Goal: Transaction & Acquisition: Purchase product/service

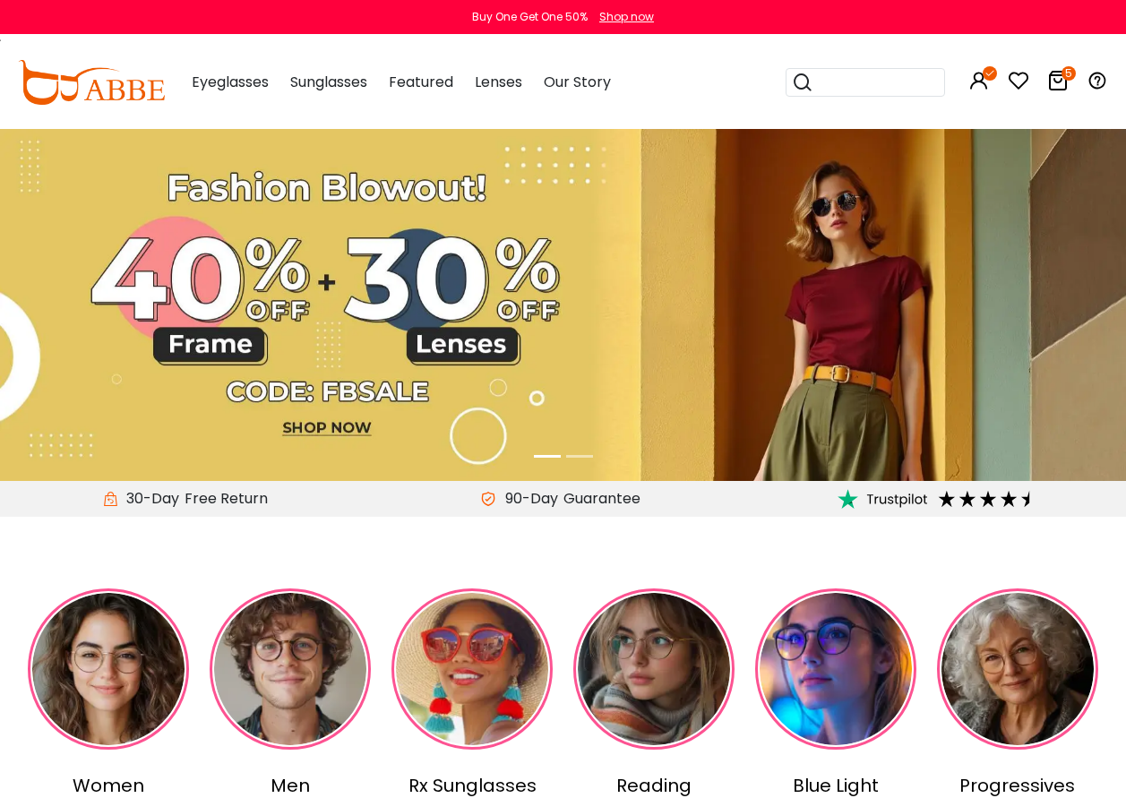
click at [1059, 82] on icon at bounding box center [1058, 81] width 22 height 22
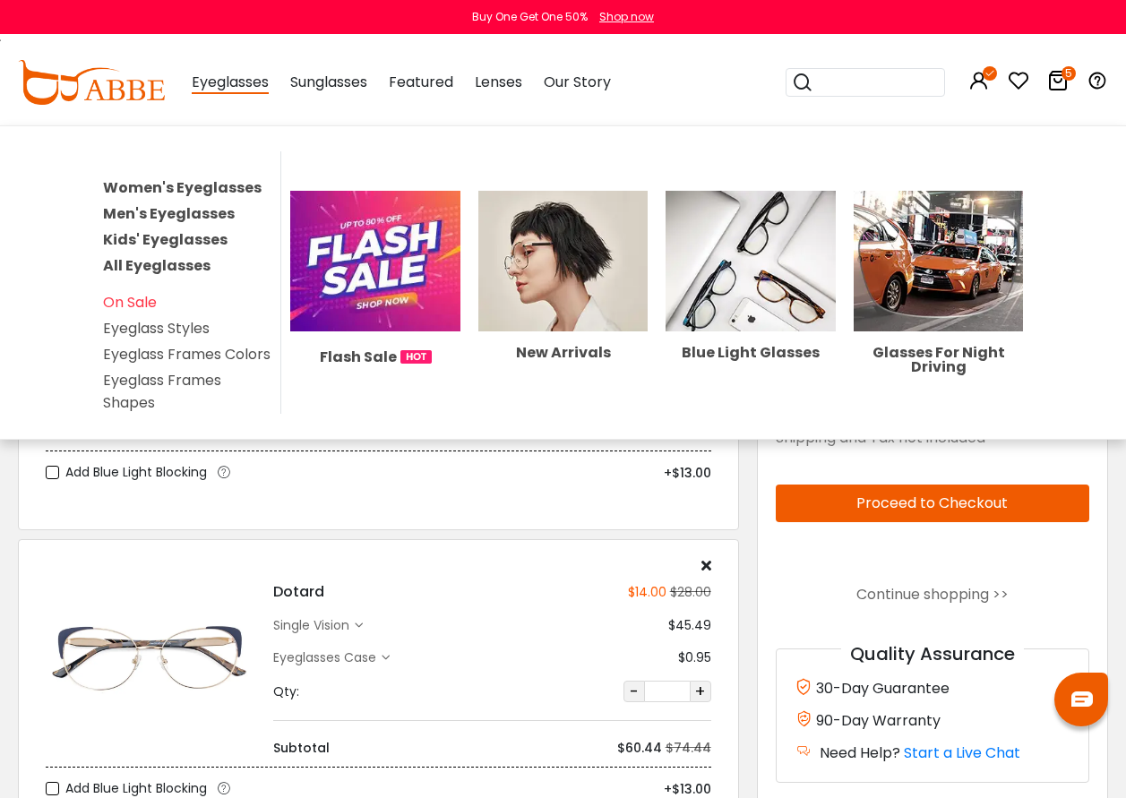
click at [197, 191] on link "Women's Eyeglasses" at bounding box center [182, 187] width 159 height 21
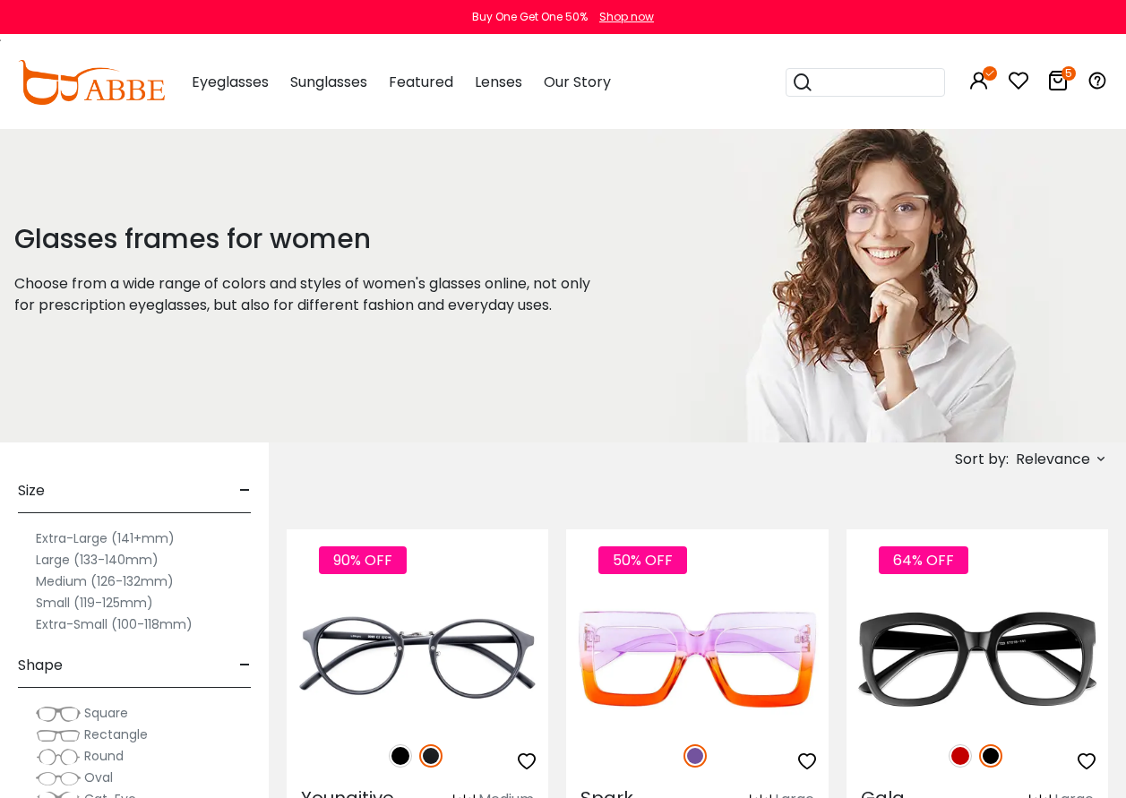
click at [1104, 457] on icon at bounding box center [1101, 459] width 14 height 14
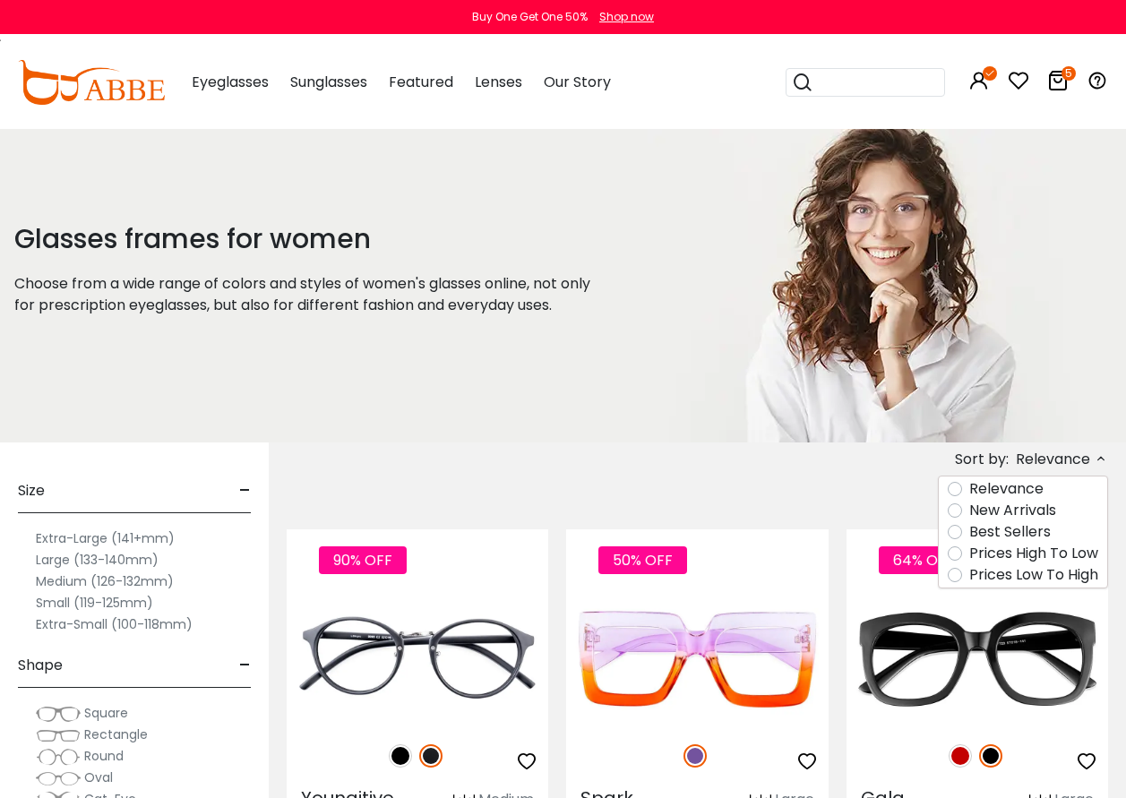
click at [969, 577] on label "Prices Low To High" at bounding box center [1033, 575] width 129 height 22
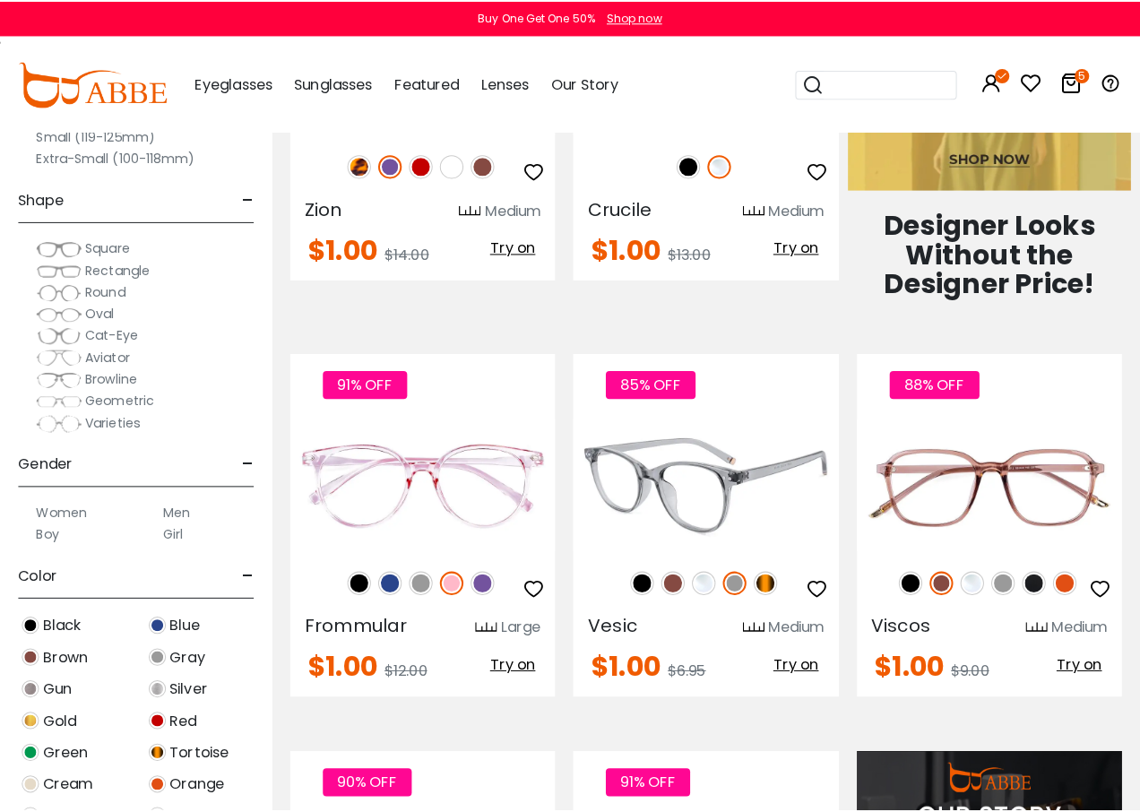
scroll to position [1254, 0]
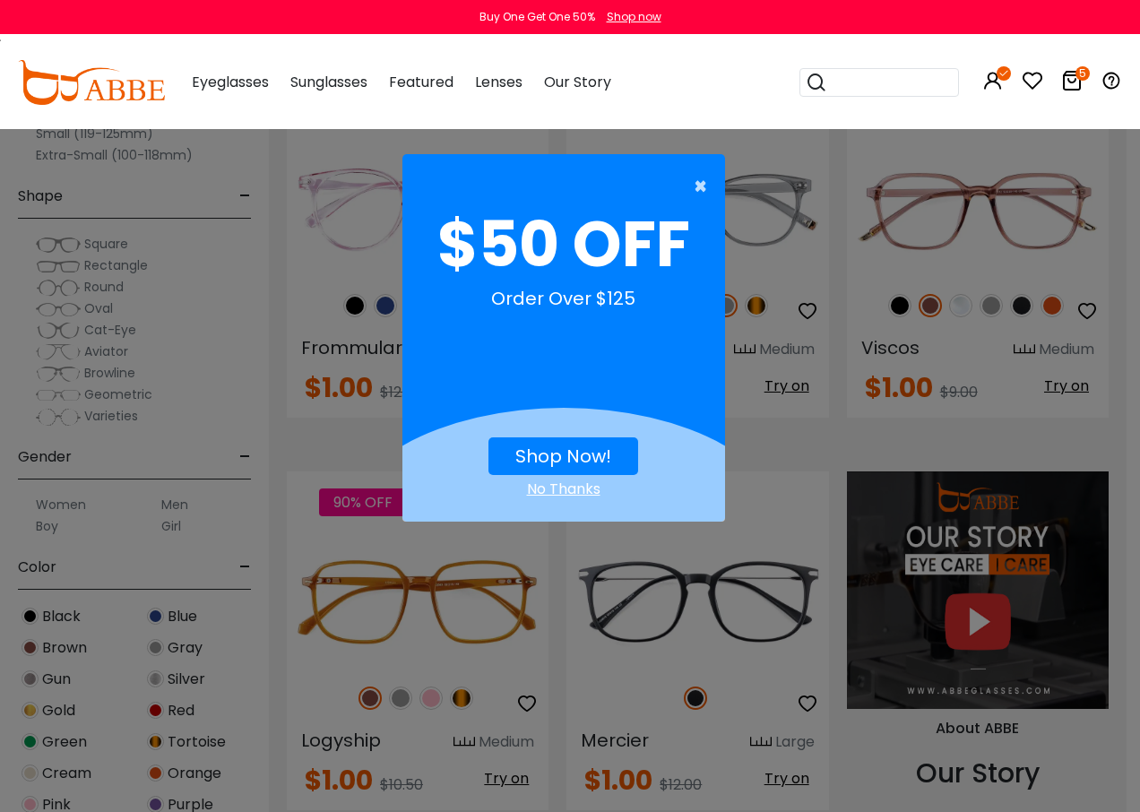
click at [704, 185] on span "×" at bounding box center [704, 186] width 22 height 36
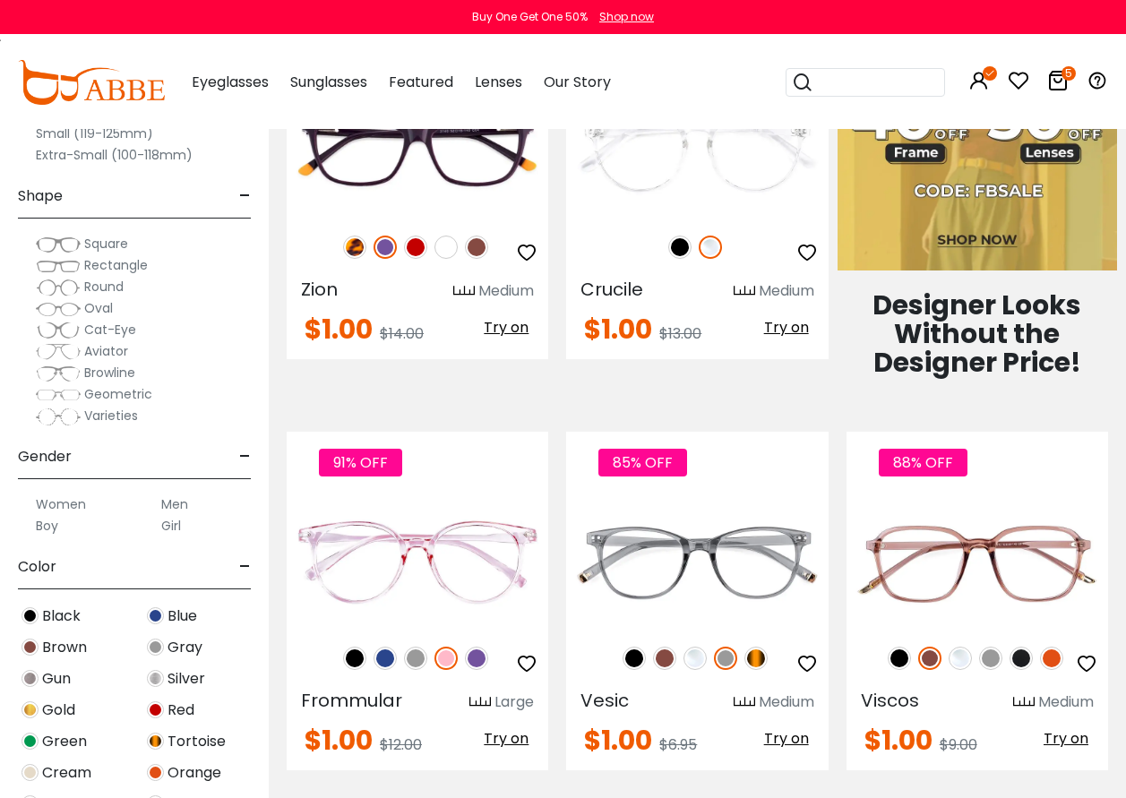
scroll to position [1165, 0]
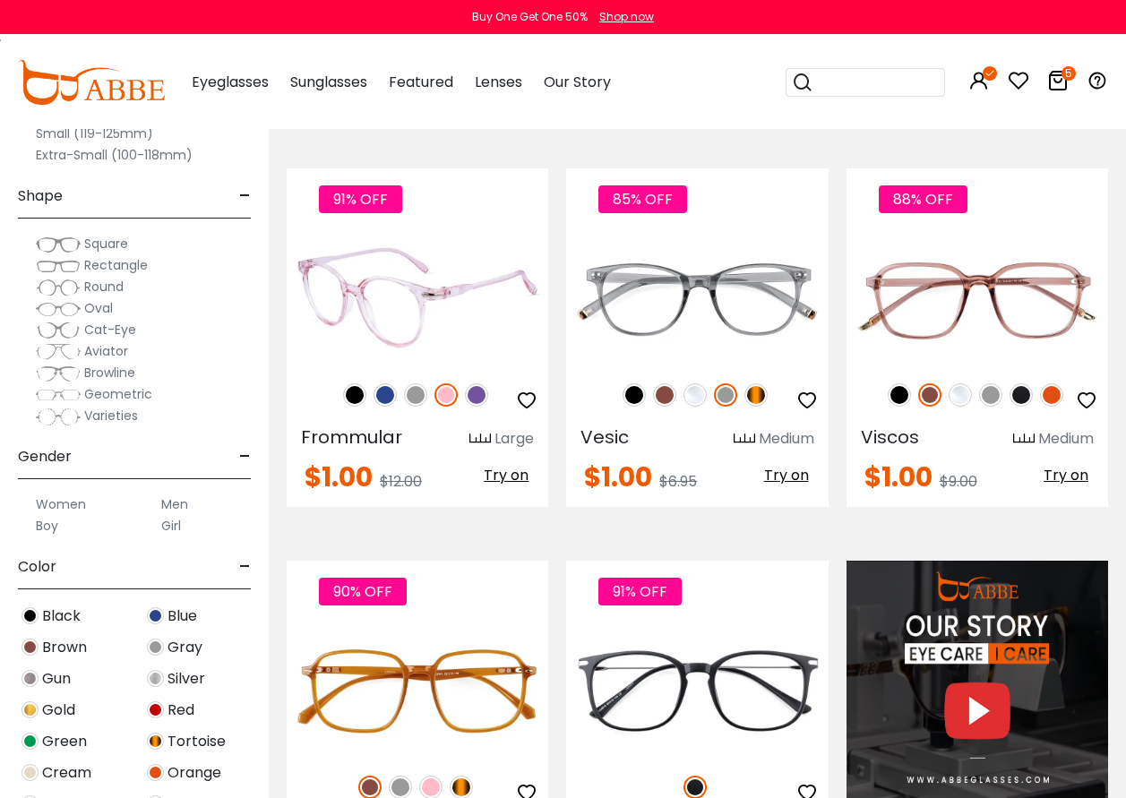
click at [511, 478] on span "Try on" at bounding box center [506, 475] width 45 height 21
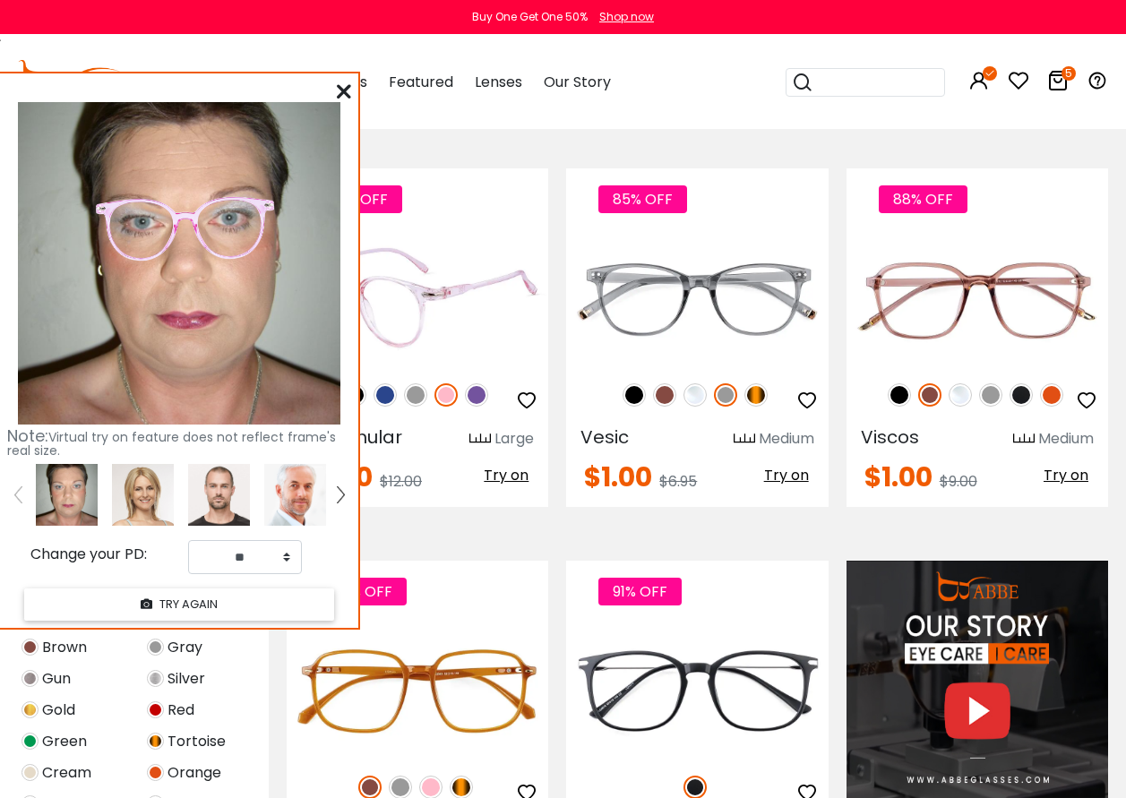
click at [480, 397] on img at bounding box center [476, 394] width 23 height 23
click at [341, 95] on icon at bounding box center [344, 91] width 14 height 14
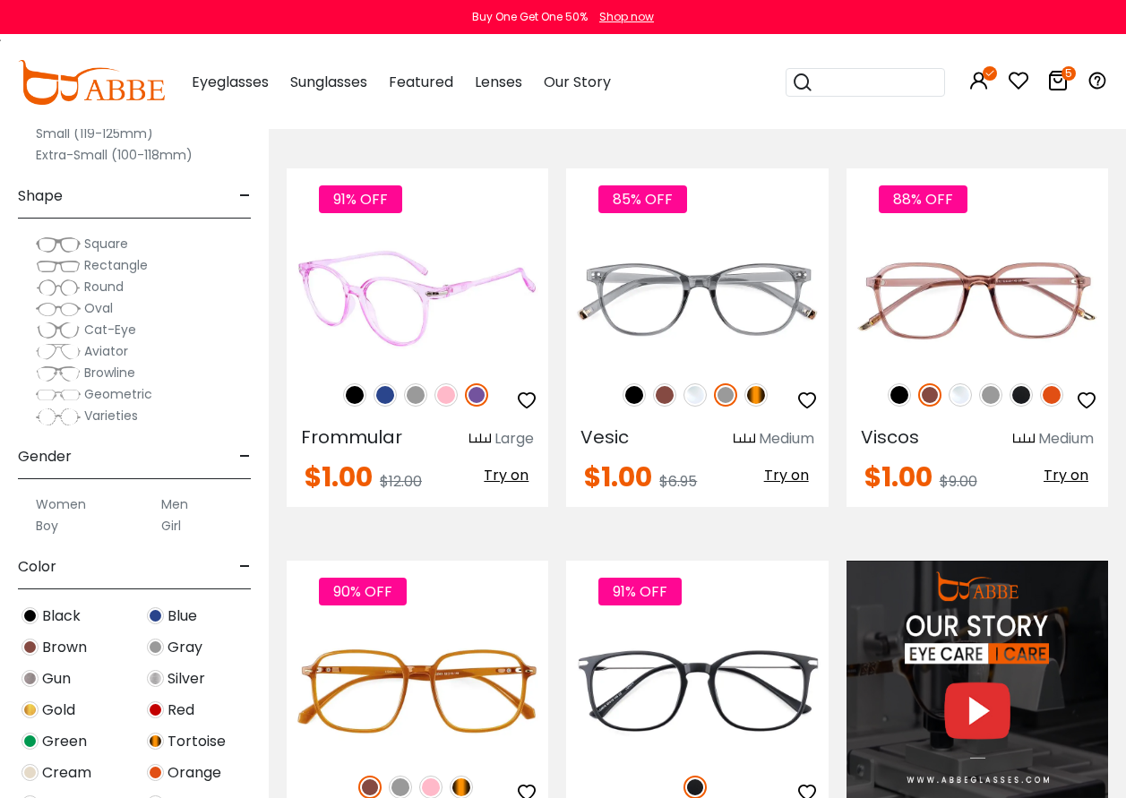
click at [474, 395] on img at bounding box center [476, 394] width 23 height 23
click at [444, 392] on img at bounding box center [446, 394] width 23 height 23
click at [382, 399] on img at bounding box center [385, 394] width 23 height 23
click at [509, 478] on span "Try on" at bounding box center [506, 475] width 45 height 21
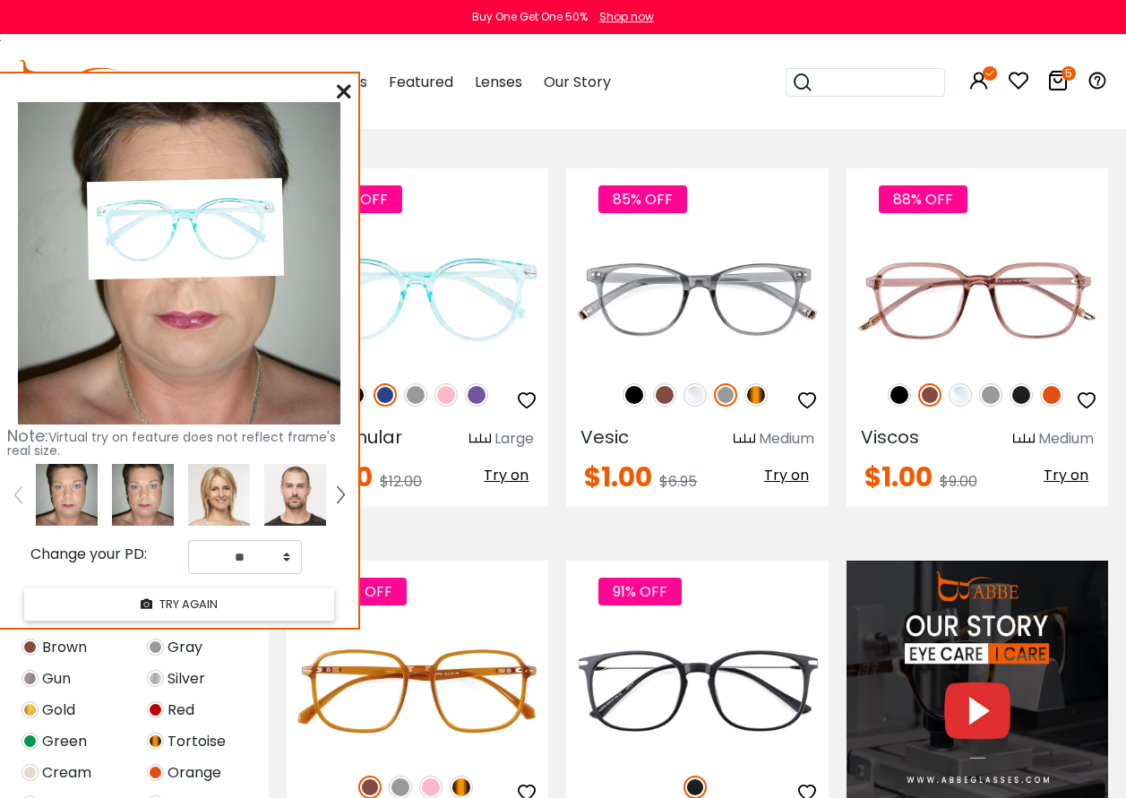
click at [345, 93] on icon at bounding box center [344, 91] width 14 height 14
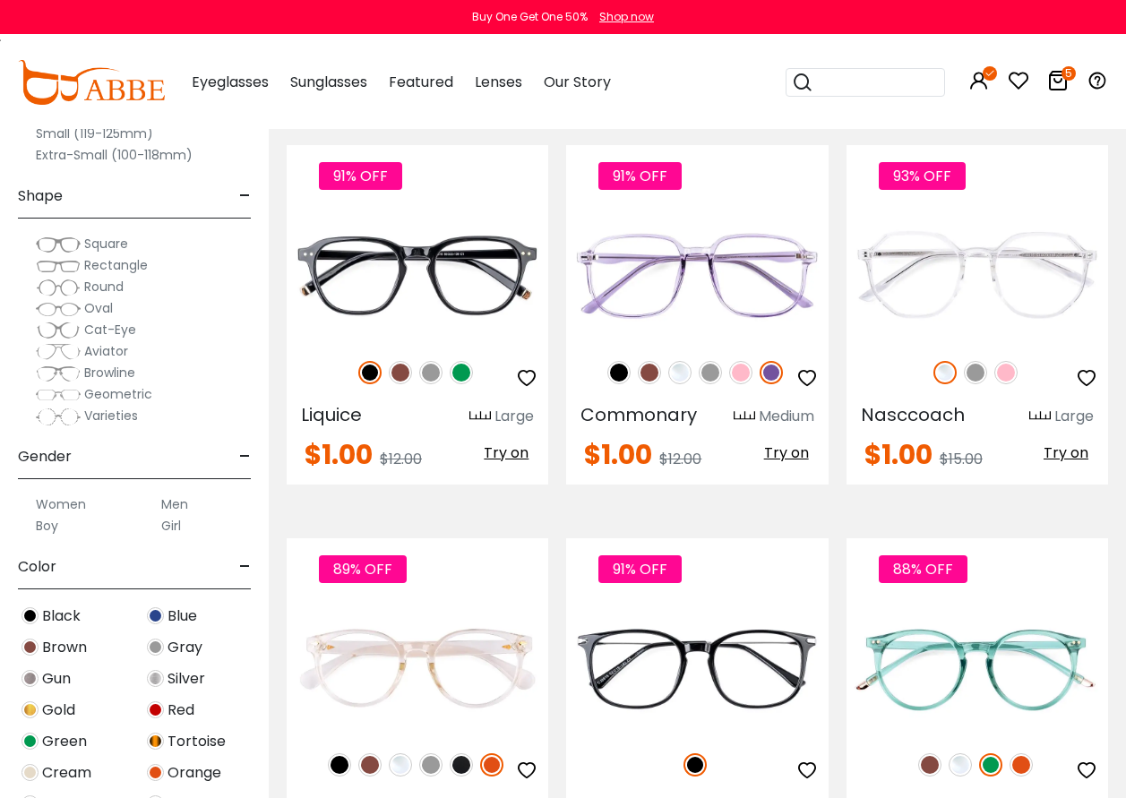
scroll to position [2150, 0]
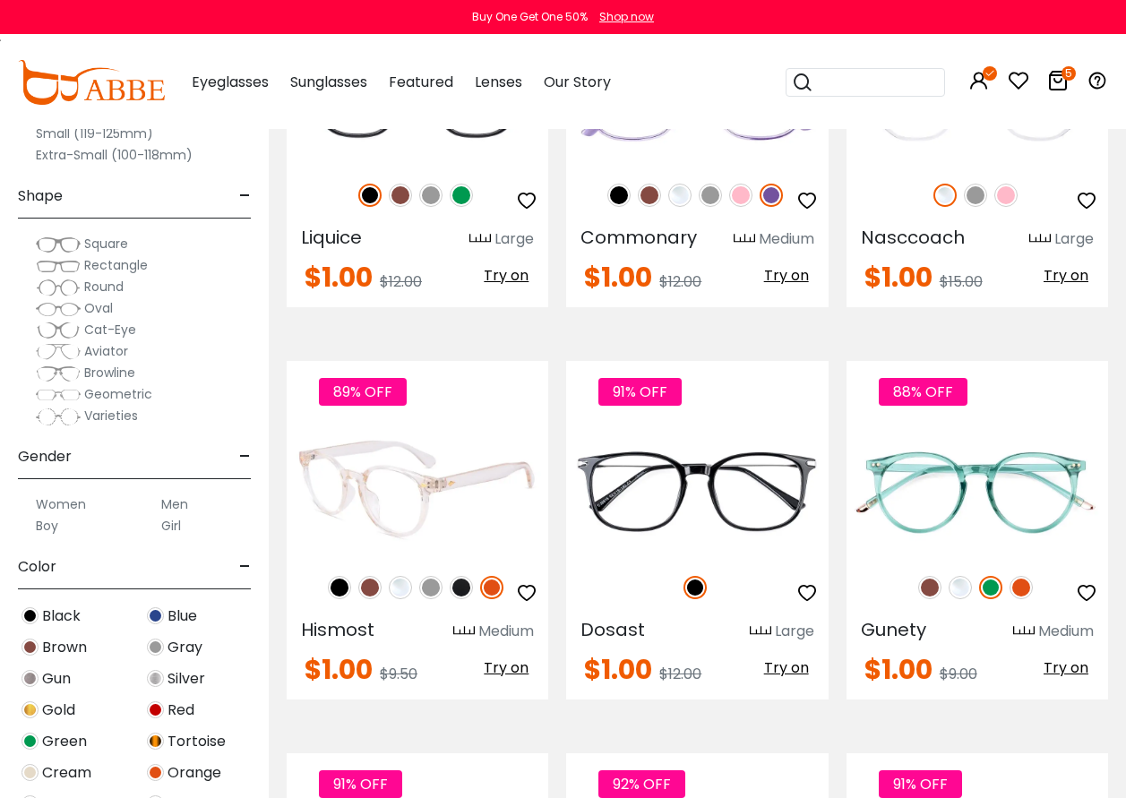
click at [496, 590] on img at bounding box center [491, 587] width 23 height 23
click at [336, 585] on img at bounding box center [339, 587] width 23 height 23
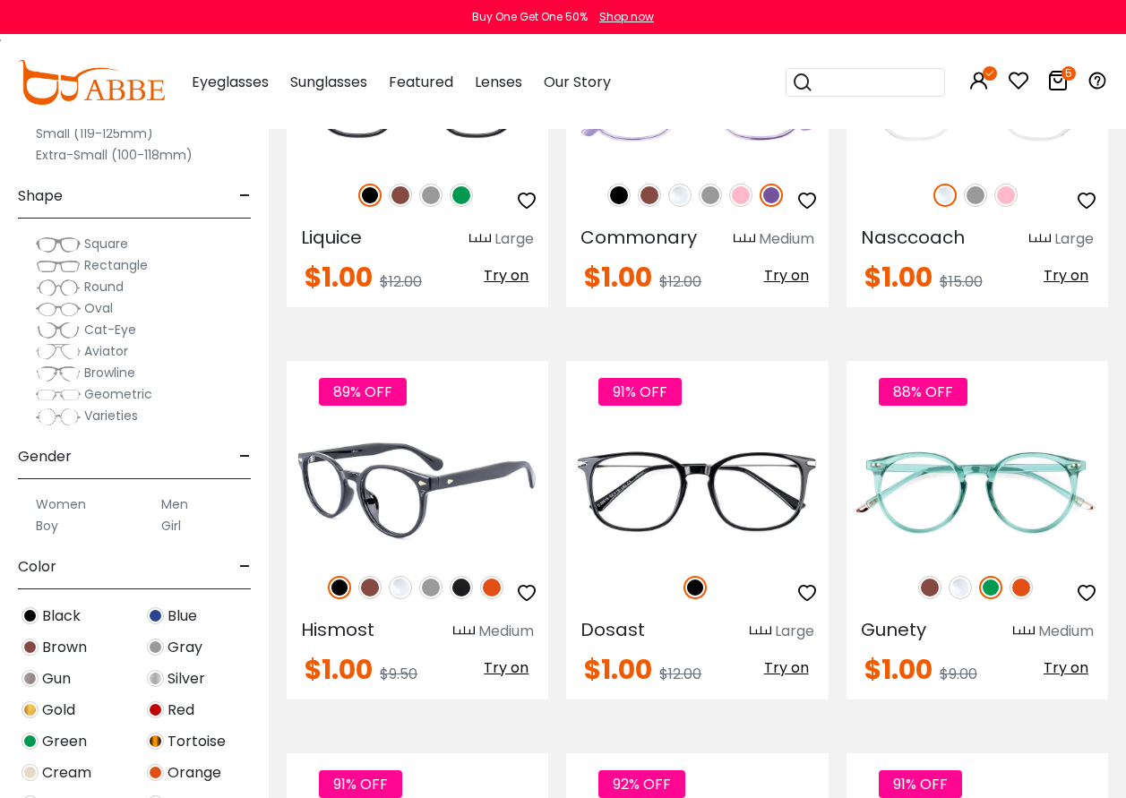
click at [492, 585] on img at bounding box center [491, 587] width 23 height 23
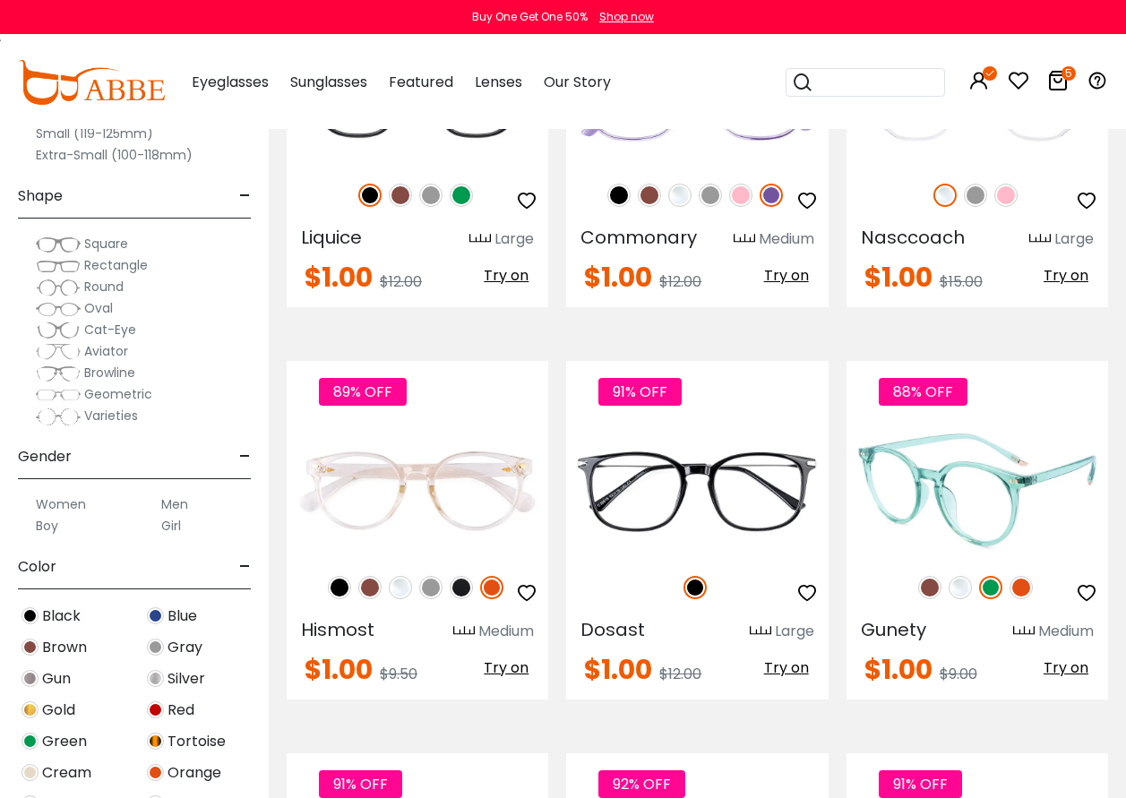
click at [1018, 586] on img at bounding box center [1021, 587] width 23 height 23
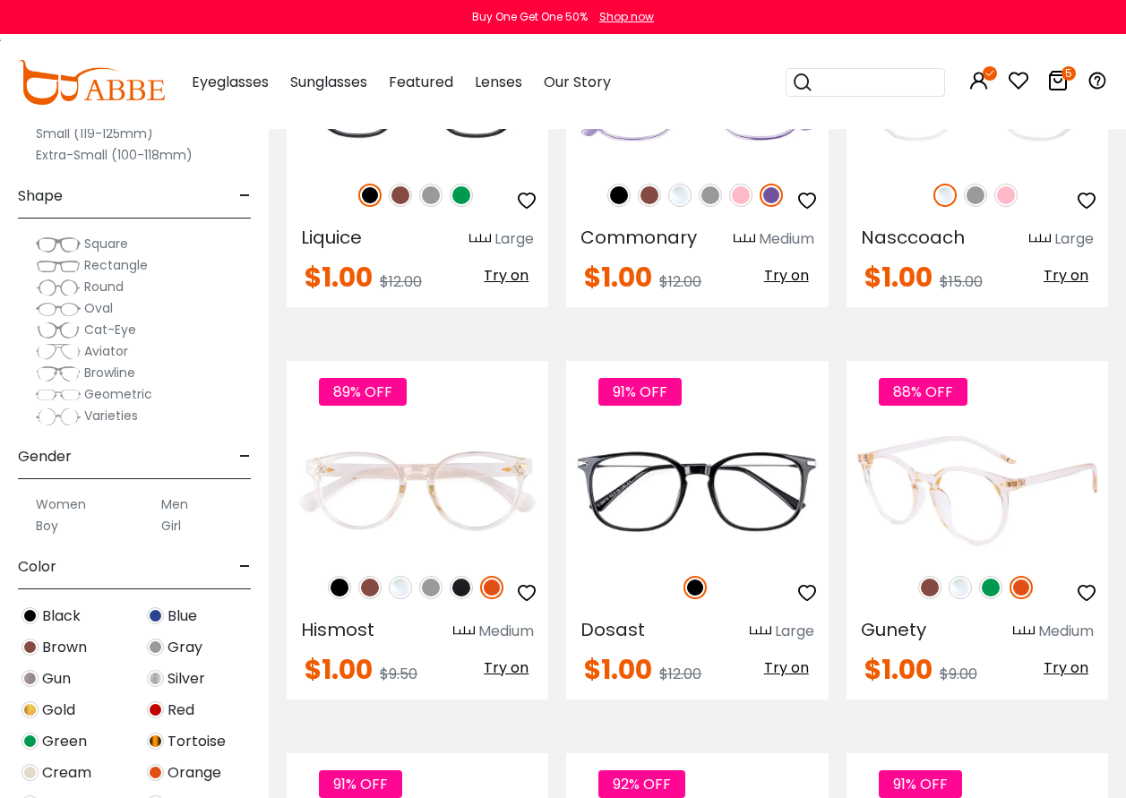
click at [995, 585] on img at bounding box center [990, 587] width 23 height 23
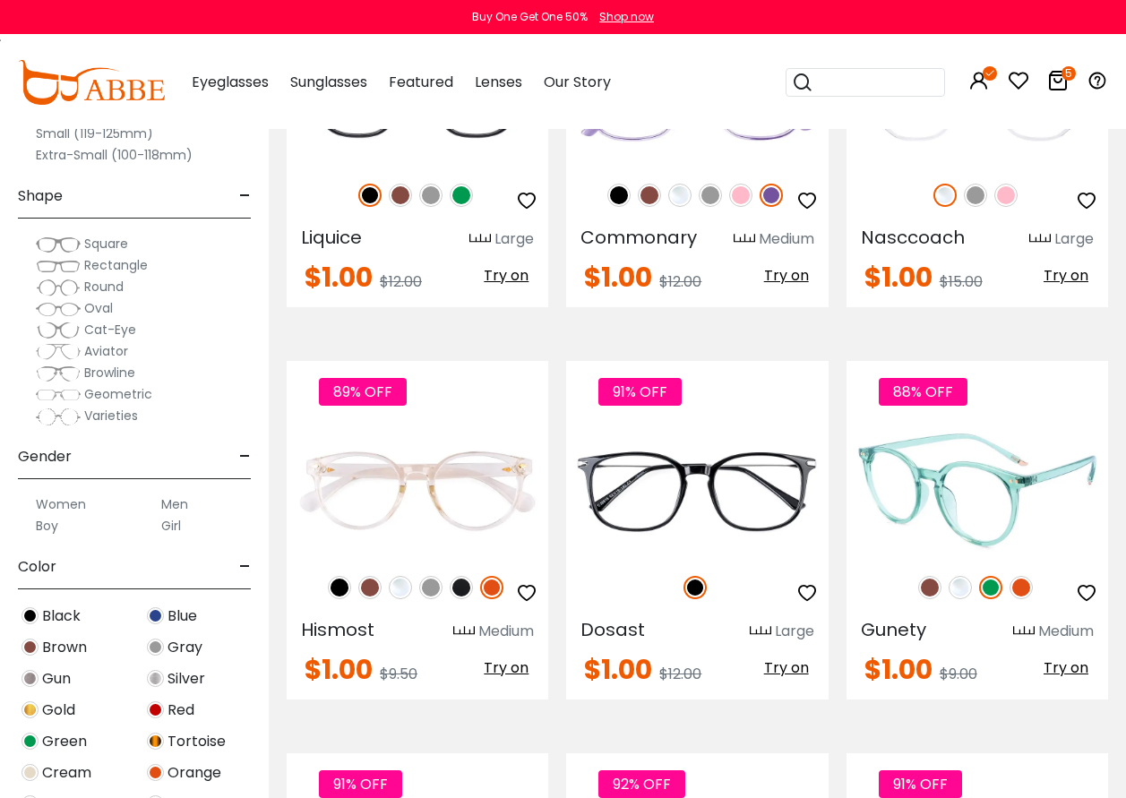
click at [1073, 667] on span "Try on" at bounding box center [1066, 668] width 45 height 21
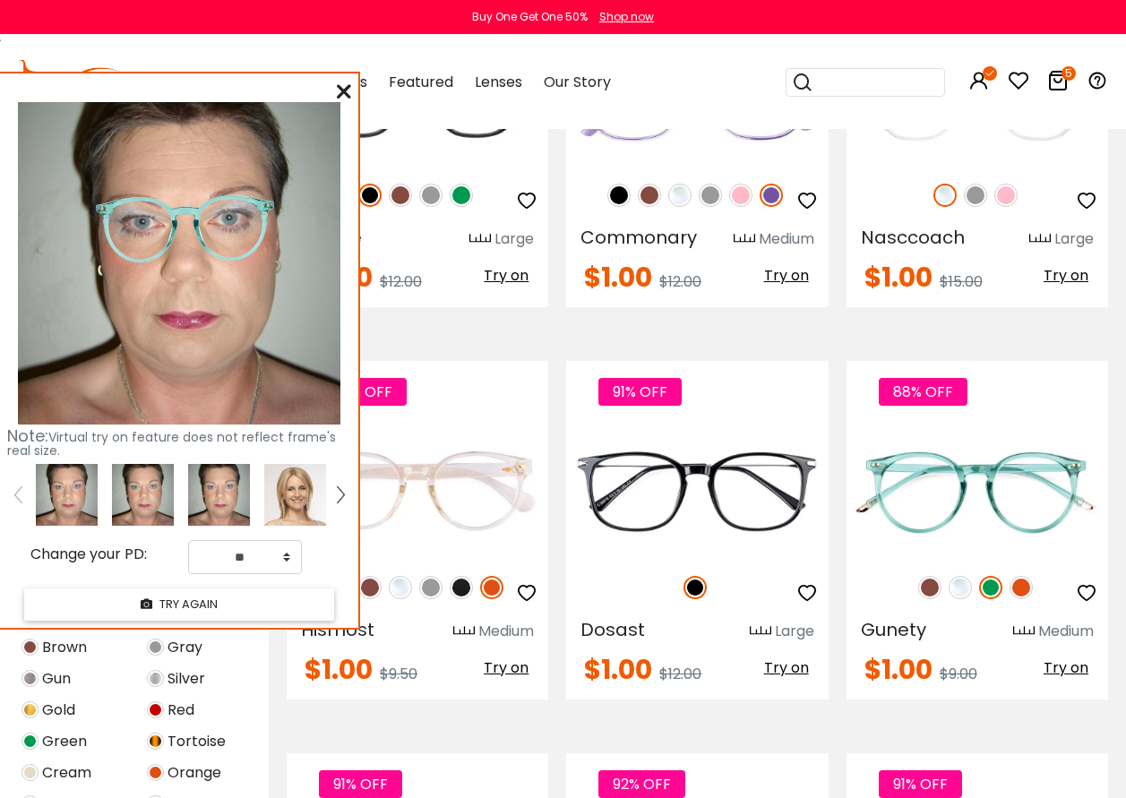
click at [339, 90] on icon at bounding box center [344, 91] width 14 height 14
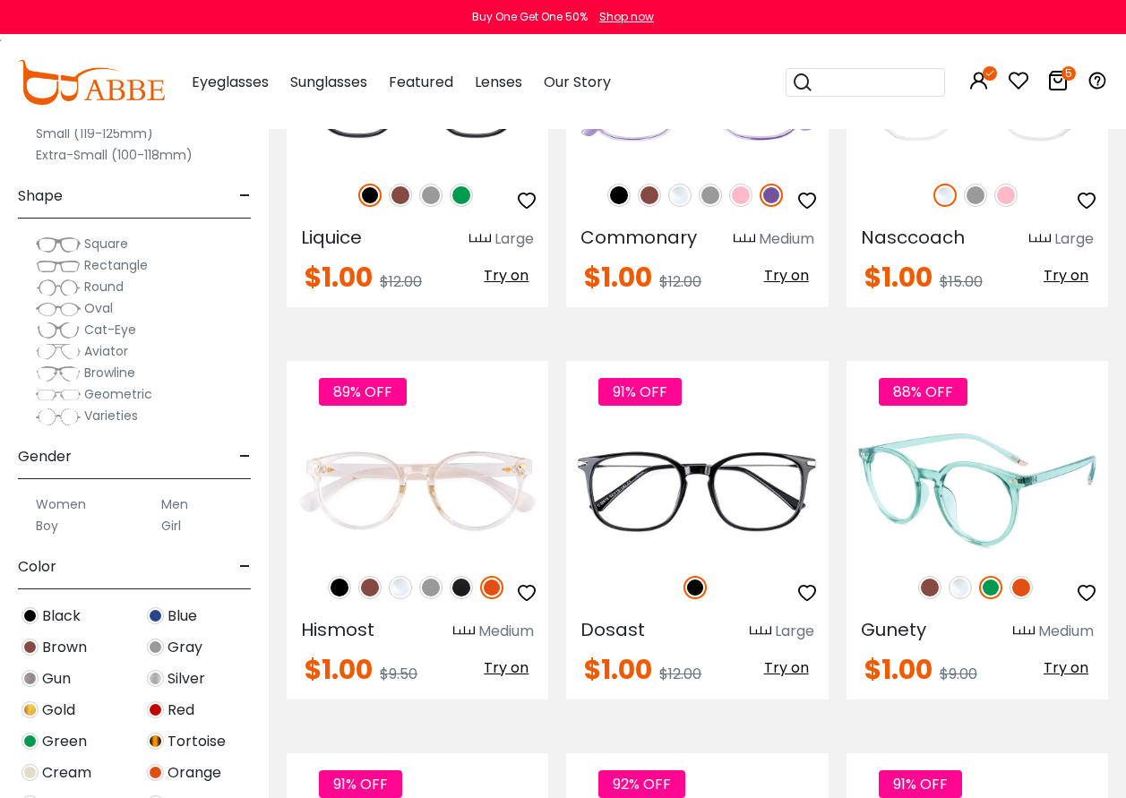
click at [973, 488] on img at bounding box center [978, 491] width 262 height 131
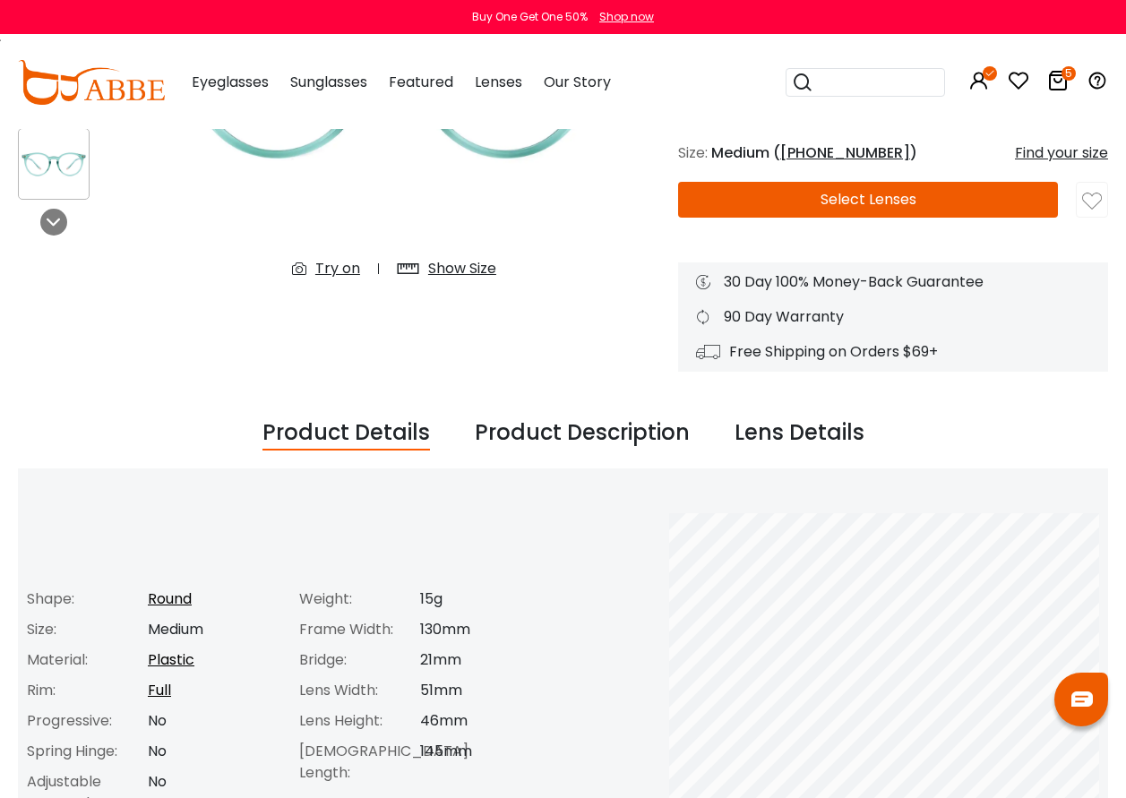
scroll to position [358, 0]
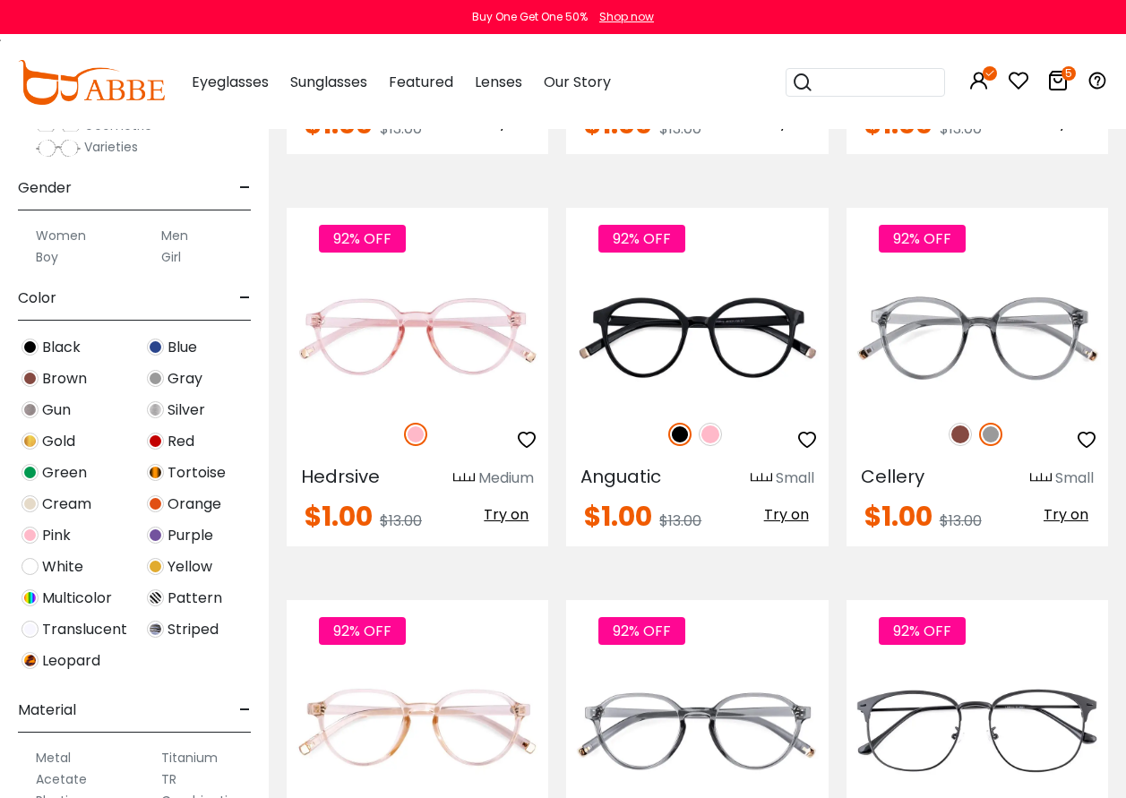
scroll to position [358, 0]
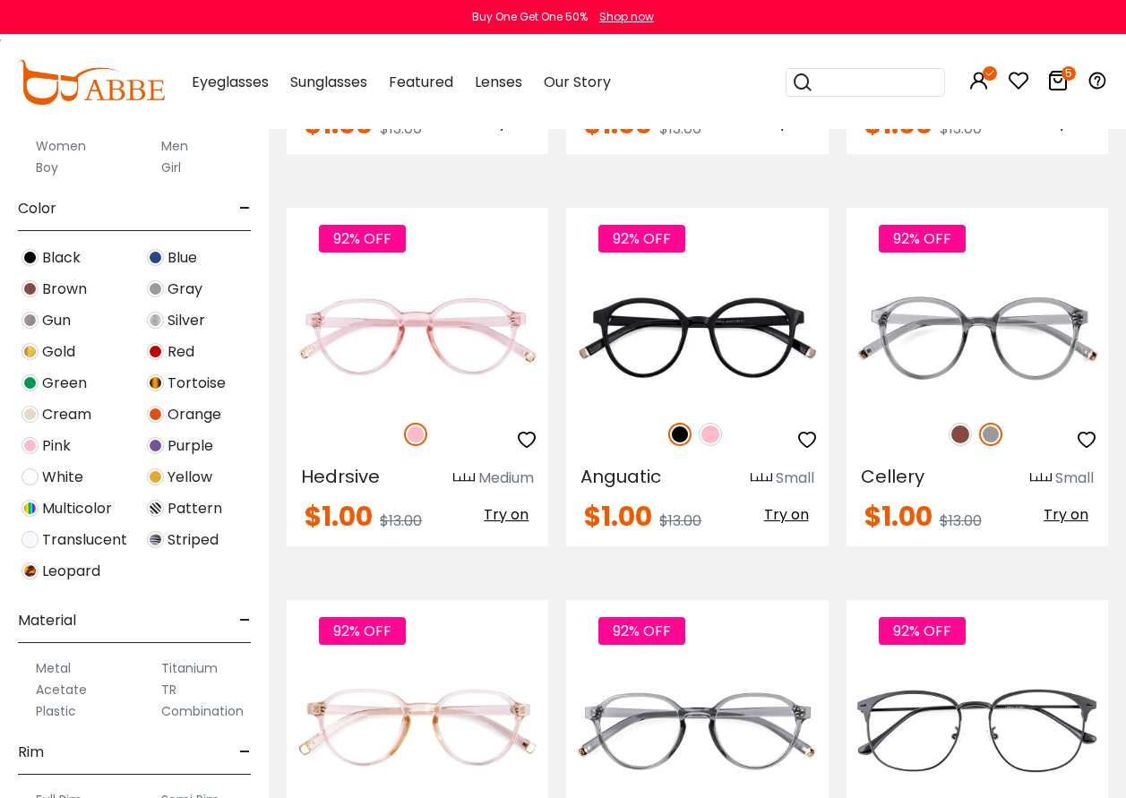
click at [52, 670] on label "Metal" at bounding box center [53, 669] width 35 height 22
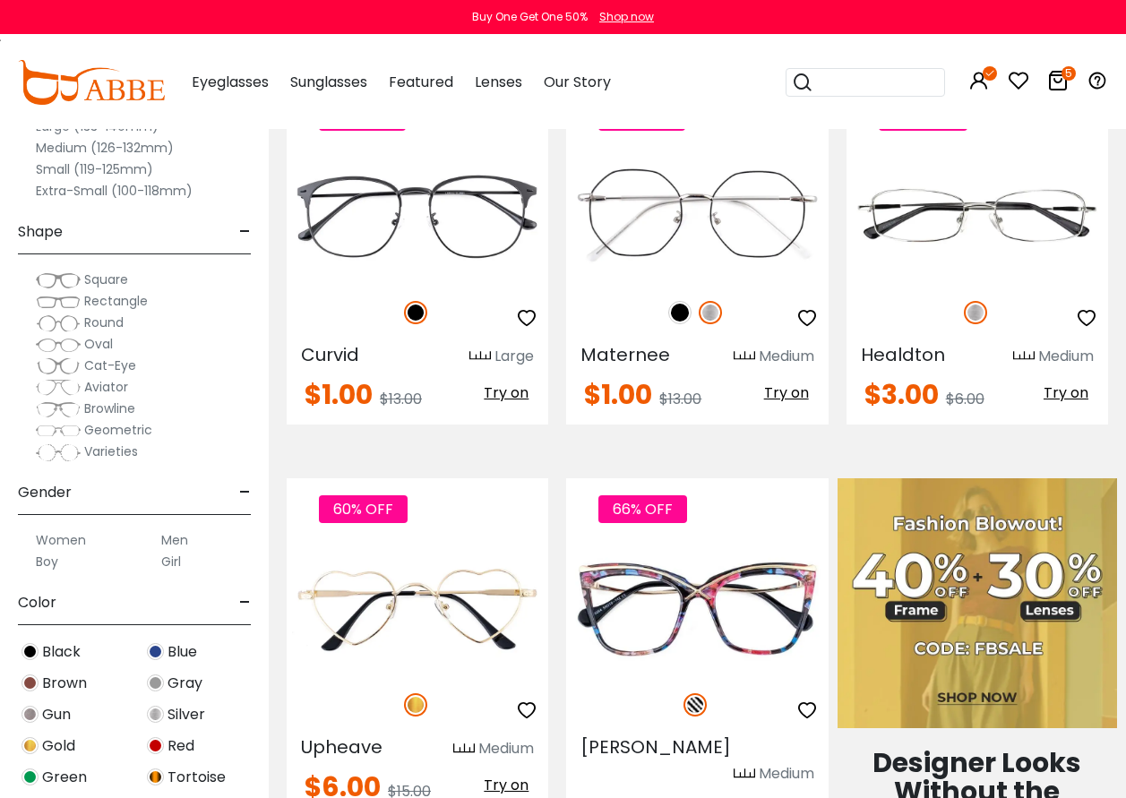
scroll to position [448, 0]
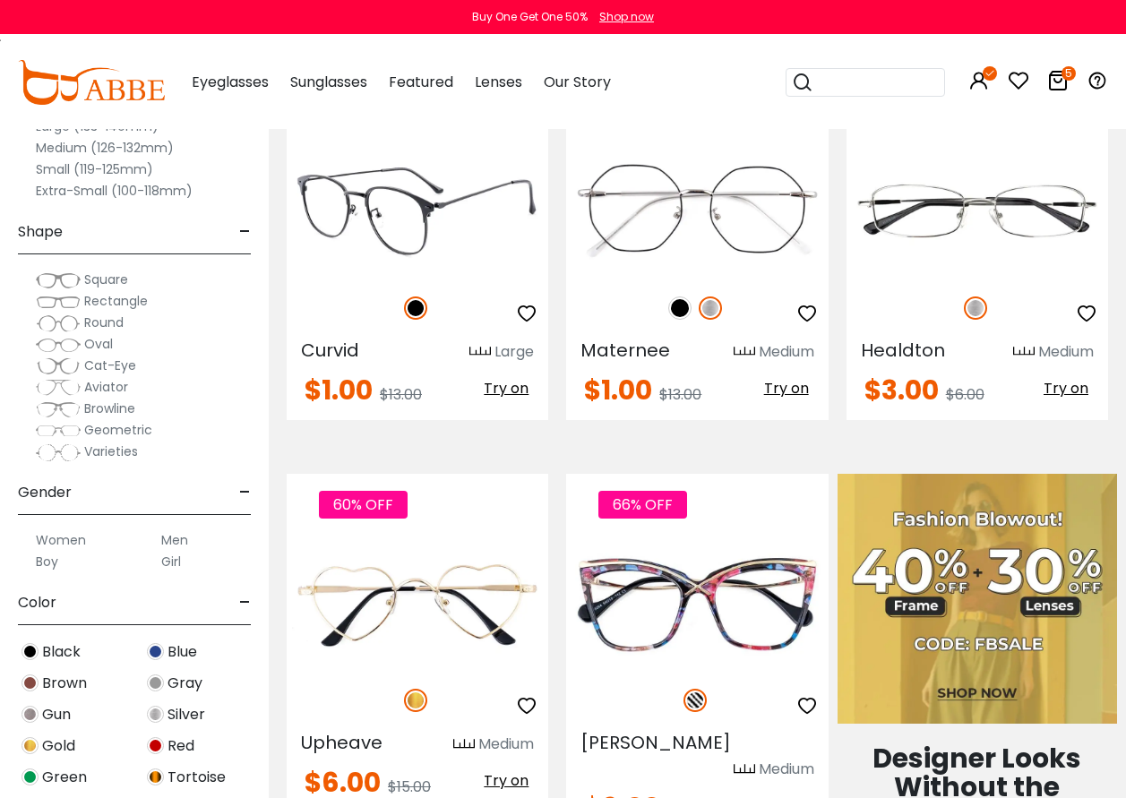
click at [511, 385] on span "Try on" at bounding box center [506, 388] width 45 height 21
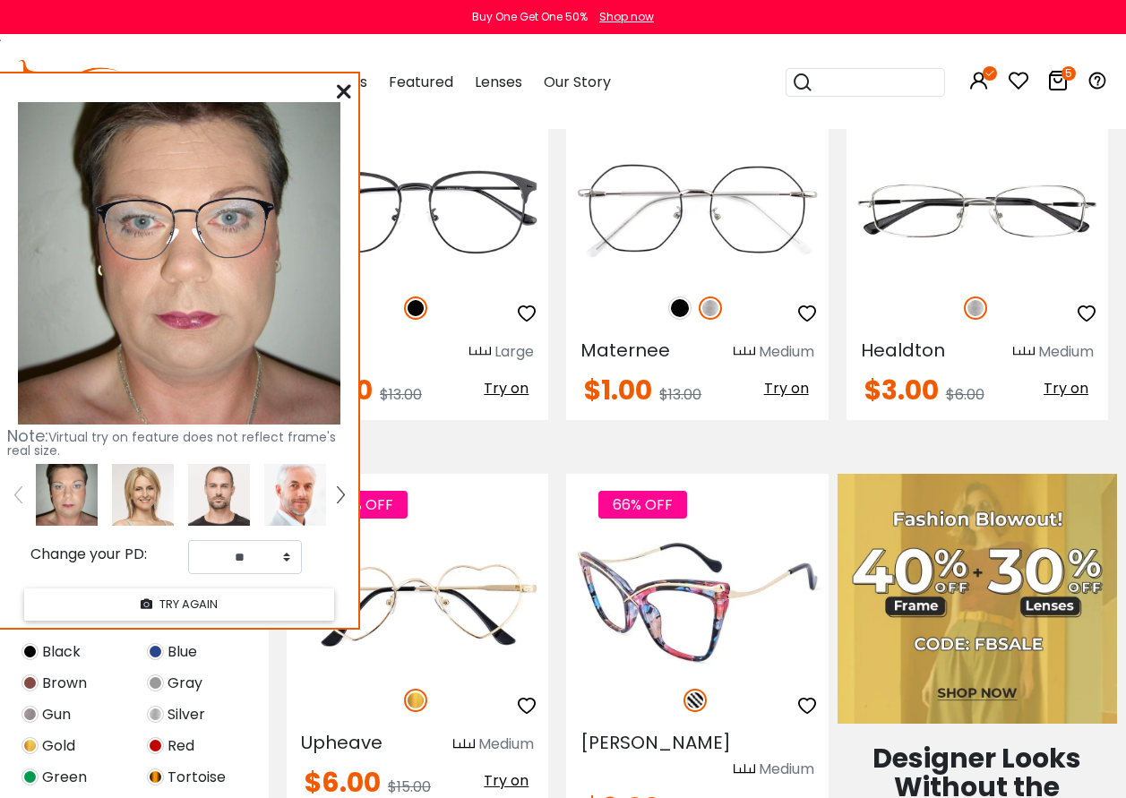
click at [780, 796] on span "Try on" at bounding box center [786, 806] width 45 height 21
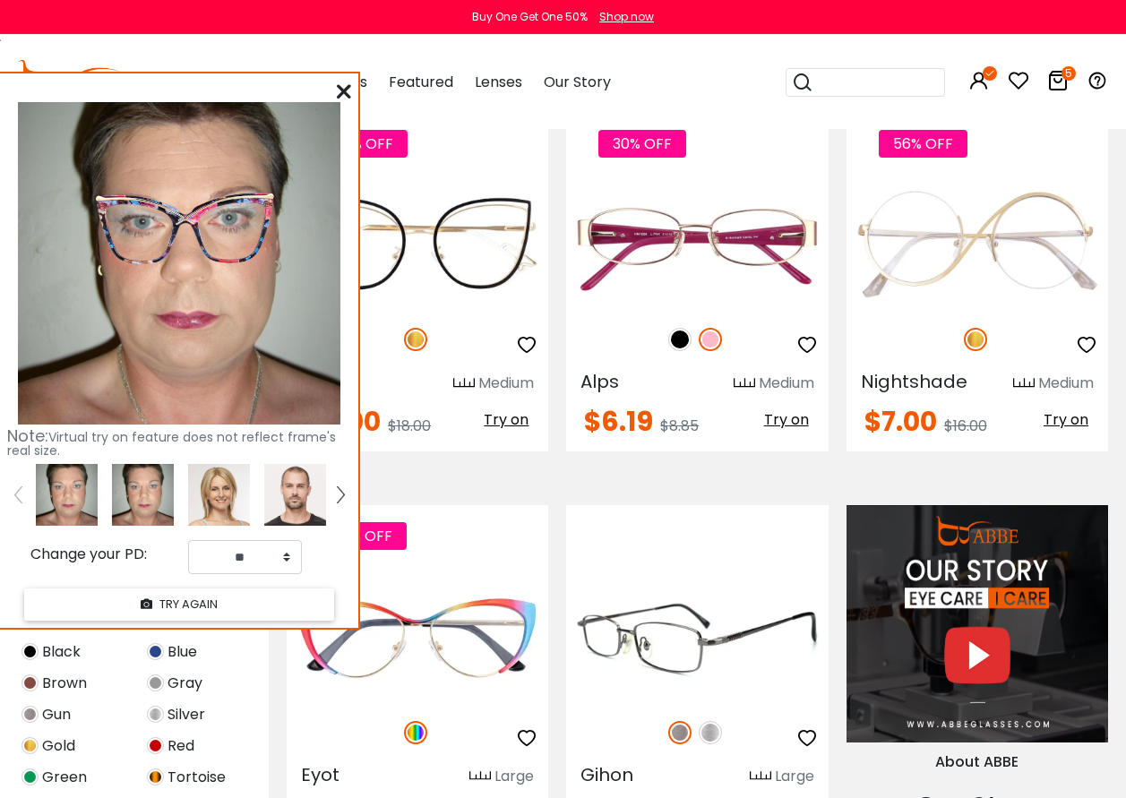
scroll to position [1254, 0]
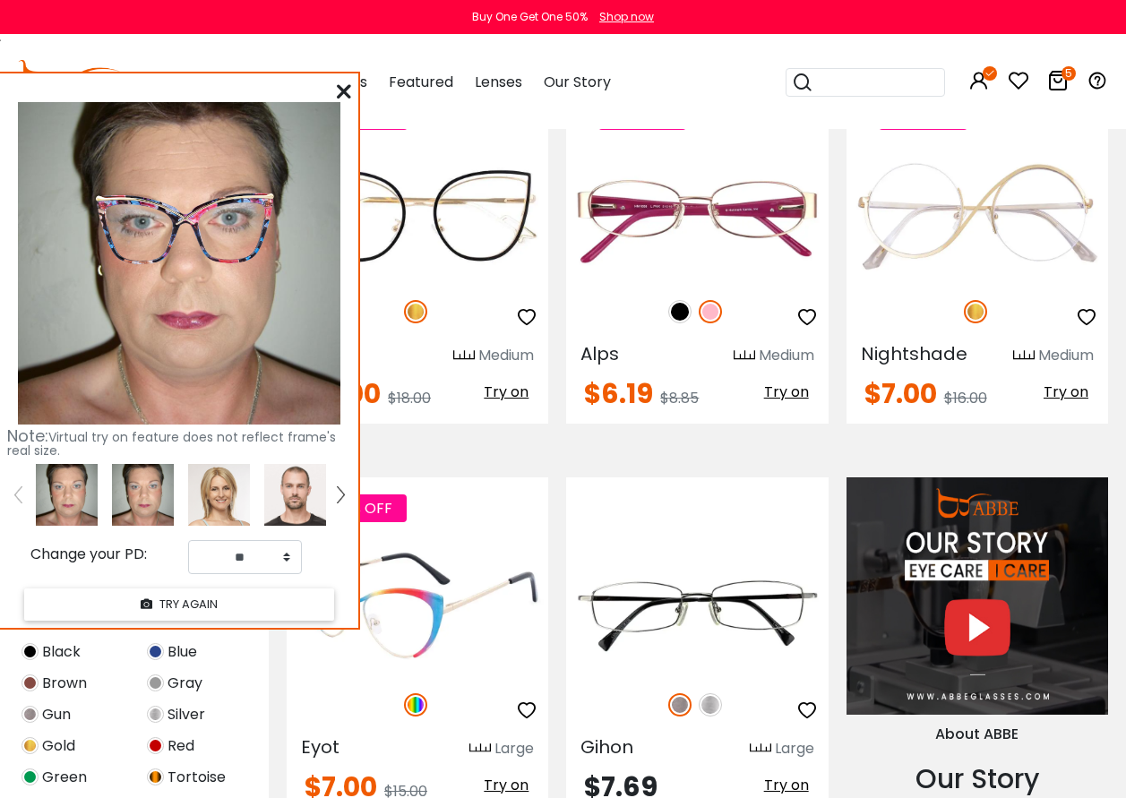
click at [501, 779] on span "Try on" at bounding box center [506, 785] width 45 height 21
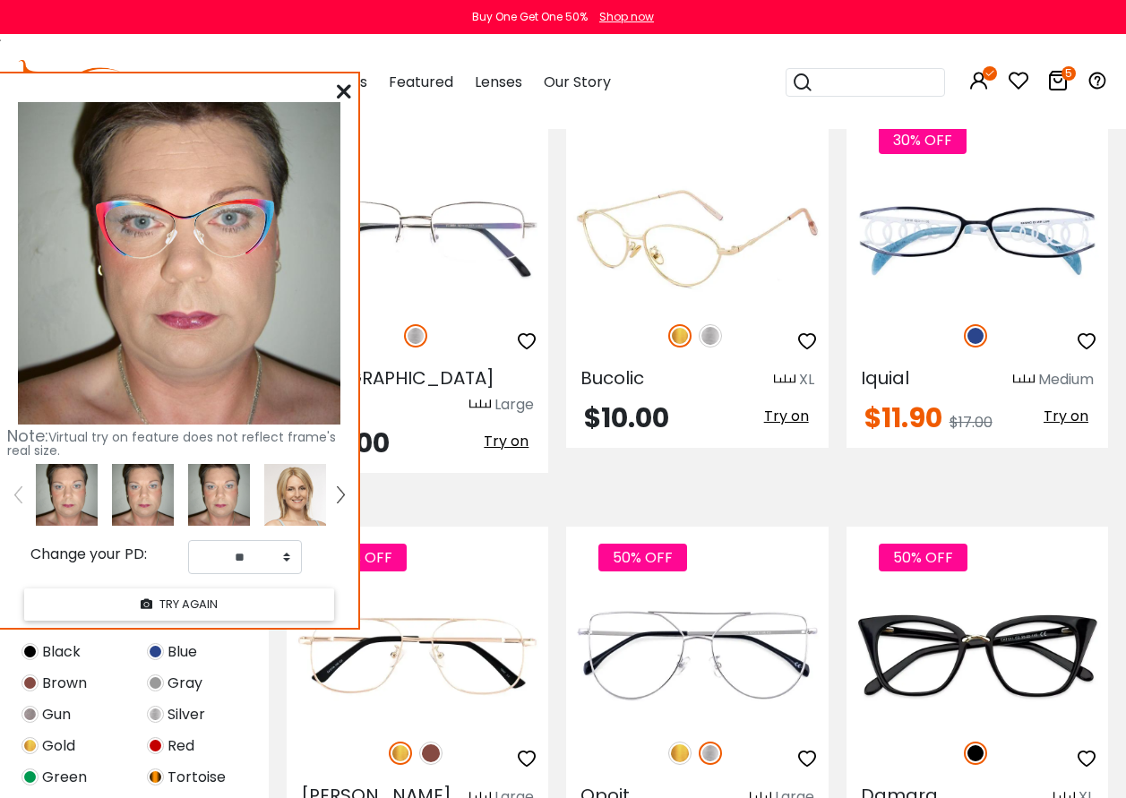
scroll to position [2867, 0]
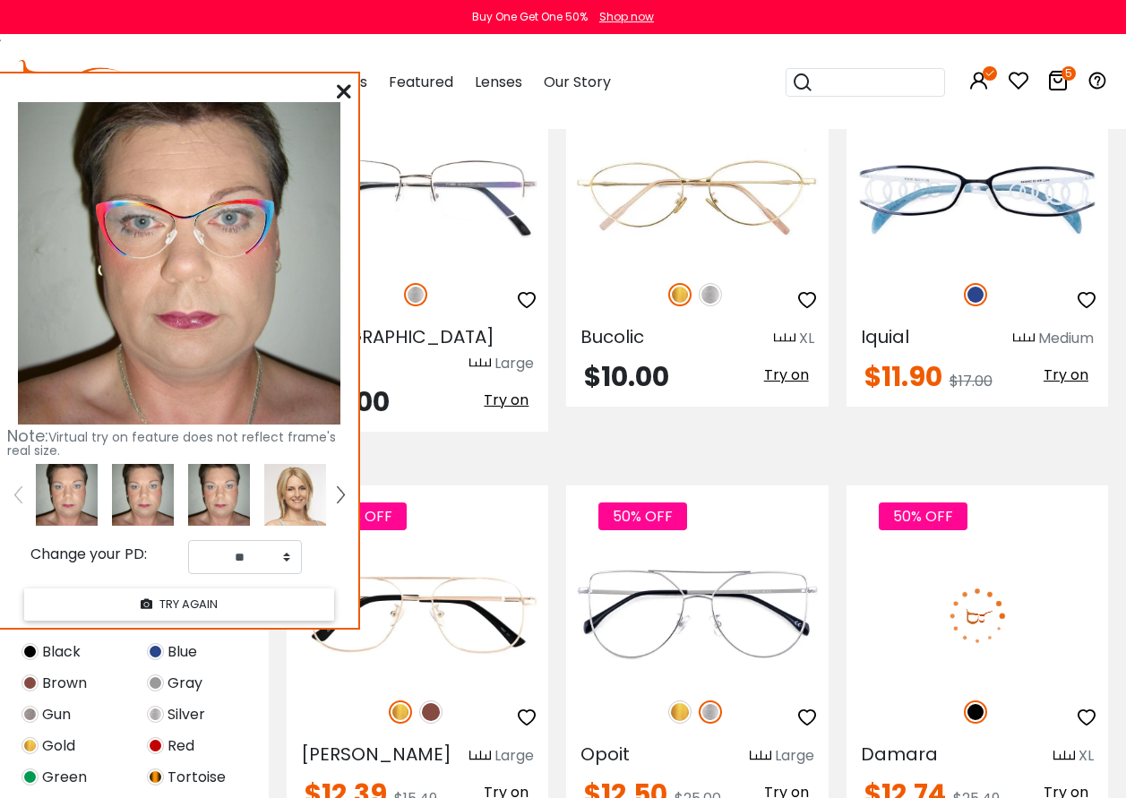
click at [1056, 782] on span "Try on" at bounding box center [1066, 792] width 45 height 21
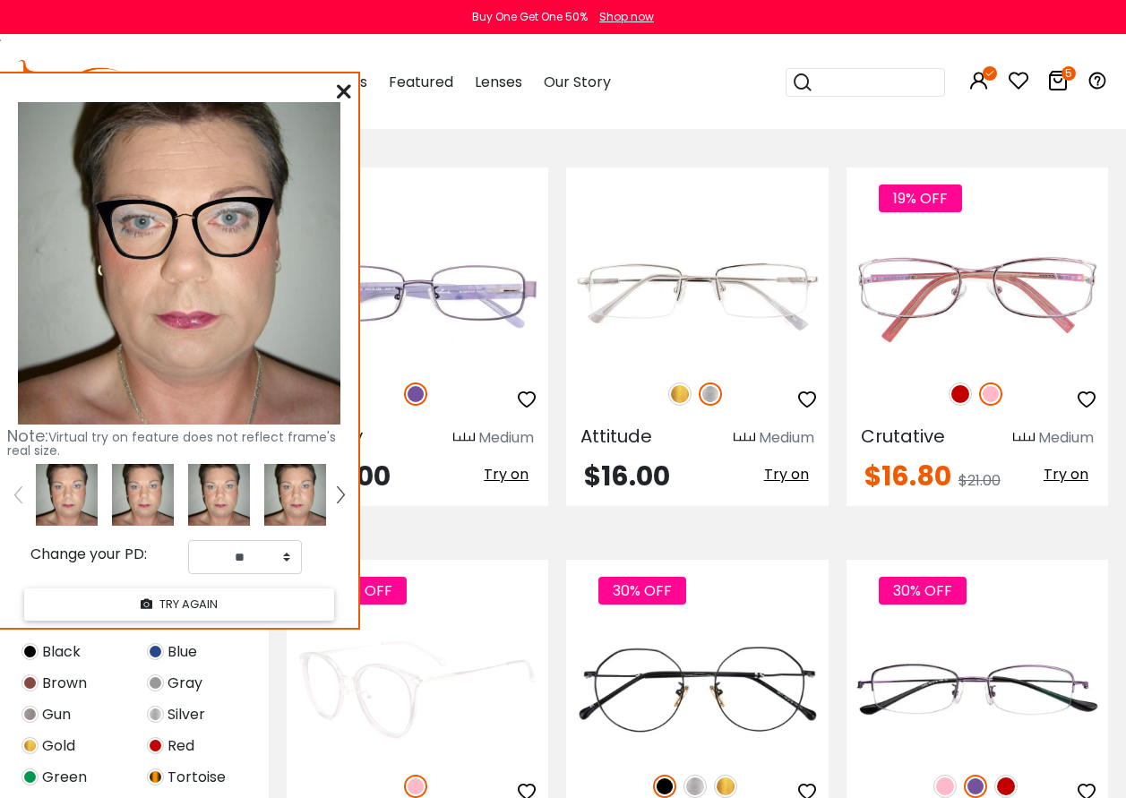
scroll to position [5645, 0]
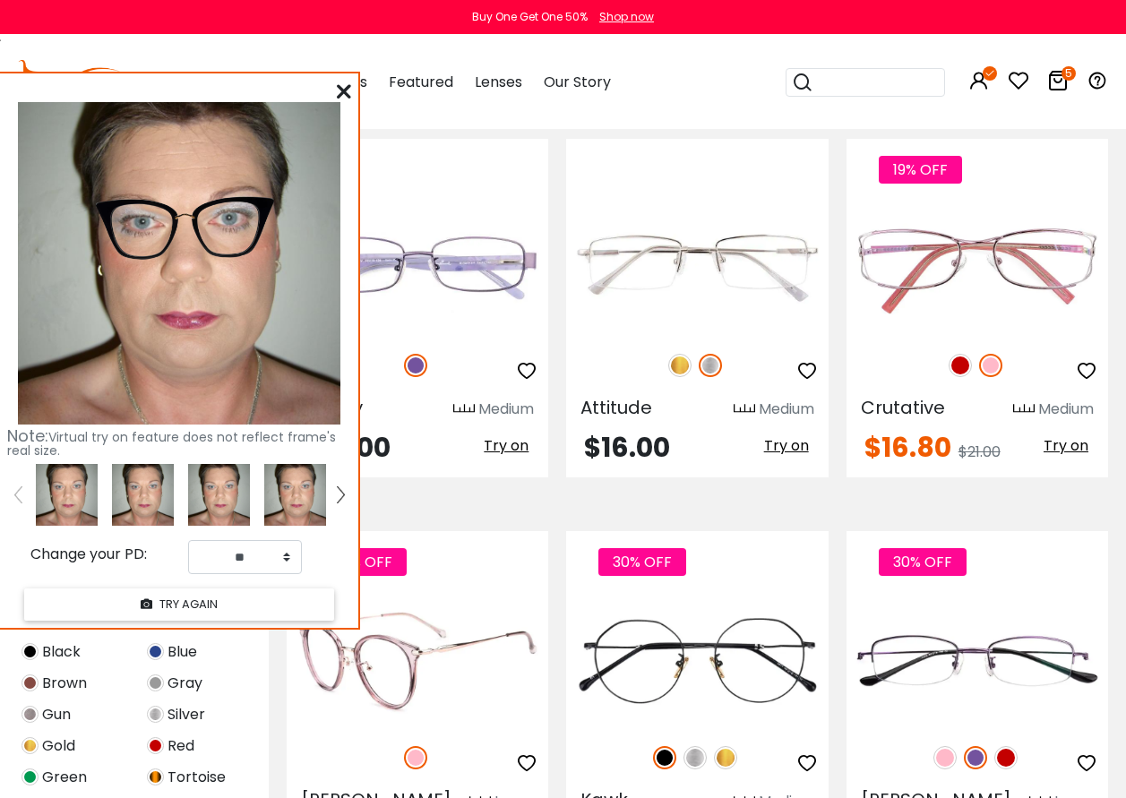
click at [420, 596] on img at bounding box center [418, 661] width 262 height 131
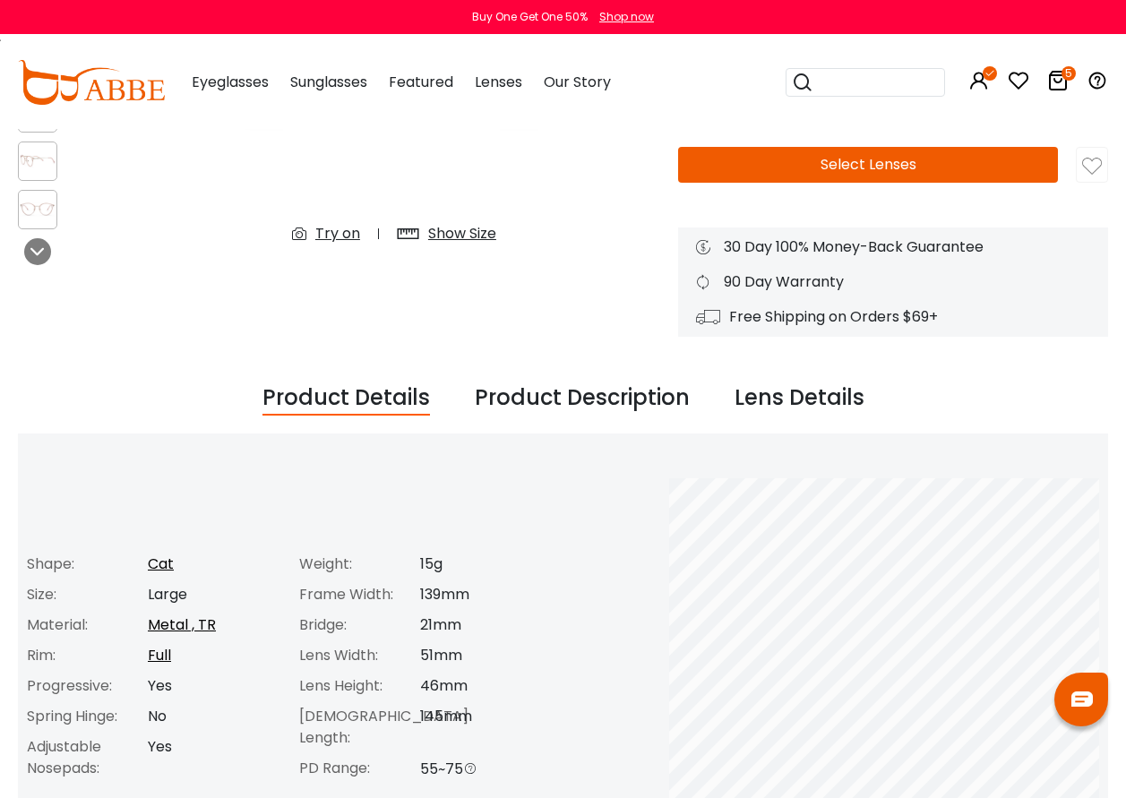
scroll to position [179, 0]
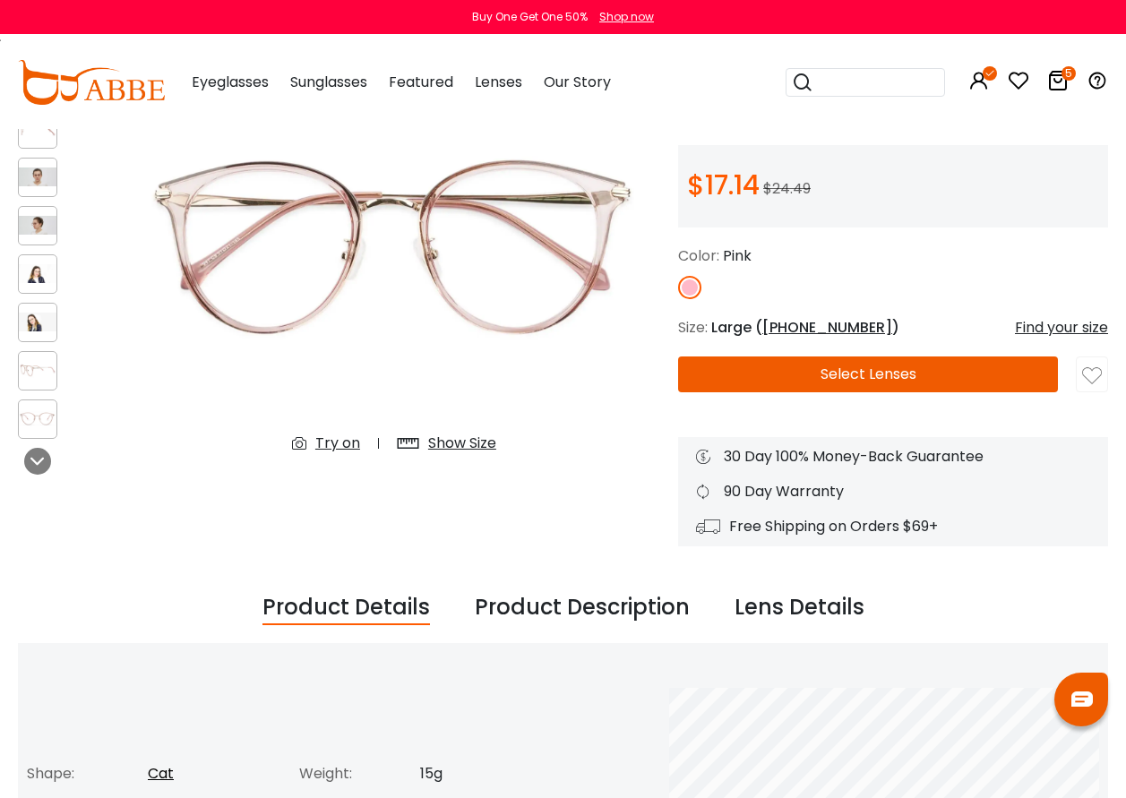
click at [332, 446] on div "Try on" at bounding box center [337, 444] width 45 height 22
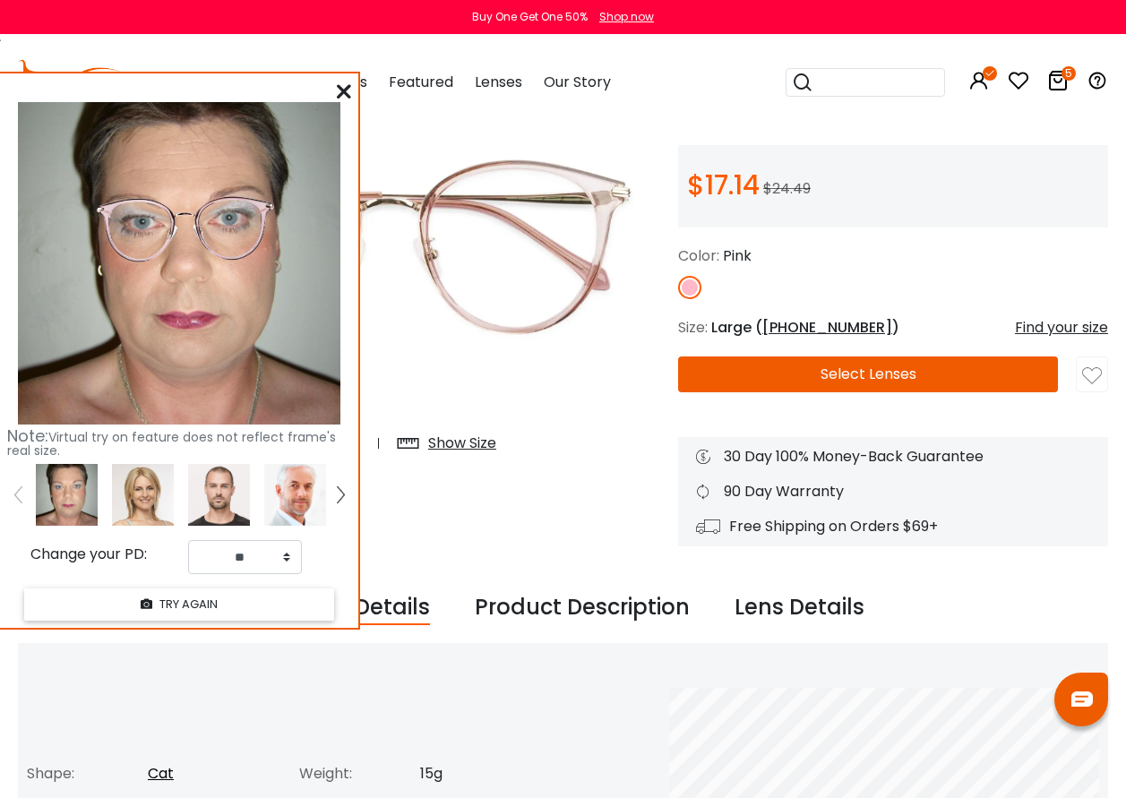
click at [863, 372] on button "Select Lenses" at bounding box center [868, 375] width 380 height 36
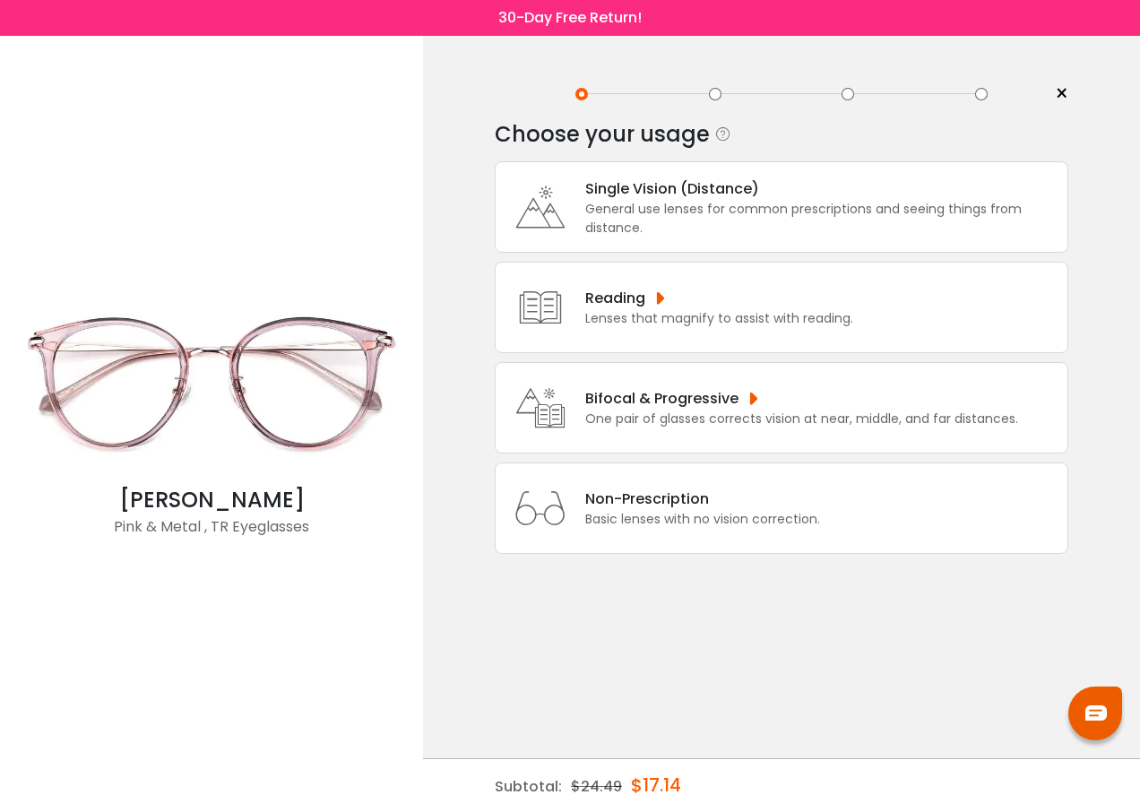
click at [719, 190] on div "Single Vision (Distance)" at bounding box center [821, 188] width 473 height 22
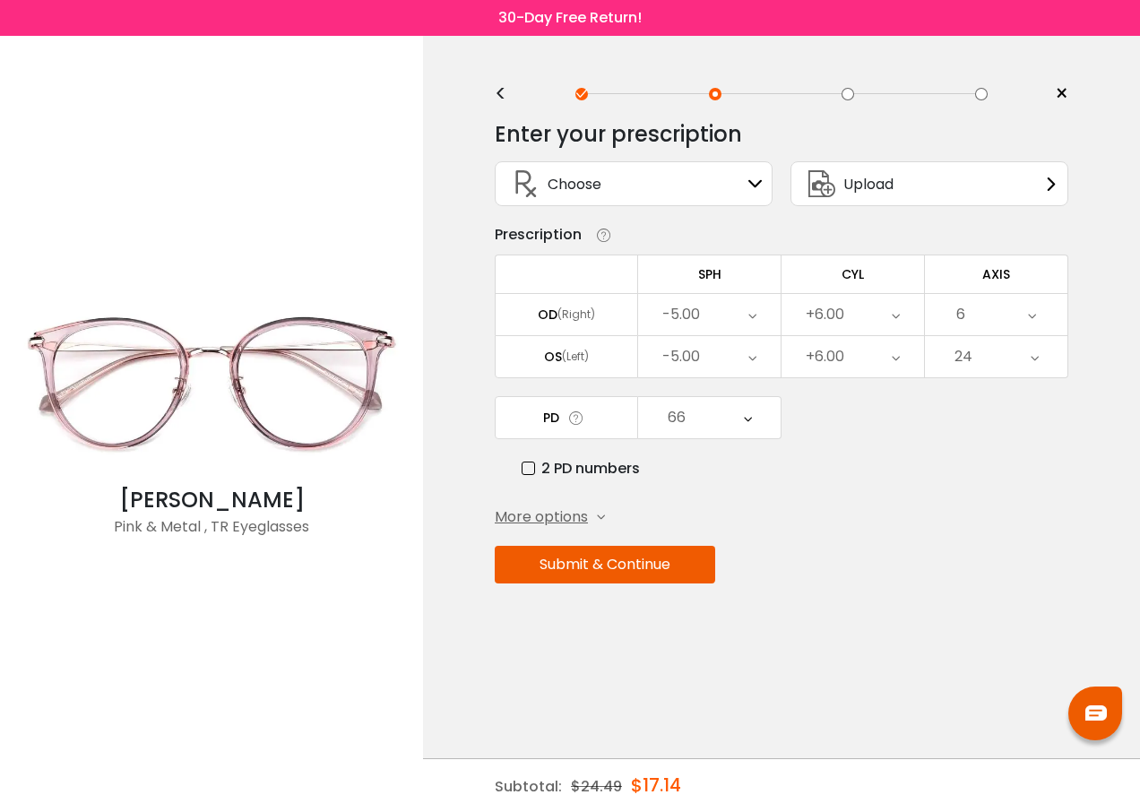
click at [754, 314] on icon at bounding box center [752, 314] width 8 height 41
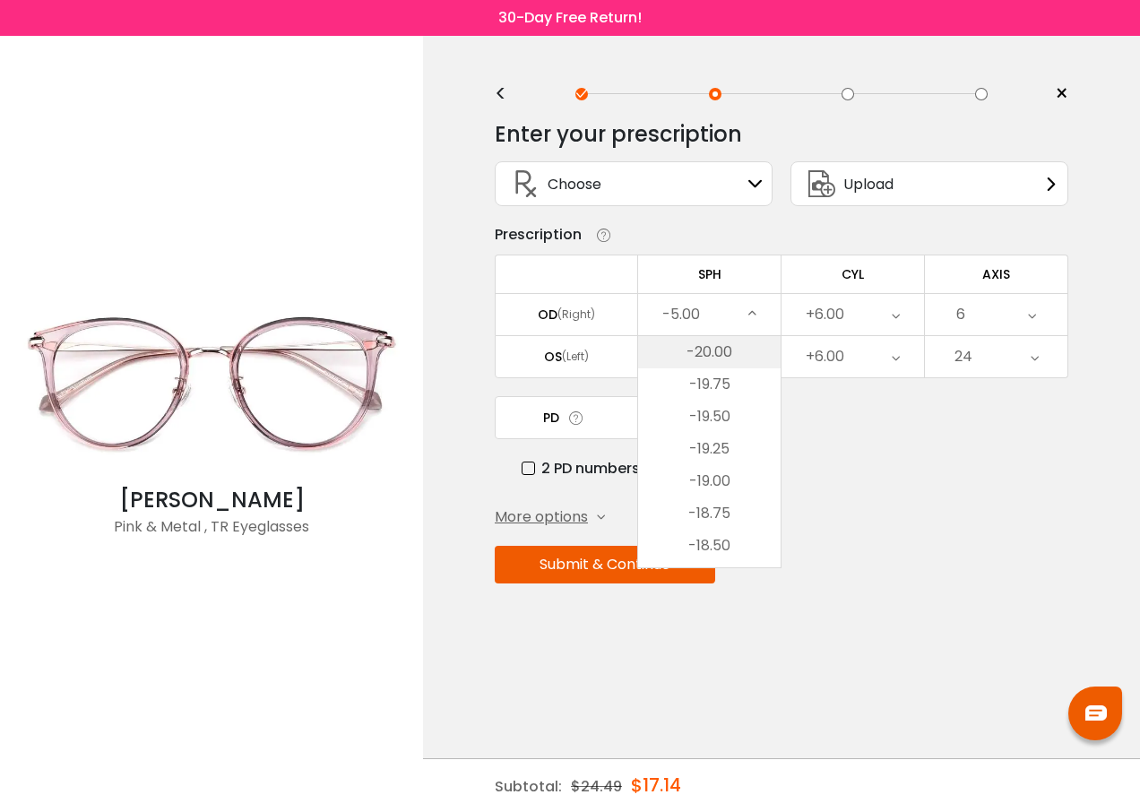
click at [716, 349] on li "-20.00" at bounding box center [709, 352] width 142 height 32
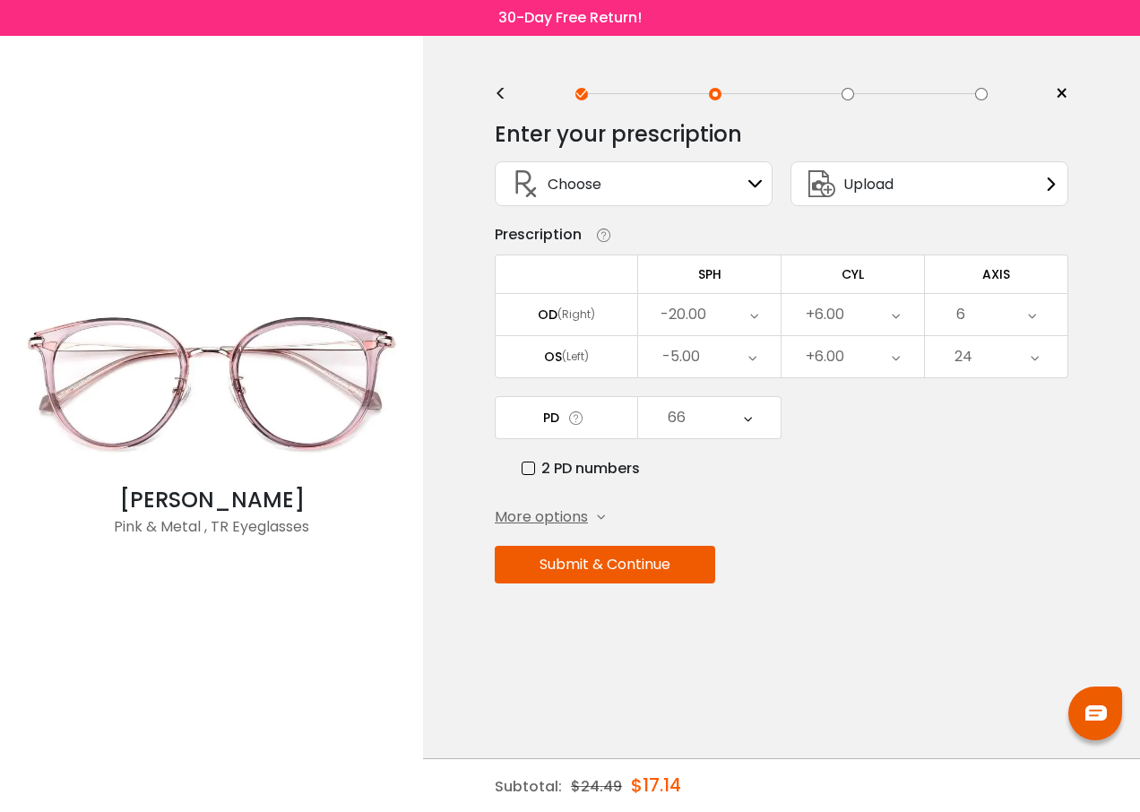
click at [750, 358] on icon at bounding box center [752, 356] width 8 height 41
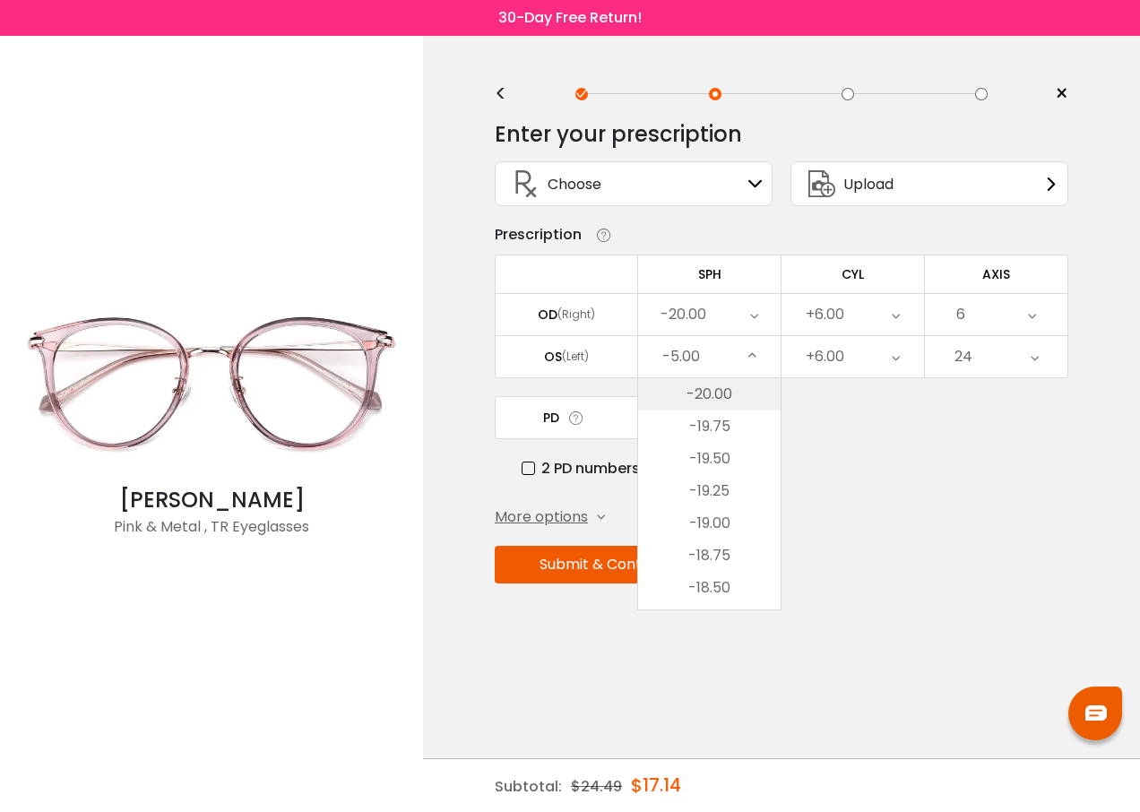
click at [719, 395] on li "-20.00" at bounding box center [709, 394] width 142 height 32
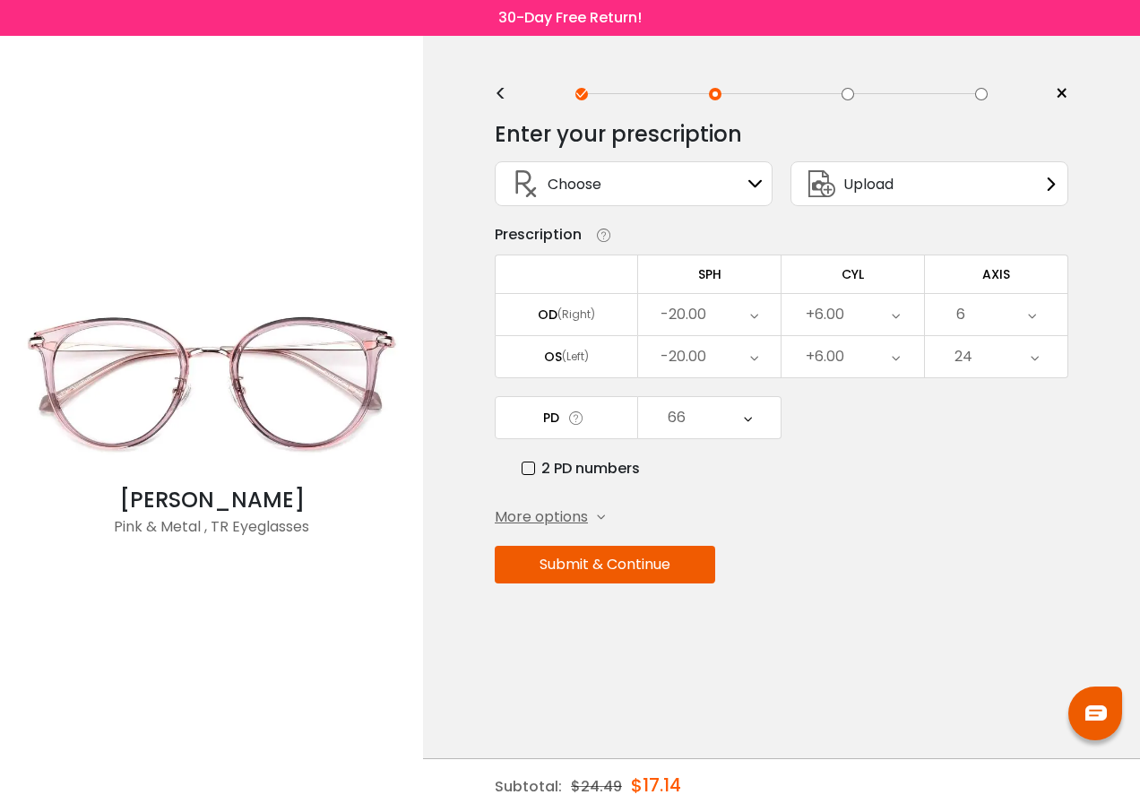
click at [897, 313] on icon at bounding box center [895, 314] width 8 height 41
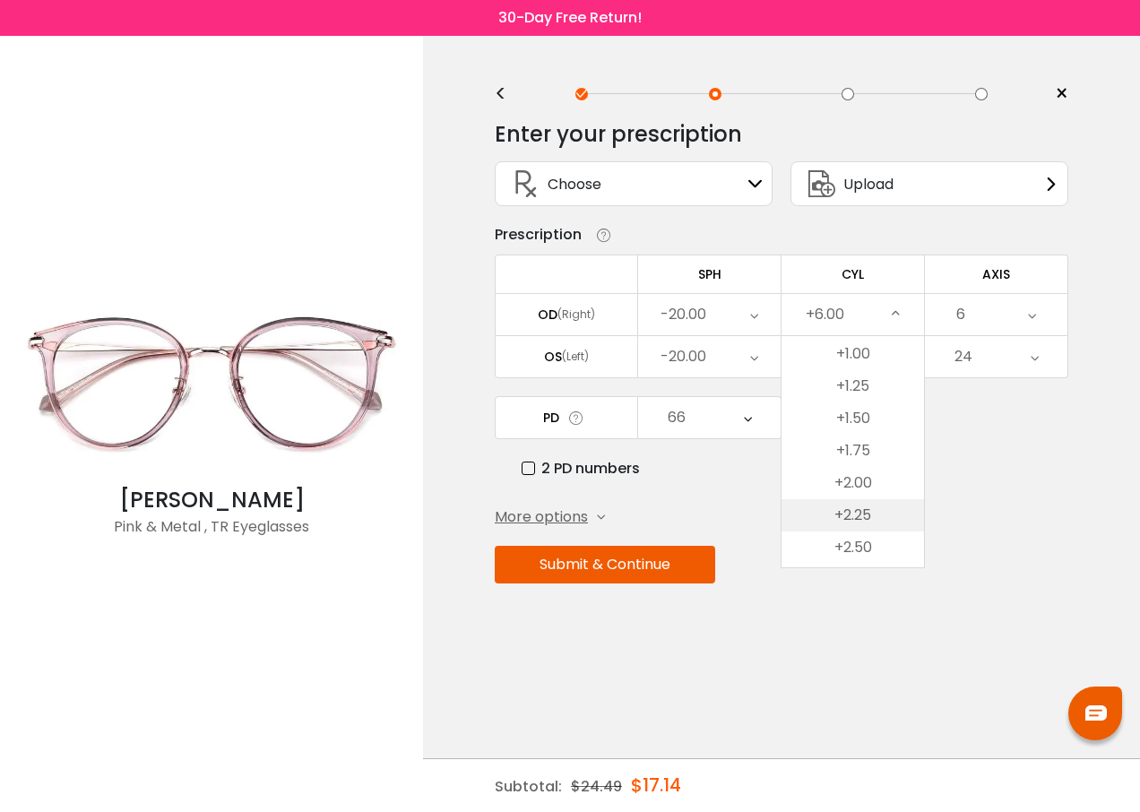
scroll to position [754, 0]
click at [859, 370] on li "0.00" at bounding box center [852, 372] width 142 height 32
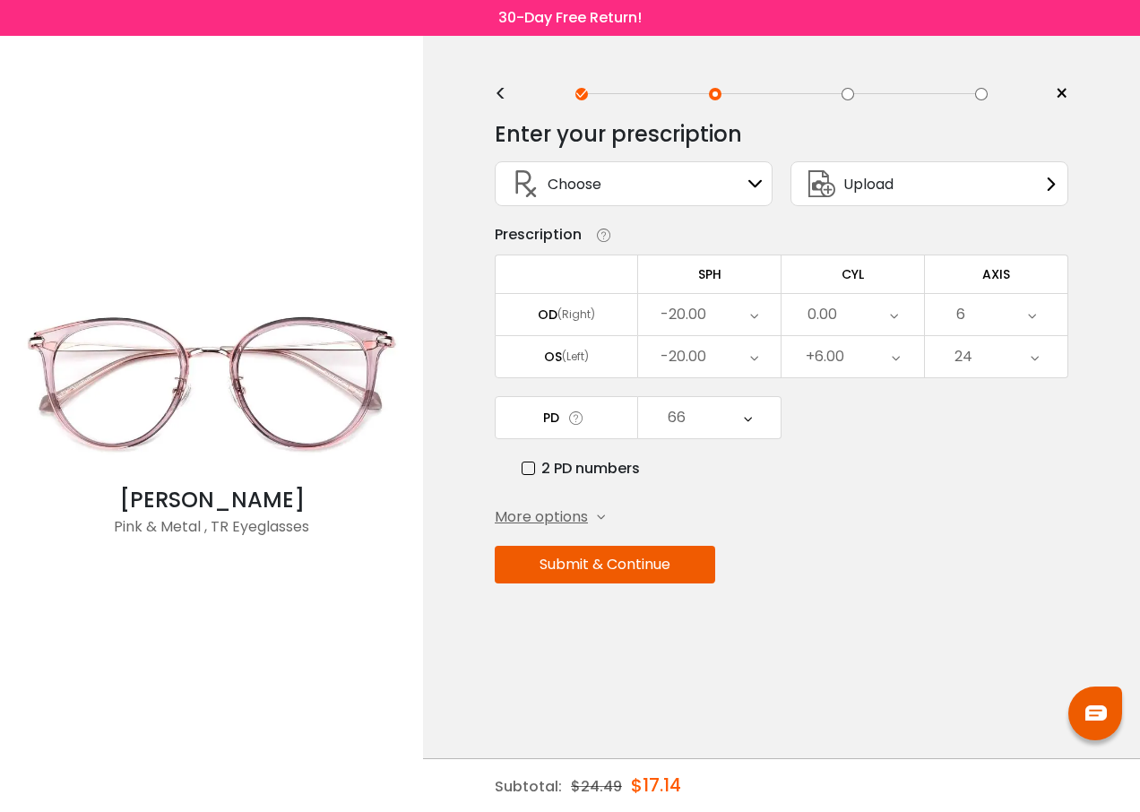
click at [900, 356] on icon at bounding box center [895, 356] width 8 height 41
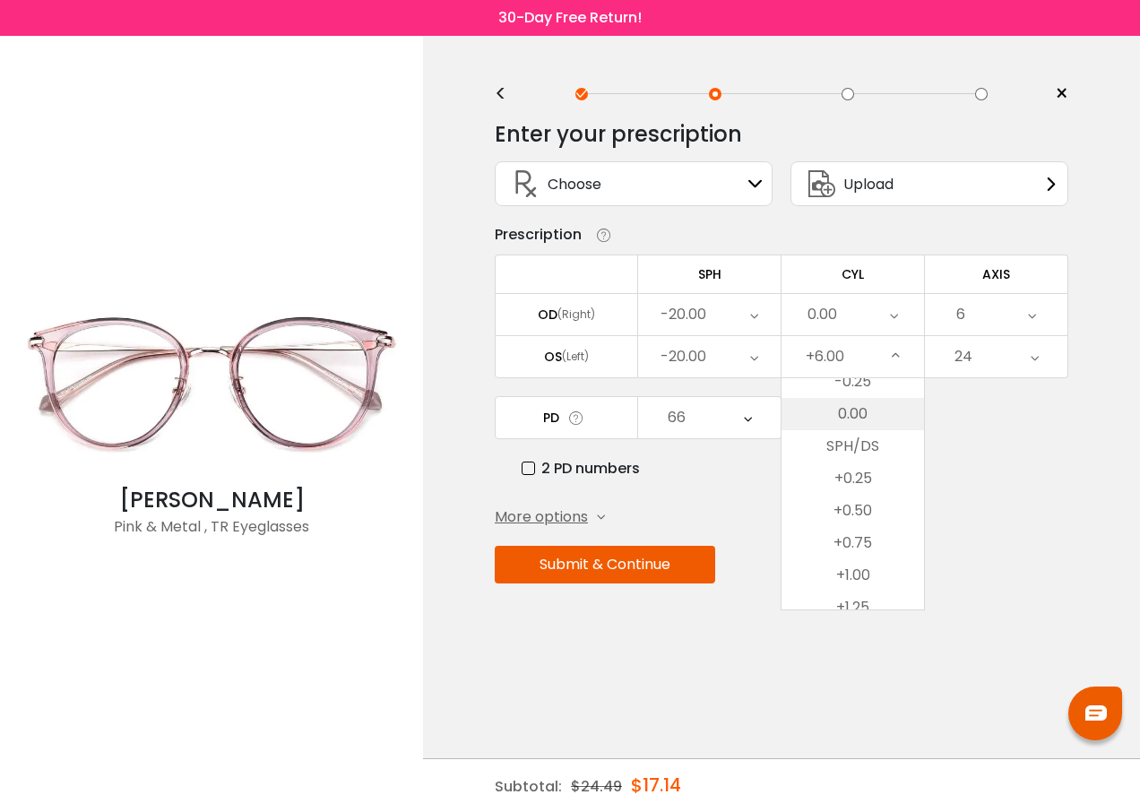
click at [857, 417] on li "0.00" at bounding box center [852, 414] width 142 height 32
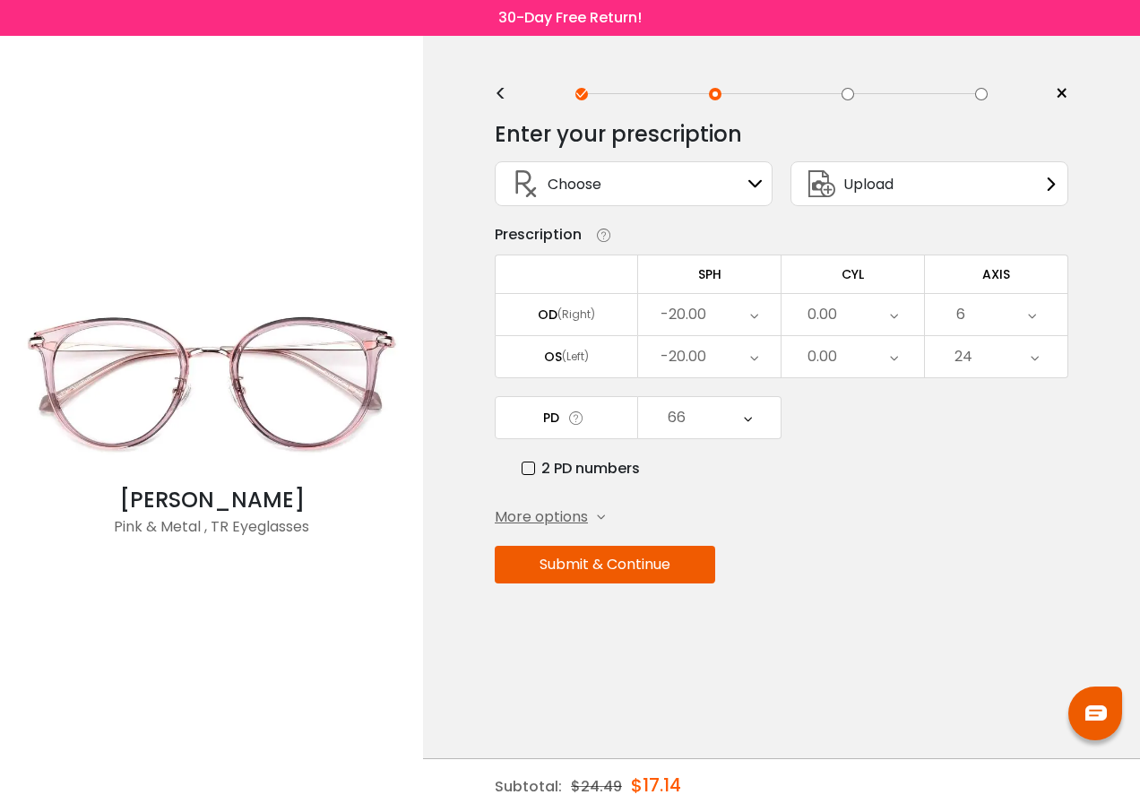
click at [1035, 316] on icon at bounding box center [1032, 314] width 8 height 41
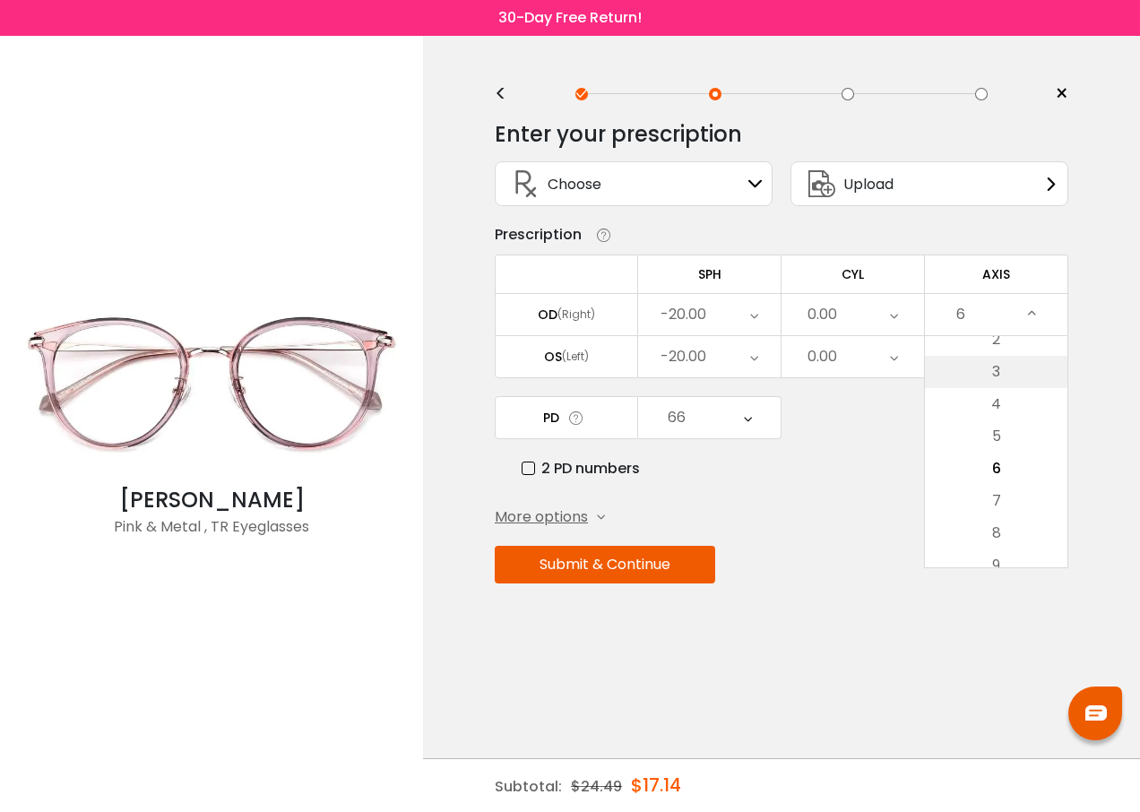
scroll to position [0, 0]
click at [1000, 361] on li "None" at bounding box center [996, 352] width 142 height 32
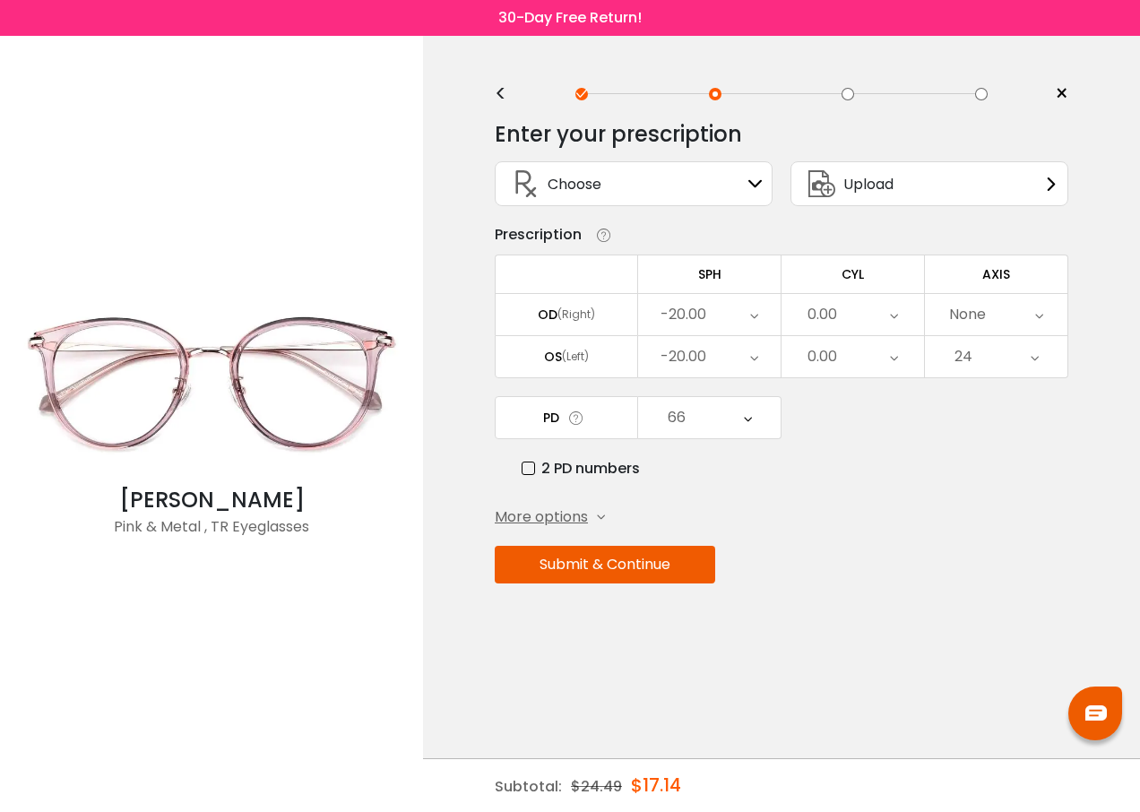
click at [1032, 360] on icon at bounding box center [1034, 356] width 8 height 41
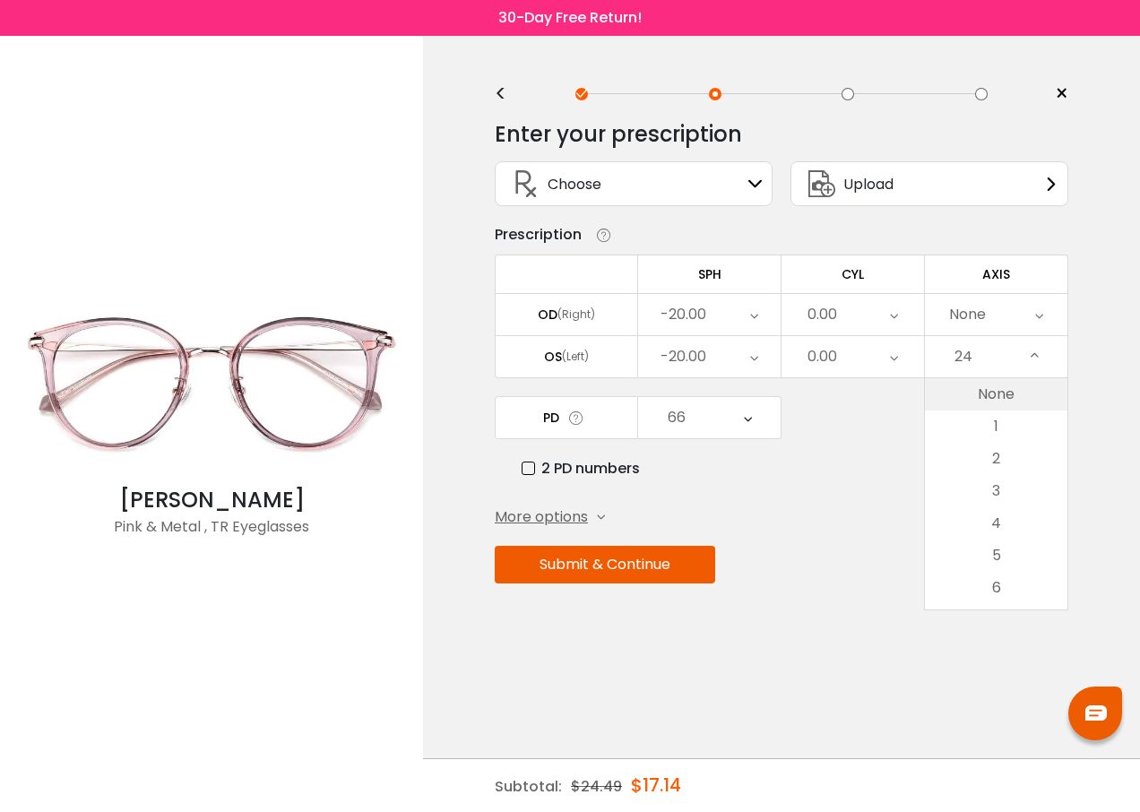
click at [984, 396] on li "None" at bounding box center [996, 394] width 142 height 32
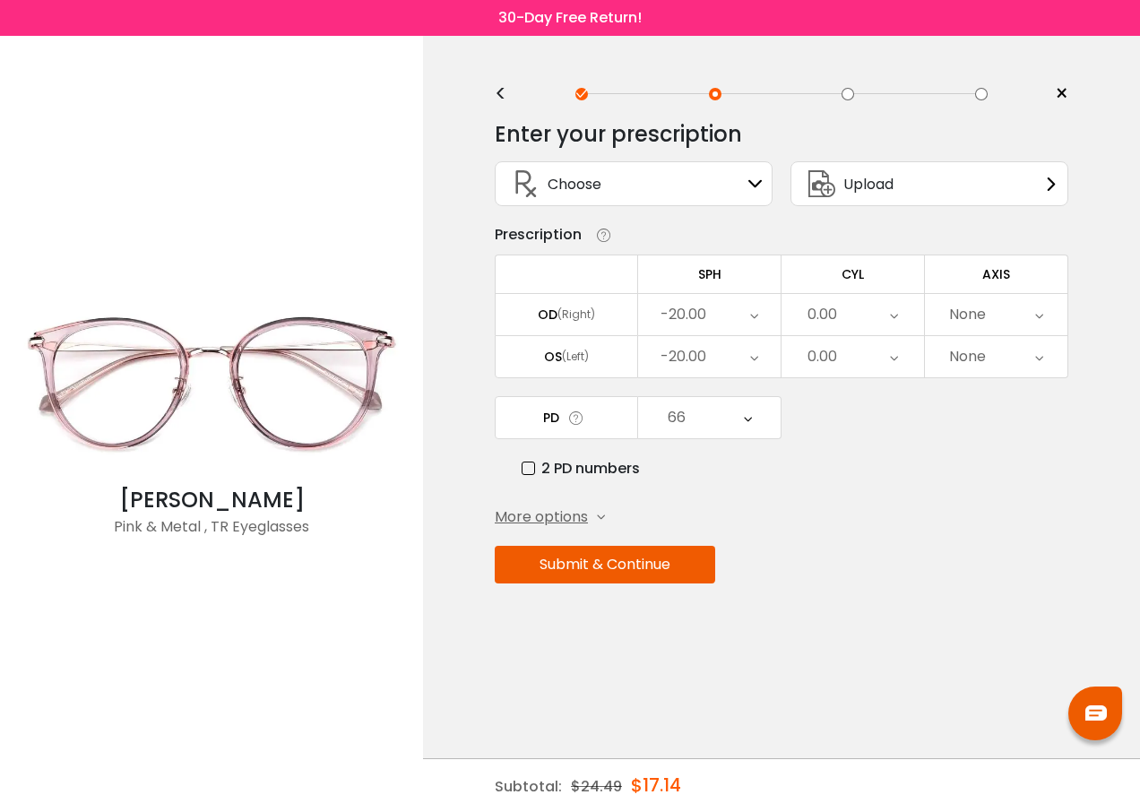
click at [751, 420] on icon at bounding box center [748, 417] width 8 height 41
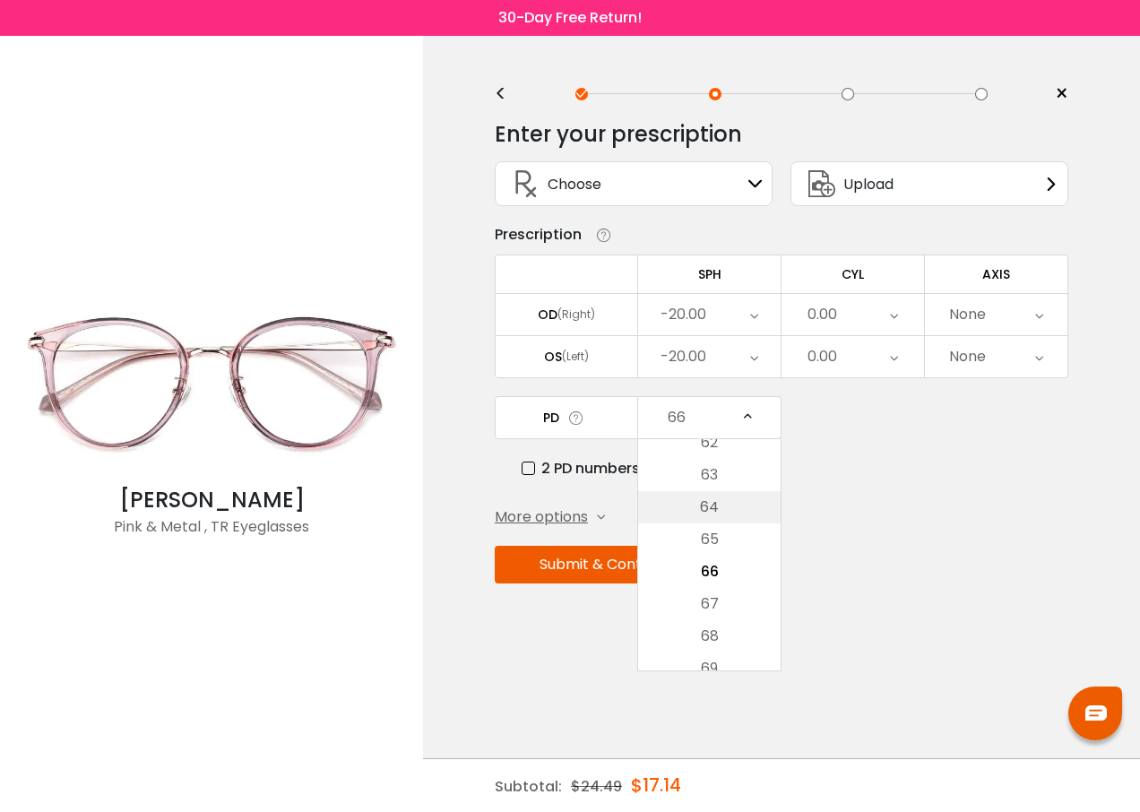
click at [714, 511] on li "64" at bounding box center [709, 507] width 142 height 32
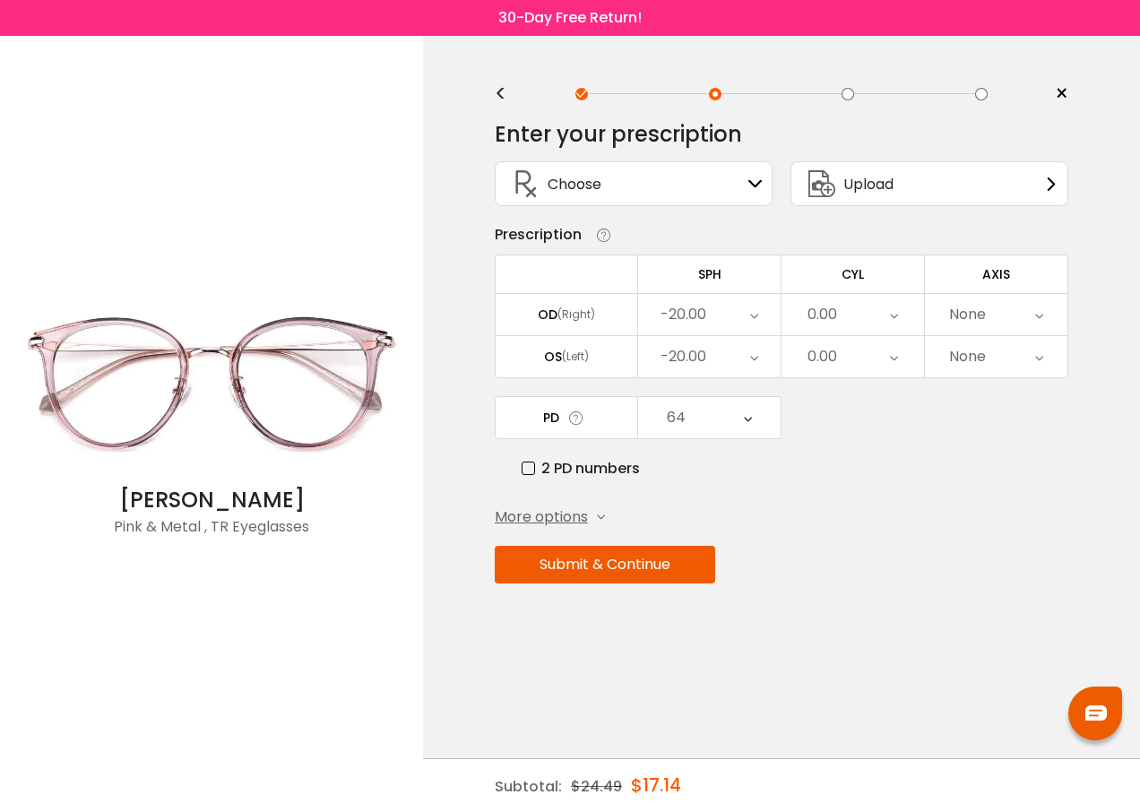
click at [599, 562] on button "Submit & Continue" at bounding box center [605, 565] width 220 height 38
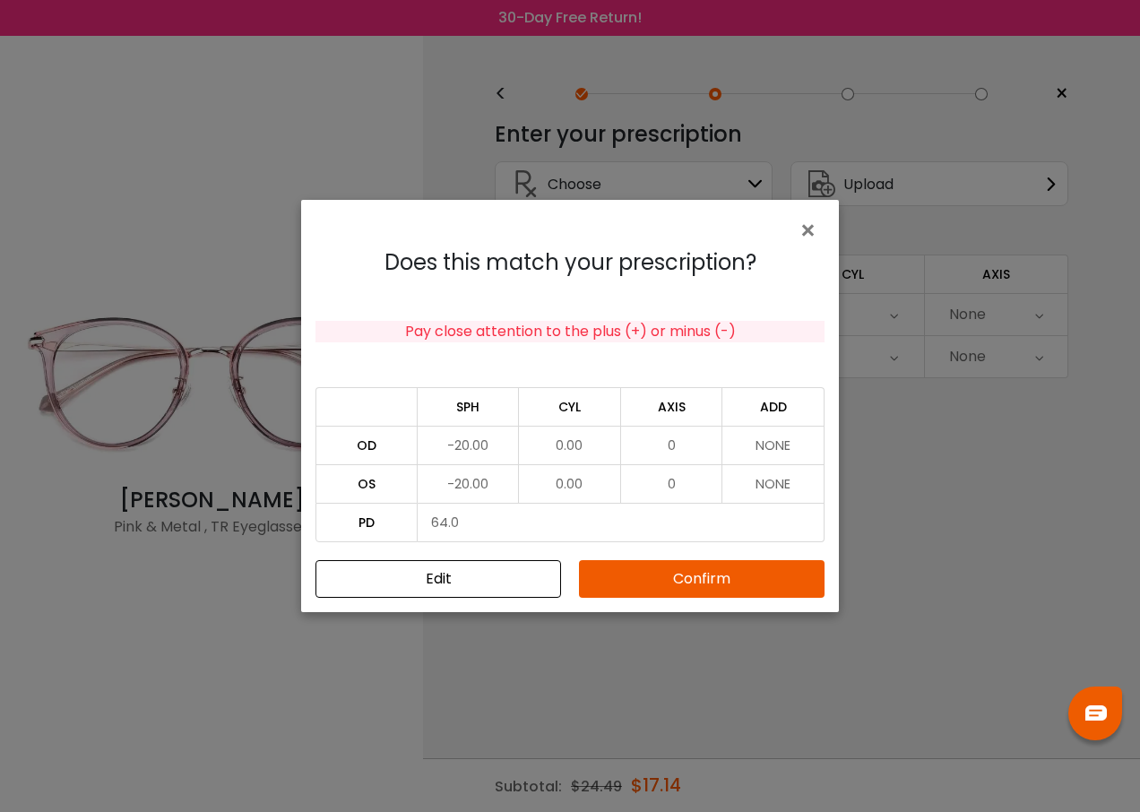
click at [658, 581] on button "Confirm" at bounding box center [701, 579] width 245 height 38
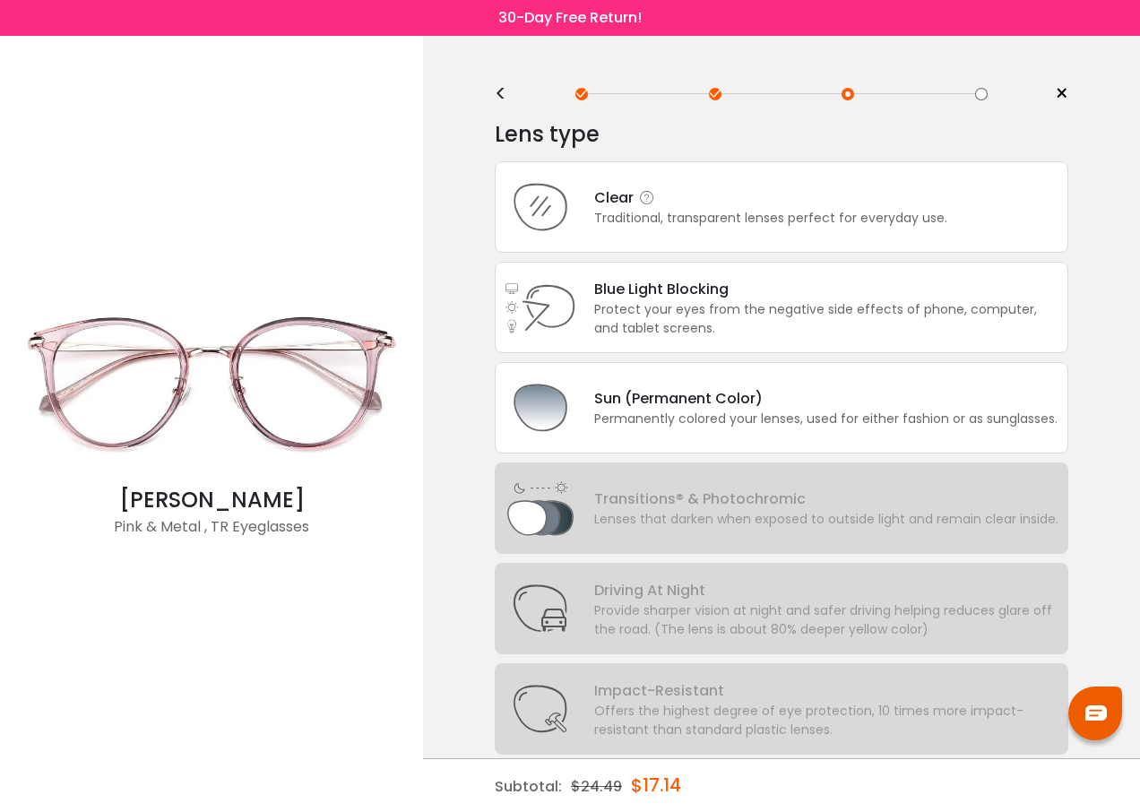
click at [616, 197] on div "Clear" at bounding box center [770, 197] width 353 height 22
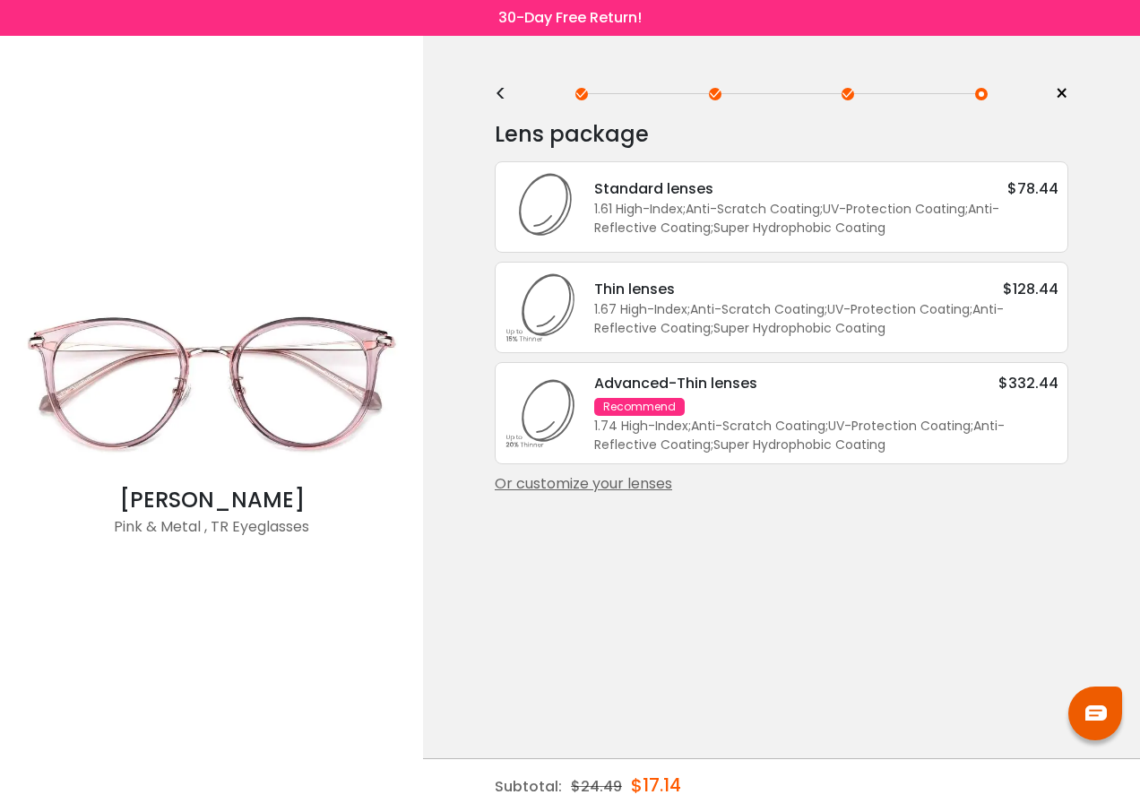
click at [634, 482] on div "Or customize your lenses" at bounding box center [781, 484] width 573 height 22
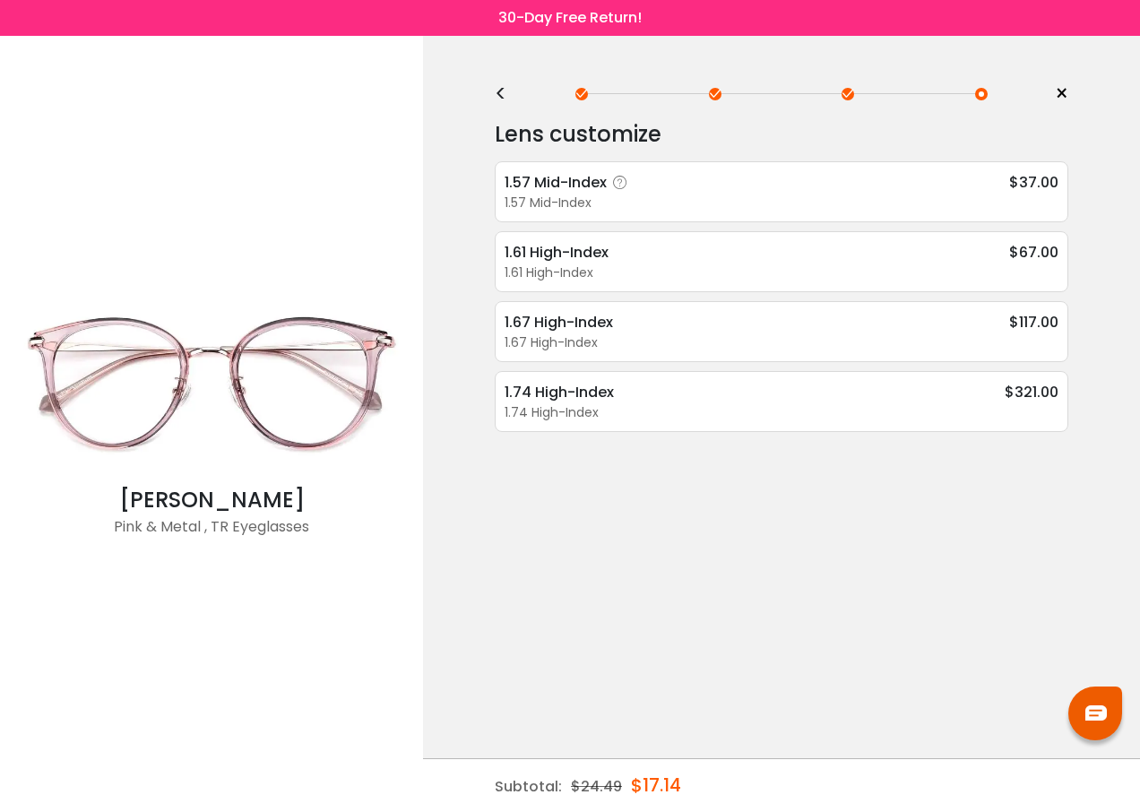
click at [562, 180] on div "1.57 Mid-Index" at bounding box center [568, 182] width 129 height 22
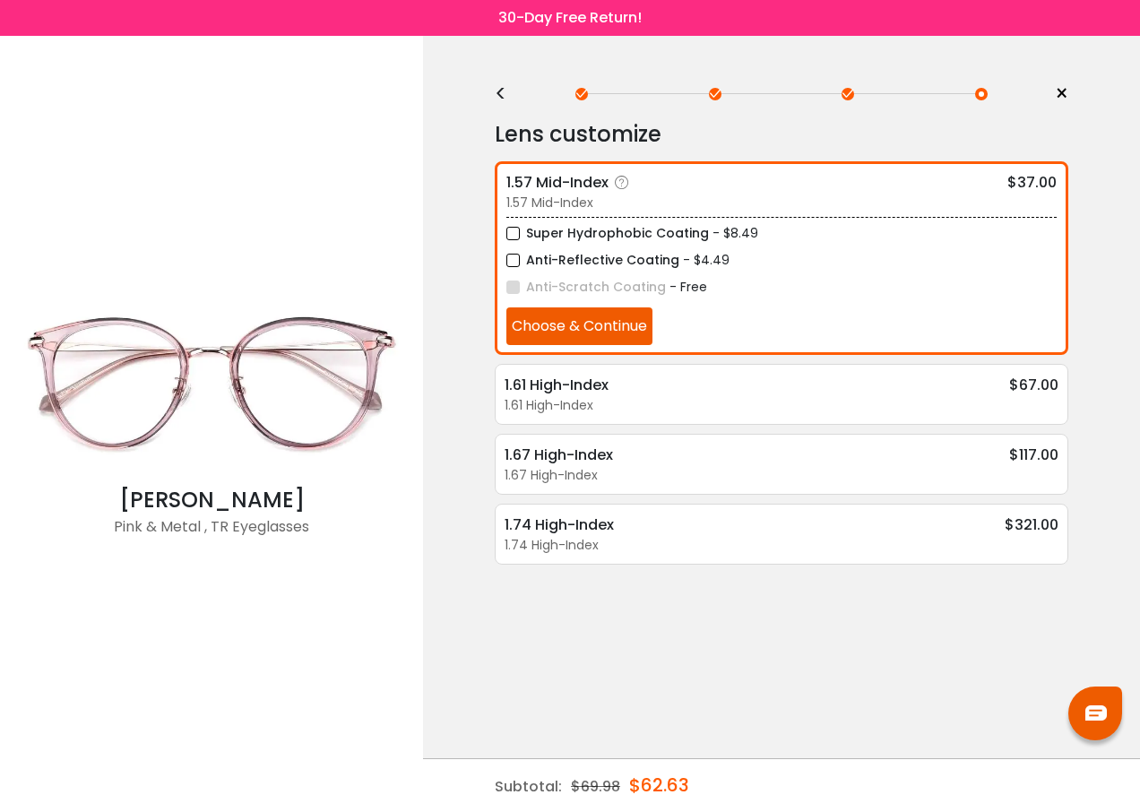
click at [574, 325] on button "Choose & Continue" at bounding box center [579, 326] width 146 height 38
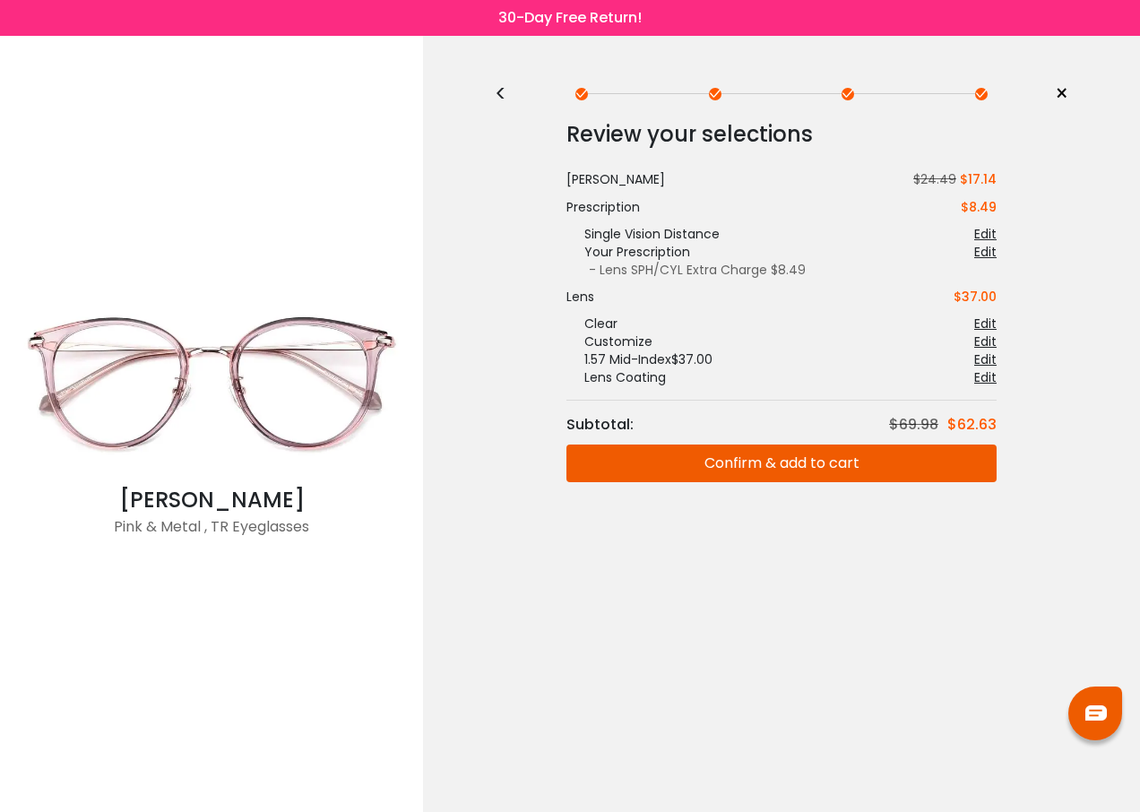
click at [756, 465] on button "Confirm & add to cart" at bounding box center [781, 463] width 430 height 38
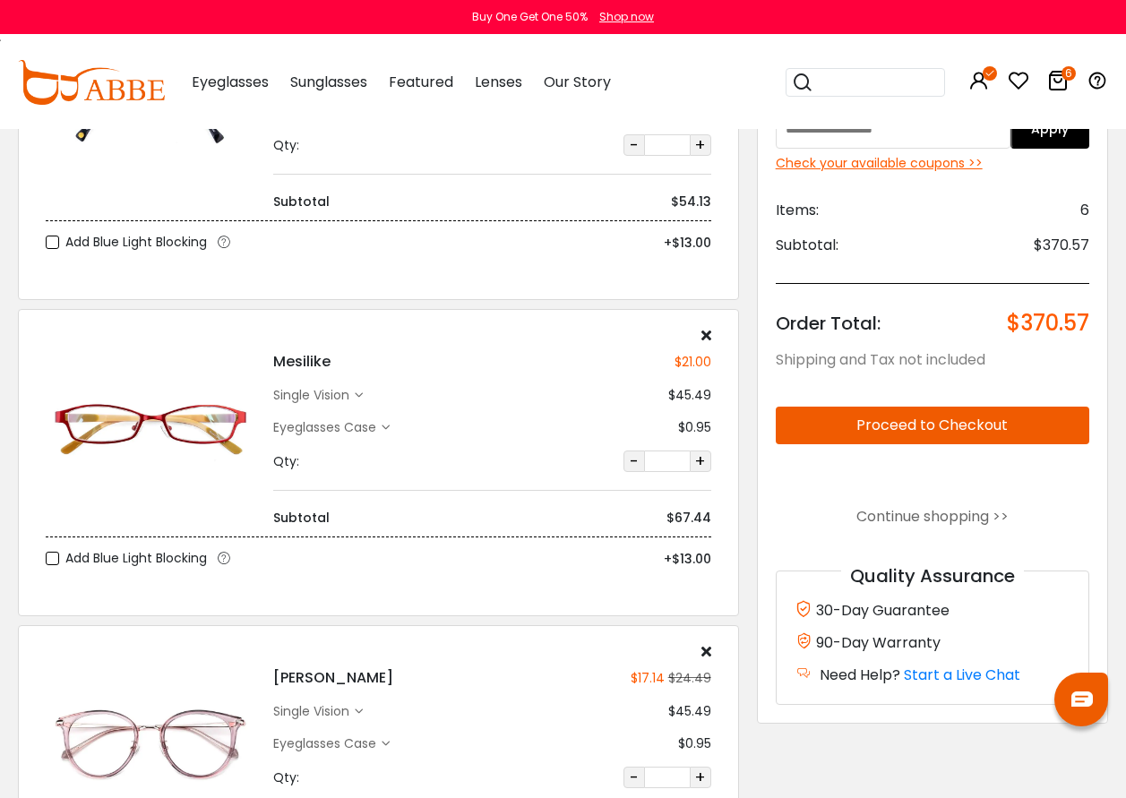
scroll to position [1523, 0]
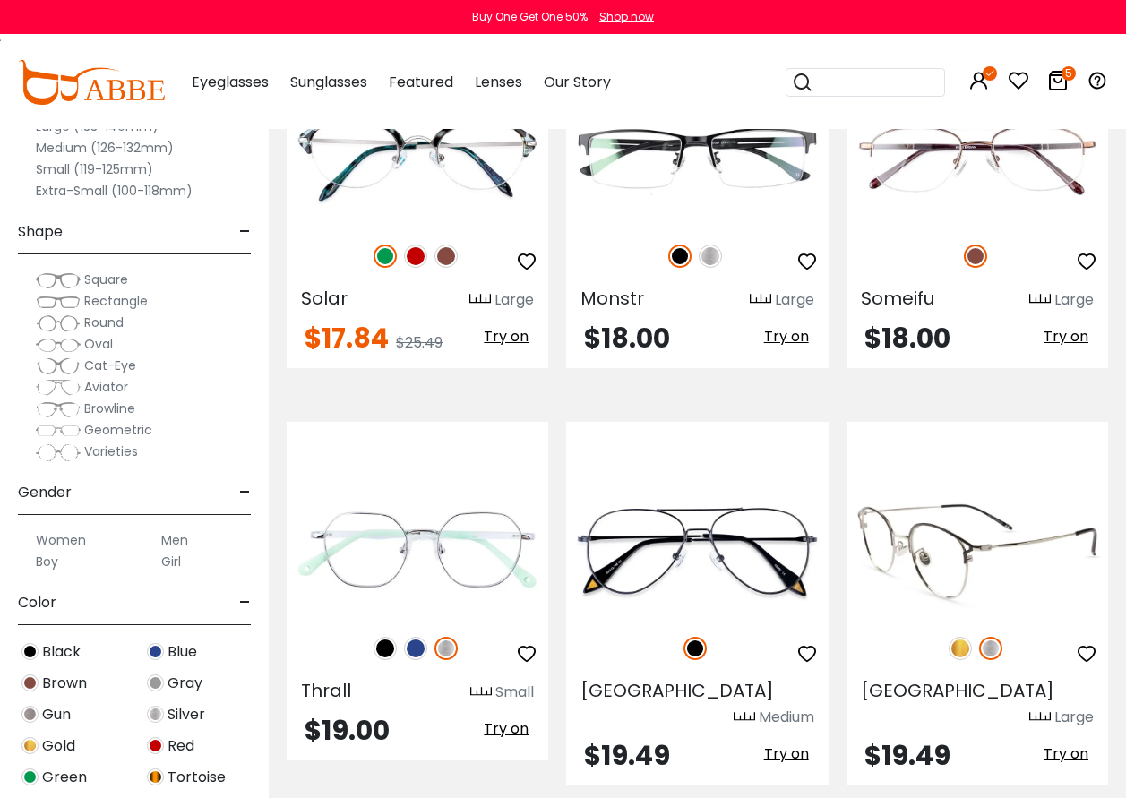
scroll to position [6720, 0]
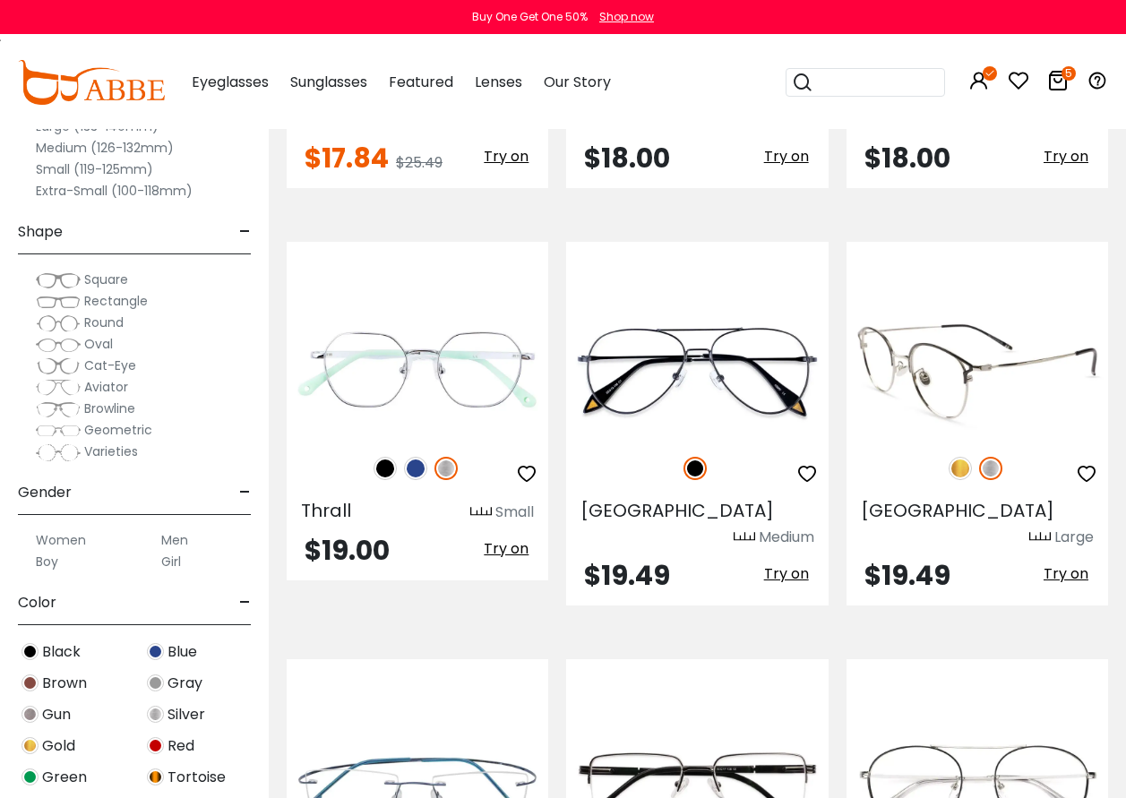
click at [958, 457] on img at bounding box center [960, 468] width 23 height 23
click at [1075, 564] on span "Try on" at bounding box center [1066, 574] width 45 height 21
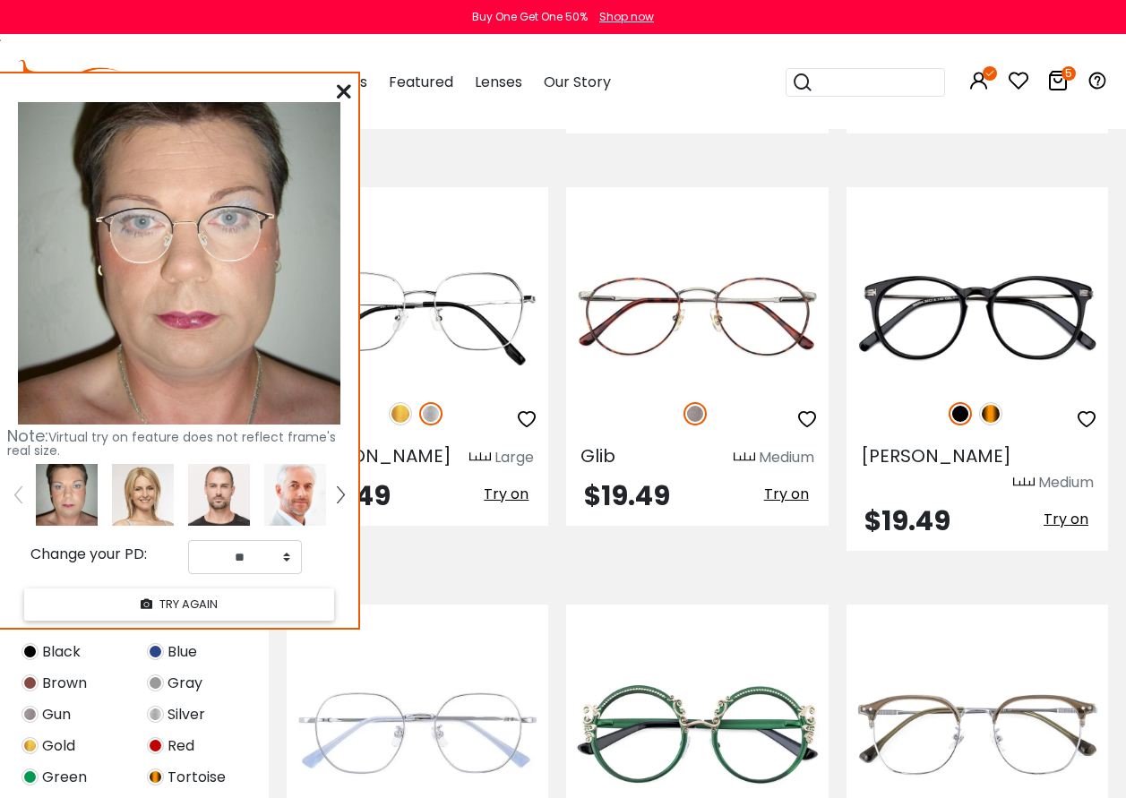
scroll to position [7616, 0]
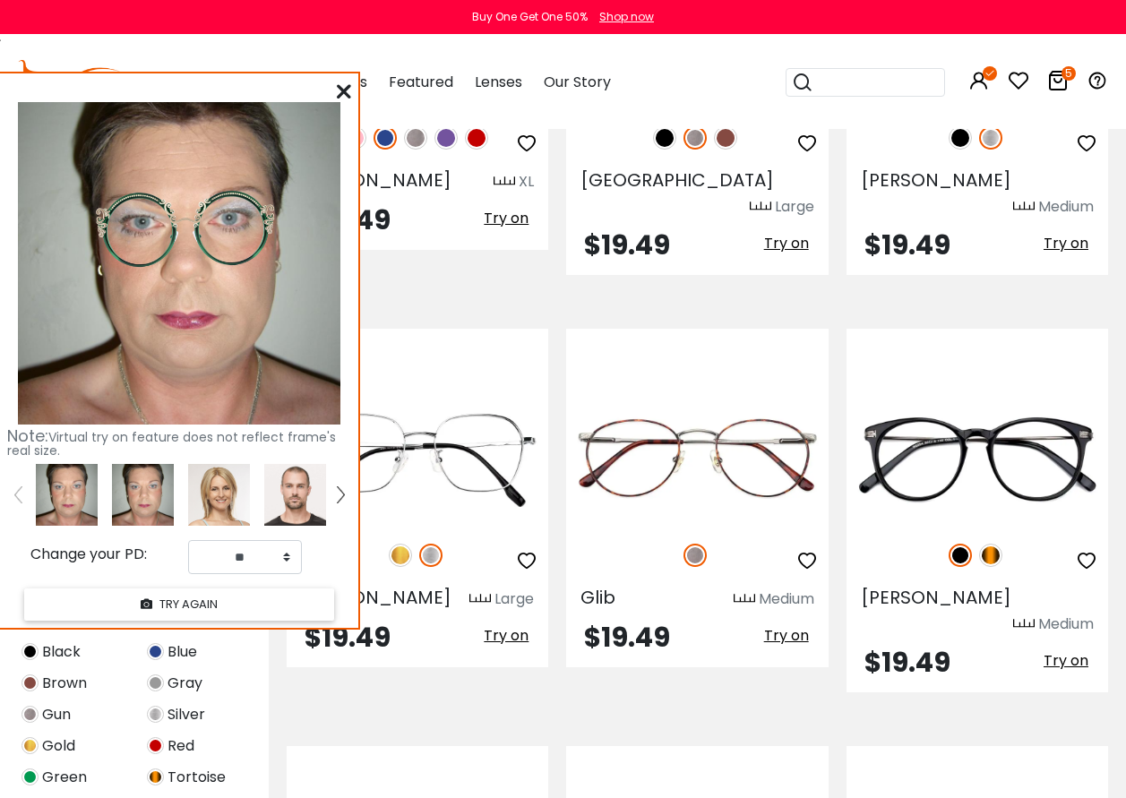
scroll to position [7436, 0]
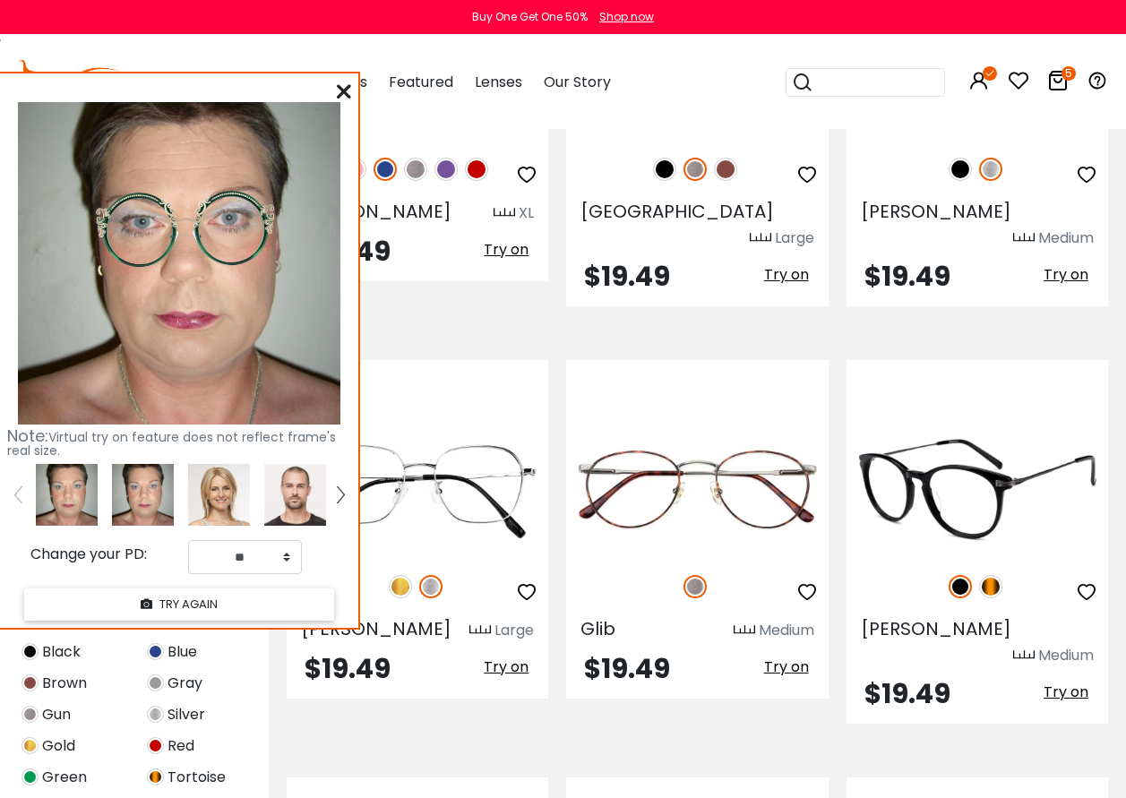
click at [990, 575] on img at bounding box center [990, 586] width 23 height 23
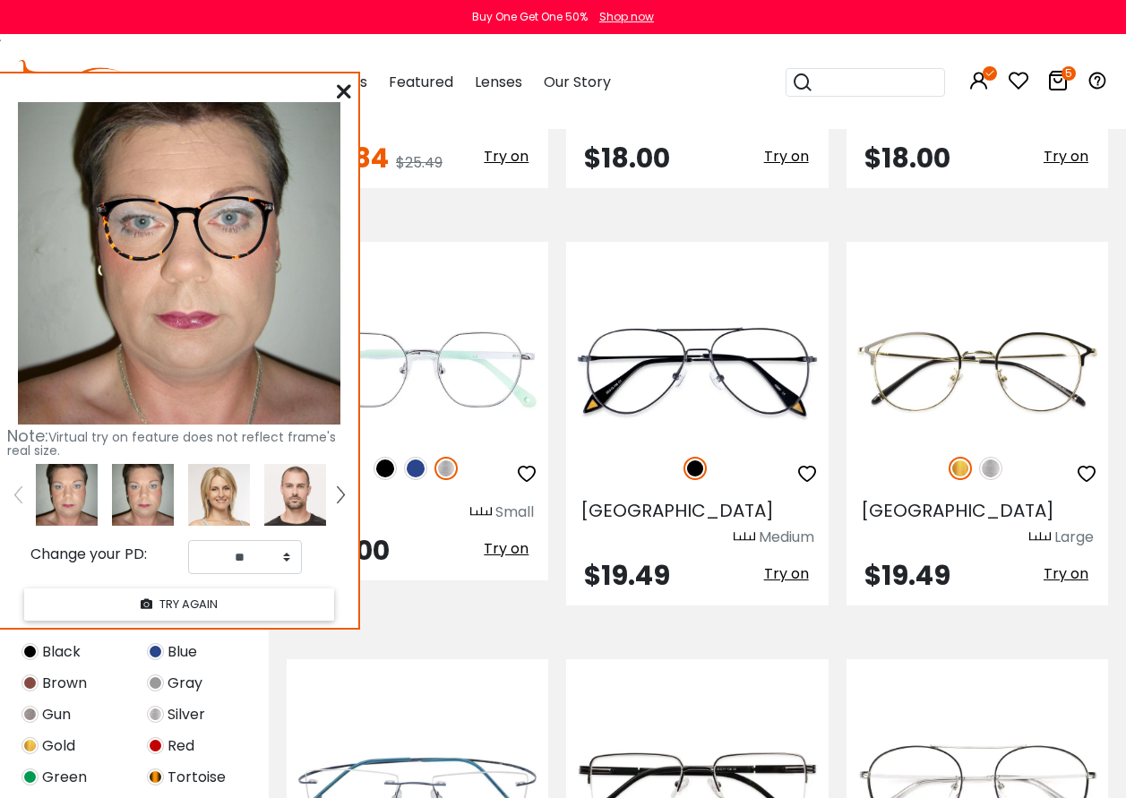
scroll to position [6630, 0]
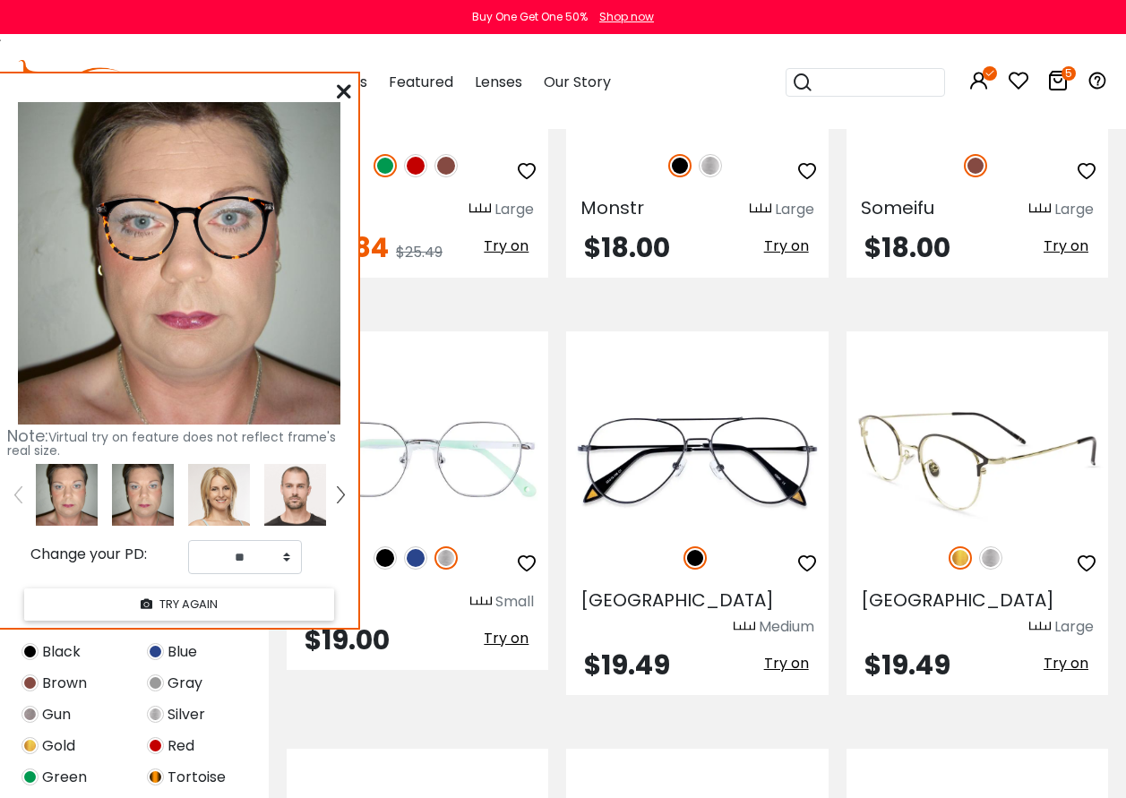
click at [1057, 653] on span "Try on" at bounding box center [1066, 663] width 45 height 21
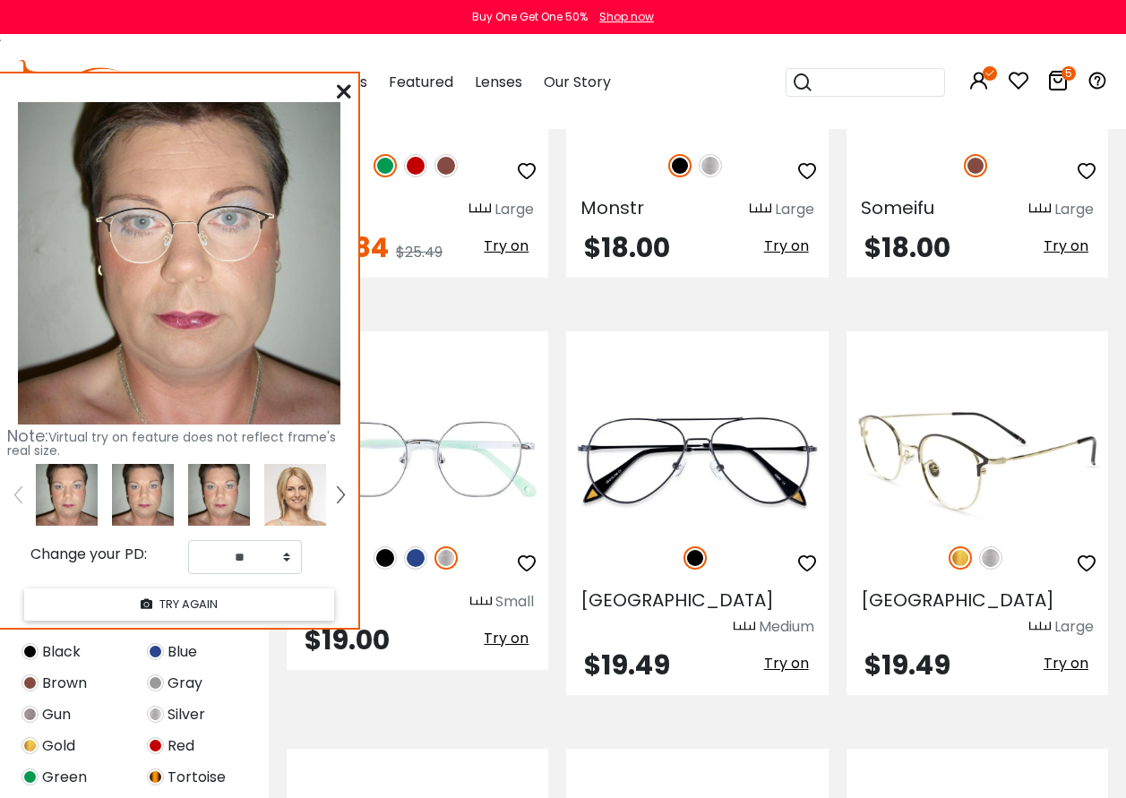
click at [964, 396] on img at bounding box center [978, 461] width 262 height 131
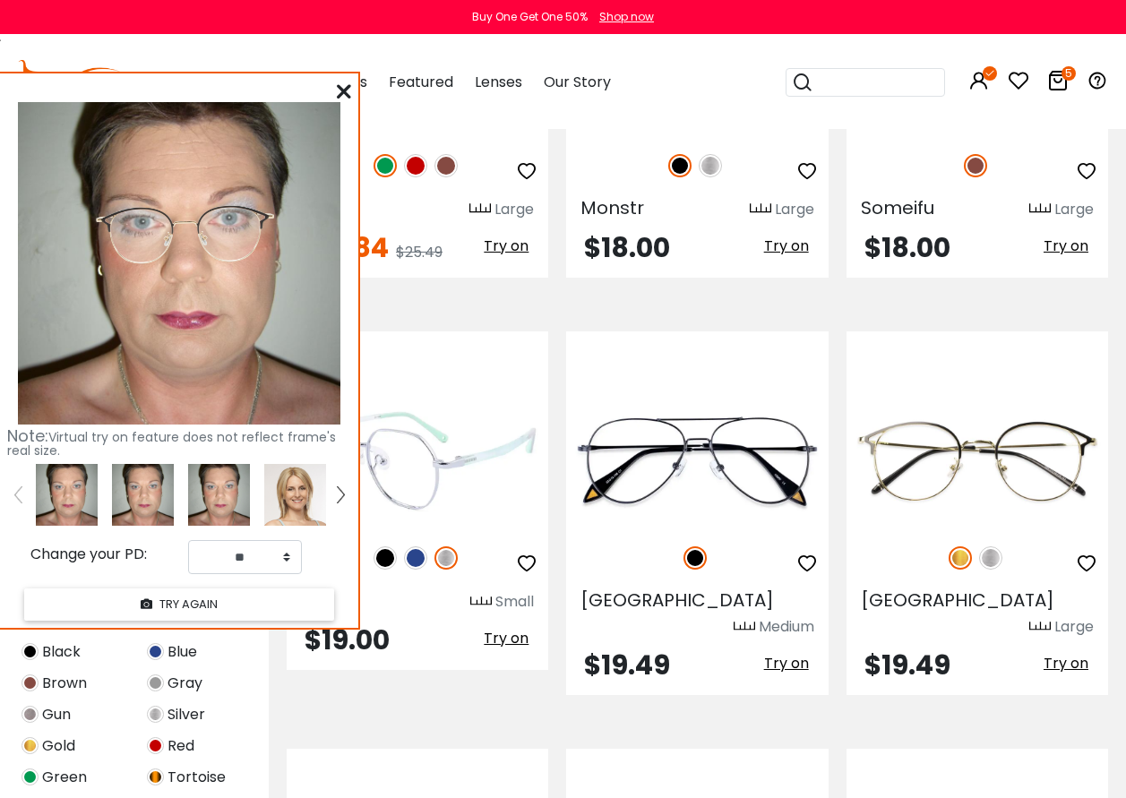
click at [503, 628] on span "Try on" at bounding box center [506, 638] width 45 height 21
click at [420, 547] on img at bounding box center [415, 558] width 23 height 23
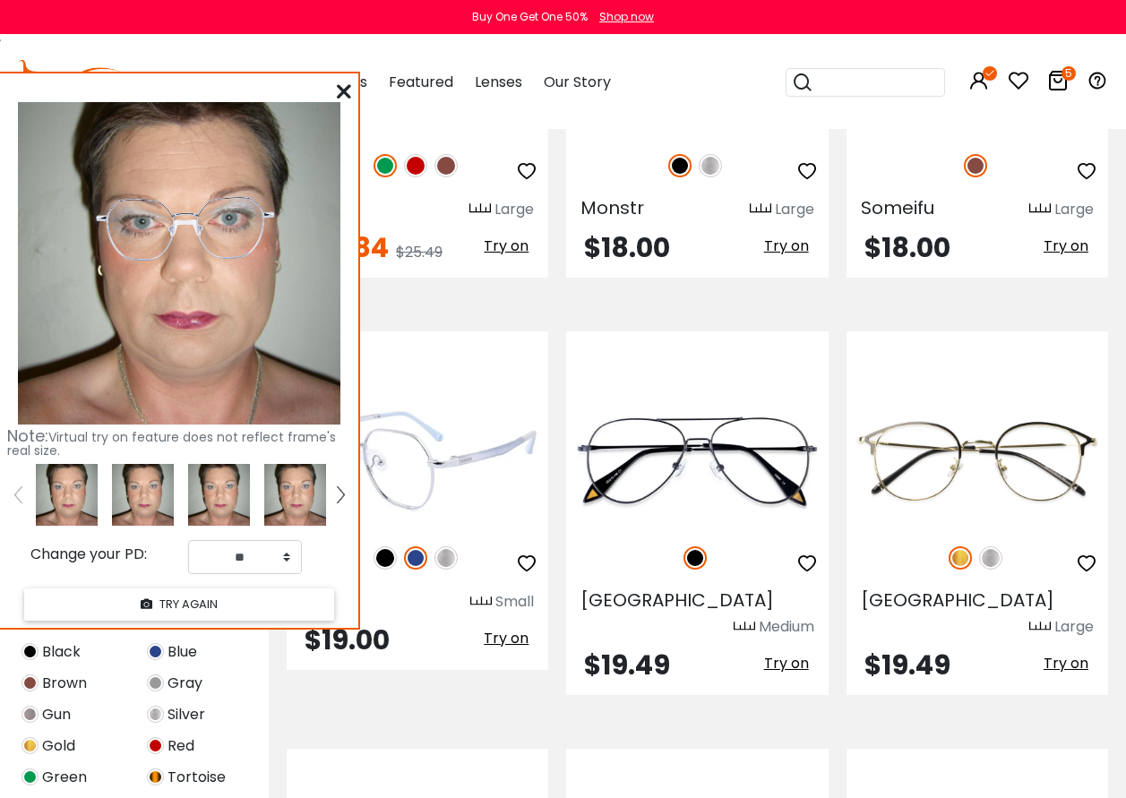
click at [504, 628] on span "Try on" at bounding box center [506, 638] width 45 height 21
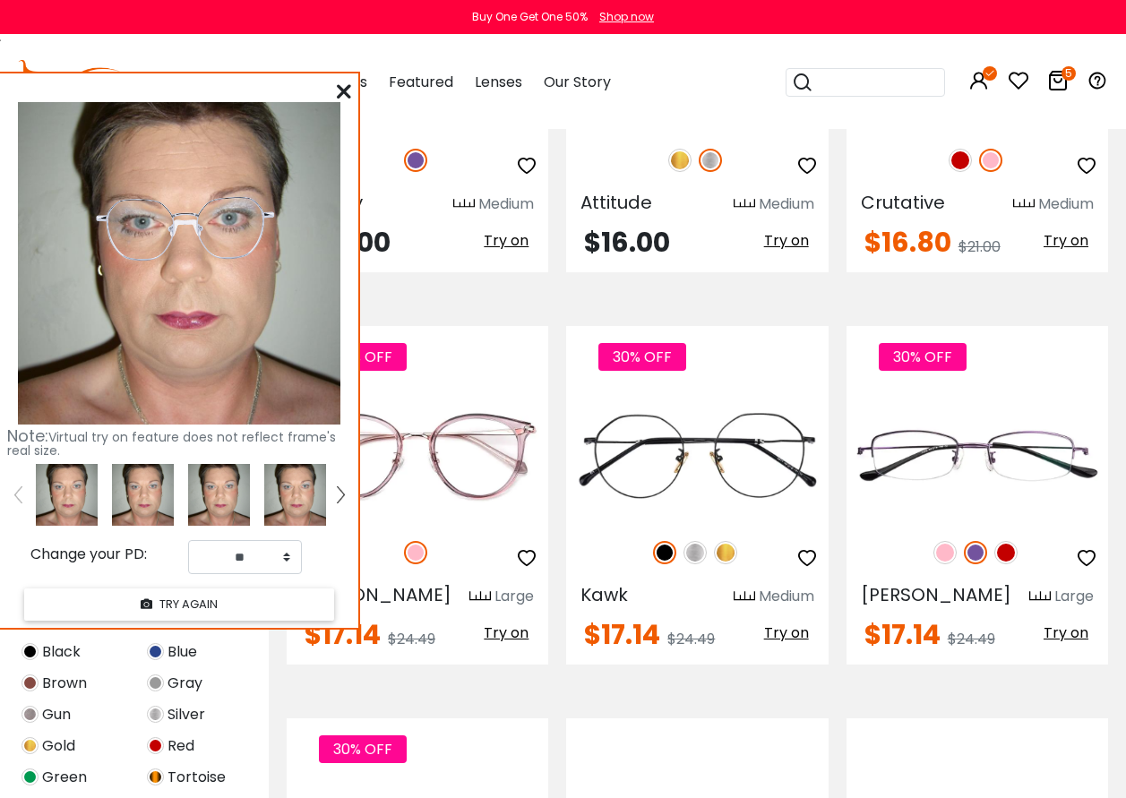
scroll to position [5824, 0]
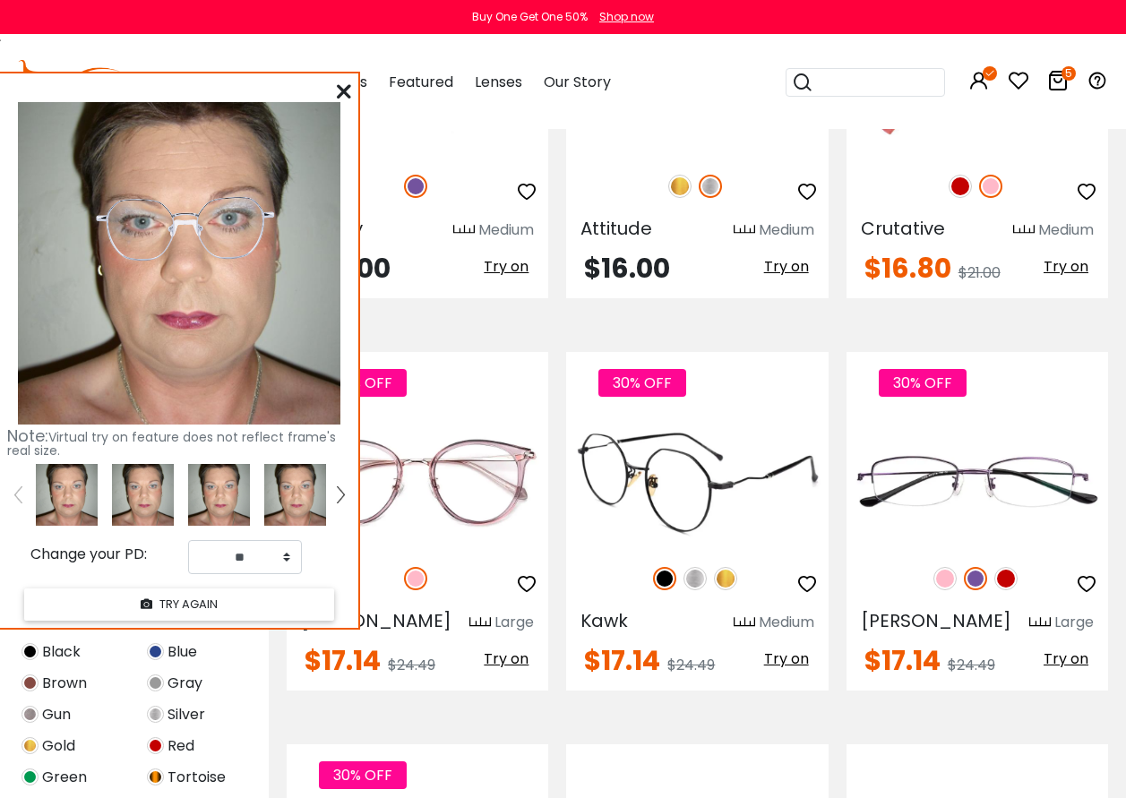
click at [794, 649] on span "Try on" at bounding box center [786, 659] width 45 height 21
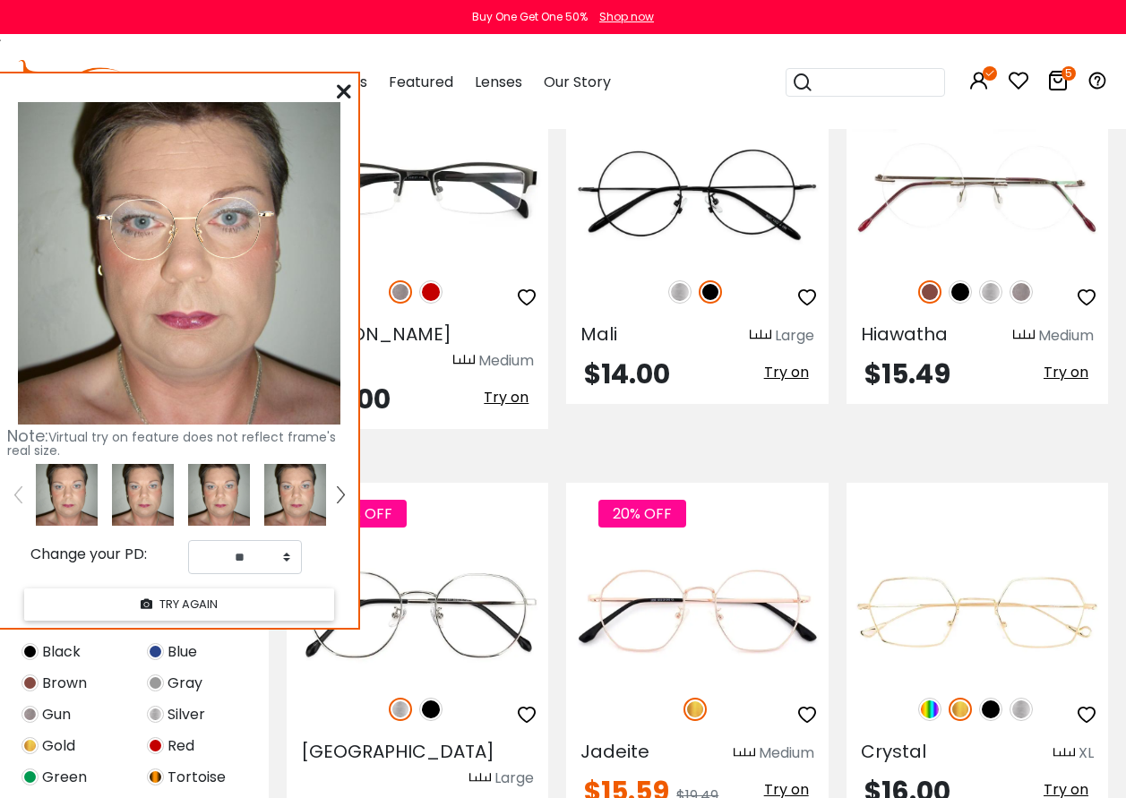
scroll to position [4032, 0]
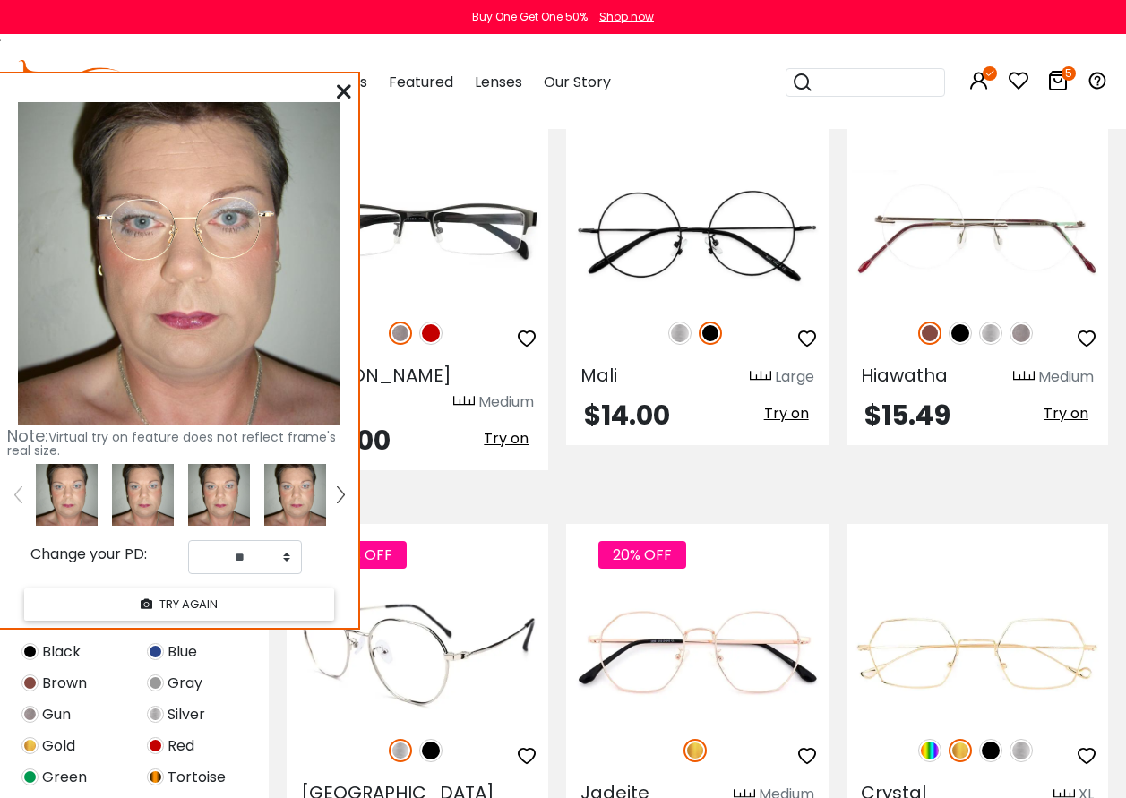
click at [426, 739] on img at bounding box center [430, 750] width 23 height 23
click at [401, 739] on img at bounding box center [400, 750] width 23 height 23
click at [435, 600] on img at bounding box center [418, 654] width 262 height 131
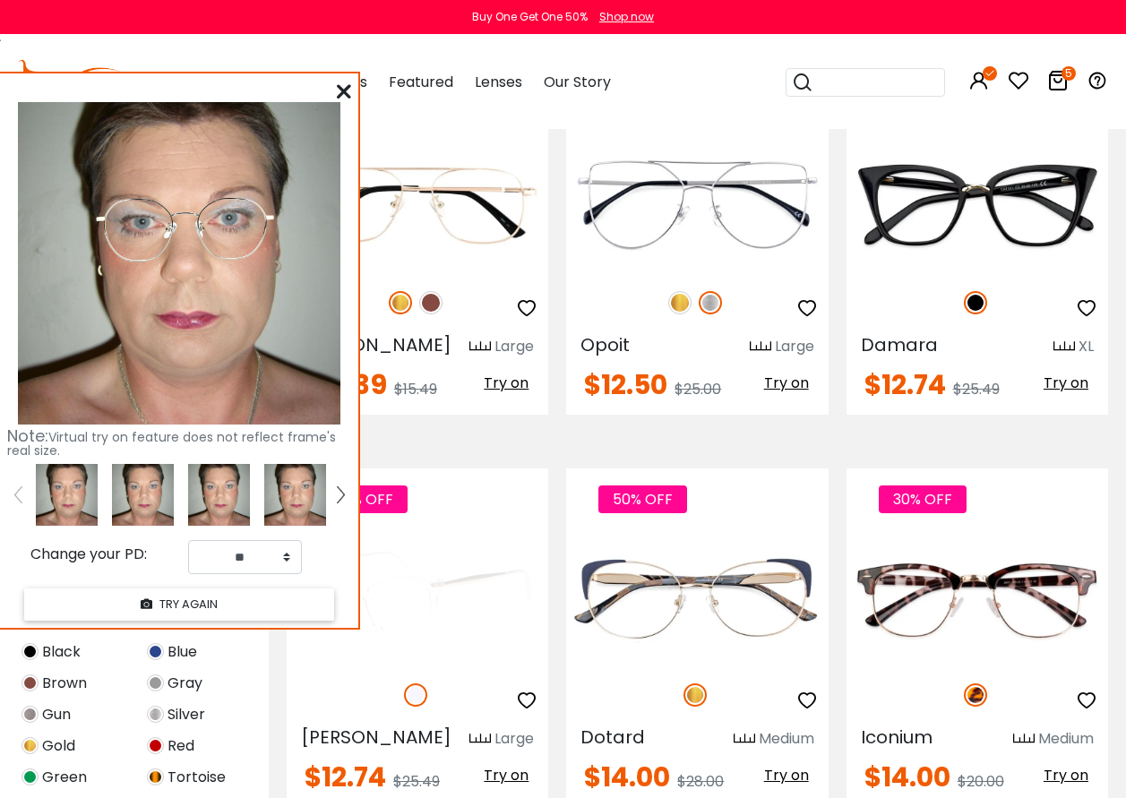
scroll to position [3315, 0]
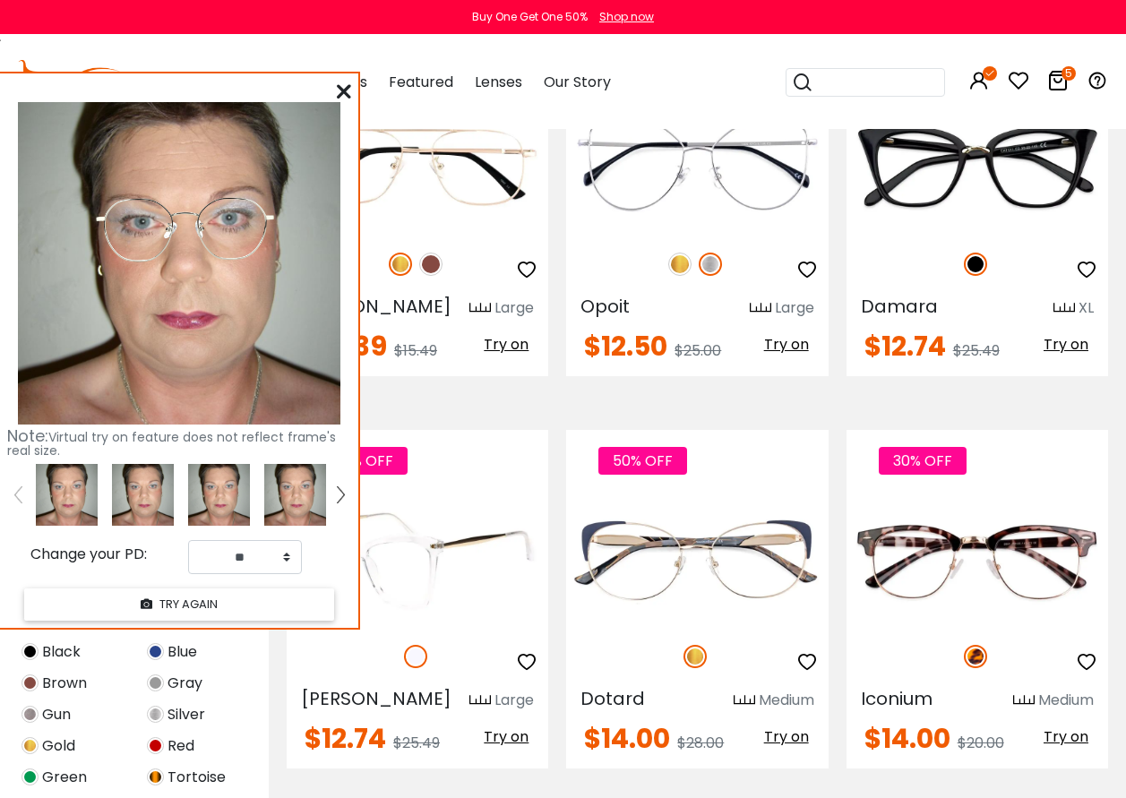
click at [505, 727] on span "Try on" at bounding box center [506, 737] width 45 height 21
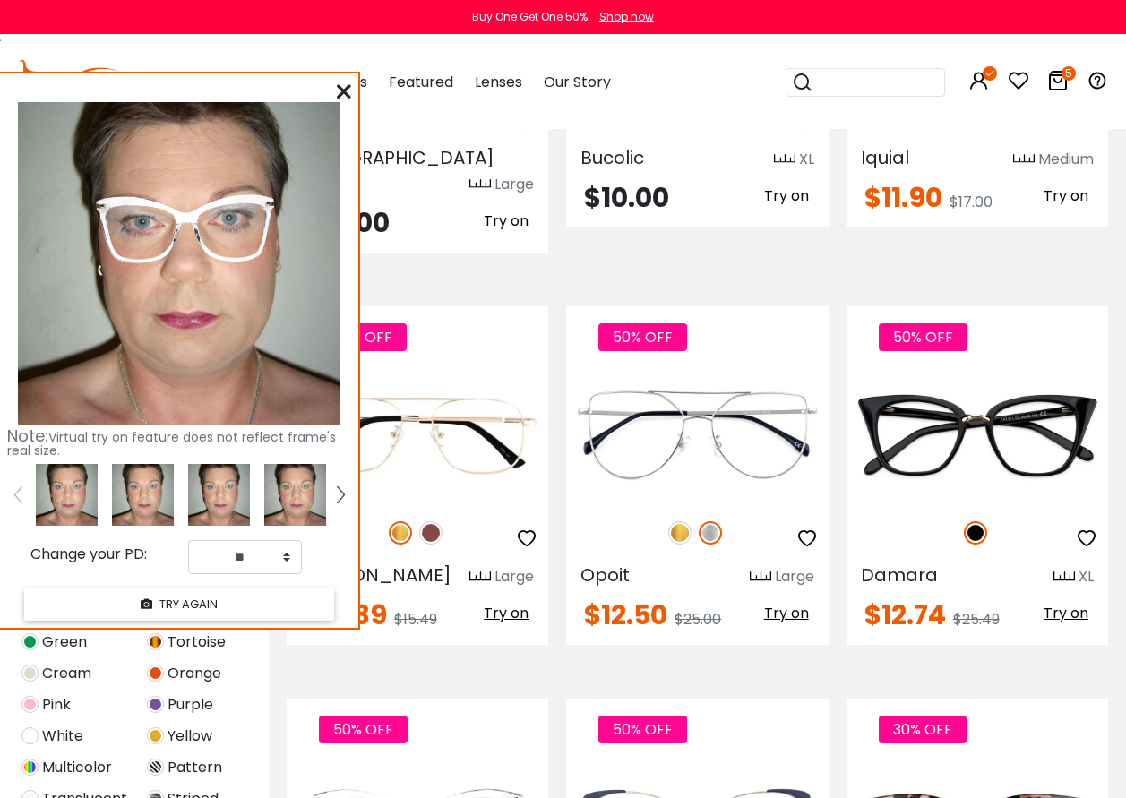
scroll to position [269, 0]
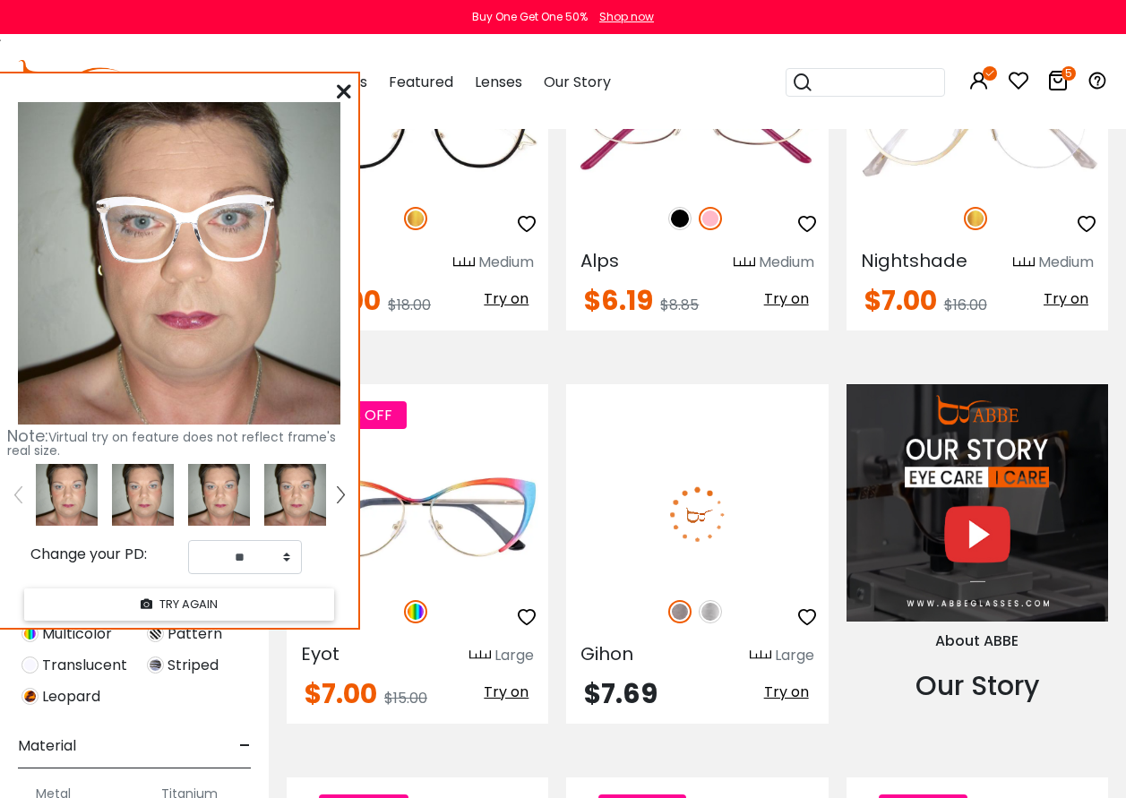
scroll to position [1344, 0]
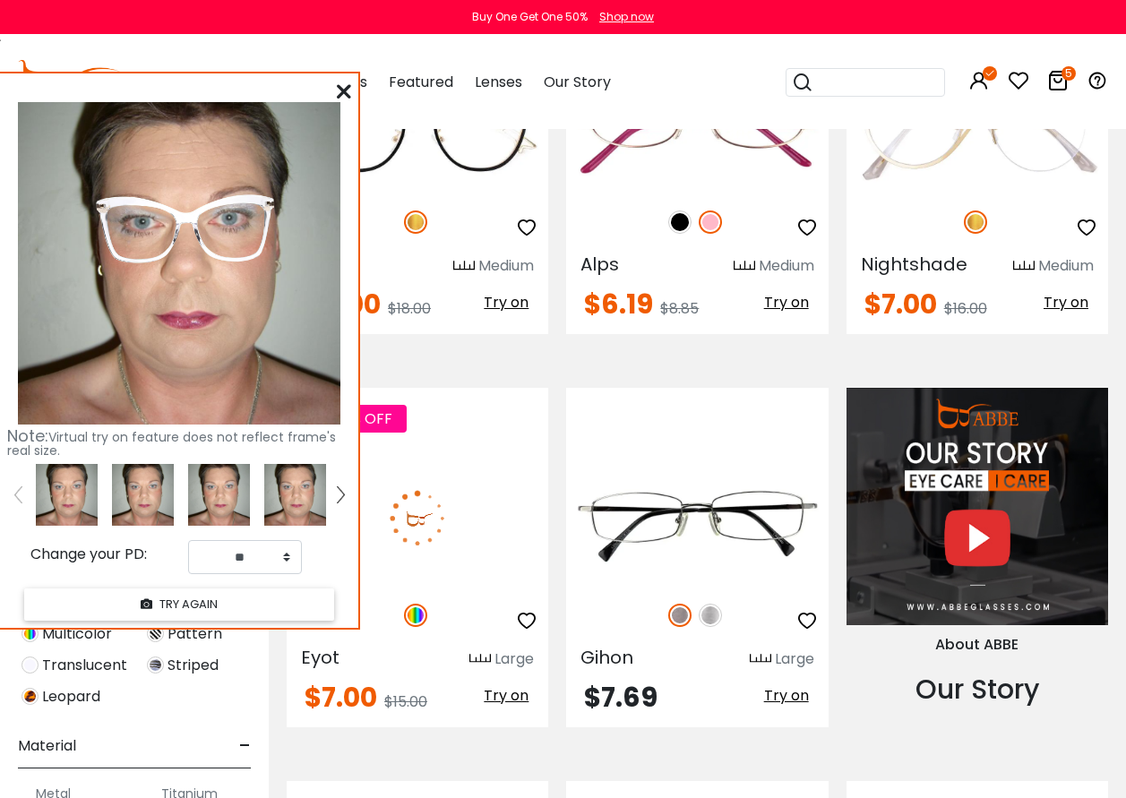
click at [441, 511] on img at bounding box center [418, 517] width 262 height 131
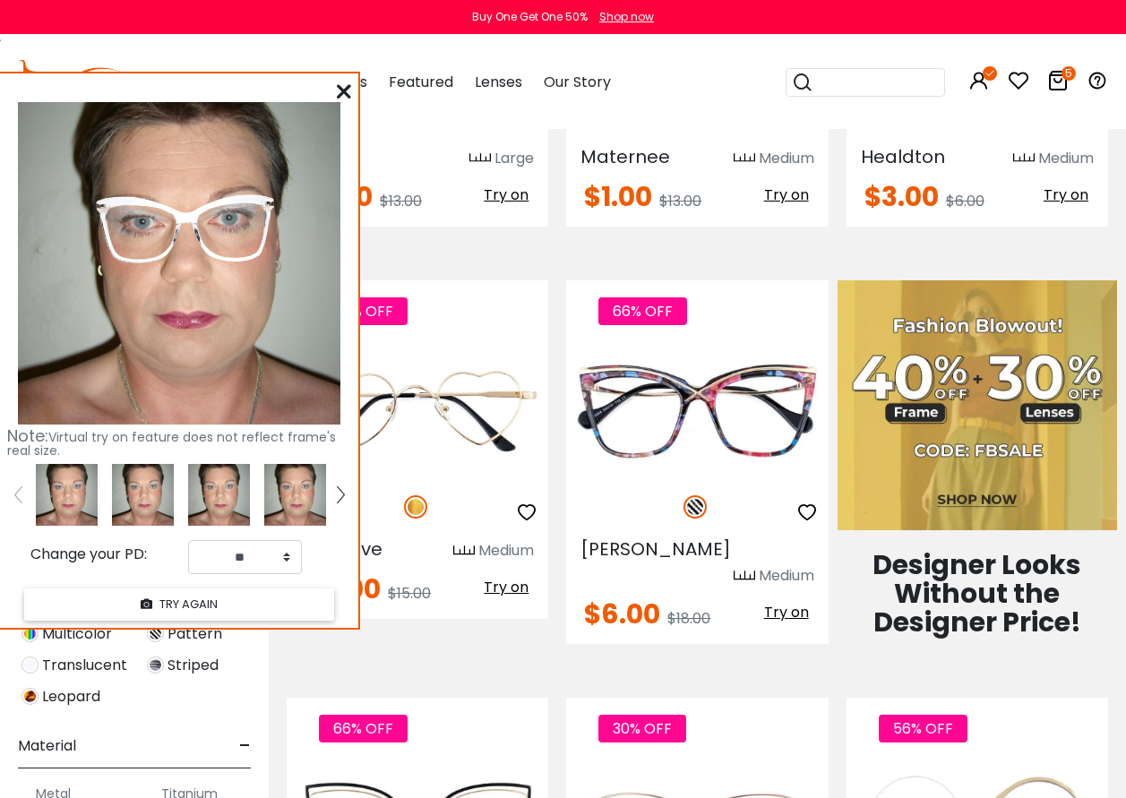
scroll to position [627, 0]
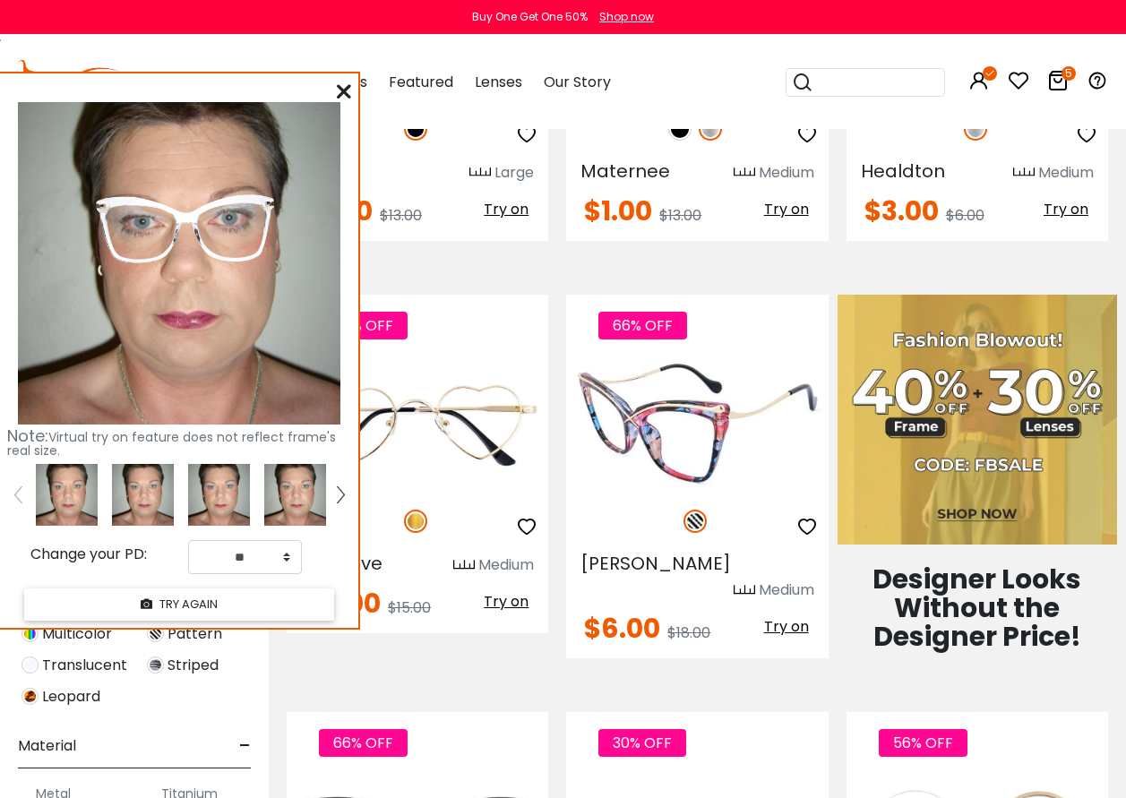
click at [689, 425] on img at bounding box center [697, 424] width 262 height 131
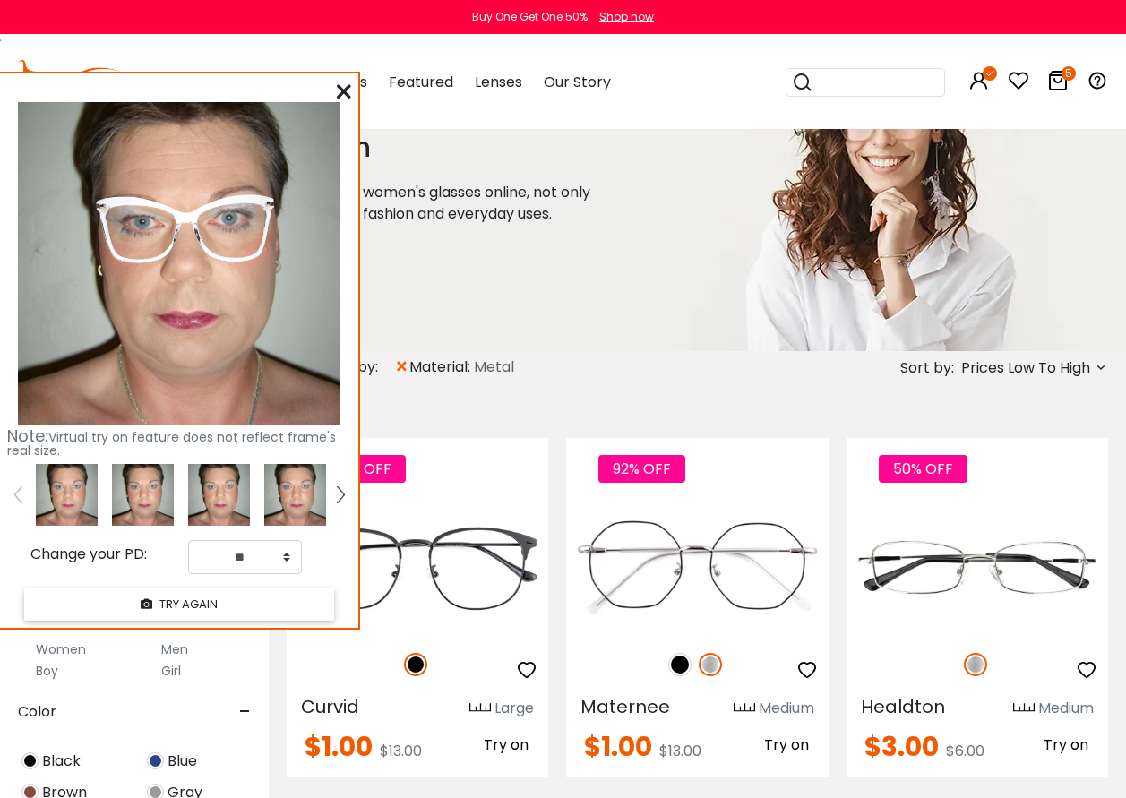
scroll to position [179, 0]
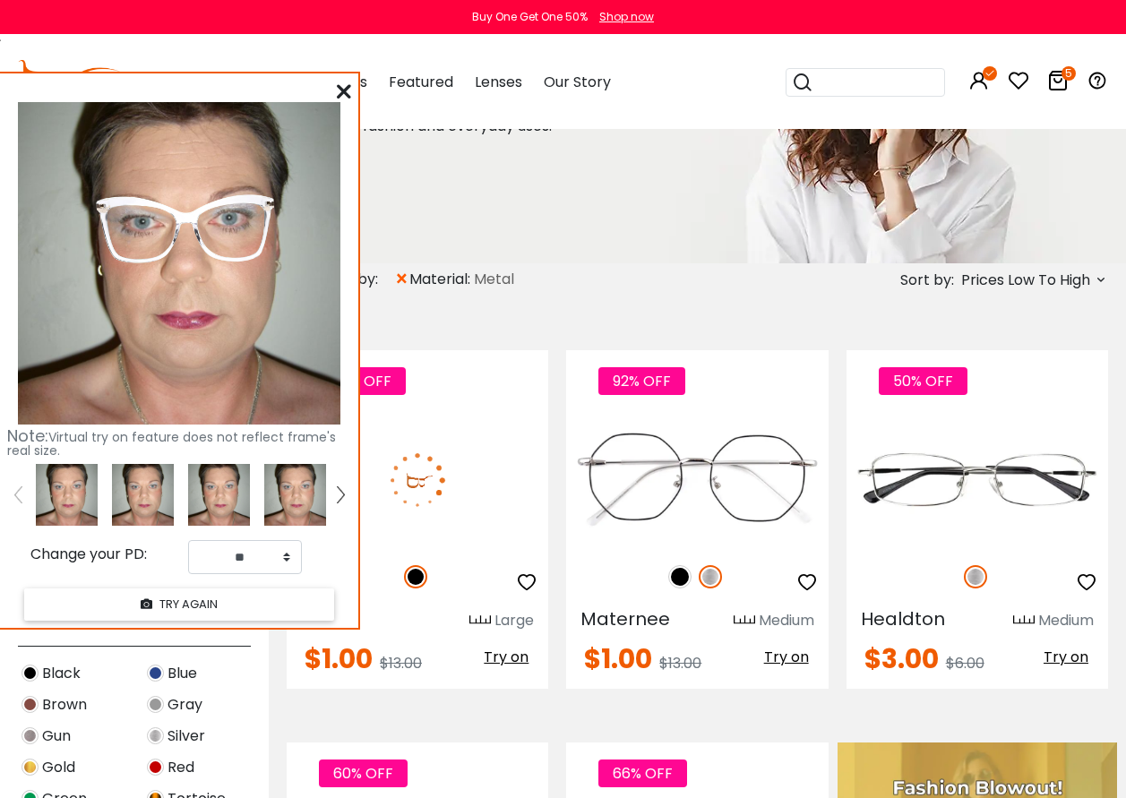
click at [509, 658] on span "Try on" at bounding box center [506, 657] width 45 height 21
click at [408, 494] on img at bounding box center [418, 480] width 262 height 131
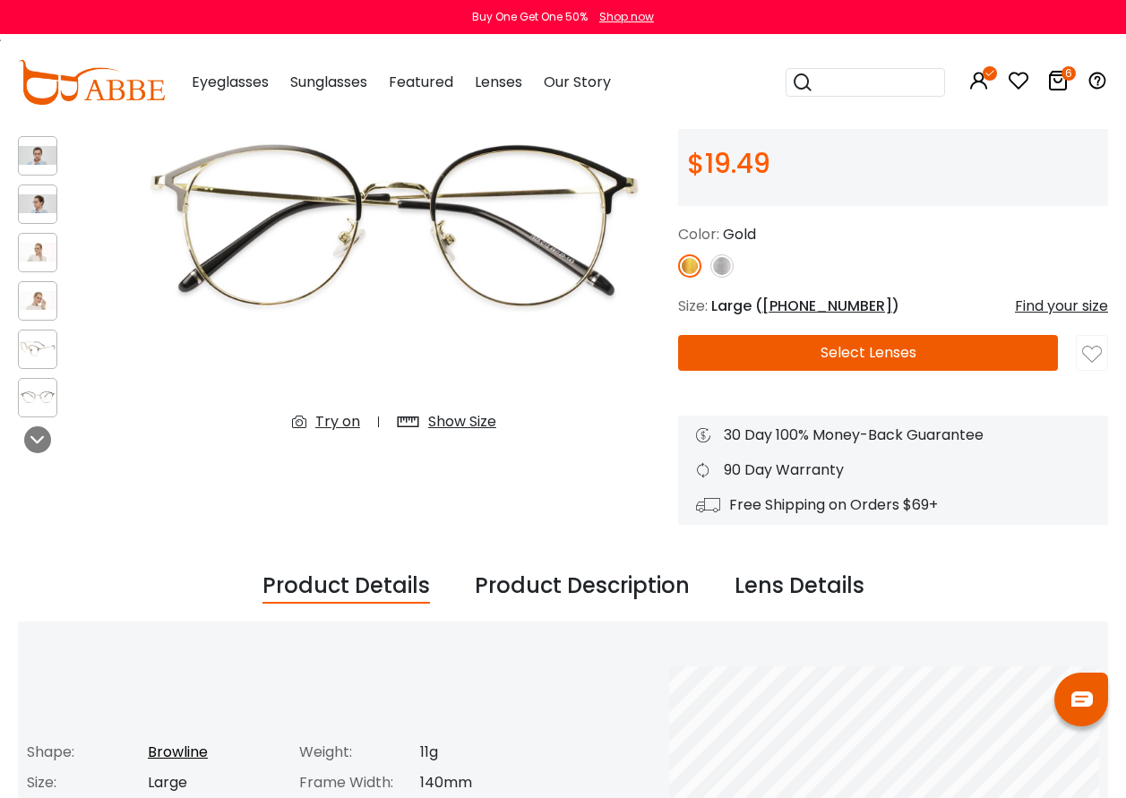
scroll to position [179, 0]
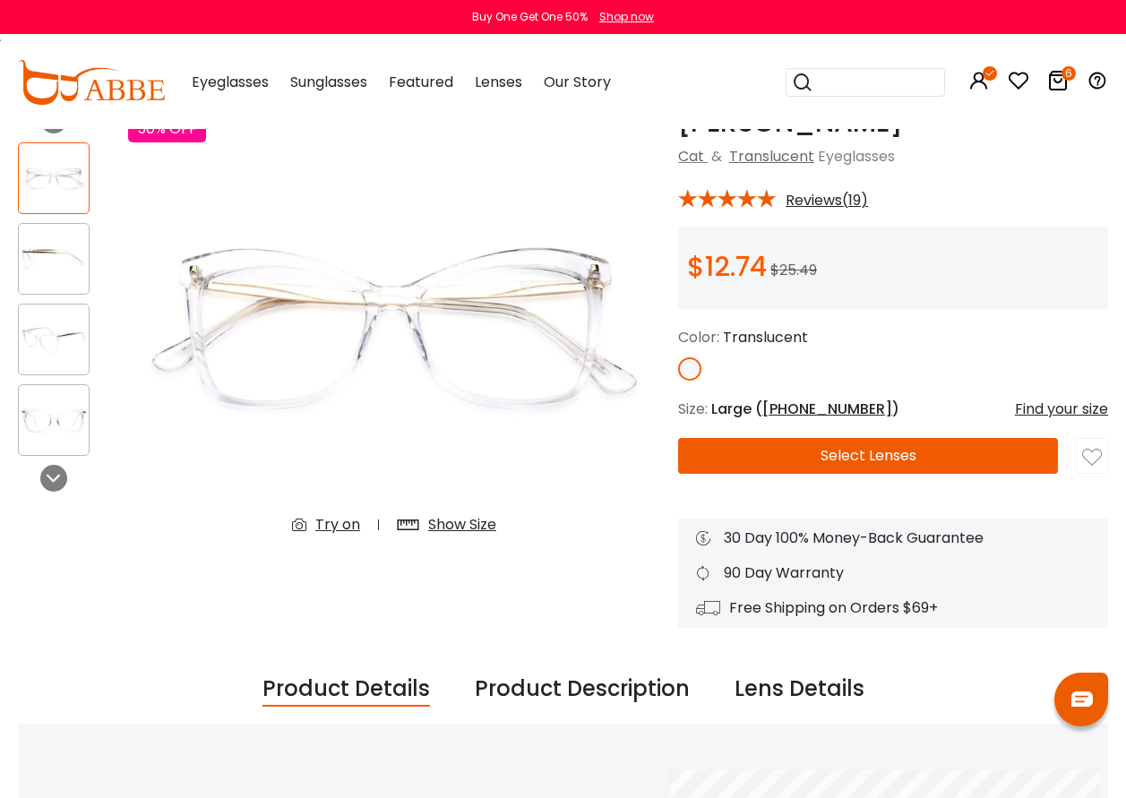
scroll to position [90, 0]
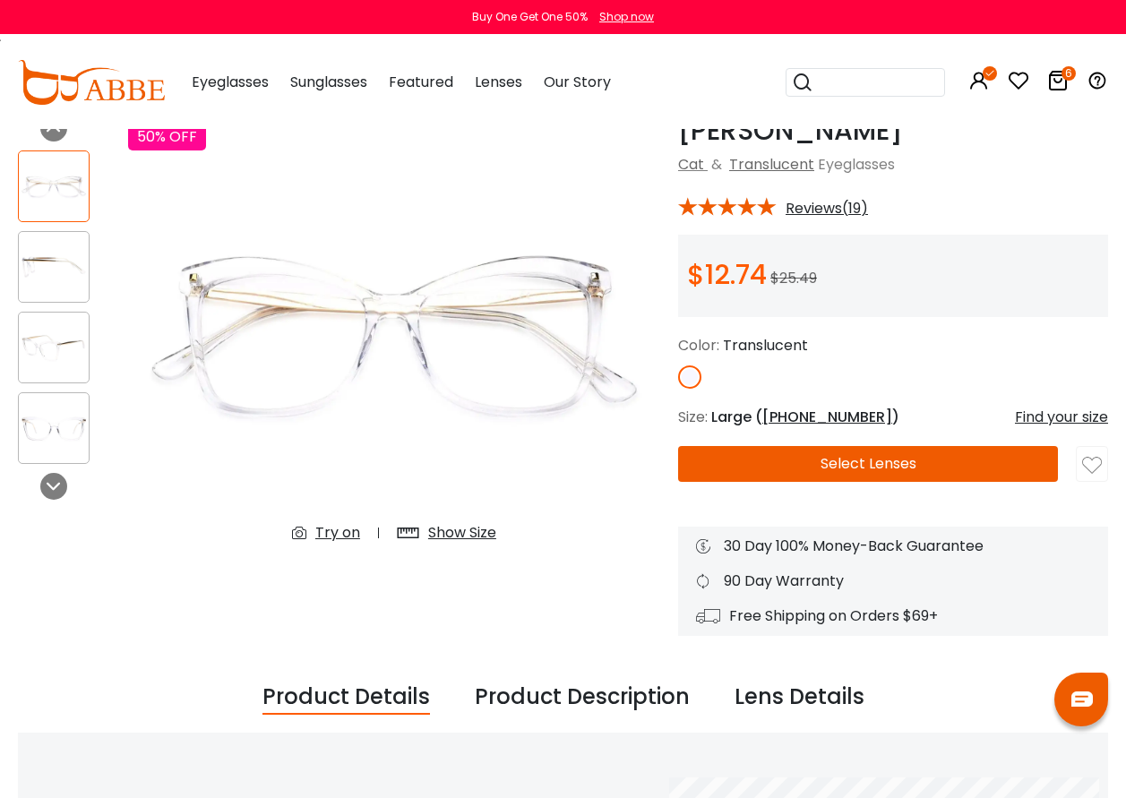
click at [347, 529] on div "Try on" at bounding box center [337, 533] width 45 height 22
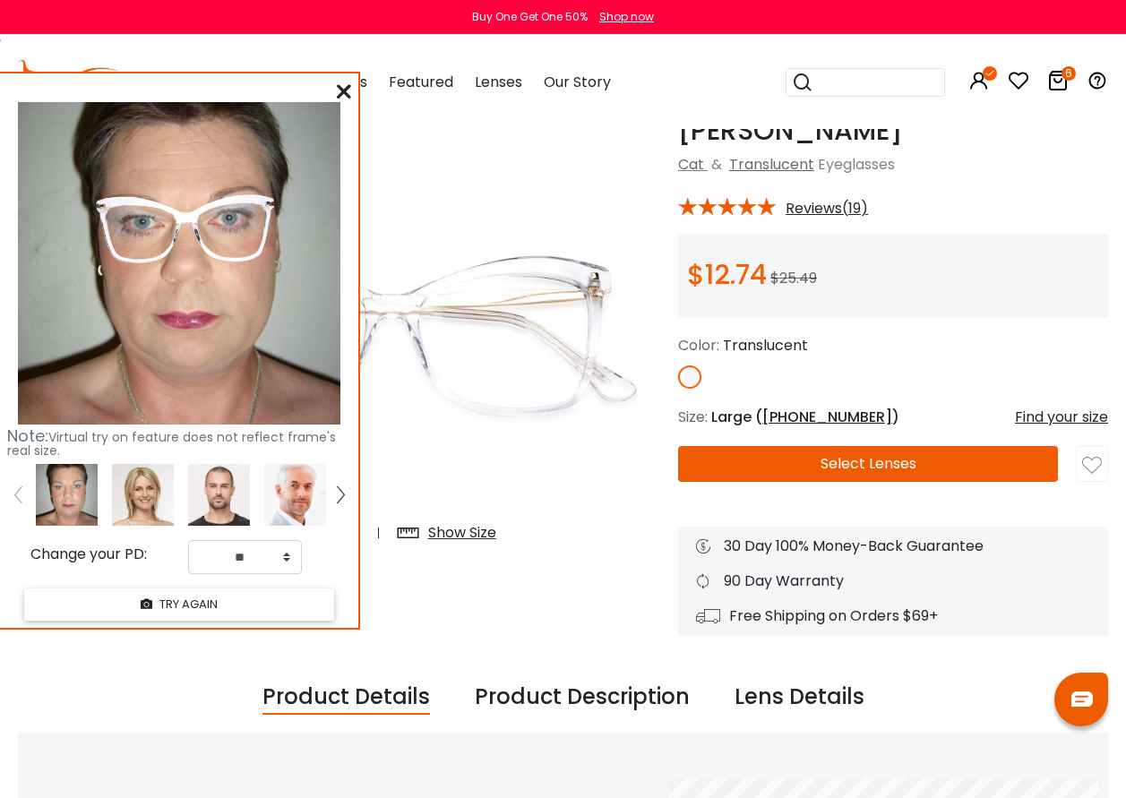
click at [346, 92] on icon at bounding box center [344, 91] width 14 height 14
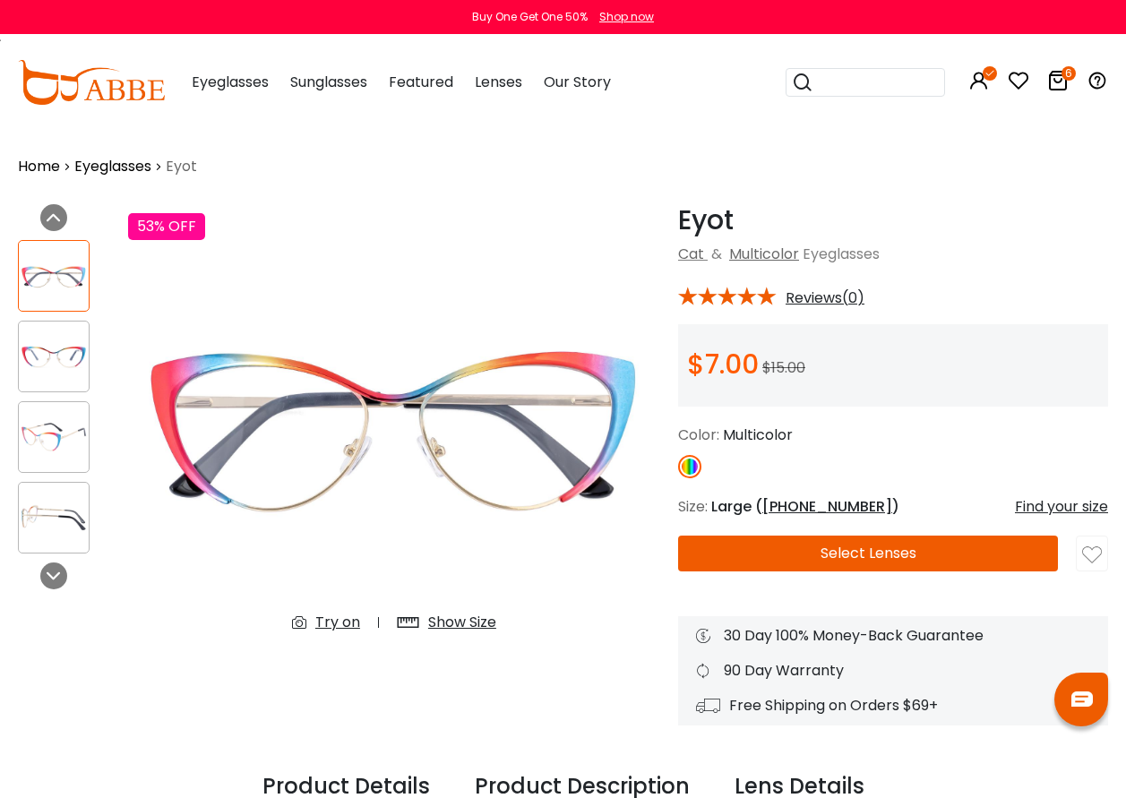
click at [342, 619] on div "Try on" at bounding box center [337, 623] width 45 height 22
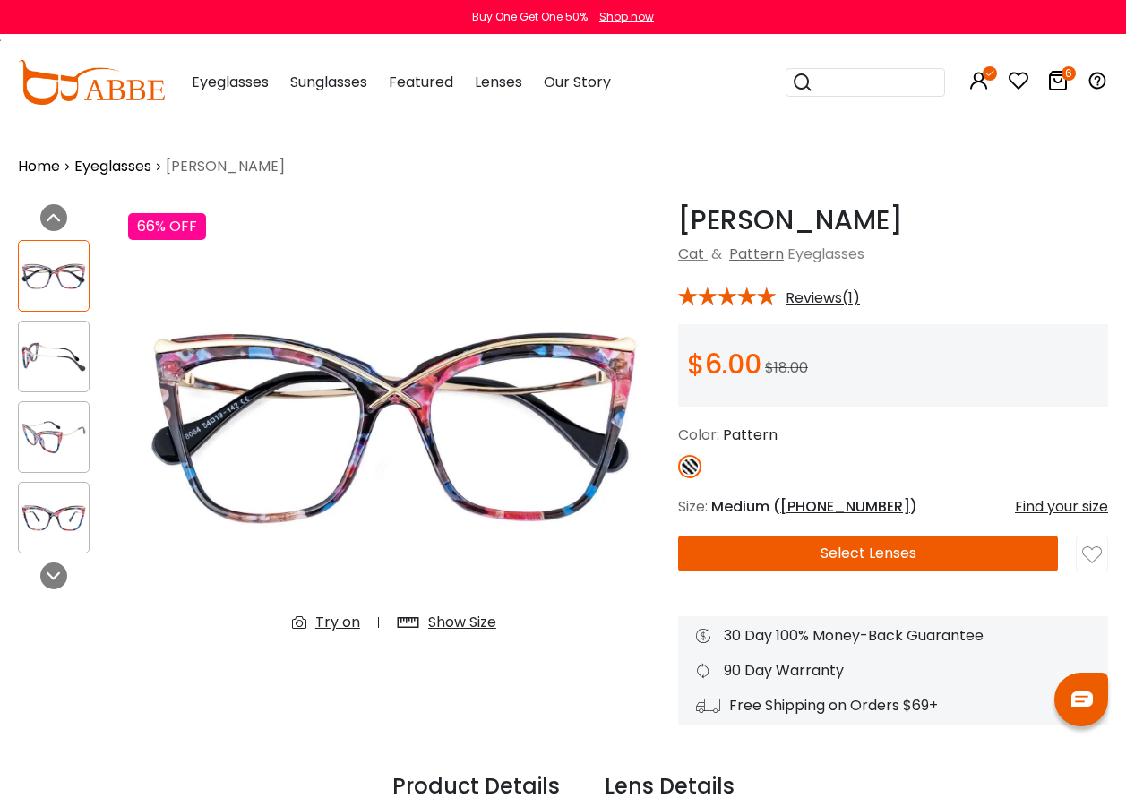
click at [340, 622] on div "Try on" at bounding box center [337, 623] width 45 height 22
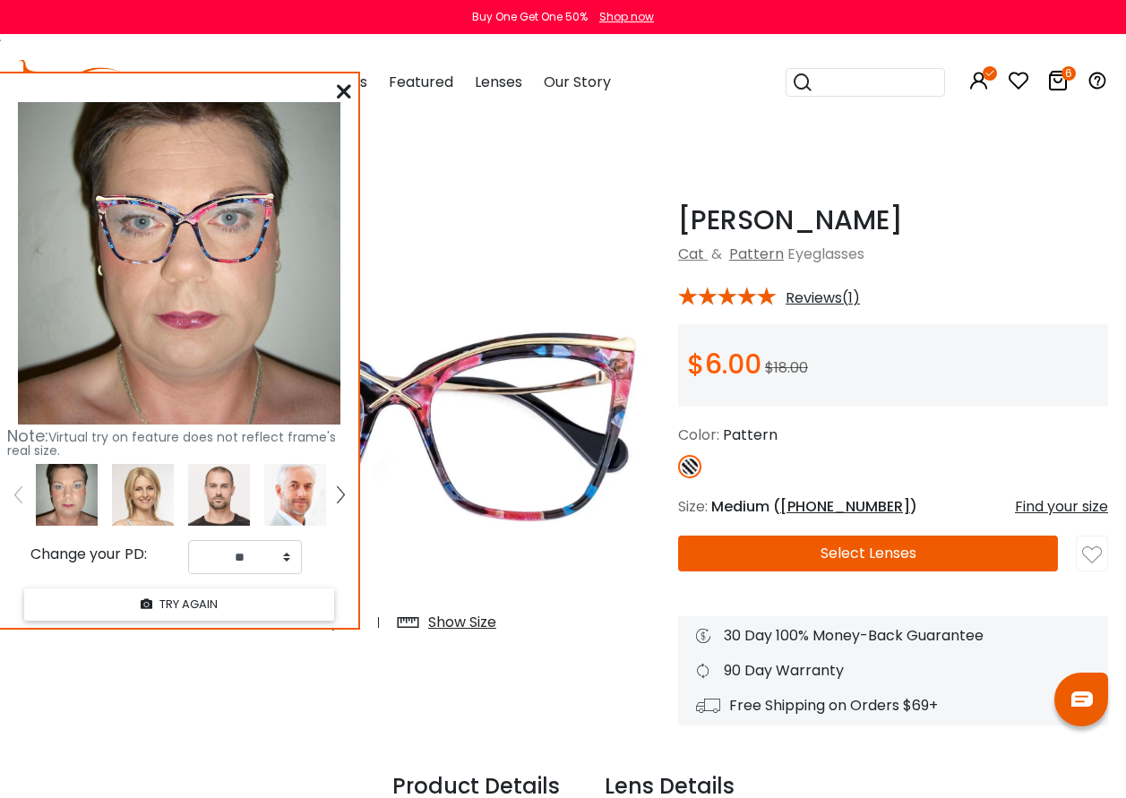
click at [343, 90] on icon at bounding box center [344, 91] width 14 height 14
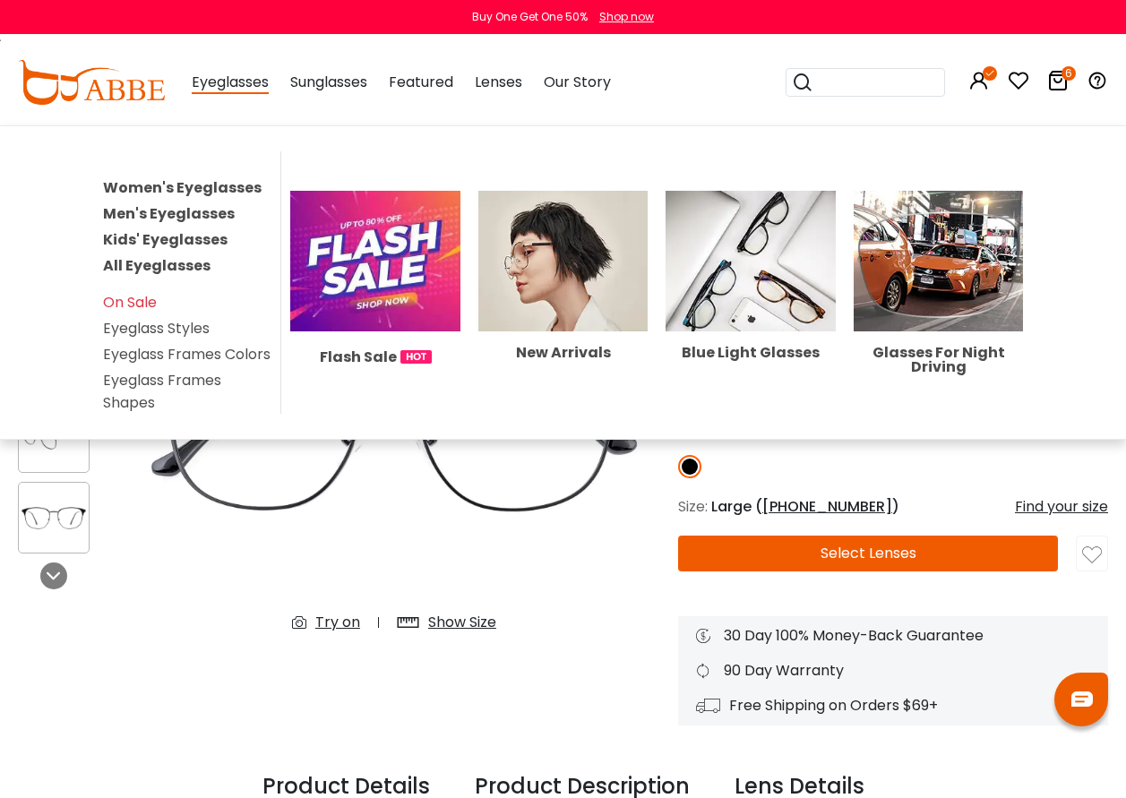
click at [186, 190] on link "Women's Eyeglasses" at bounding box center [182, 187] width 159 height 21
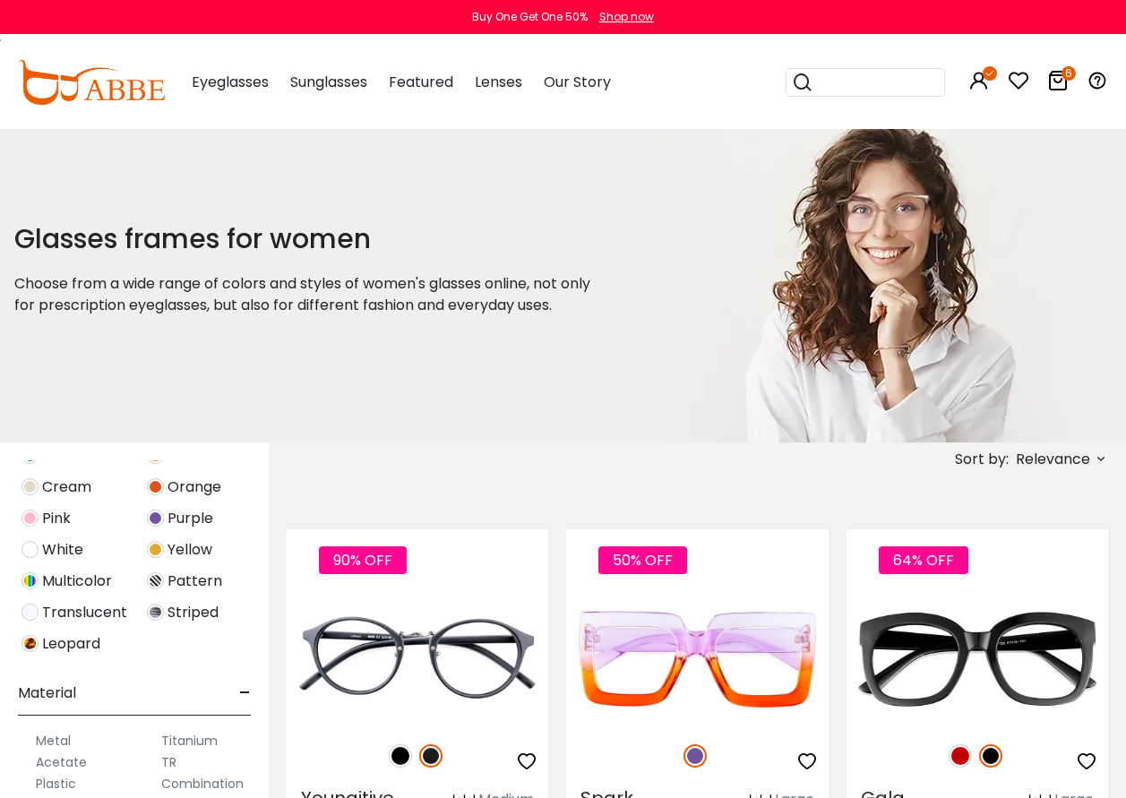
scroll to position [179, 0]
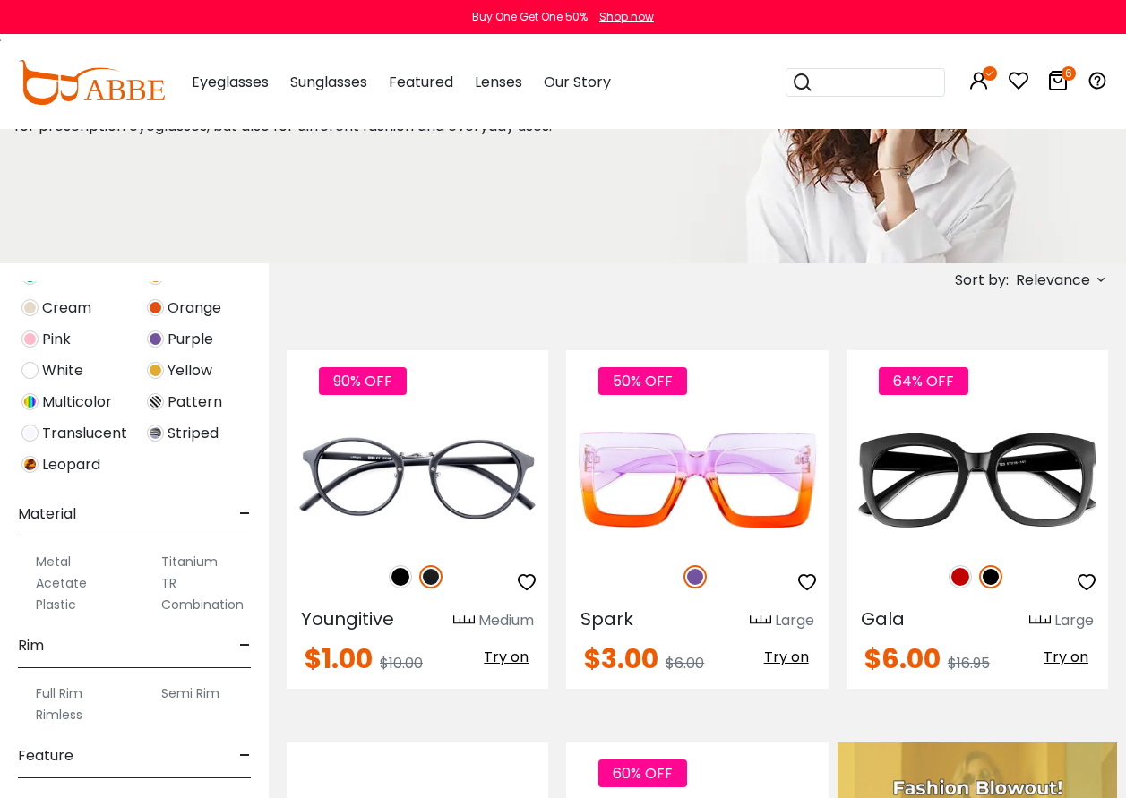
click at [1096, 279] on icon at bounding box center [1101, 279] width 14 height 14
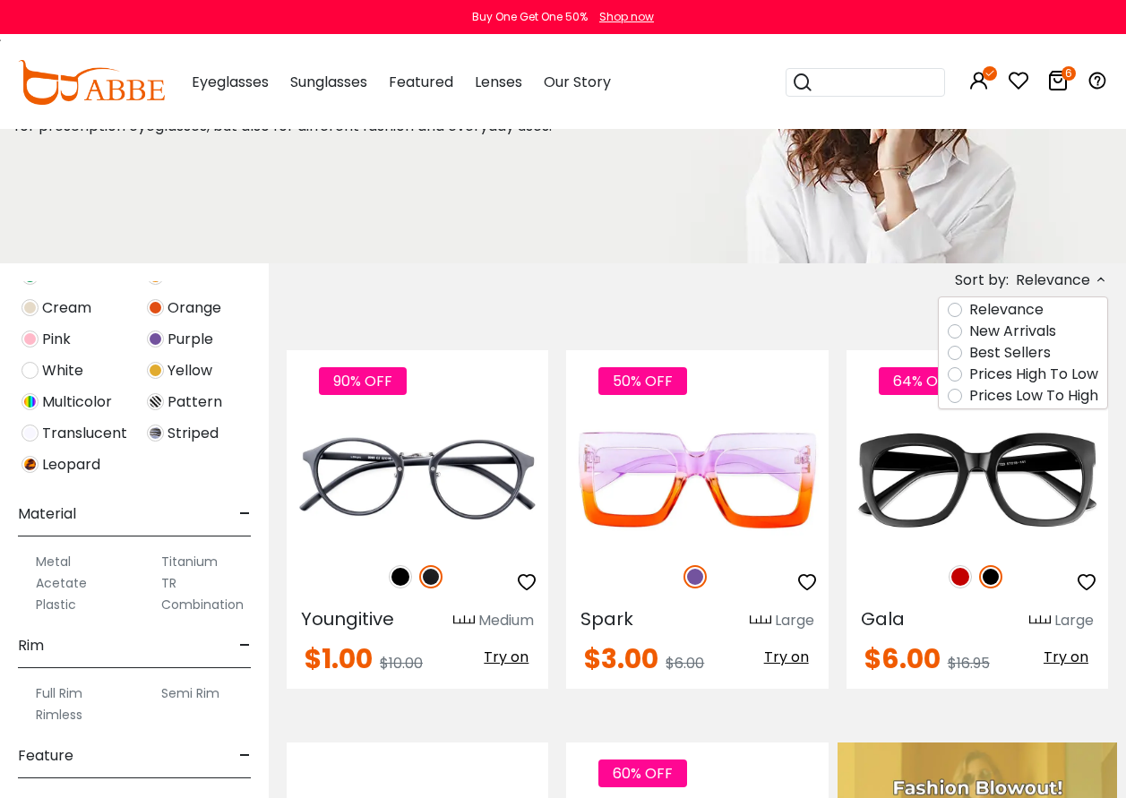
click at [969, 399] on label "Prices Low To High" at bounding box center [1033, 396] width 129 height 22
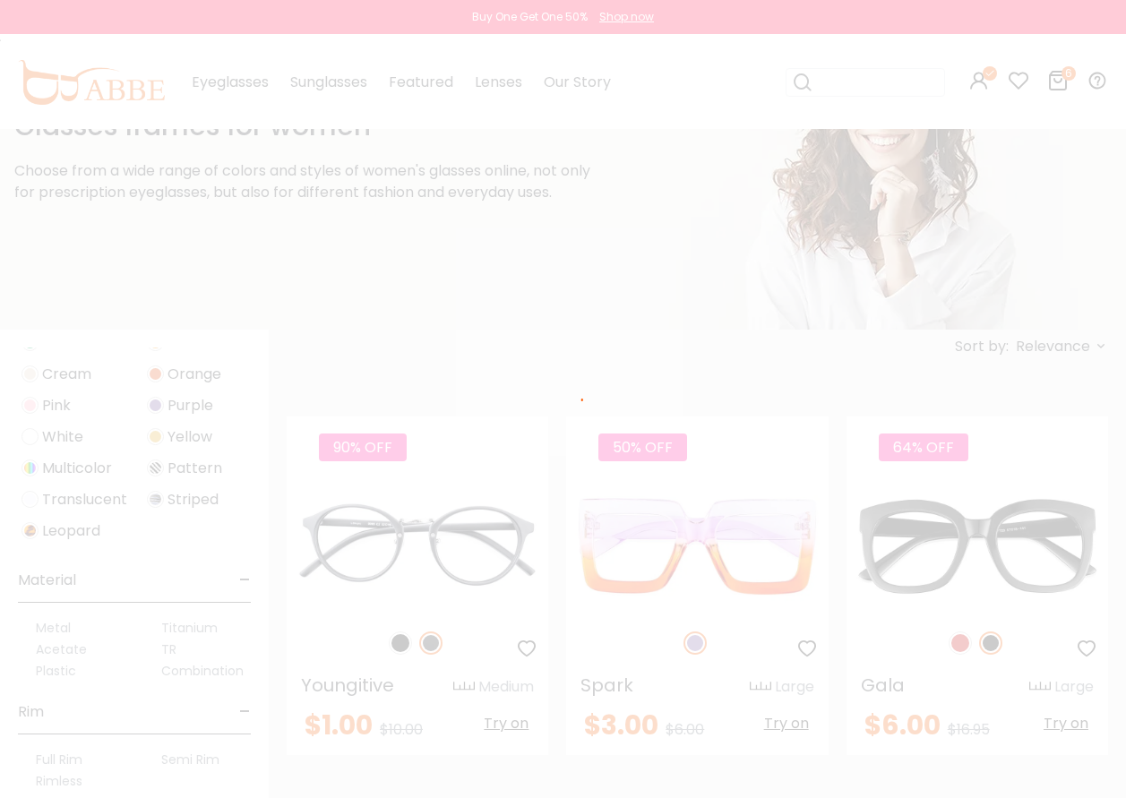
scroll to position [65, 0]
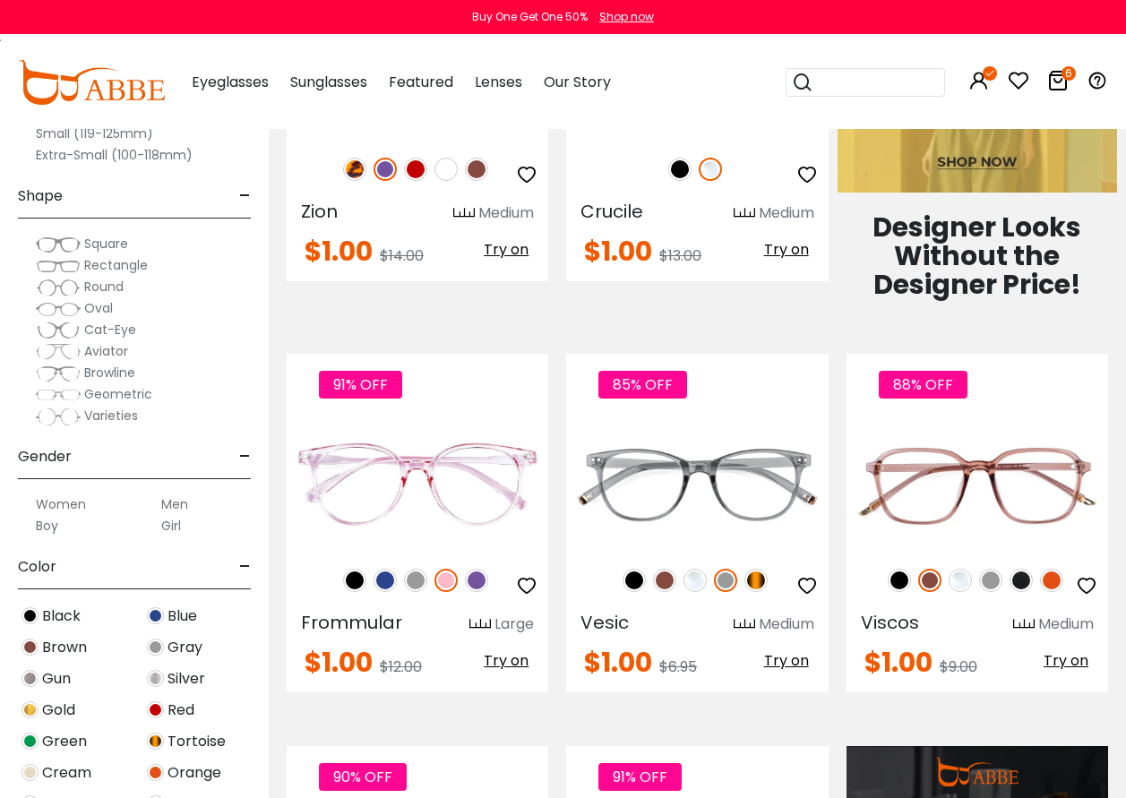
scroll to position [986, 0]
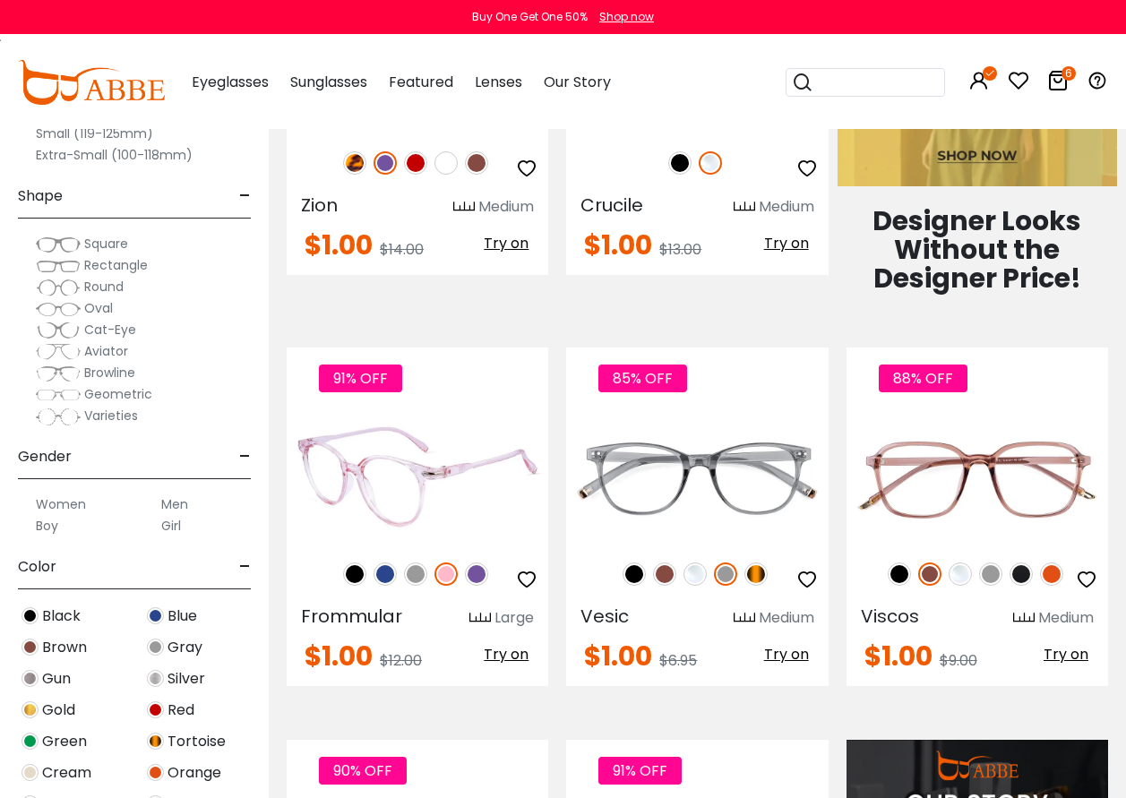
click at [512, 658] on span "Try on" at bounding box center [506, 654] width 45 height 21
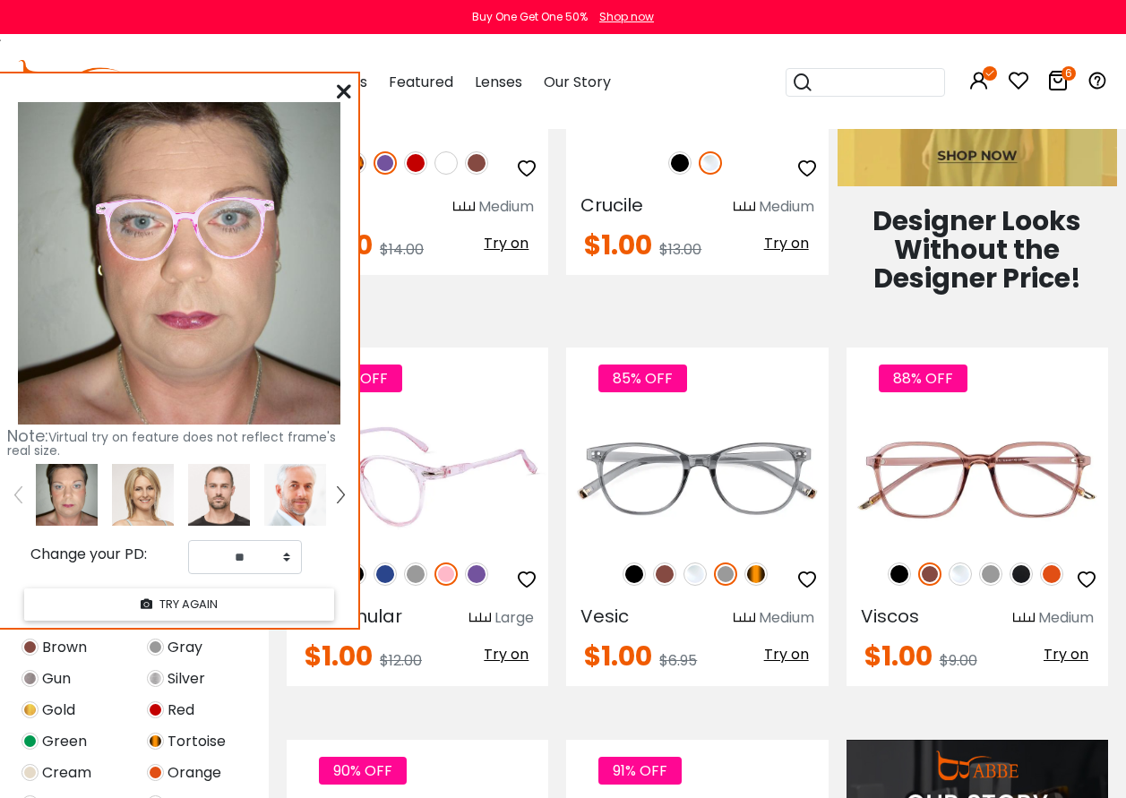
click at [421, 483] on img at bounding box center [418, 477] width 262 height 131
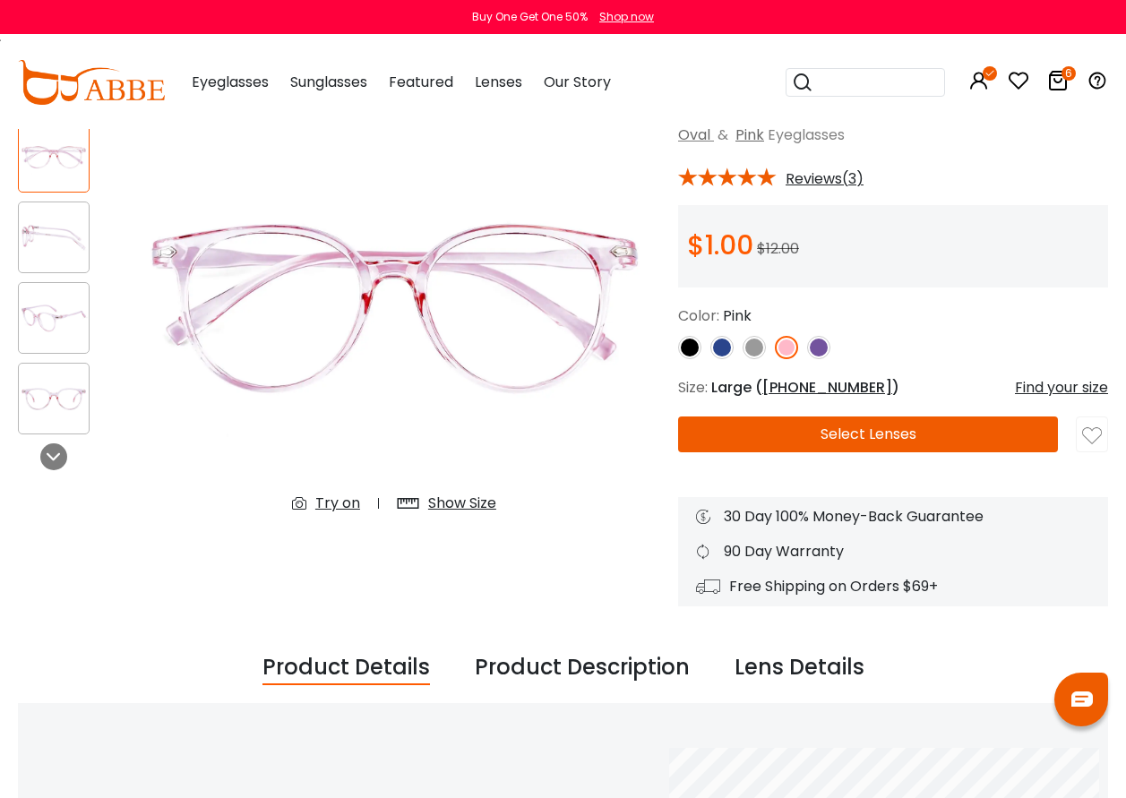
scroll to position [269, 0]
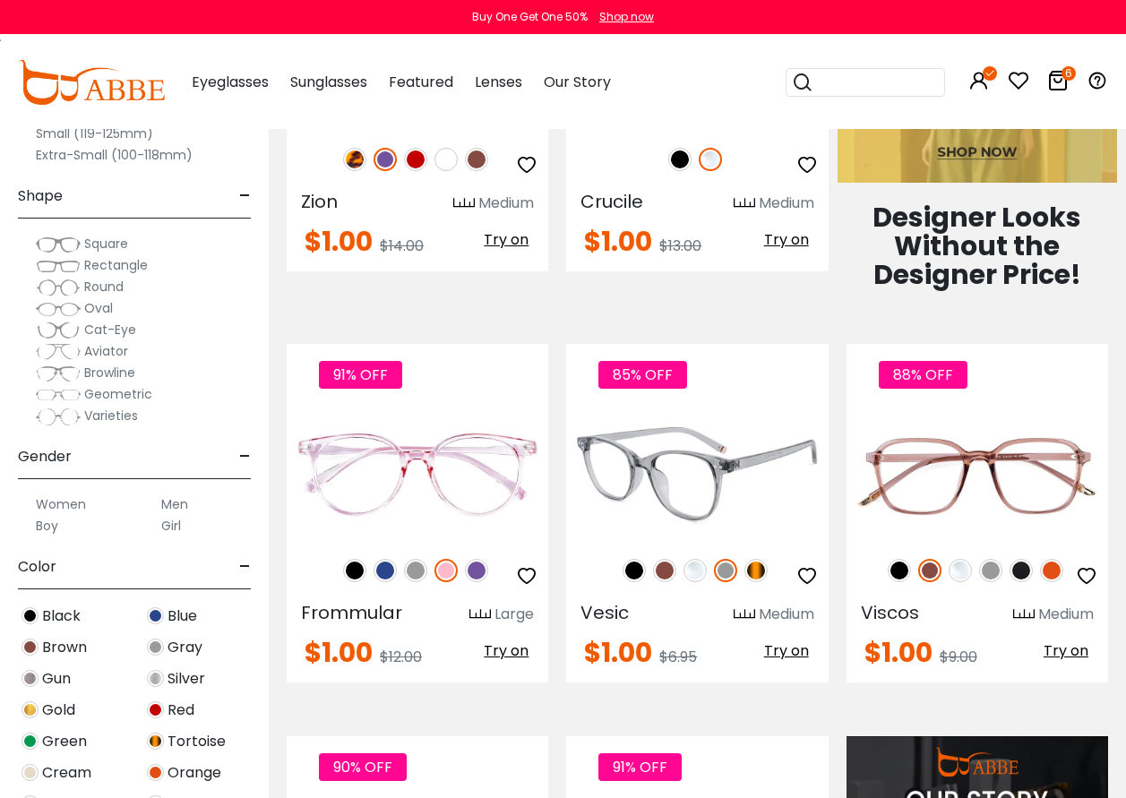
scroll to position [986, 0]
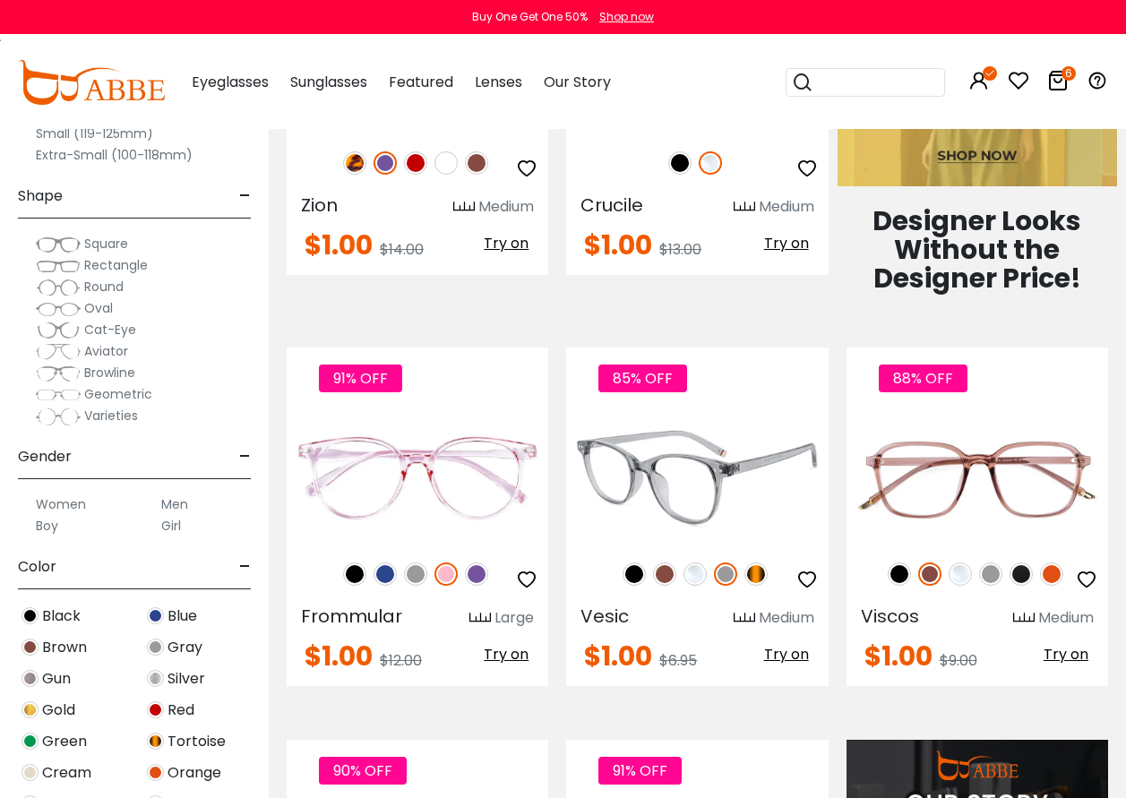
click at [762, 571] on img at bounding box center [756, 574] width 23 height 23
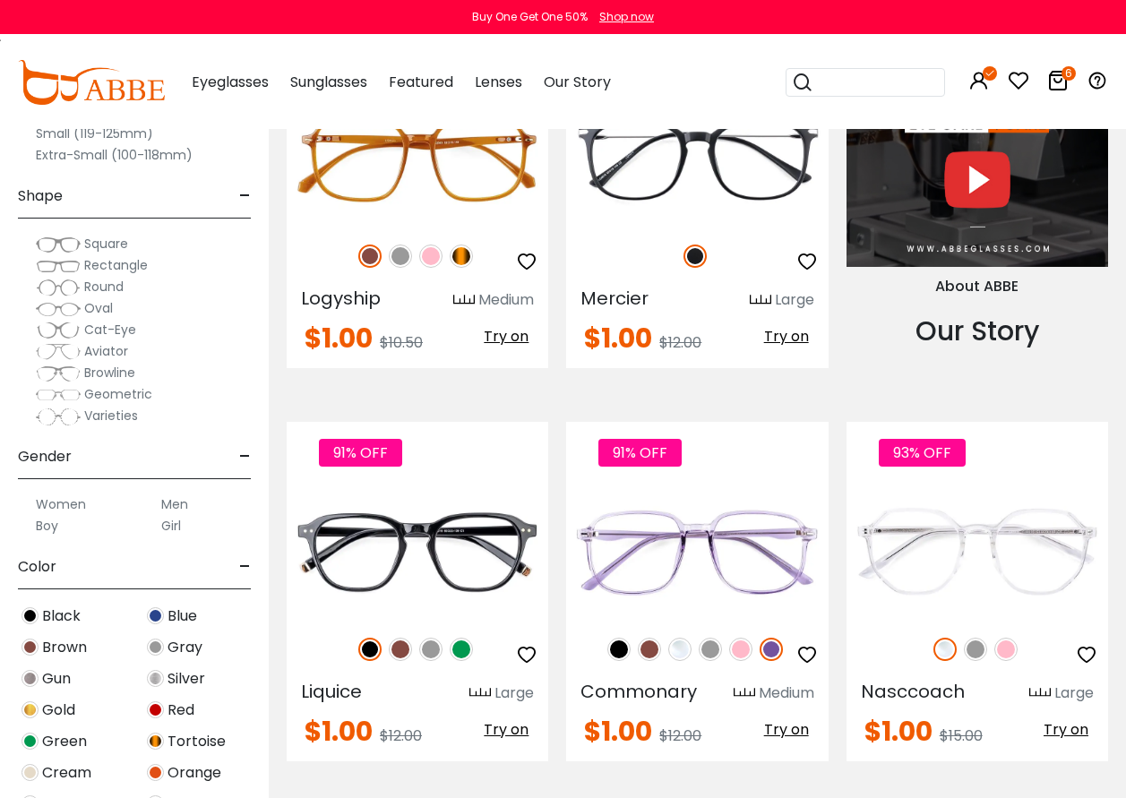
scroll to position [1702, 0]
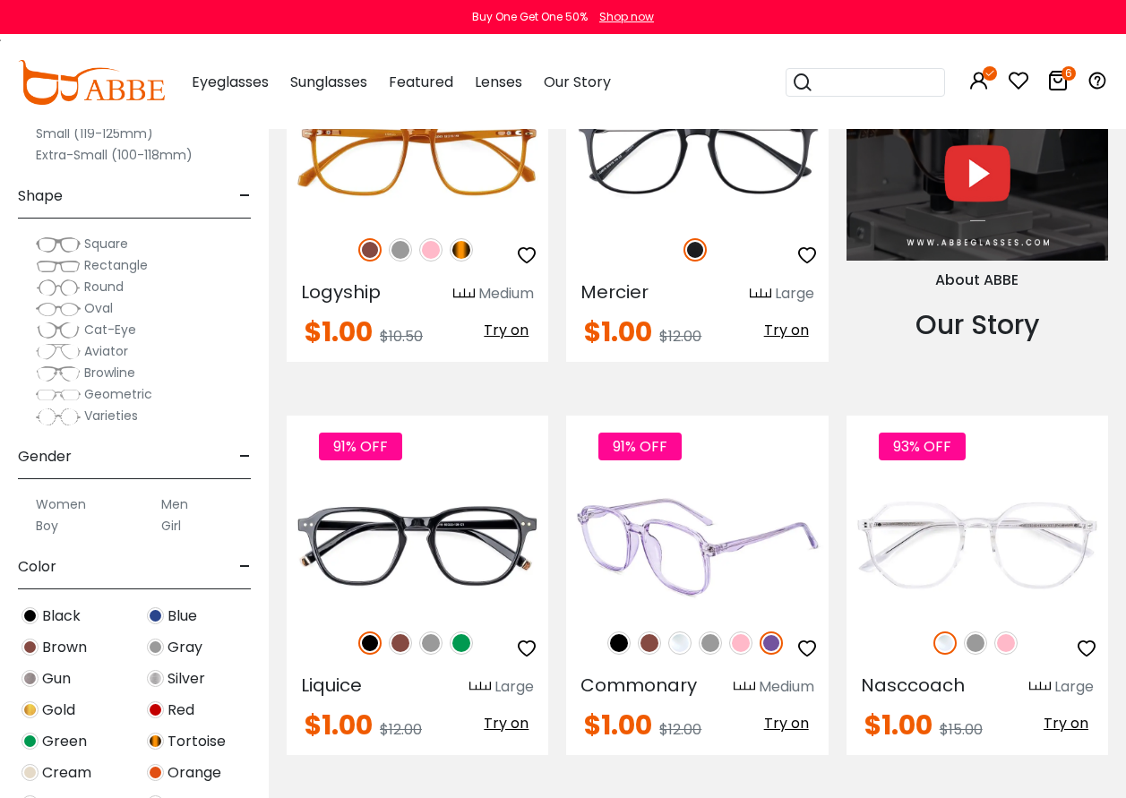
click at [788, 720] on span "Try on" at bounding box center [786, 723] width 45 height 21
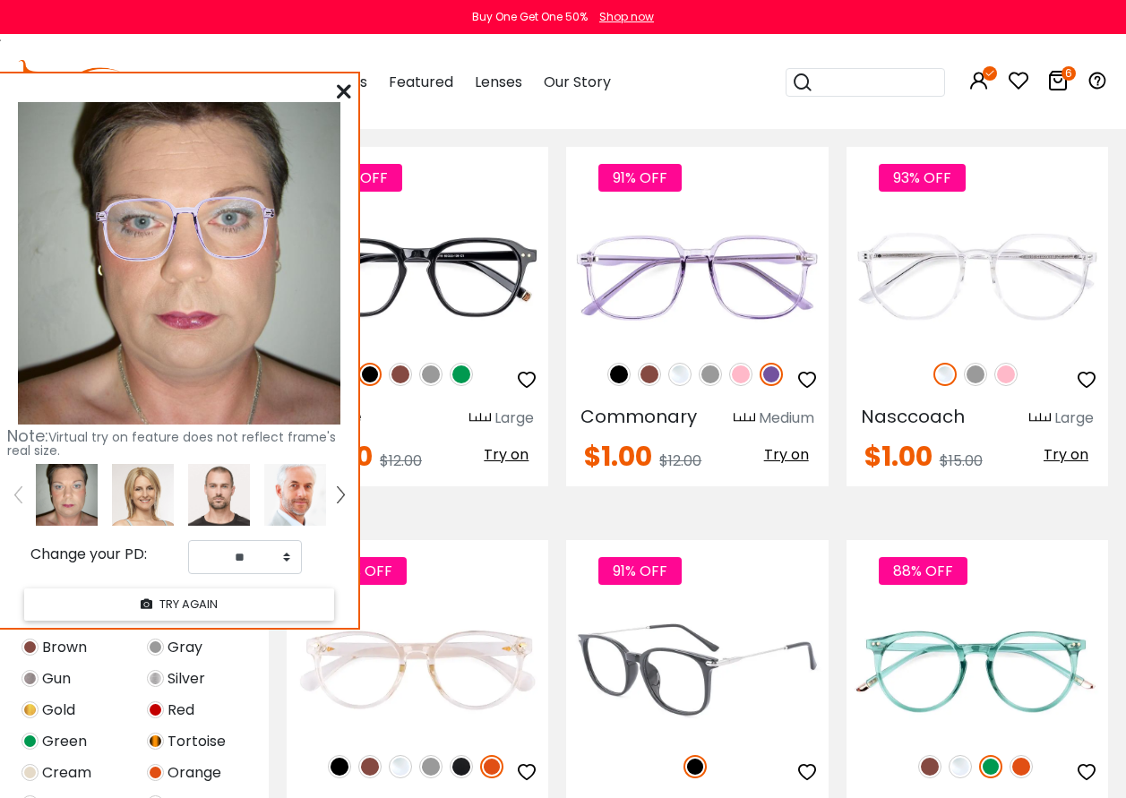
scroll to position [2061, 0]
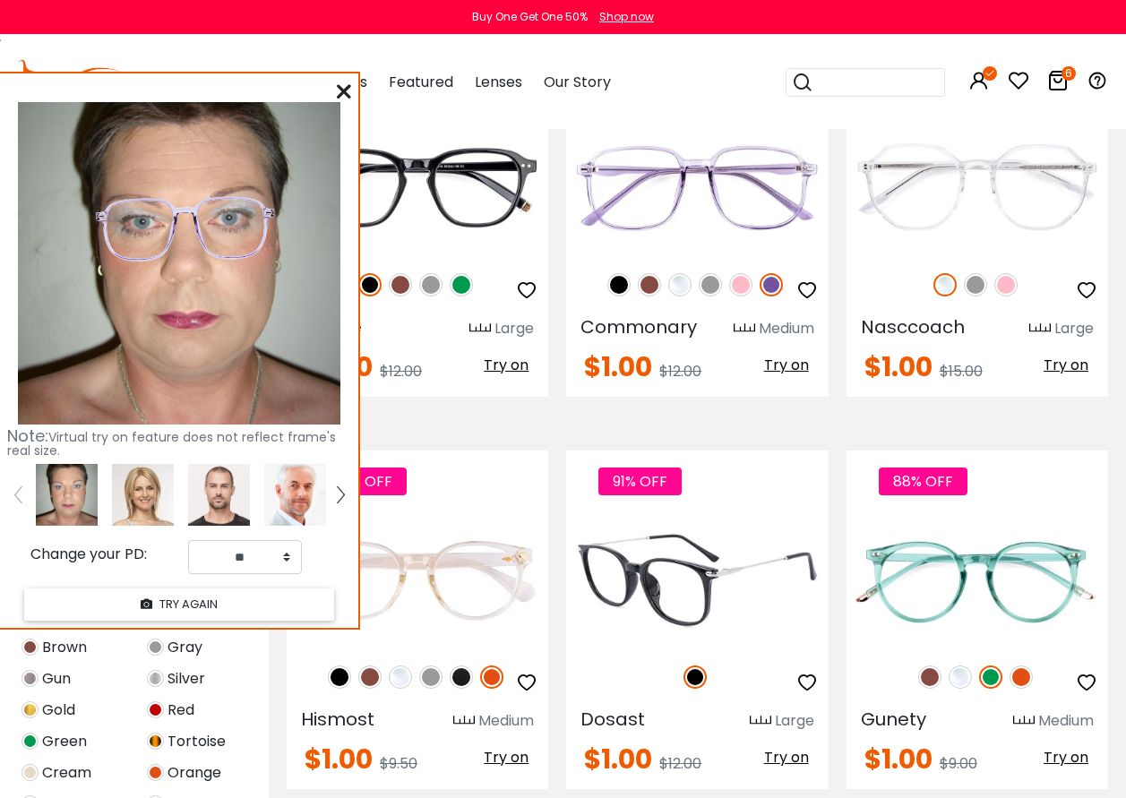
click at [788, 760] on span "Try on" at bounding box center [786, 757] width 45 height 21
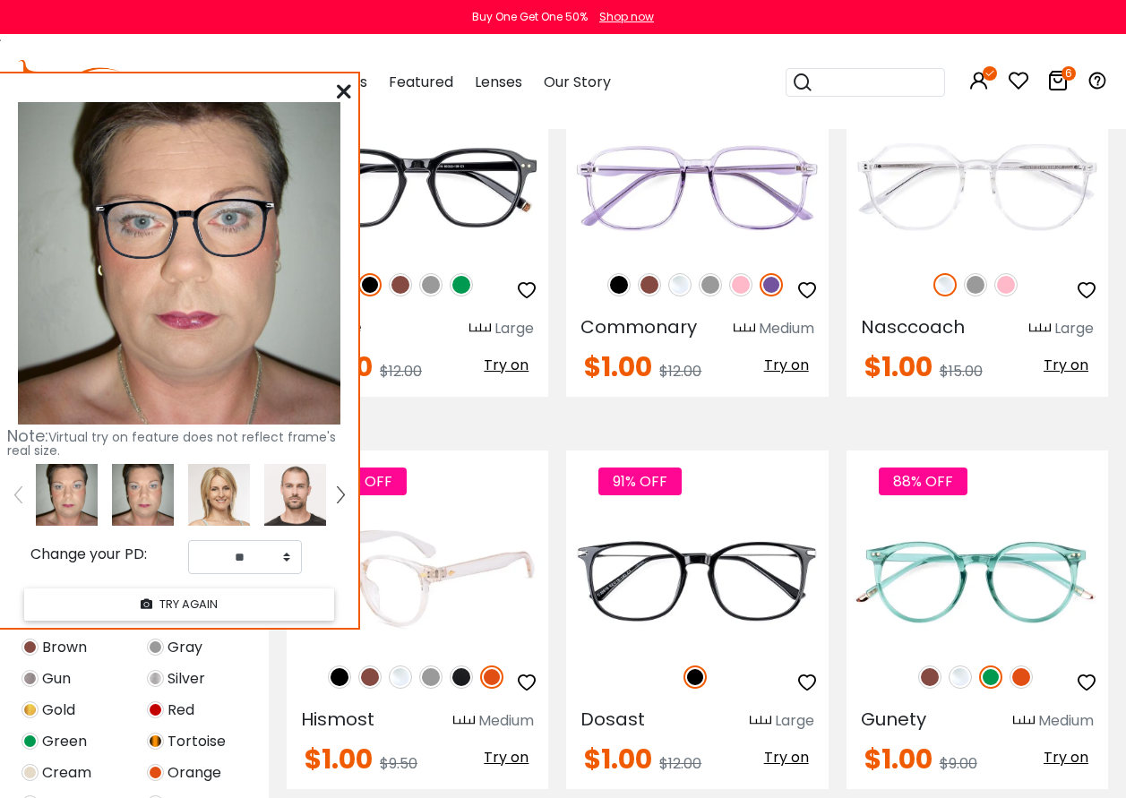
click at [494, 756] on span "Try on" at bounding box center [506, 757] width 45 height 21
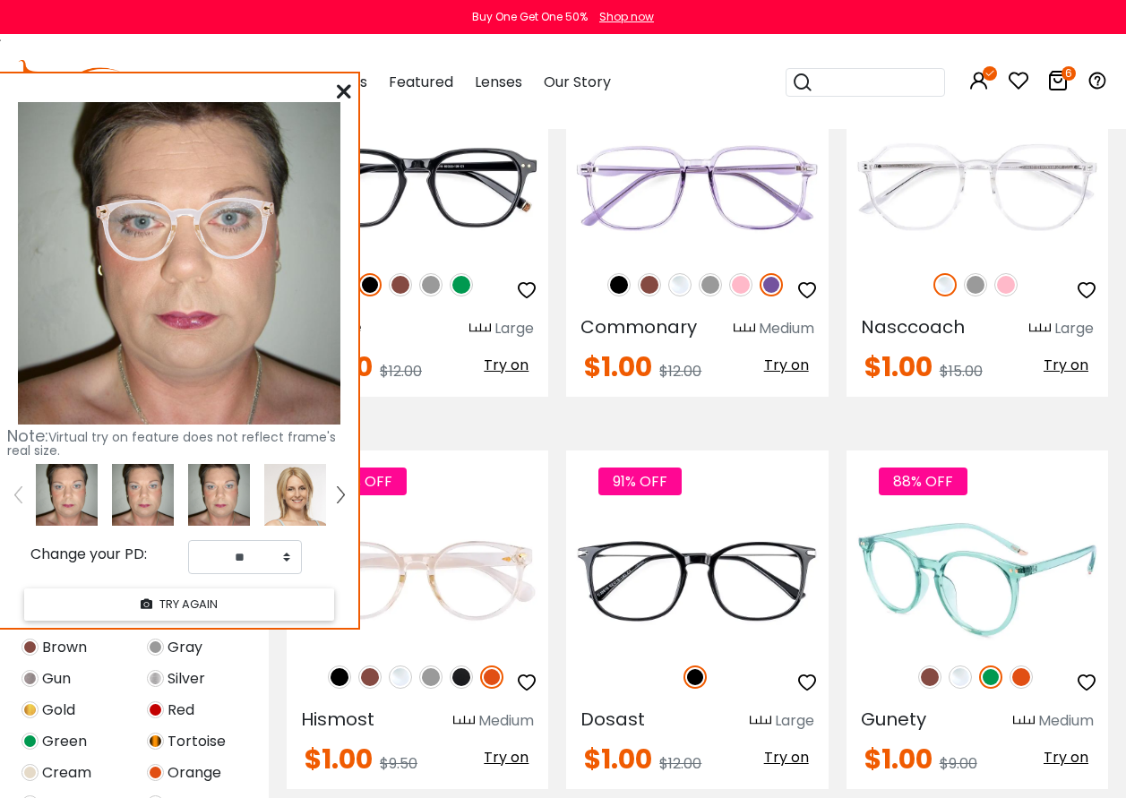
click at [1061, 756] on span "Try on" at bounding box center [1066, 757] width 45 height 21
click at [950, 588] on img at bounding box center [978, 580] width 262 height 131
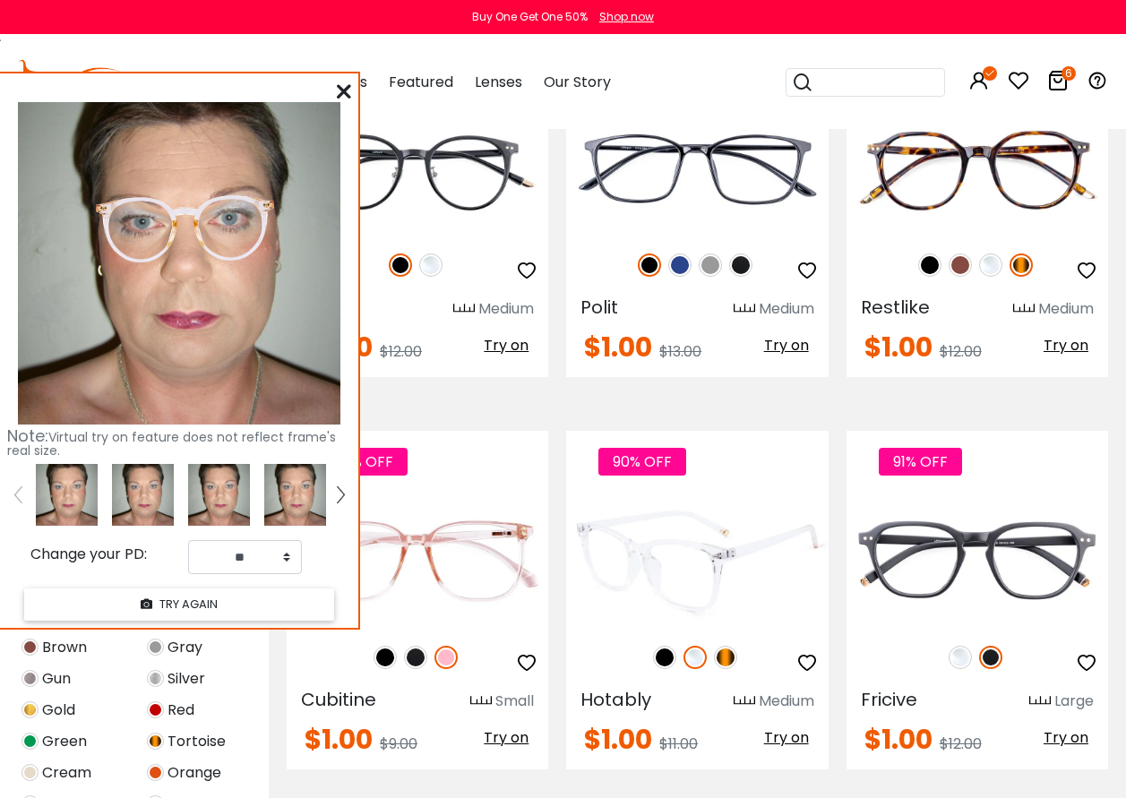
scroll to position [2867, 0]
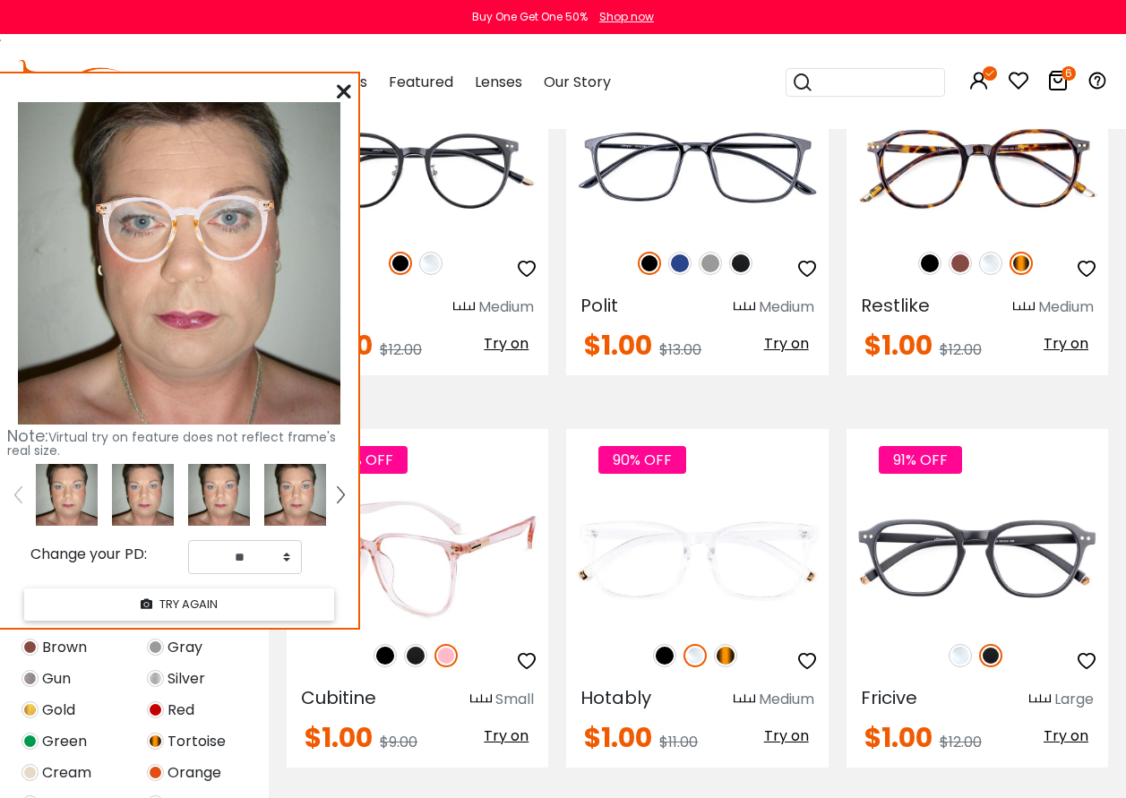
click at [511, 732] on span "Try on" at bounding box center [506, 736] width 45 height 21
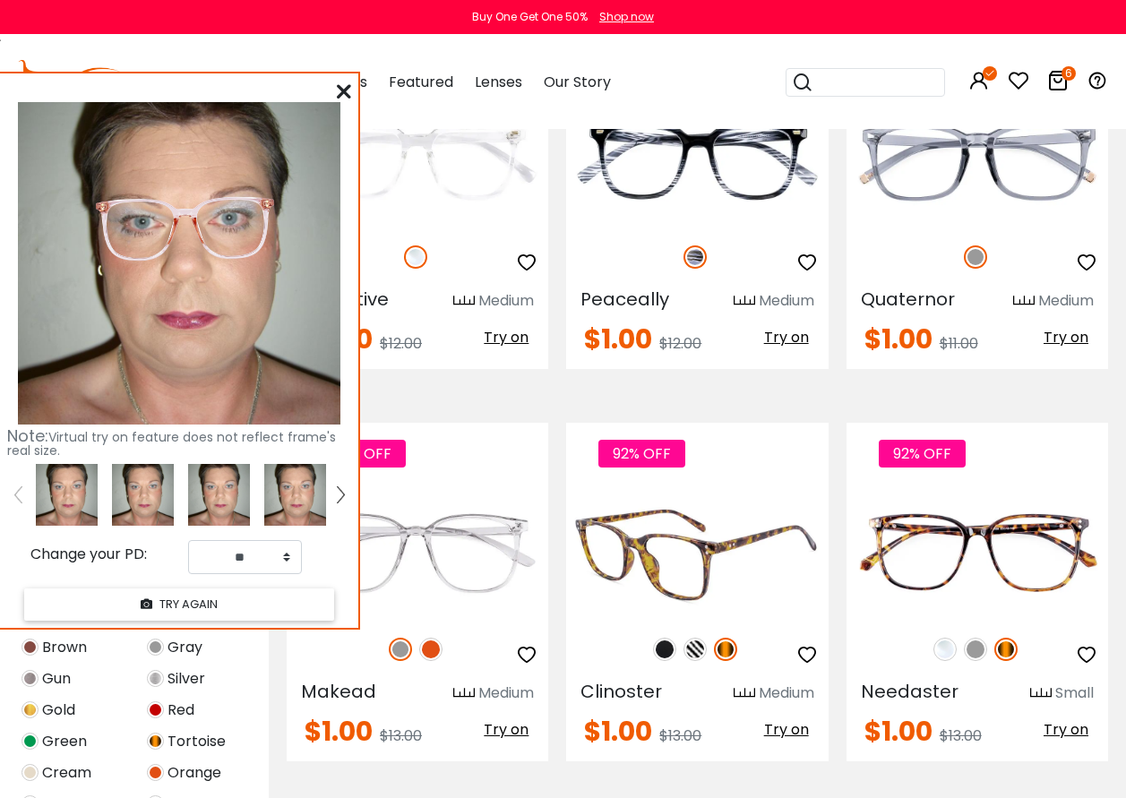
scroll to position [3673, 0]
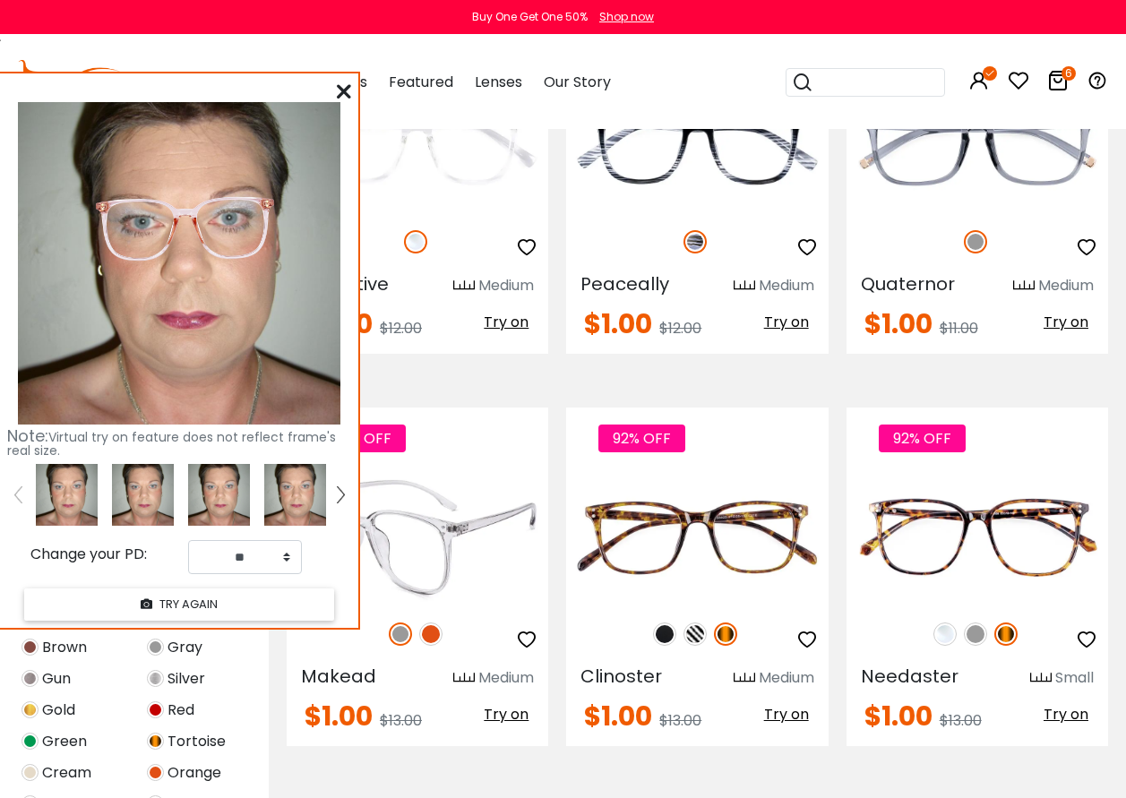
click at [509, 711] on span "Try on" at bounding box center [506, 714] width 45 height 21
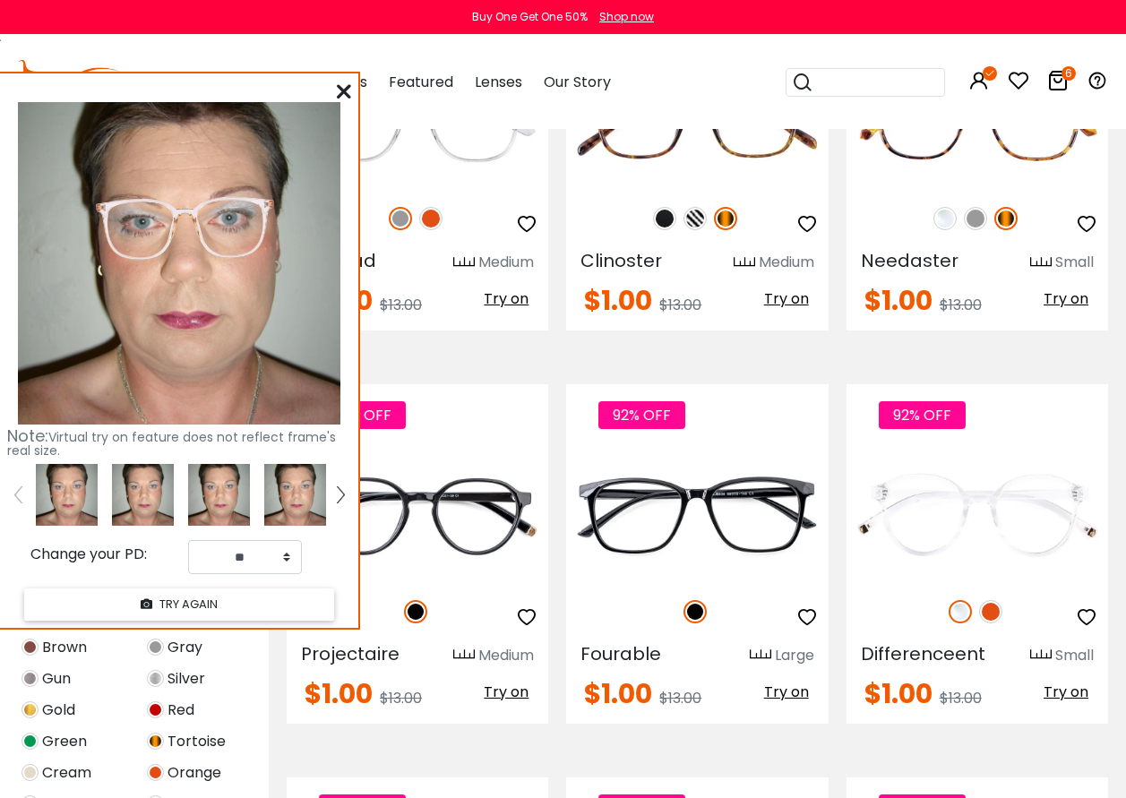
scroll to position [4121, 0]
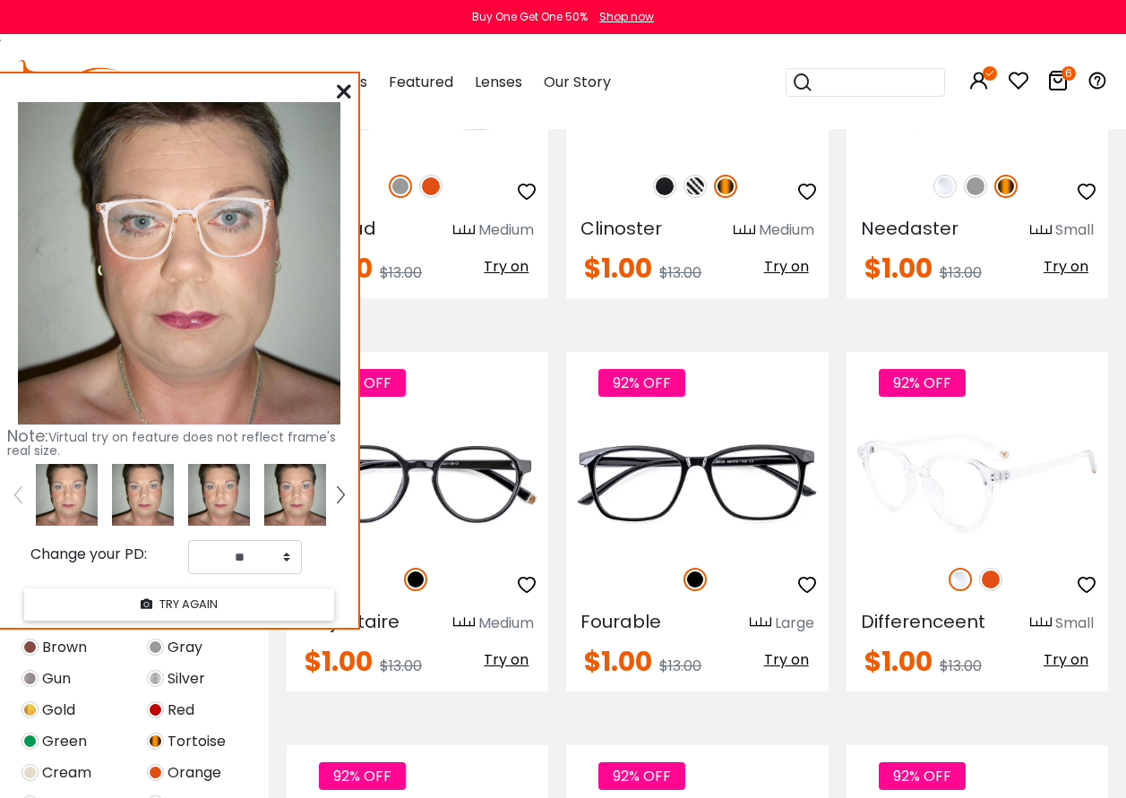
click at [995, 580] on img at bounding box center [990, 579] width 23 height 23
click at [1068, 658] on span "Try on" at bounding box center [1066, 660] width 45 height 21
click at [959, 581] on img at bounding box center [960, 579] width 23 height 23
click at [1058, 665] on span "Try on" at bounding box center [1066, 660] width 45 height 21
click at [930, 497] on img at bounding box center [978, 482] width 262 height 131
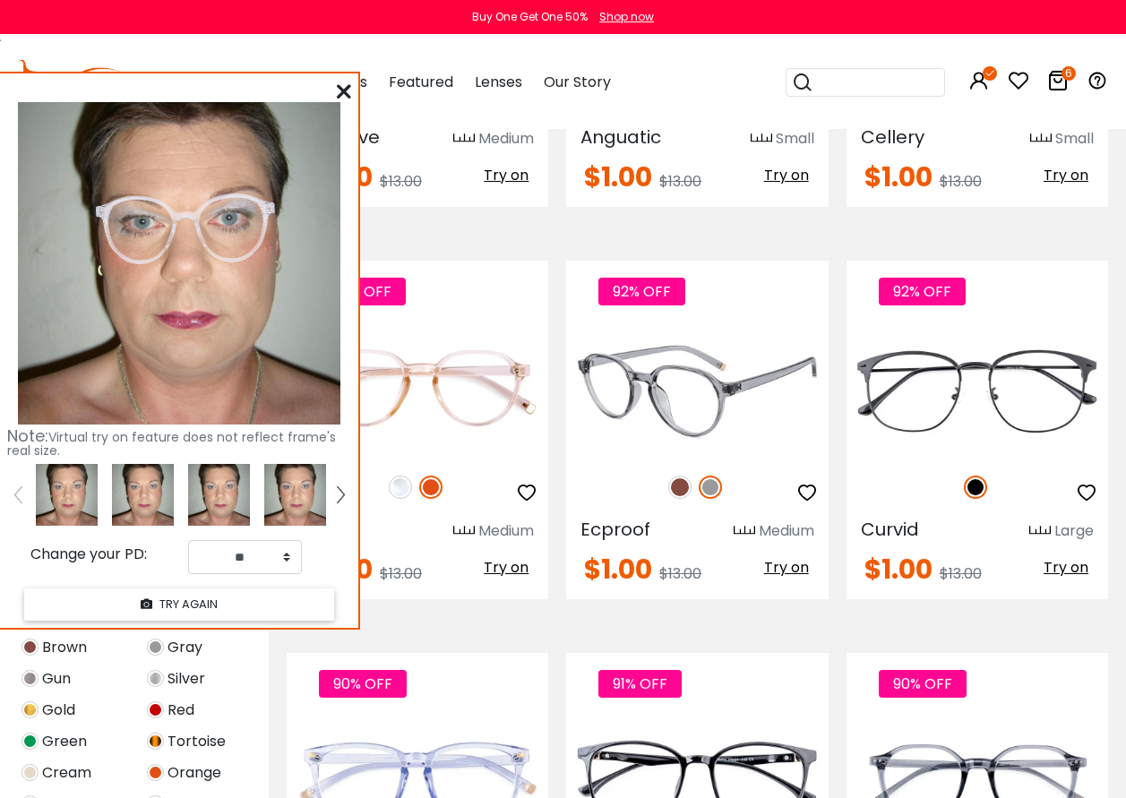
scroll to position [5017, 0]
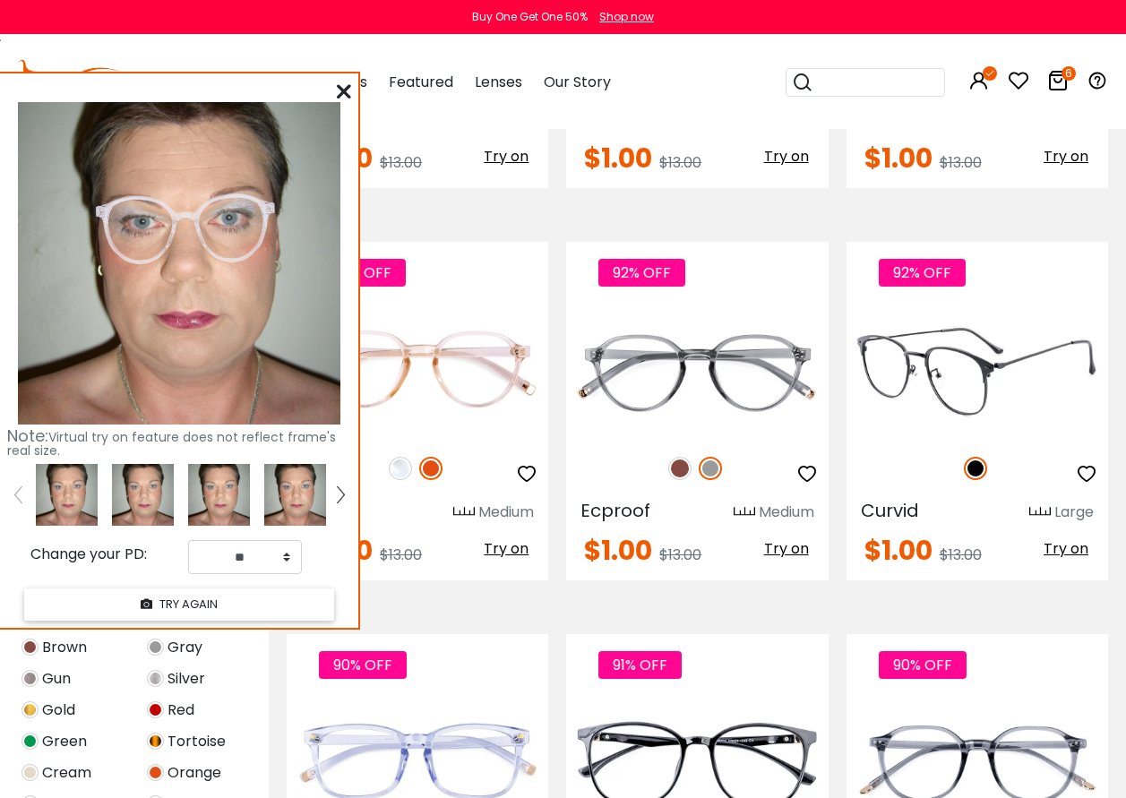
click at [1058, 547] on span "Try on" at bounding box center [1066, 548] width 45 height 21
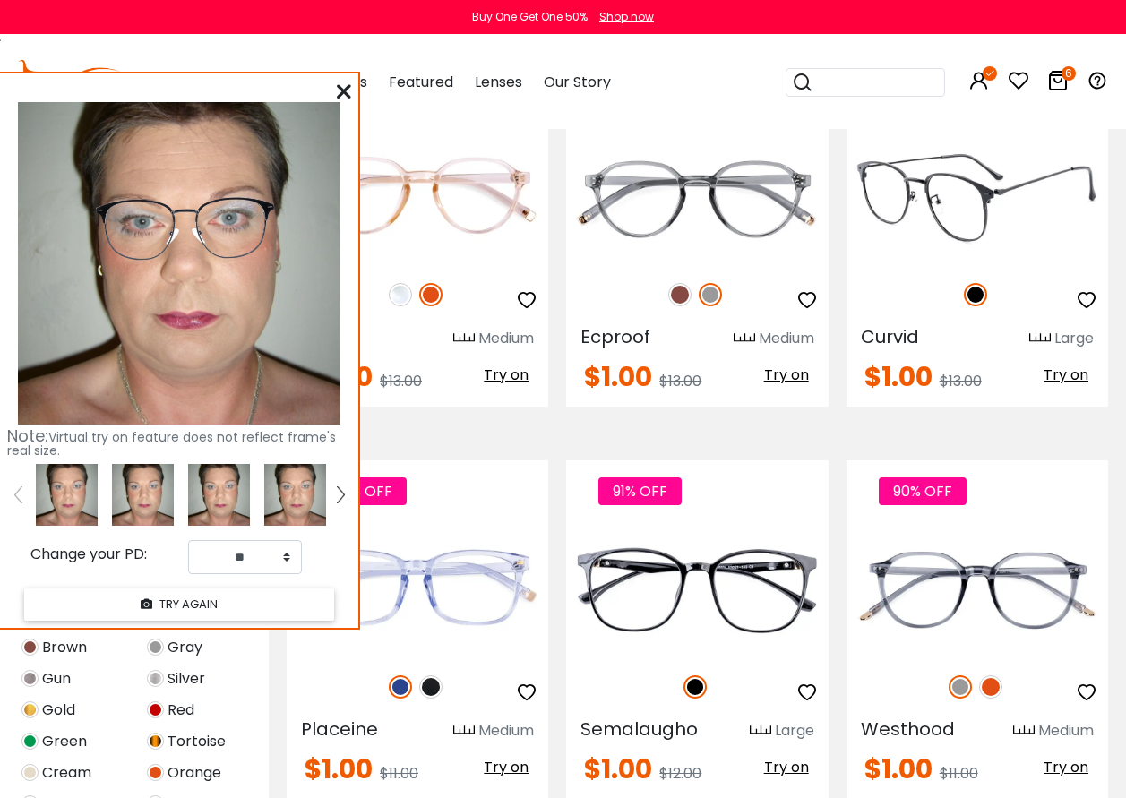
scroll to position [5197, 0]
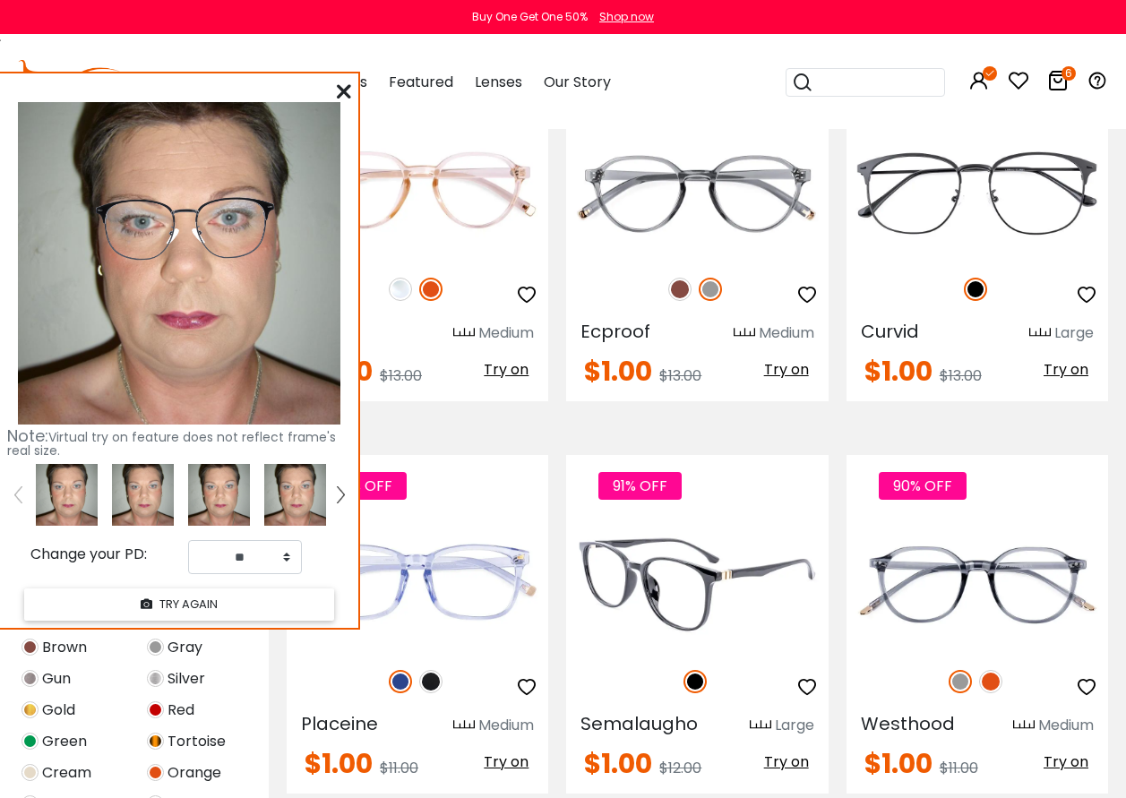
click at [792, 760] on span "Try on" at bounding box center [786, 762] width 45 height 21
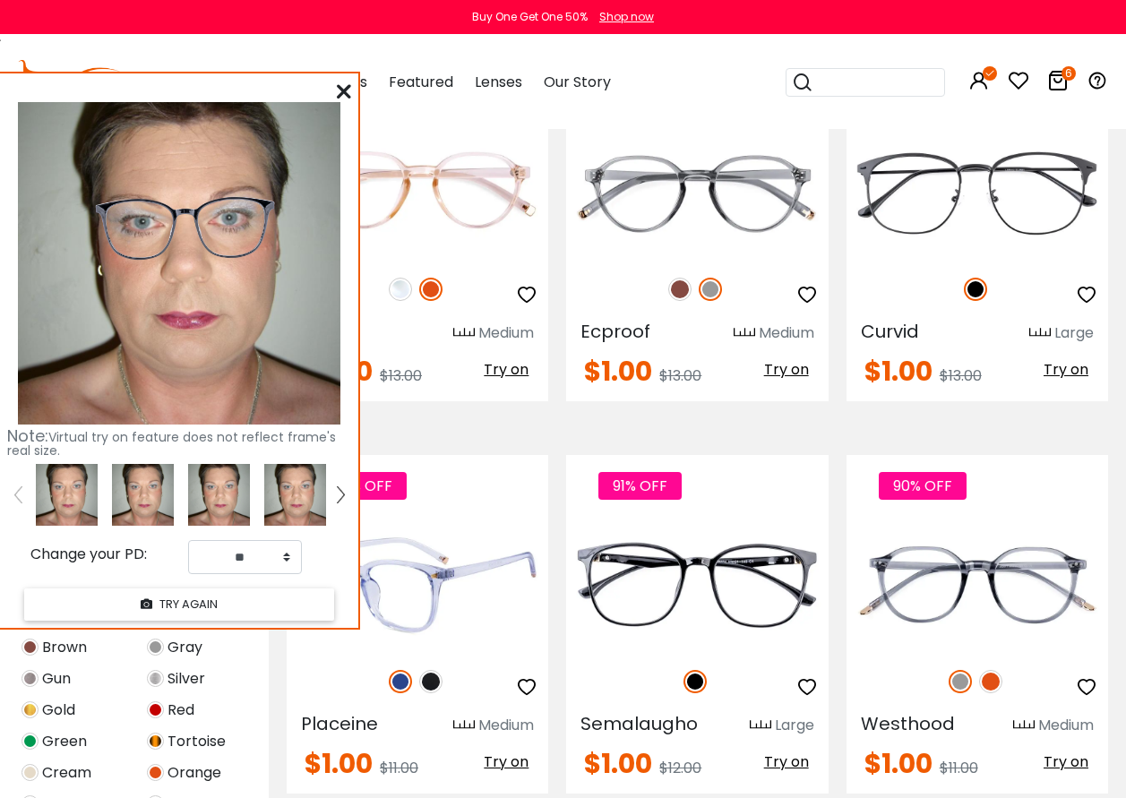
click at [515, 760] on span "Try on" at bounding box center [506, 762] width 45 height 21
click at [400, 676] on img at bounding box center [400, 681] width 23 height 23
click at [488, 760] on span "Try on" at bounding box center [506, 762] width 45 height 21
click at [433, 682] on img at bounding box center [430, 681] width 23 height 23
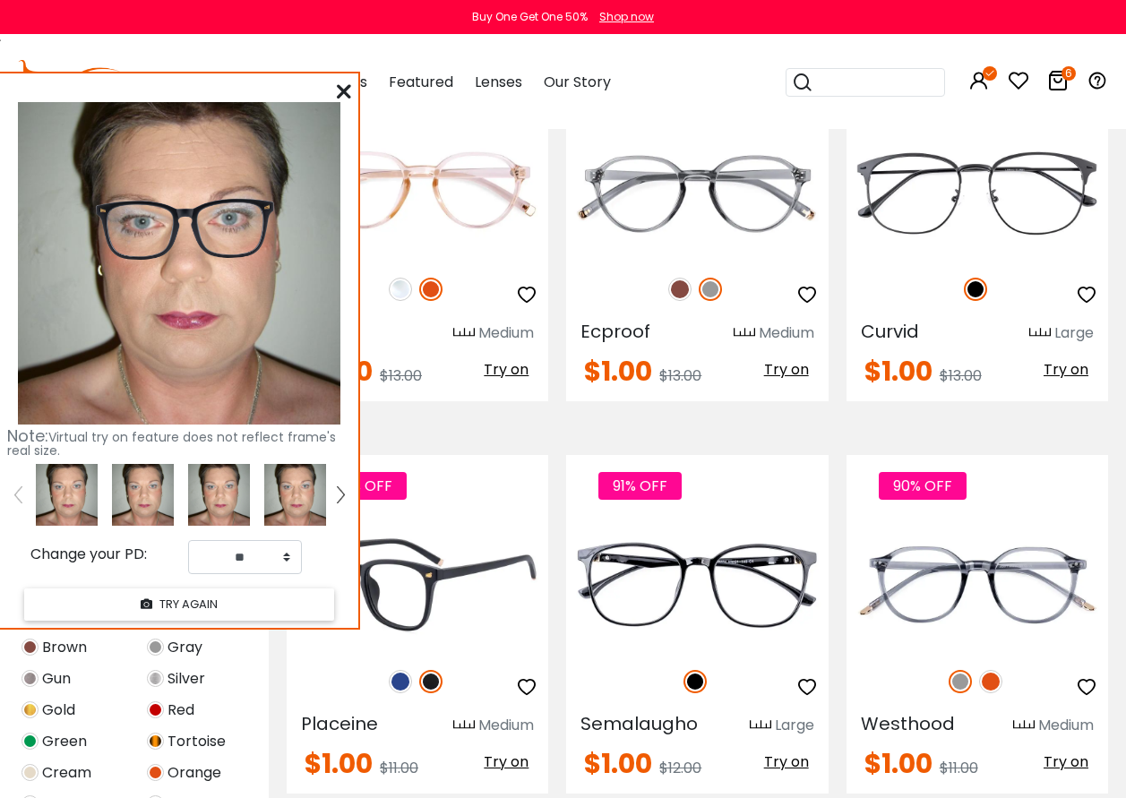
click at [506, 760] on span "Try on" at bounding box center [506, 762] width 45 height 21
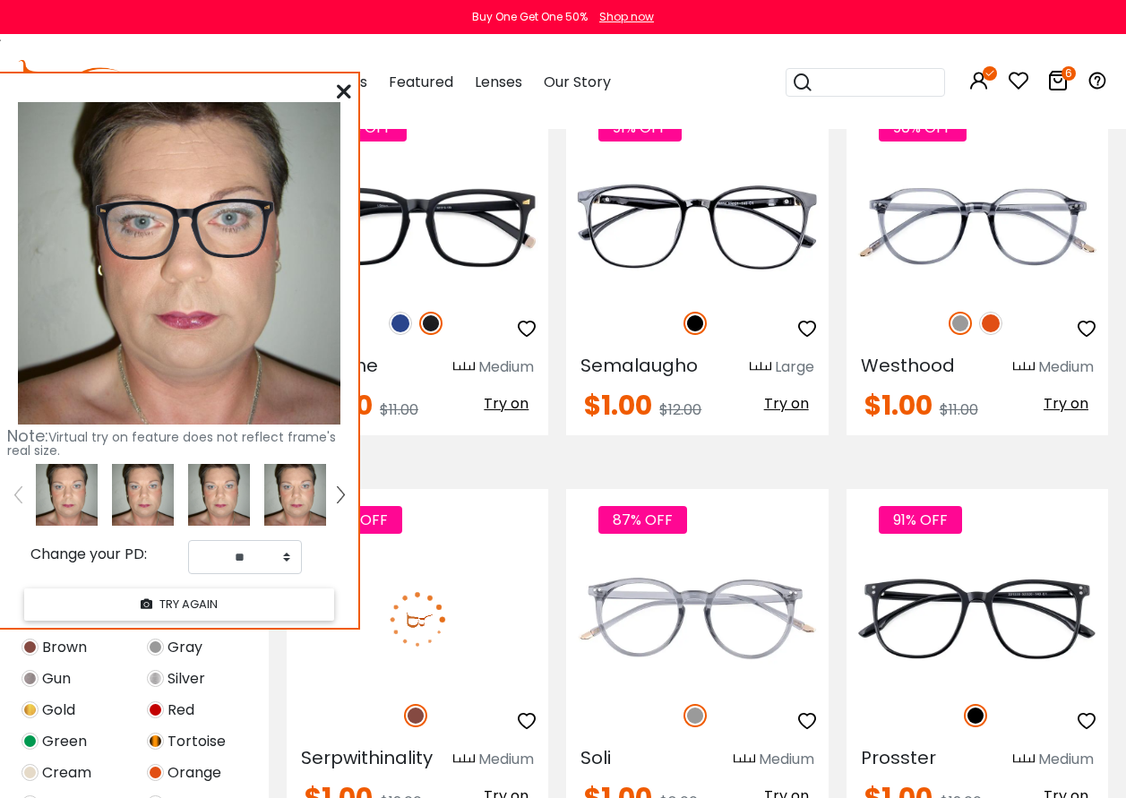
scroll to position [5734, 0]
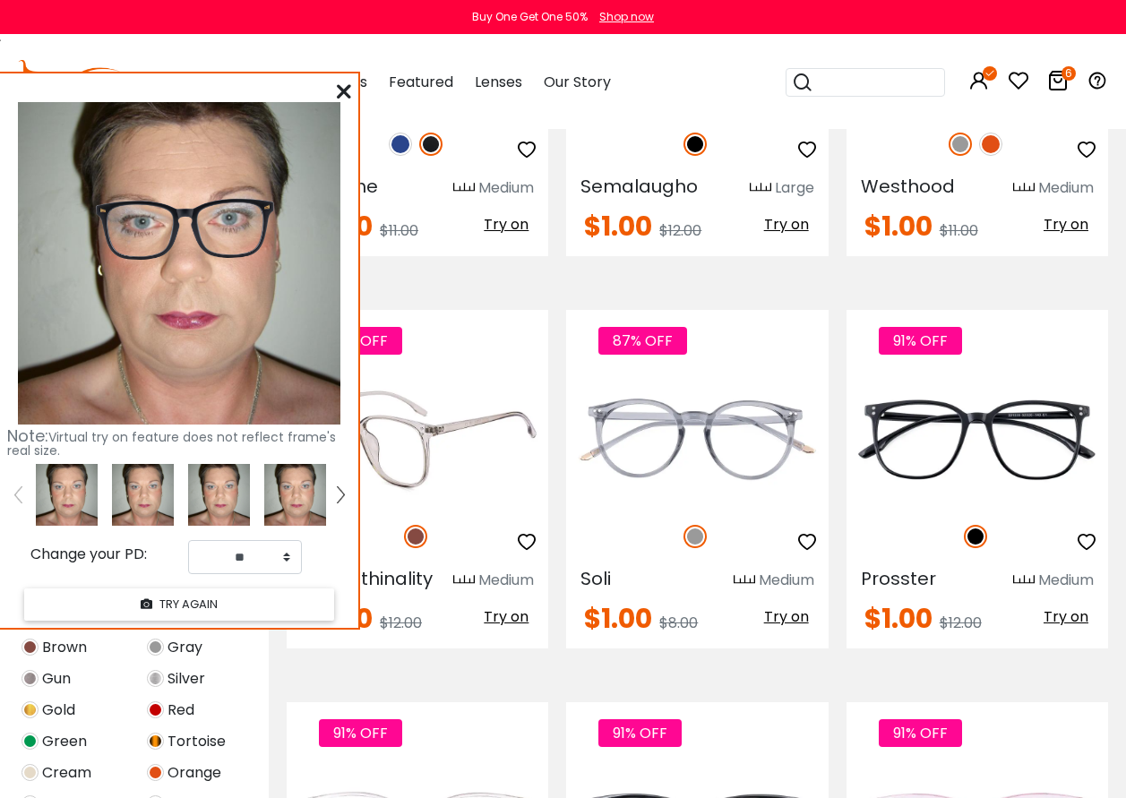
click at [497, 614] on span "Try on" at bounding box center [506, 617] width 45 height 21
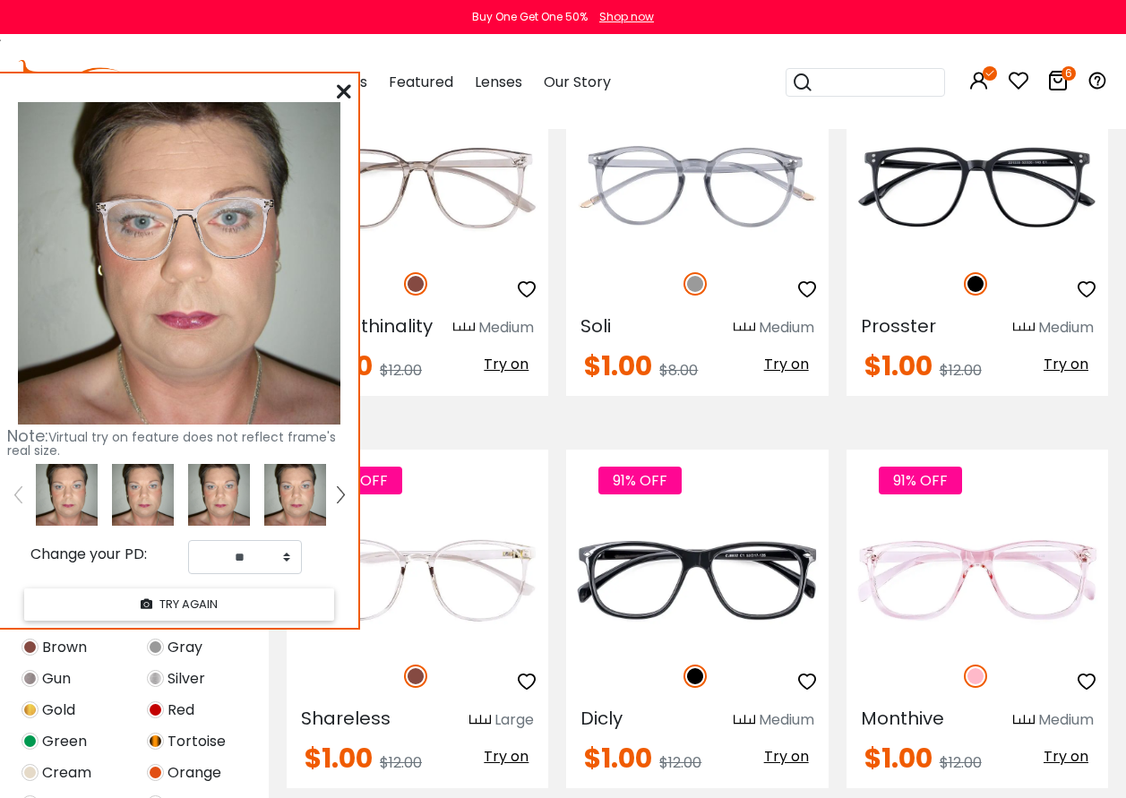
scroll to position [6003, 0]
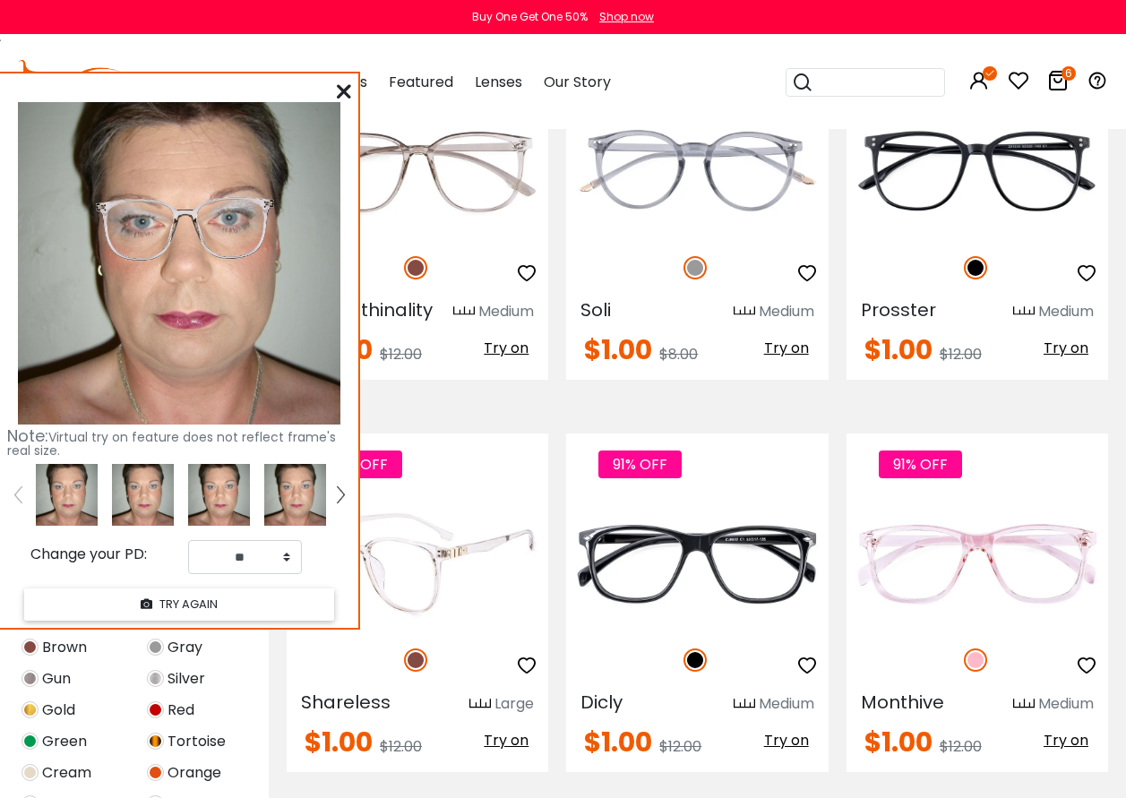
click at [518, 738] on span "Try on" at bounding box center [506, 740] width 45 height 21
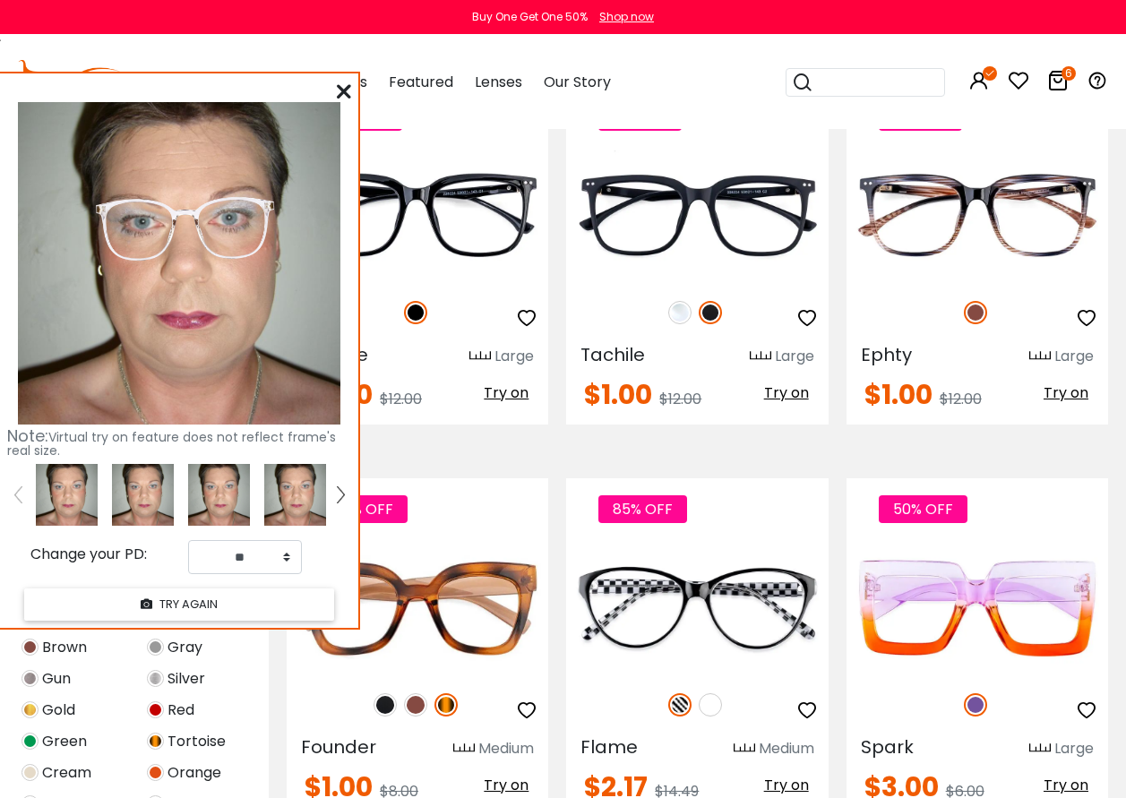
scroll to position [7168, 0]
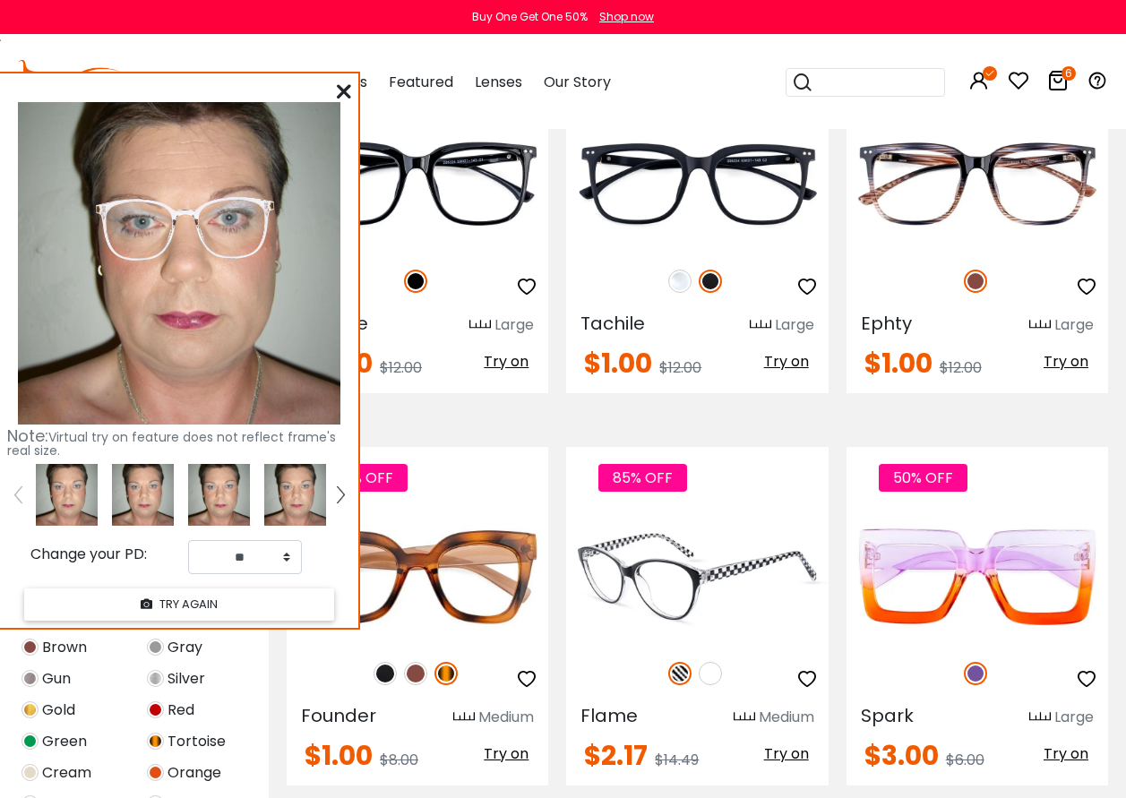
click at [796, 754] on span "Try on" at bounding box center [786, 754] width 45 height 21
click at [702, 675] on img at bounding box center [710, 673] width 23 height 23
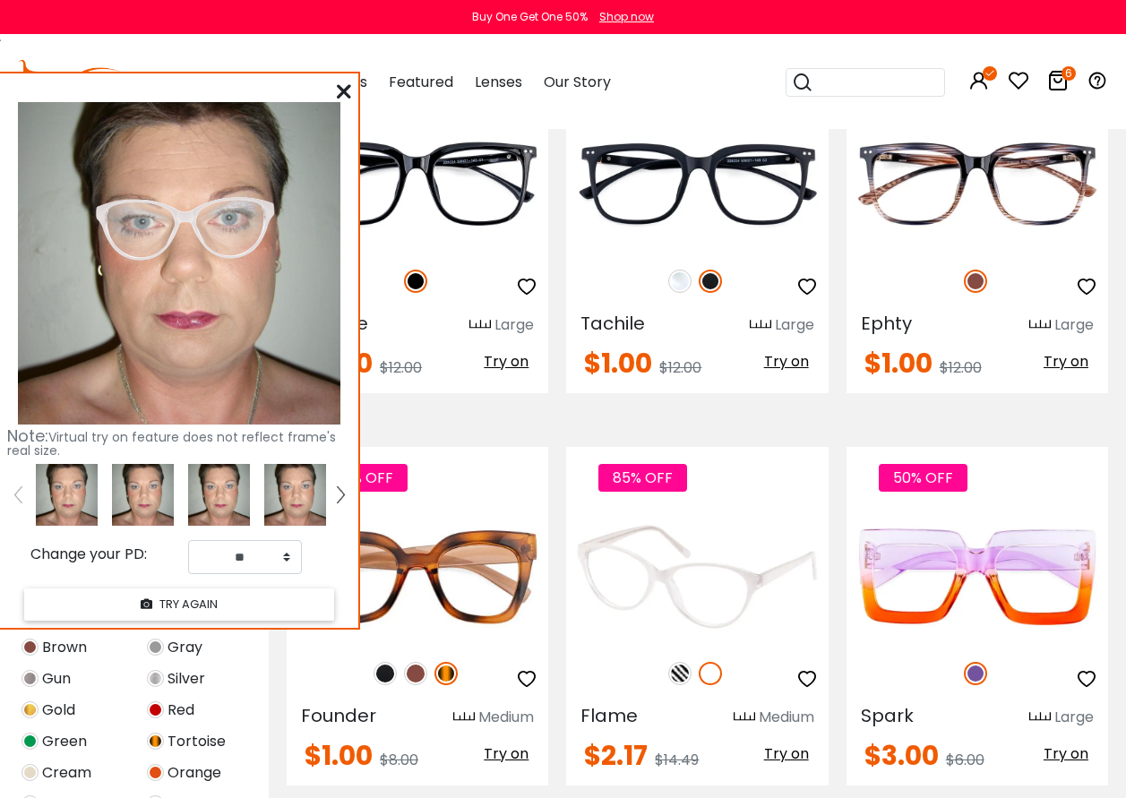
click at [791, 757] on span "Try on" at bounding box center [786, 754] width 45 height 21
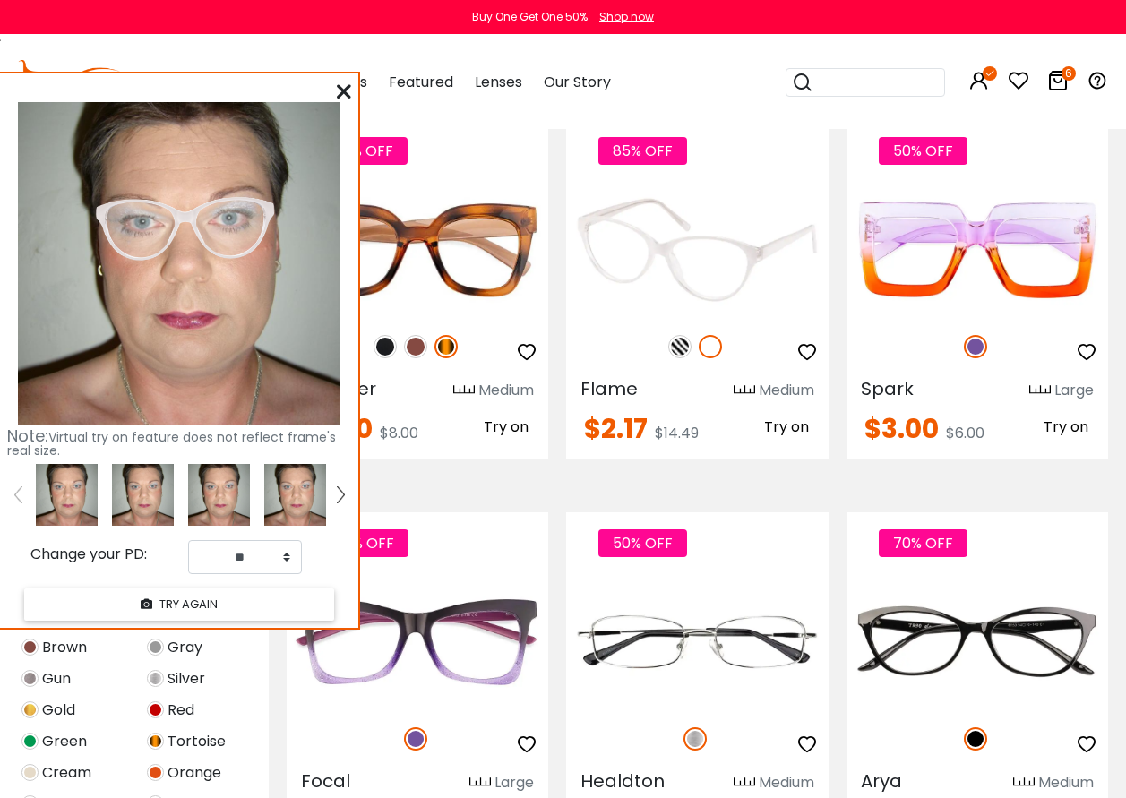
scroll to position [7526, 0]
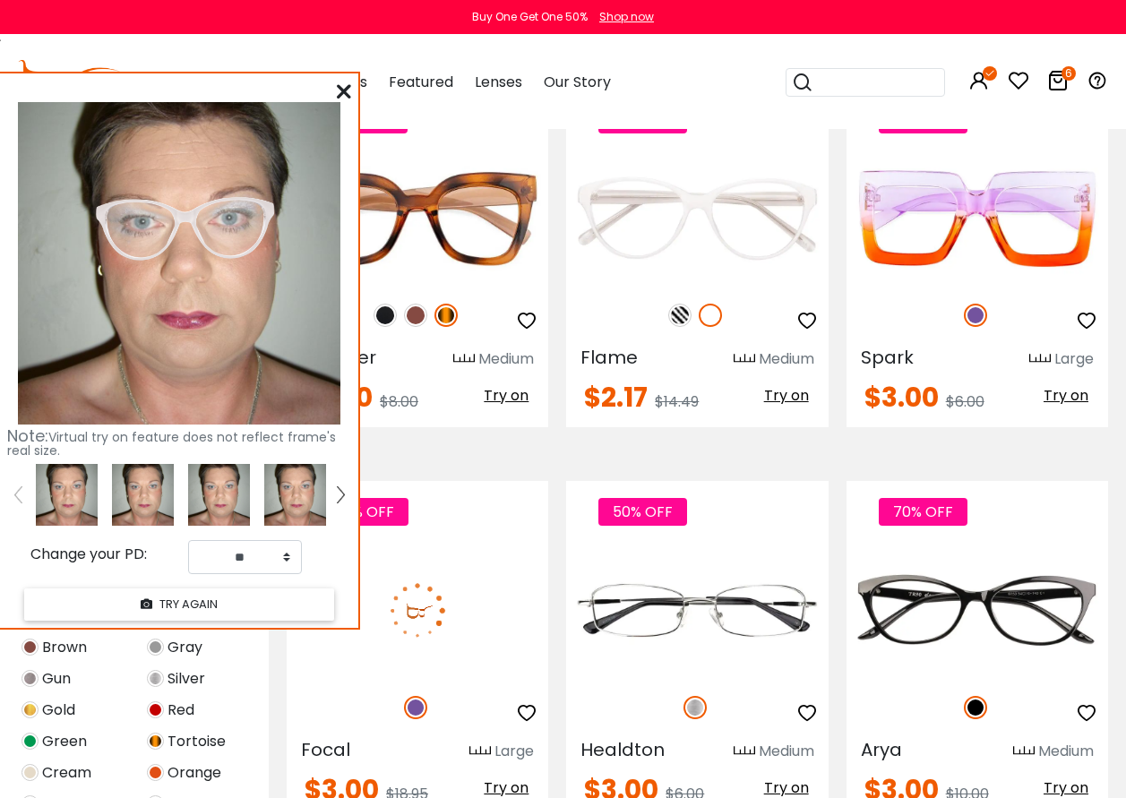
click at [520, 787] on span "Try on" at bounding box center [506, 788] width 45 height 21
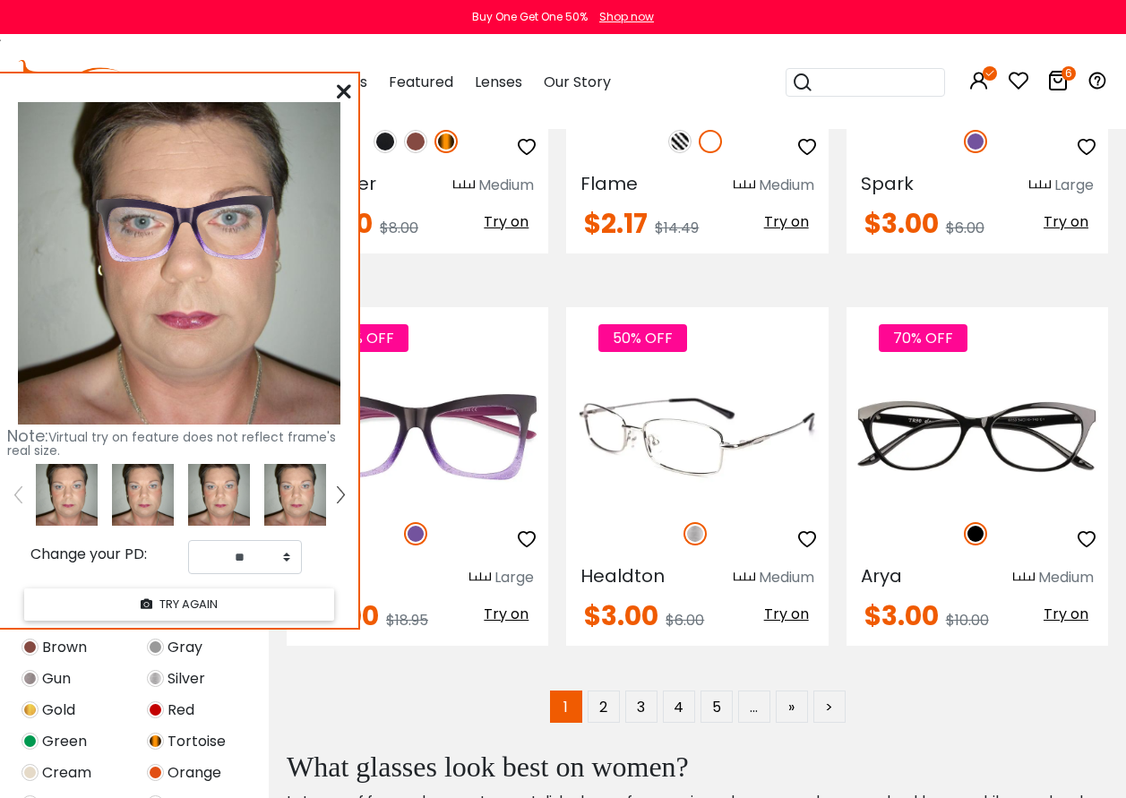
scroll to position [7705, 0]
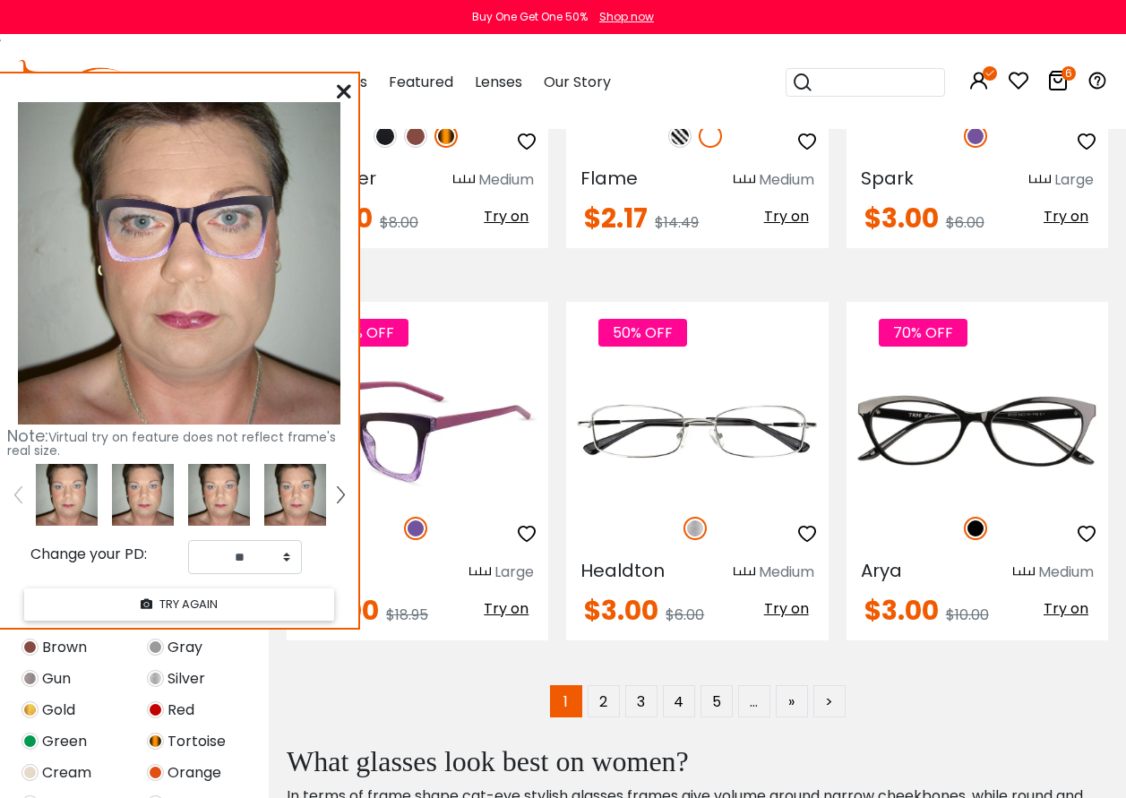
click at [422, 442] on img at bounding box center [418, 431] width 262 height 131
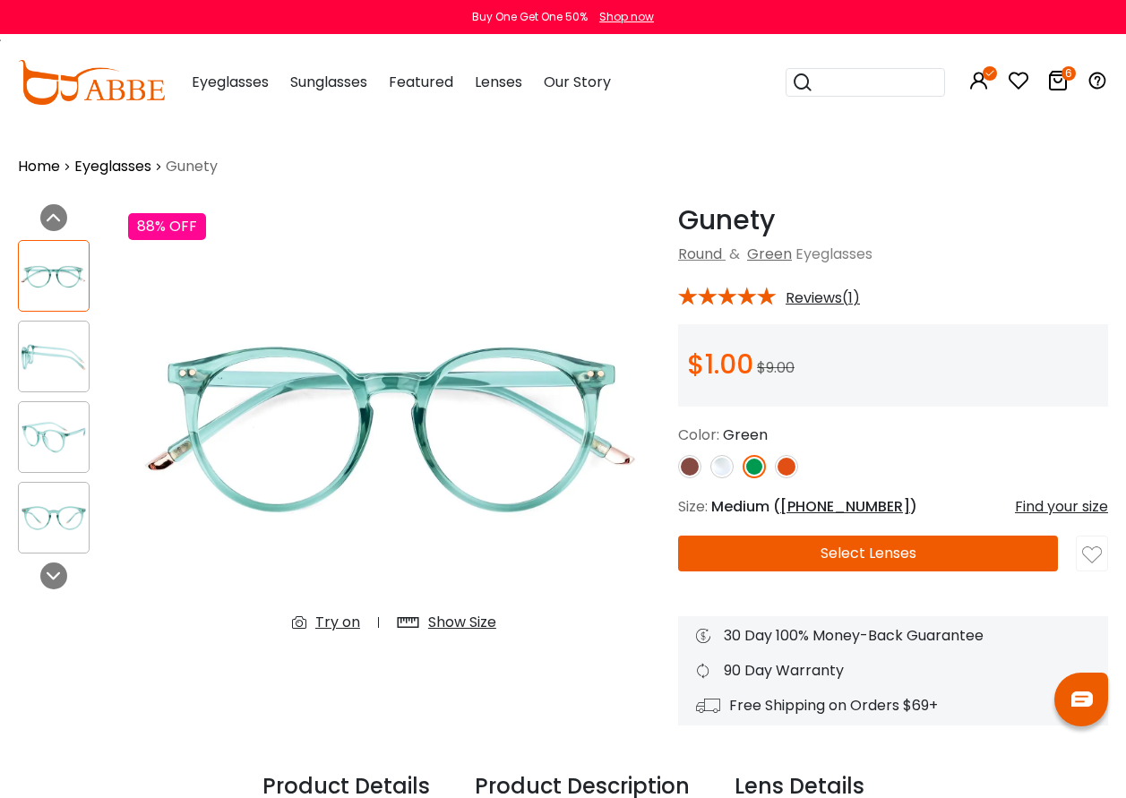
click at [339, 624] on div "Try on" at bounding box center [337, 623] width 45 height 22
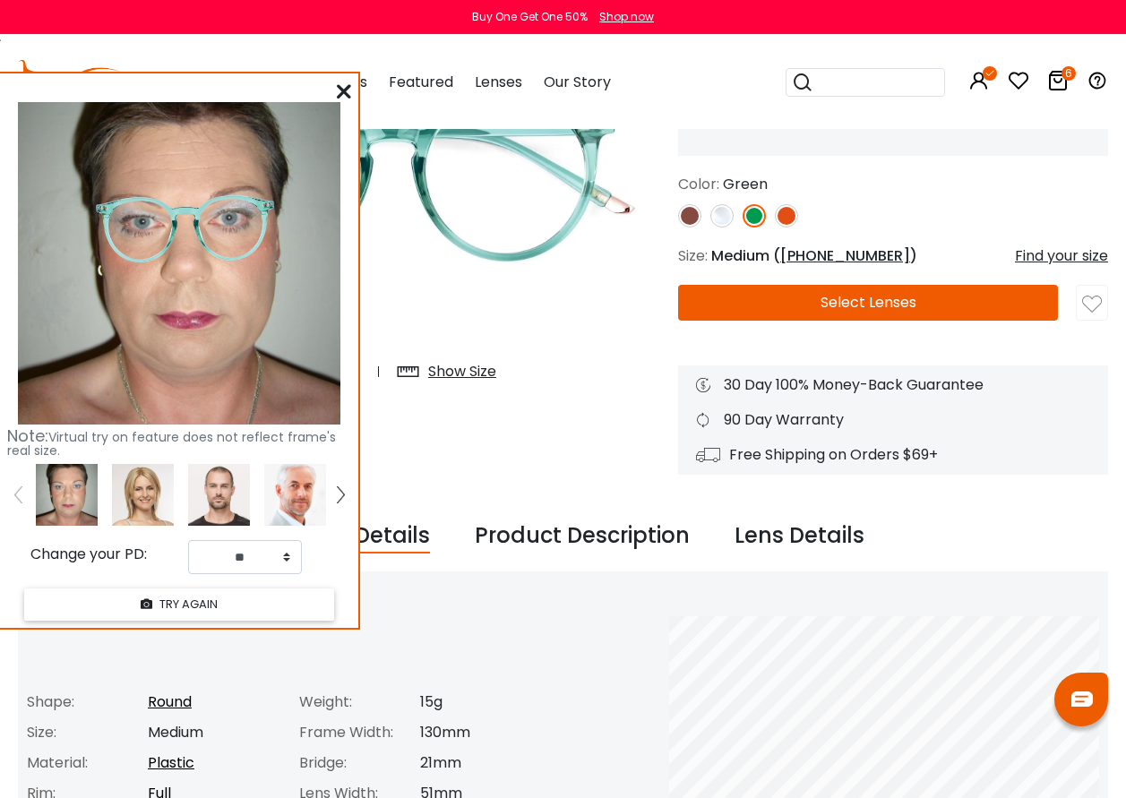
scroll to position [269, 0]
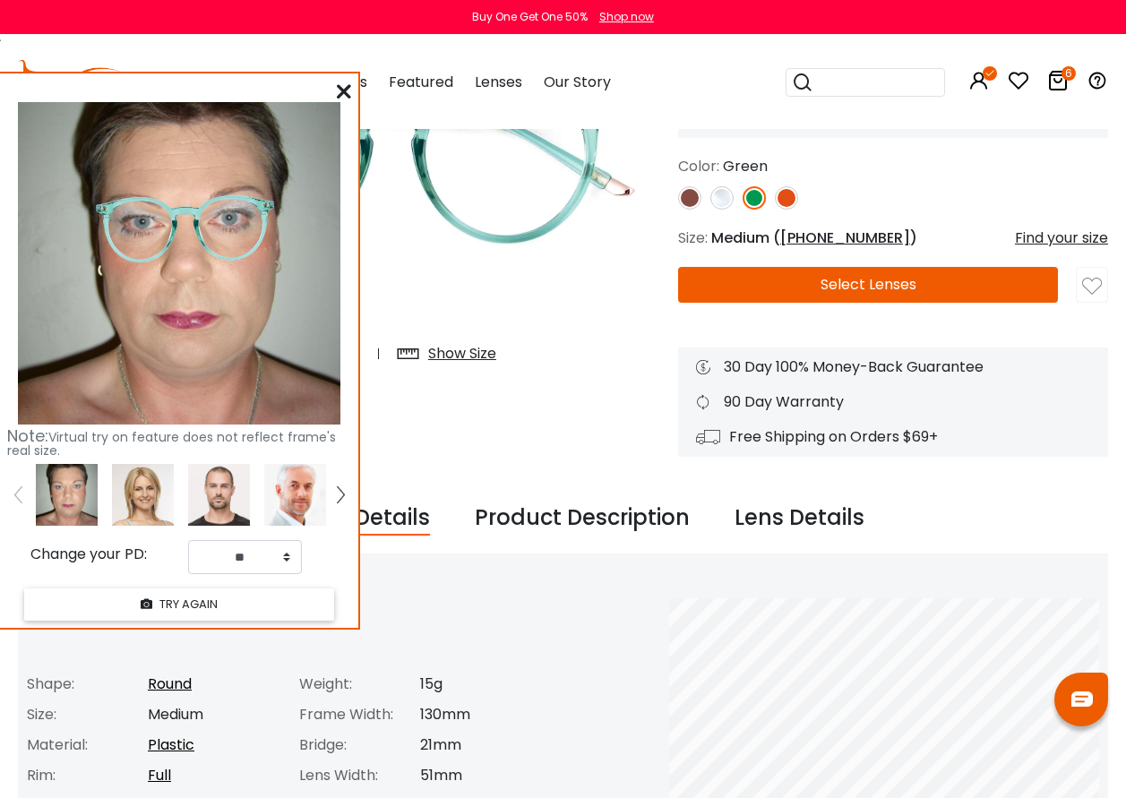
click at [346, 90] on icon at bounding box center [344, 91] width 14 height 14
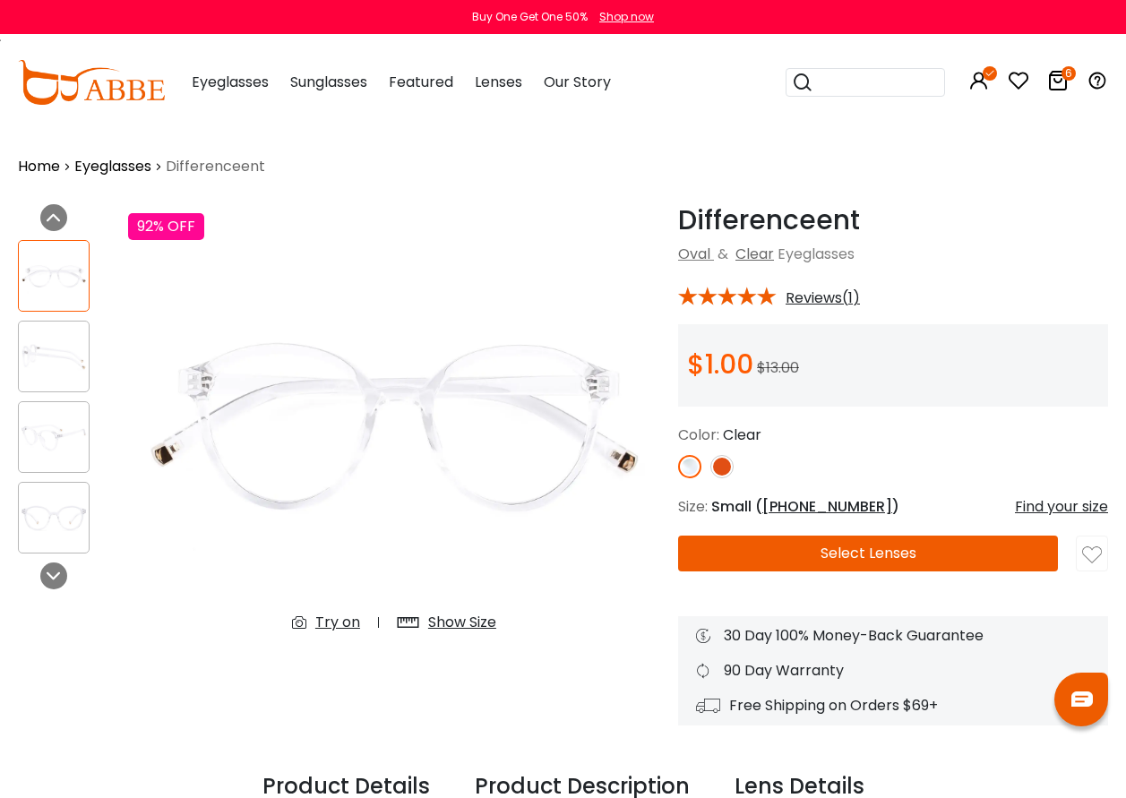
click at [338, 622] on div "Try on" at bounding box center [337, 623] width 45 height 22
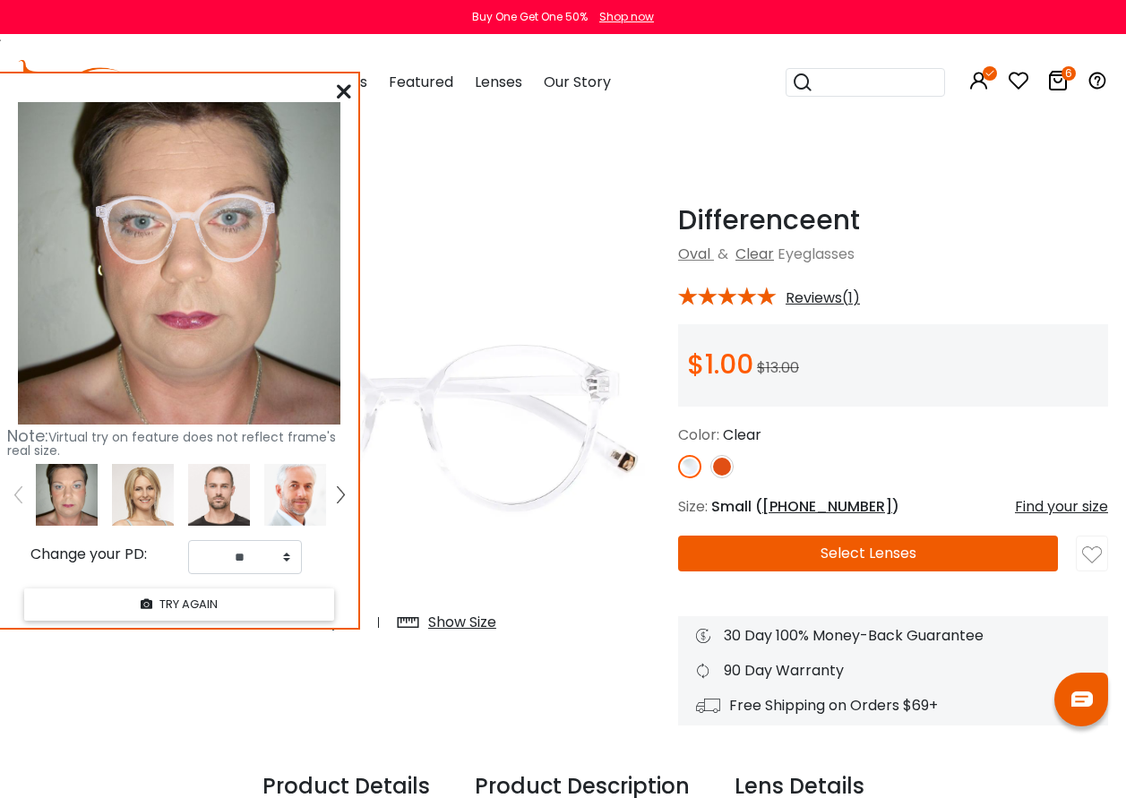
click at [349, 95] on icon at bounding box center [344, 91] width 14 height 14
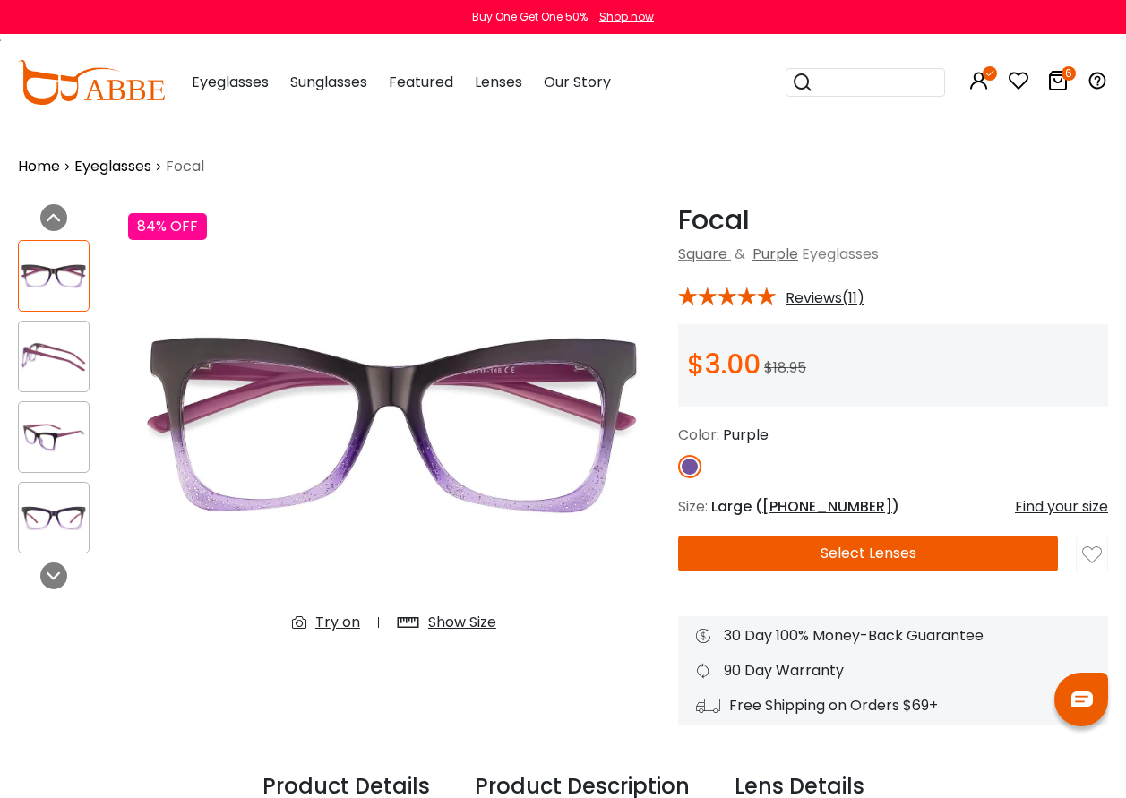
click at [341, 622] on div "Try on" at bounding box center [337, 623] width 45 height 22
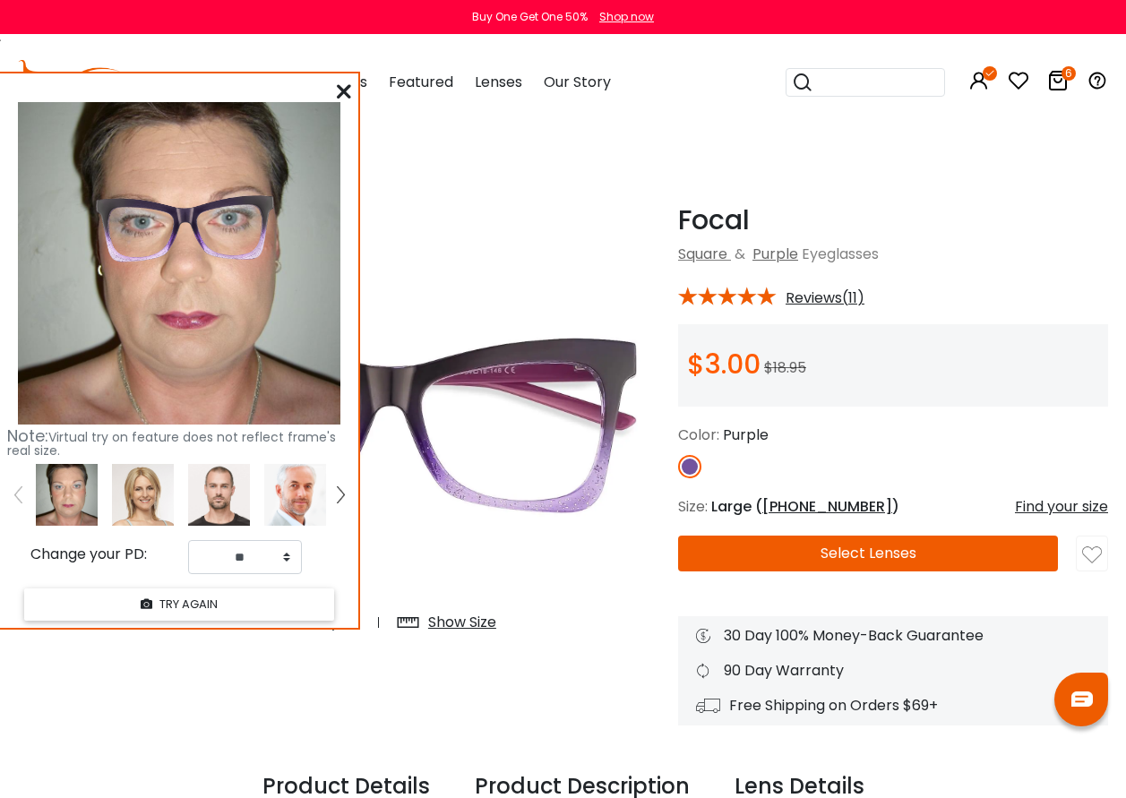
click at [344, 93] on icon at bounding box center [344, 91] width 14 height 14
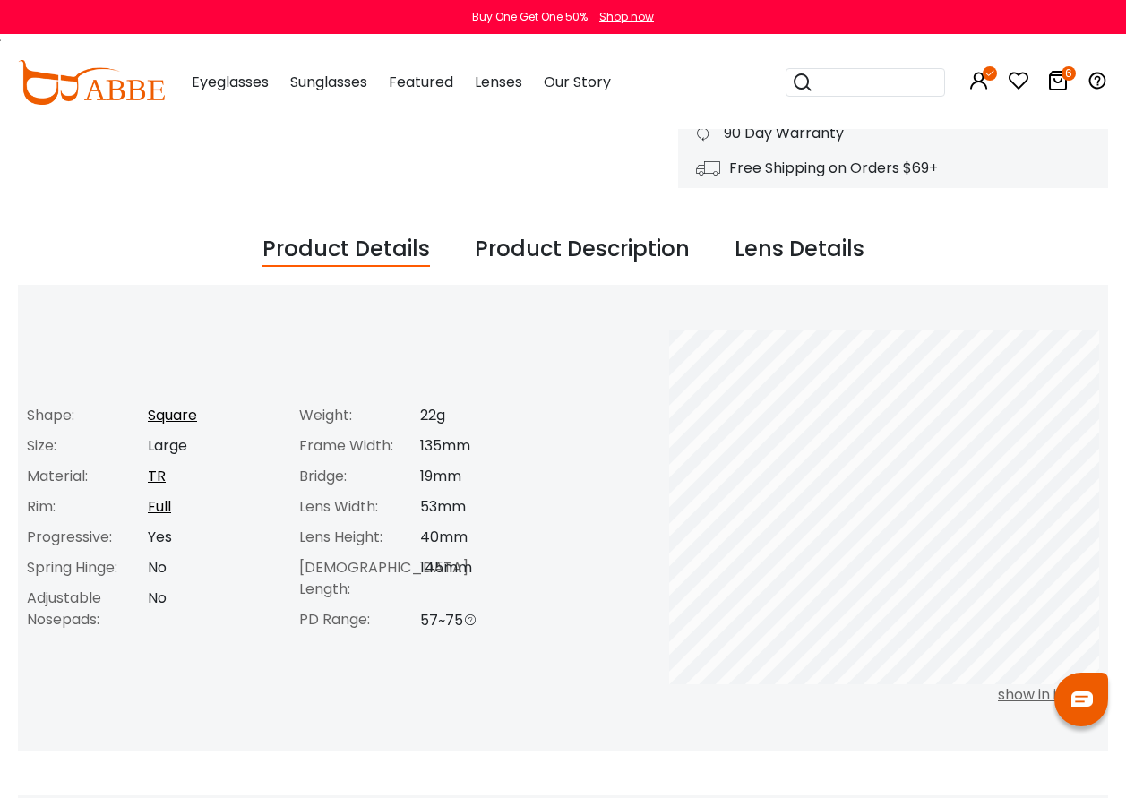
scroll to position [269, 0]
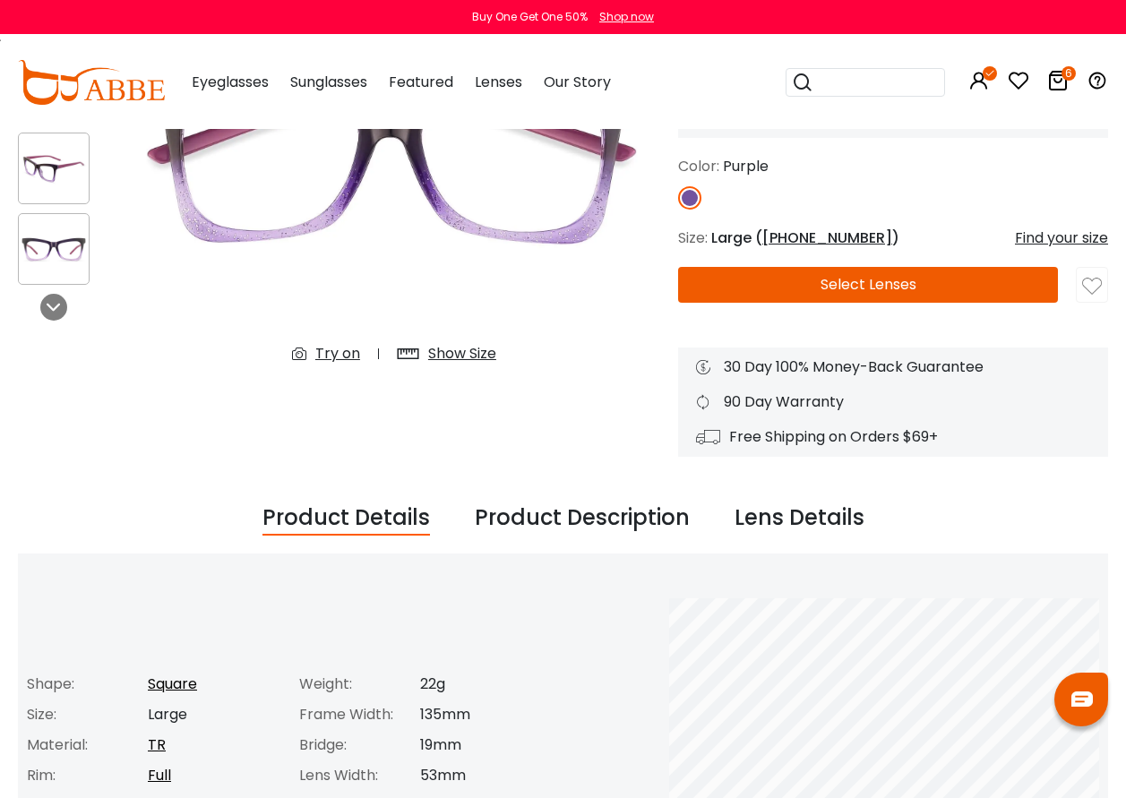
click at [857, 297] on button "Select Lenses" at bounding box center [868, 285] width 380 height 36
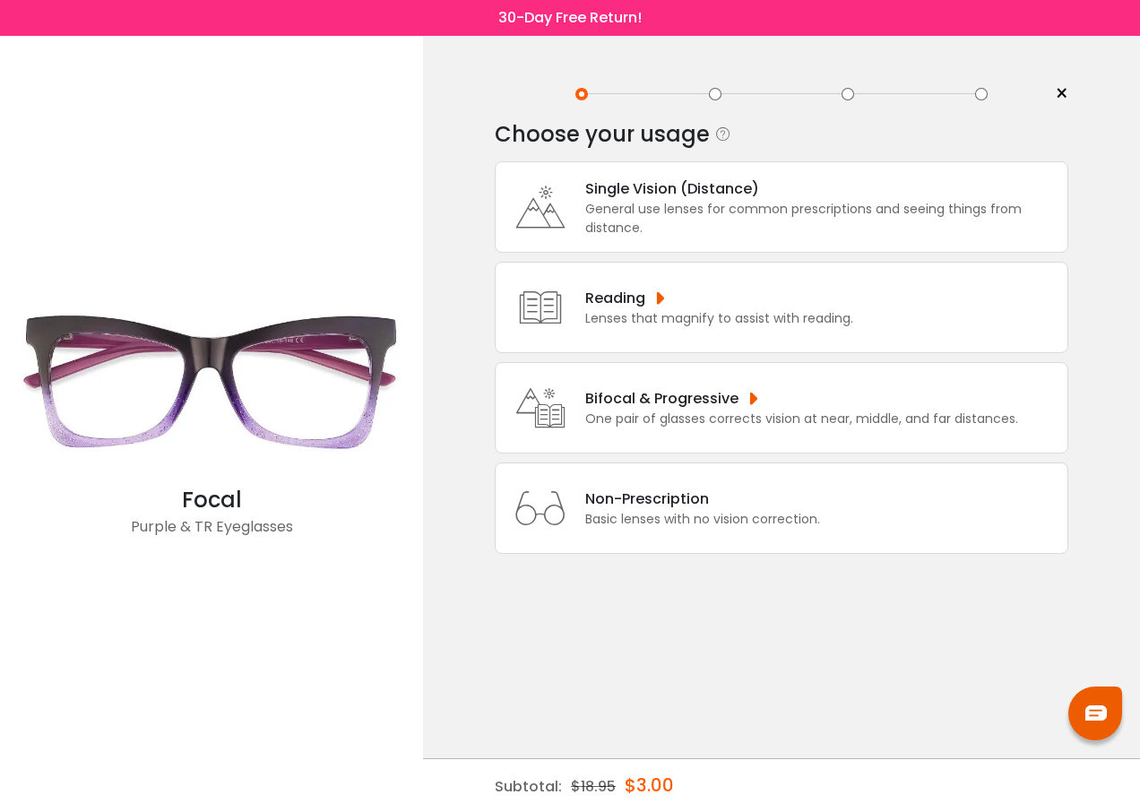
click at [652, 214] on div "General use lenses for common prescriptions and seeing things from distance." at bounding box center [821, 219] width 473 height 38
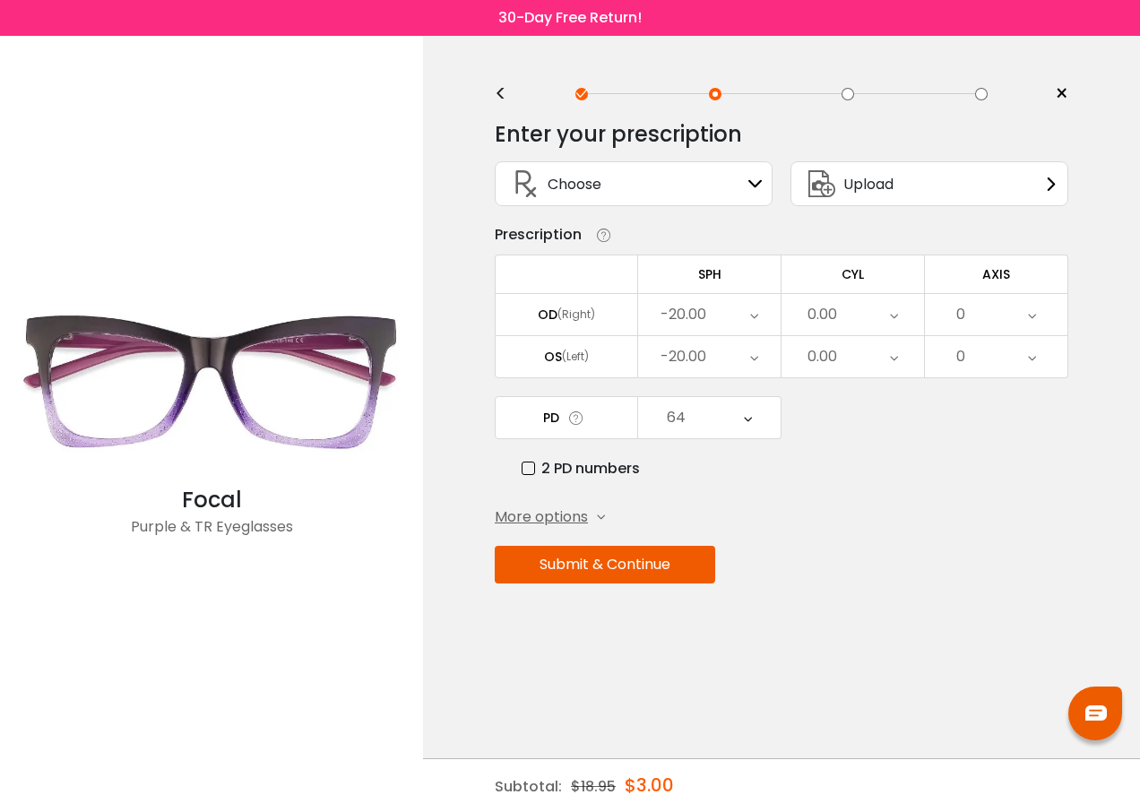
click at [621, 571] on button "Submit & Continue" at bounding box center [605, 565] width 220 height 38
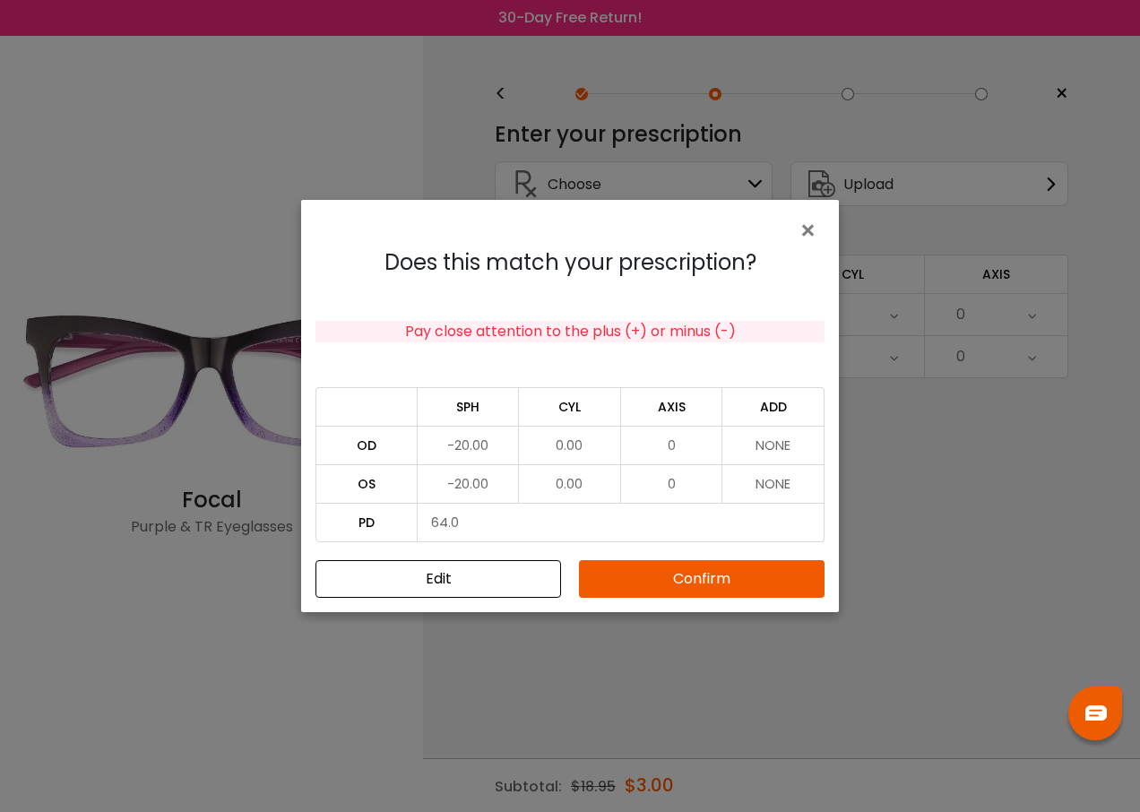
click at [640, 560] on button "Confirm" at bounding box center [701, 579] width 245 height 38
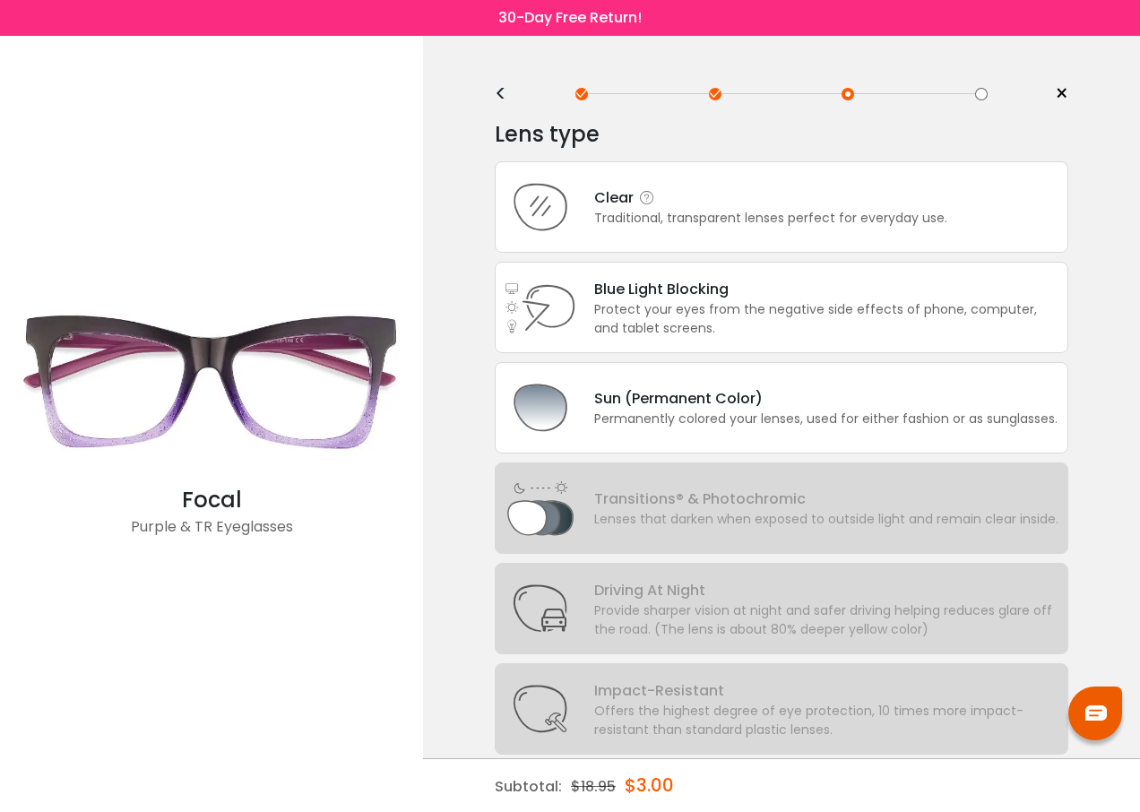
click at [636, 180] on div "Clear Traditional, transparent lenses perfect for everyday use." at bounding box center [781, 206] width 573 height 91
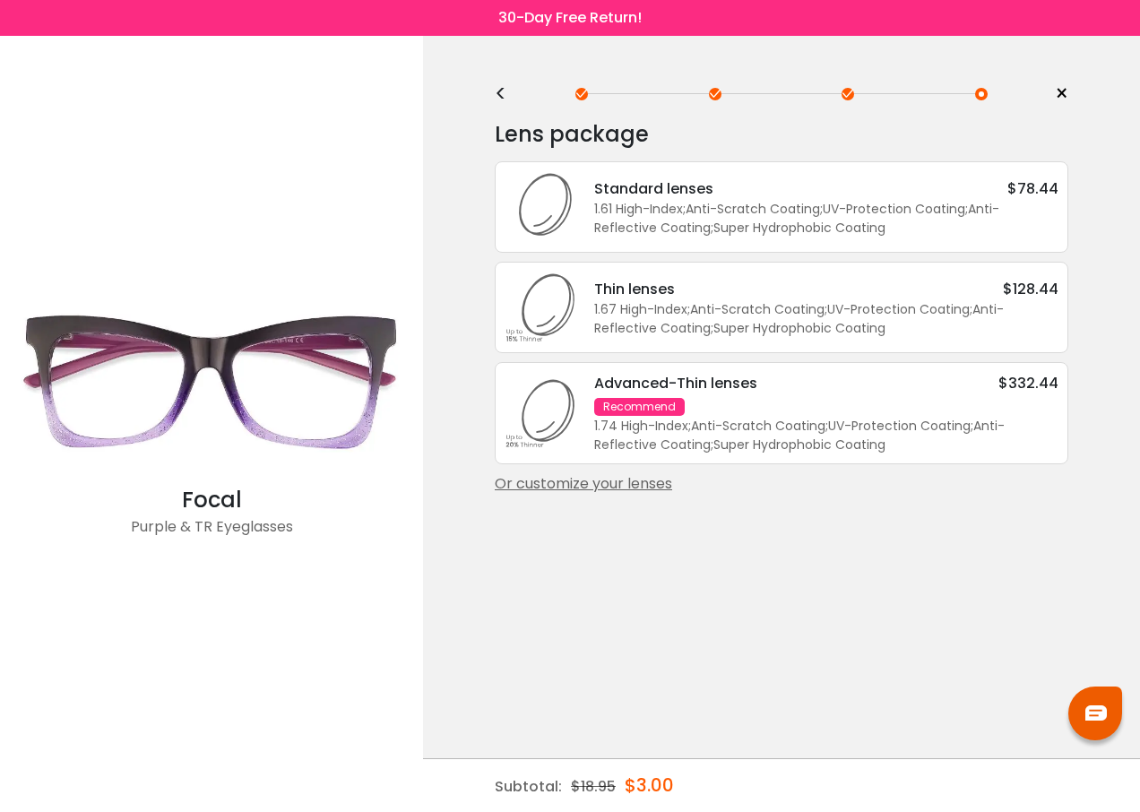
click at [571, 481] on div "Or customize your lenses" at bounding box center [781, 484] width 573 height 22
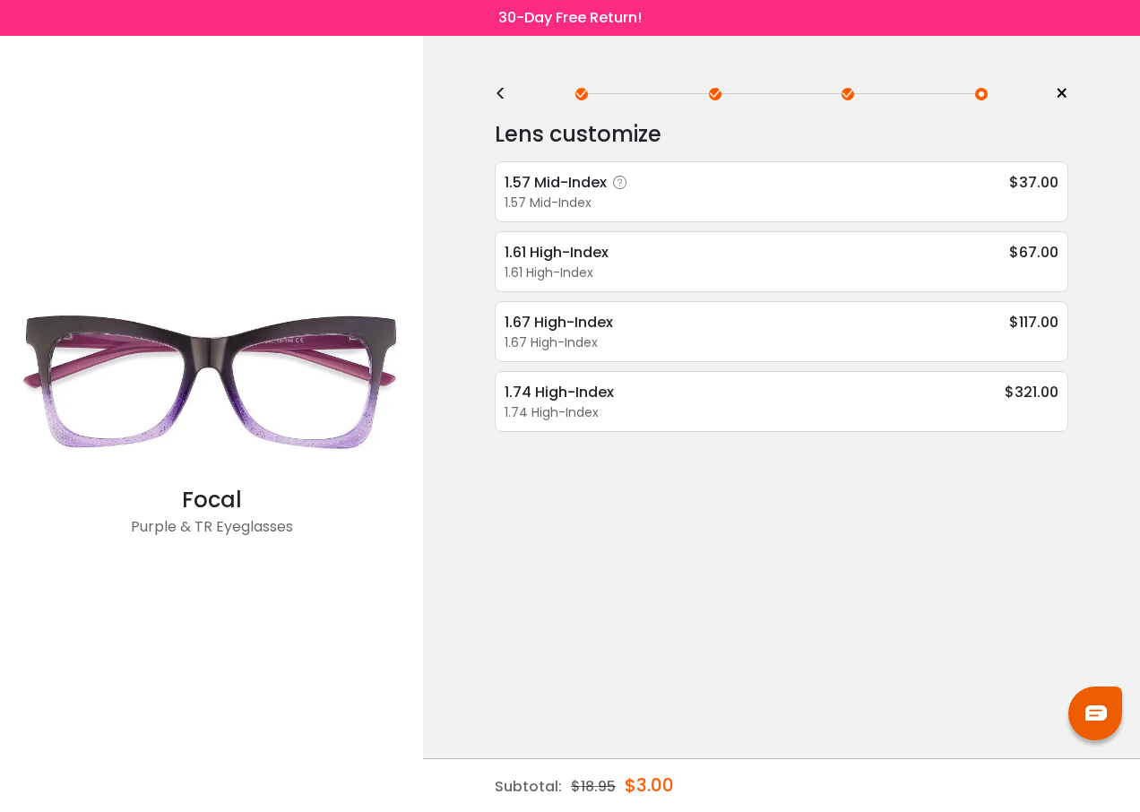
click at [636, 192] on div "1.57 Mid-Index $37.00" at bounding box center [781, 182] width 554 height 22
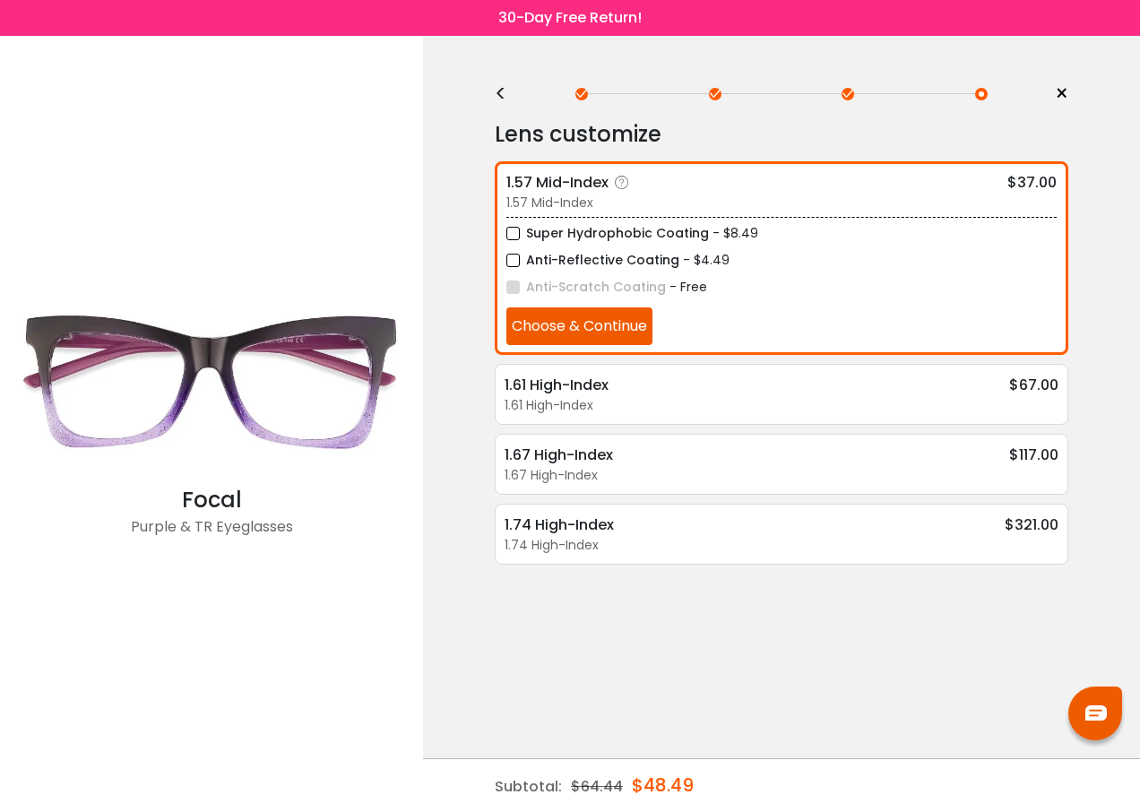
click at [579, 318] on button "Choose & Continue" at bounding box center [579, 326] width 146 height 38
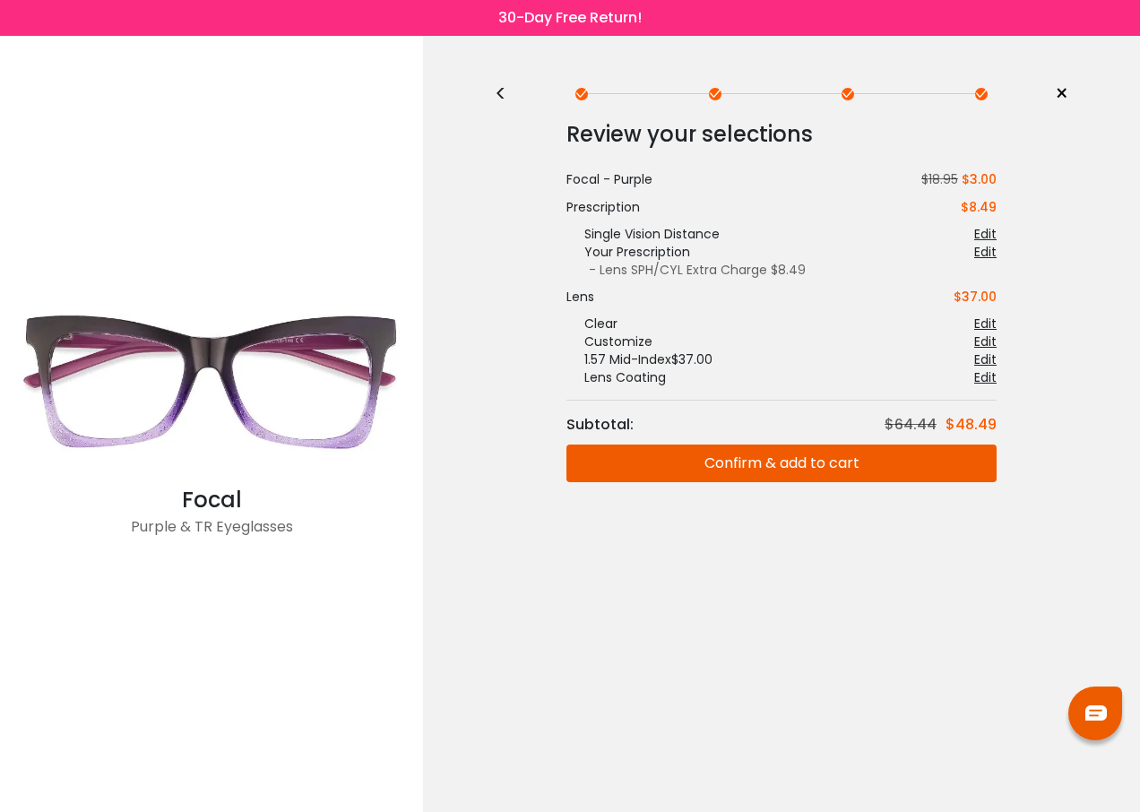
click at [796, 473] on button "Confirm & add to cart" at bounding box center [781, 463] width 430 height 38
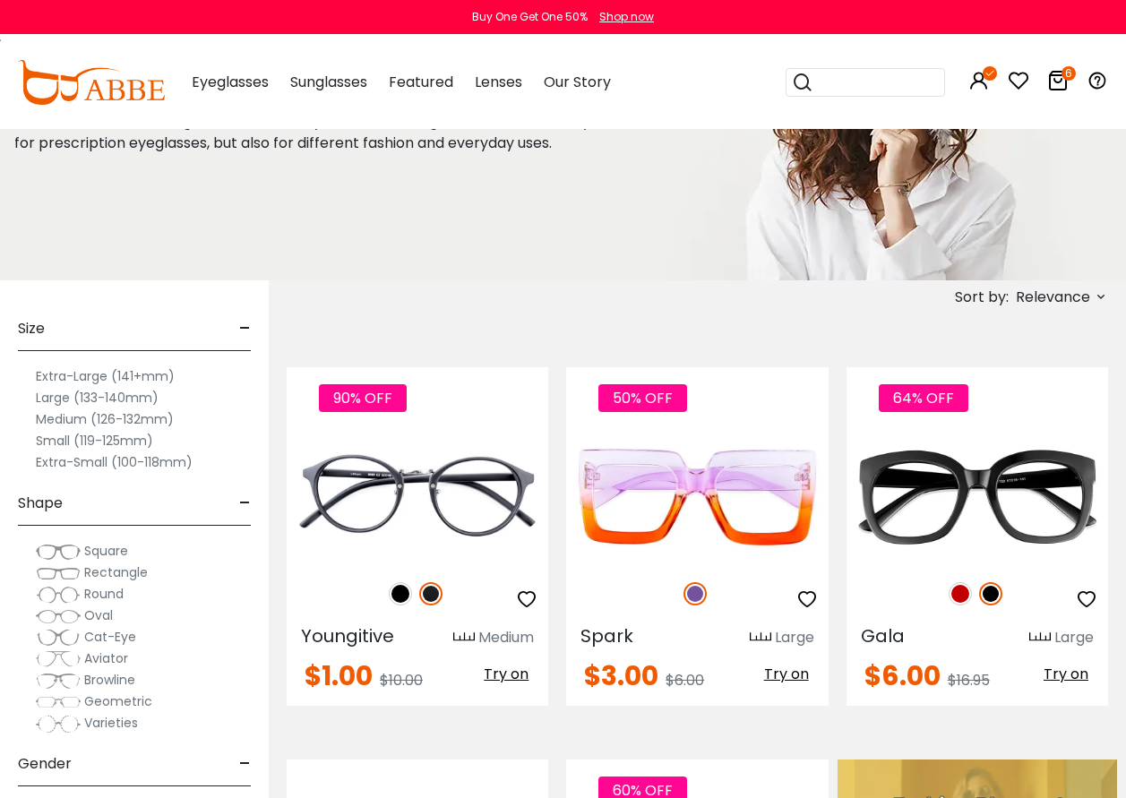
scroll to position [154, 0]
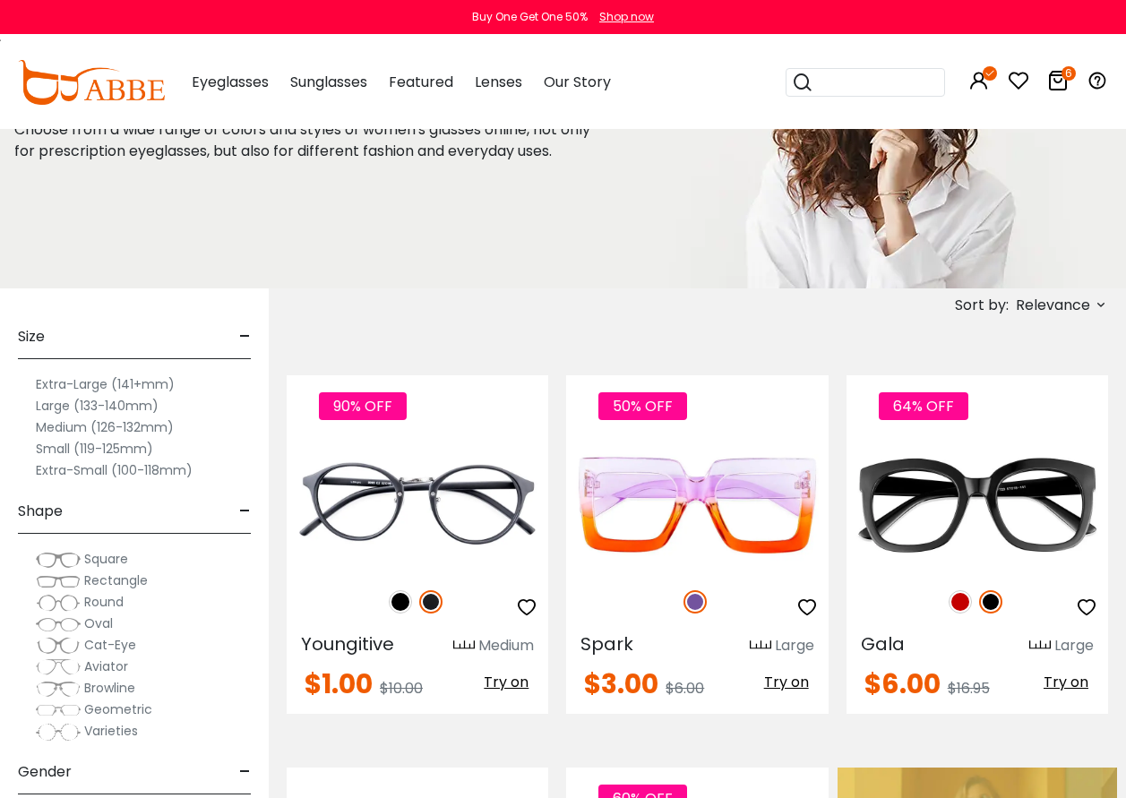
click at [1104, 304] on icon at bounding box center [1101, 304] width 14 height 14
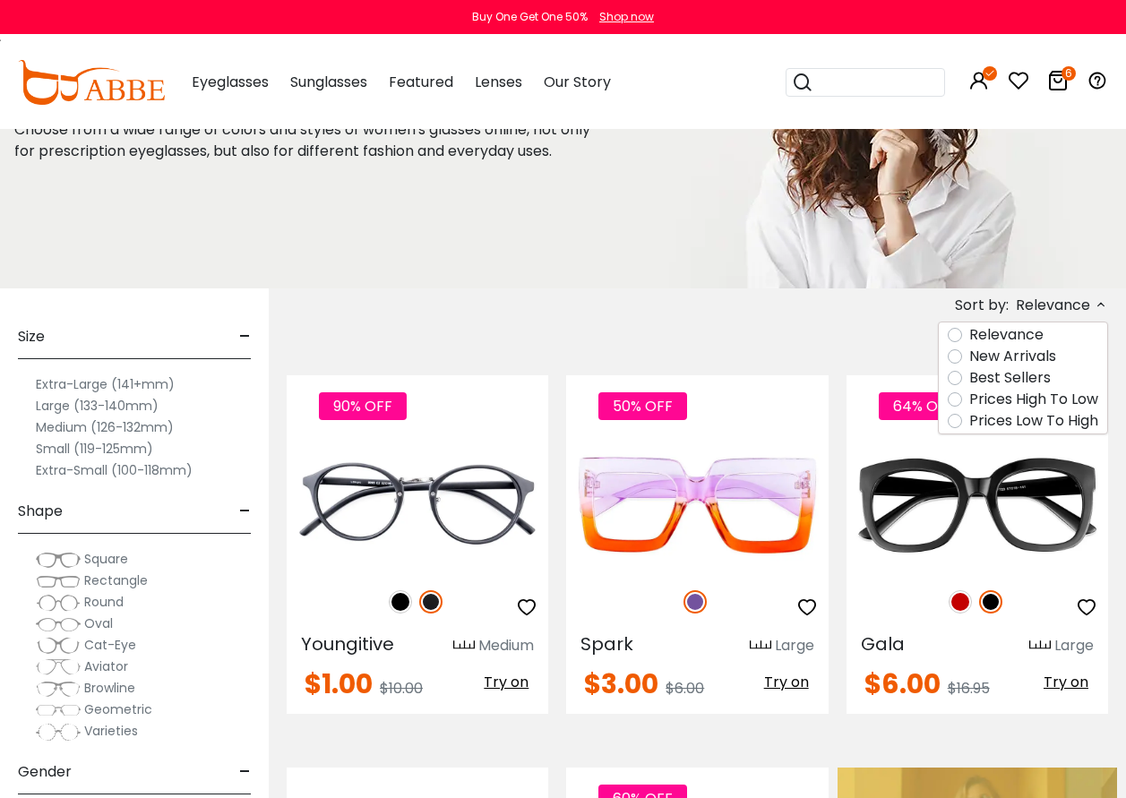
click at [969, 427] on label "Prices Low To High" at bounding box center [1033, 421] width 129 height 22
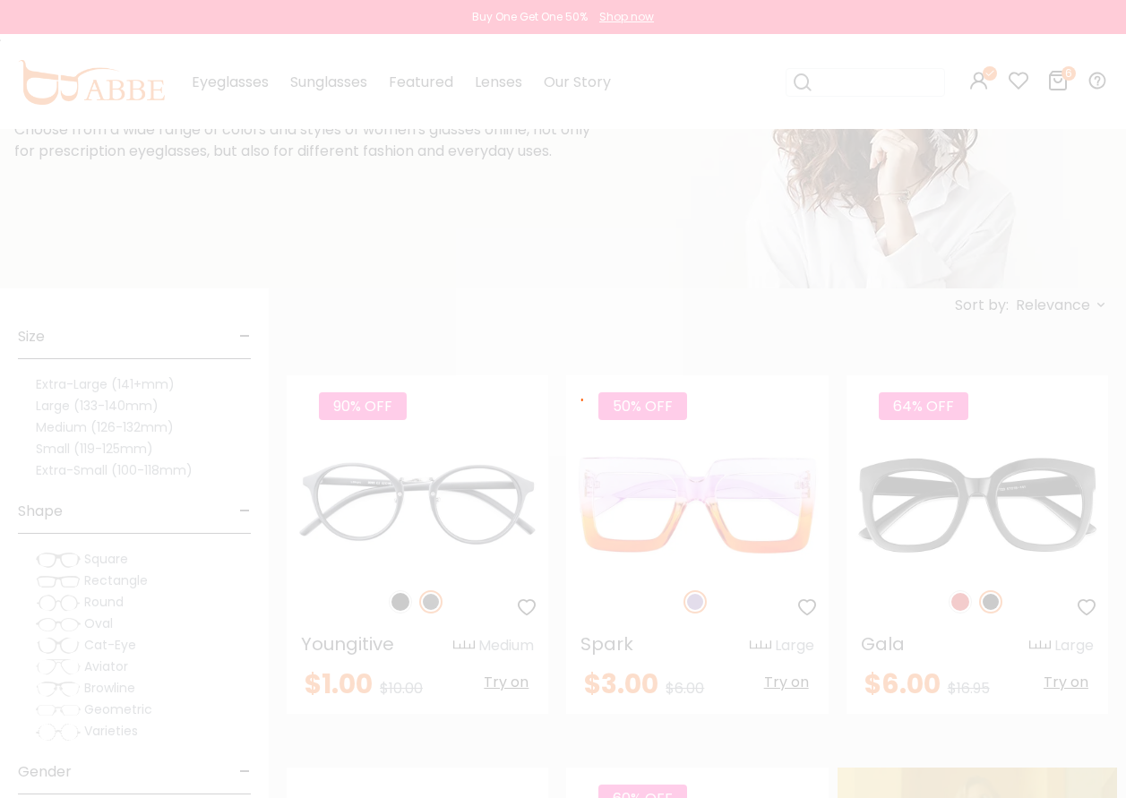
scroll to position [54, 0]
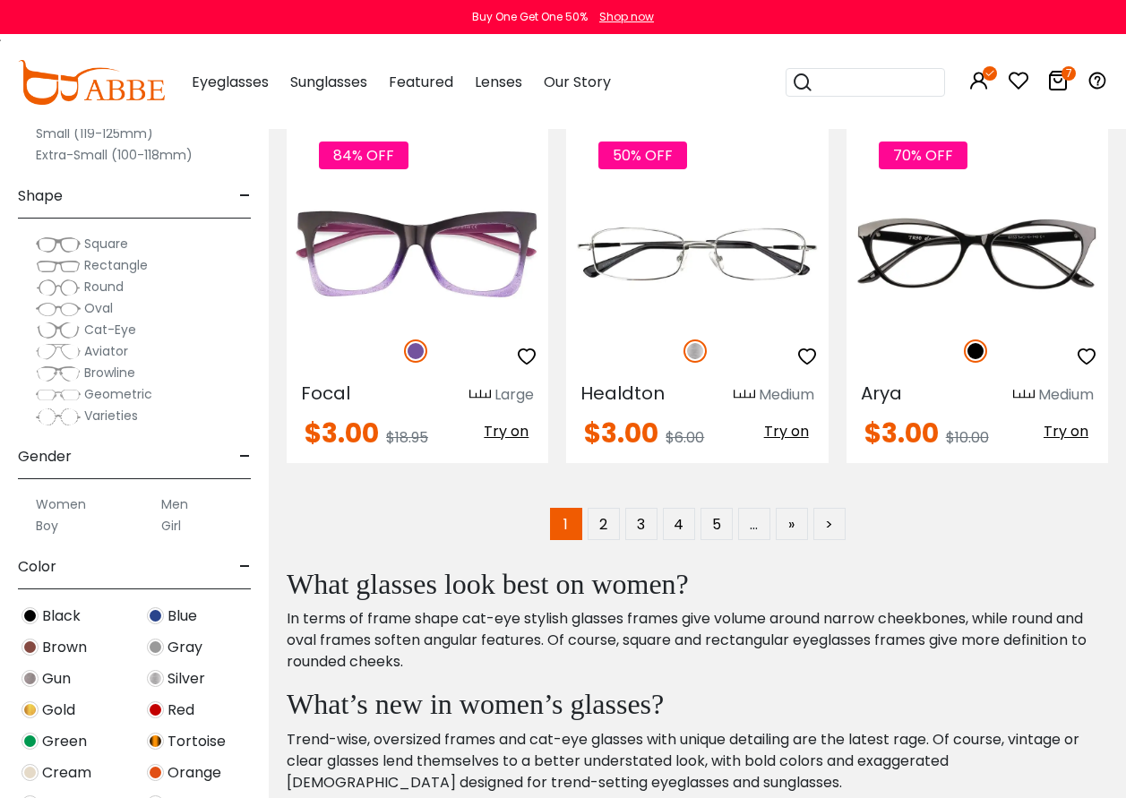
scroll to position [7884, 0]
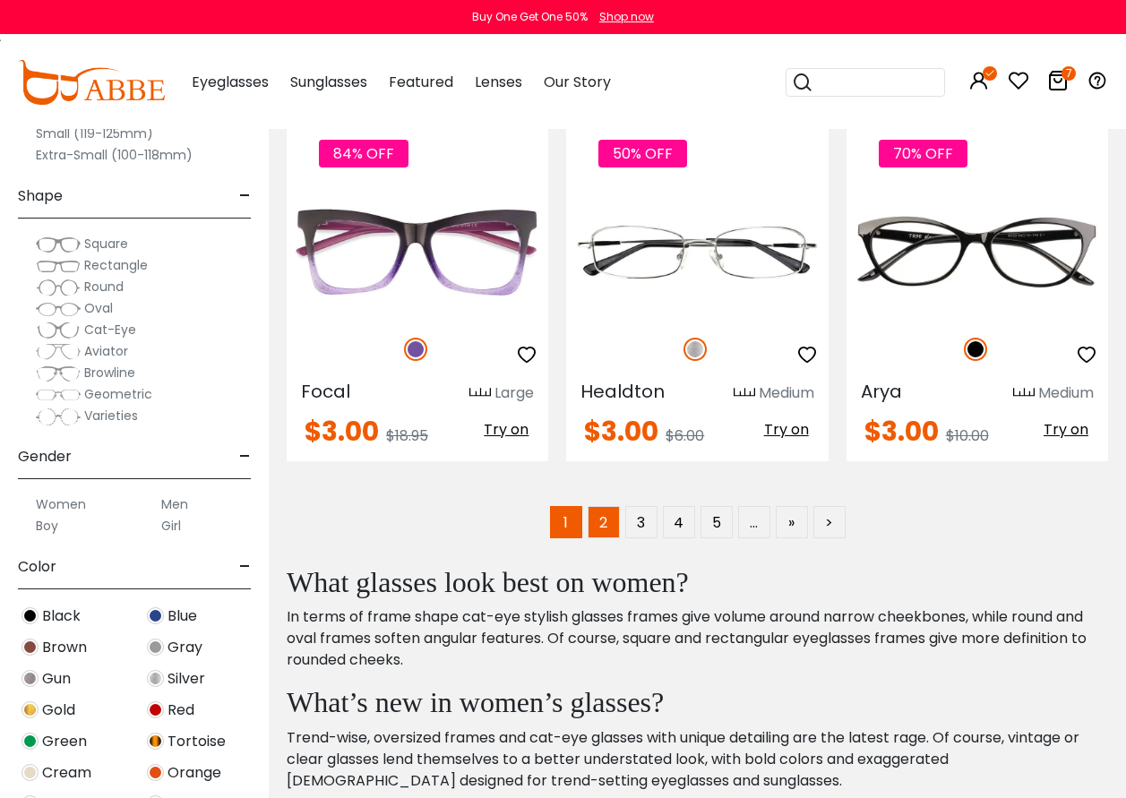
click at [599, 521] on link "2" at bounding box center [604, 522] width 32 height 32
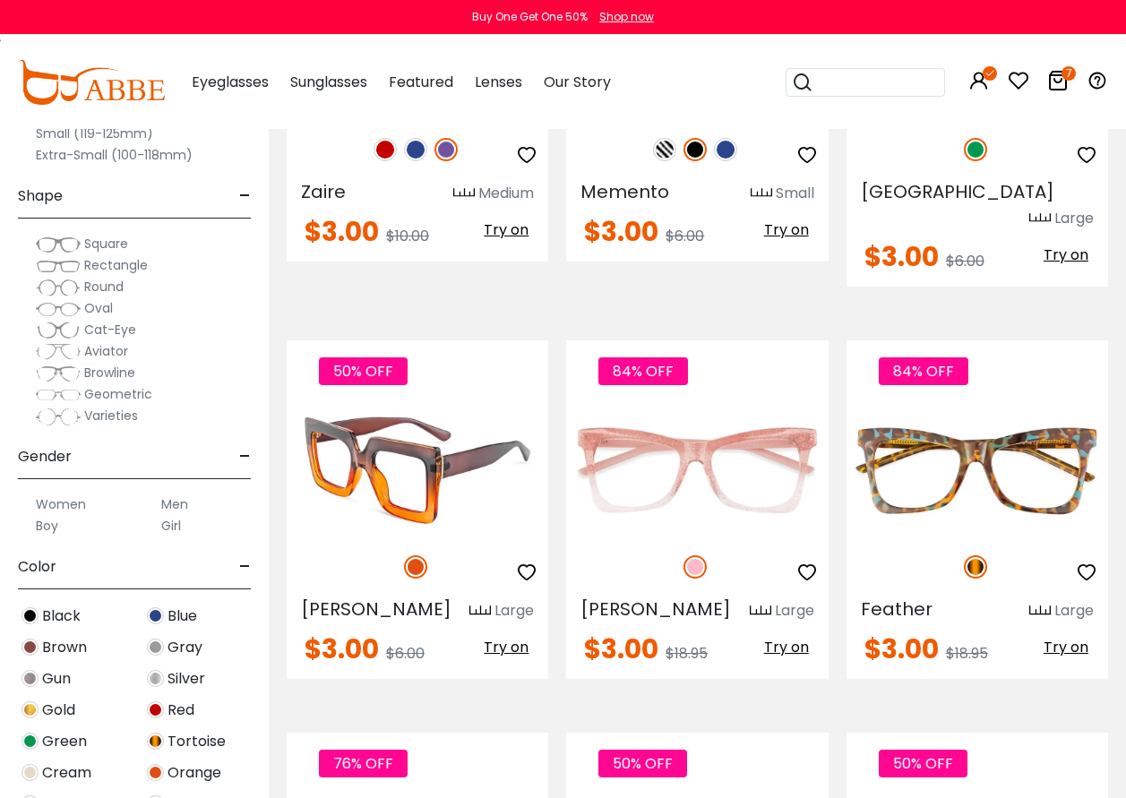
scroll to position [627, 0]
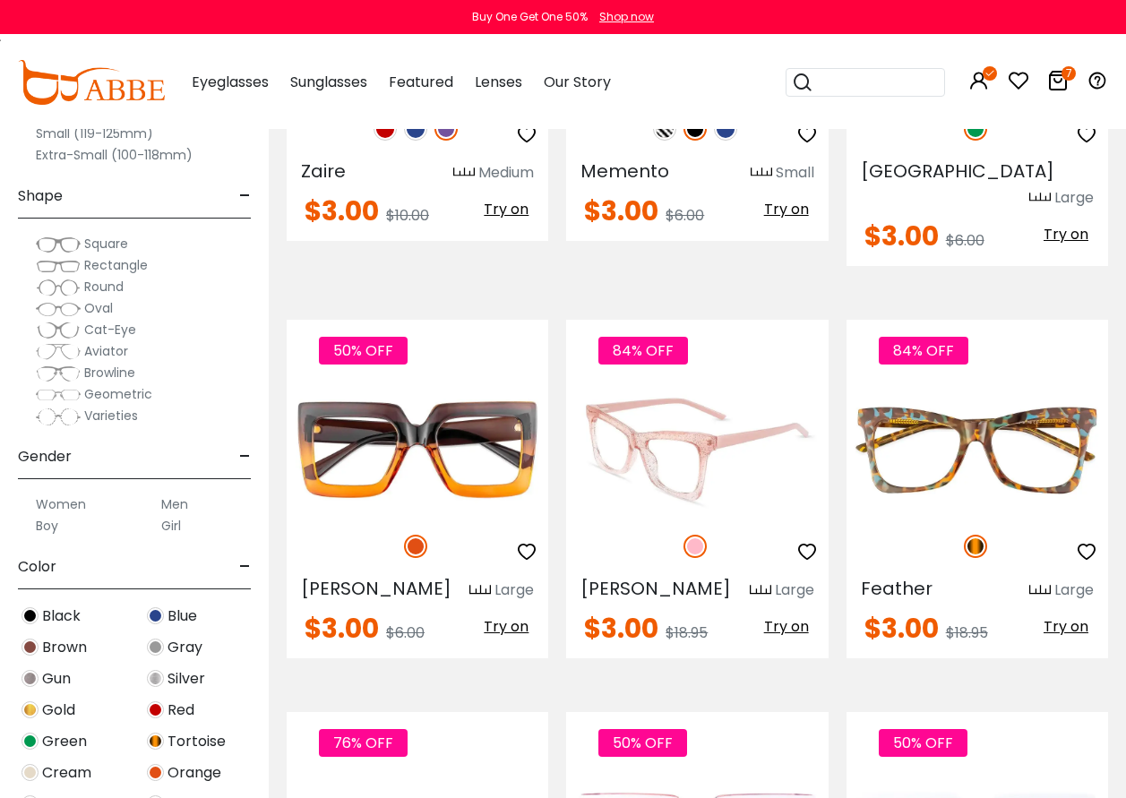
click at [799, 616] on span "Try on" at bounding box center [786, 626] width 45 height 21
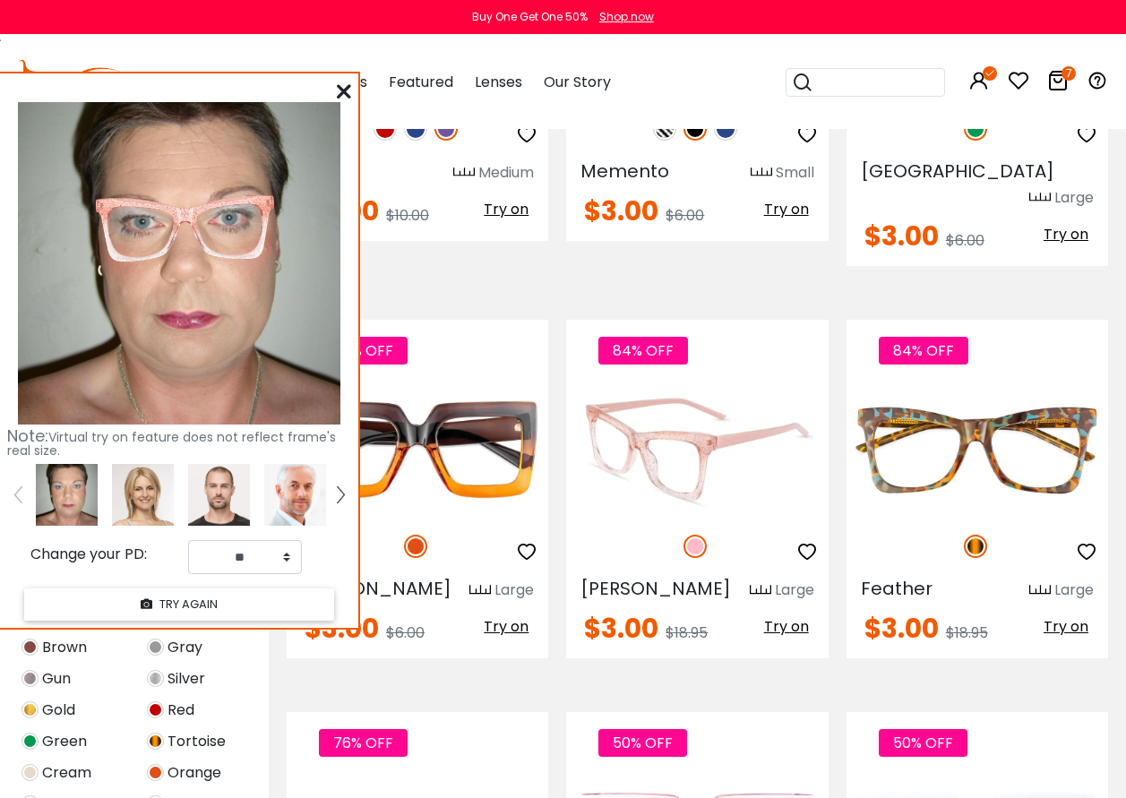
click at [694, 428] on img at bounding box center [697, 449] width 262 height 131
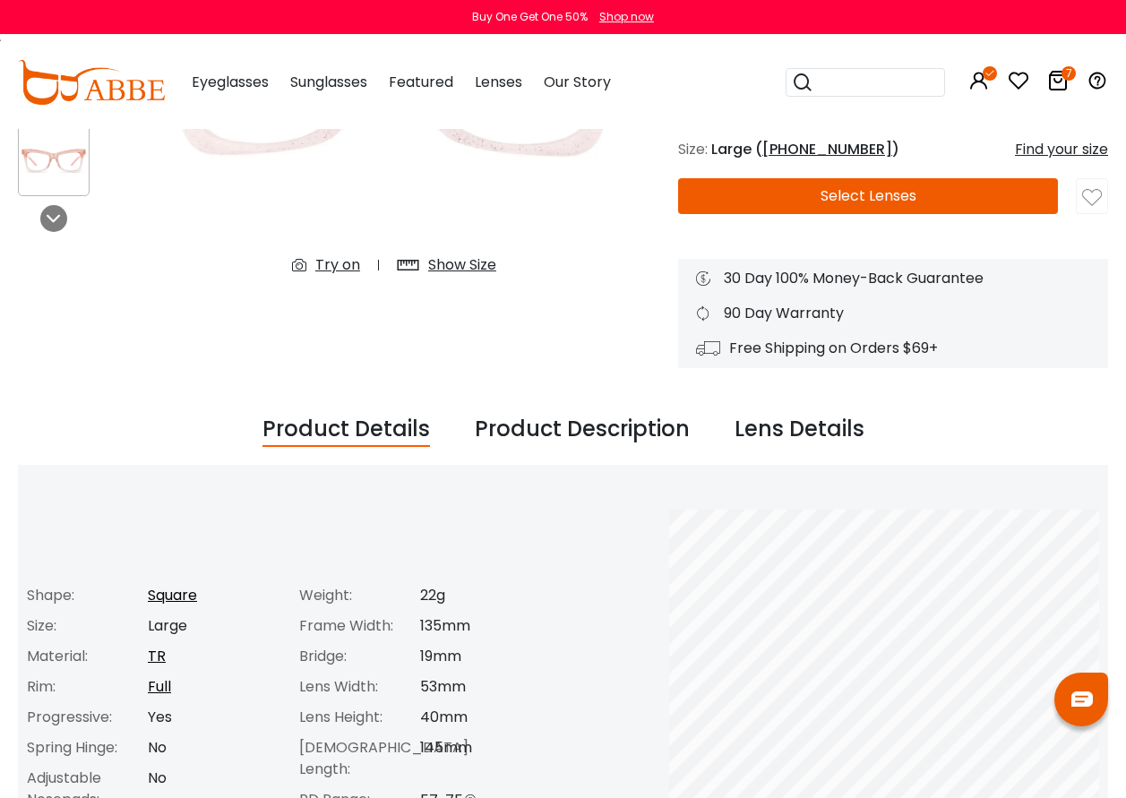
scroll to position [358, 0]
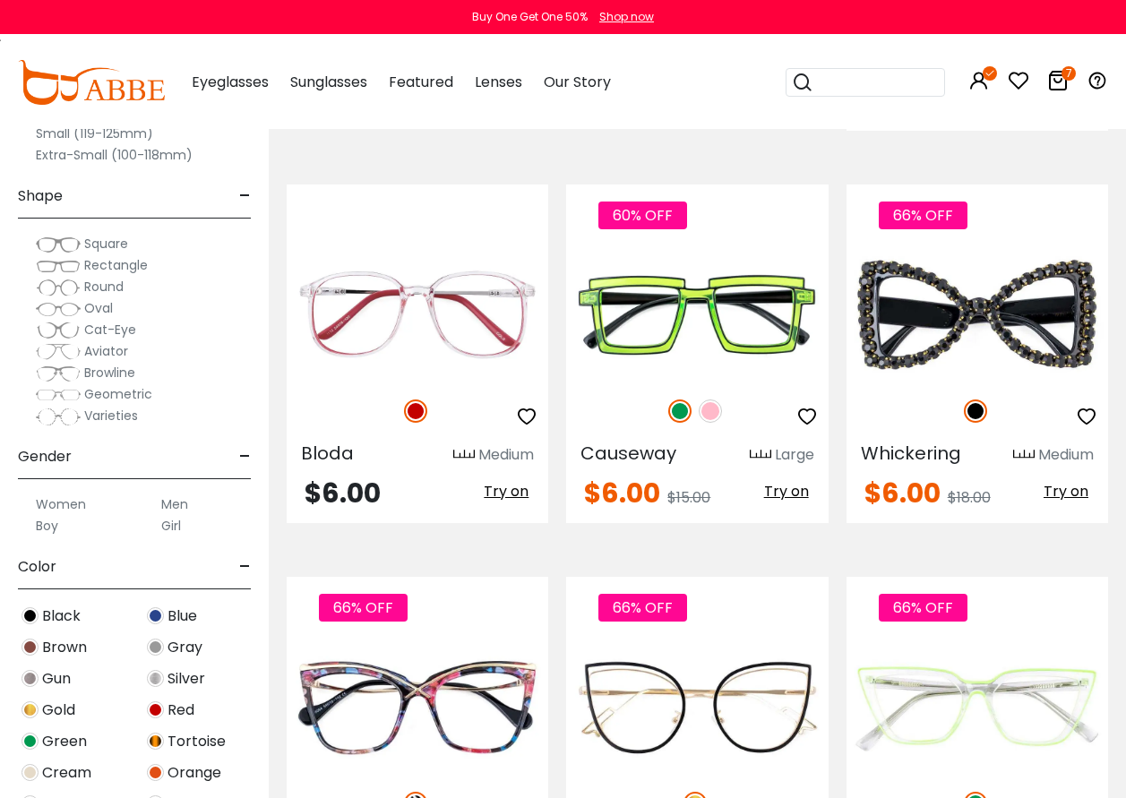
scroll to position [4390, 0]
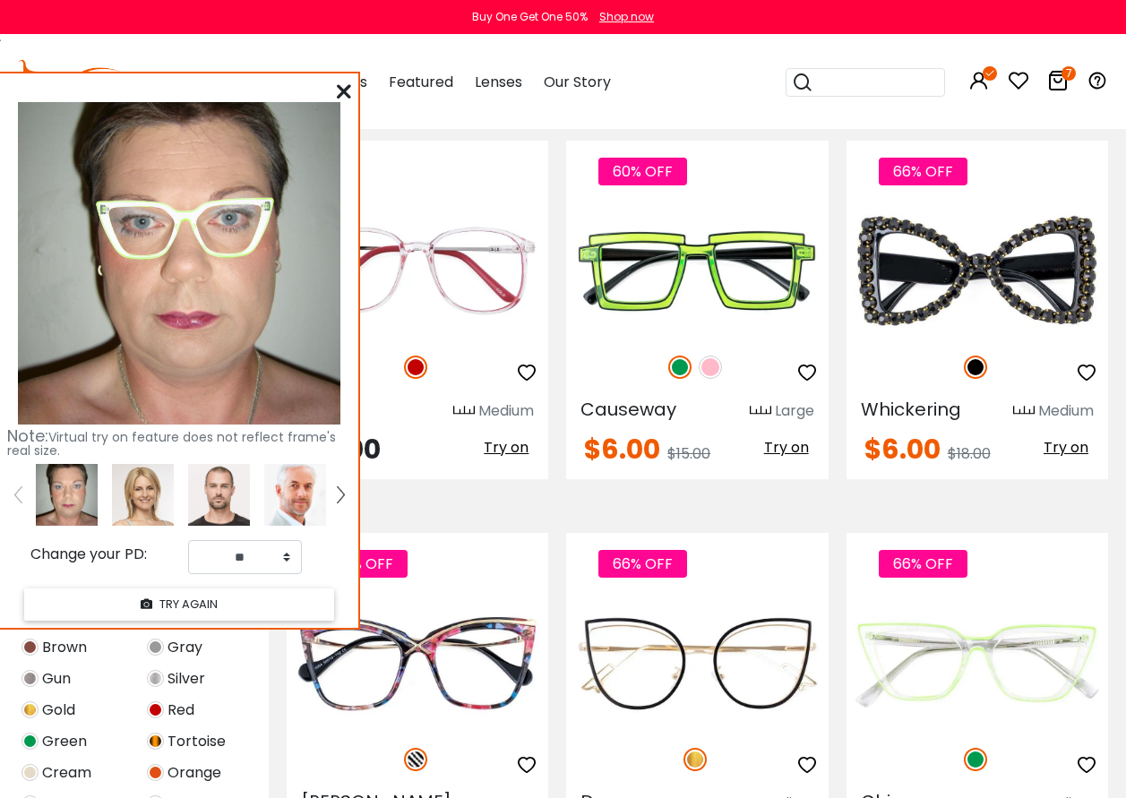
click at [348, 96] on icon at bounding box center [344, 91] width 14 height 14
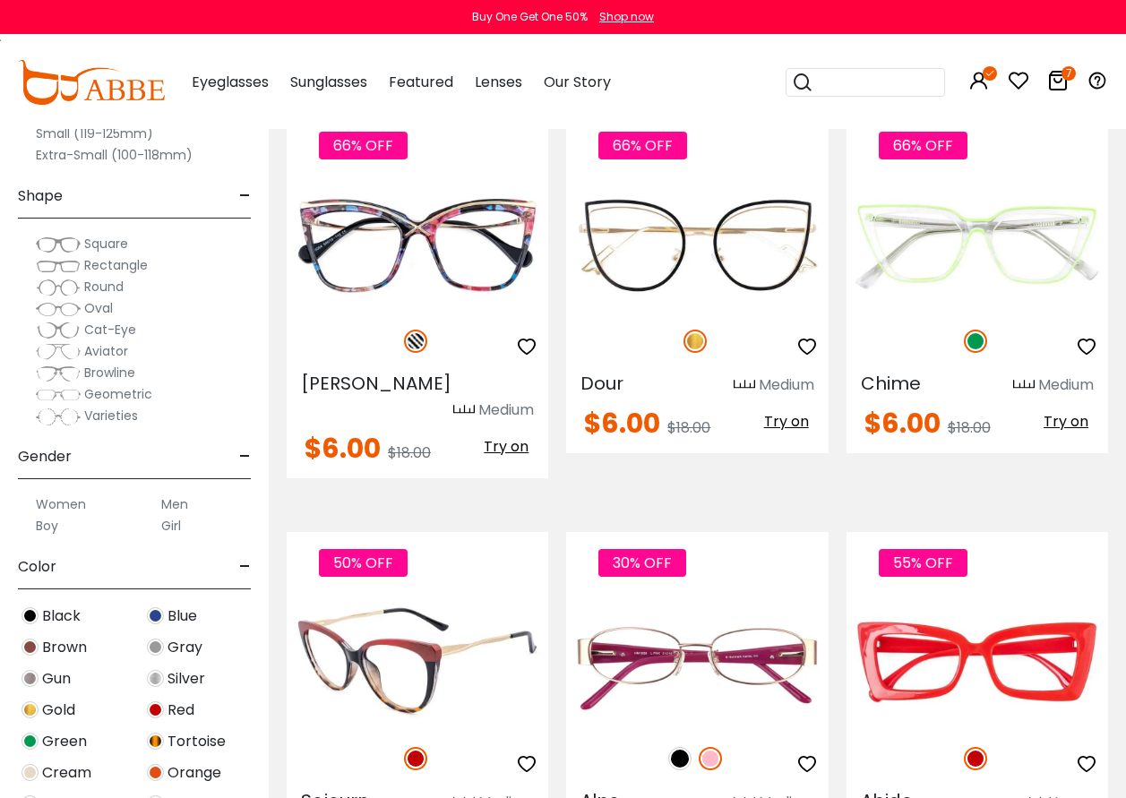
scroll to position [4838, 0]
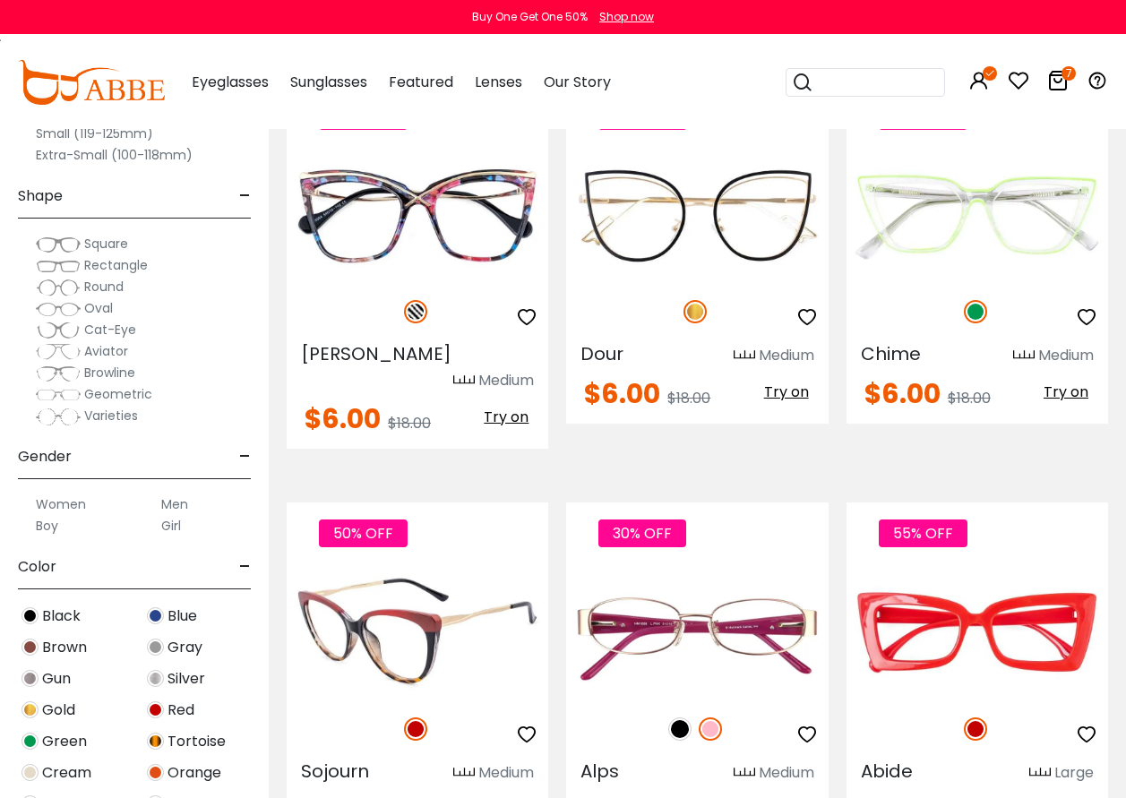
click at [507, 797] on span "Try on" at bounding box center [506, 809] width 45 height 21
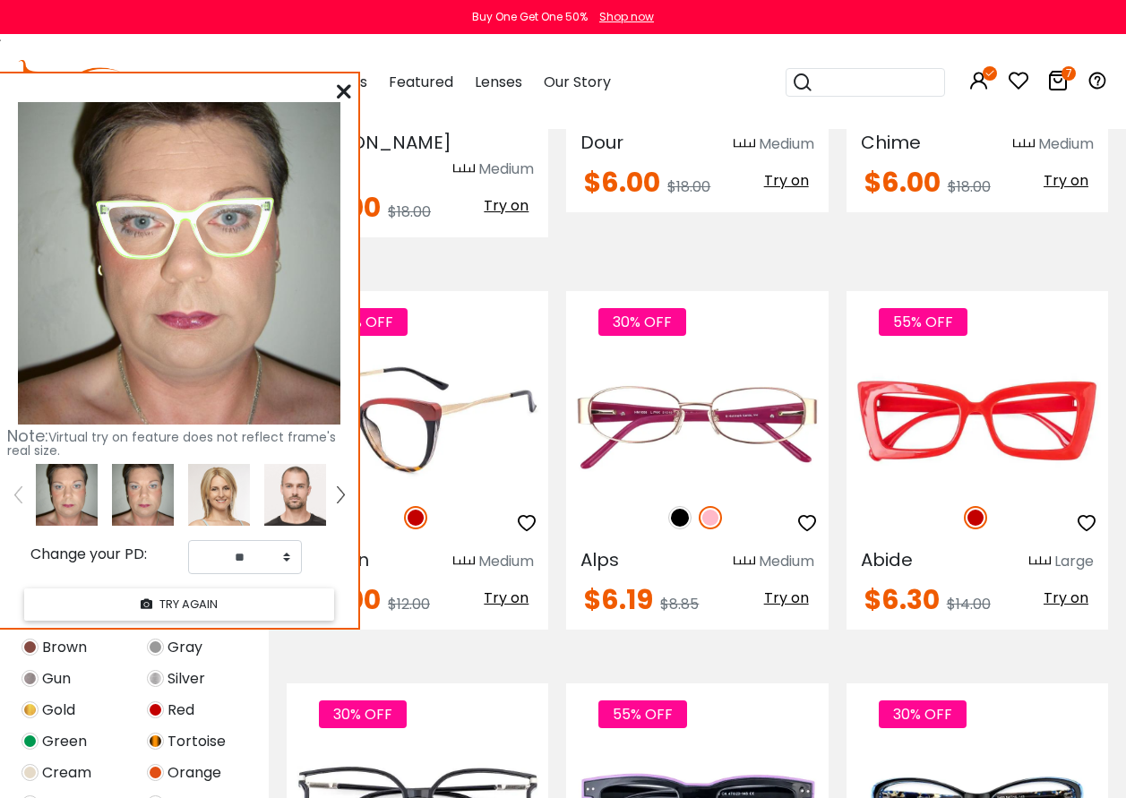
scroll to position [5017, 0]
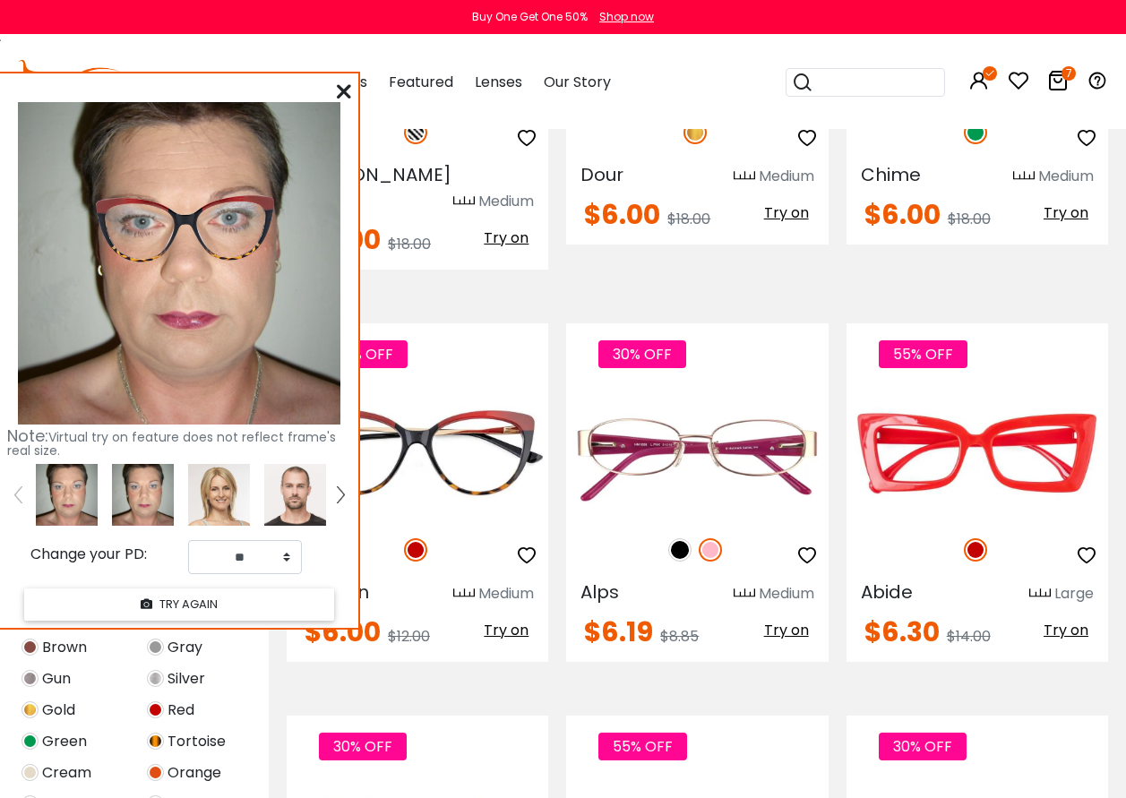
click at [340, 85] on icon at bounding box center [344, 91] width 14 height 14
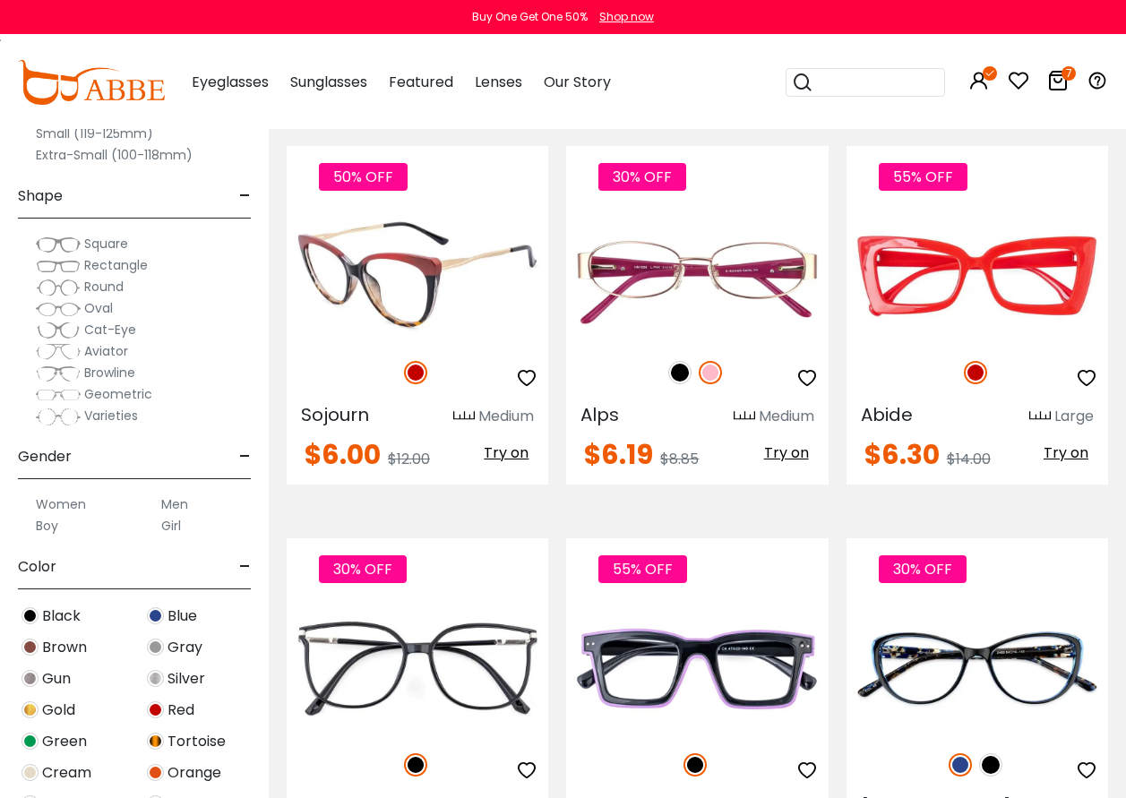
scroll to position [5197, 0]
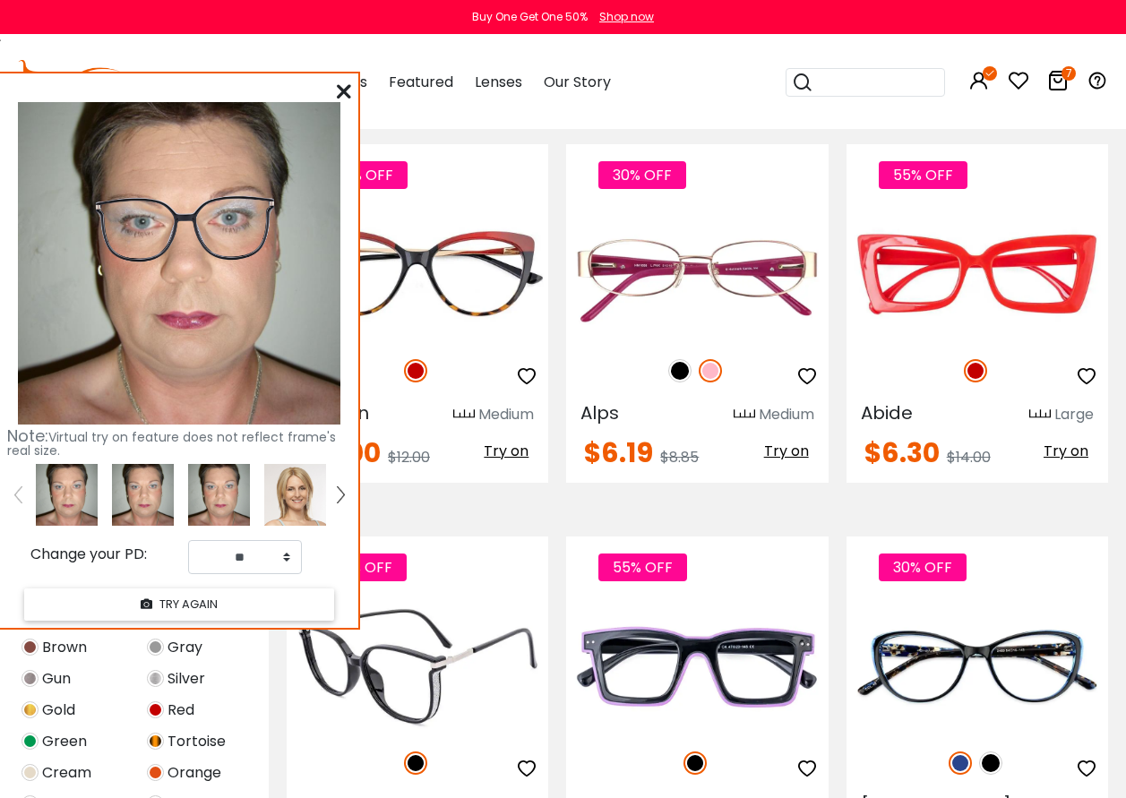
click at [430, 601] on img at bounding box center [418, 666] width 262 height 131
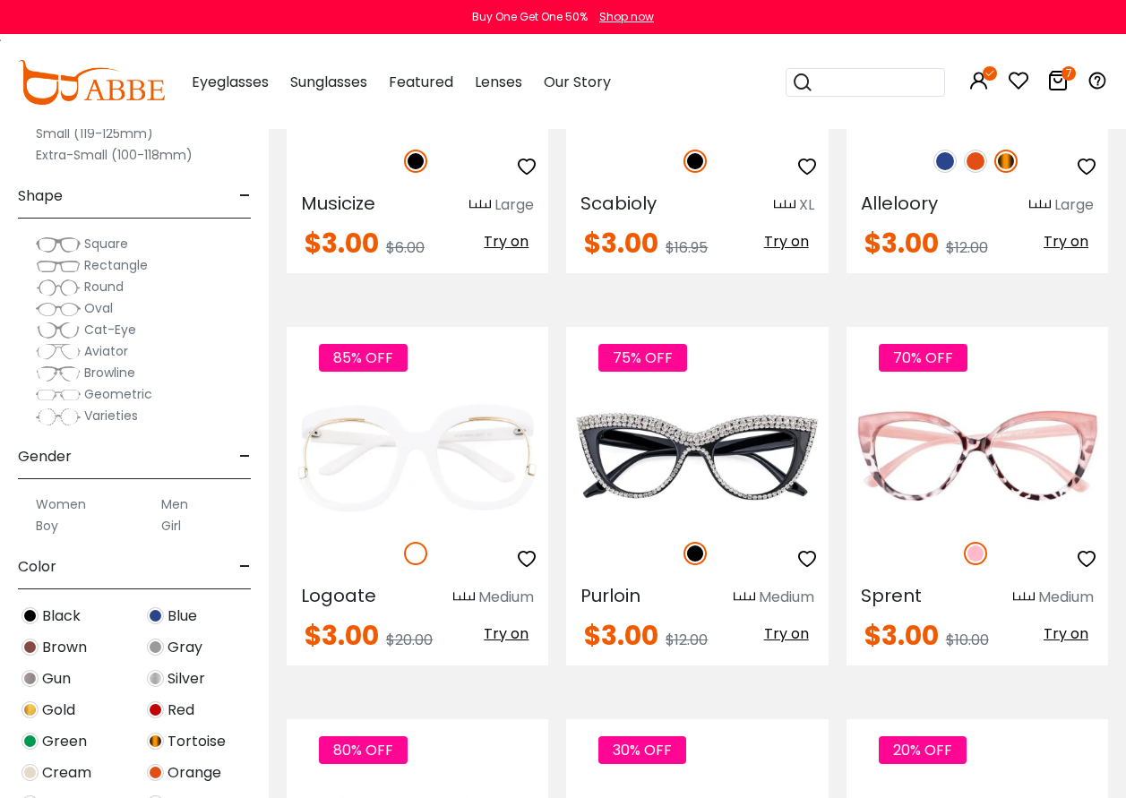
scroll to position [1792, 0]
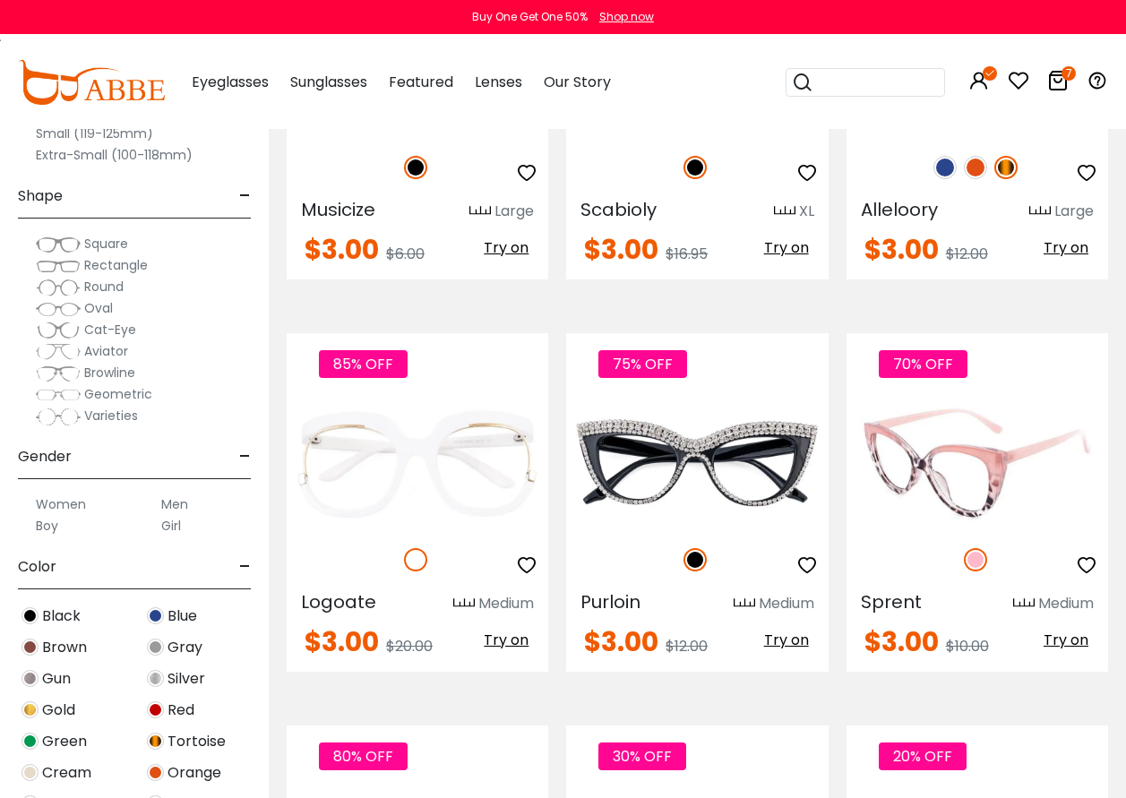
click at [996, 433] on img at bounding box center [978, 463] width 262 height 131
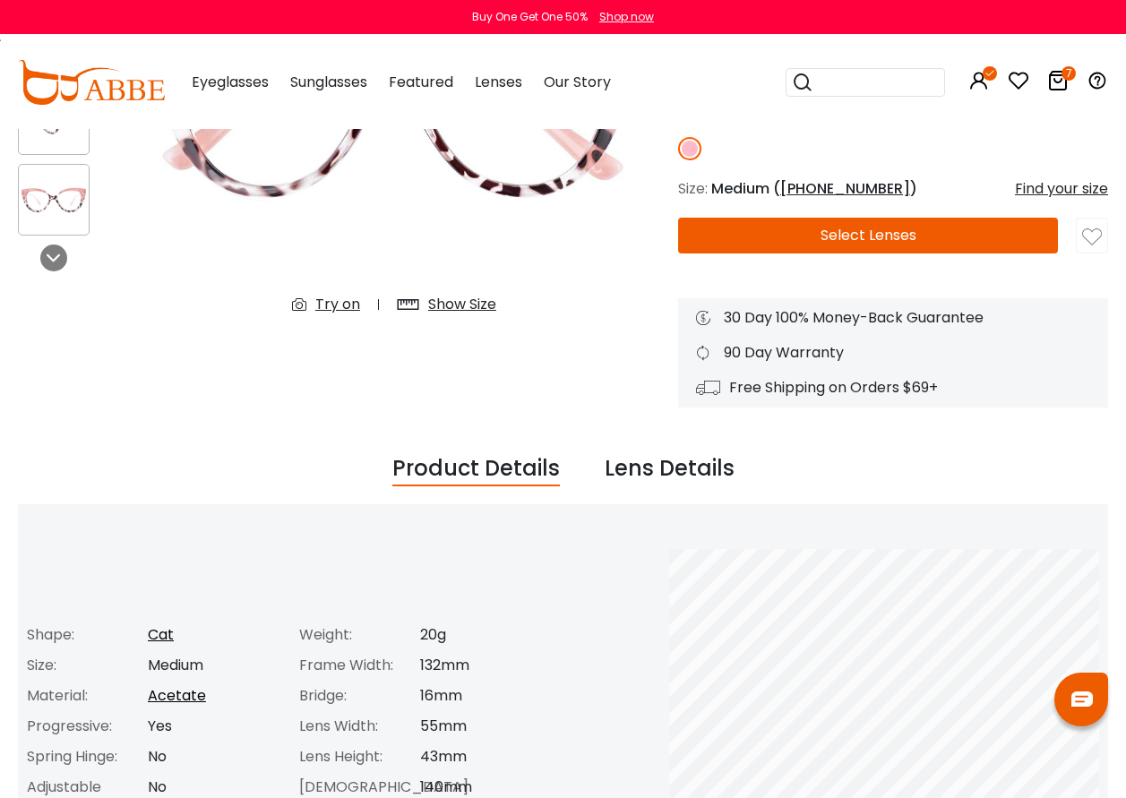
scroll to position [358, 0]
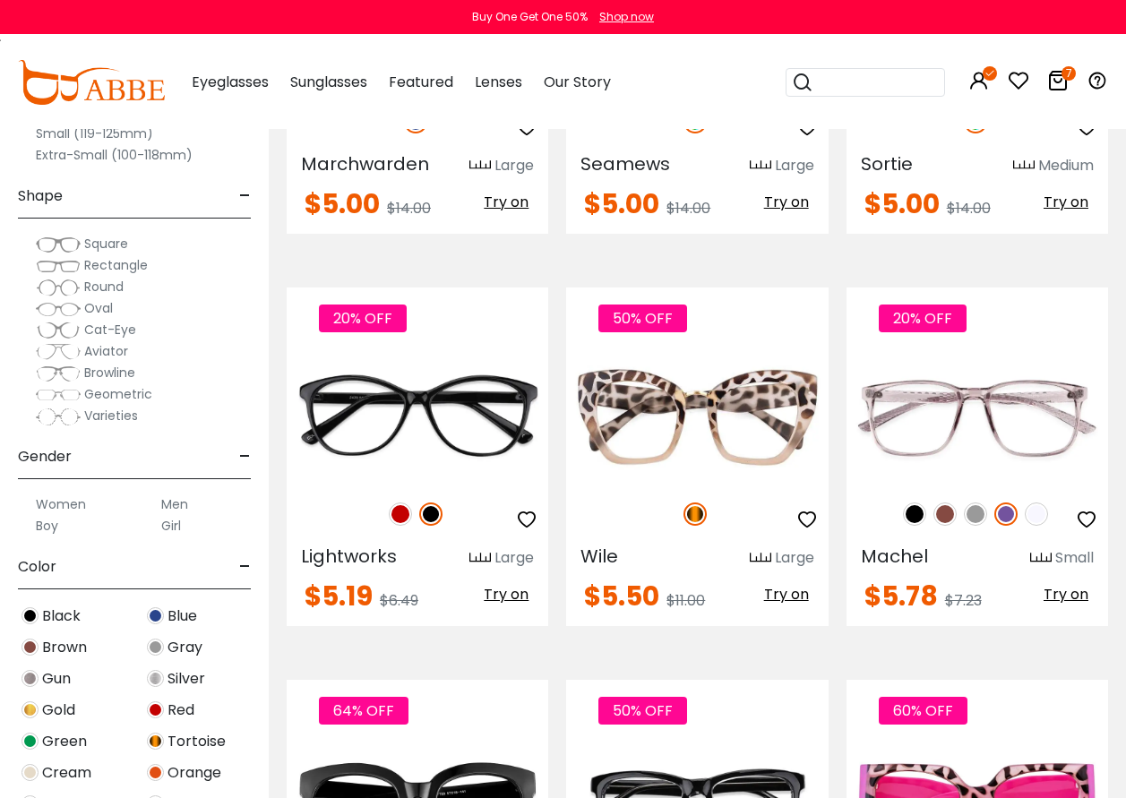
scroll to position [3046, 0]
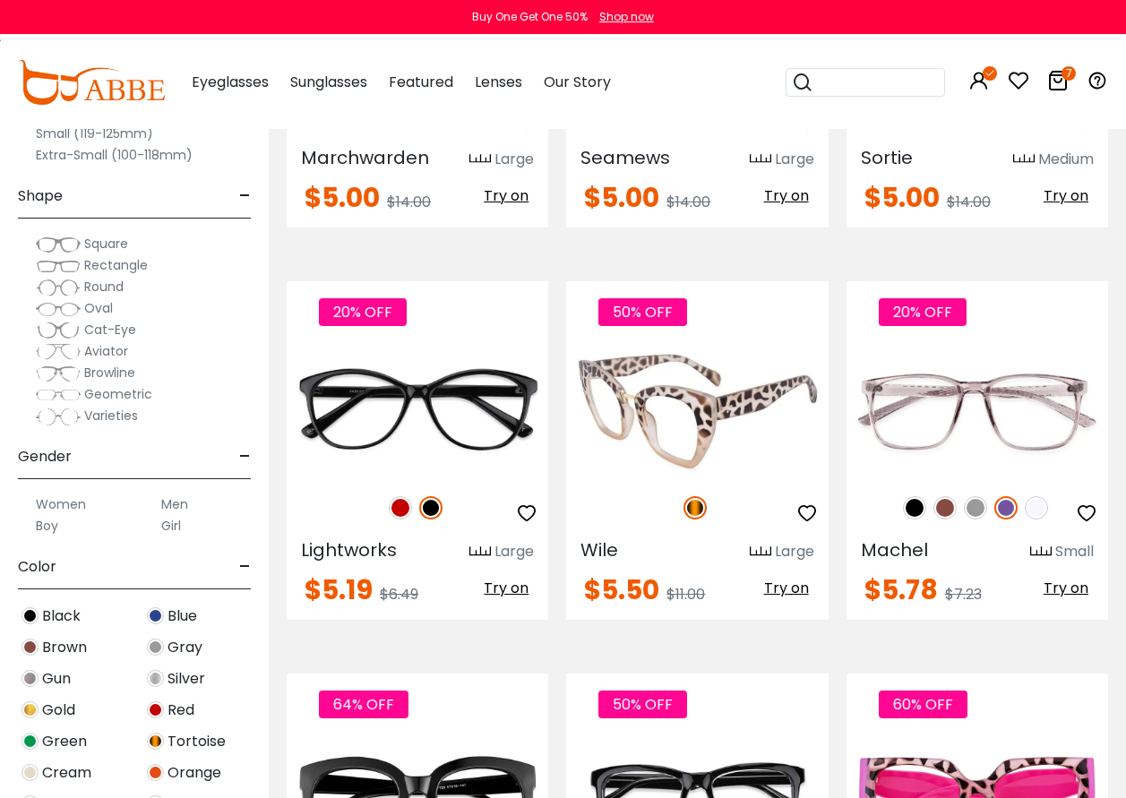
click at [785, 578] on span "Try on" at bounding box center [786, 588] width 45 height 21
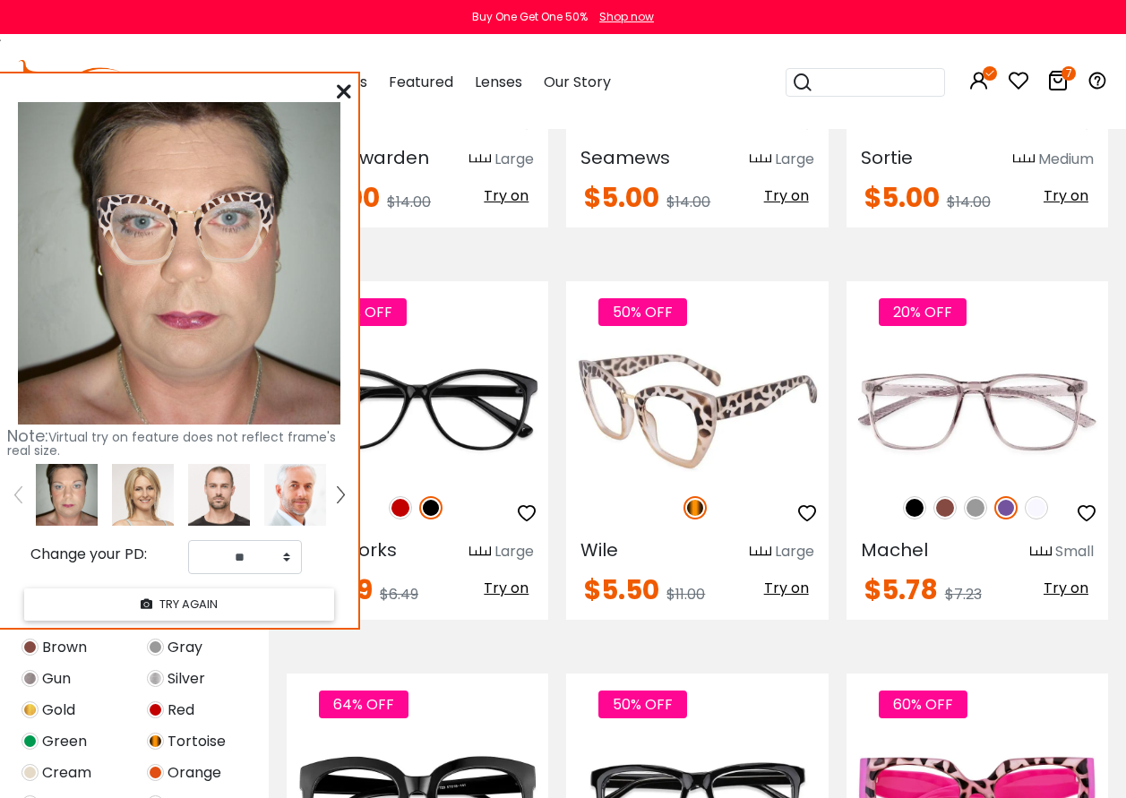
click at [655, 367] on img at bounding box center [697, 411] width 262 height 131
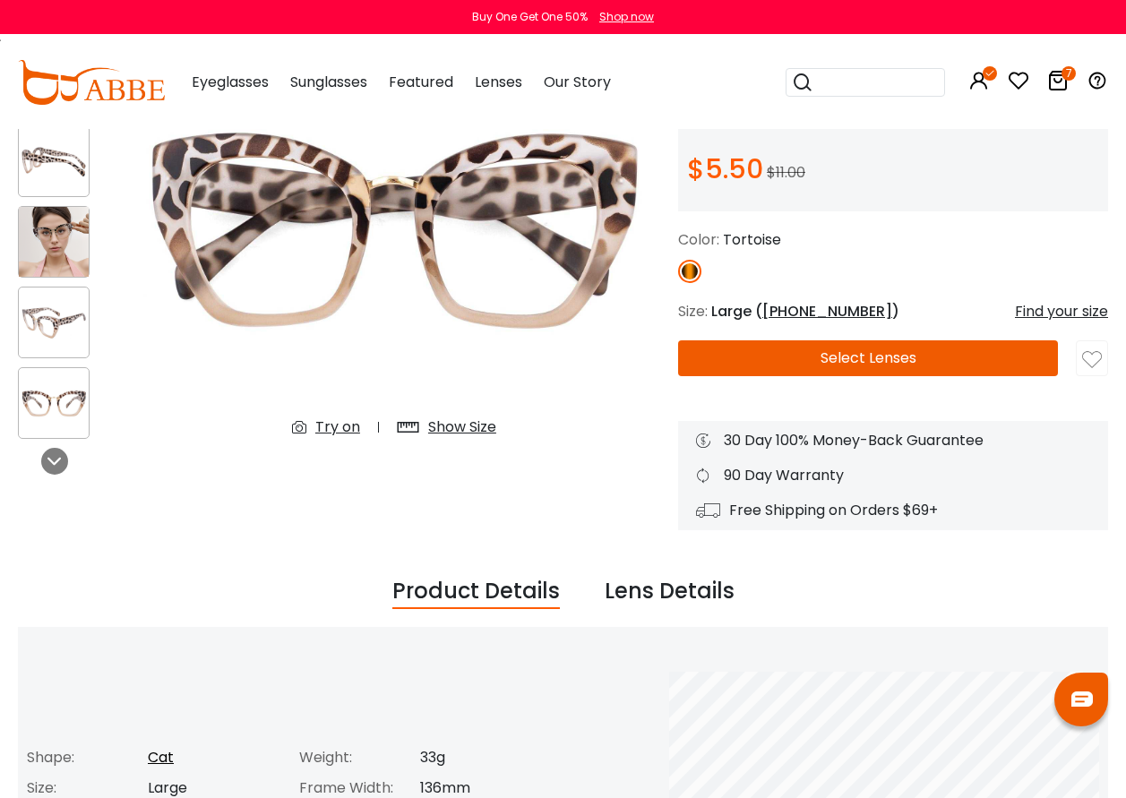
scroll to position [179, 0]
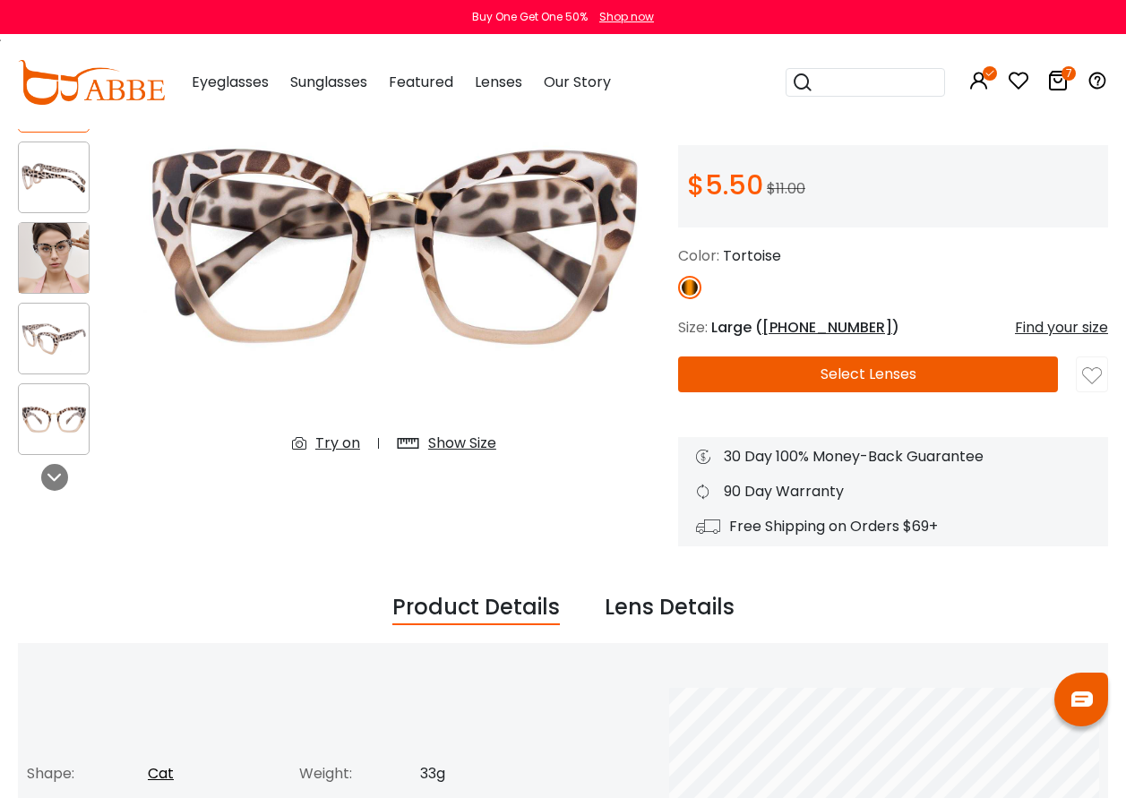
click at [348, 446] on div "Try on" at bounding box center [337, 444] width 45 height 22
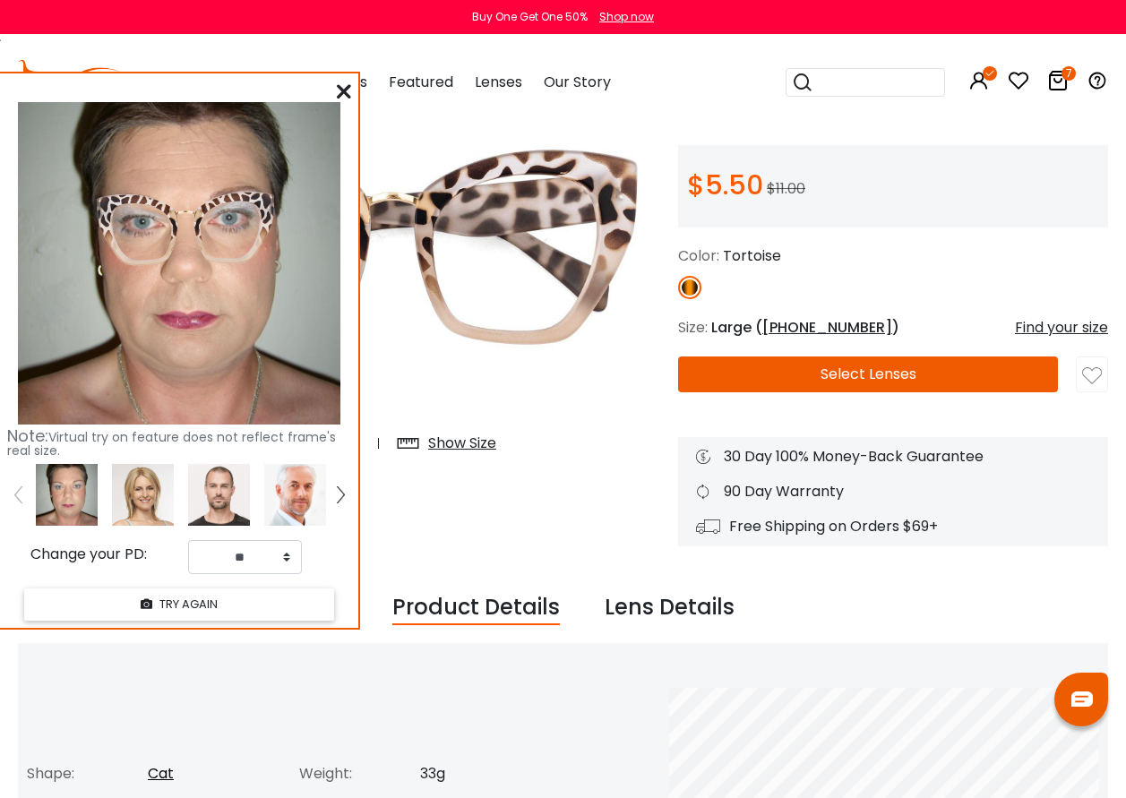
click at [885, 377] on button "Select Lenses" at bounding box center [868, 375] width 380 height 36
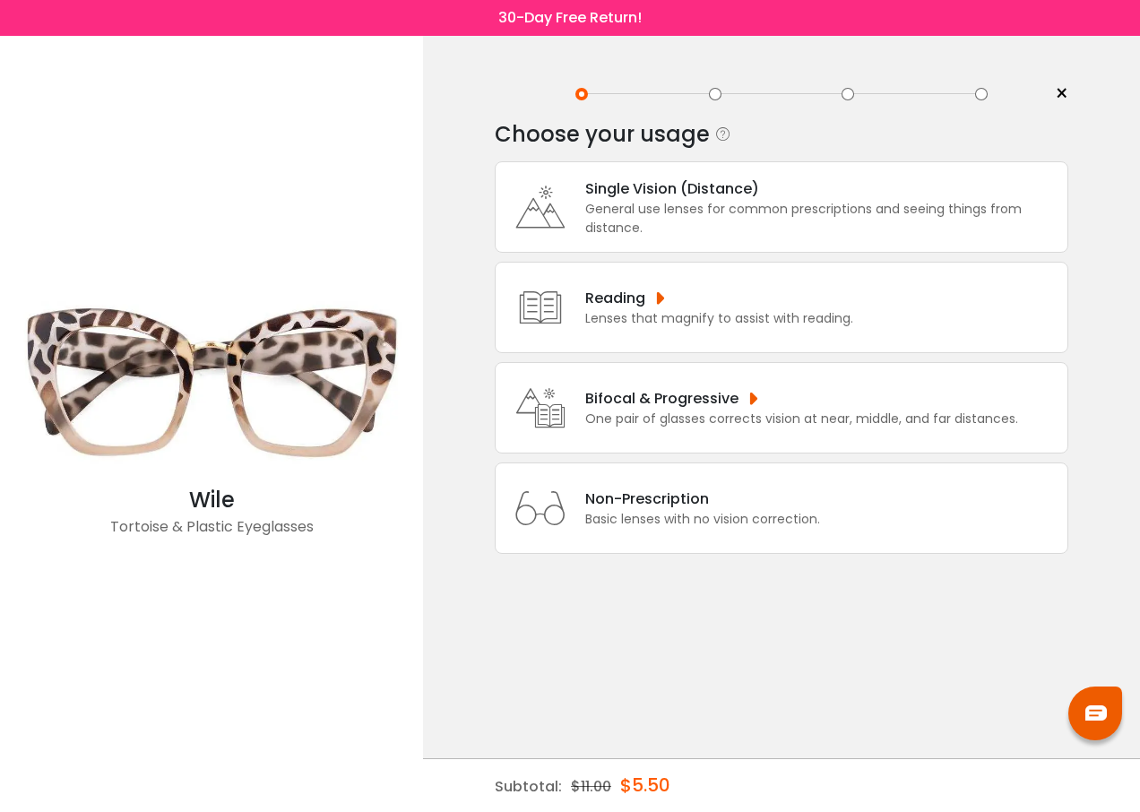
click at [648, 194] on div "Single Vision (Distance)" at bounding box center [821, 188] width 473 height 22
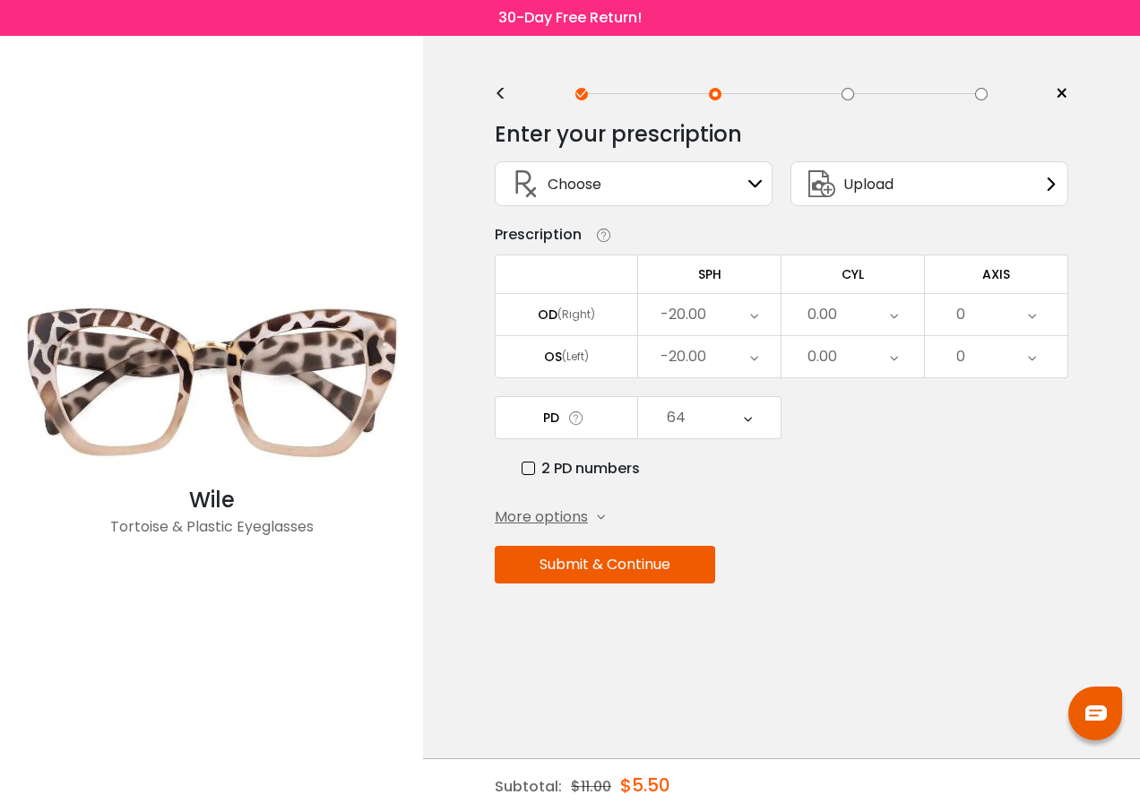
click at [745, 418] on icon at bounding box center [748, 417] width 8 height 41
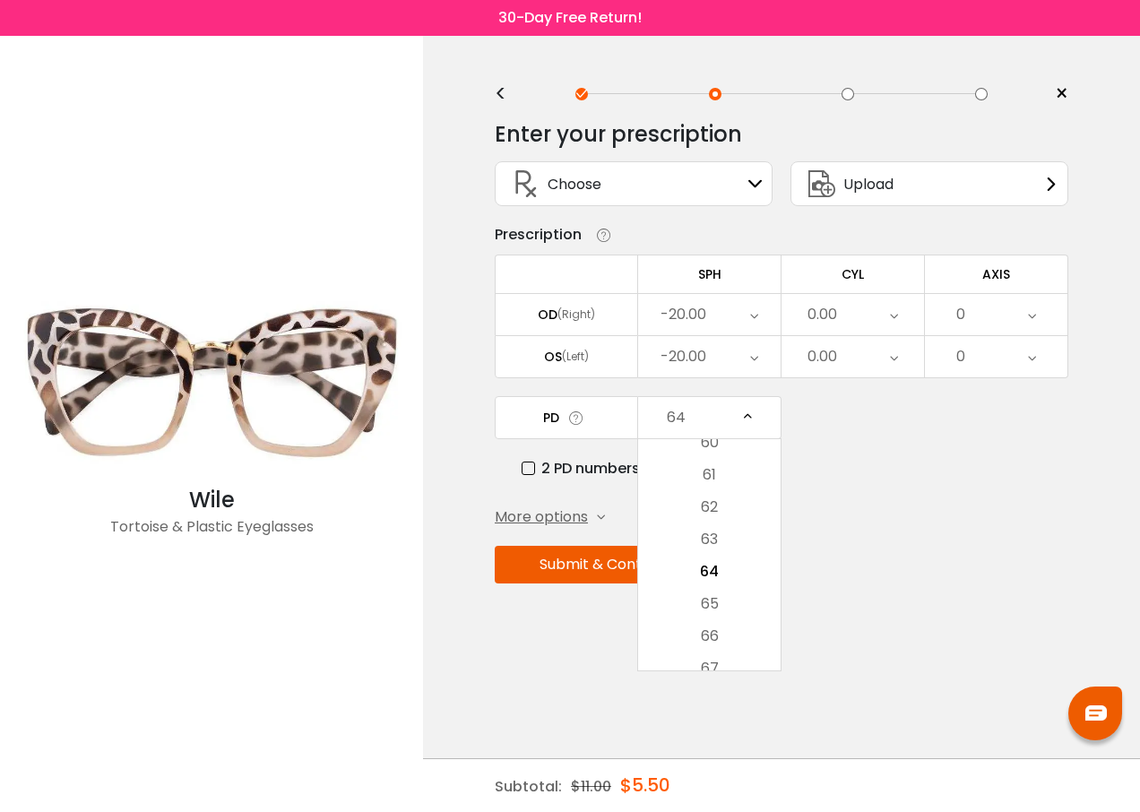
click at [721, 639] on li "66" at bounding box center [709, 636] width 142 height 32
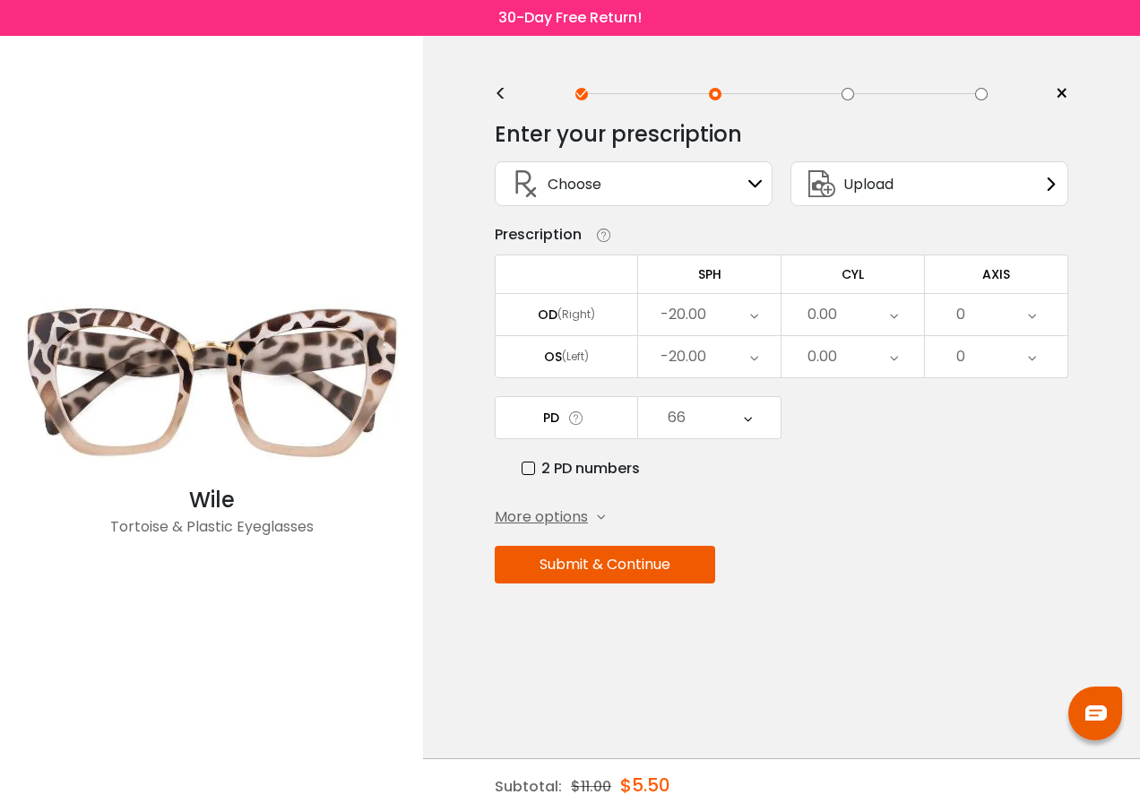
click at [616, 562] on button "Submit & Continue" at bounding box center [605, 565] width 220 height 38
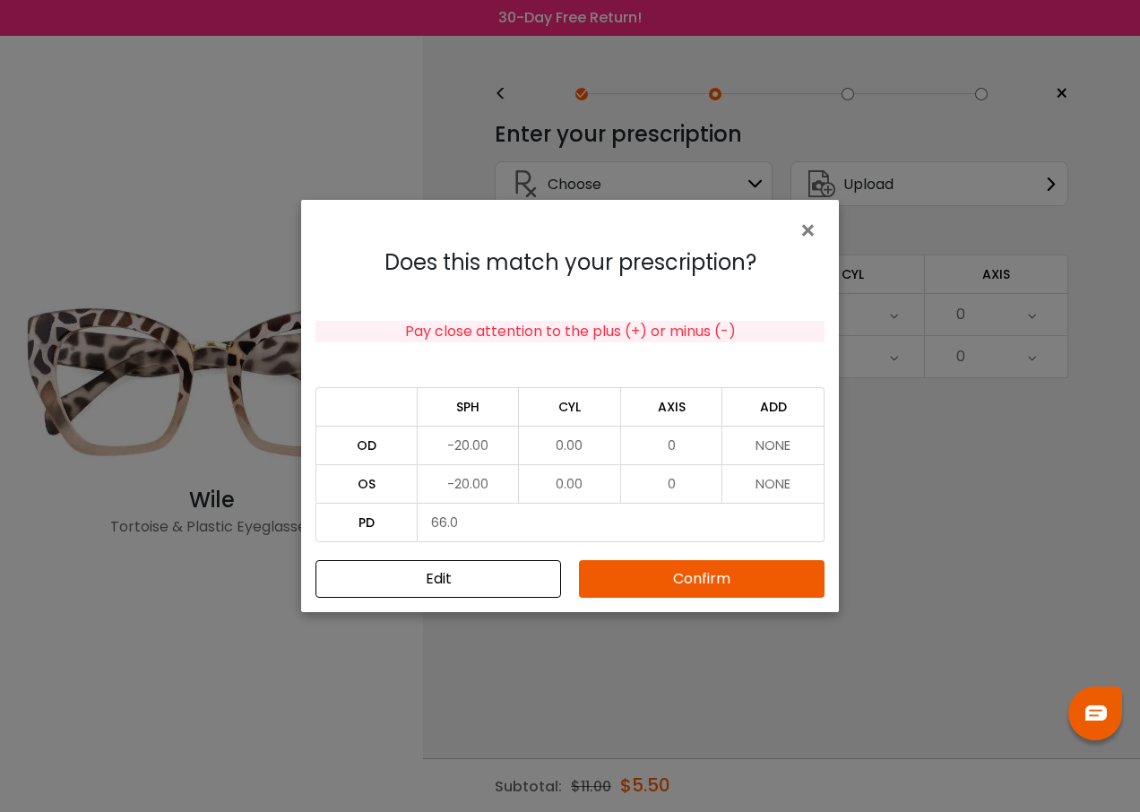
click at [647, 574] on button "Confirm" at bounding box center [701, 579] width 245 height 38
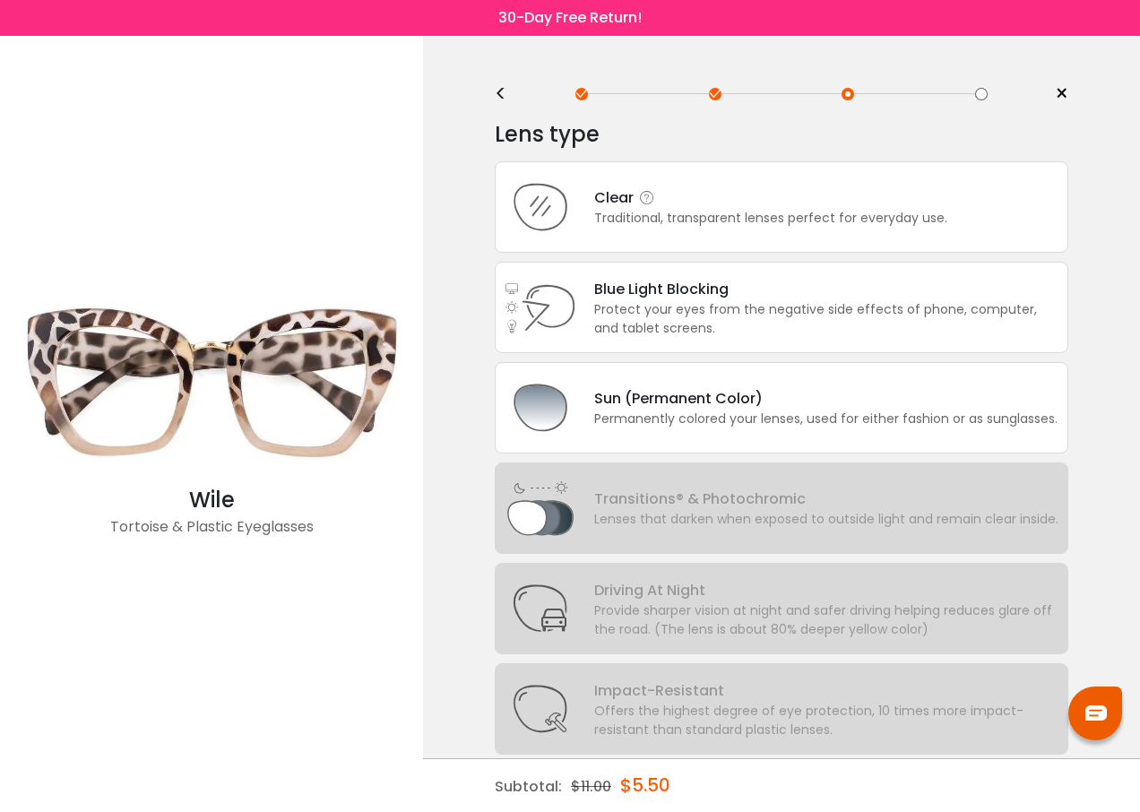
click at [693, 207] on div "Clear" at bounding box center [770, 197] width 353 height 22
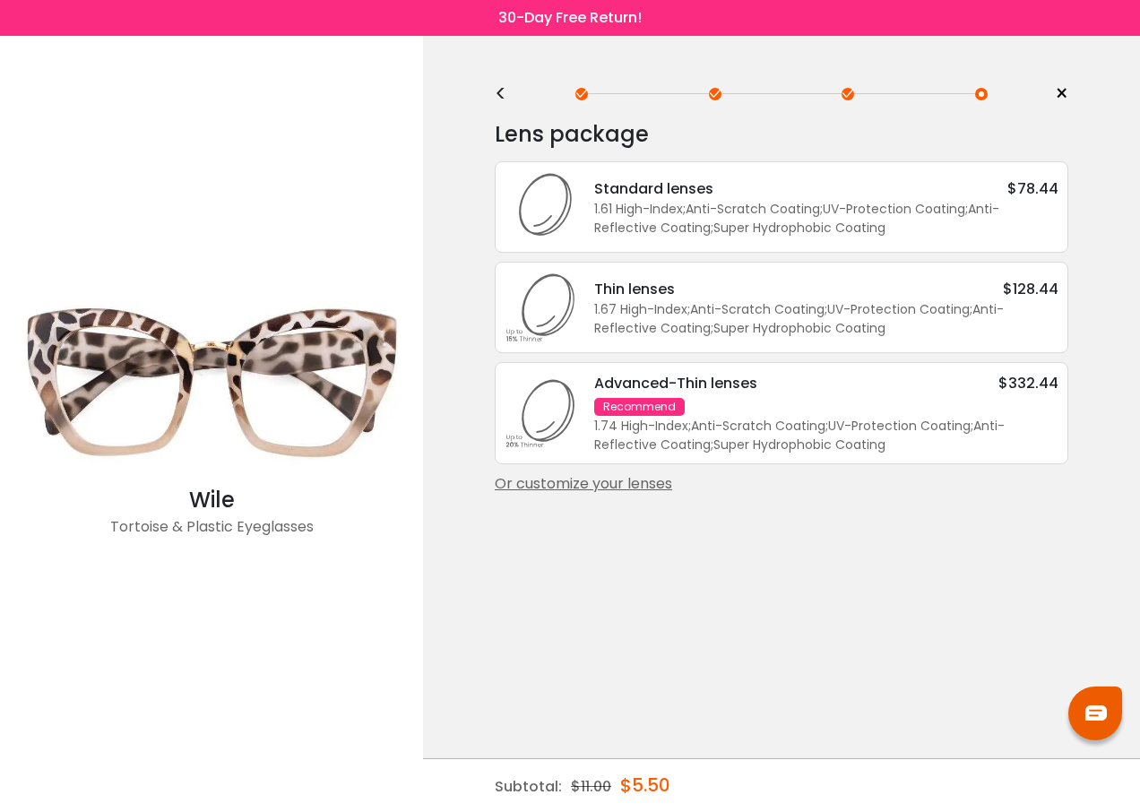
click at [588, 479] on div "Or customize your lenses" at bounding box center [781, 484] width 573 height 22
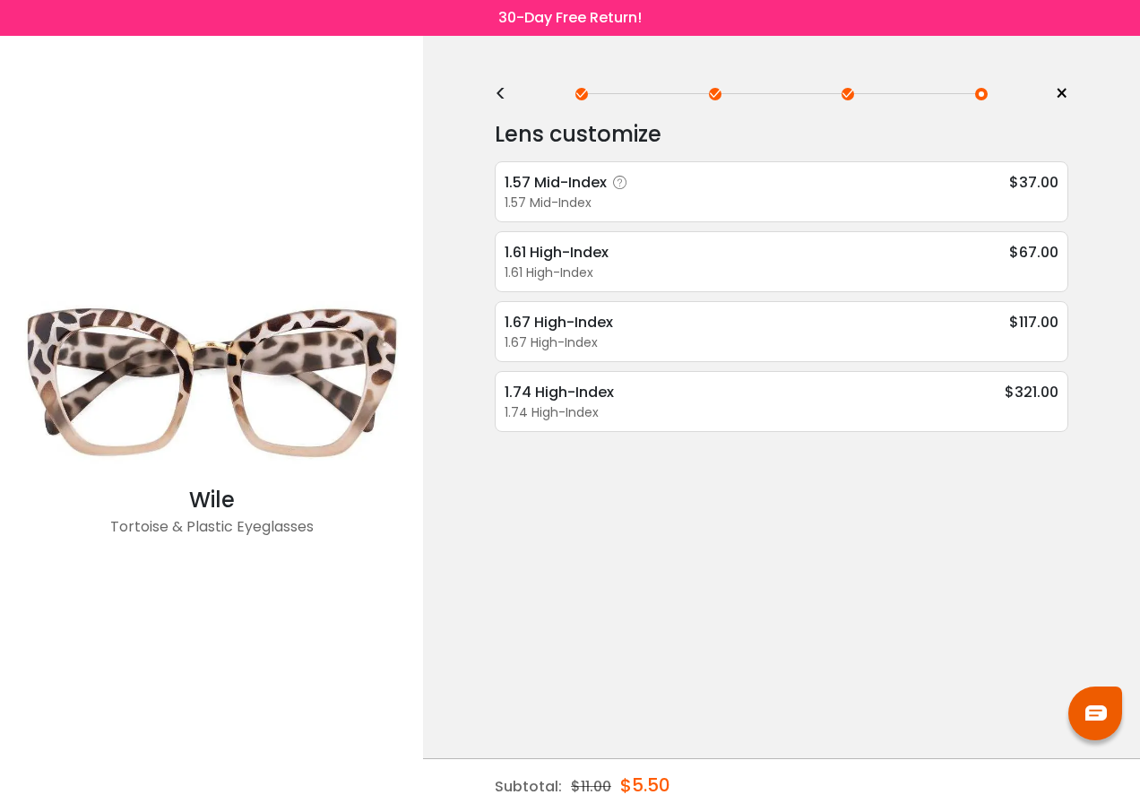
click at [643, 199] on div "1.57 Mid-Index" at bounding box center [781, 203] width 554 height 19
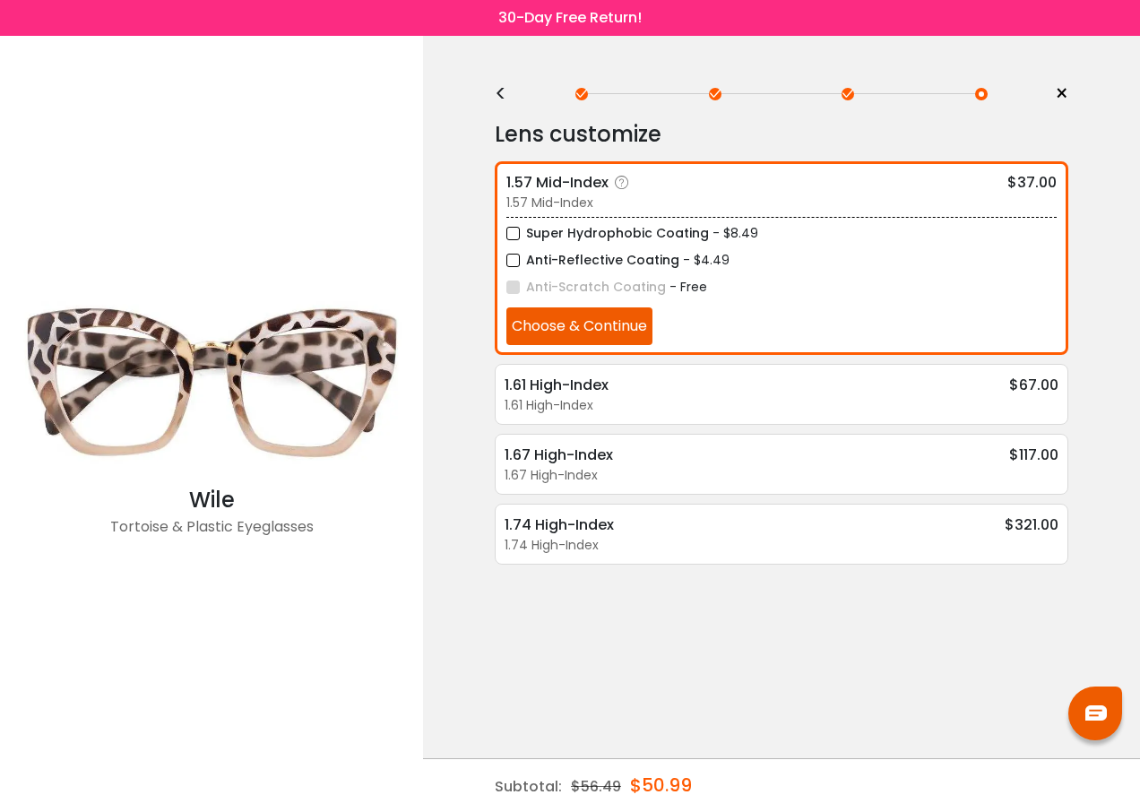
click at [584, 326] on button "Choose & Continue" at bounding box center [579, 326] width 146 height 38
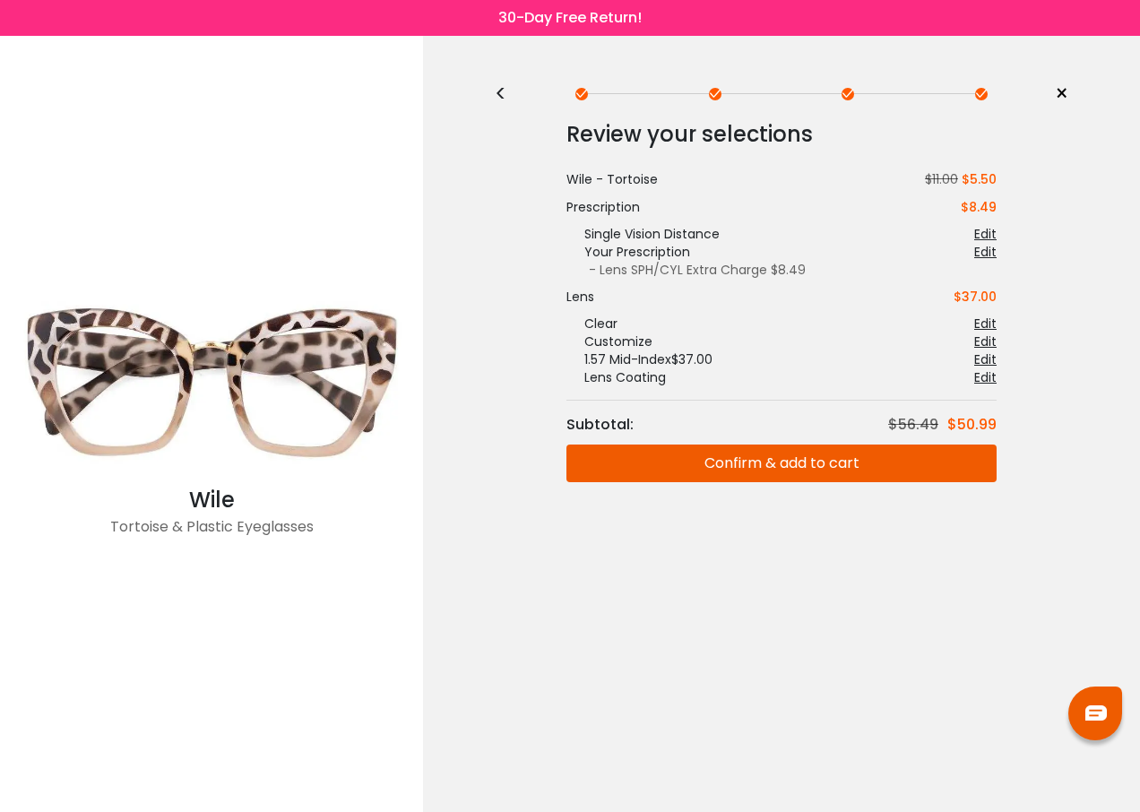
click at [820, 459] on button "Confirm & add to cart" at bounding box center [781, 463] width 430 height 38
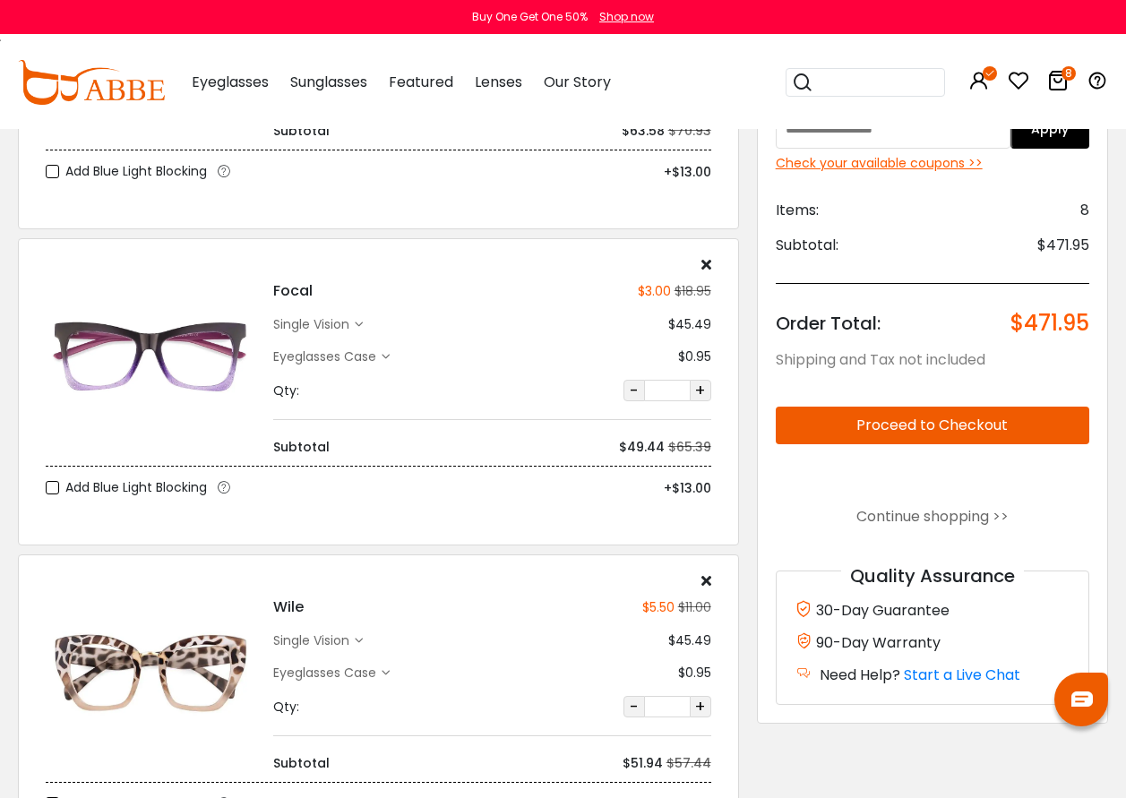
scroll to position [1882, 0]
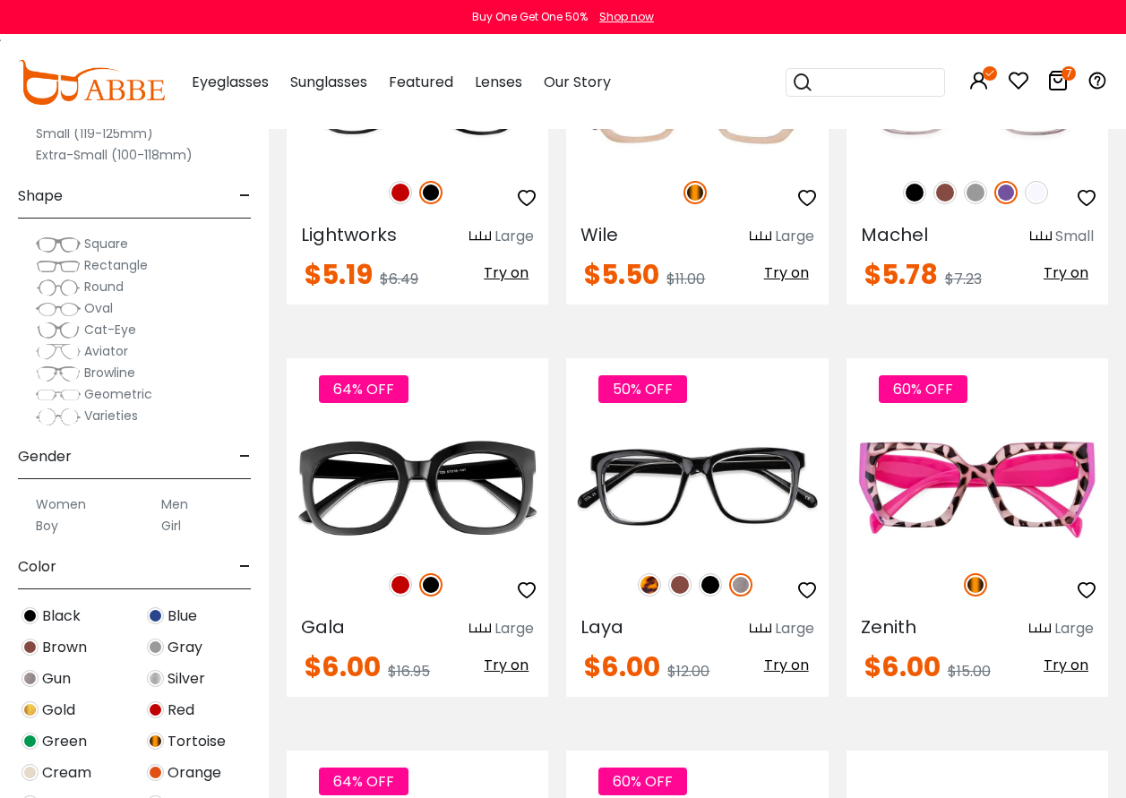
scroll to position [3405, 0]
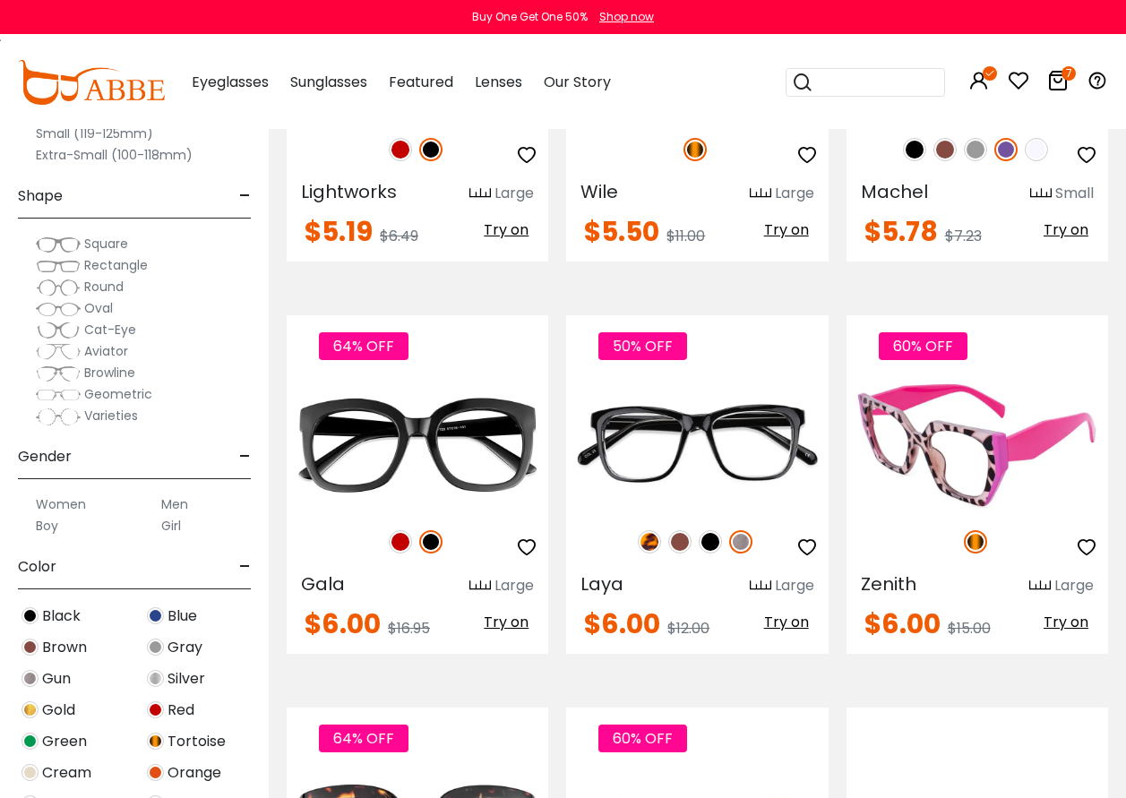
click at [1062, 612] on span "Try on" at bounding box center [1066, 622] width 45 height 21
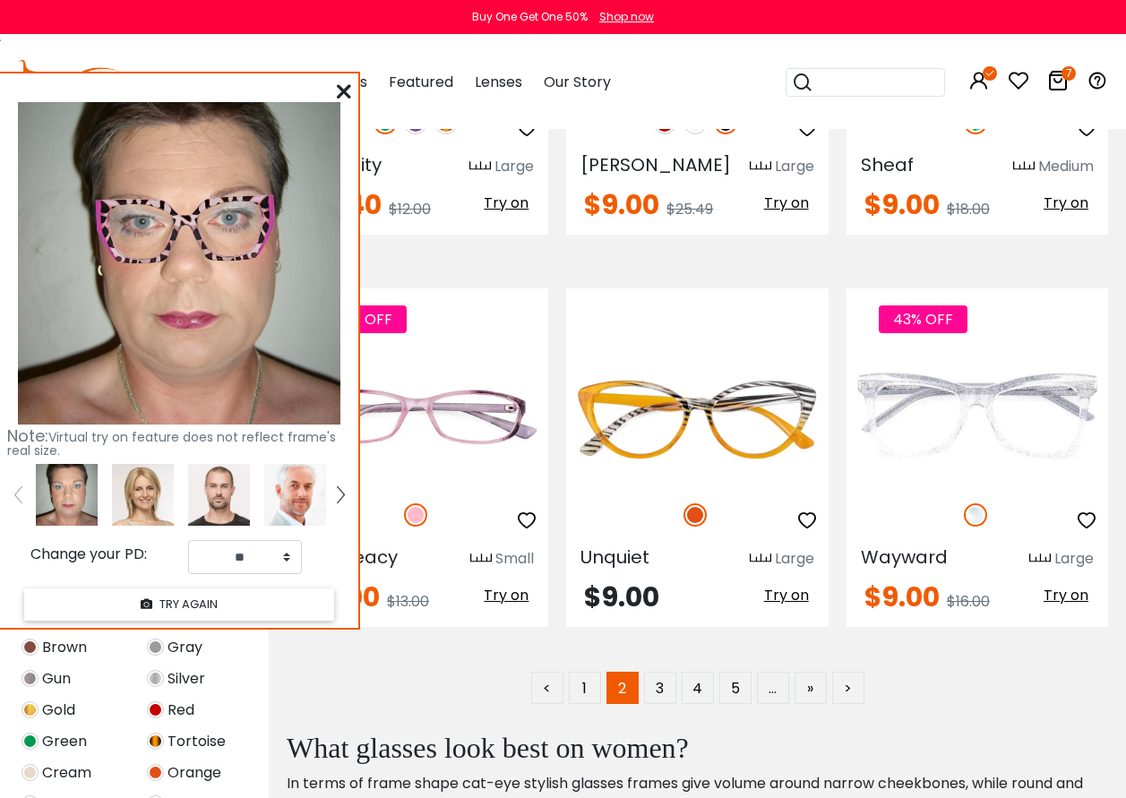
scroll to position [7616, 0]
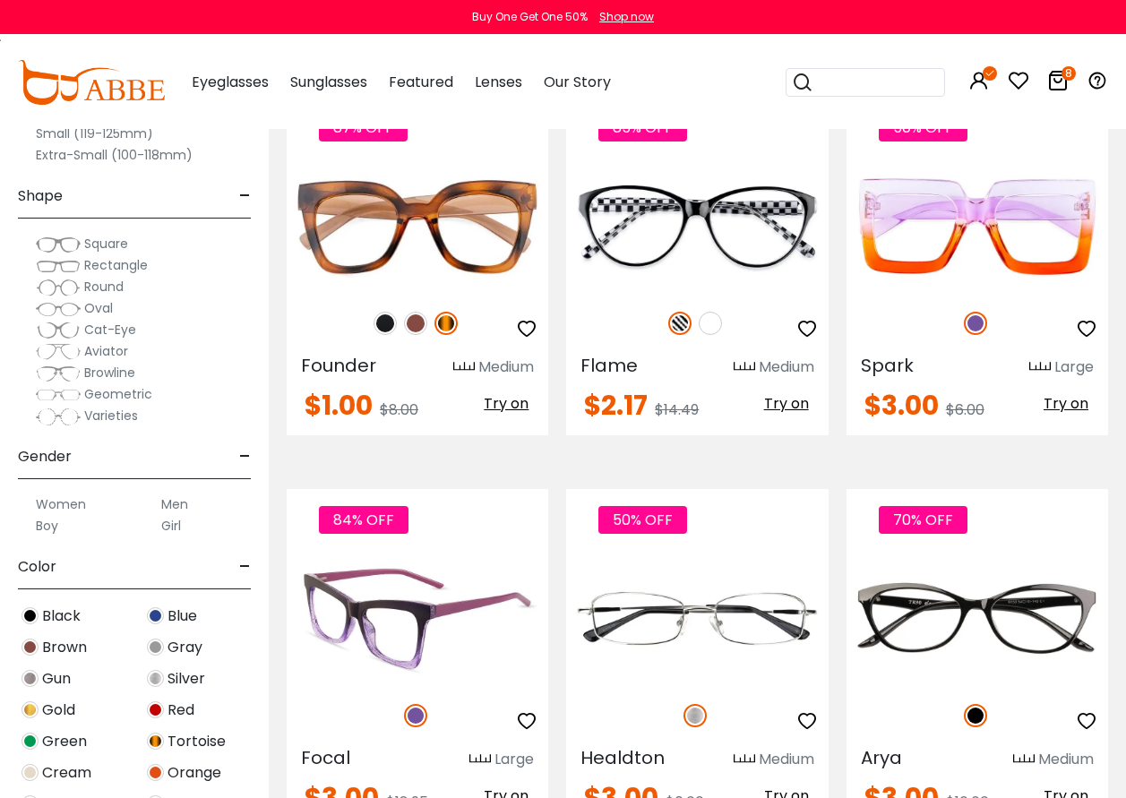
scroll to position [7616, 0]
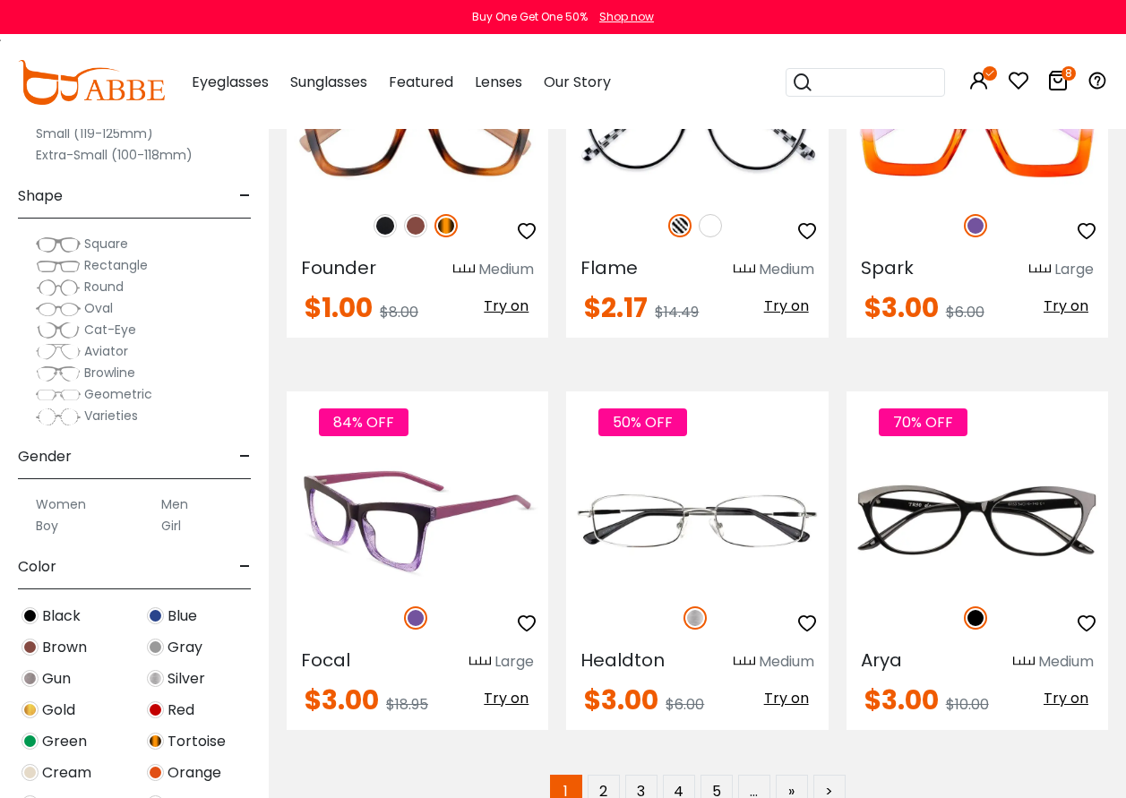
click at [394, 512] on img at bounding box center [418, 521] width 262 height 131
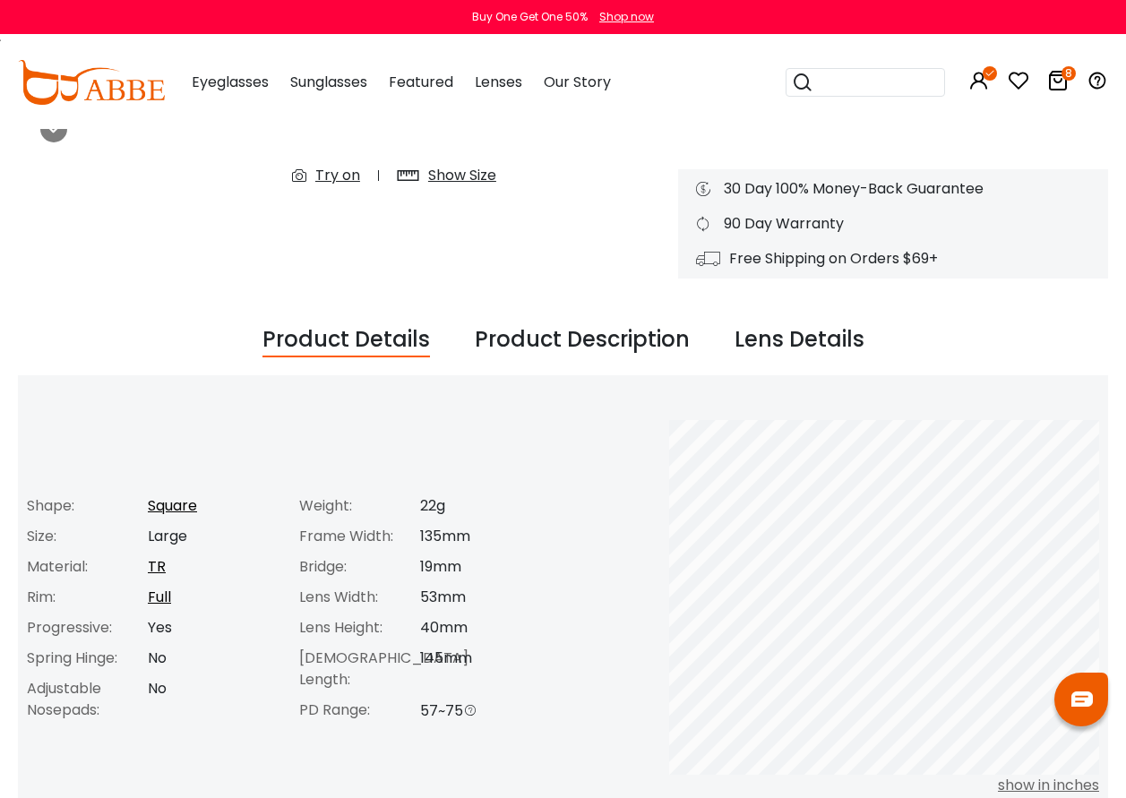
scroll to position [448, 0]
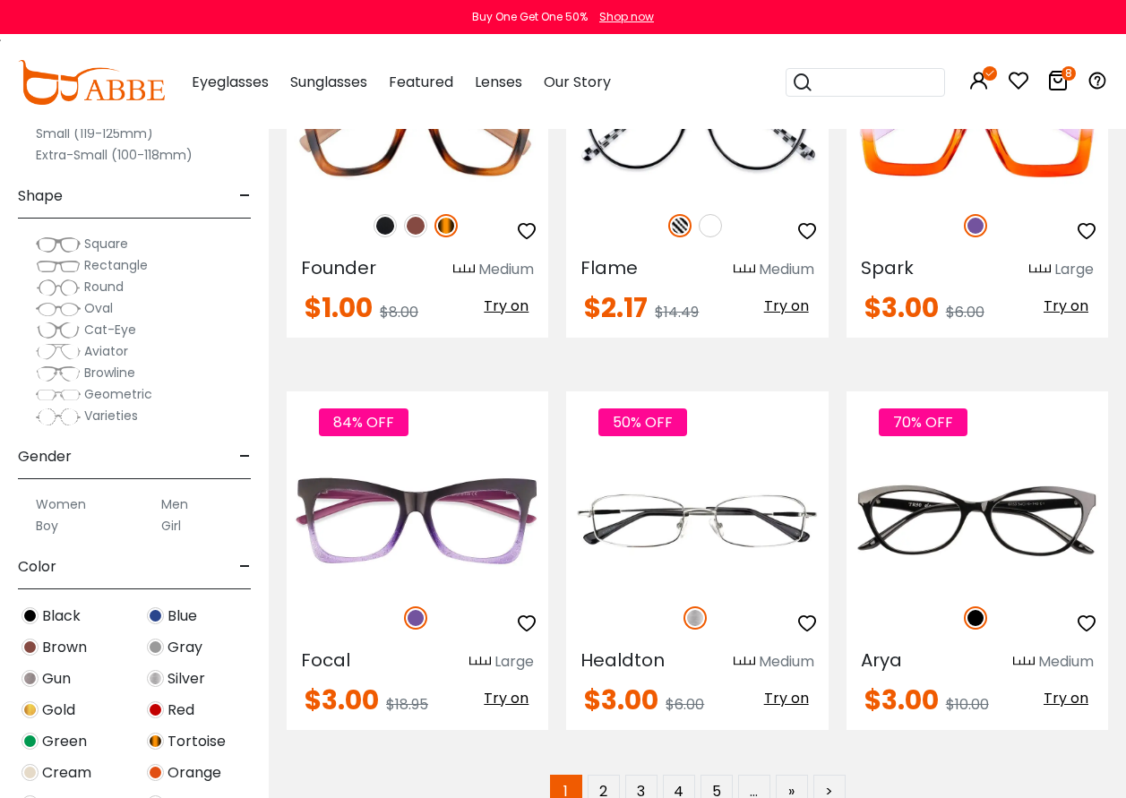
scroll to position [7795, 0]
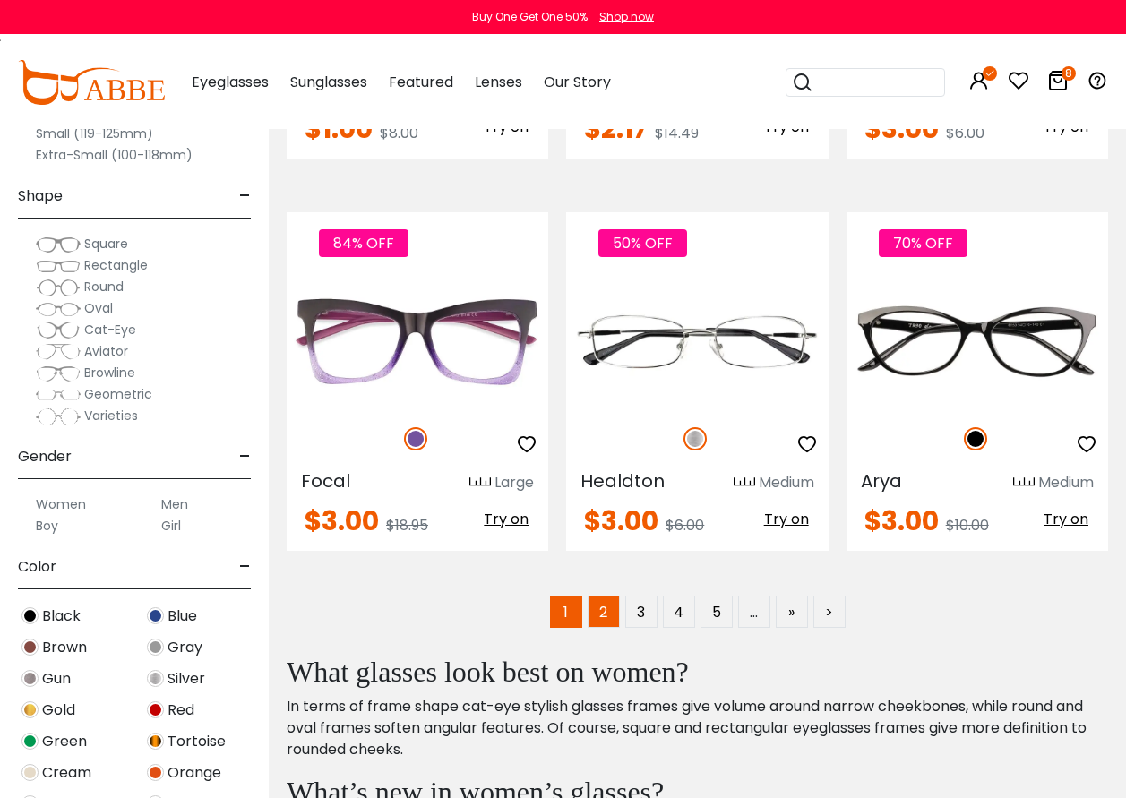
click at [601, 616] on link "2" at bounding box center [604, 612] width 32 height 32
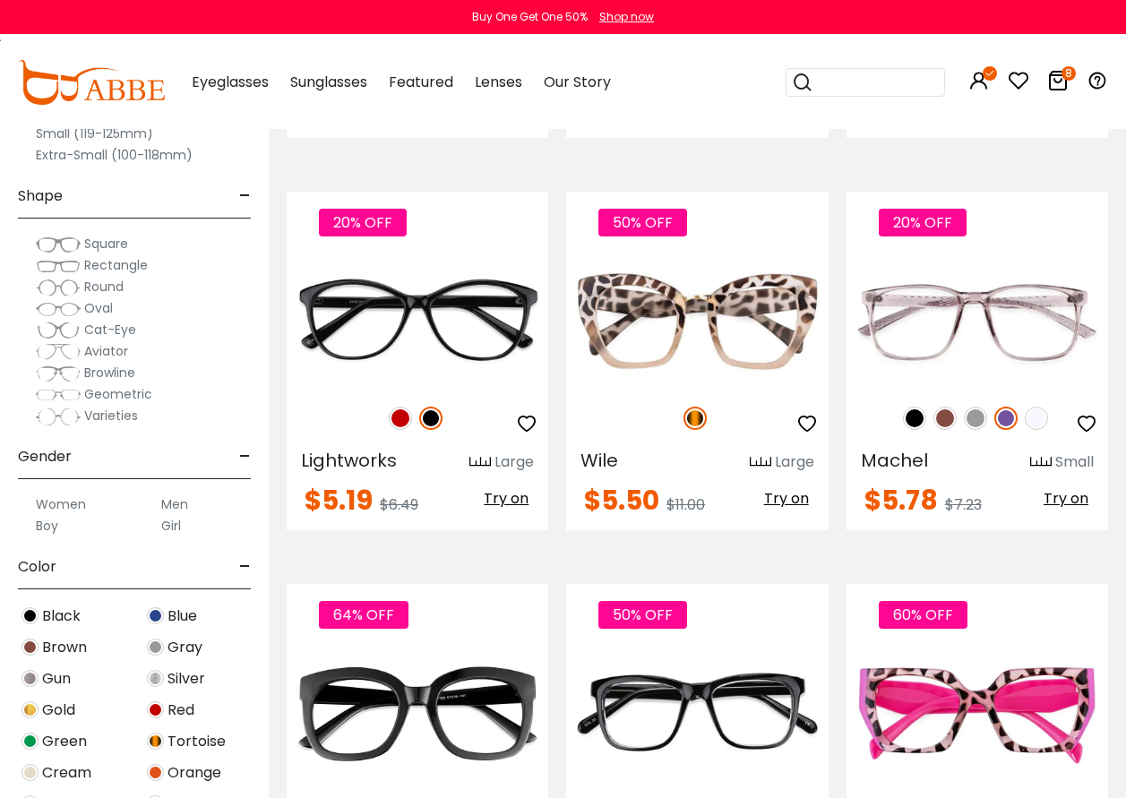
scroll to position [3225, 0]
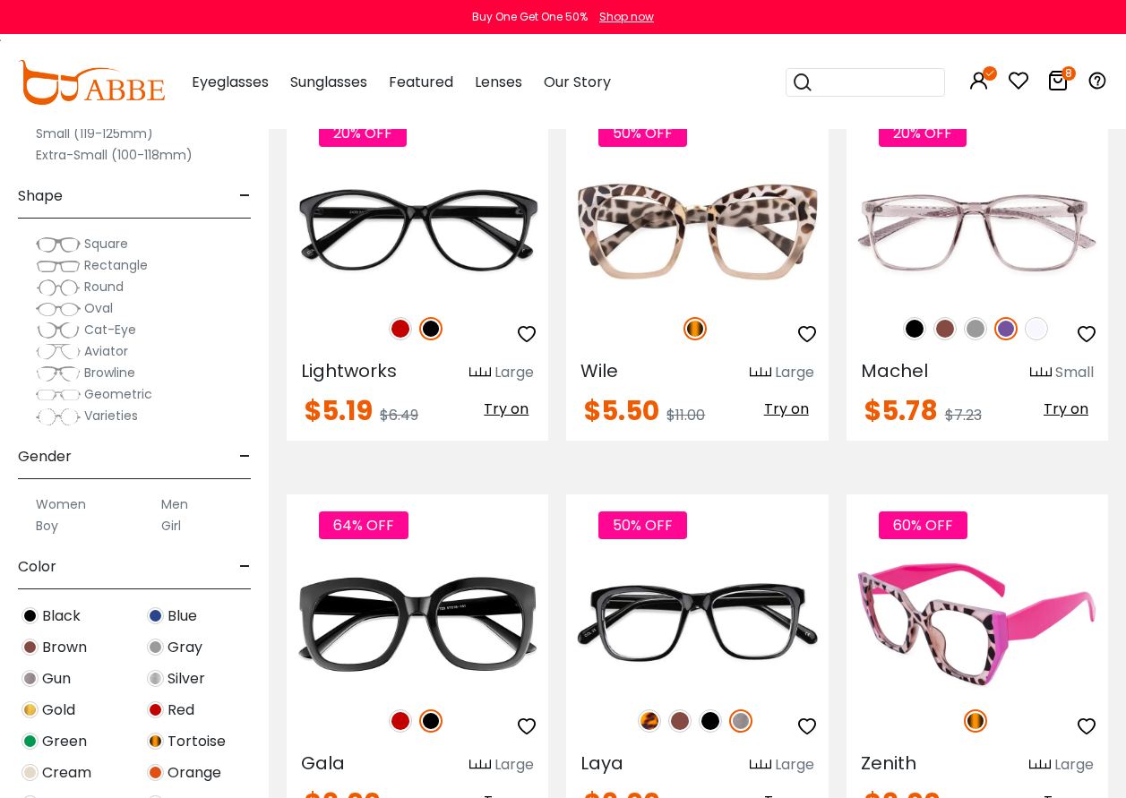
click at [953, 570] on img at bounding box center [978, 624] width 262 height 131
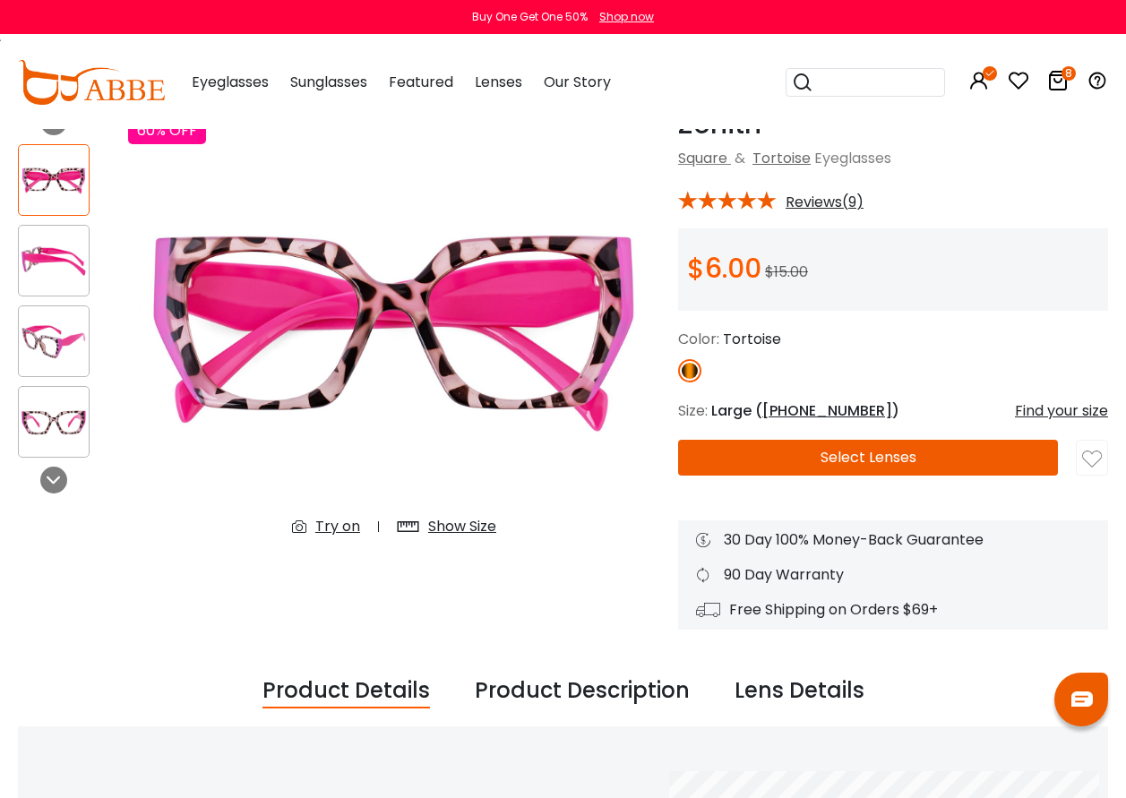
scroll to position [90, 0]
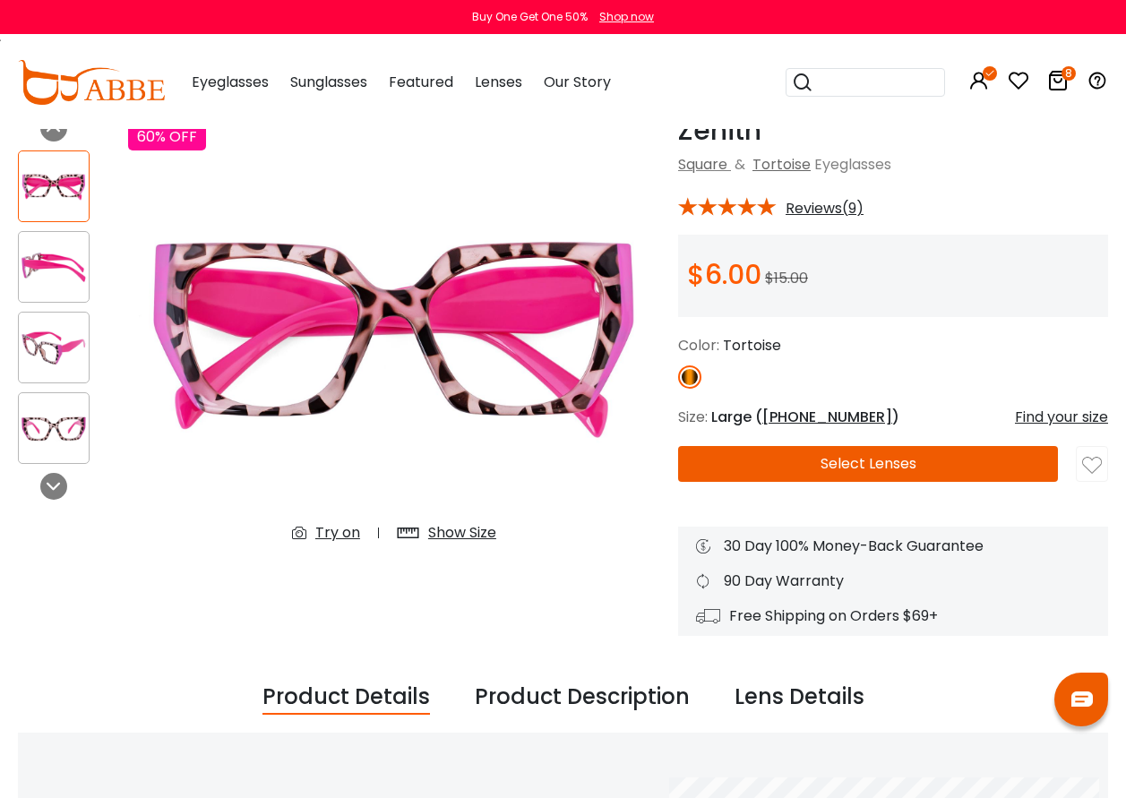
click at [324, 531] on div "Try on" at bounding box center [337, 533] width 45 height 22
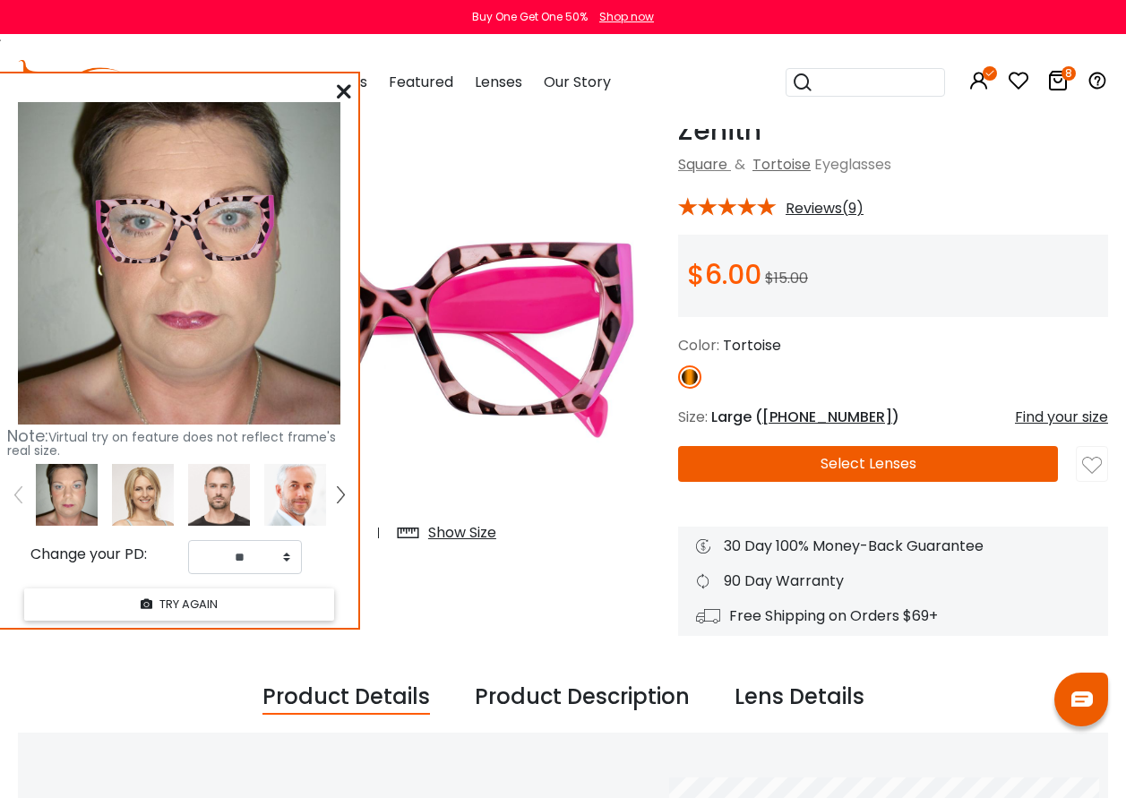
click at [343, 82] on div at bounding box center [344, 92] width 14 height 22
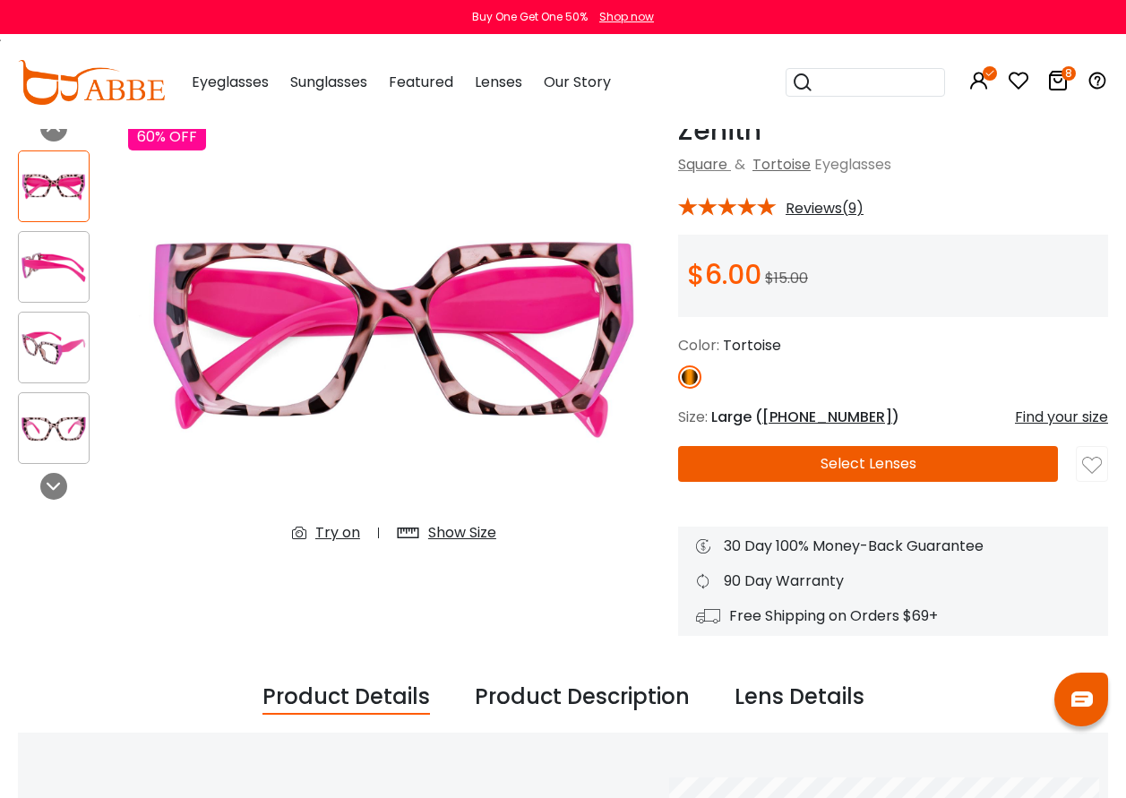
click at [56, 358] on img at bounding box center [54, 348] width 70 height 35
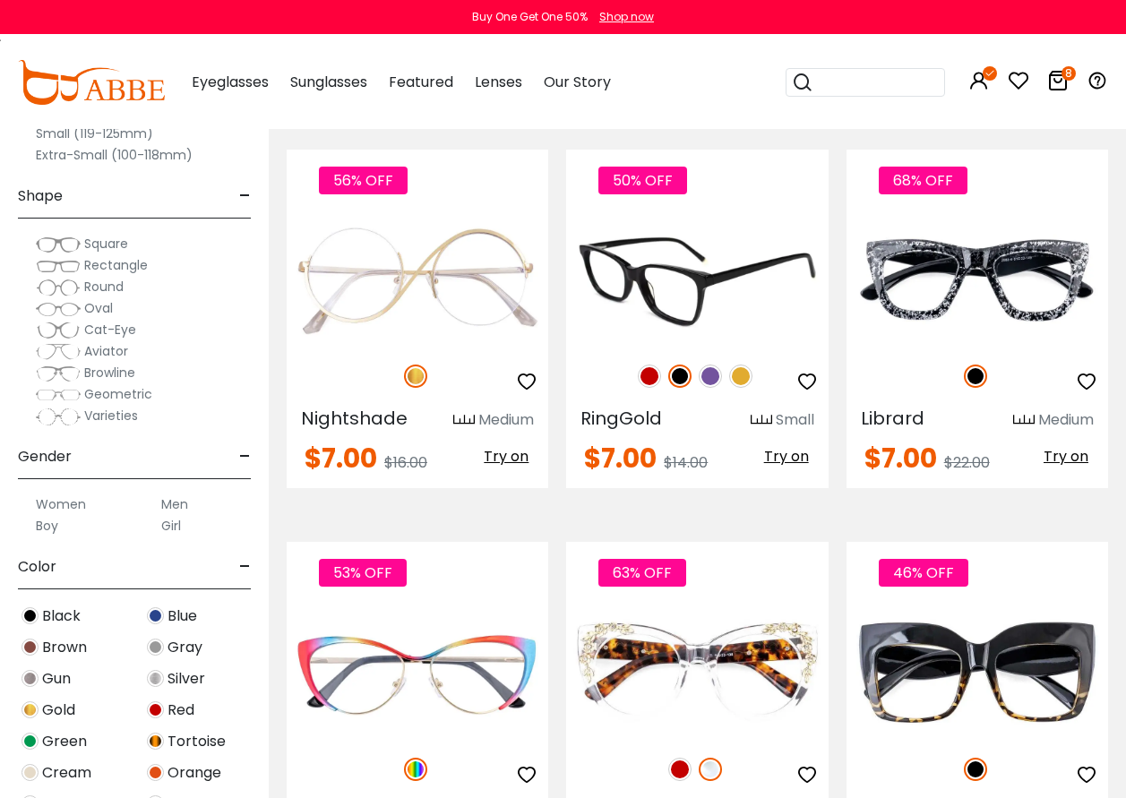
scroll to position [6093, 0]
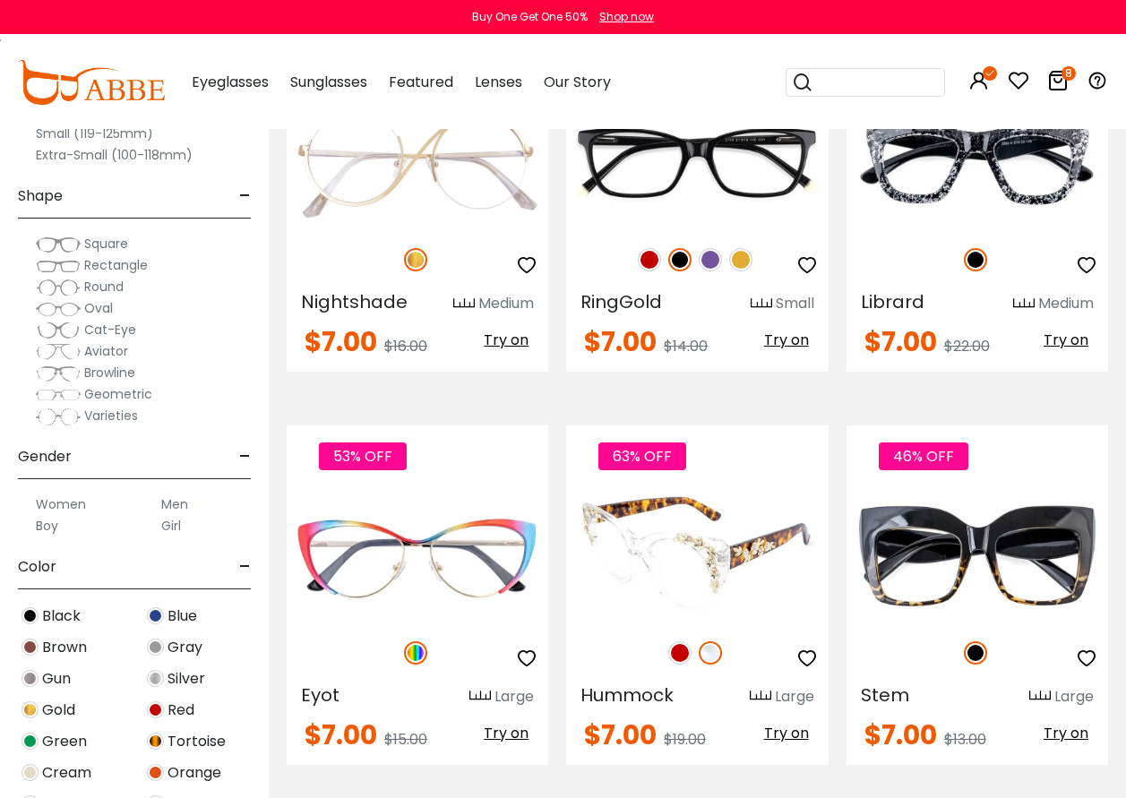
click at [704, 490] on img at bounding box center [697, 555] width 262 height 131
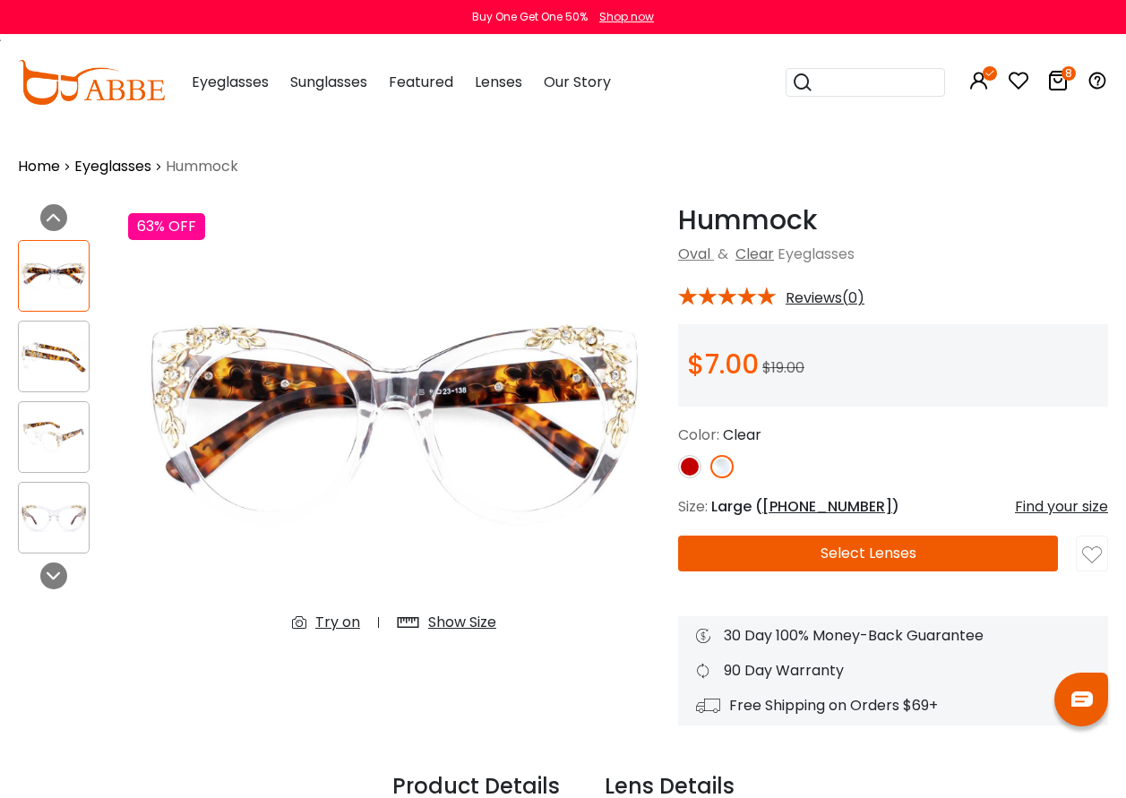
click at [344, 625] on div "Try on" at bounding box center [337, 623] width 45 height 22
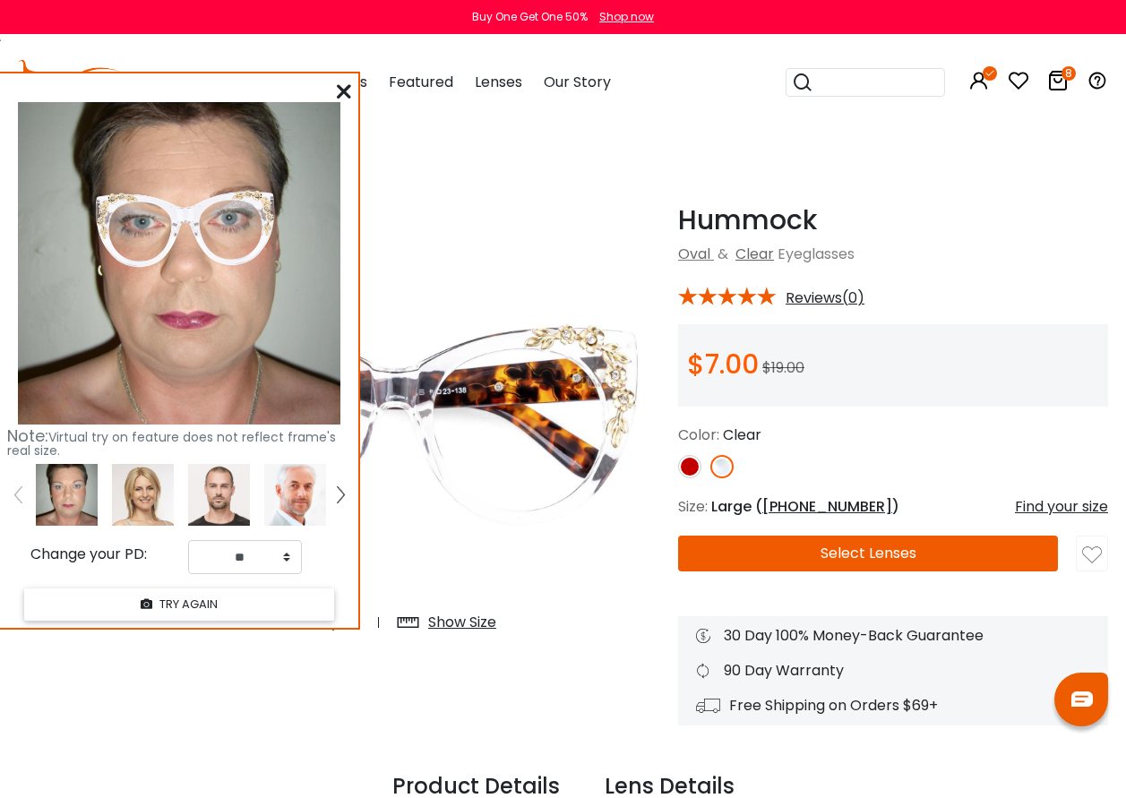
click at [340, 88] on icon at bounding box center [344, 91] width 14 height 14
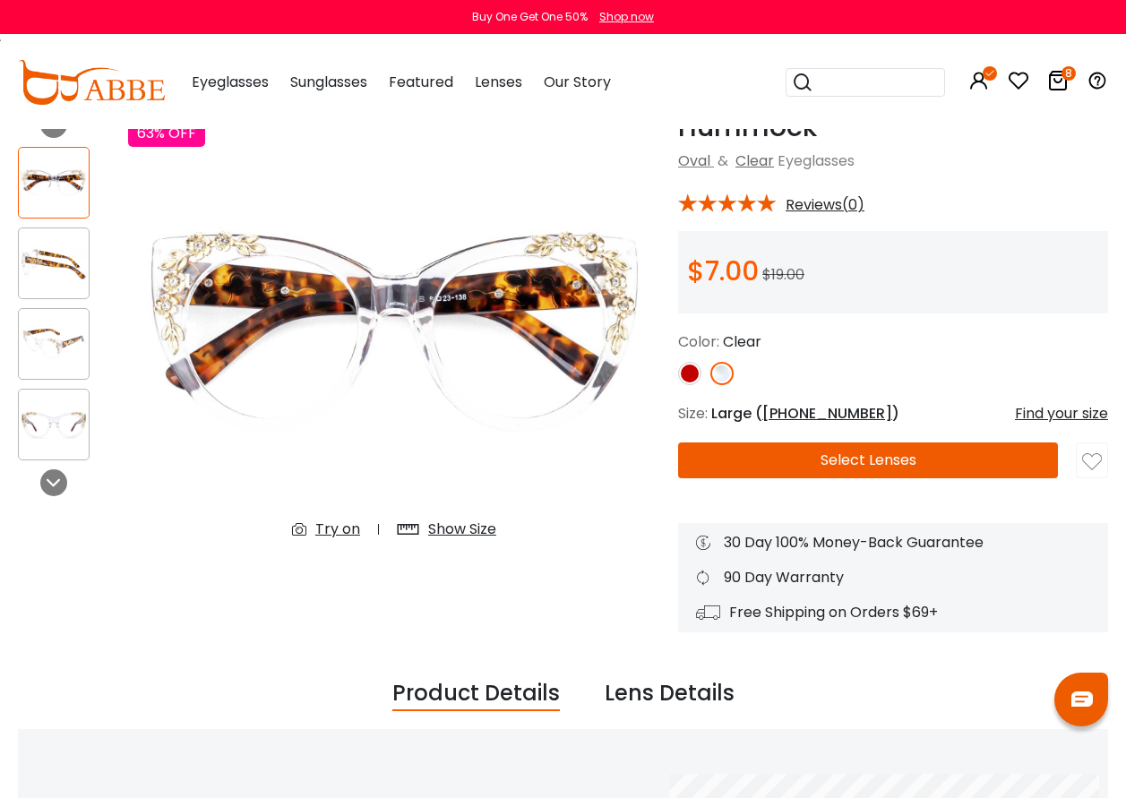
scroll to position [90, 0]
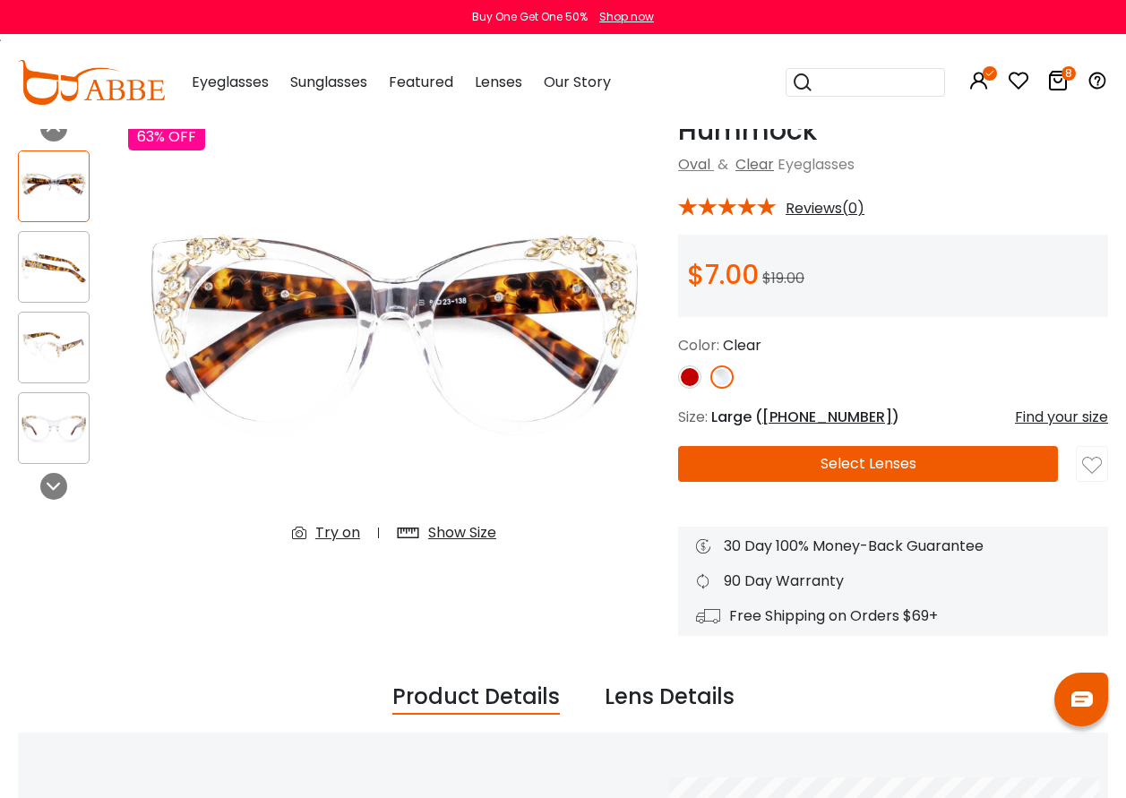
click at [693, 376] on img at bounding box center [689, 377] width 23 height 23
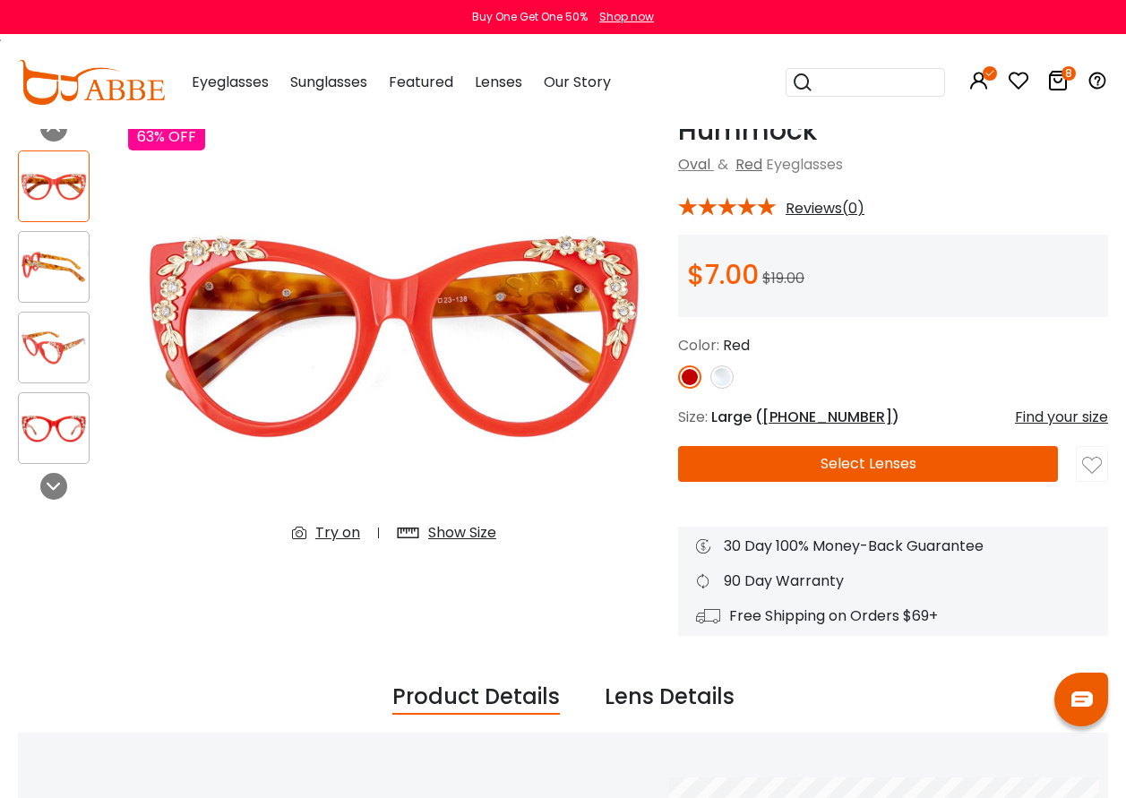
click at [348, 530] on div "Try on" at bounding box center [337, 533] width 45 height 22
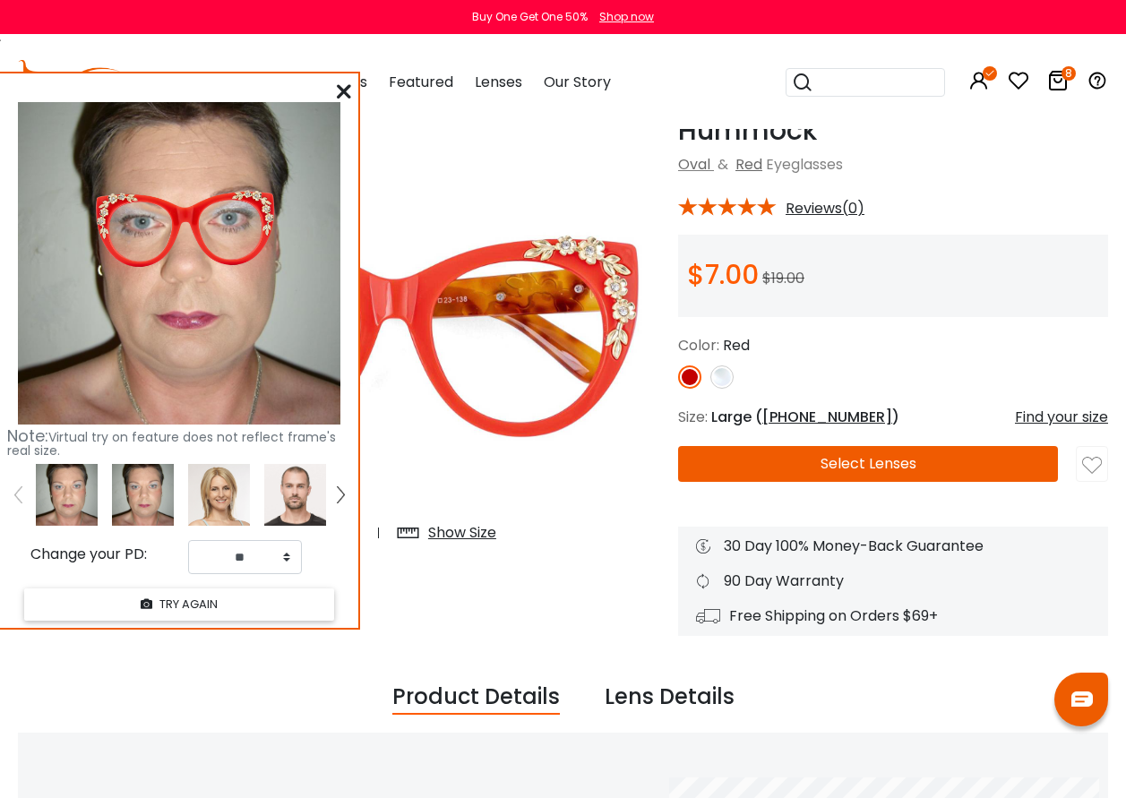
click at [465, 624] on div "Previous Next 63% OFF Try on Try on" at bounding box center [339, 375] width 642 height 521
click at [340, 90] on icon at bounding box center [344, 91] width 14 height 14
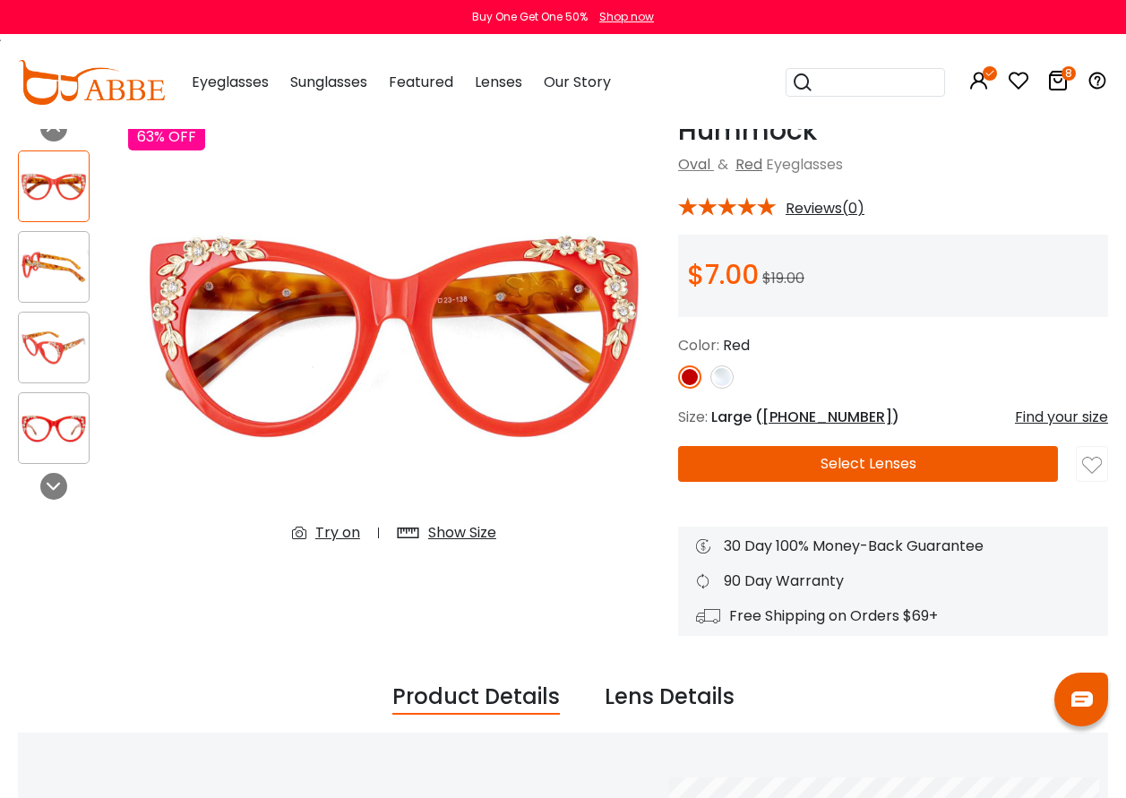
click at [718, 381] on img at bounding box center [721, 377] width 23 height 23
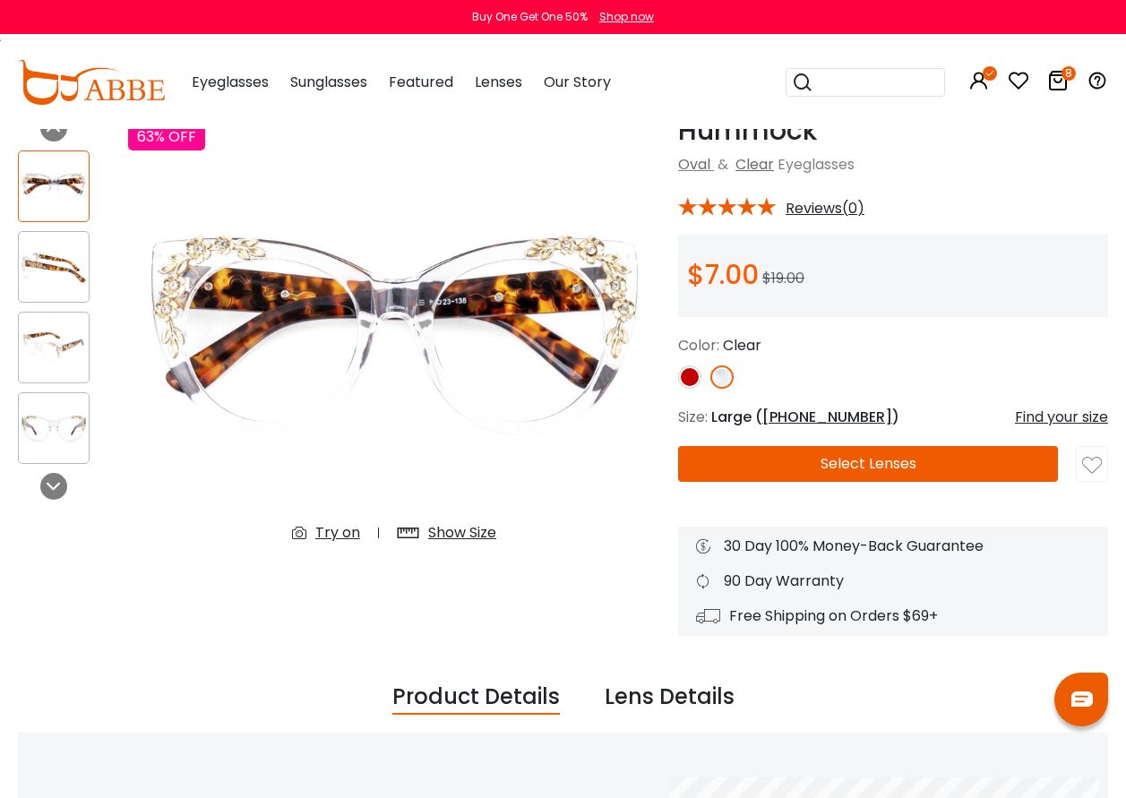
click at [831, 463] on button "Select Lenses" at bounding box center [868, 464] width 380 height 36
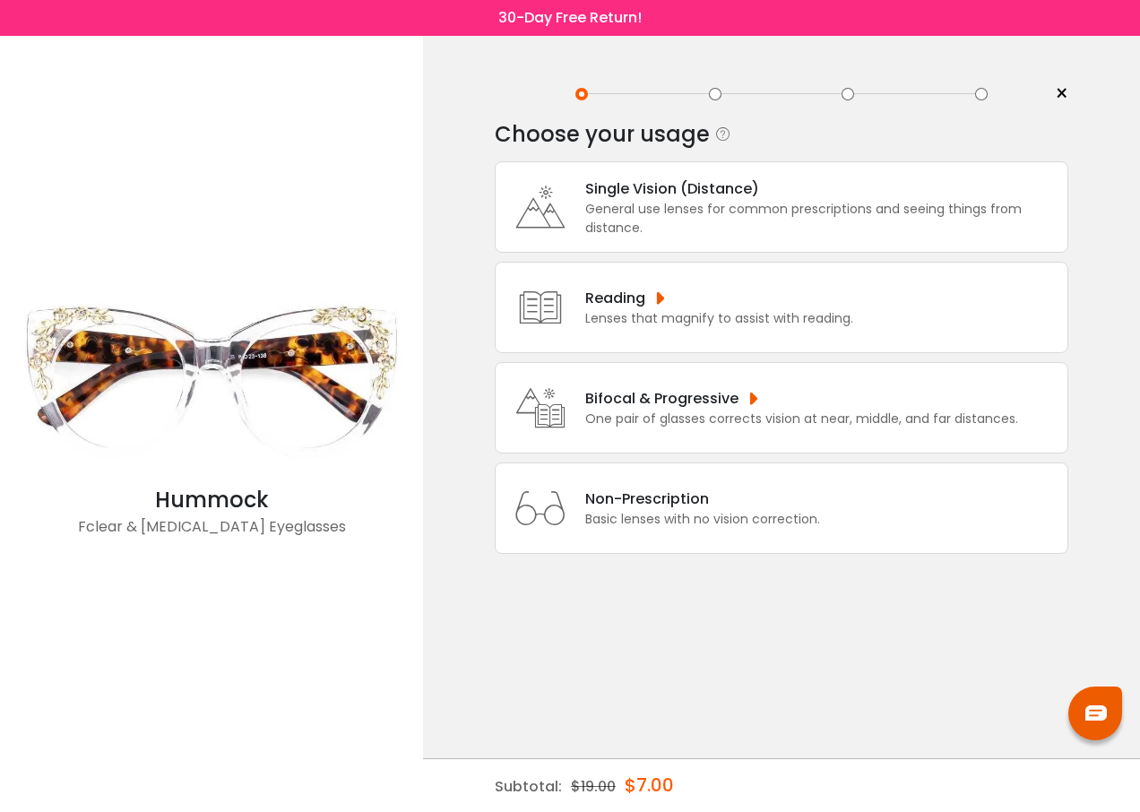
click at [583, 200] on div "Single Vision (Distance) General use lenses for common prescriptions and seeing…" at bounding box center [817, 207] width 482 height 60
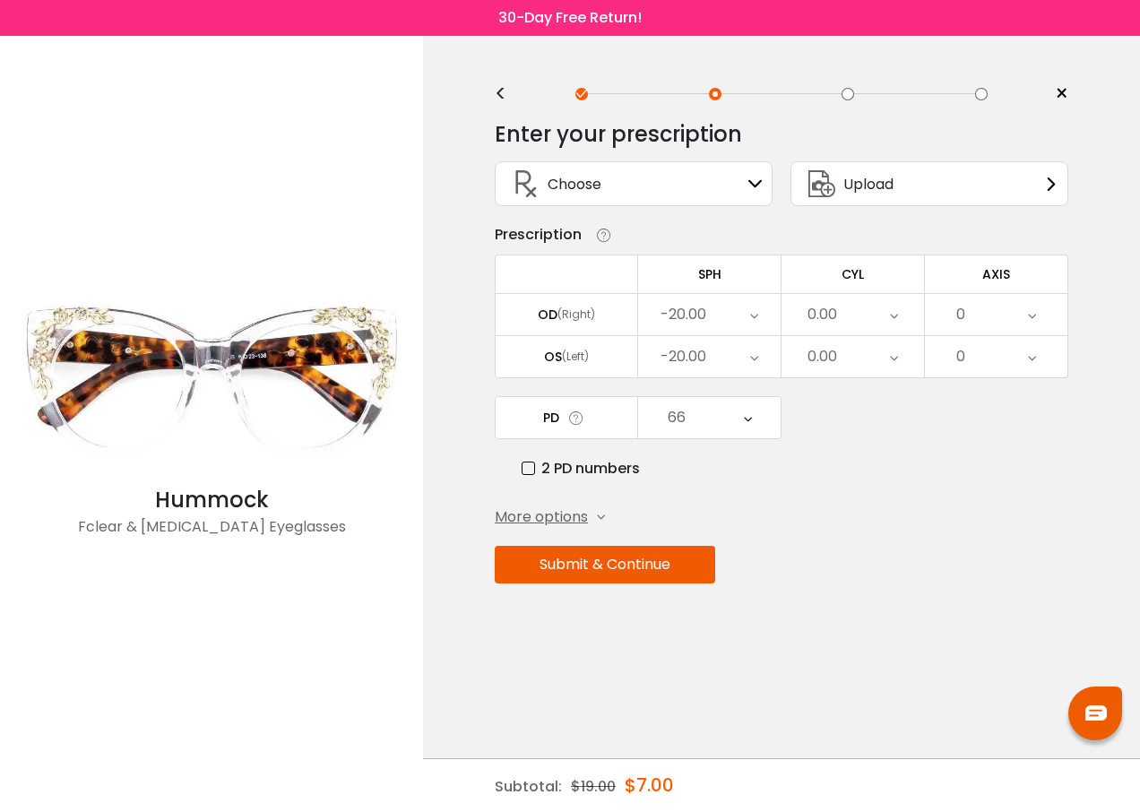
click at [584, 568] on button "Submit & Continue" at bounding box center [605, 565] width 220 height 38
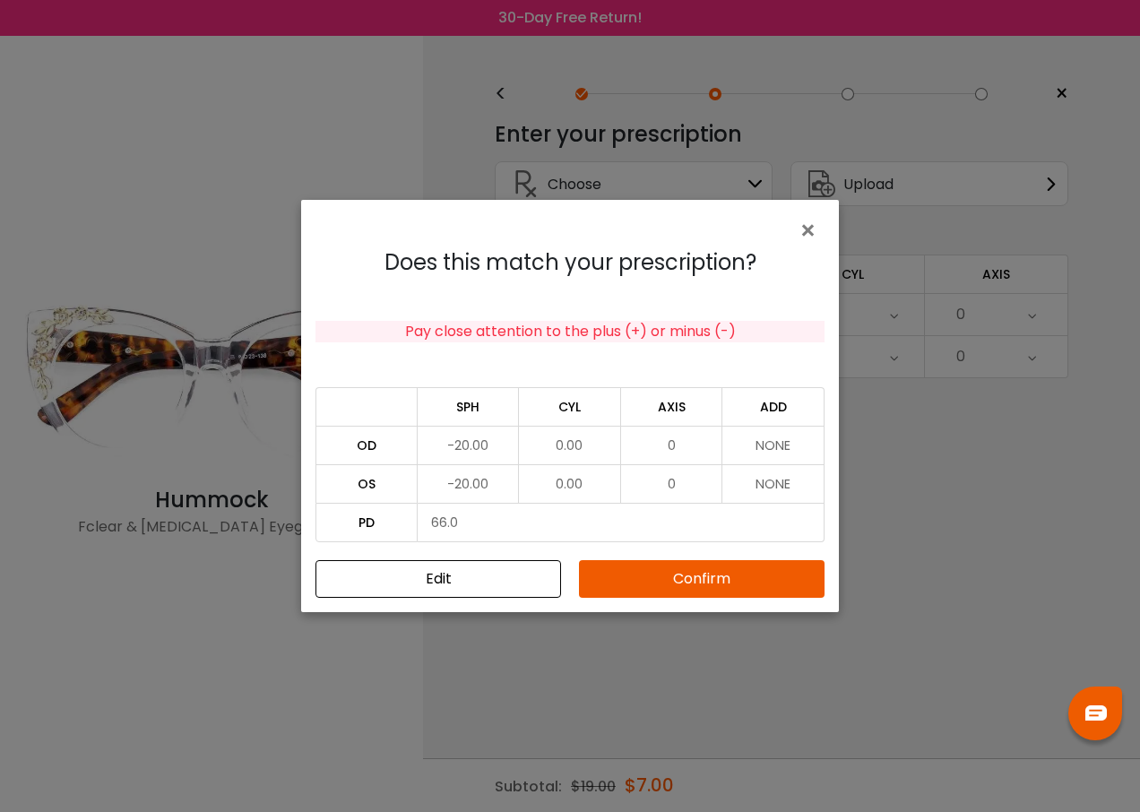
click at [693, 582] on button "Confirm" at bounding box center [701, 579] width 245 height 38
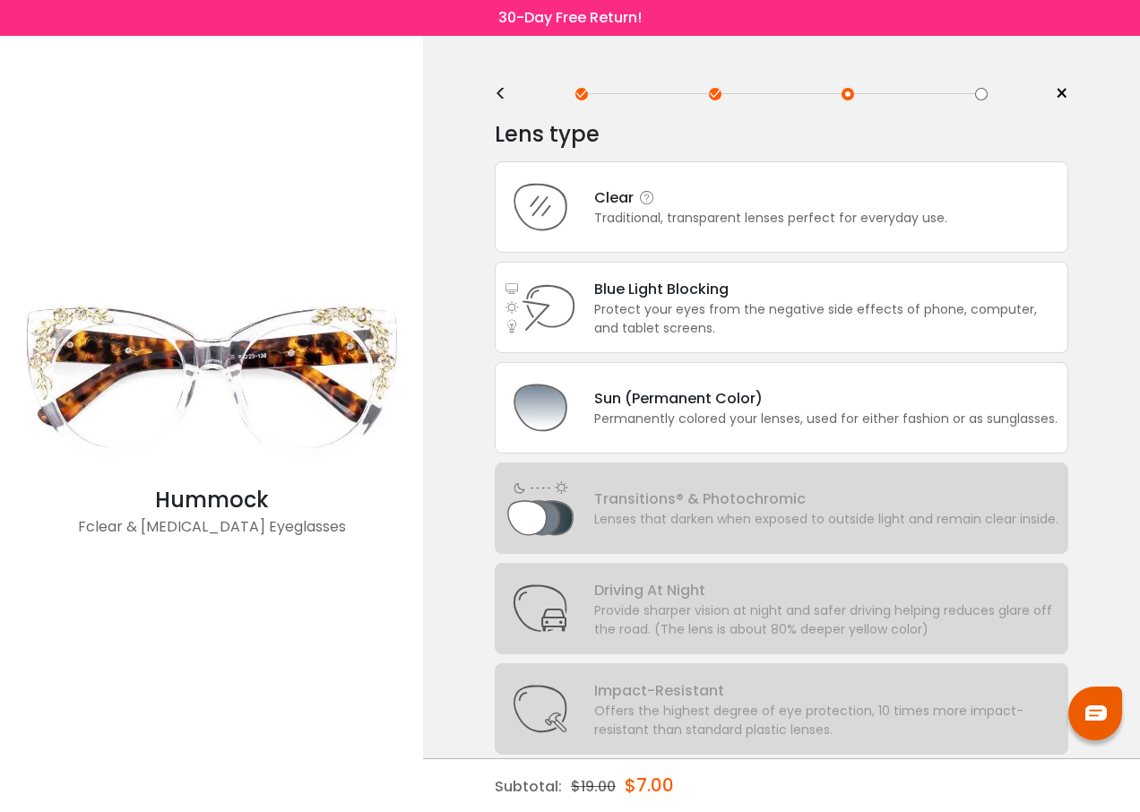
click at [633, 217] on div "Traditional, transparent lenses perfect for everyday use." at bounding box center [770, 218] width 353 height 19
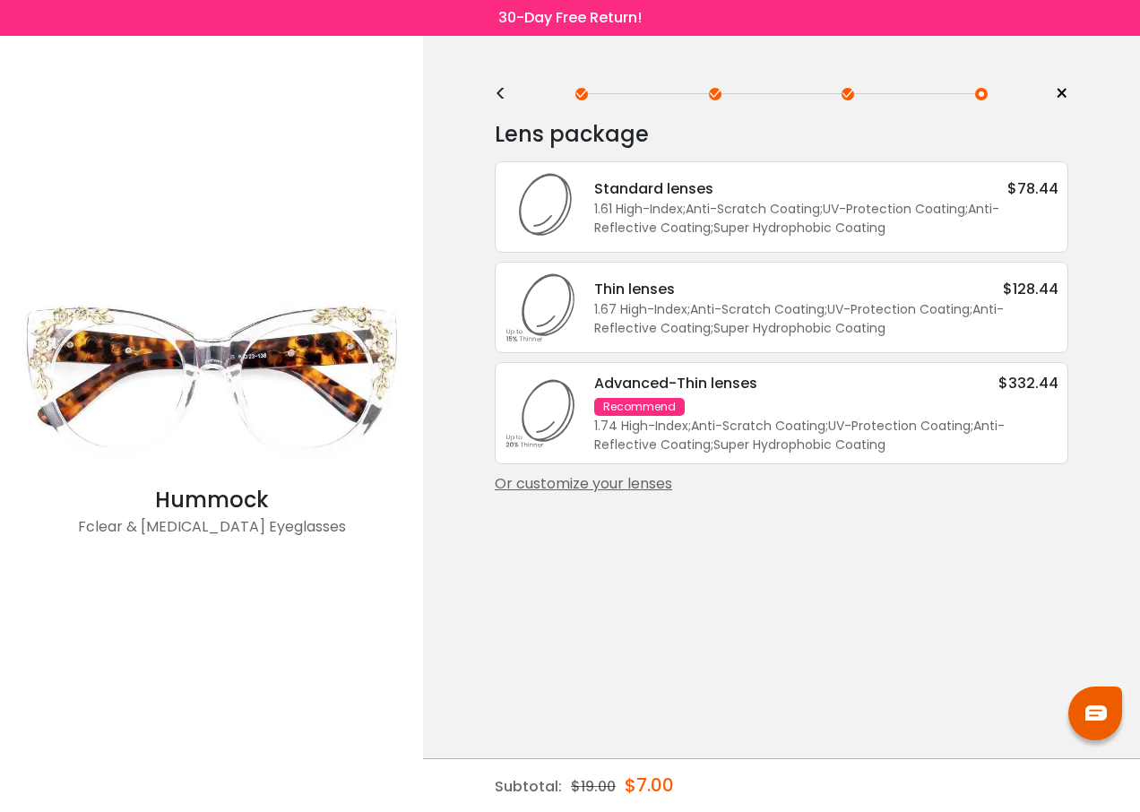
click at [583, 486] on div "Or customize your lenses" at bounding box center [781, 484] width 573 height 22
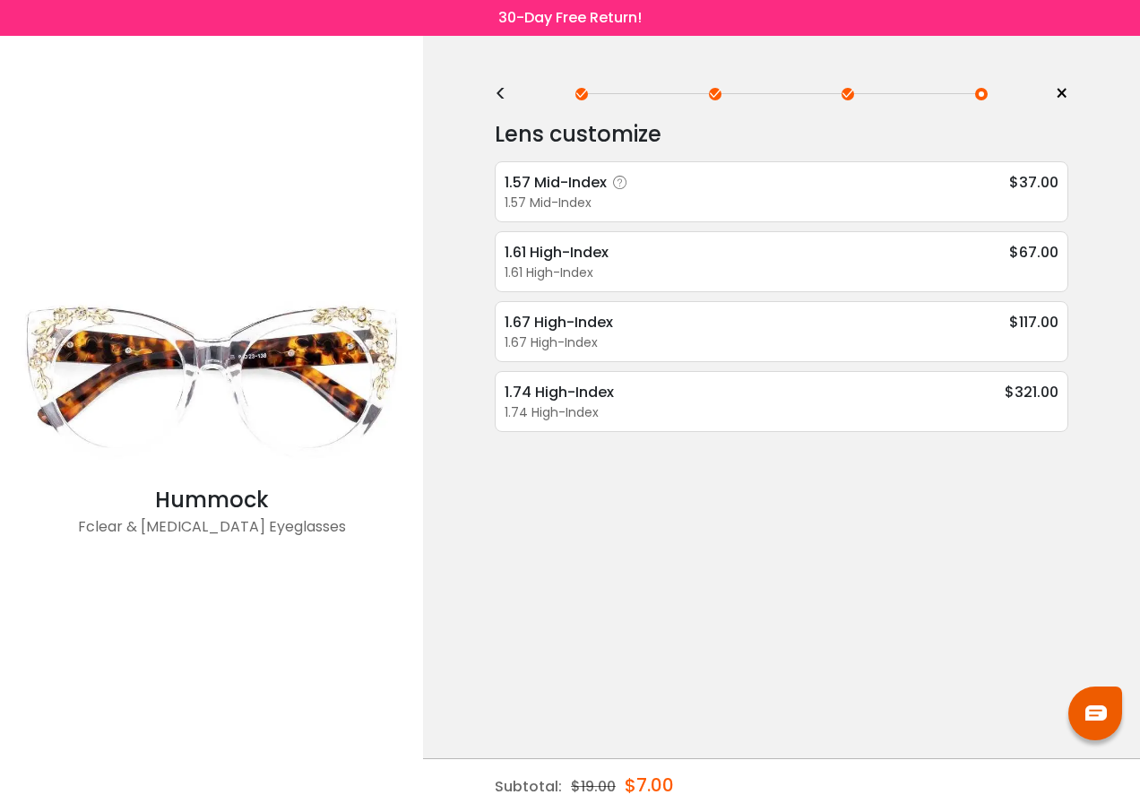
click at [584, 196] on div "1.57 Mid-Index" at bounding box center [781, 203] width 554 height 19
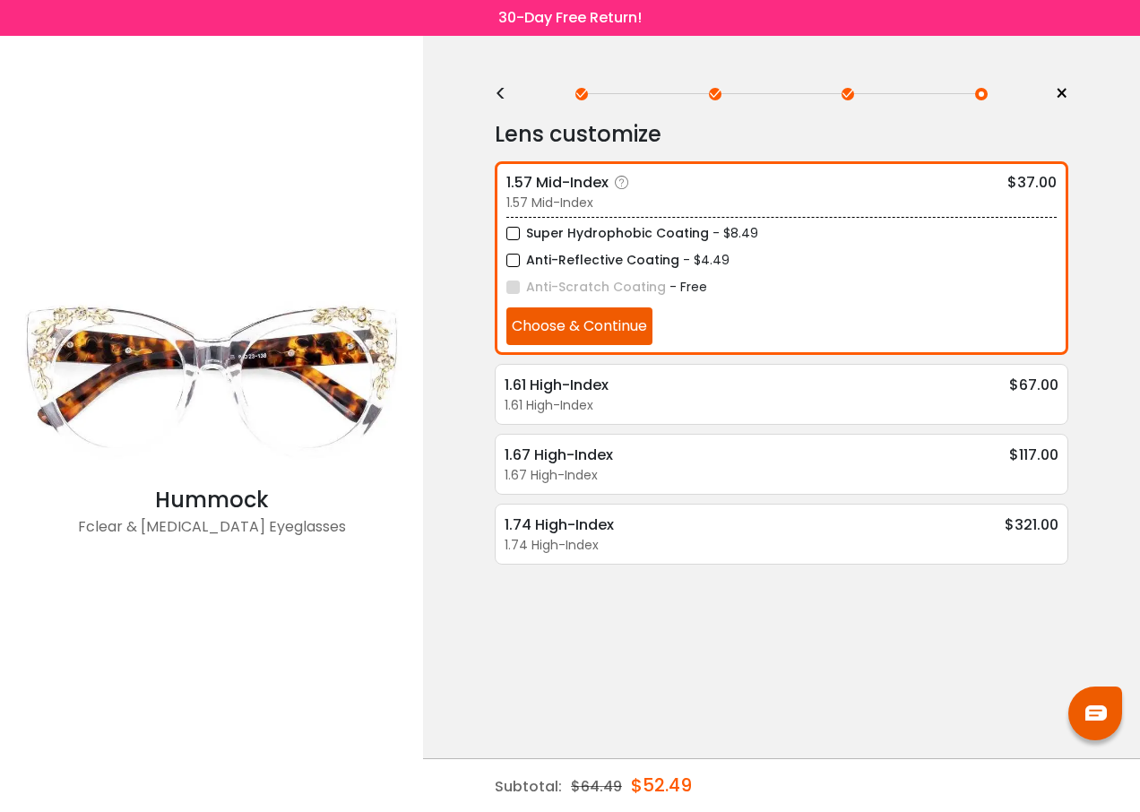
click at [553, 325] on button "Choose & Continue" at bounding box center [579, 326] width 146 height 38
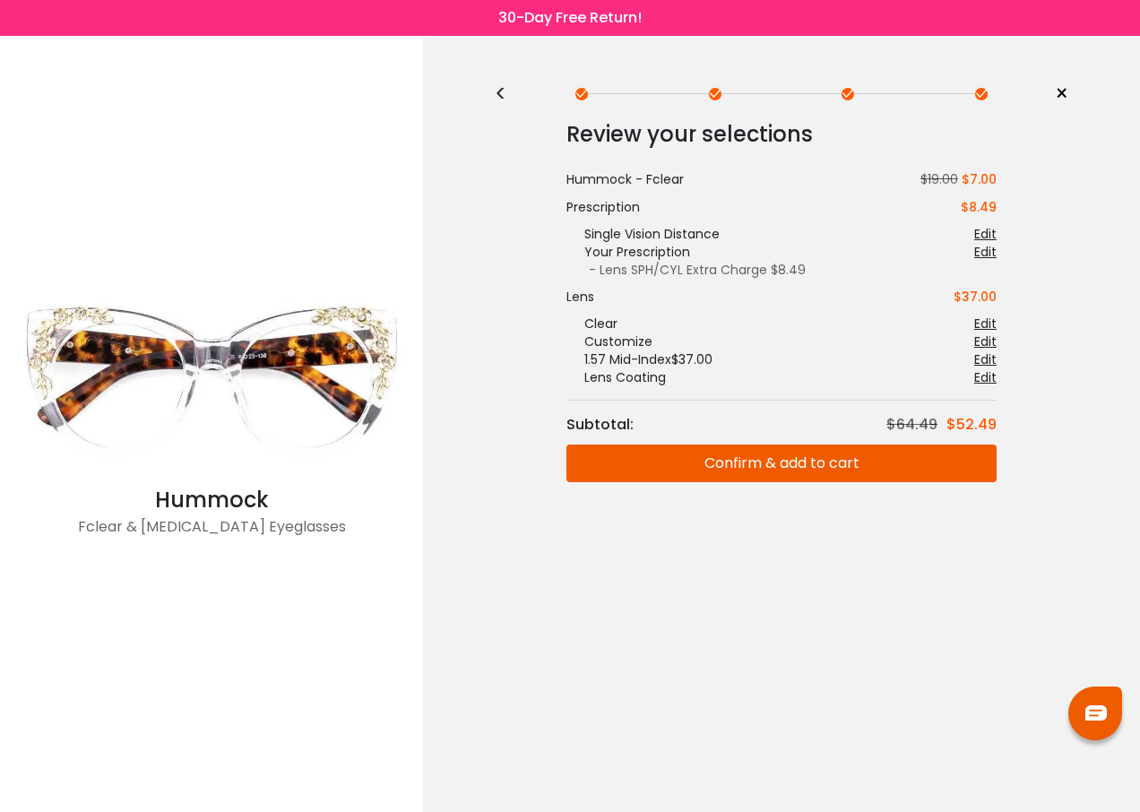
click at [857, 459] on button "Confirm & add to cart" at bounding box center [781, 463] width 430 height 38
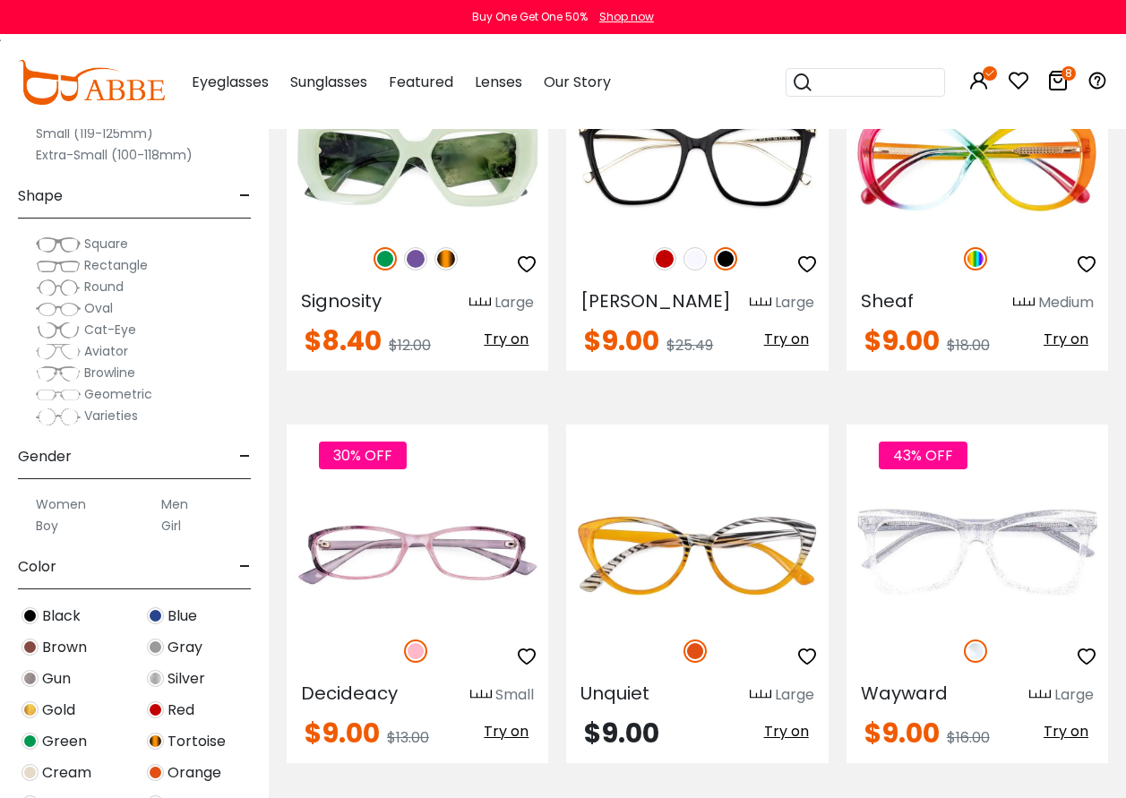
scroll to position [7705, 0]
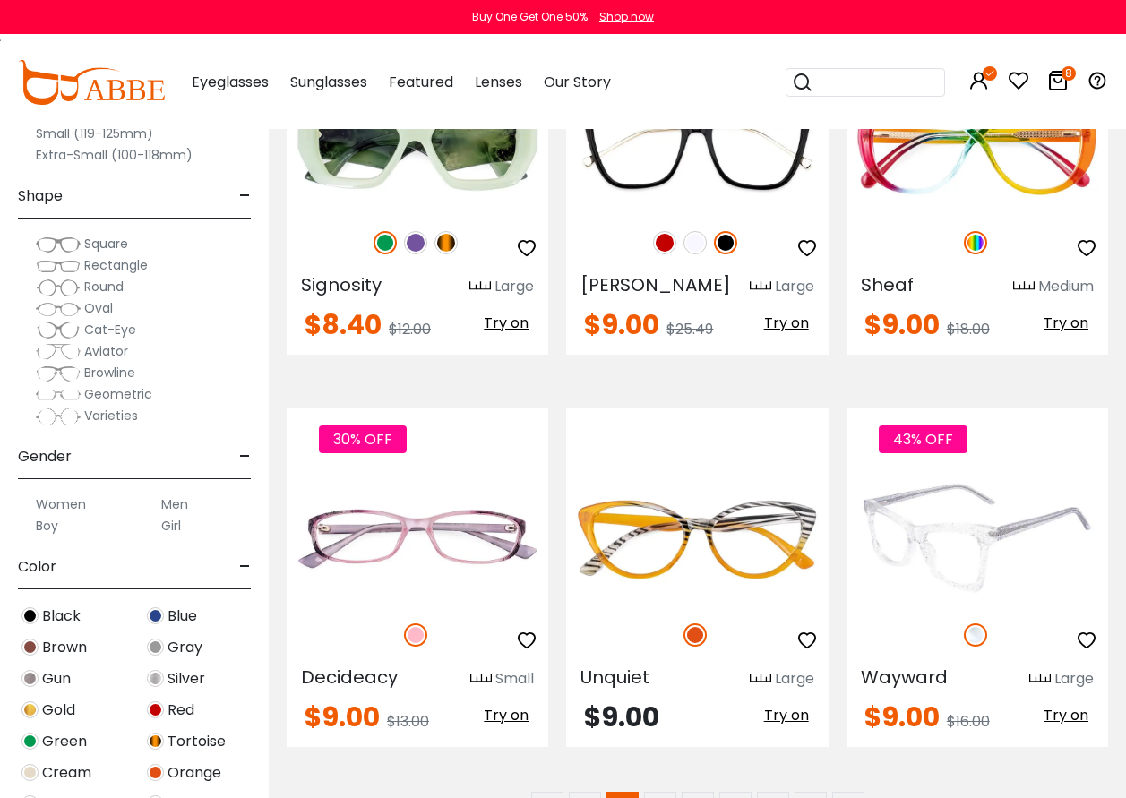
drag, startPoint x: 1072, startPoint y: 593, endPoint x: 1069, endPoint y: 576, distance: 17.2
click at [1072, 705] on span "Try on" at bounding box center [1066, 715] width 45 height 21
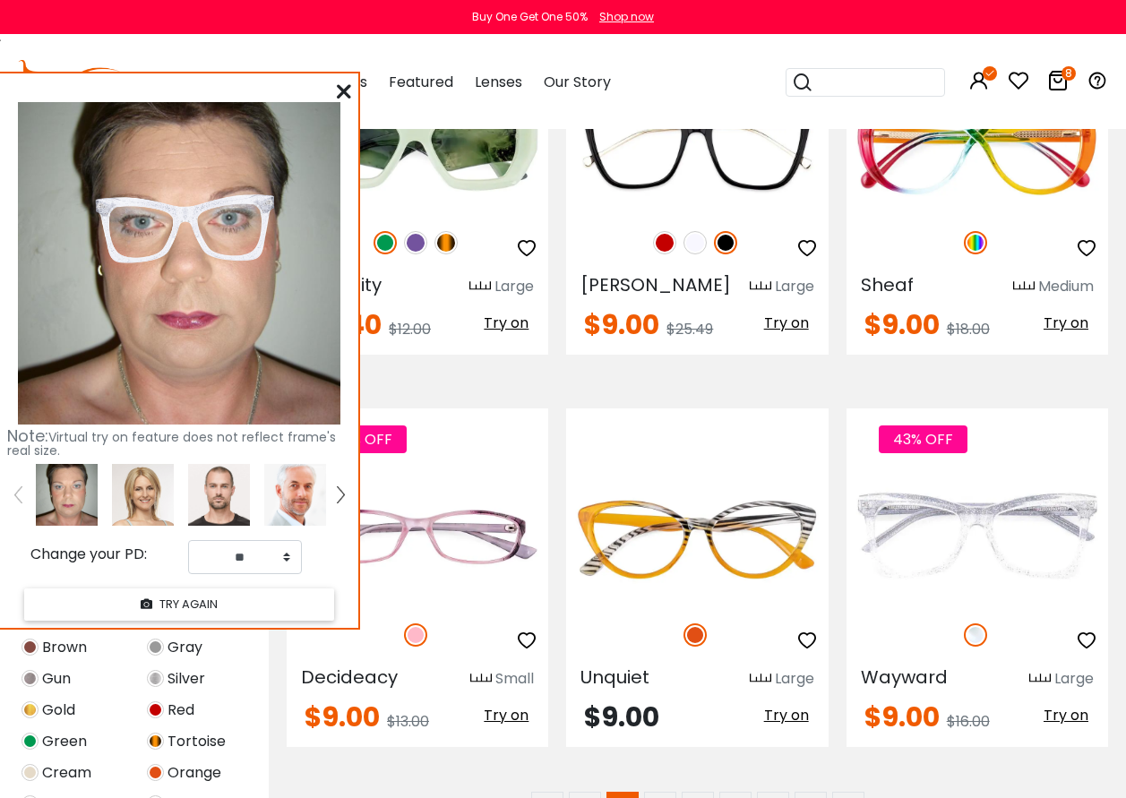
click at [452, 792] on div "< 1 2 3 4 5 … » >" at bounding box center [697, 808] width 795 height 32
click at [339, 90] on icon at bounding box center [344, 91] width 14 height 14
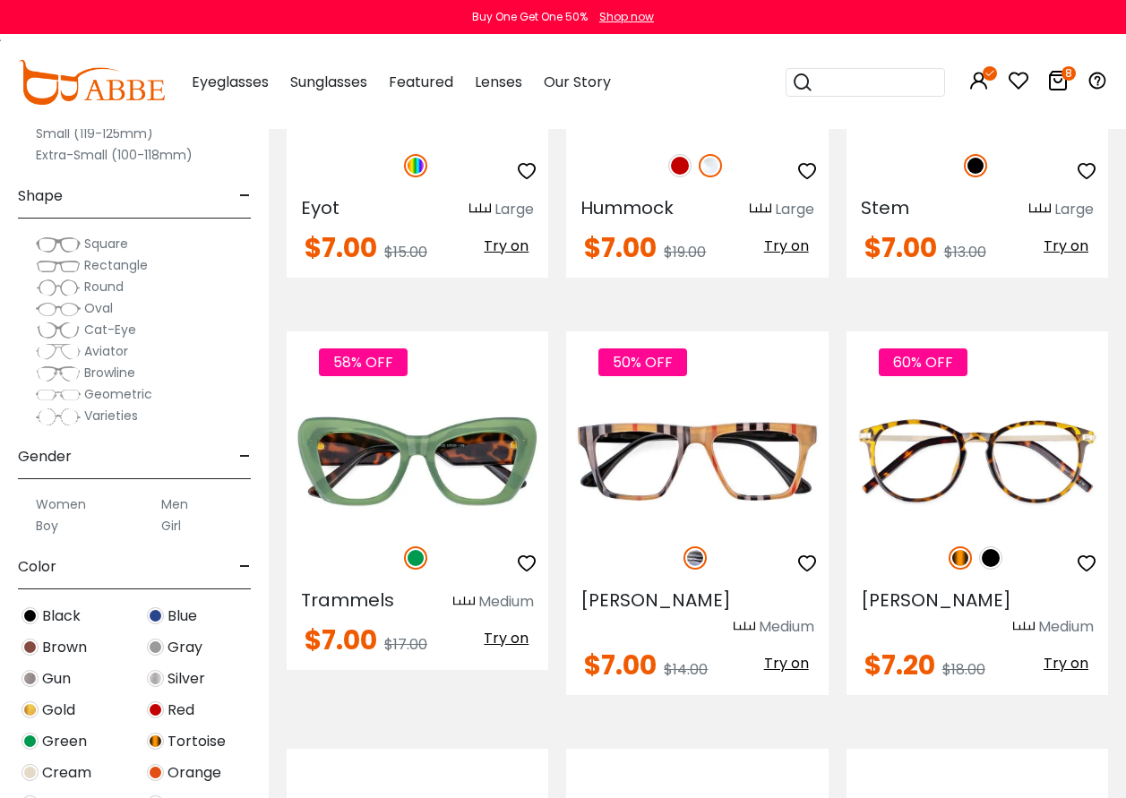
scroll to position [6541, 0]
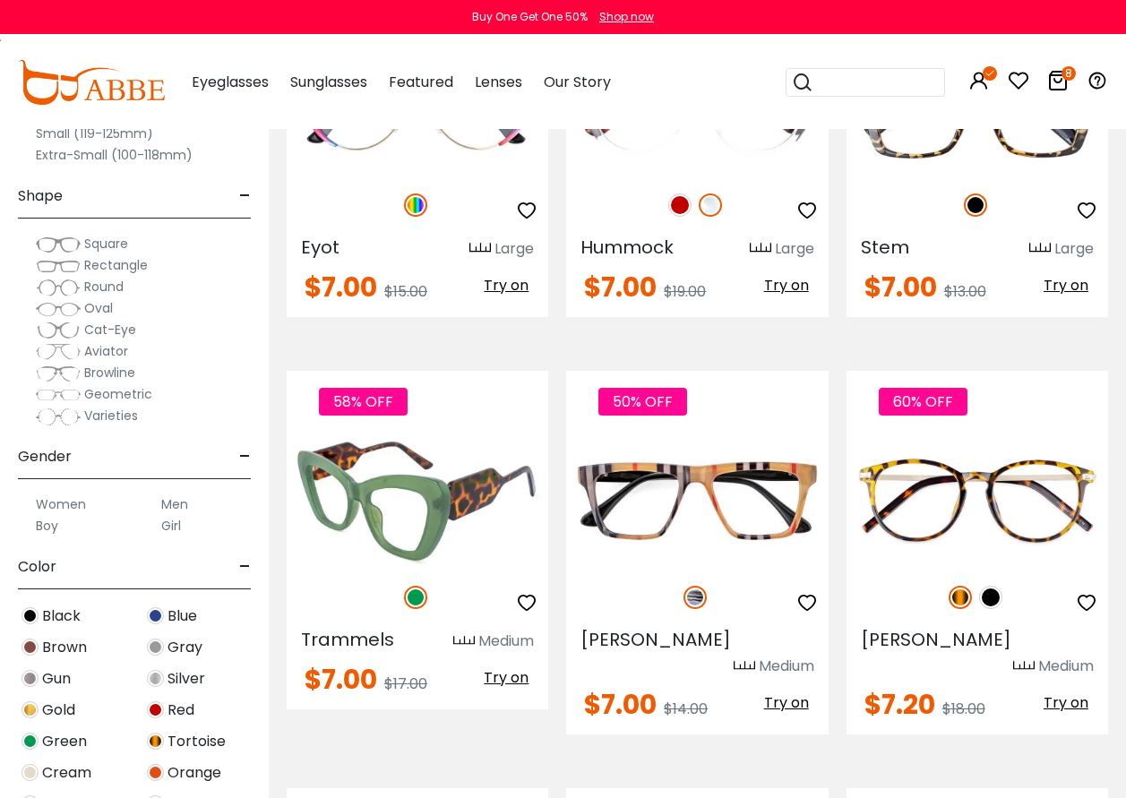
click at [518, 667] on span "Try on" at bounding box center [506, 677] width 45 height 21
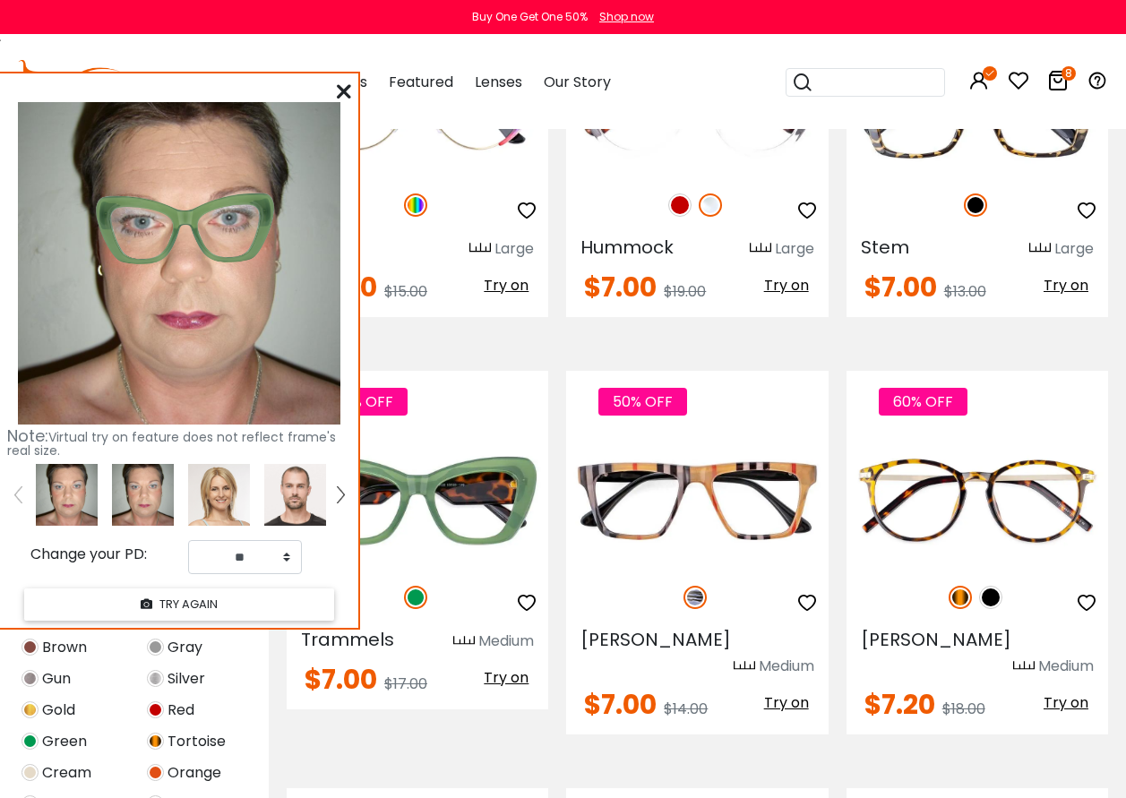
click at [347, 86] on icon at bounding box center [344, 91] width 14 height 14
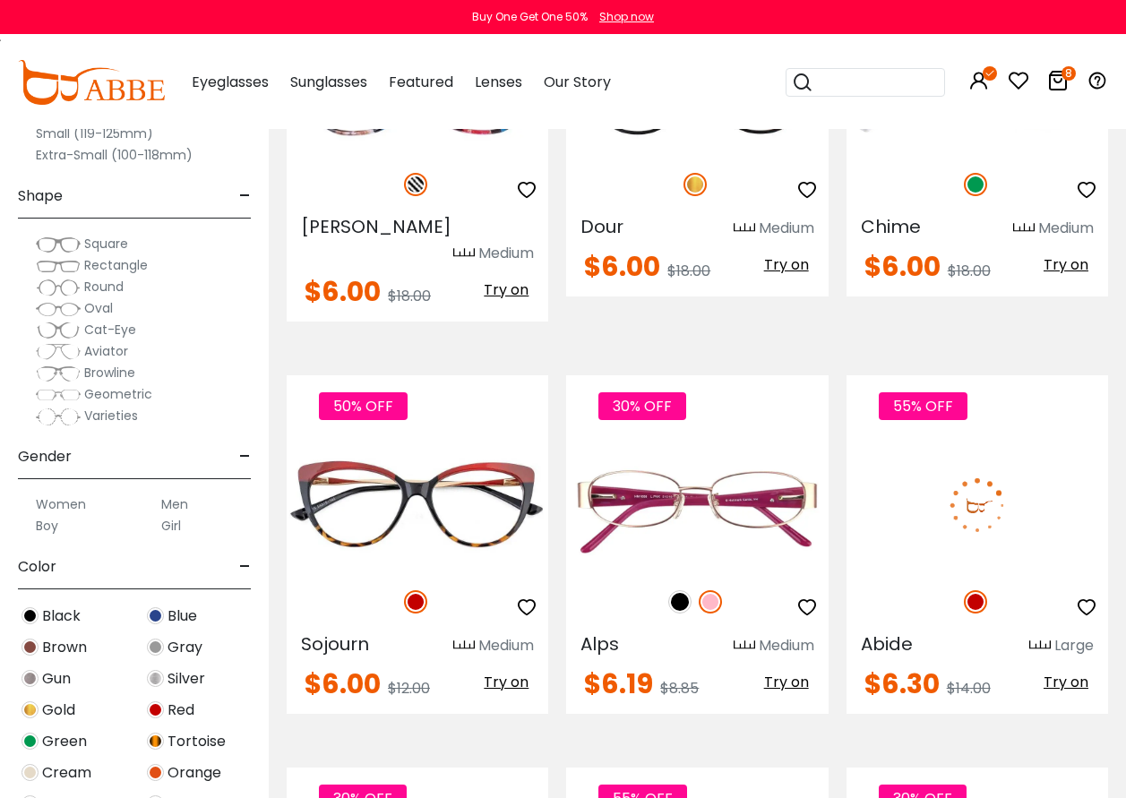
scroll to position [4928, 0]
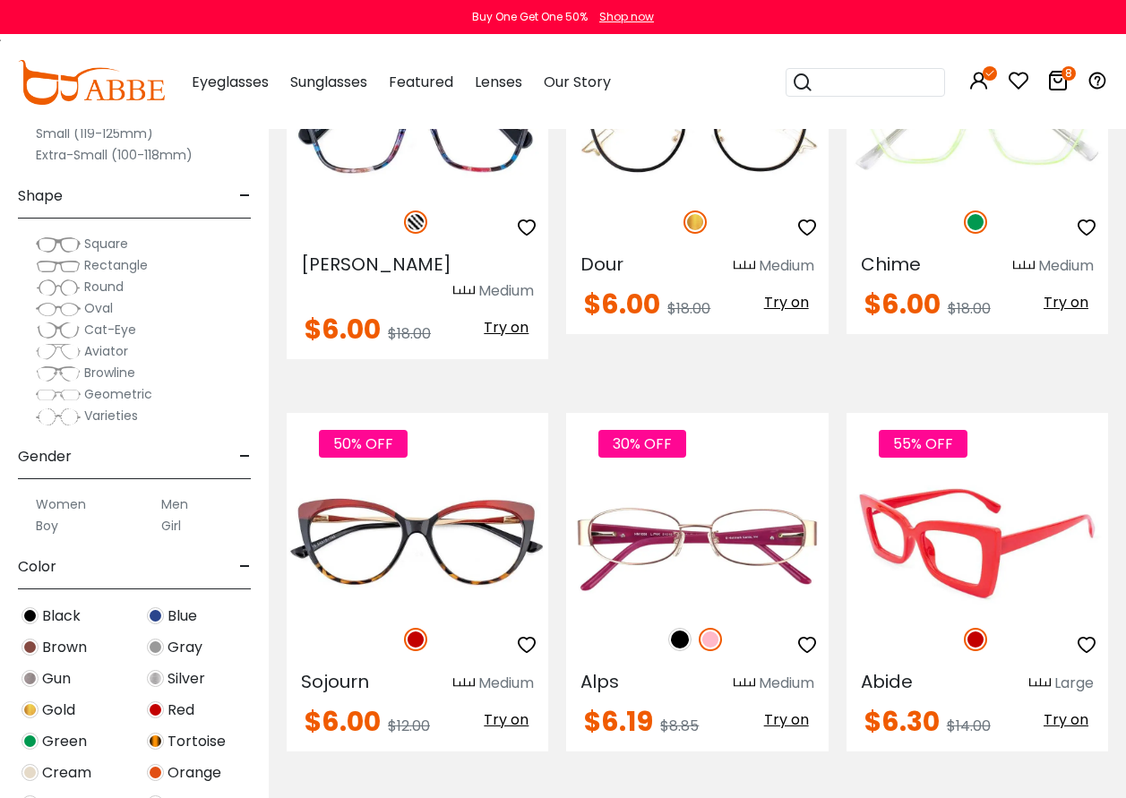
click at [1069, 710] on span "Try on" at bounding box center [1066, 720] width 45 height 21
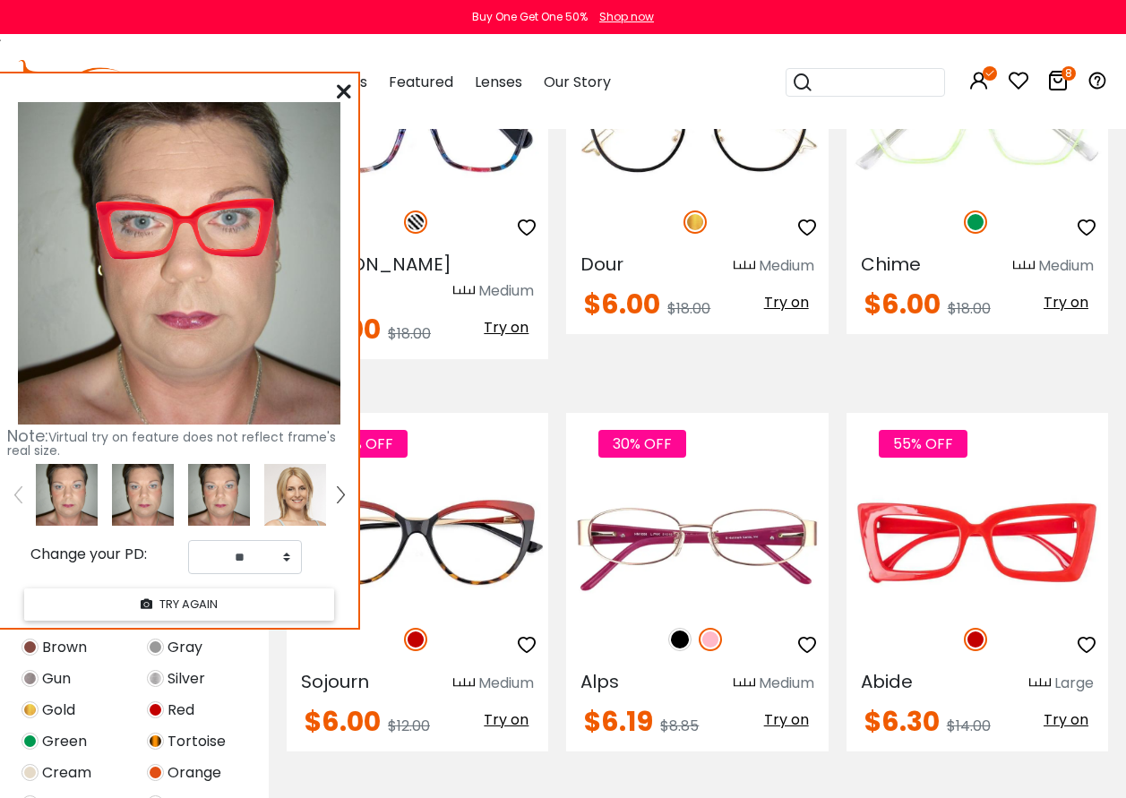
click at [350, 90] on icon at bounding box center [344, 91] width 14 height 14
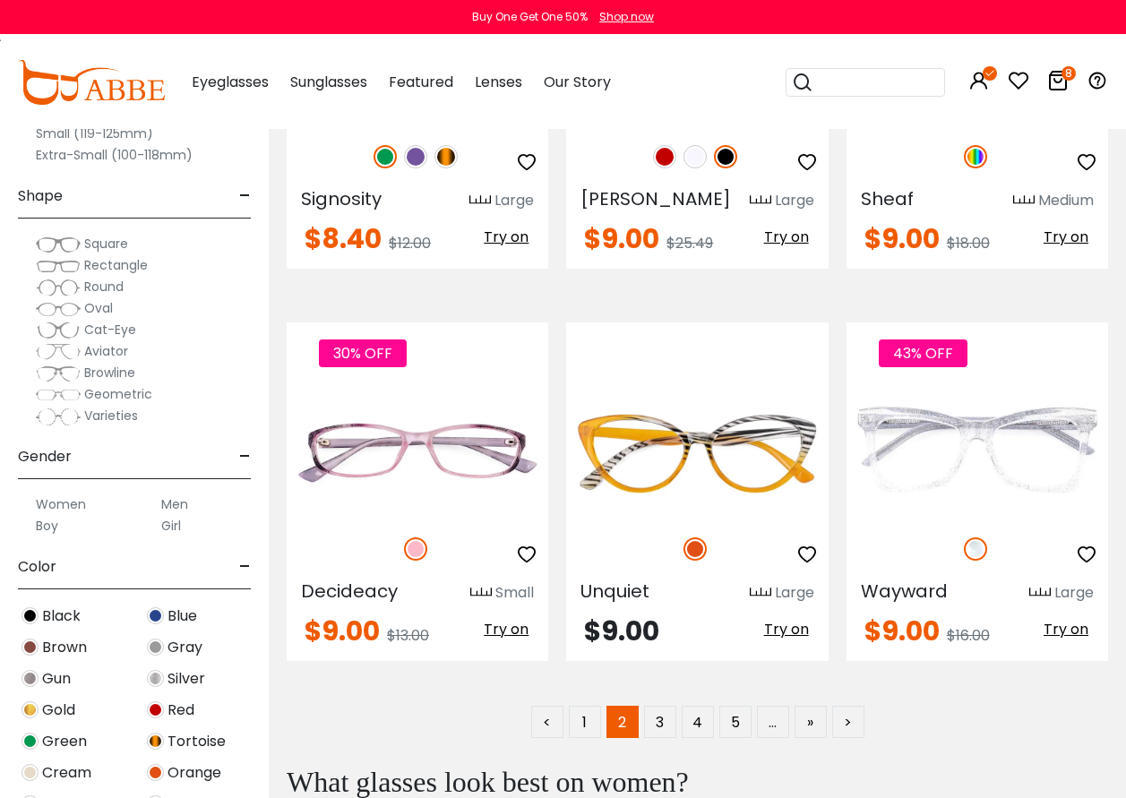
scroll to position [7974, 0]
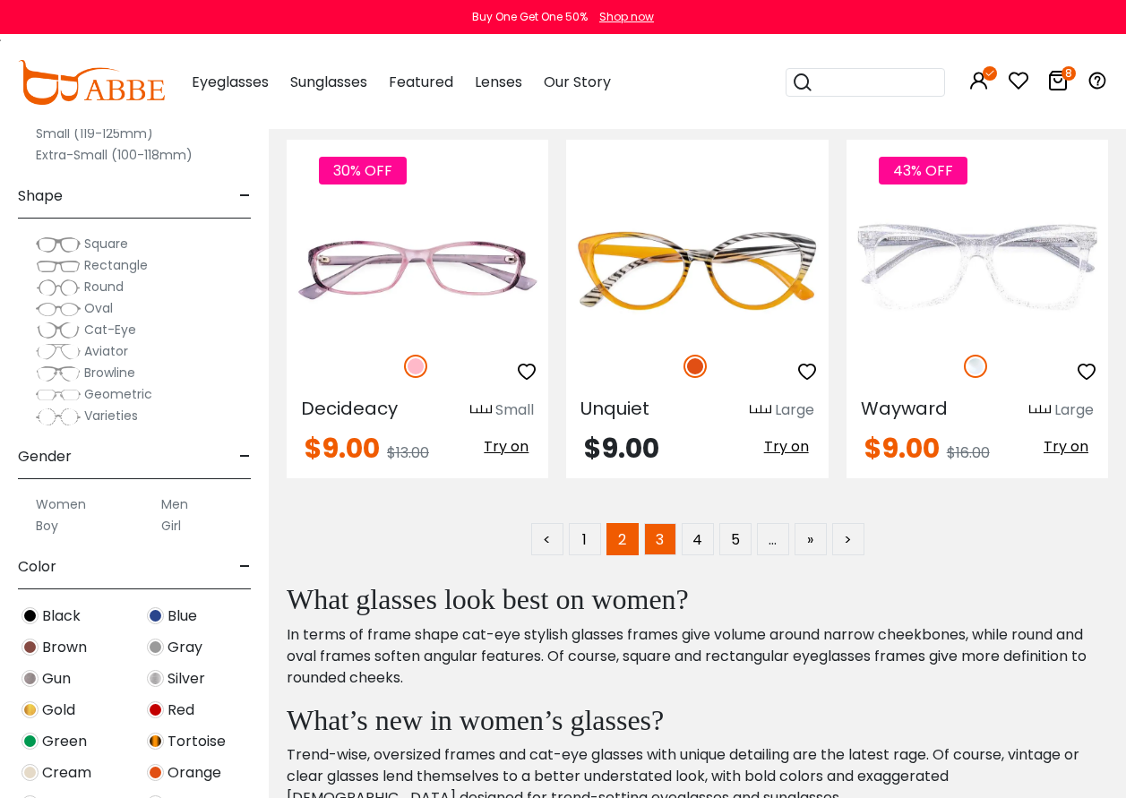
click at [659, 523] on link "3" at bounding box center [660, 539] width 32 height 32
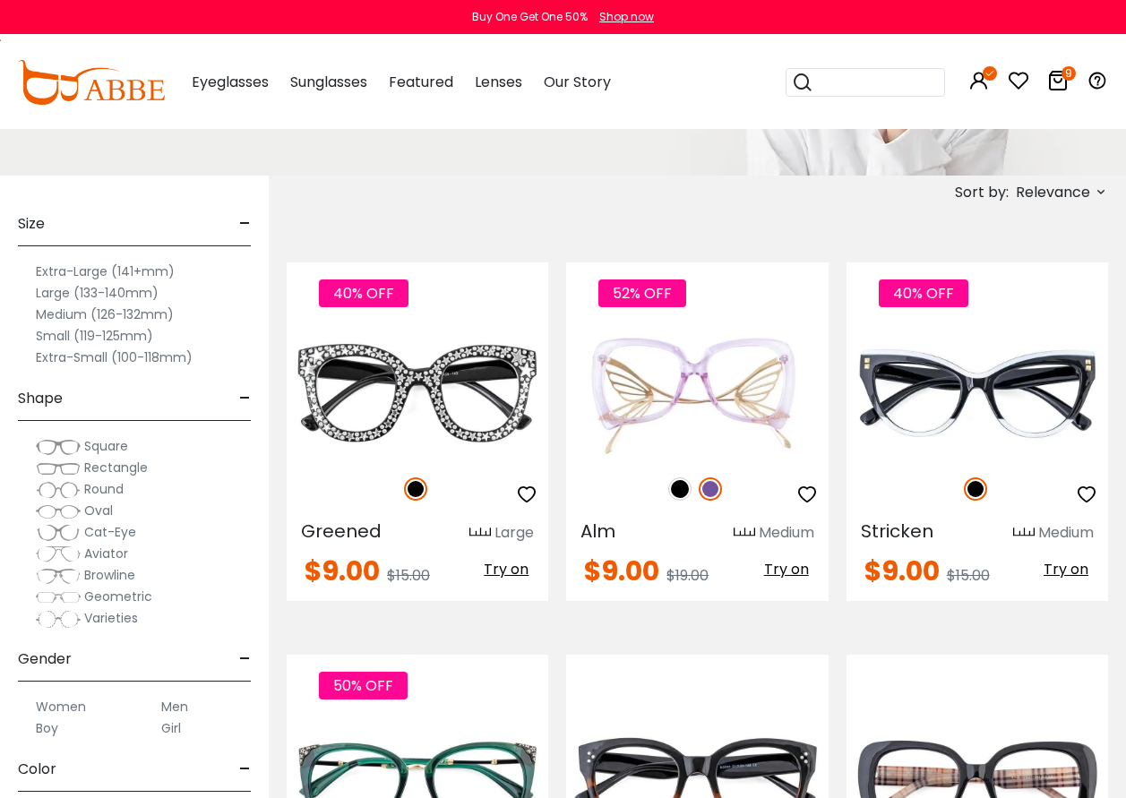
scroll to position [269, 0]
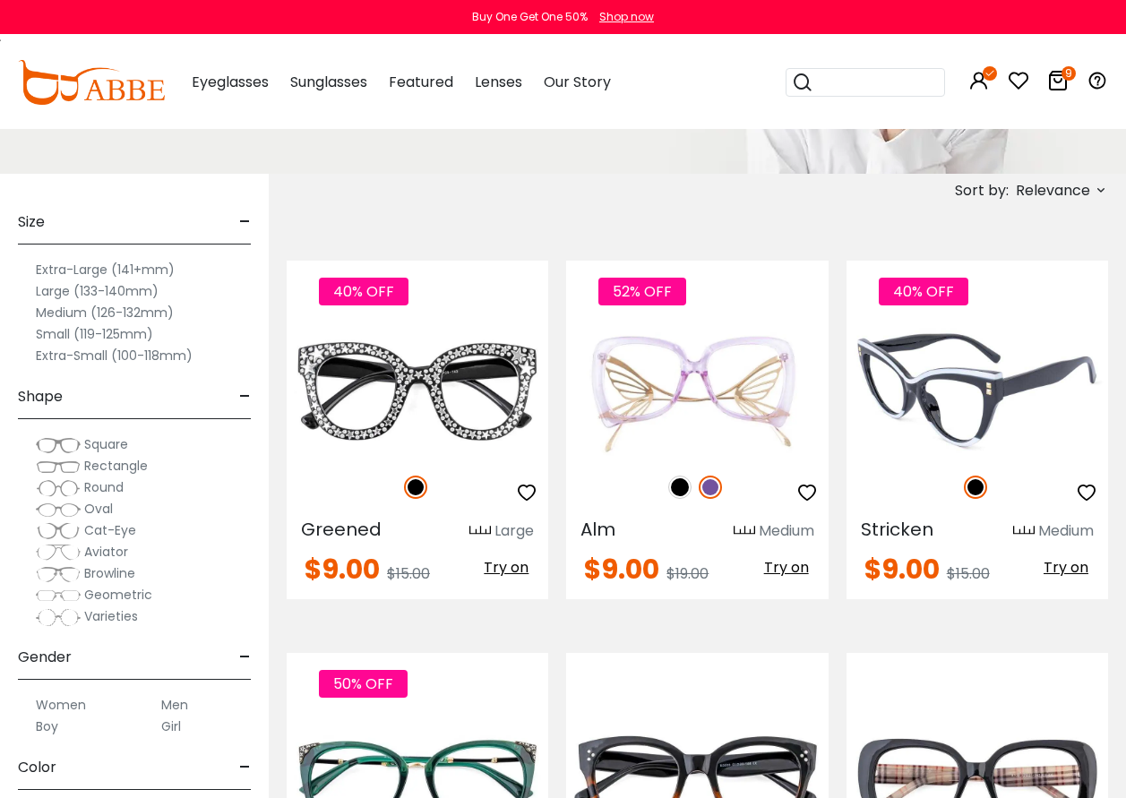
click at [1060, 568] on span "Try on" at bounding box center [1066, 567] width 45 height 21
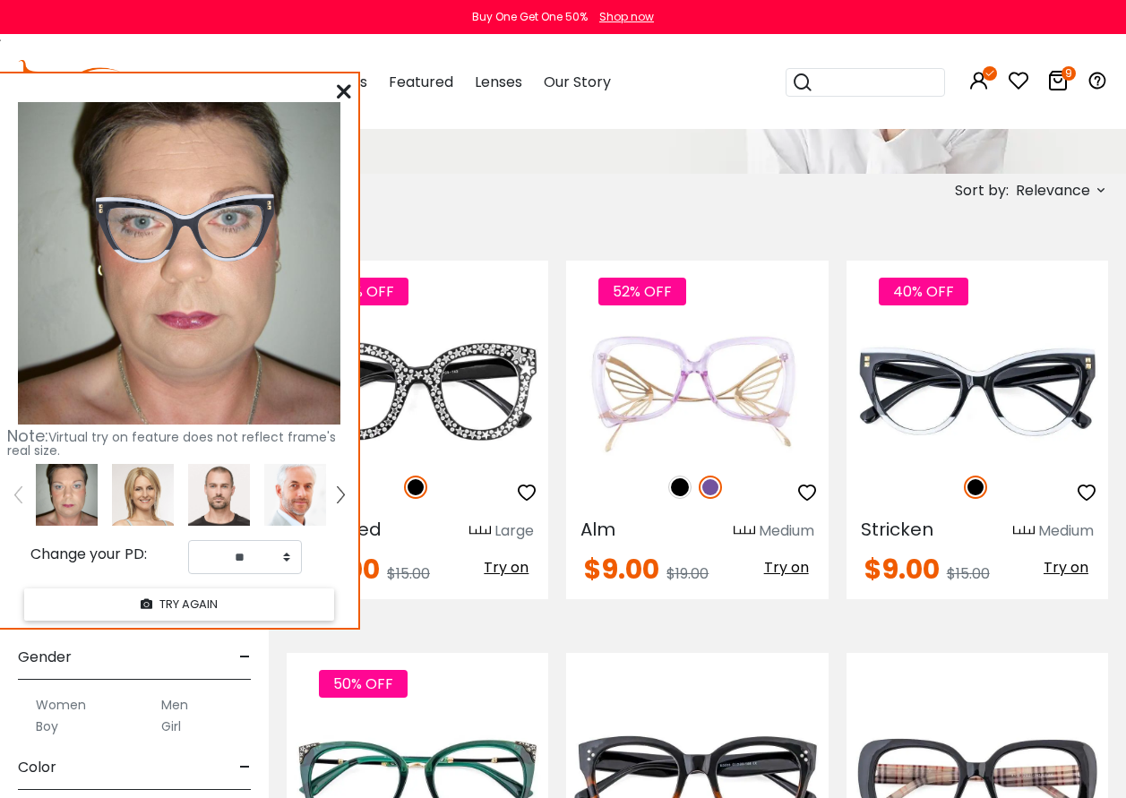
click at [342, 88] on icon at bounding box center [344, 91] width 14 height 14
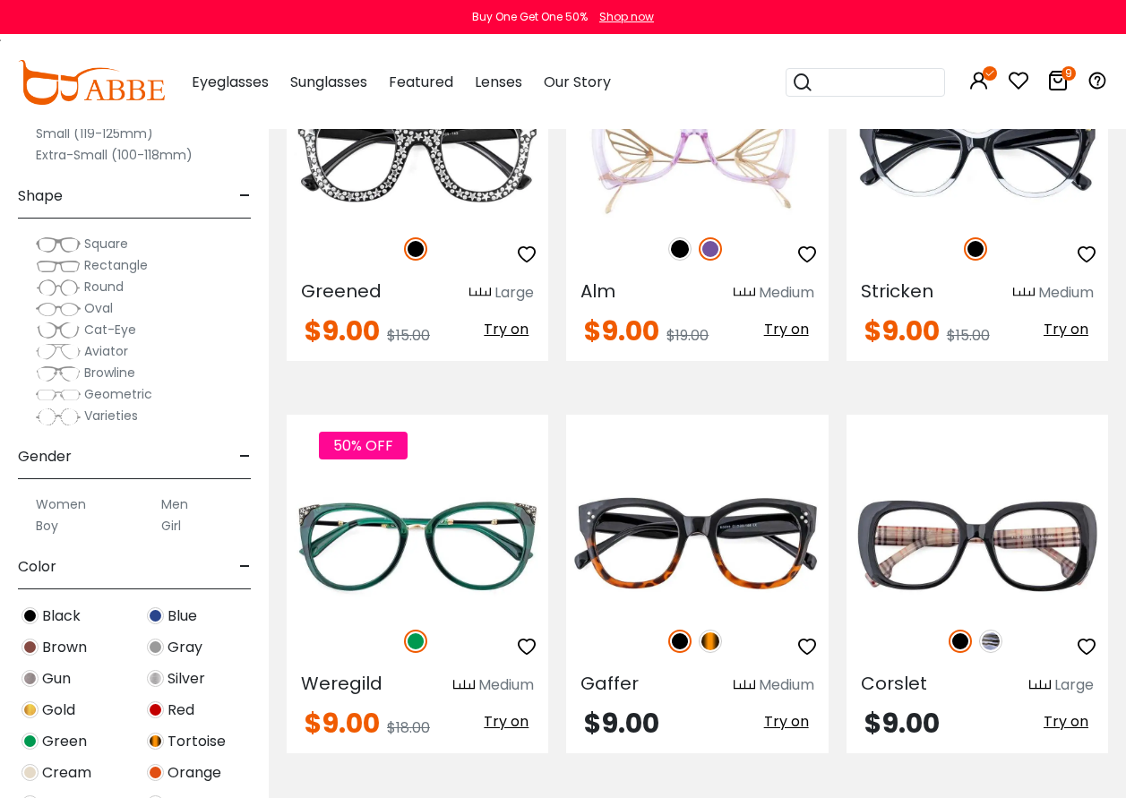
scroll to position [538, 0]
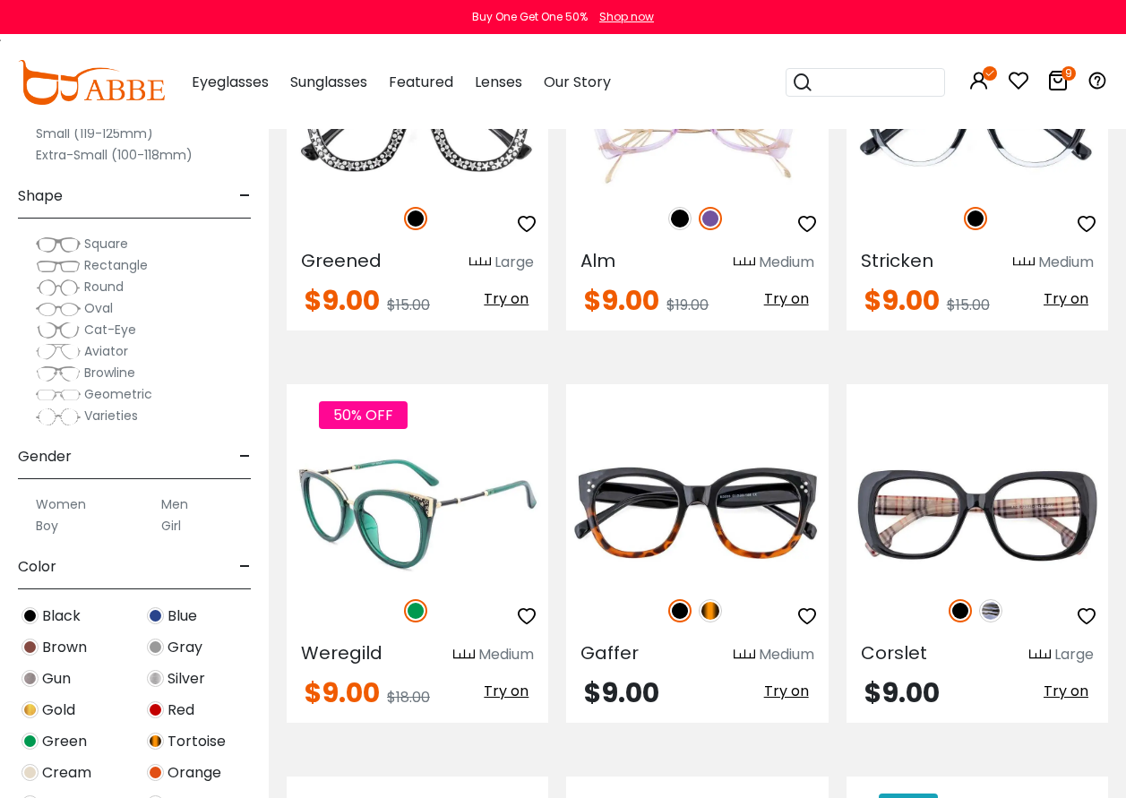
click at [514, 692] on span "Try on" at bounding box center [506, 691] width 45 height 21
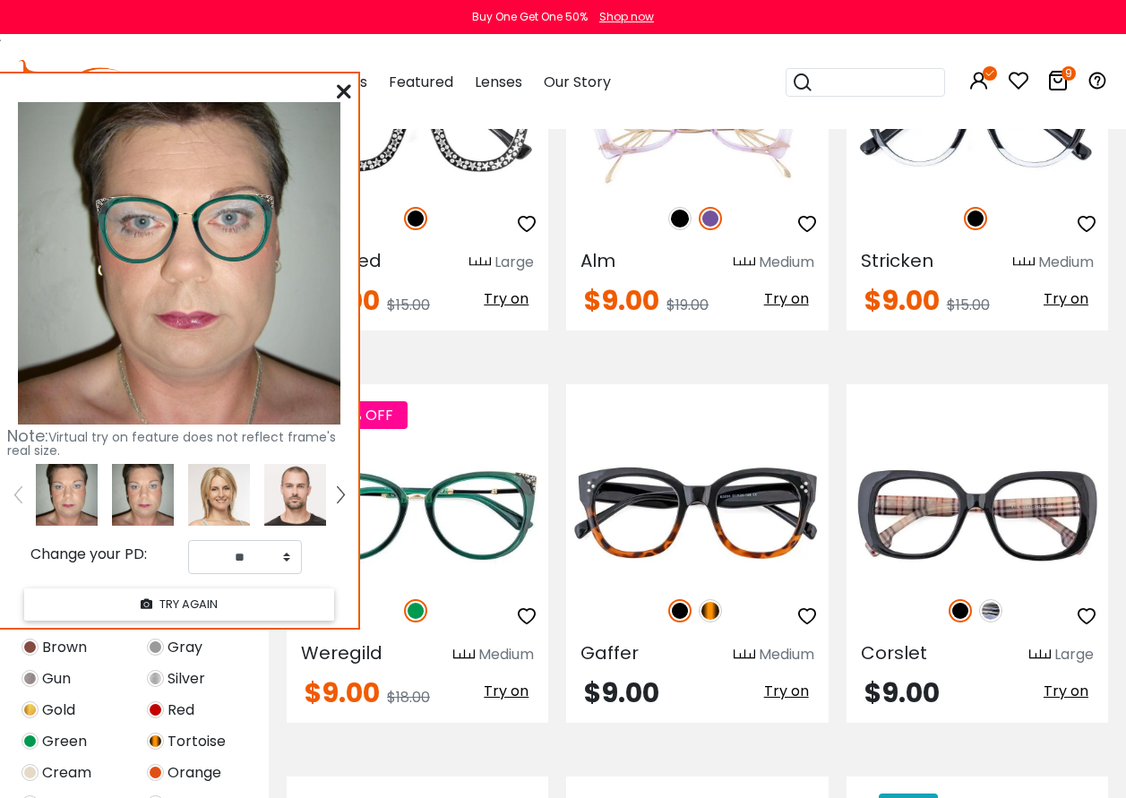
click at [342, 90] on icon at bounding box center [344, 91] width 14 height 14
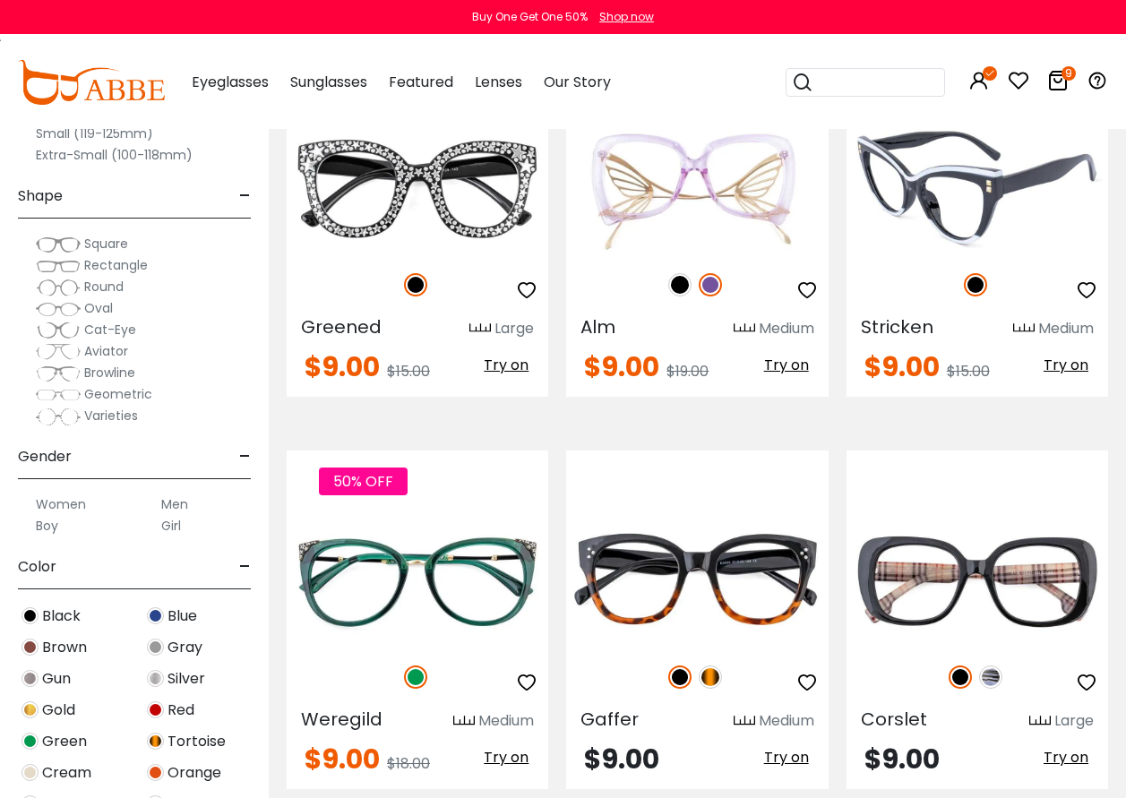
scroll to position [358, 0]
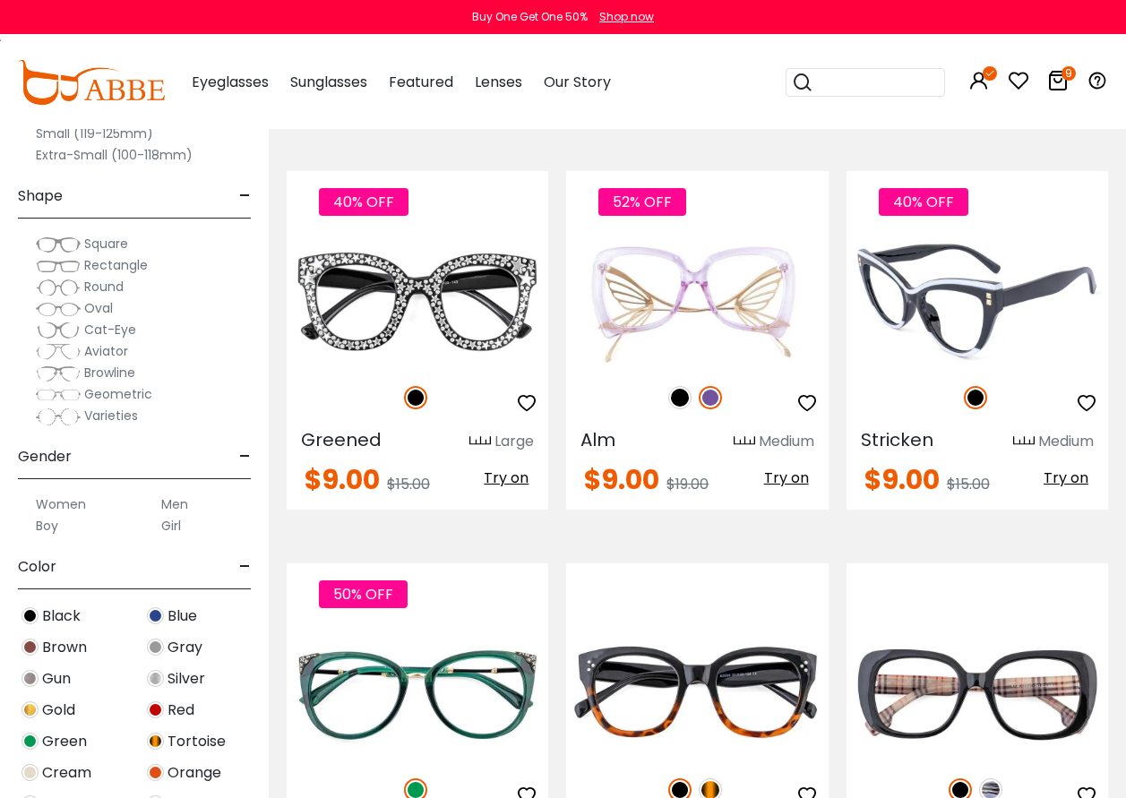
click at [926, 301] on img at bounding box center [978, 301] width 262 height 131
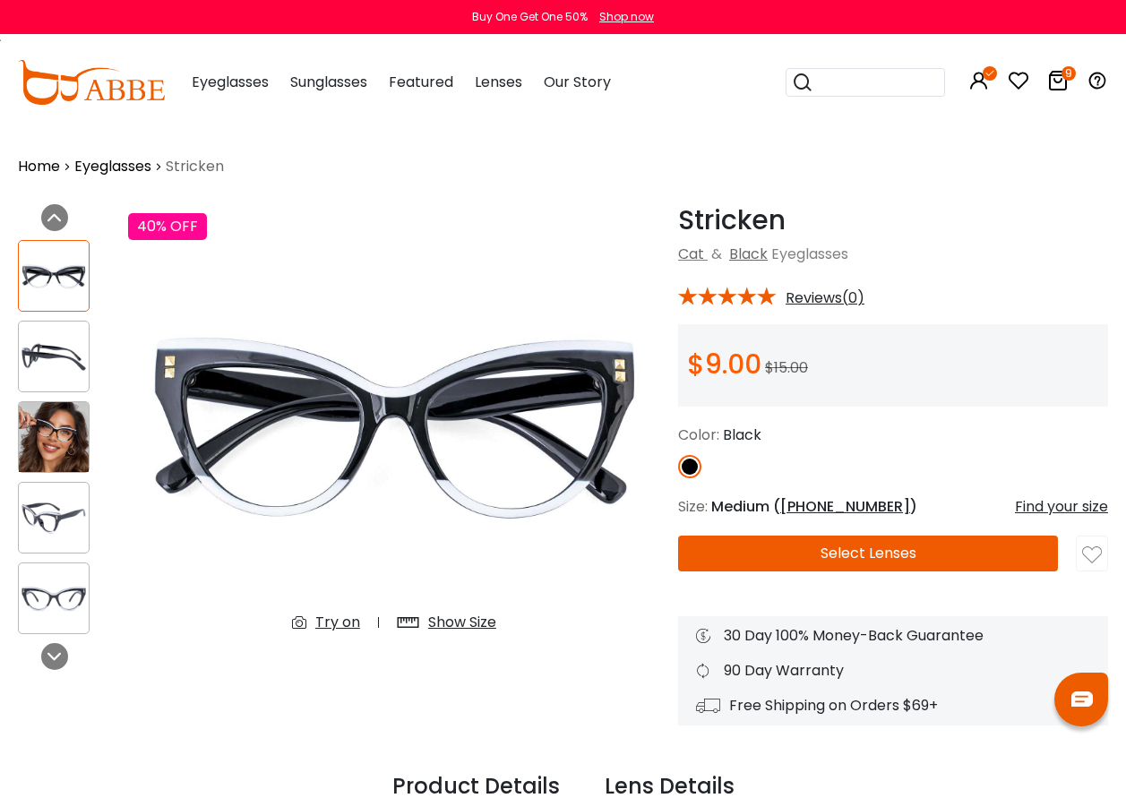
click at [335, 622] on div "Try on" at bounding box center [337, 623] width 45 height 22
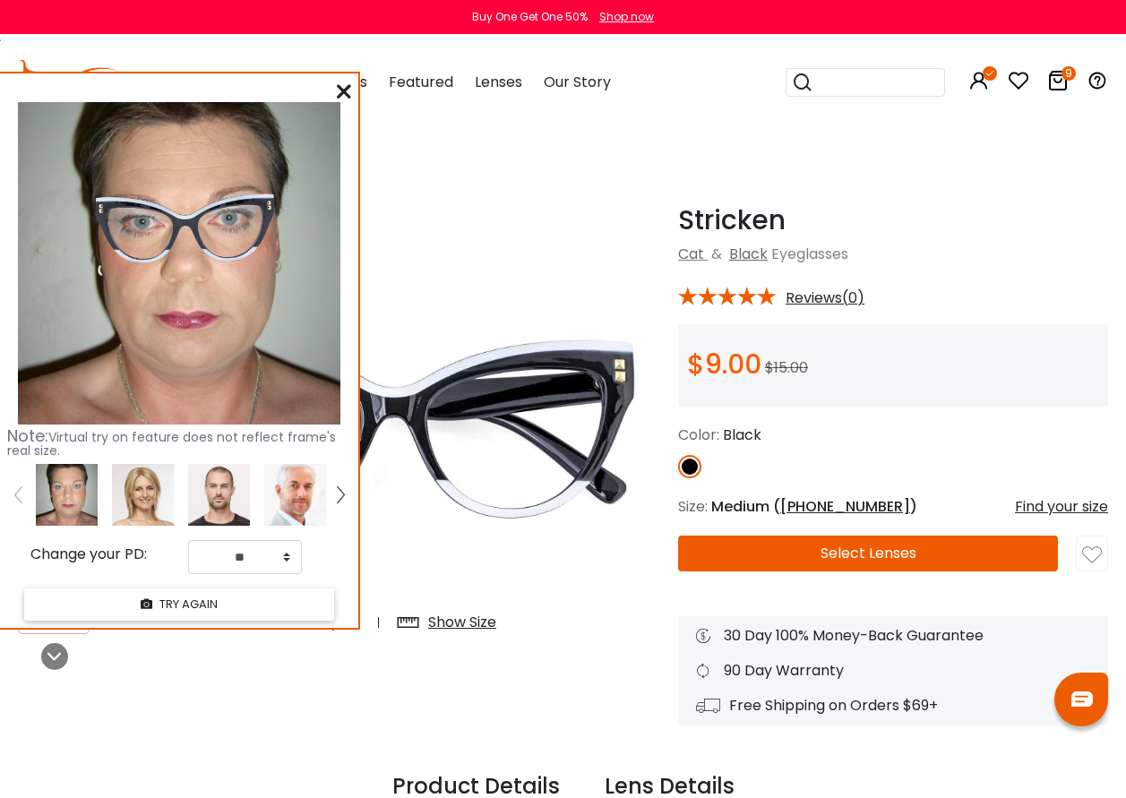
click at [849, 550] on button "Select Lenses" at bounding box center [868, 554] width 380 height 36
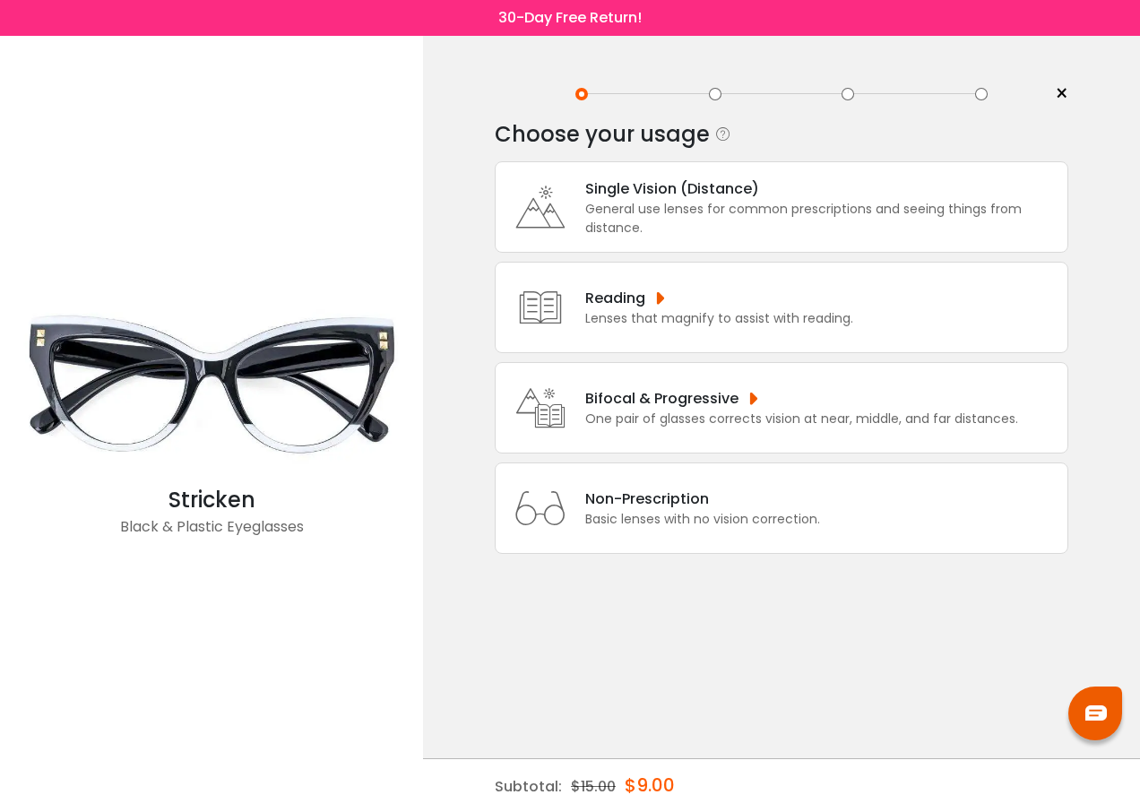
click at [635, 193] on div "Single Vision (Distance)" at bounding box center [821, 188] width 473 height 22
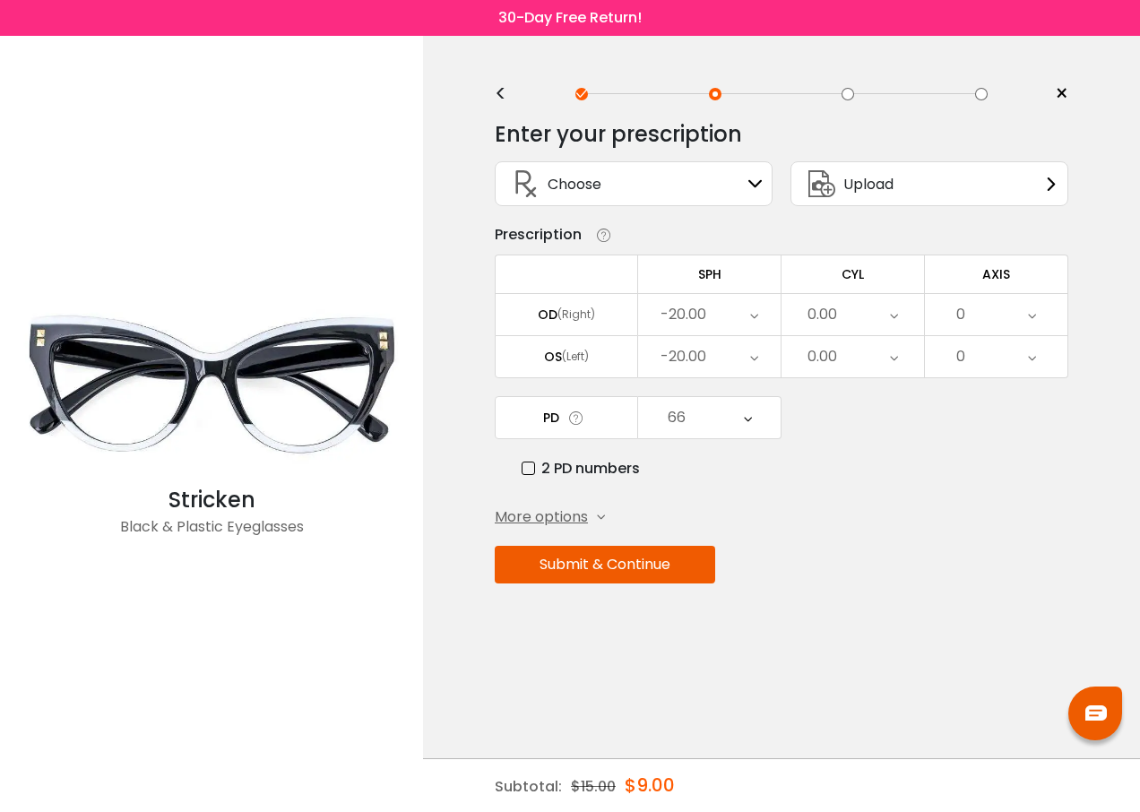
click at [603, 572] on button "Submit & Continue" at bounding box center [605, 565] width 220 height 38
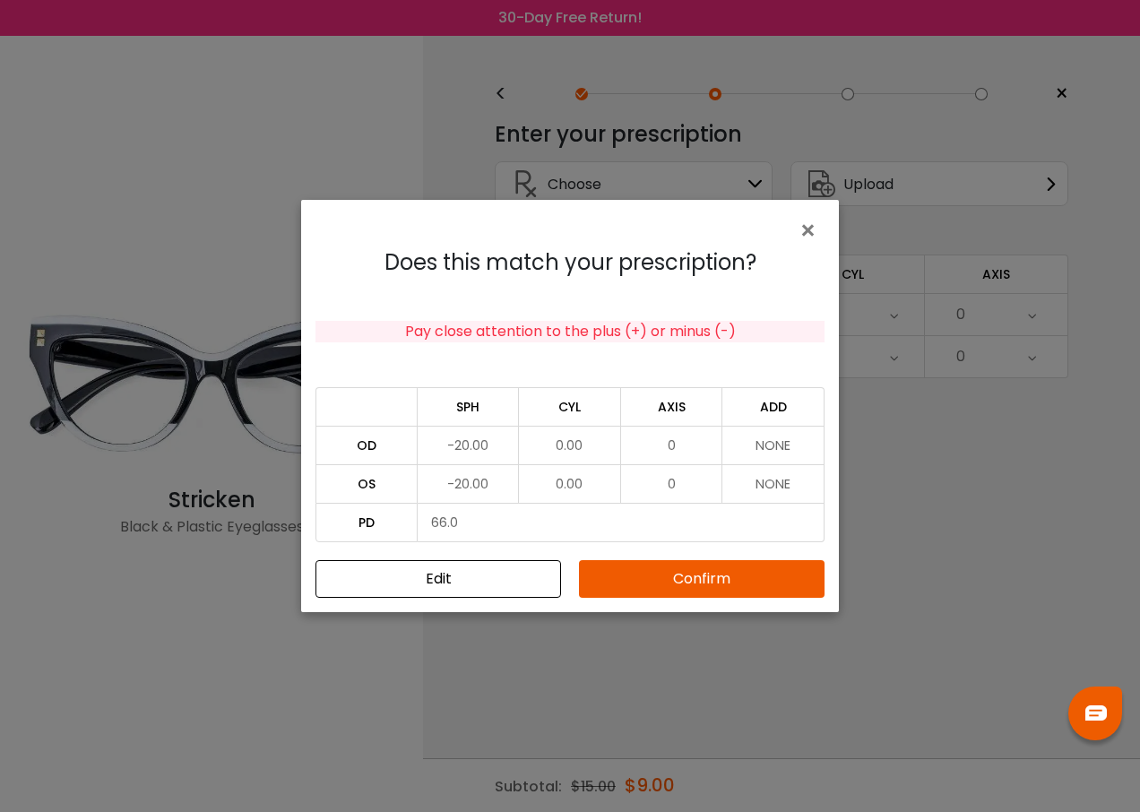
click at [653, 579] on button "Confirm" at bounding box center [701, 579] width 245 height 38
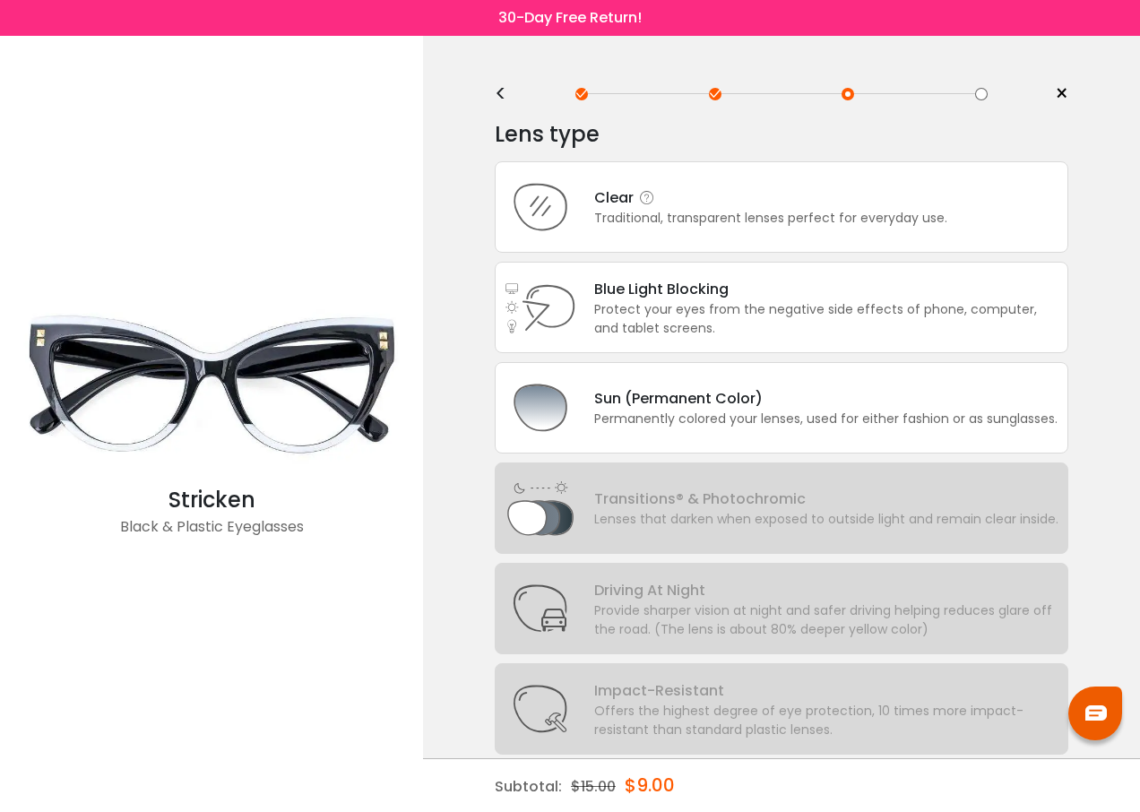
click at [588, 211] on div "Clear Traditional, transparent lenses perfect for everyday use." at bounding box center [761, 206] width 371 height 41
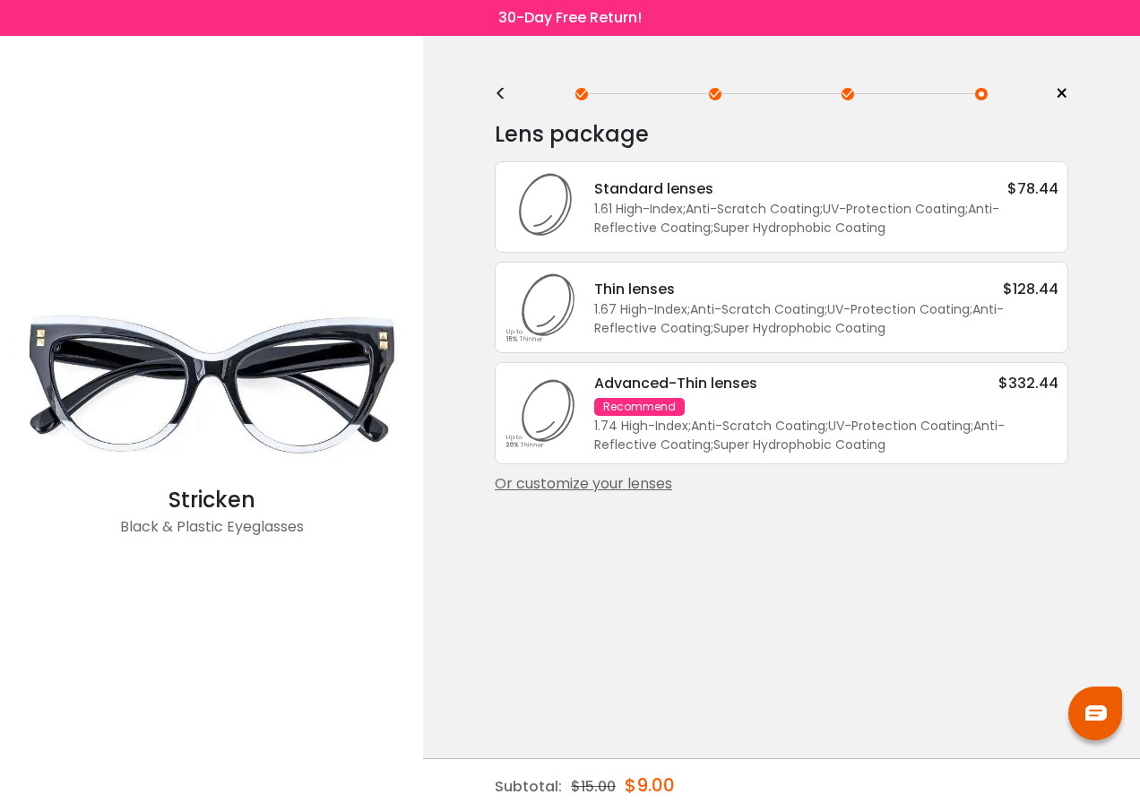
click at [608, 487] on div "Or customize your lenses" at bounding box center [781, 484] width 573 height 22
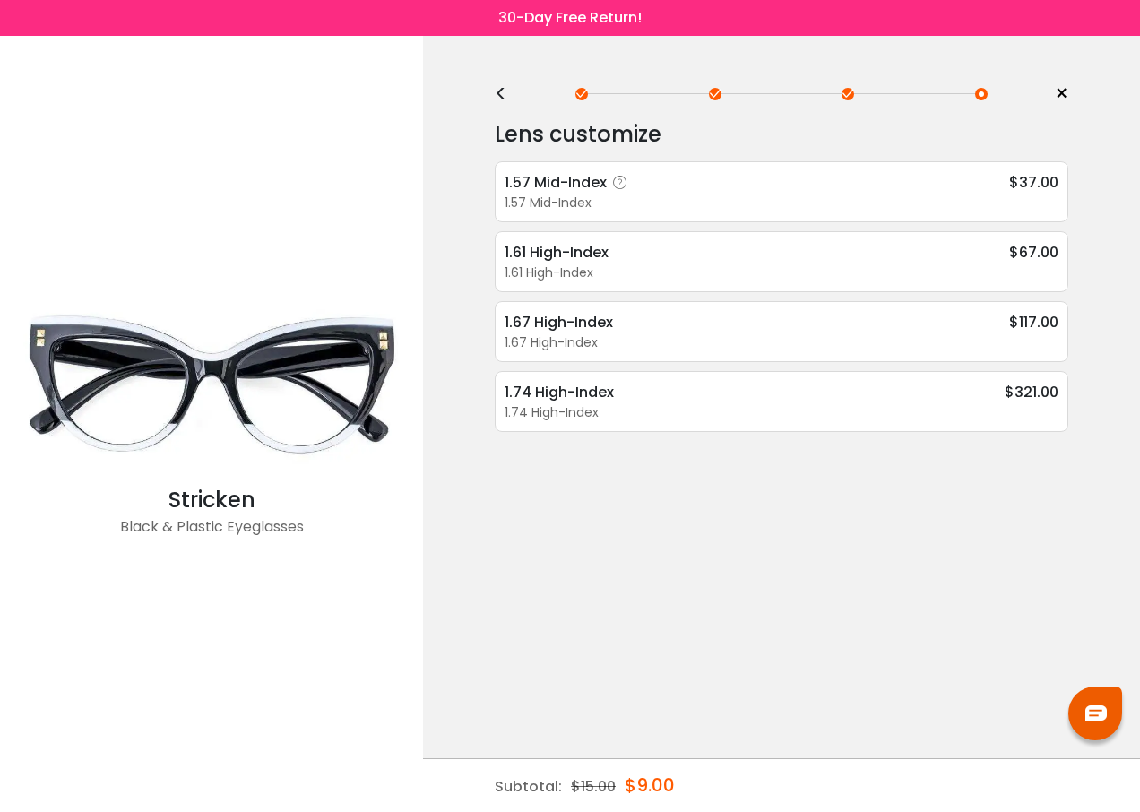
click at [551, 187] on div "1.57 Mid-Index" at bounding box center [568, 182] width 129 height 22
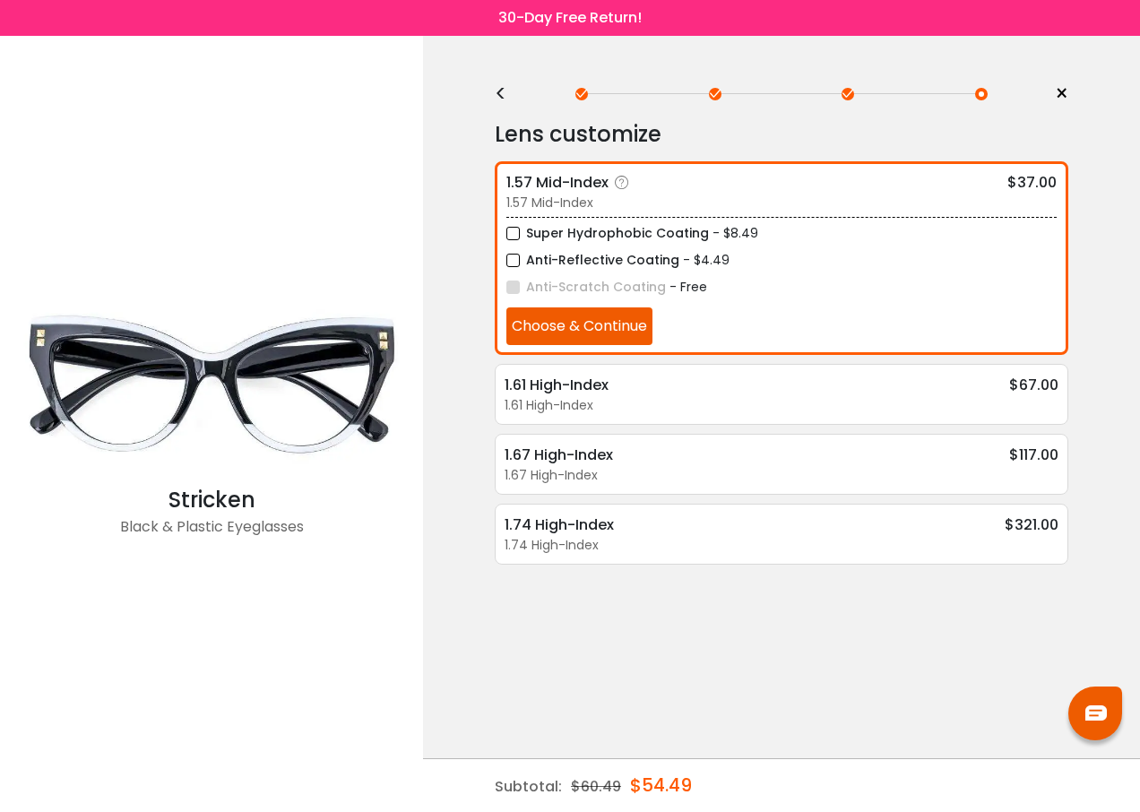
click at [608, 323] on button "Choose & Continue" at bounding box center [579, 326] width 146 height 38
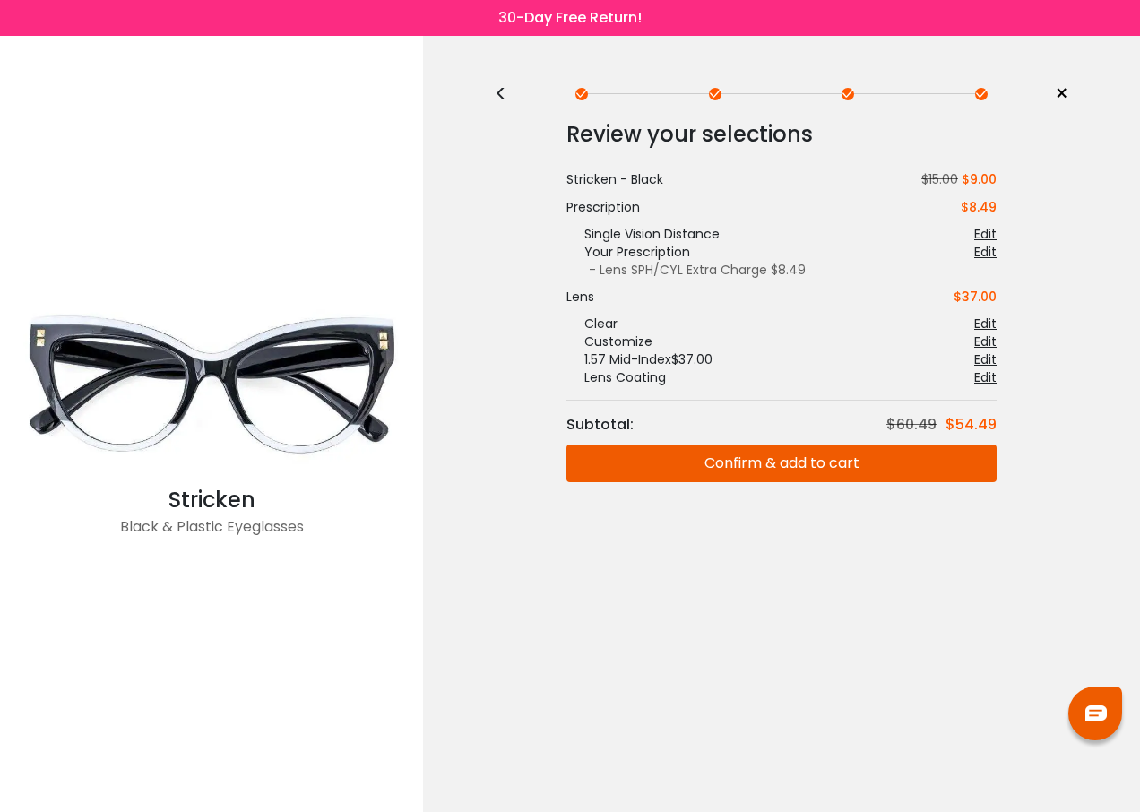
click at [820, 455] on button "Confirm & add to cart" at bounding box center [781, 463] width 430 height 38
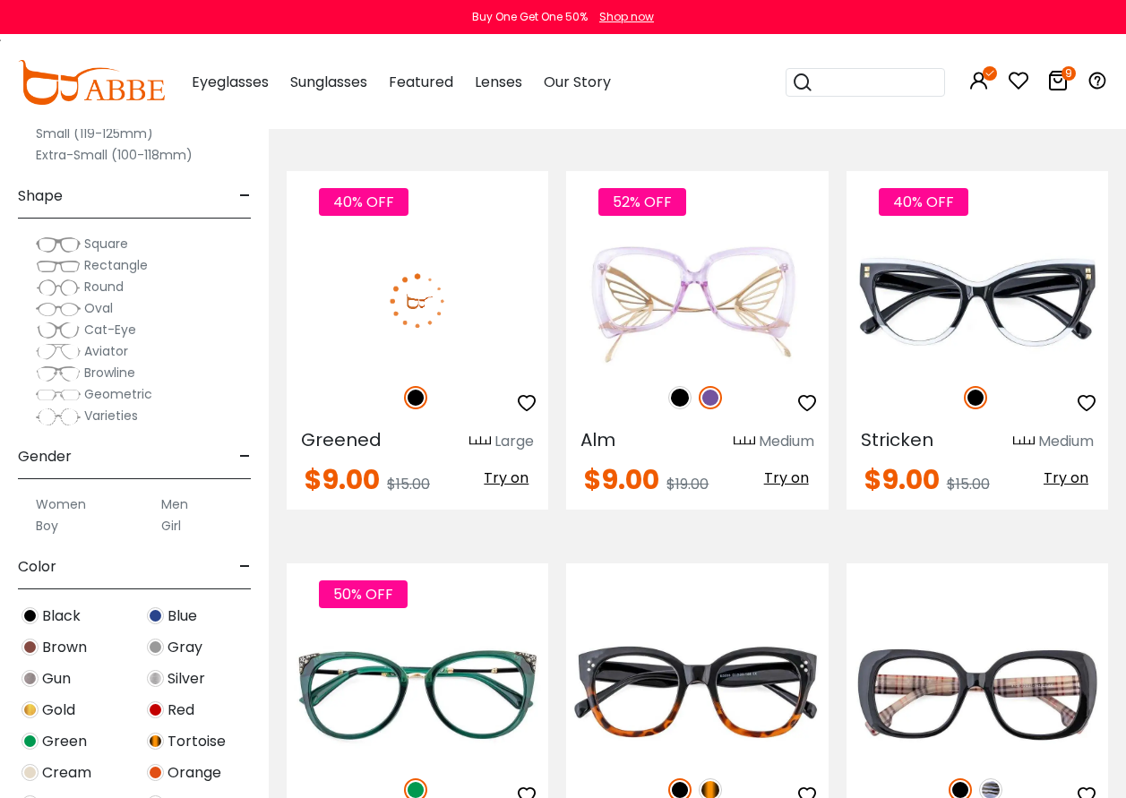
drag, startPoint x: 508, startPoint y: 475, endPoint x: 492, endPoint y: 465, distance: 18.9
click at [508, 475] on span "Try on" at bounding box center [506, 478] width 45 height 21
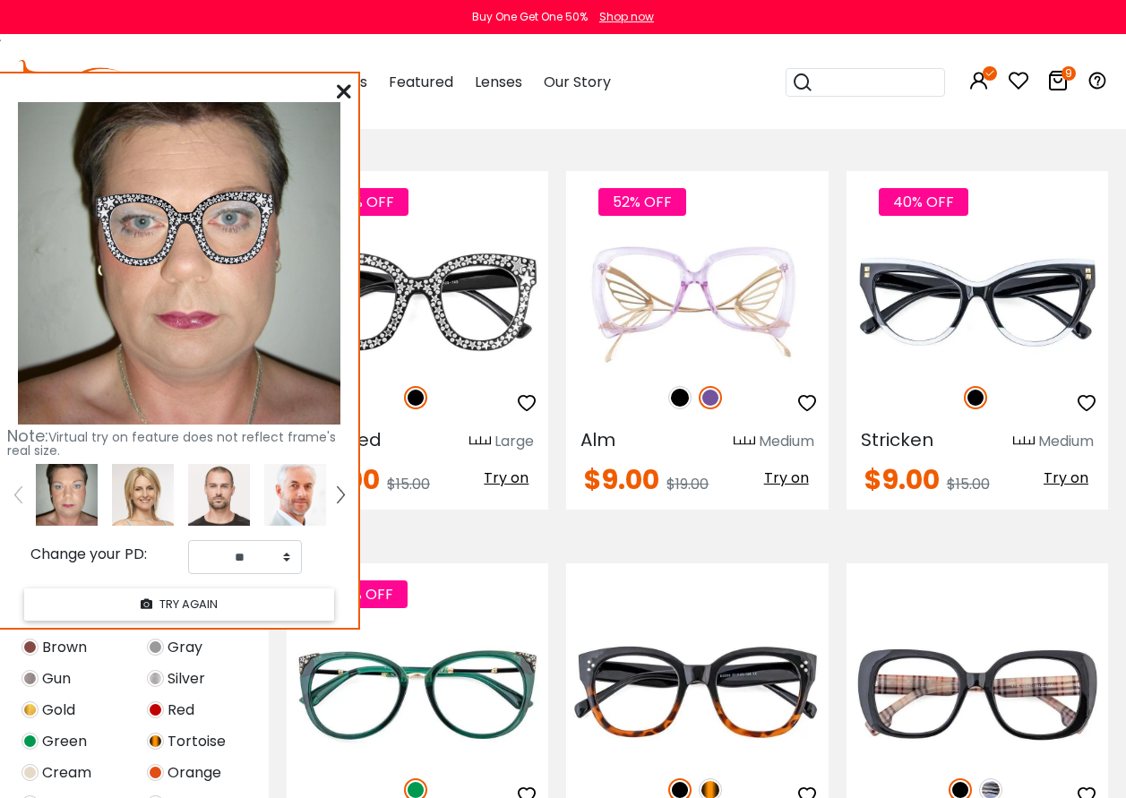
click at [347, 94] on icon at bounding box center [344, 91] width 14 height 14
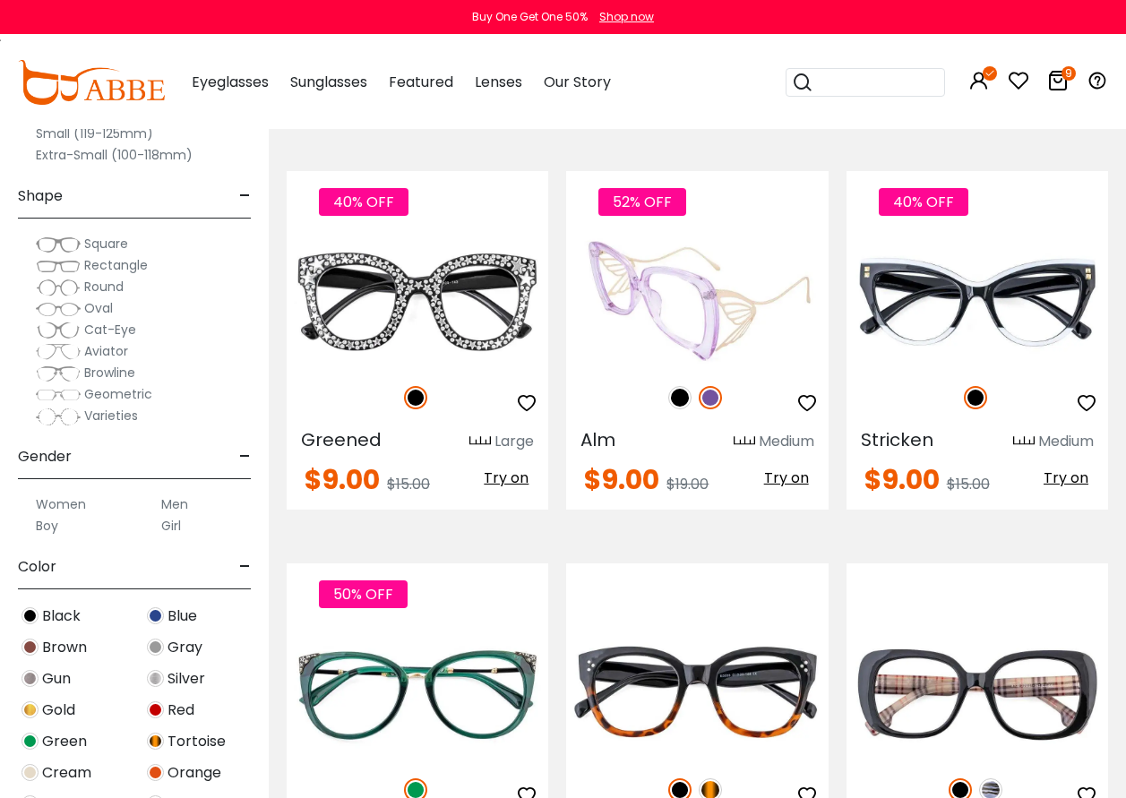
click at [791, 480] on span "Try on" at bounding box center [786, 478] width 45 height 21
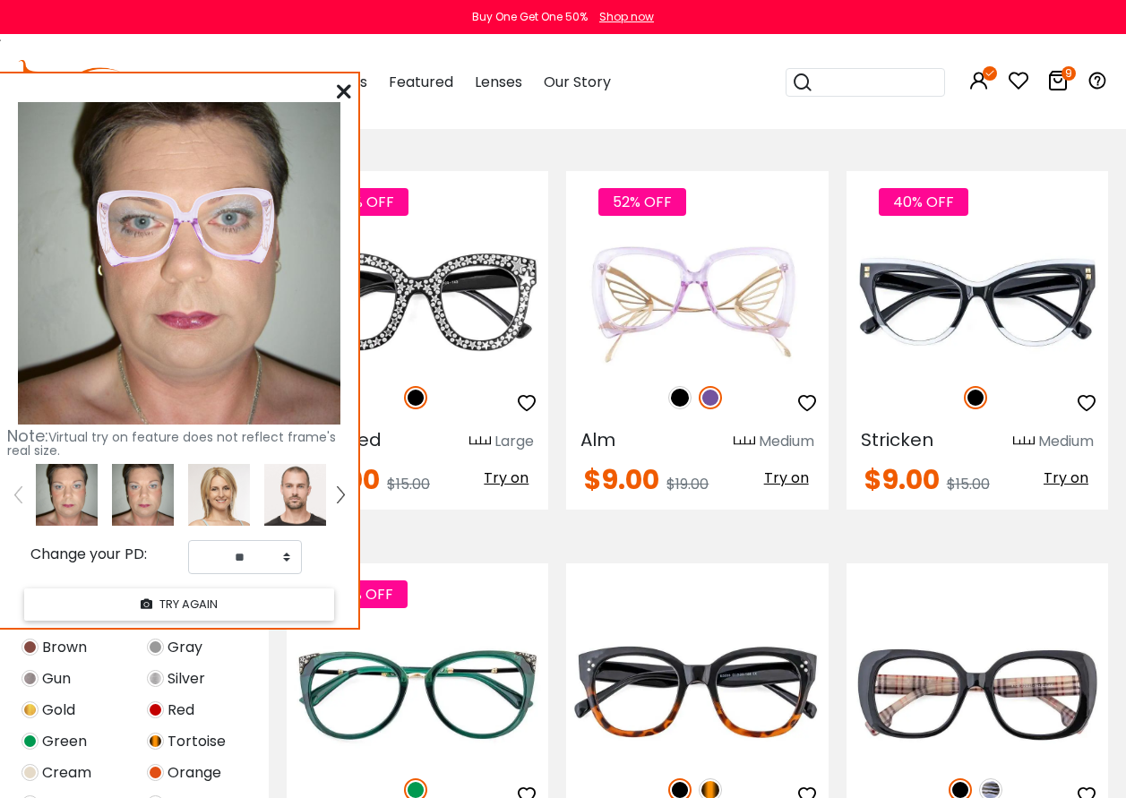
click at [344, 89] on icon at bounding box center [344, 91] width 14 height 14
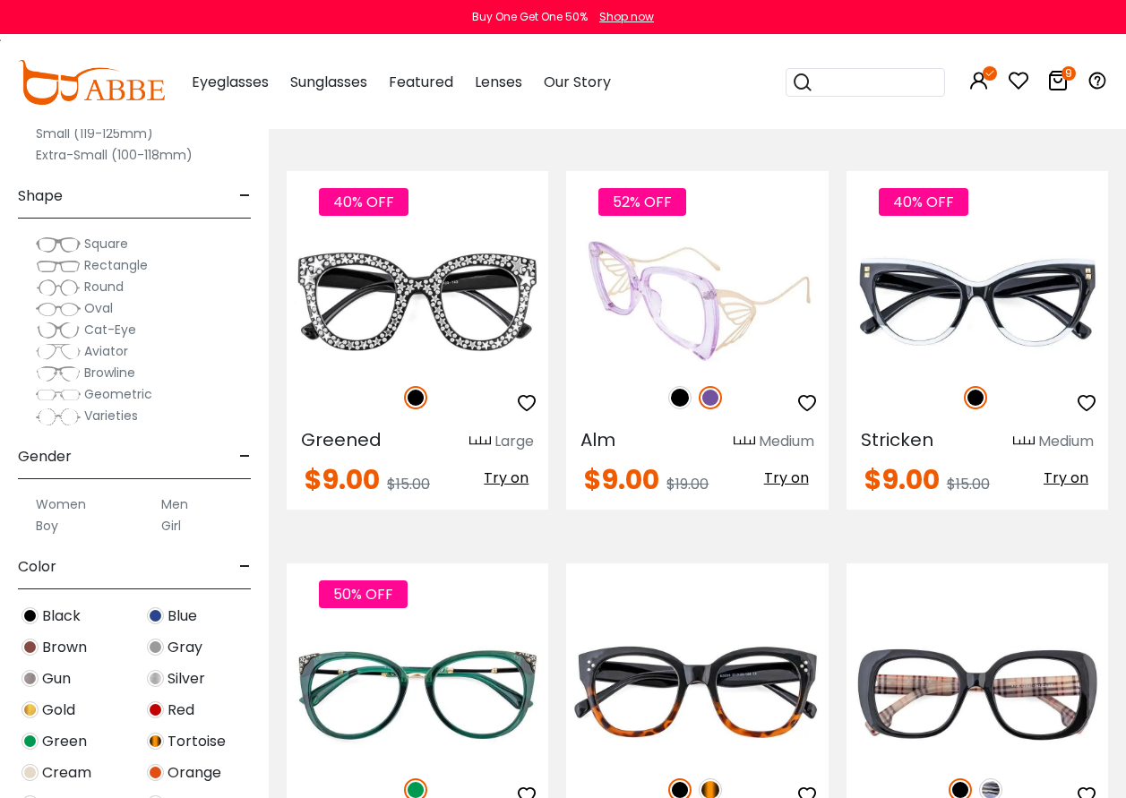
click at [665, 319] on img at bounding box center [697, 301] width 262 height 131
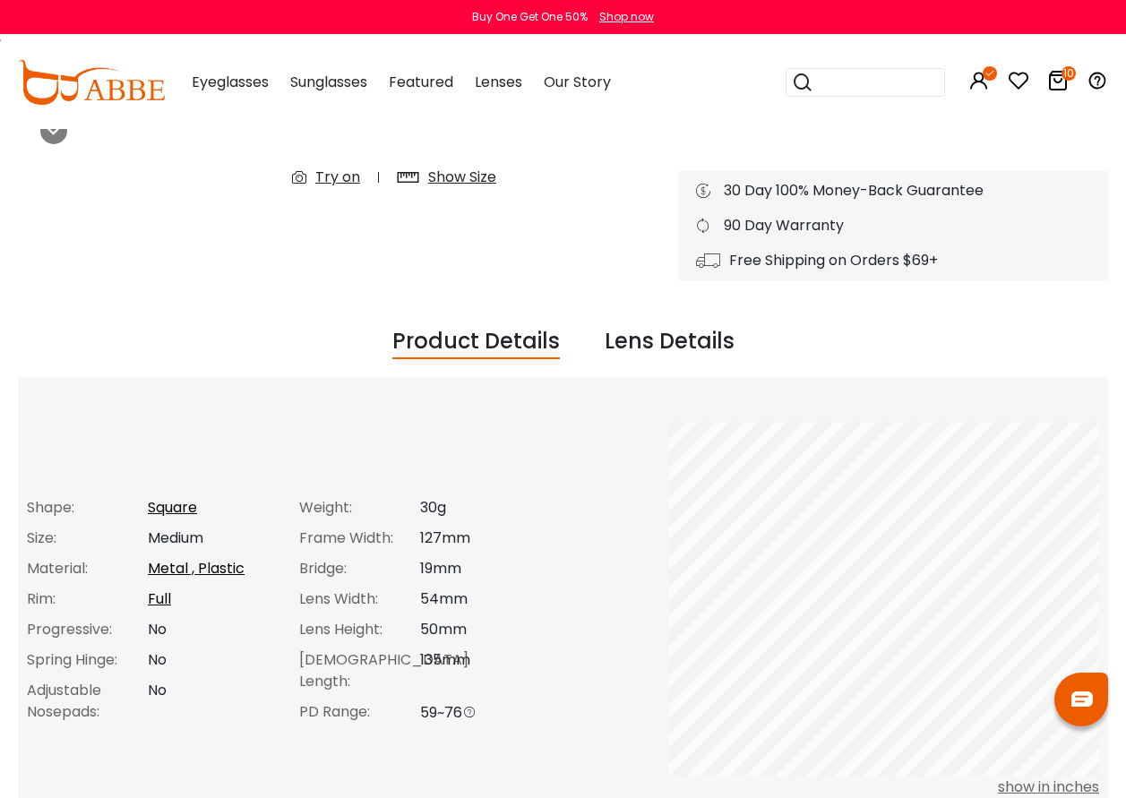
scroll to position [448, 0]
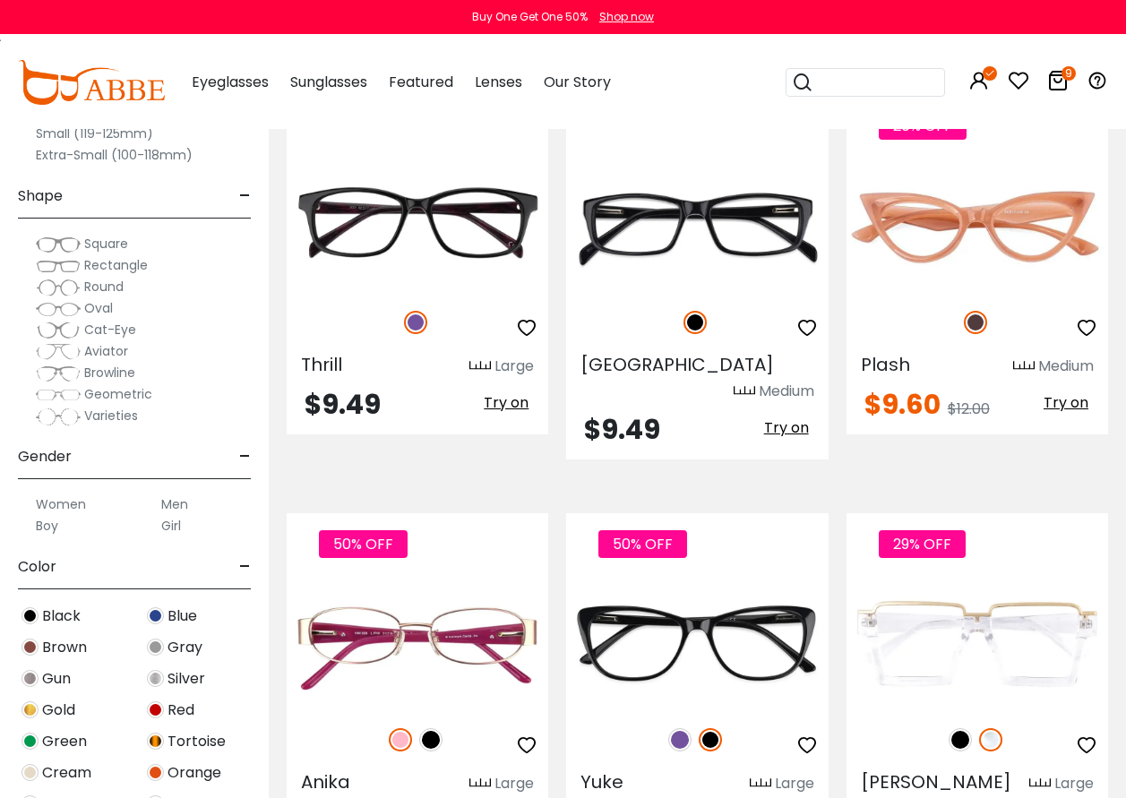
scroll to position [1613, 0]
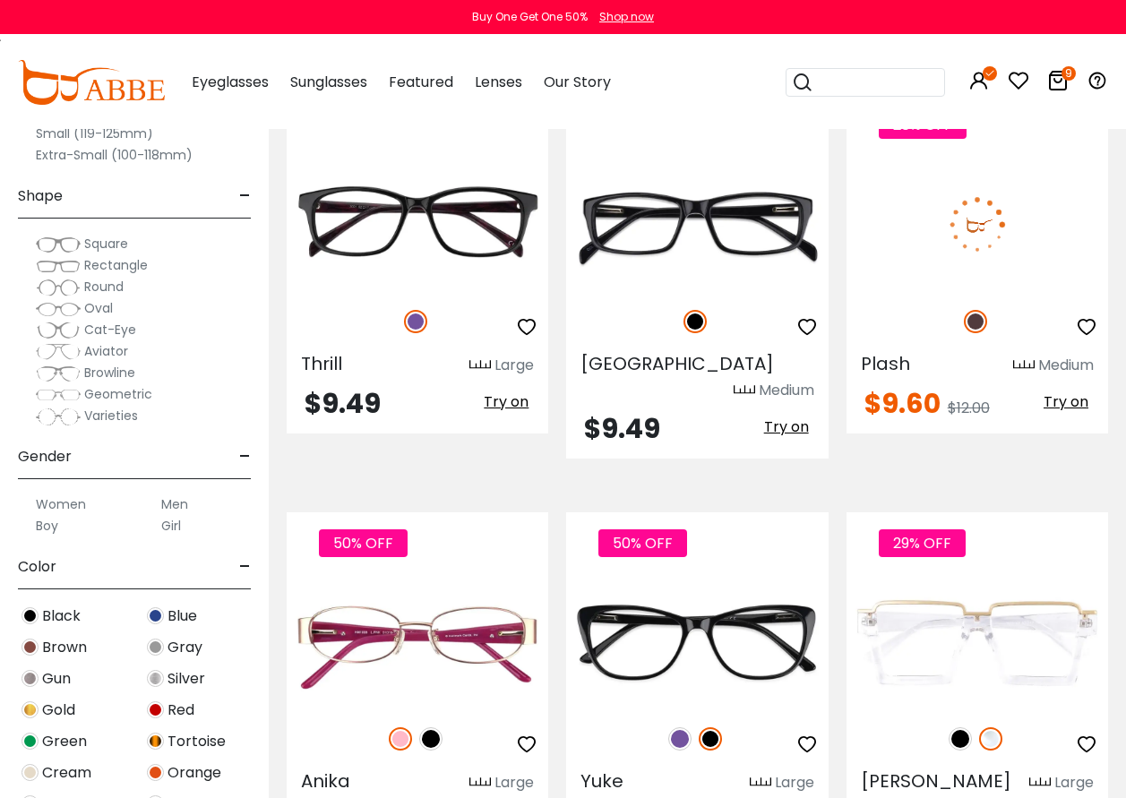
click at [1073, 399] on span "Try on" at bounding box center [1066, 402] width 45 height 21
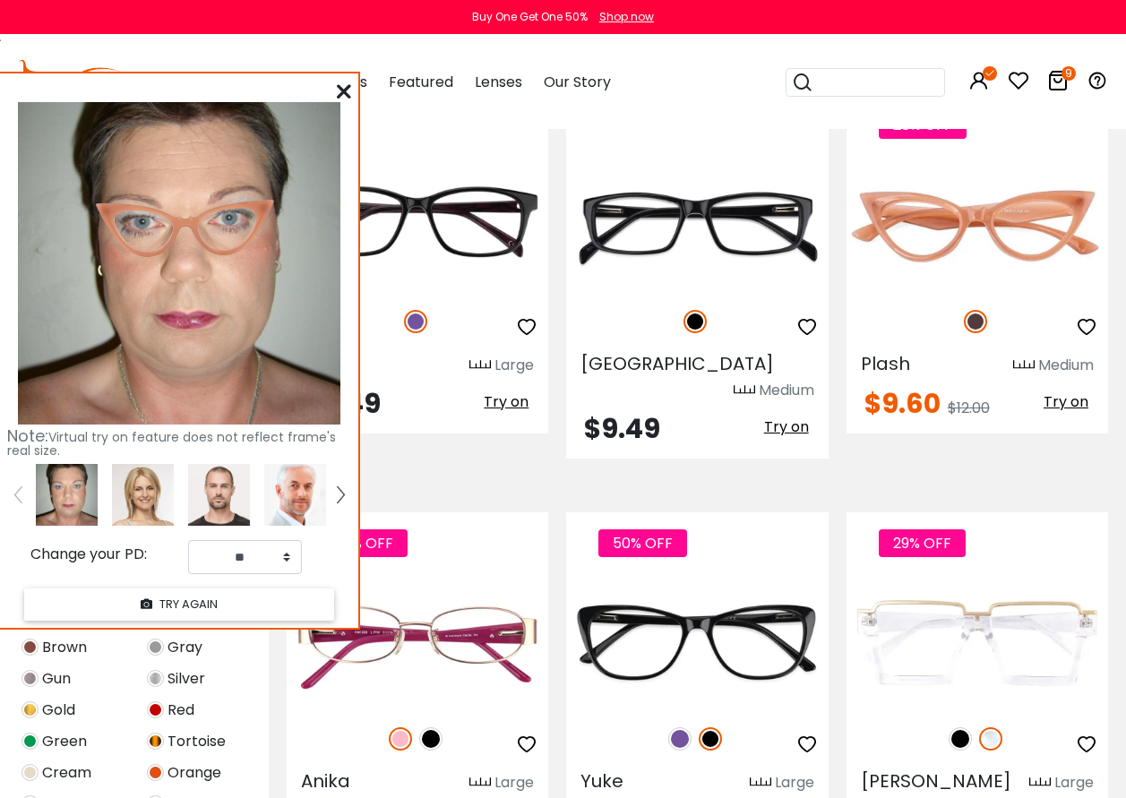
click at [347, 85] on icon at bounding box center [344, 91] width 14 height 14
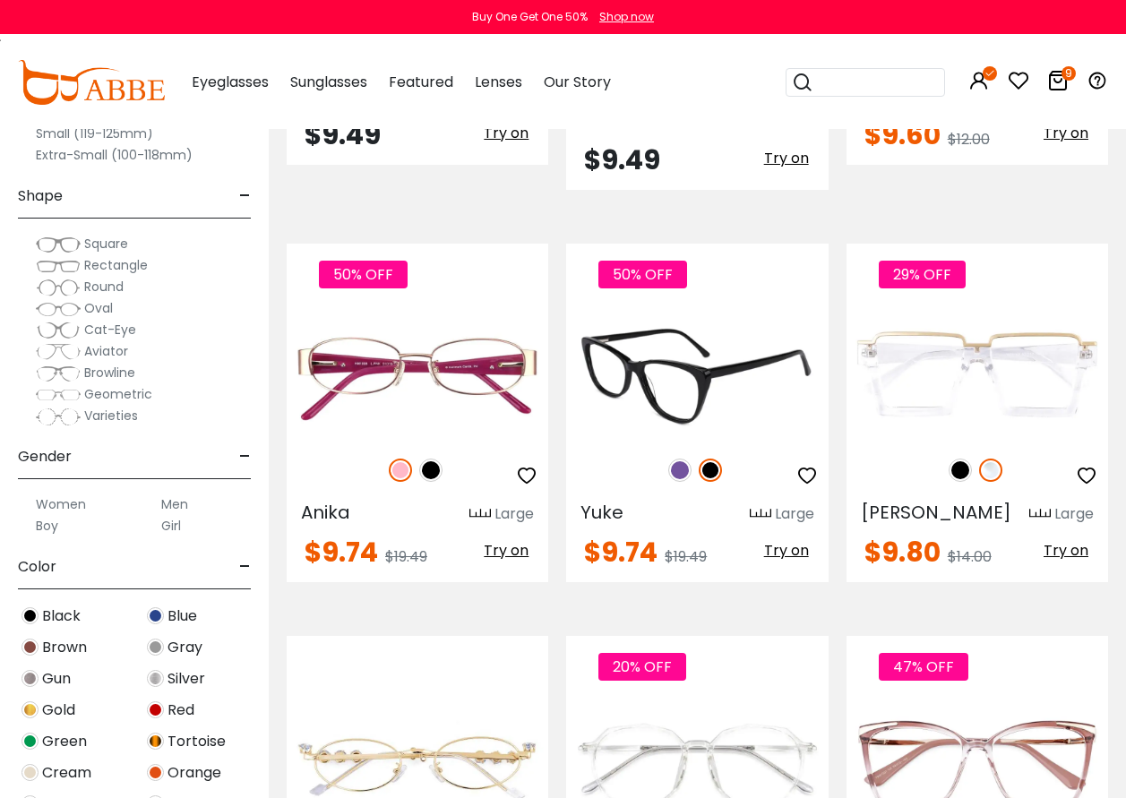
scroll to position [2150, 0]
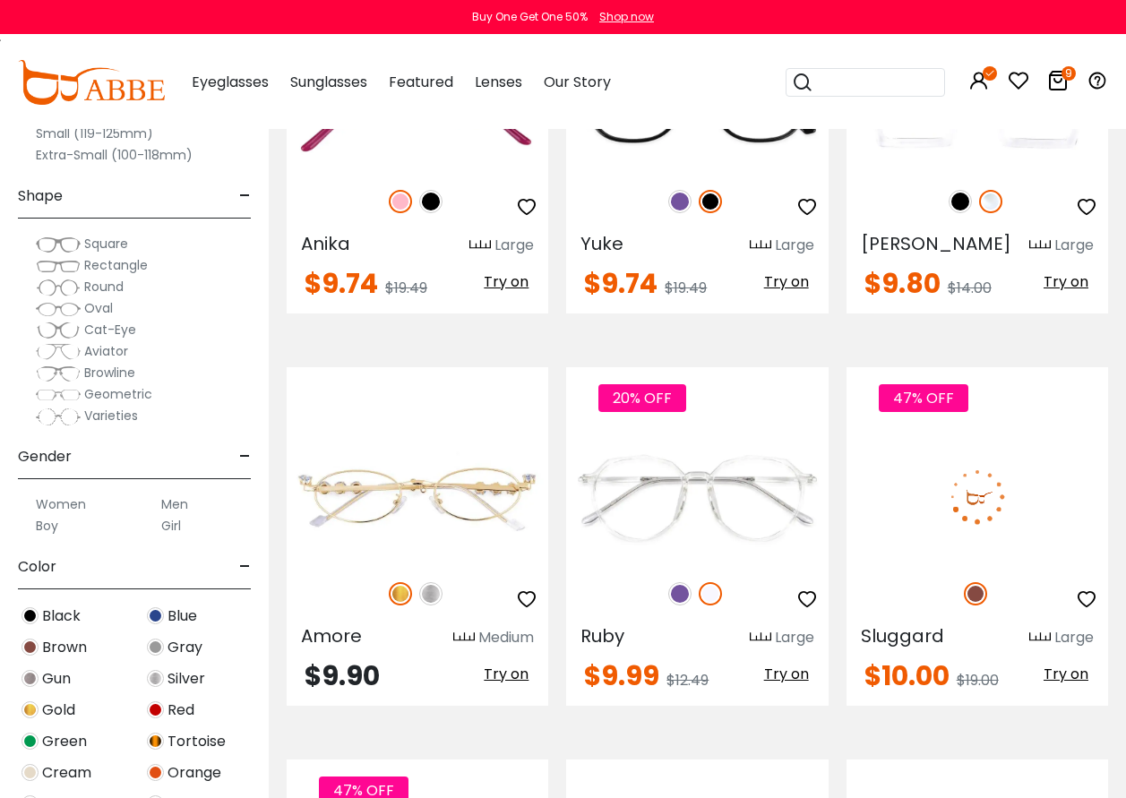
click at [1070, 664] on span "Try on" at bounding box center [1066, 674] width 45 height 21
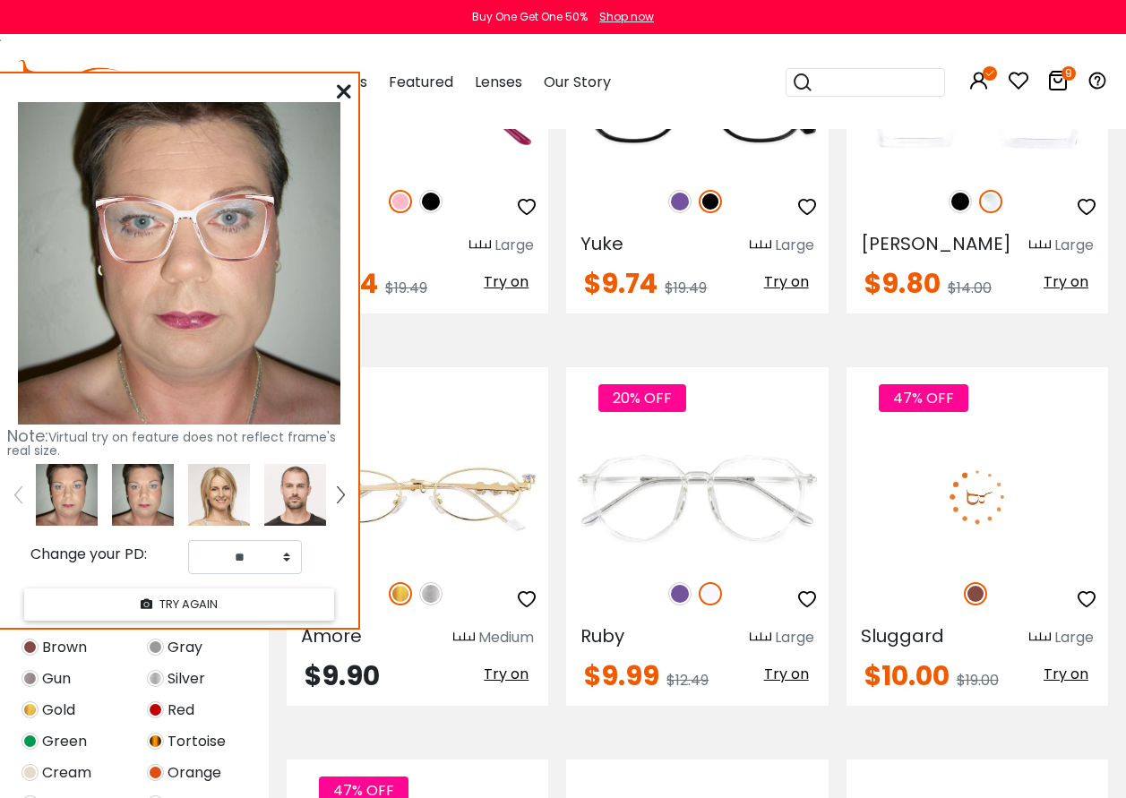
click at [950, 477] on img at bounding box center [978, 497] width 262 height 131
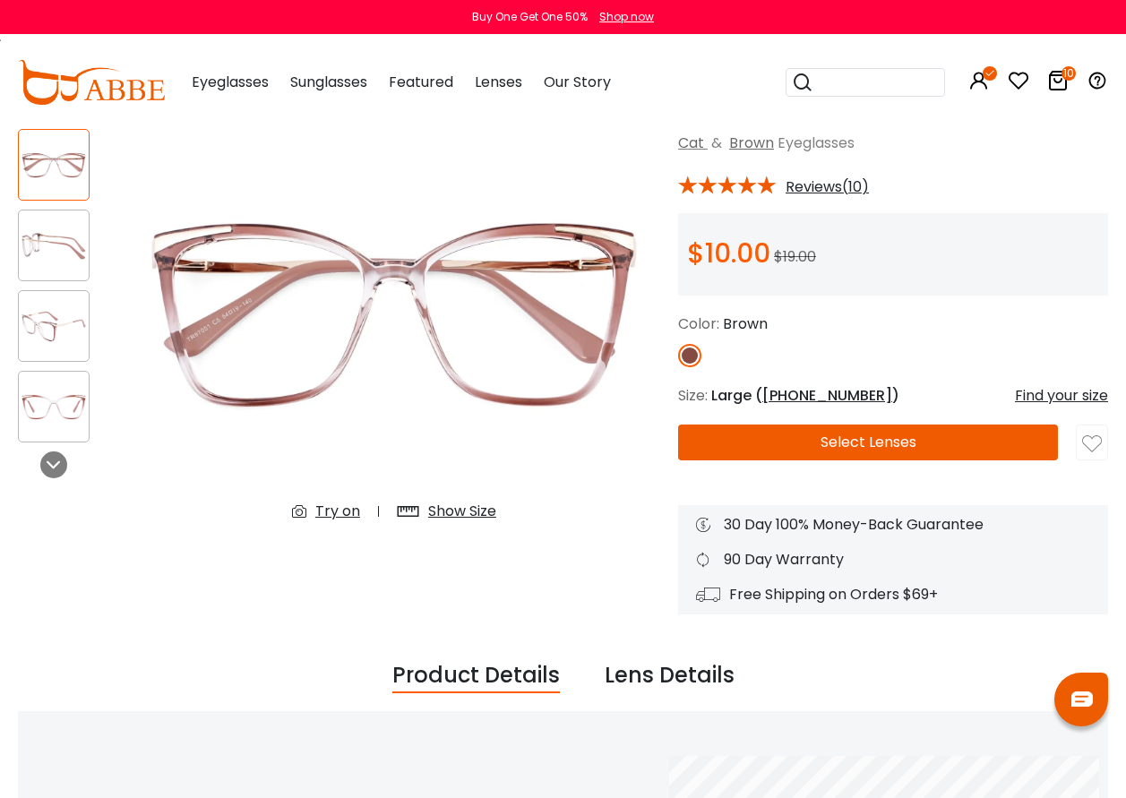
scroll to position [269, 0]
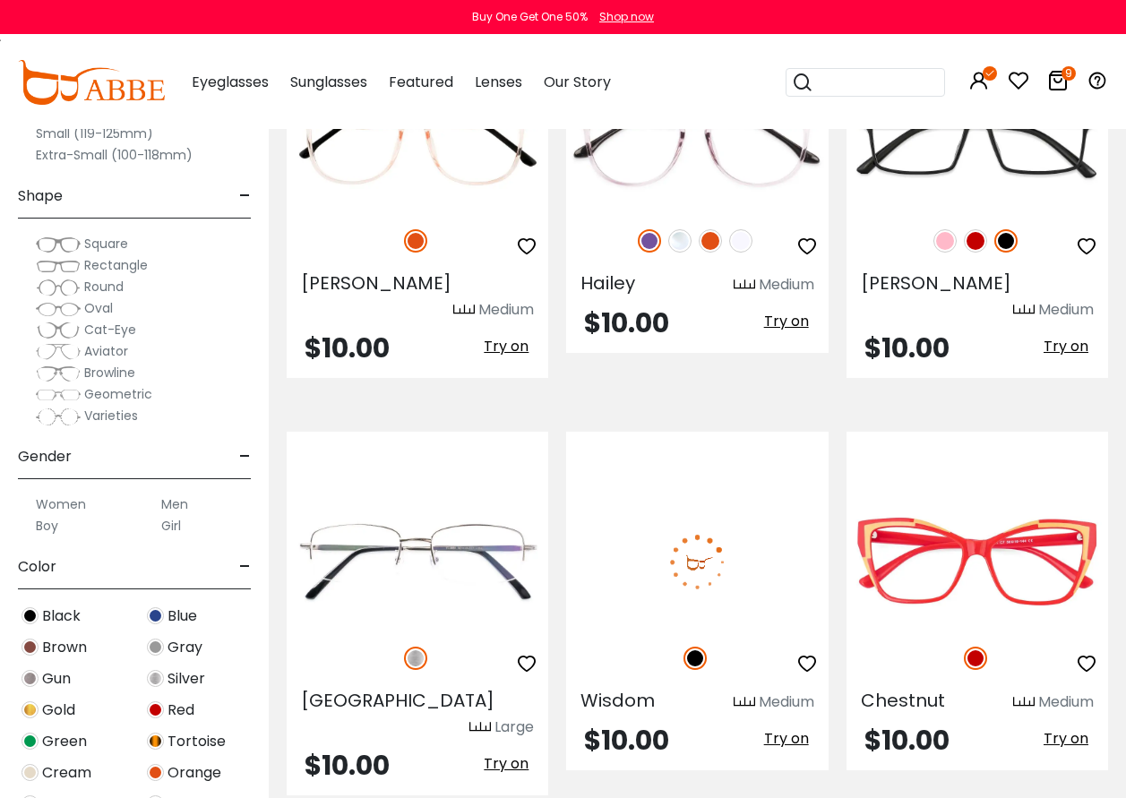
scroll to position [3315, 0]
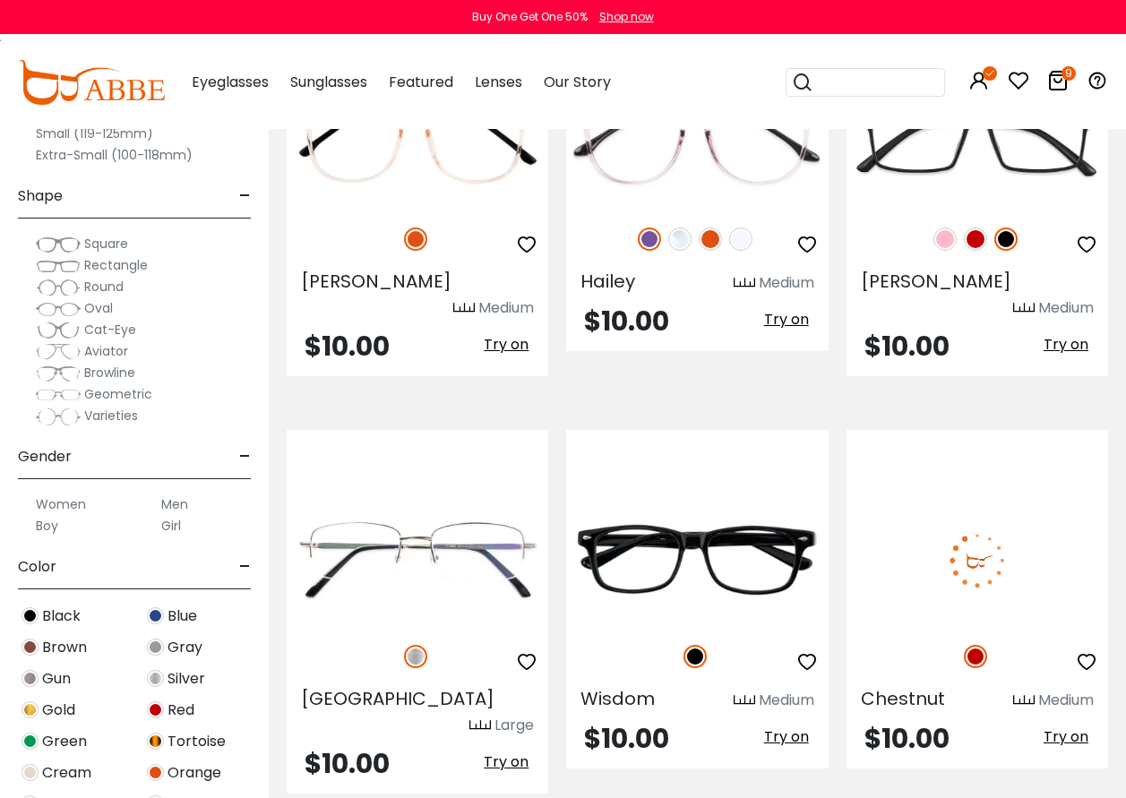
click at [1064, 727] on span "Try on" at bounding box center [1066, 737] width 45 height 21
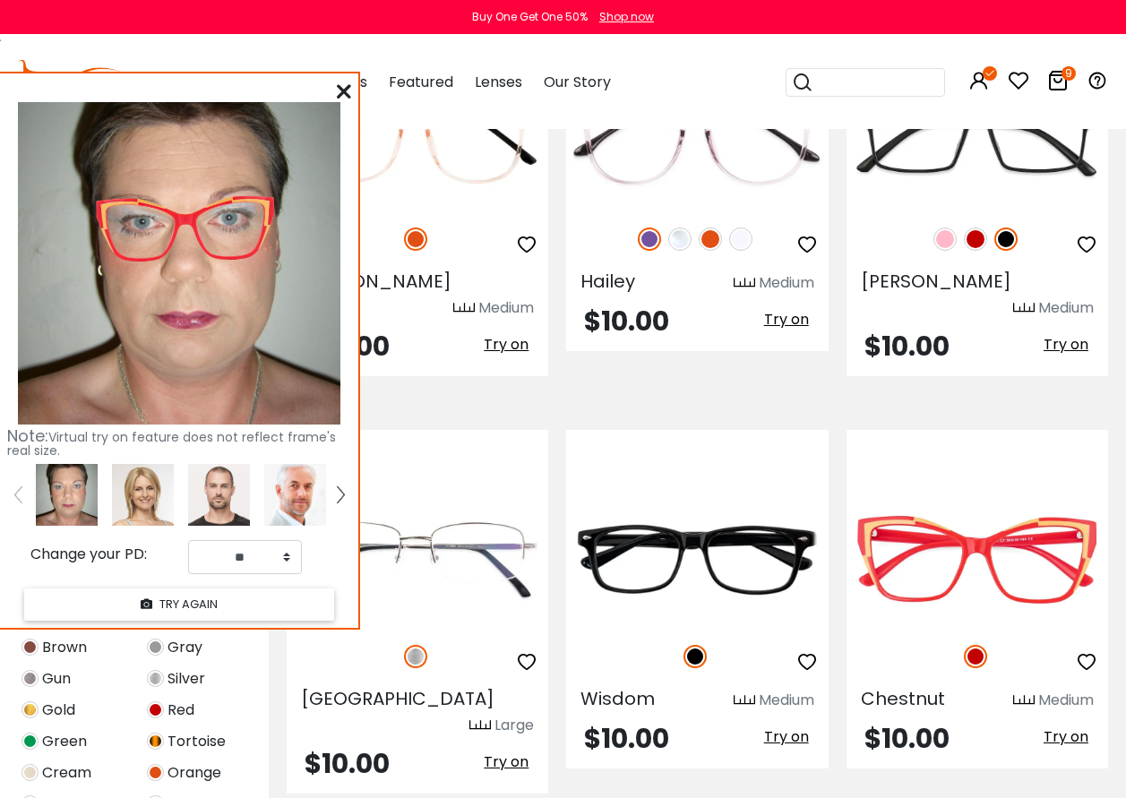
click at [342, 90] on icon at bounding box center [344, 91] width 14 height 14
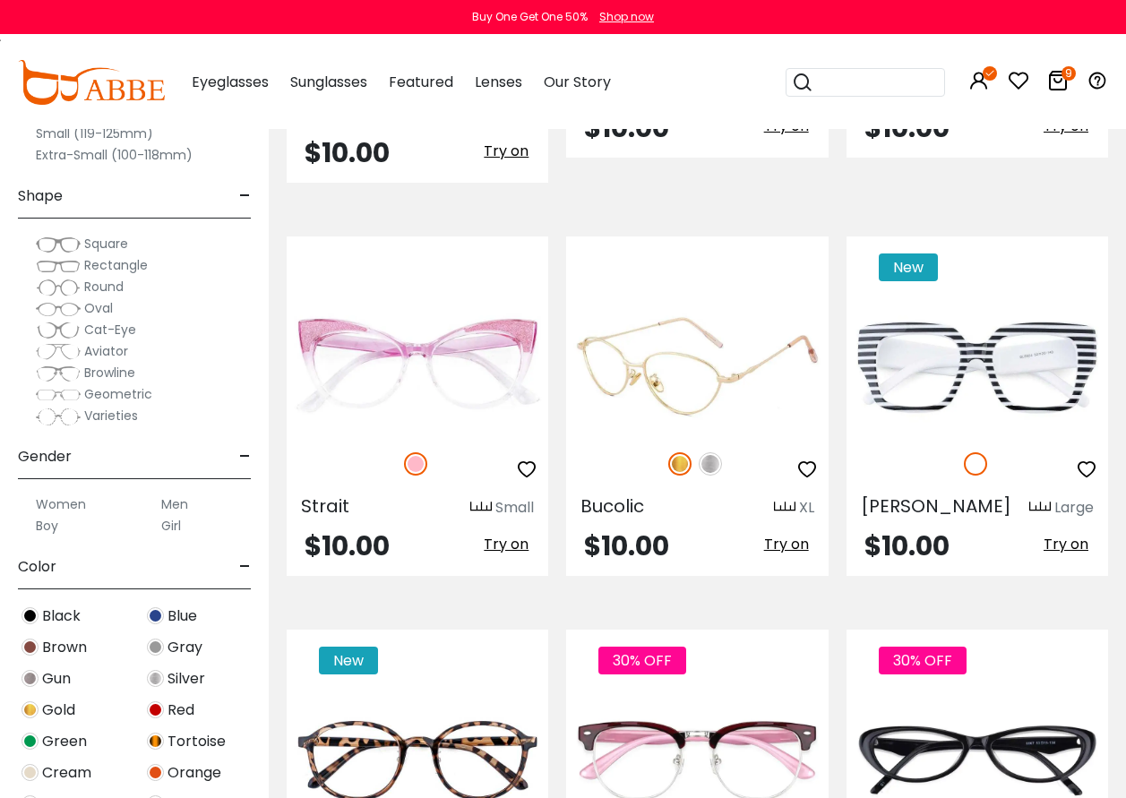
scroll to position [3942, 0]
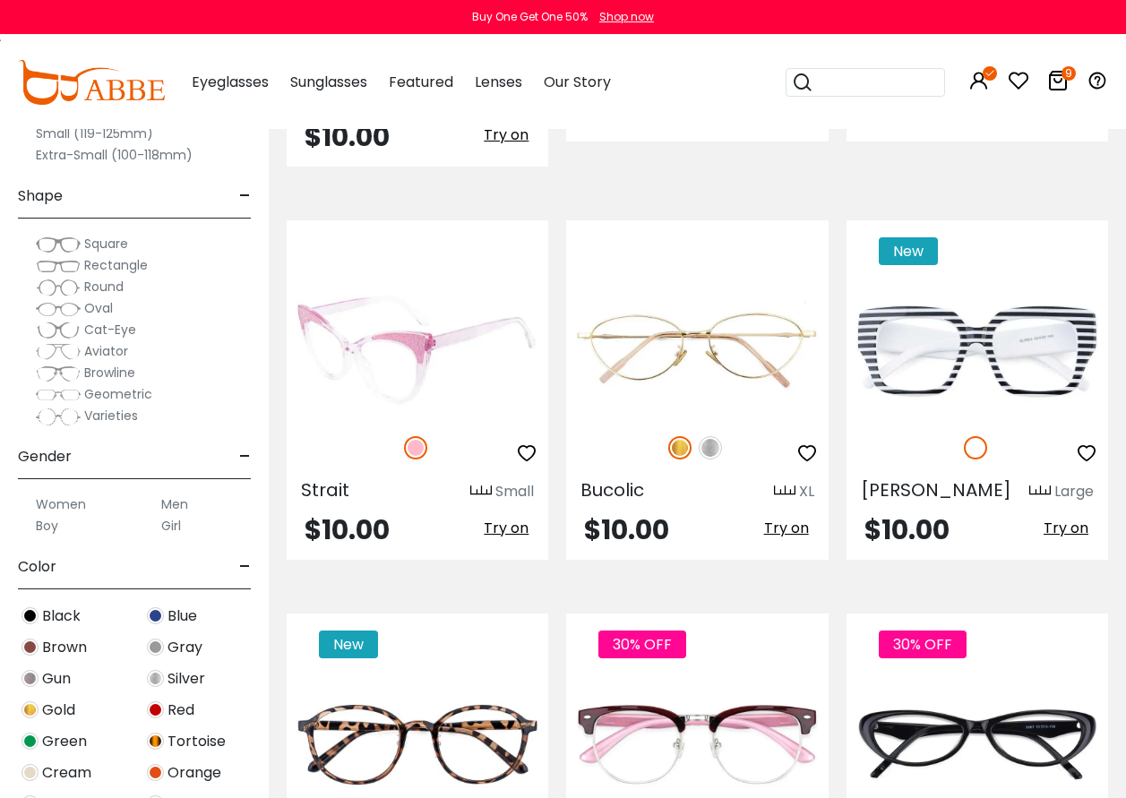
click at [504, 518] on span "Try on" at bounding box center [506, 528] width 45 height 21
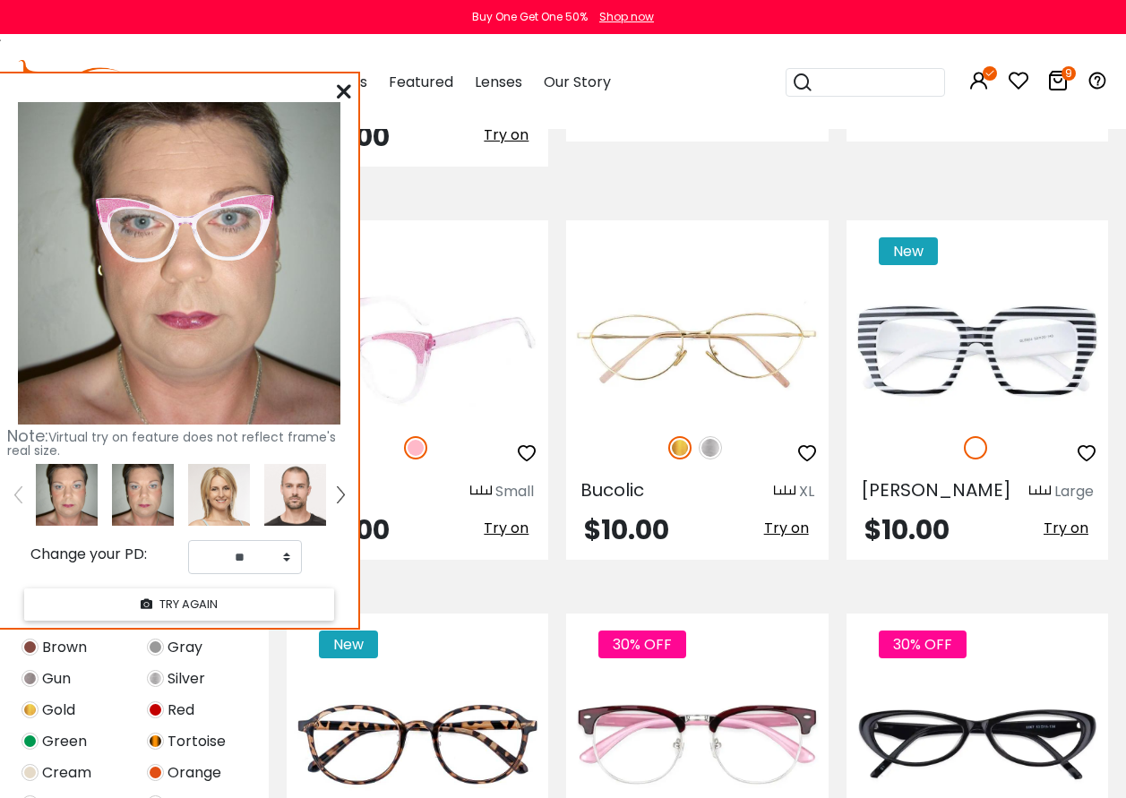
click at [429, 285] on img at bounding box center [418, 350] width 262 height 131
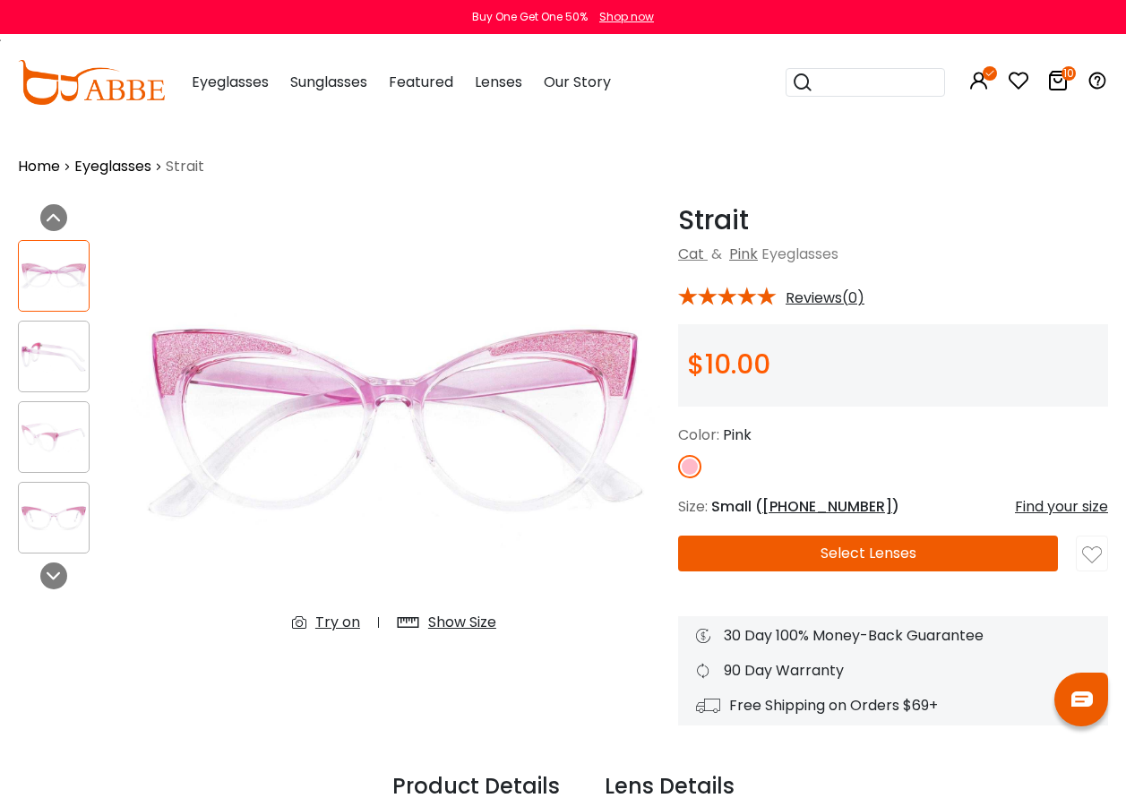
drag, startPoint x: 94, startPoint y: 2, endPoint x: 467, endPoint y: 136, distance: 396.2
click at [476, 152] on div "Home Eyeglasses Strait" at bounding box center [563, 153] width 1090 height 48
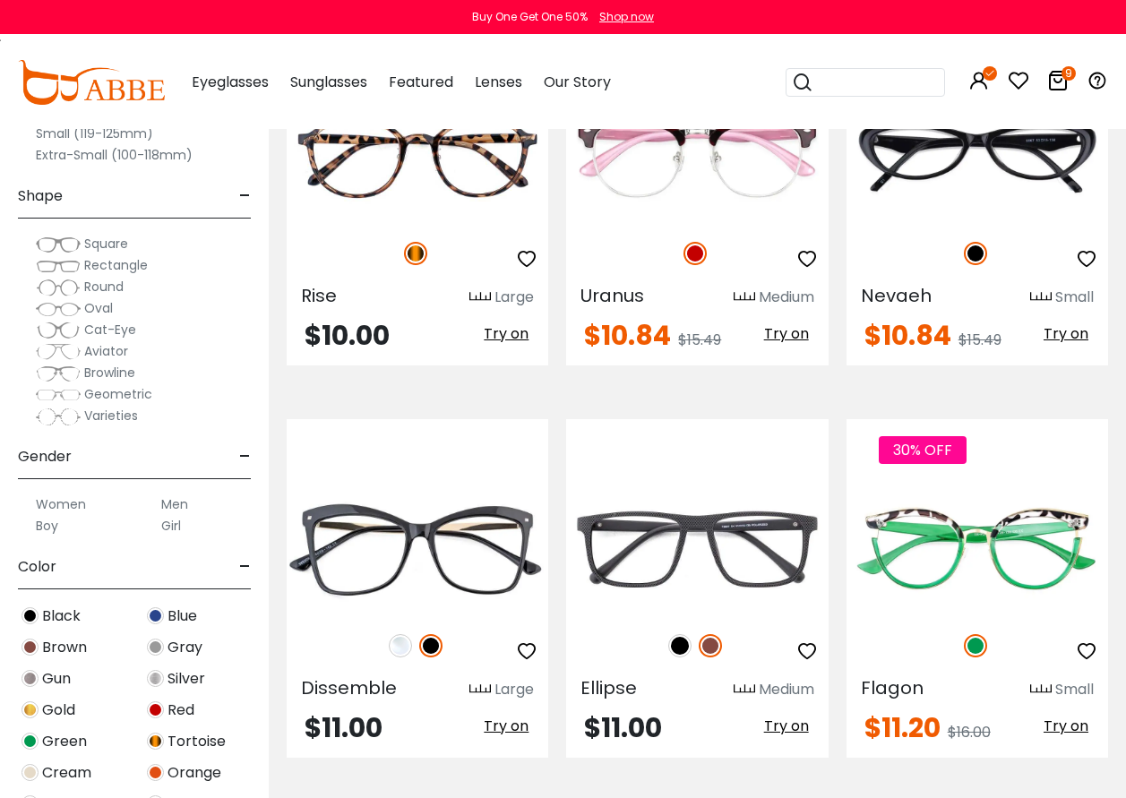
scroll to position [4569, 0]
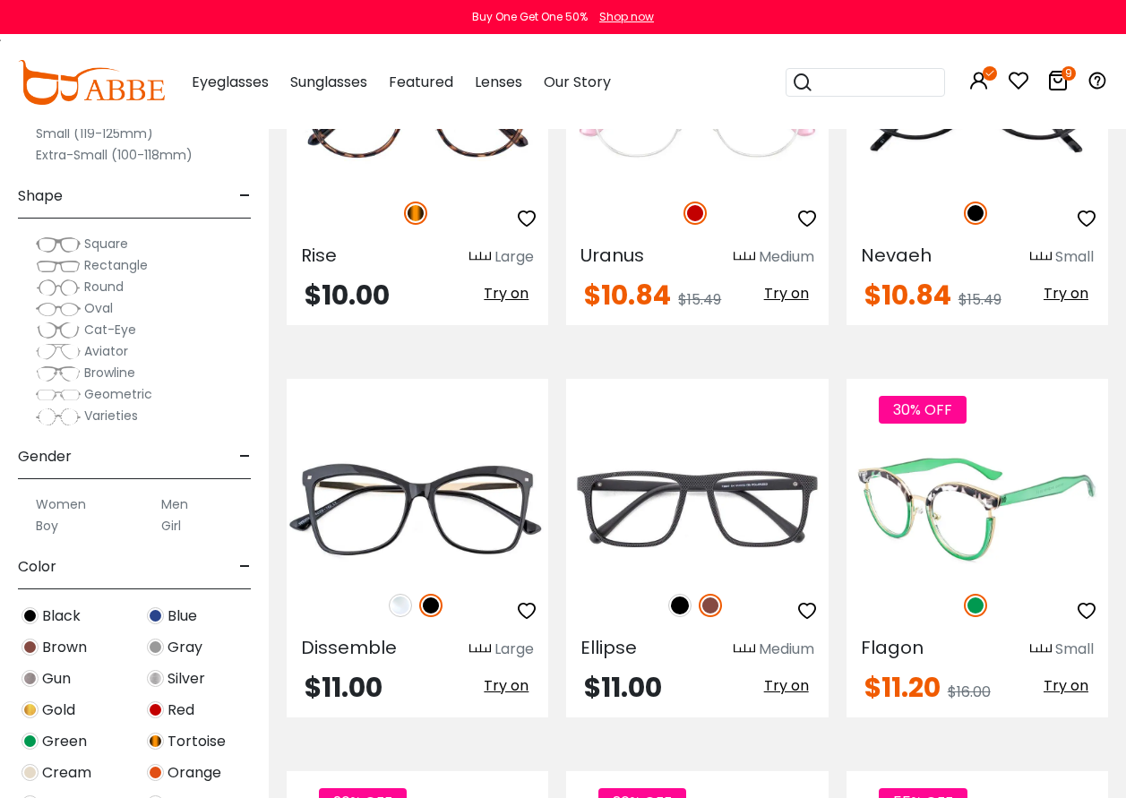
click at [1067, 676] on span "Try on" at bounding box center [1066, 686] width 45 height 21
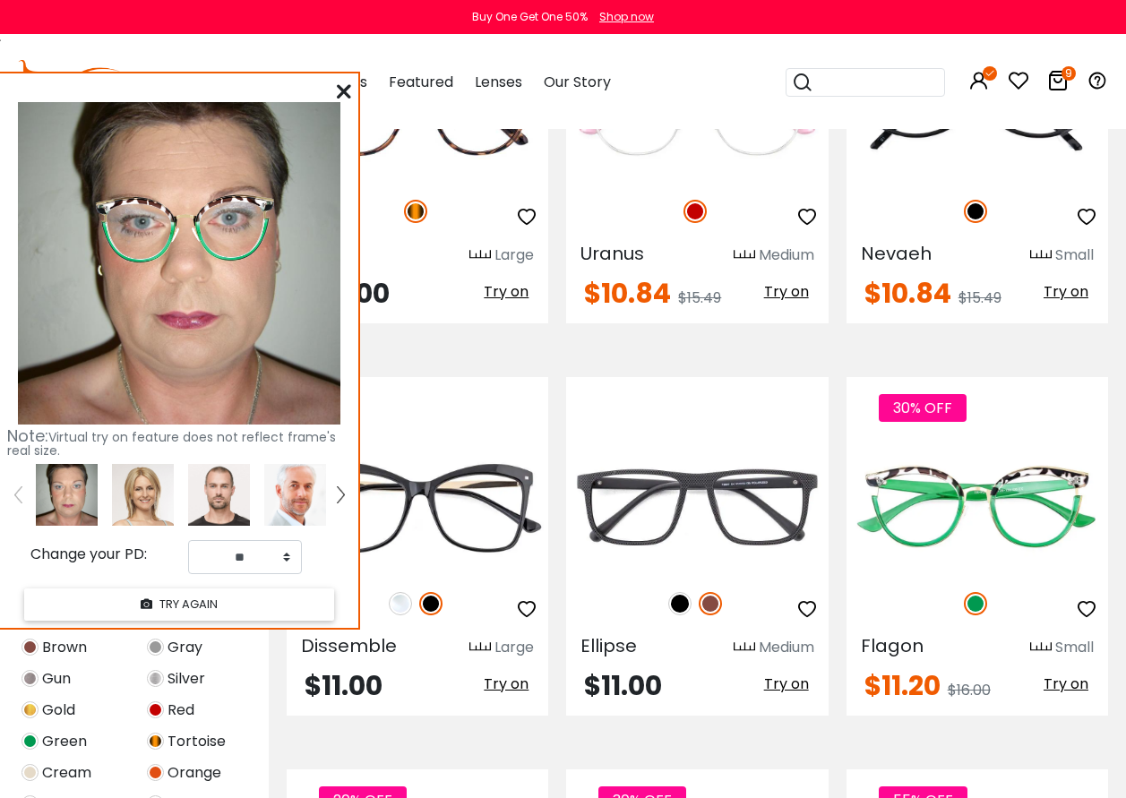
scroll to position [4838, 0]
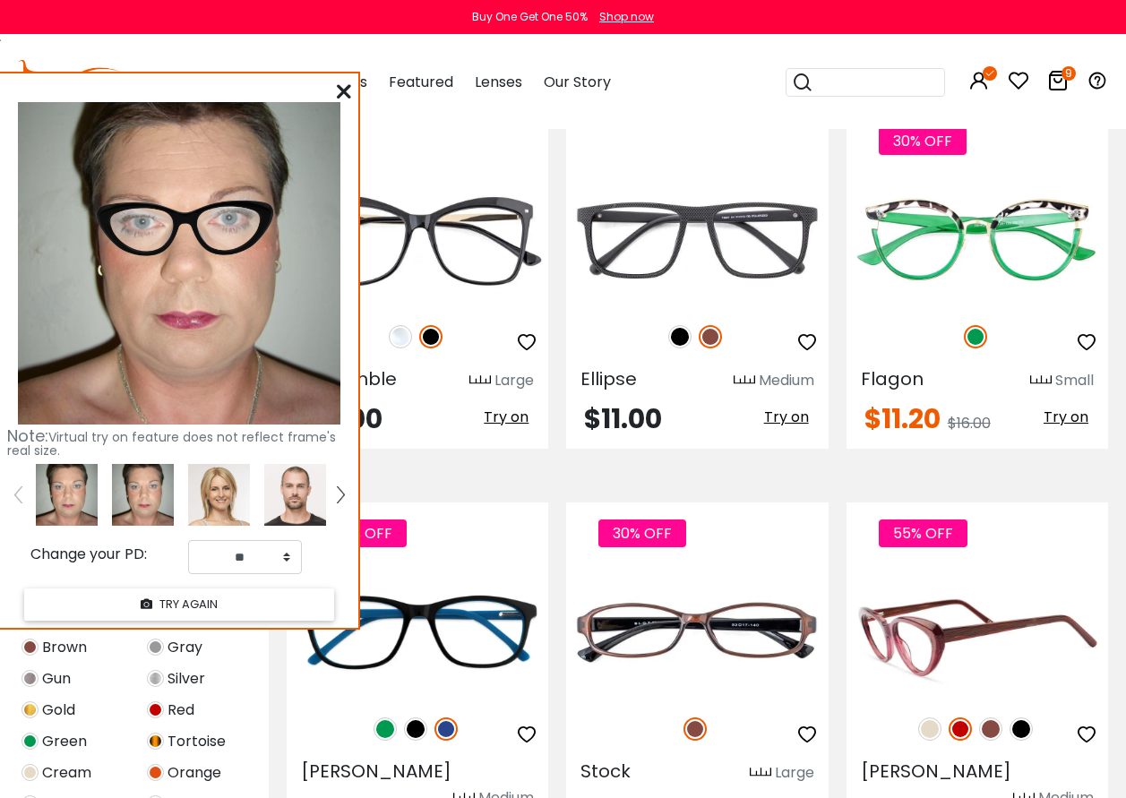
click at [932, 718] on img at bounding box center [929, 729] width 23 height 23
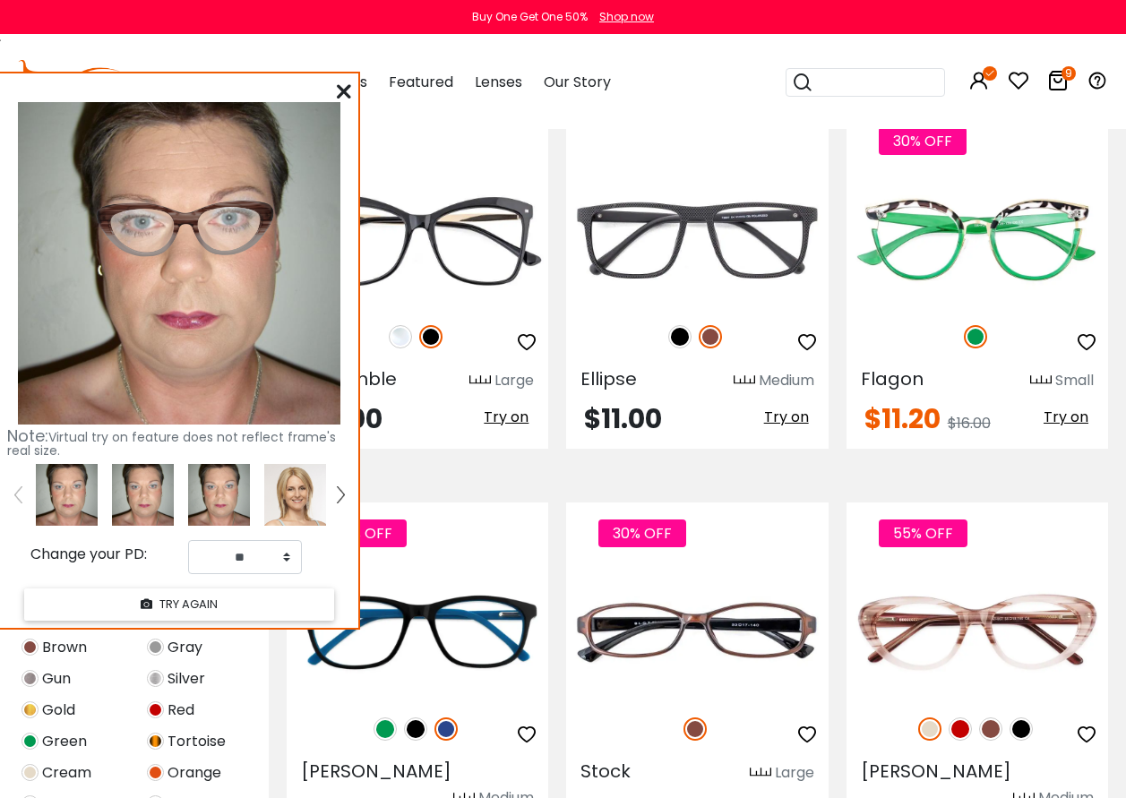
click at [350, 89] on icon at bounding box center [344, 91] width 14 height 14
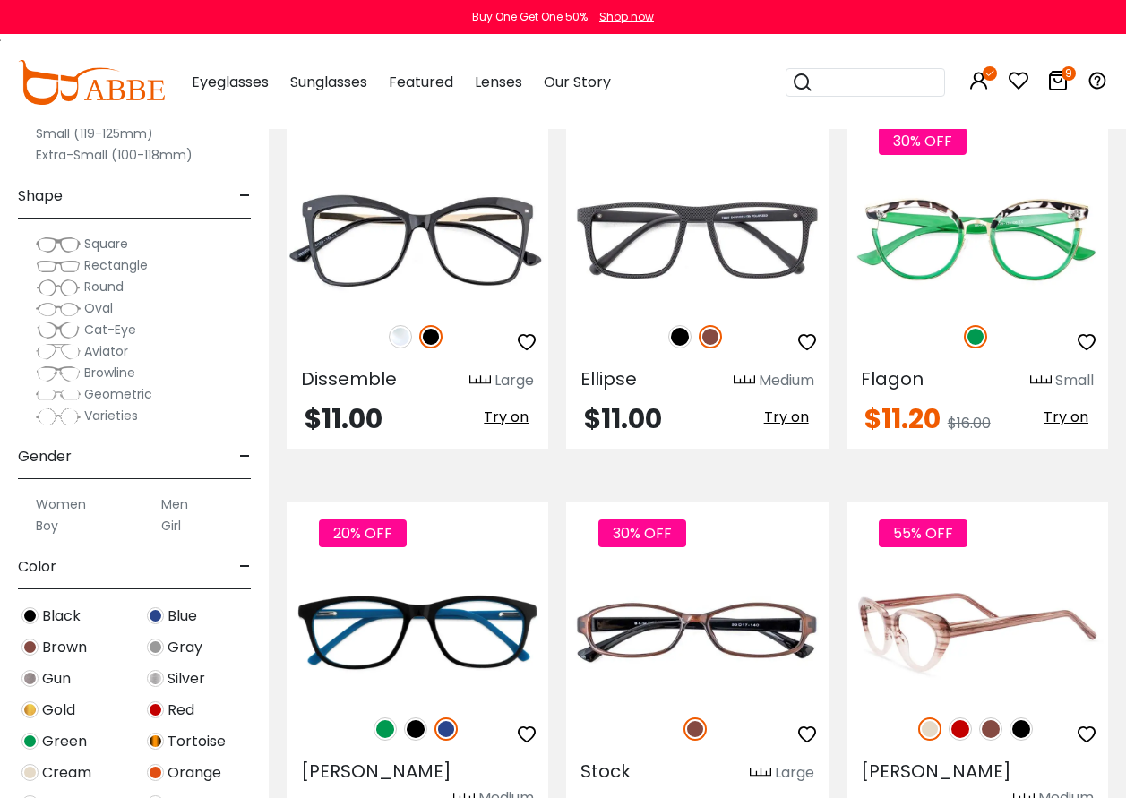
click at [987, 718] on img at bounding box center [990, 729] width 23 height 23
click at [960, 718] on img at bounding box center [960, 729] width 23 height 23
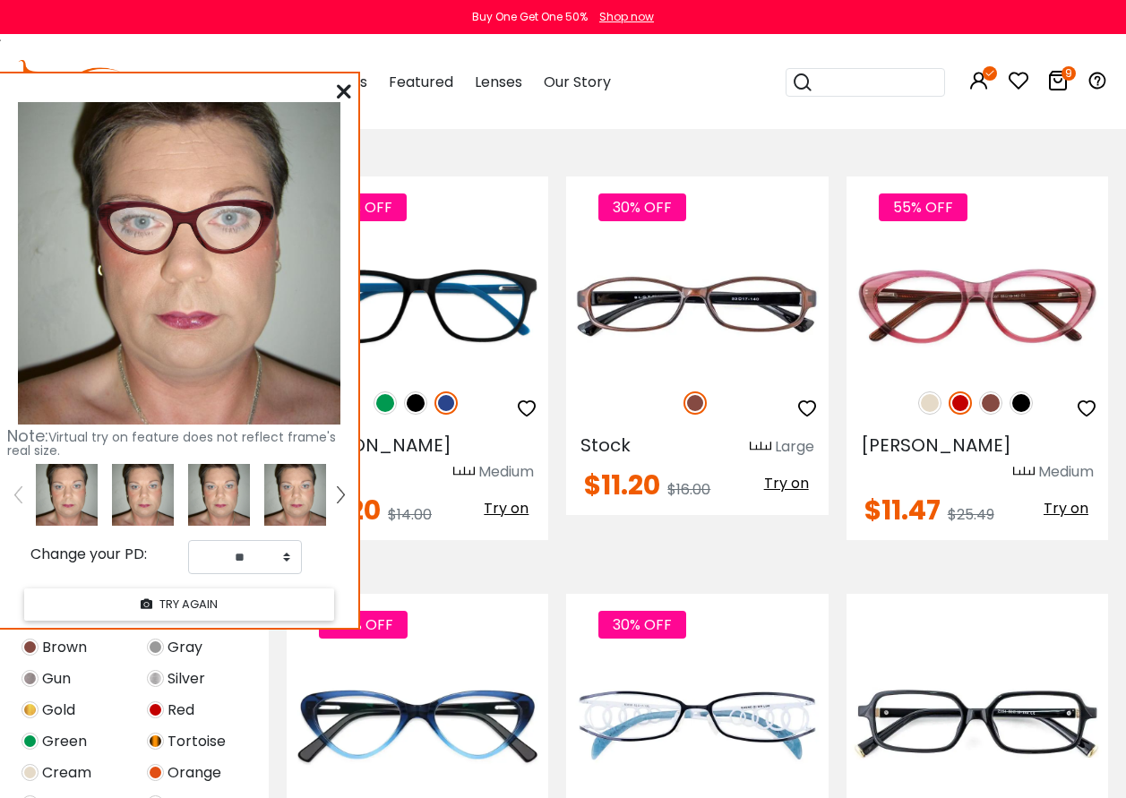
scroll to position [5197, 0]
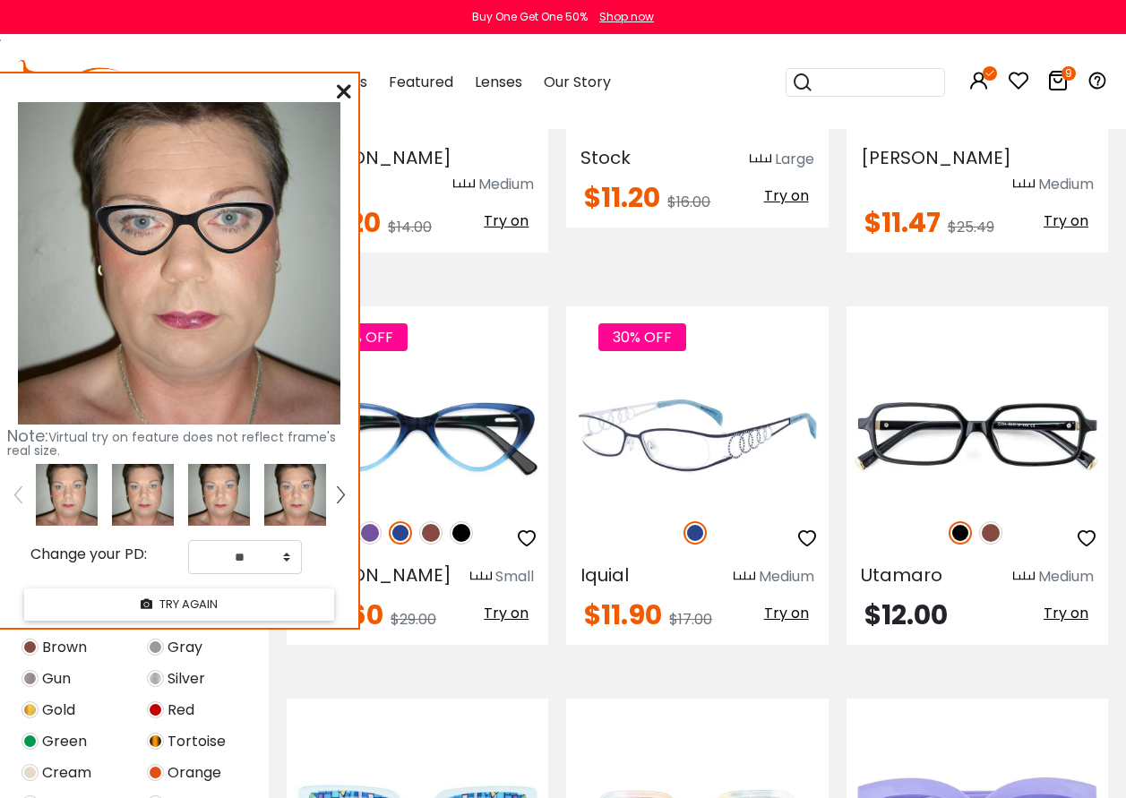
scroll to position [5555, 0]
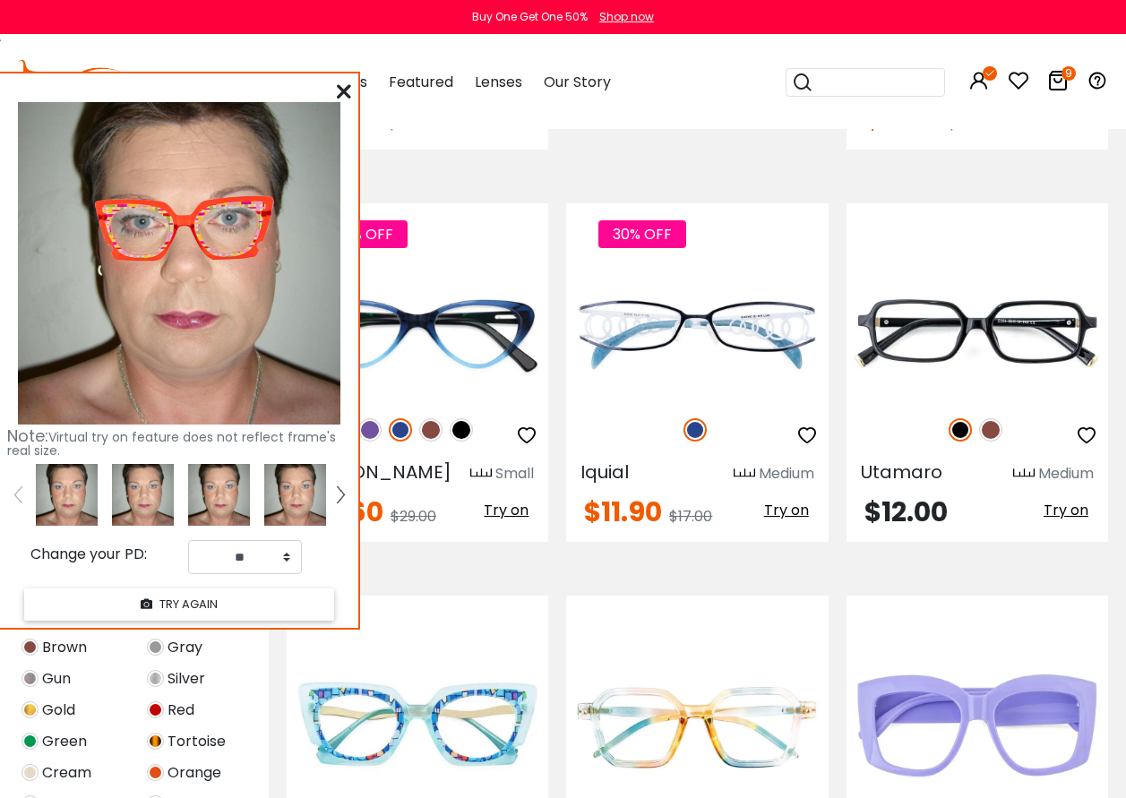
click at [349, 95] on icon at bounding box center [344, 91] width 14 height 14
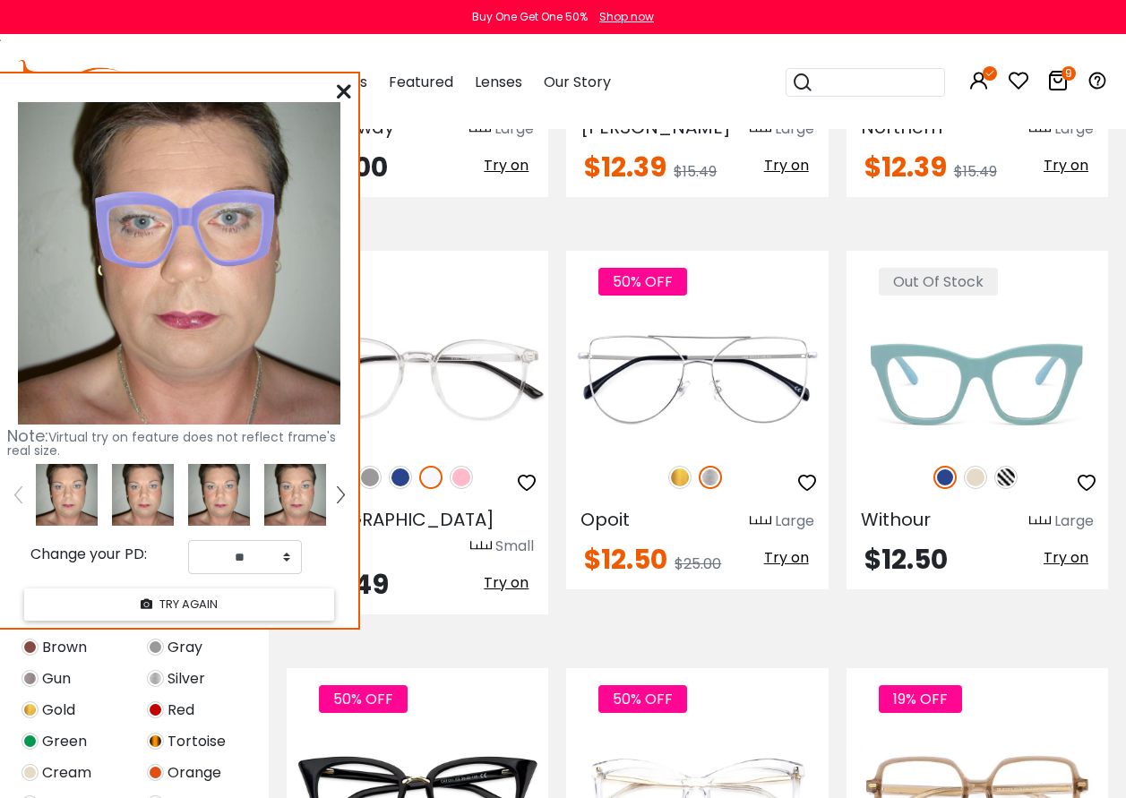
scroll to position [7257, 0]
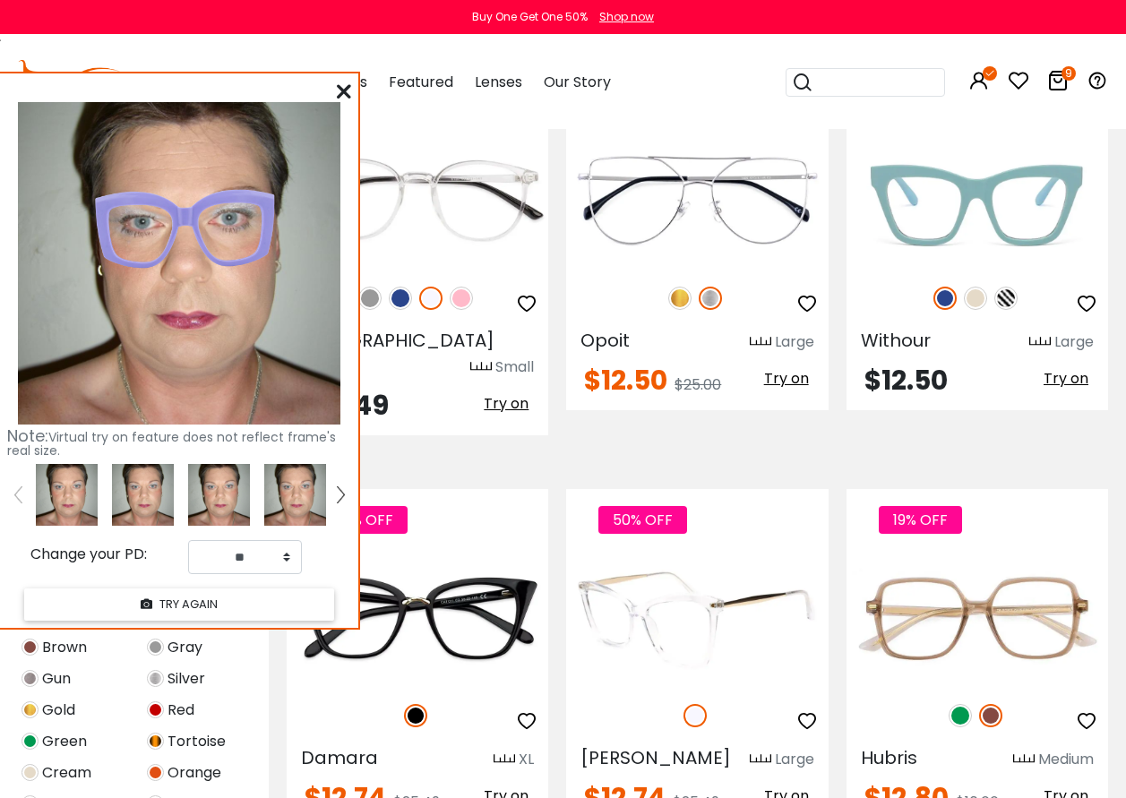
click at [626, 554] on img at bounding box center [697, 619] width 262 height 131
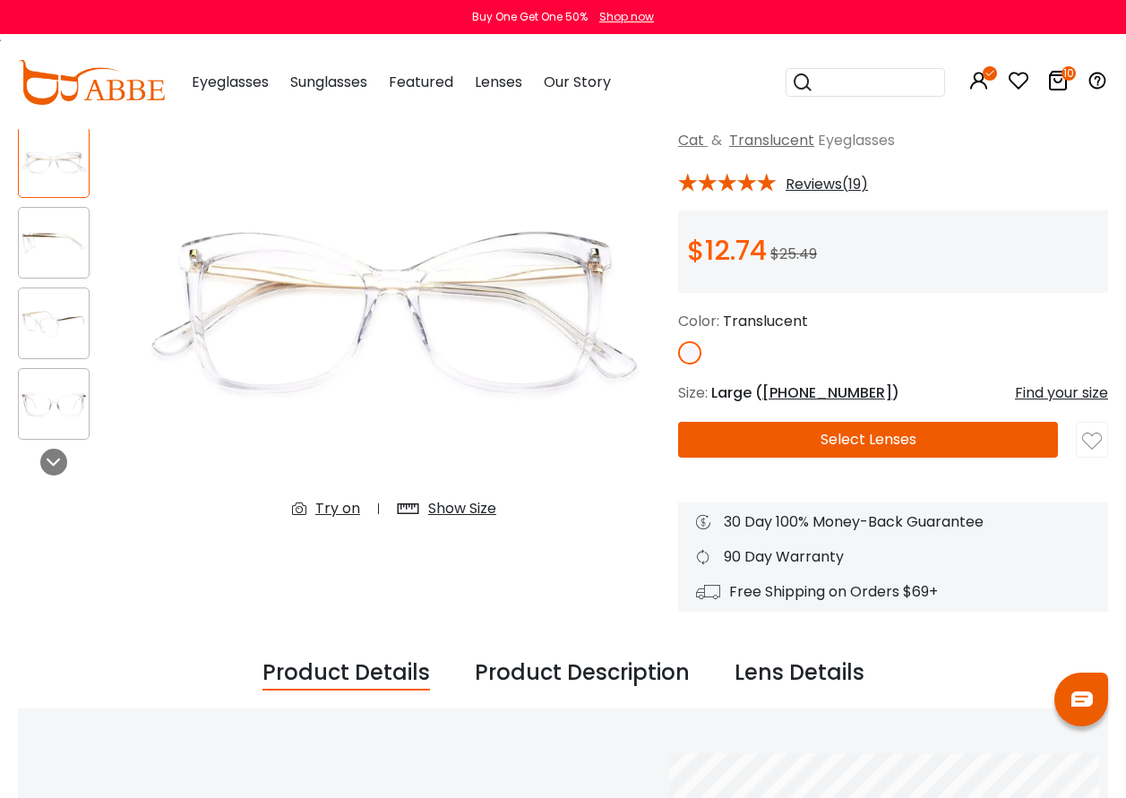
scroll to position [90, 0]
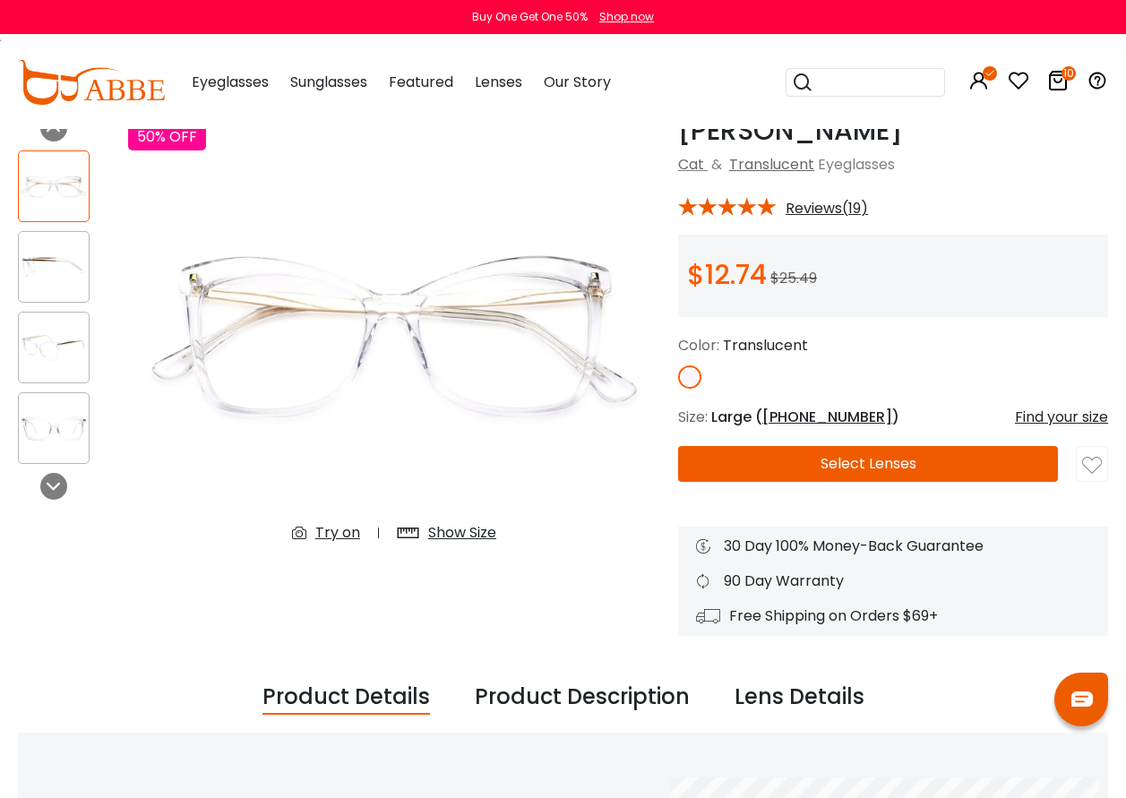
click at [835, 460] on button "Select Lenses" at bounding box center [868, 464] width 380 height 36
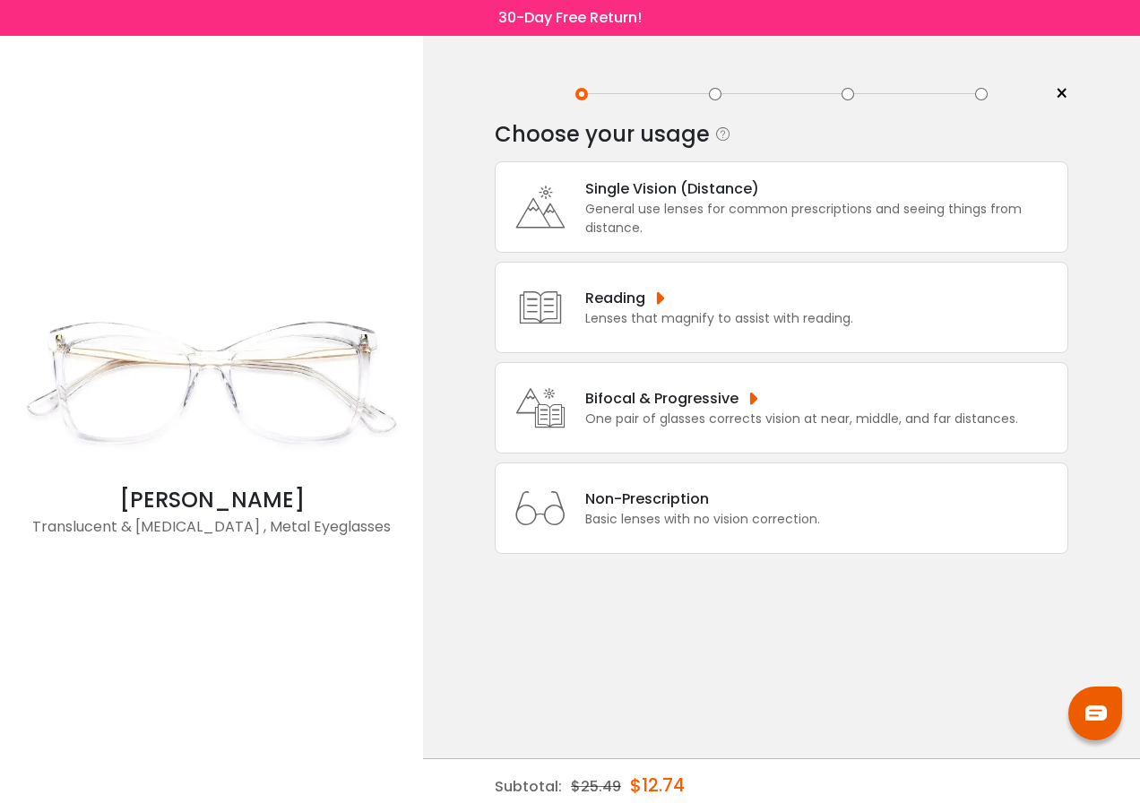
click at [624, 188] on div "Single Vision (Distance)" at bounding box center [821, 188] width 473 height 22
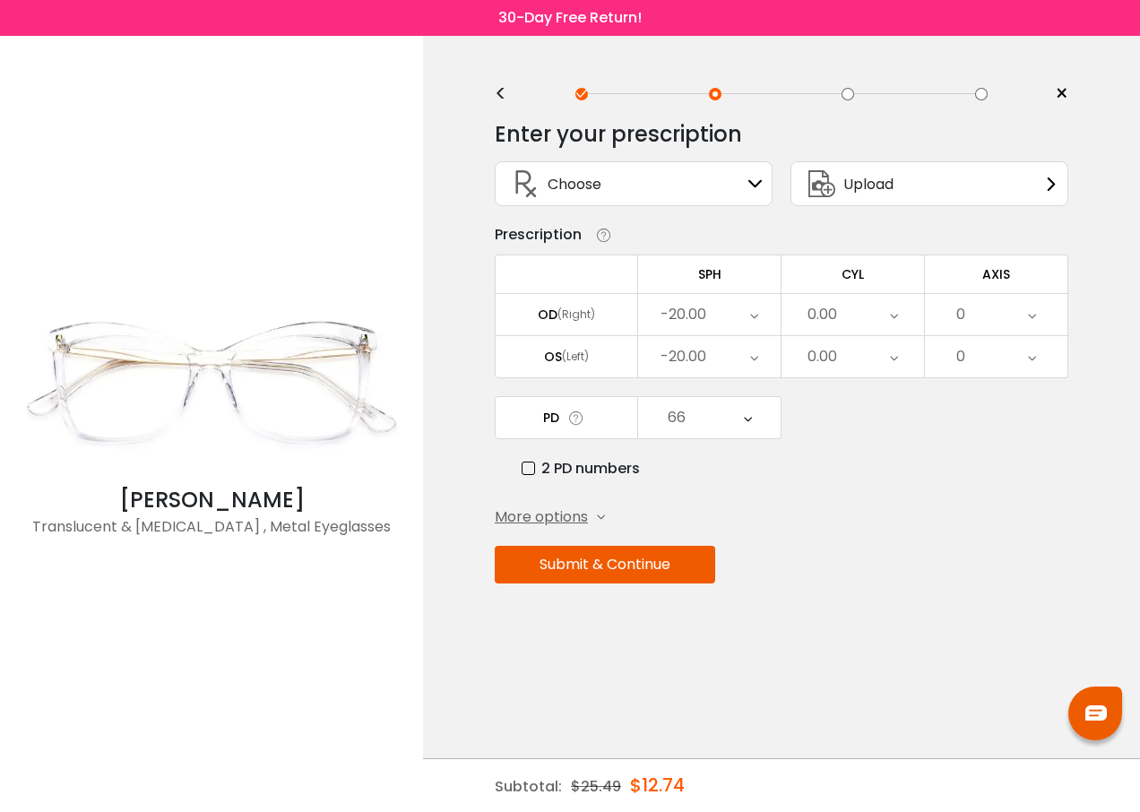
click at [627, 557] on button "Submit & Continue" at bounding box center [605, 565] width 220 height 38
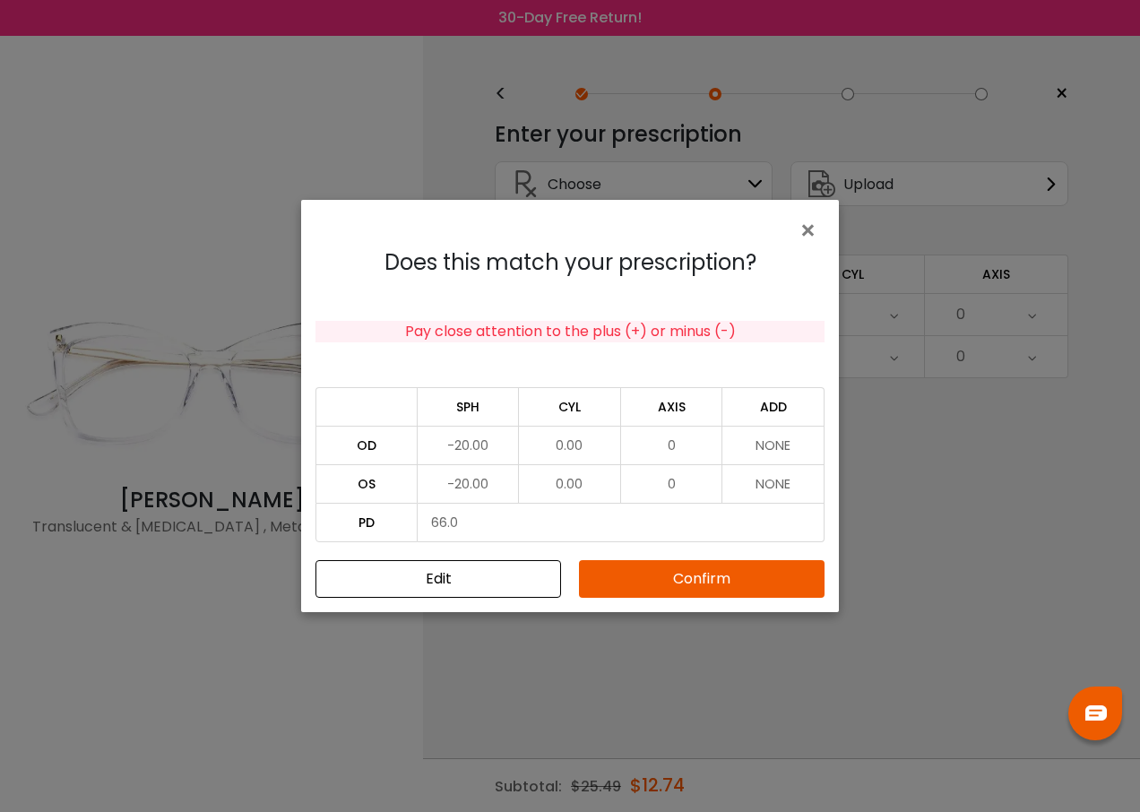
click at [660, 580] on button "Confirm" at bounding box center [701, 579] width 245 height 38
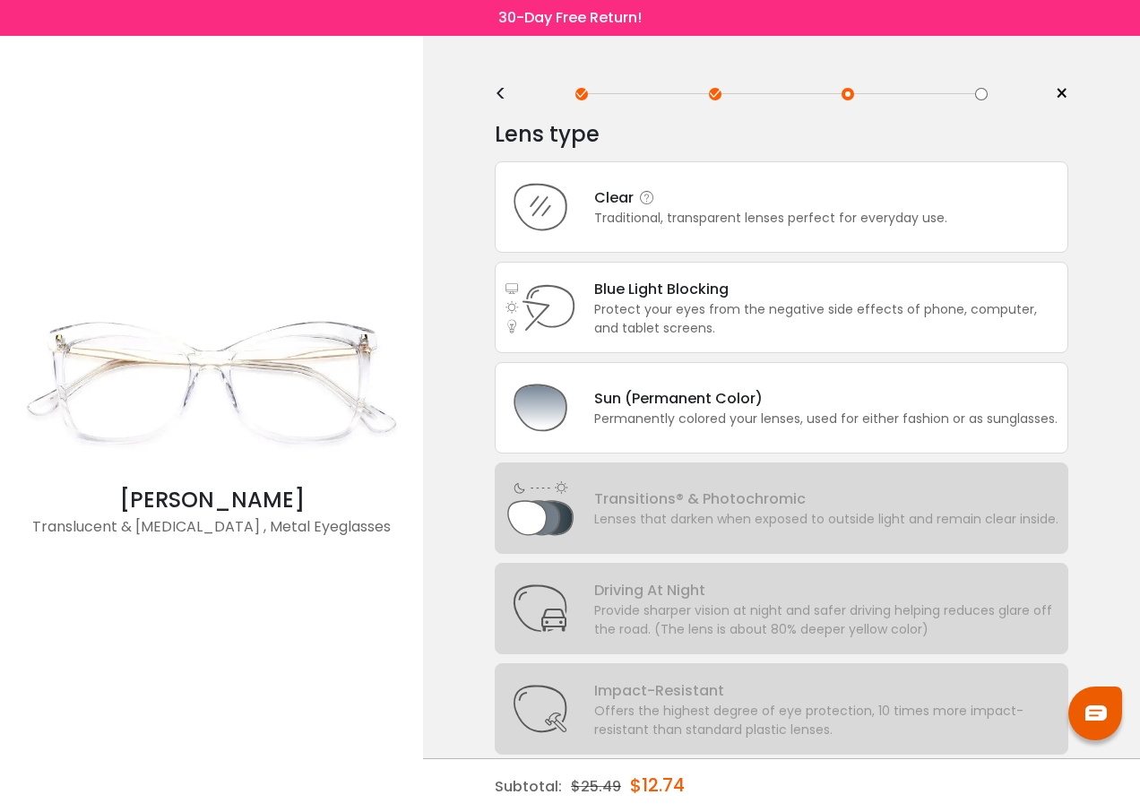
click at [619, 202] on div "Clear" at bounding box center [770, 197] width 353 height 22
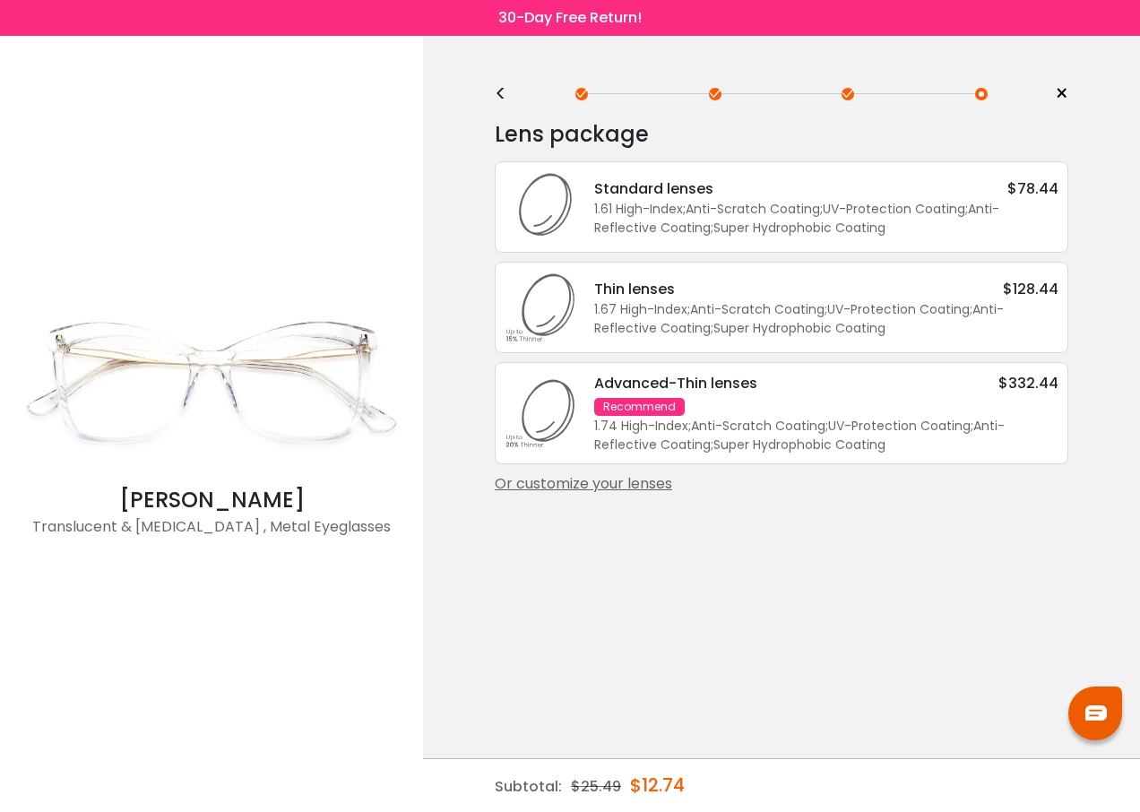
click at [623, 487] on div "Or customize your lenses" at bounding box center [781, 484] width 573 height 22
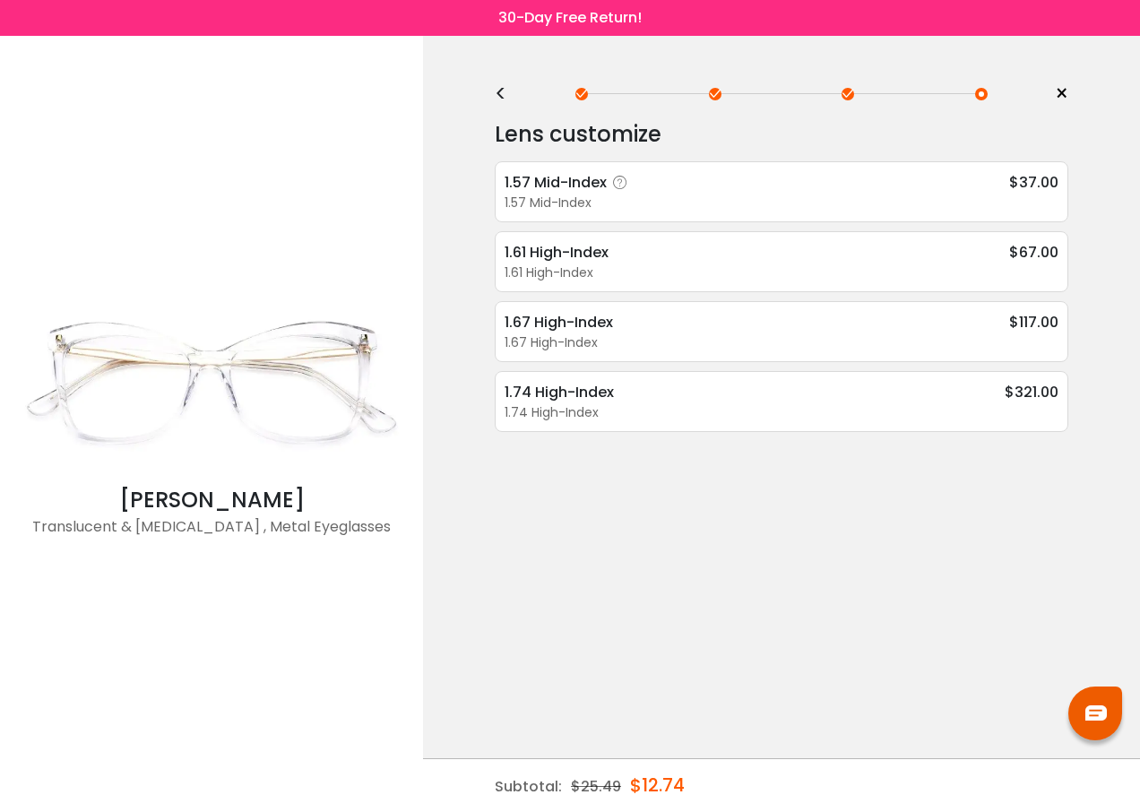
click at [576, 191] on div "1.57 Mid-Index" at bounding box center [568, 182] width 129 height 22
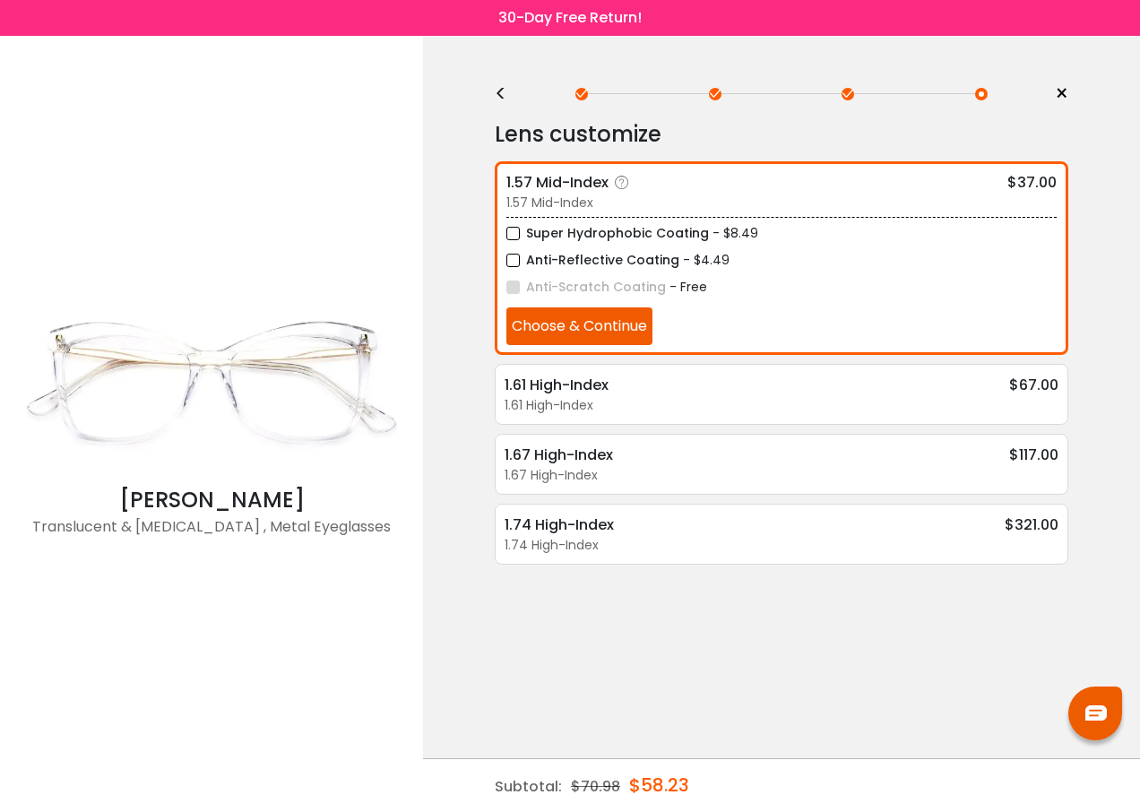
click at [547, 332] on button "Choose & Continue" at bounding box center [579, 326] width 146 height 38
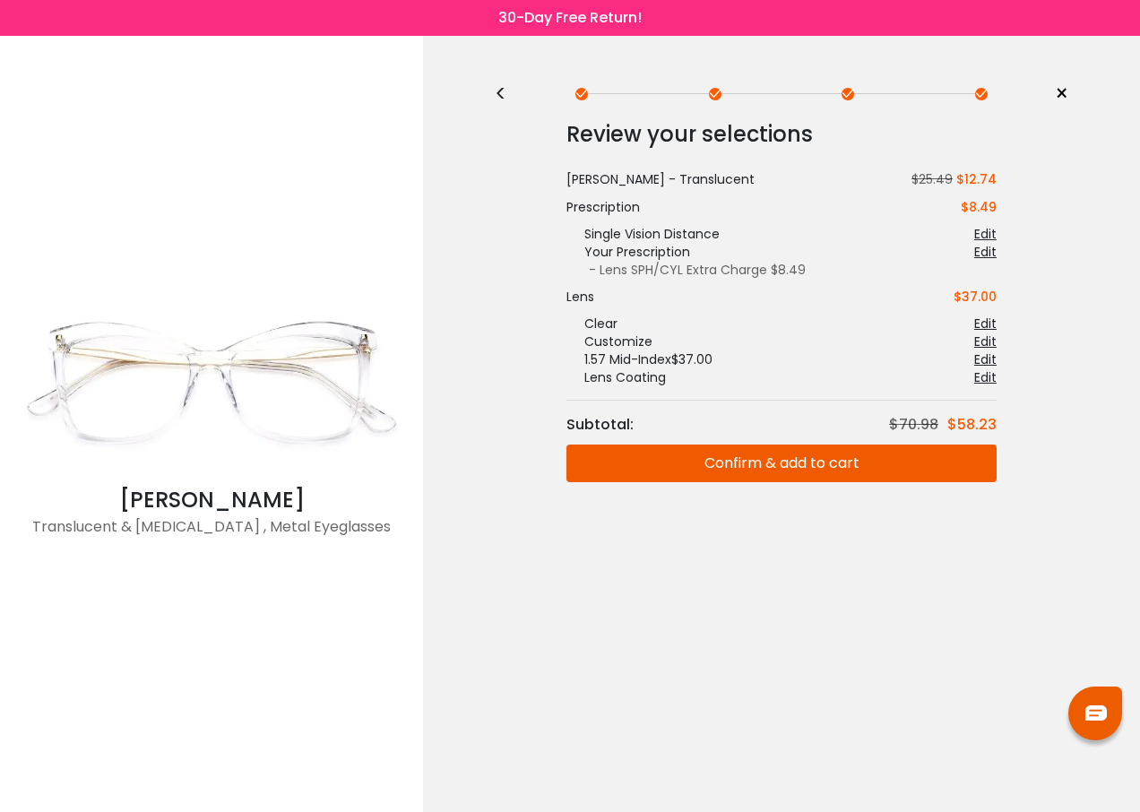
click at [808, 463] on button "Confirm & add to cart" at bounding box center [781, 463] width 430 height 38
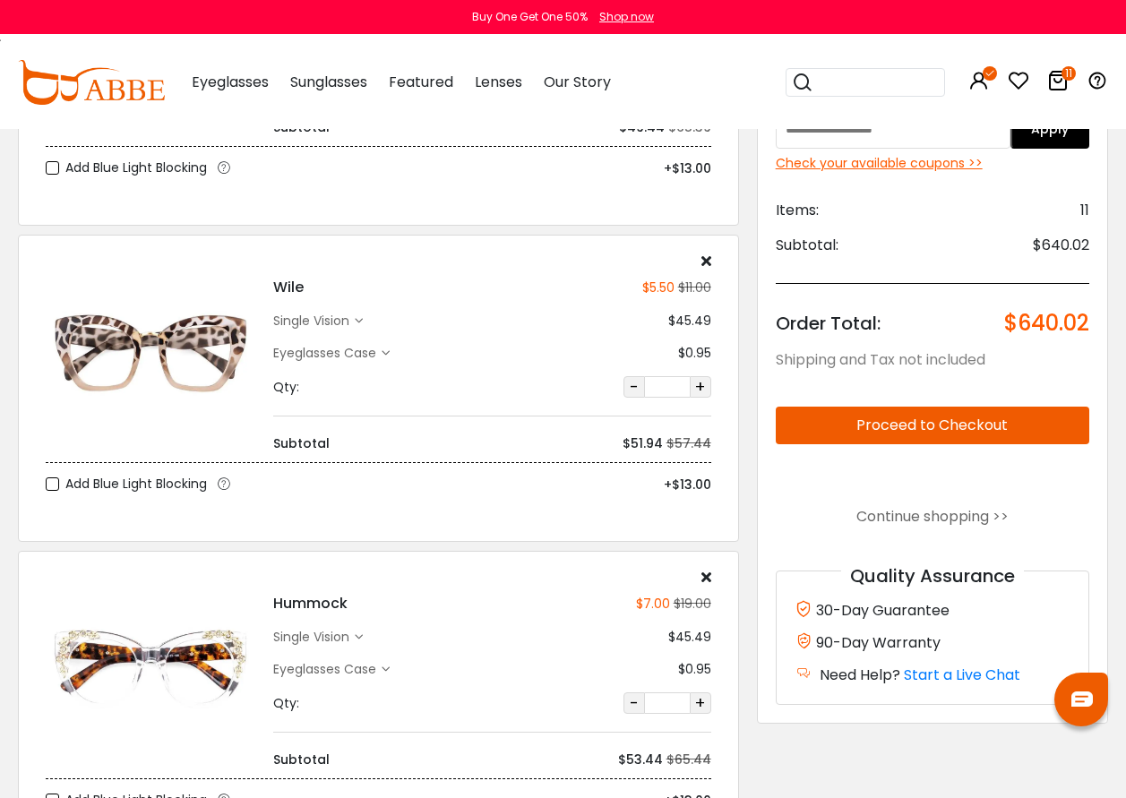
scroll to position [2560, 0]
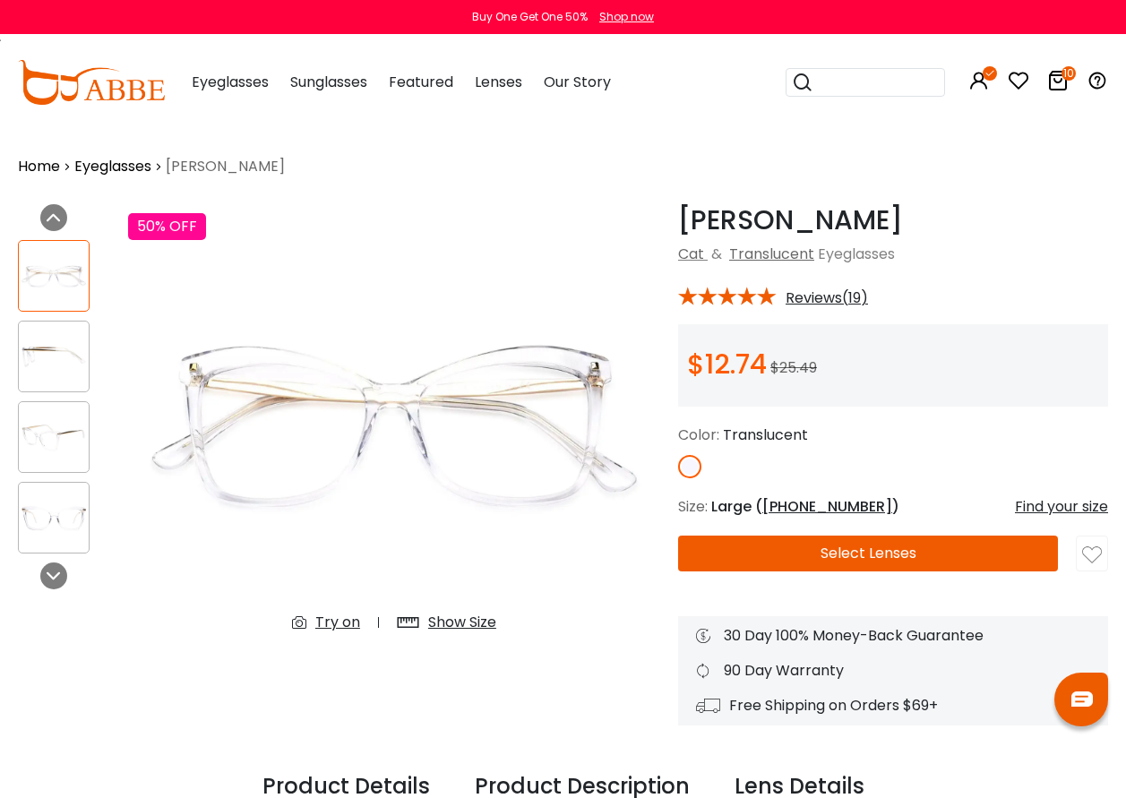
scroll to position [90, 0]
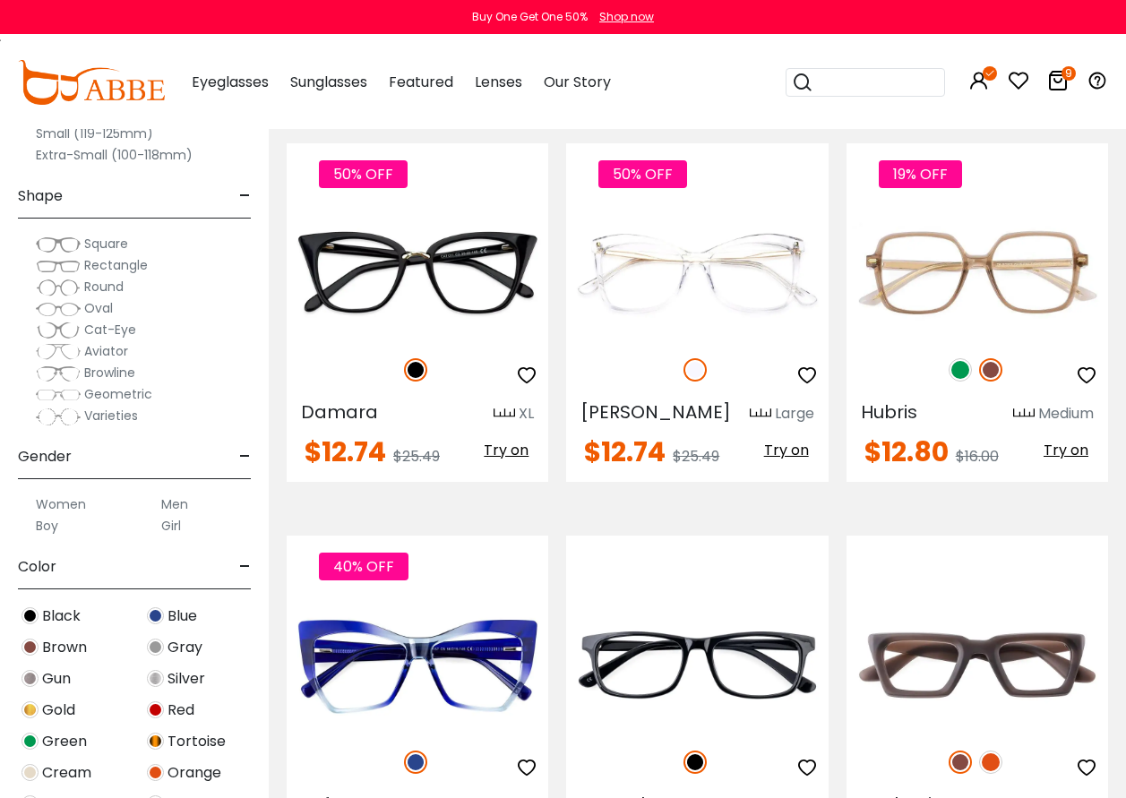
scroll to position [7705, 0]
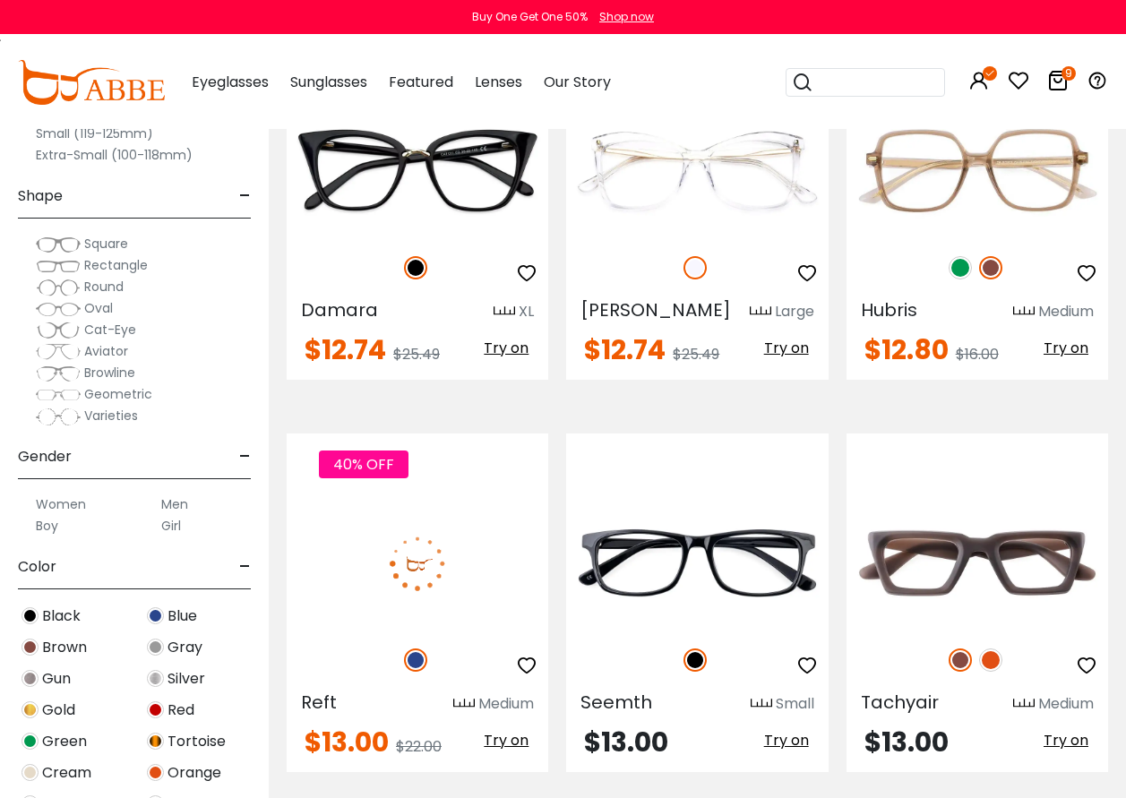
click at [505, 730] on span "Try on" at bounding box center [506, 740] width 45 height 21
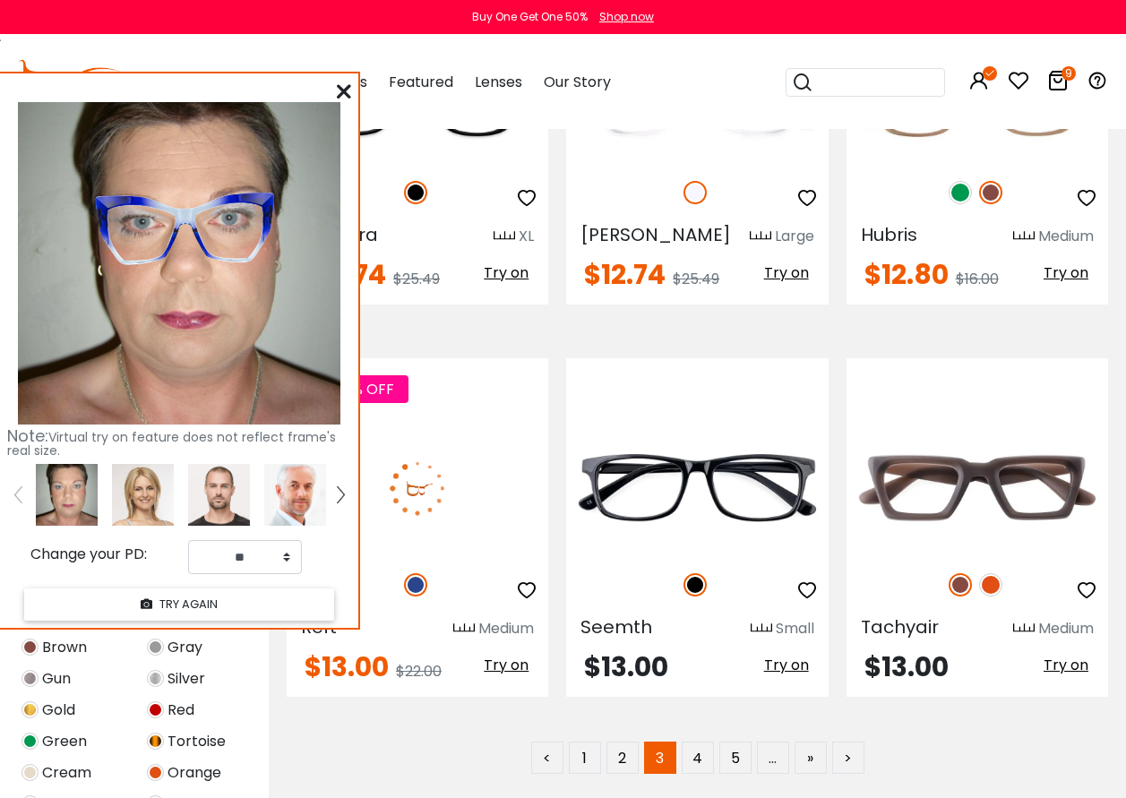
scroll to position [7884, 0]
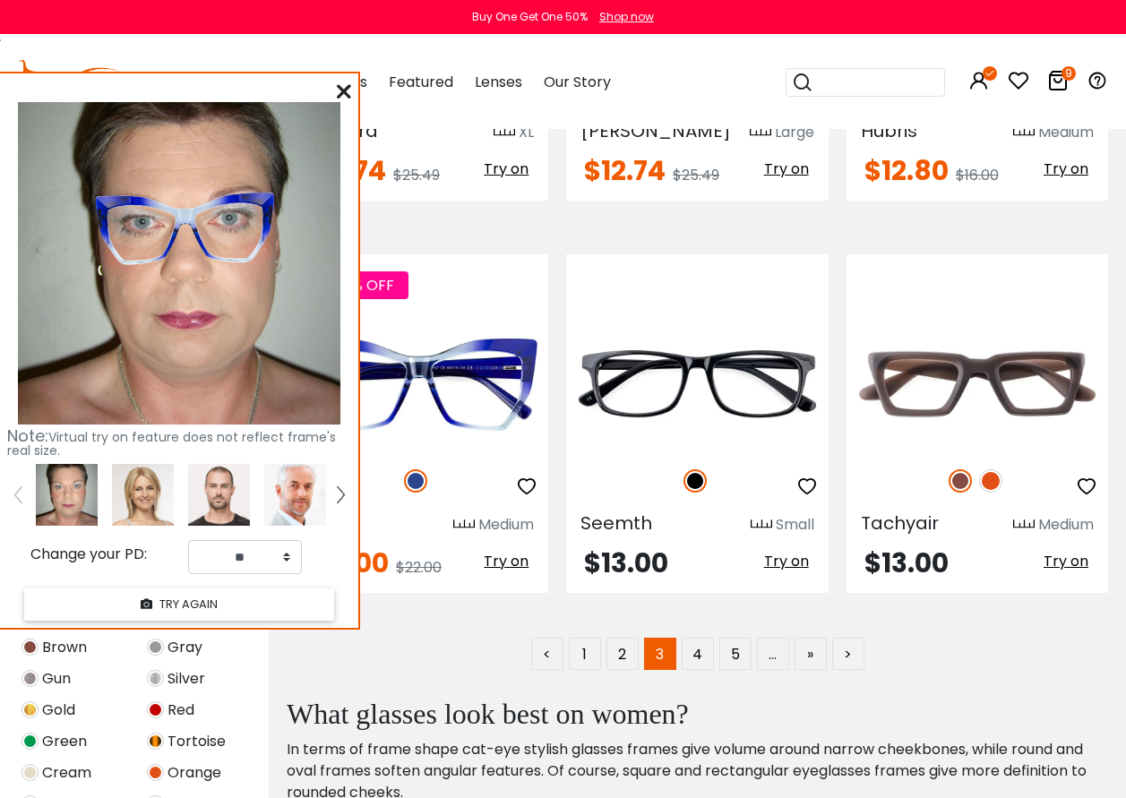
click at [340, 92] on icon at bounding box center [344, 91] width 14 height 14
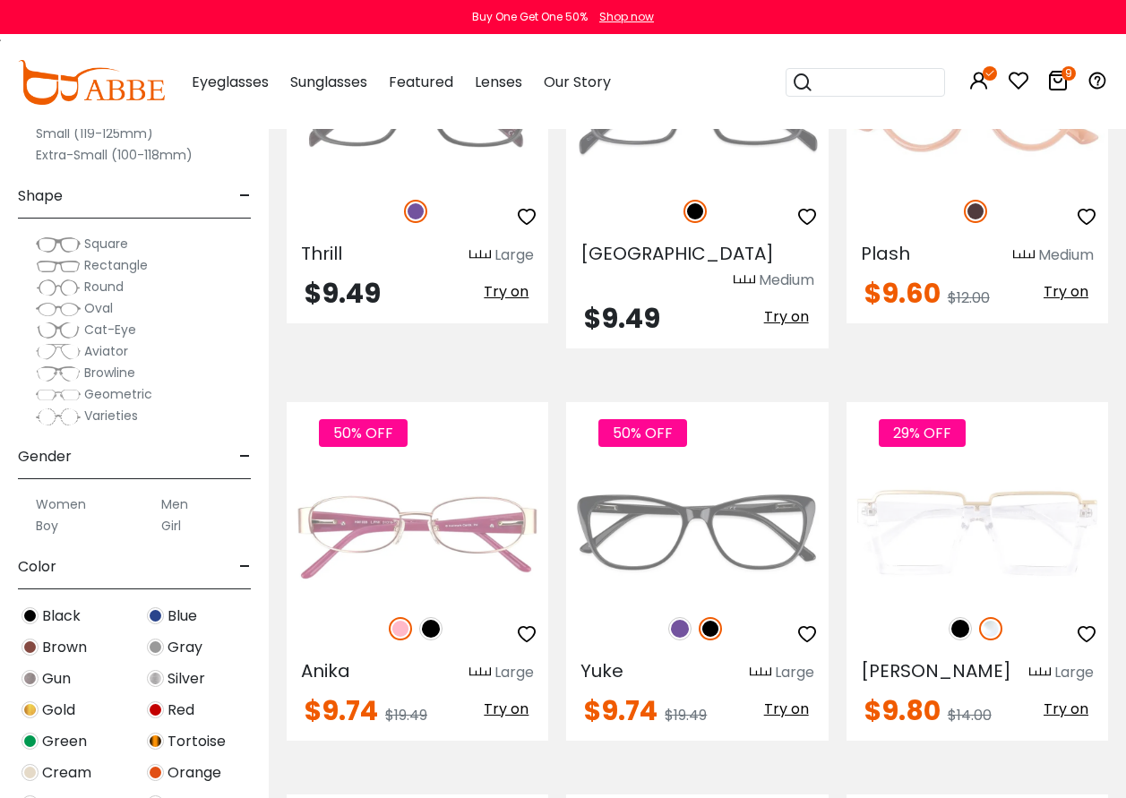
scroll to position [0, 0]
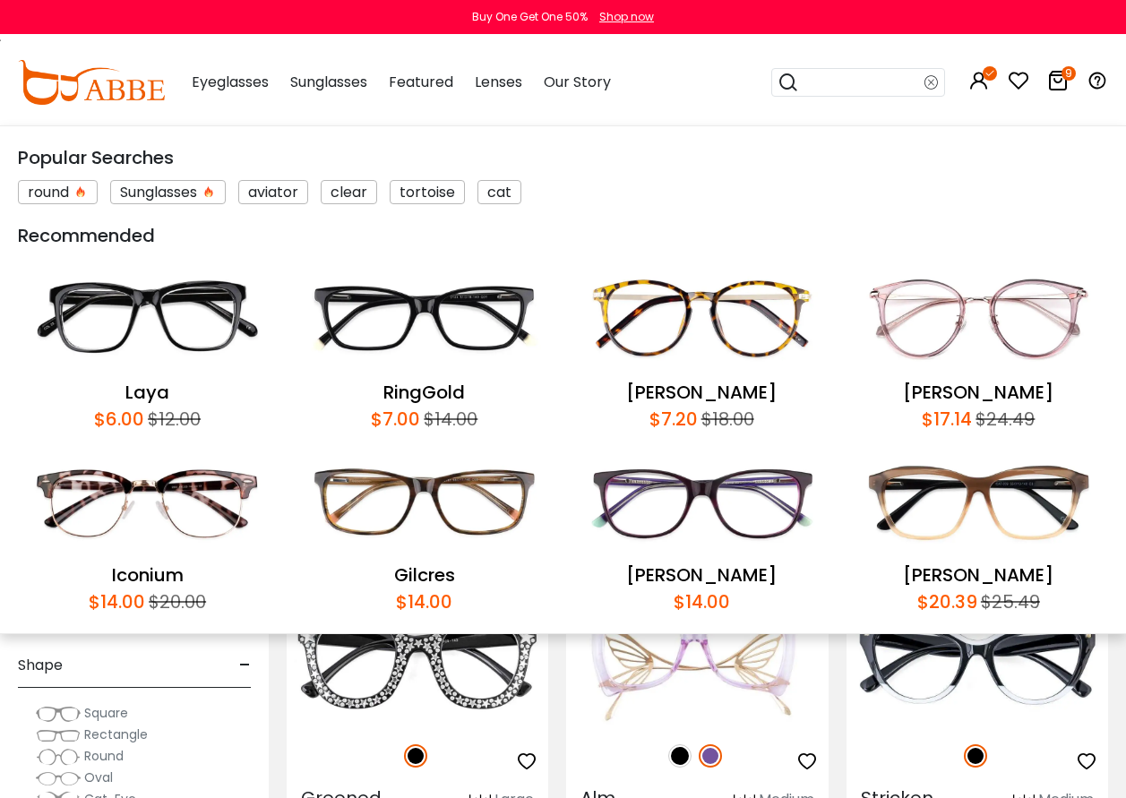
click at [817, 82] on input "search" at bounding box center [861, 82] width 125 height 27
type input "*****"
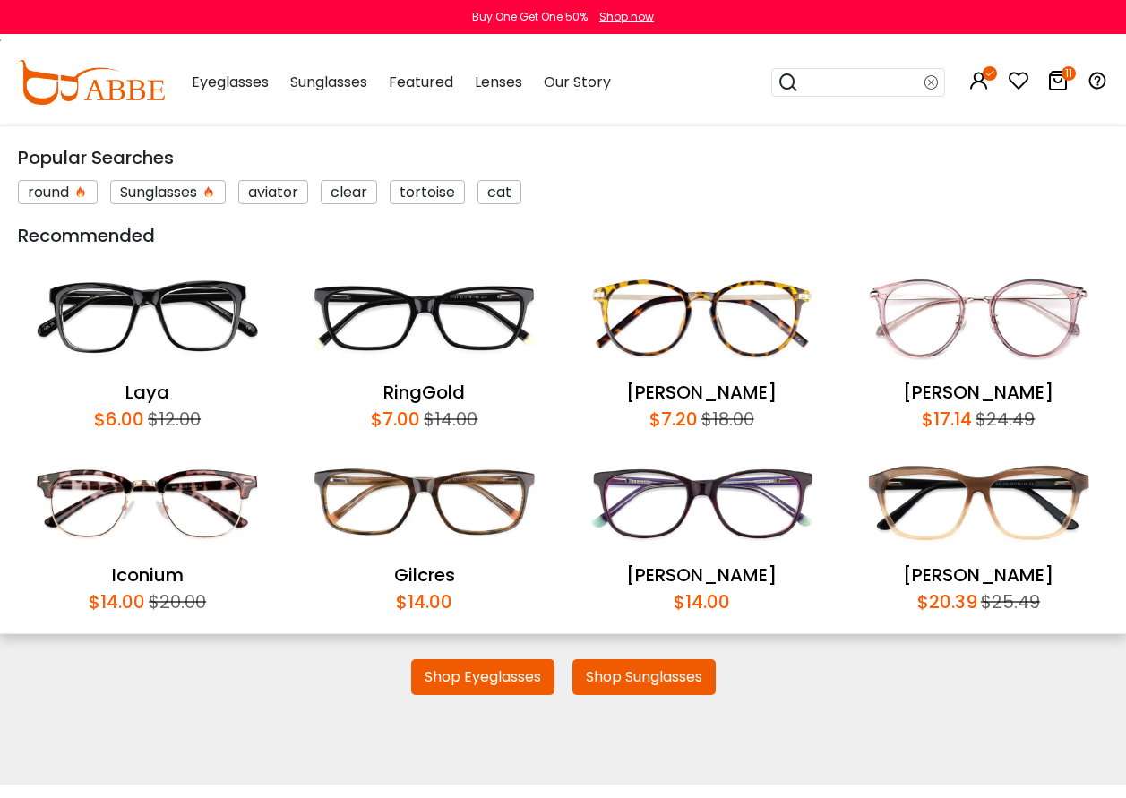
click at [865, 75] on input "search" at bounding box center [861, 82] width 125 height 27
type input "****"
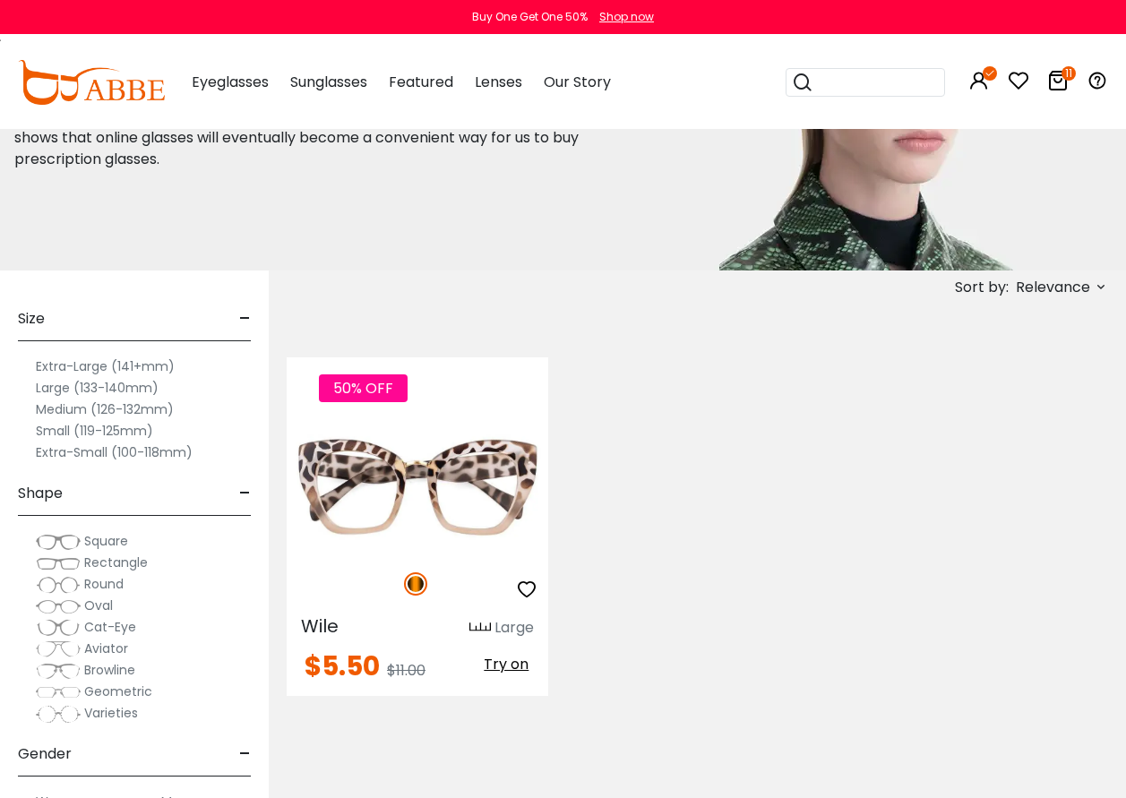
scroll to position [179, 0]
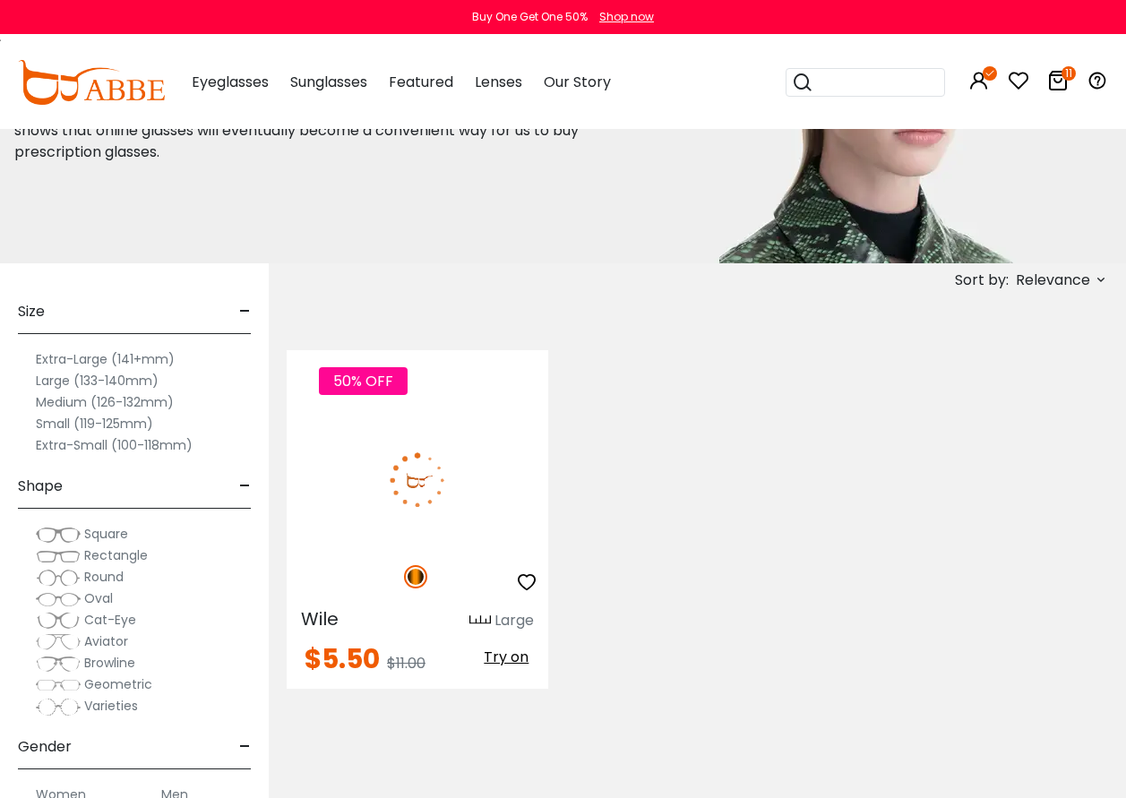
click at [505, 661] on span "Try on" at bounding box center [506, 657] width 45 height 21
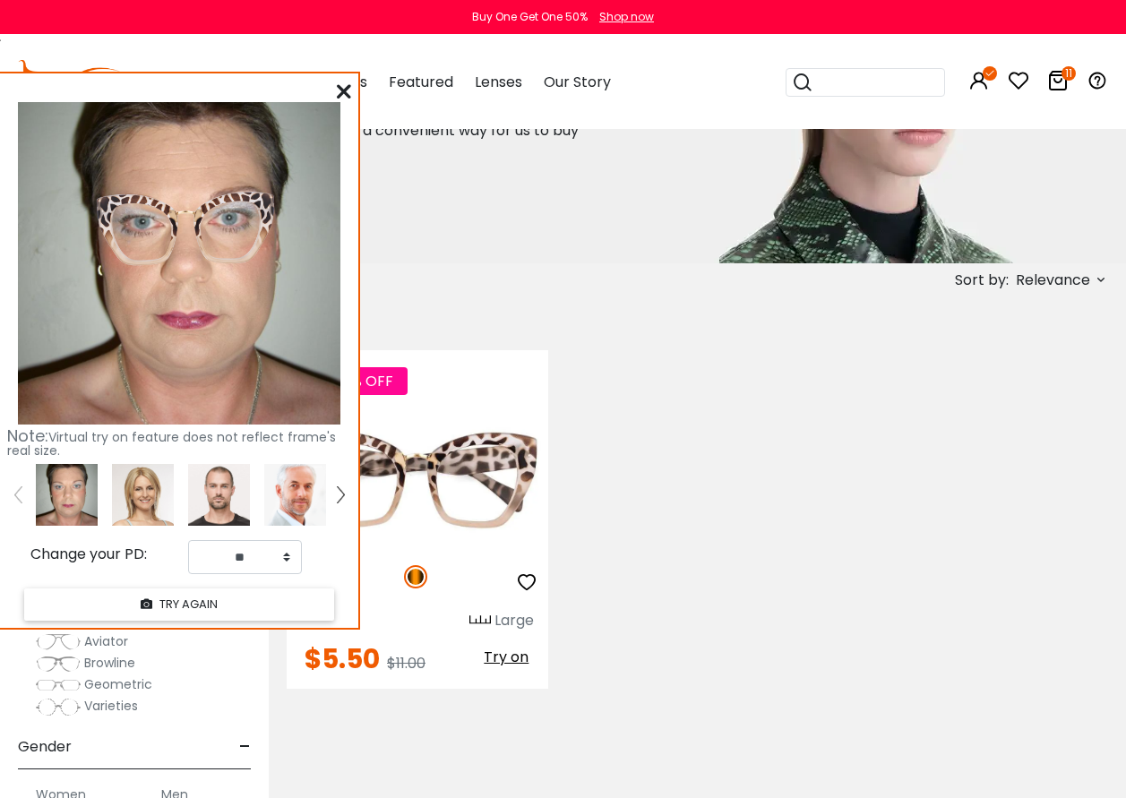
click at [348, 90] on icon at bounding box center [344, 91] width 14 height 14
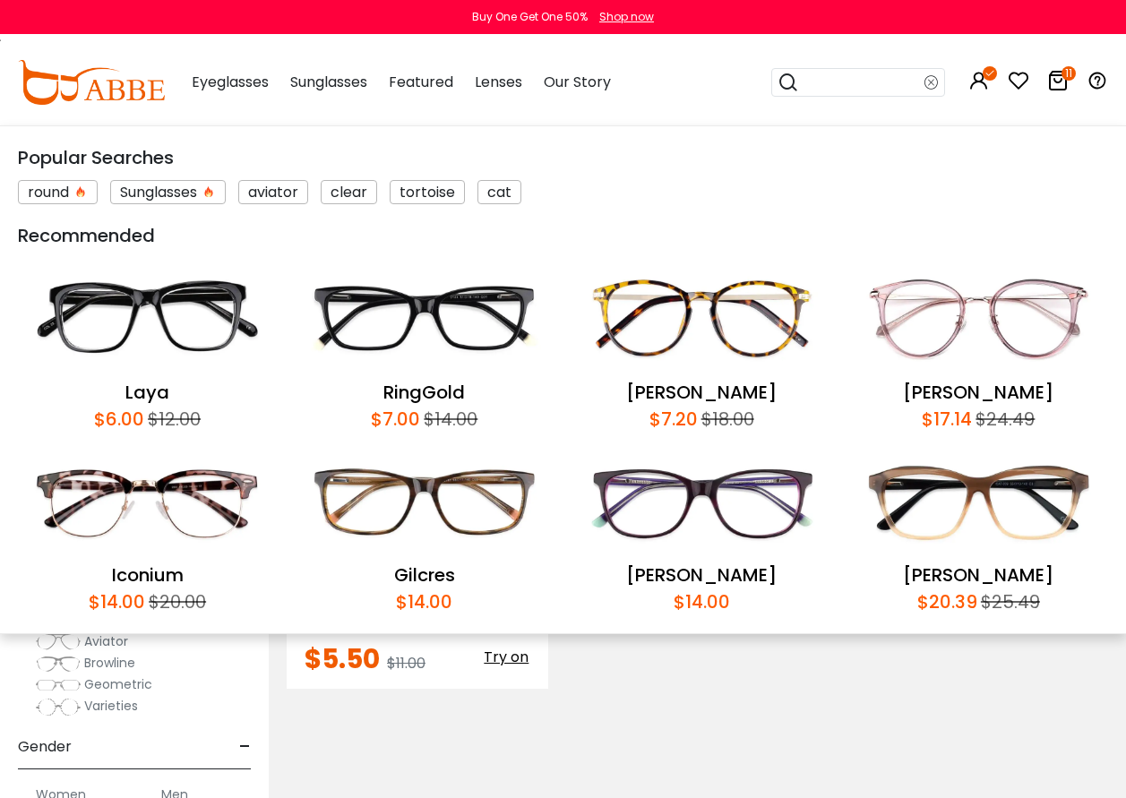
click at [846, 77] on input "search" at bounding box center [861, 82] width 125 height 27
type input "*****"
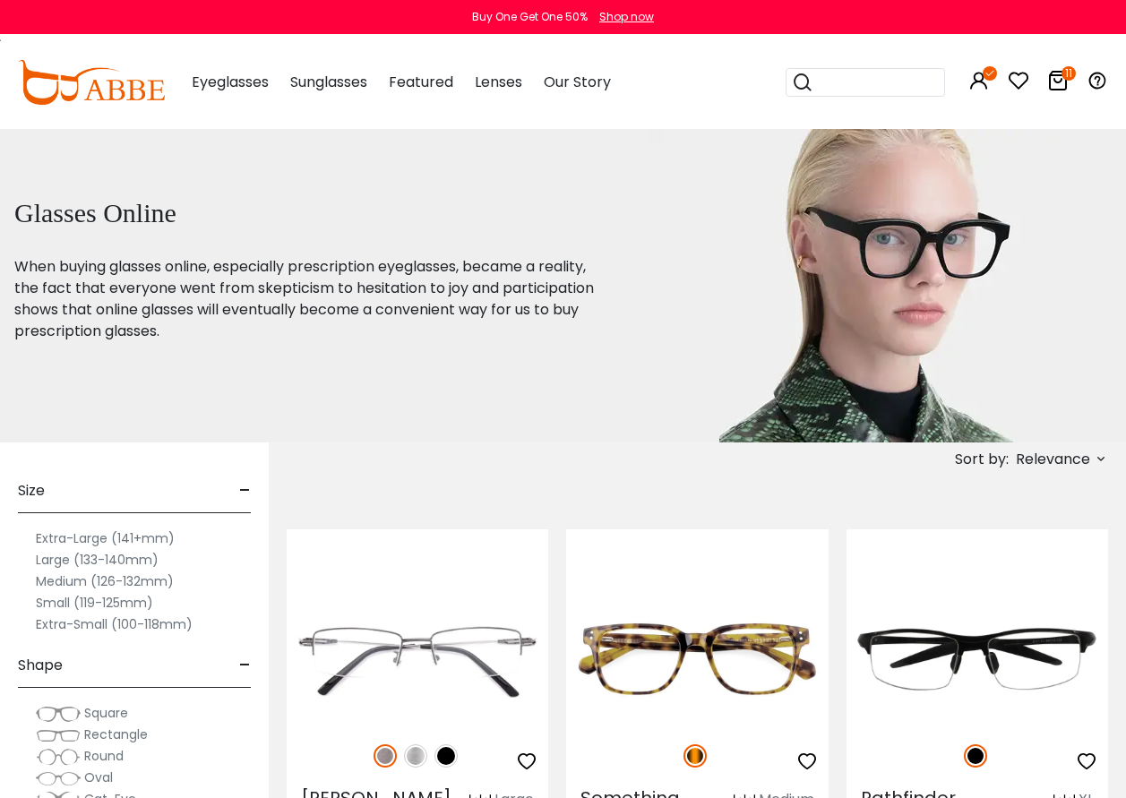
click at [858, 68] on div at bounding box center [865, 82] width 159 height 29
click at [862, 93] on input "search" at bounding box center [876, 82] width 125 height 27
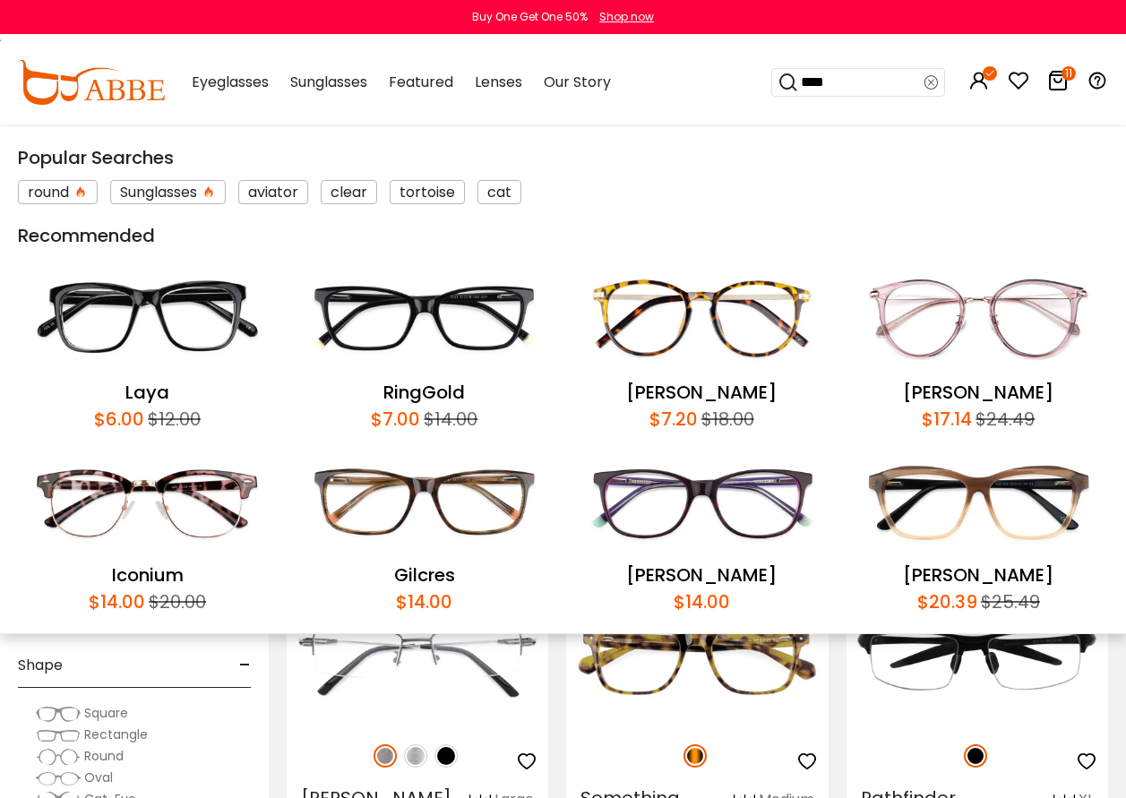
type input "*****"
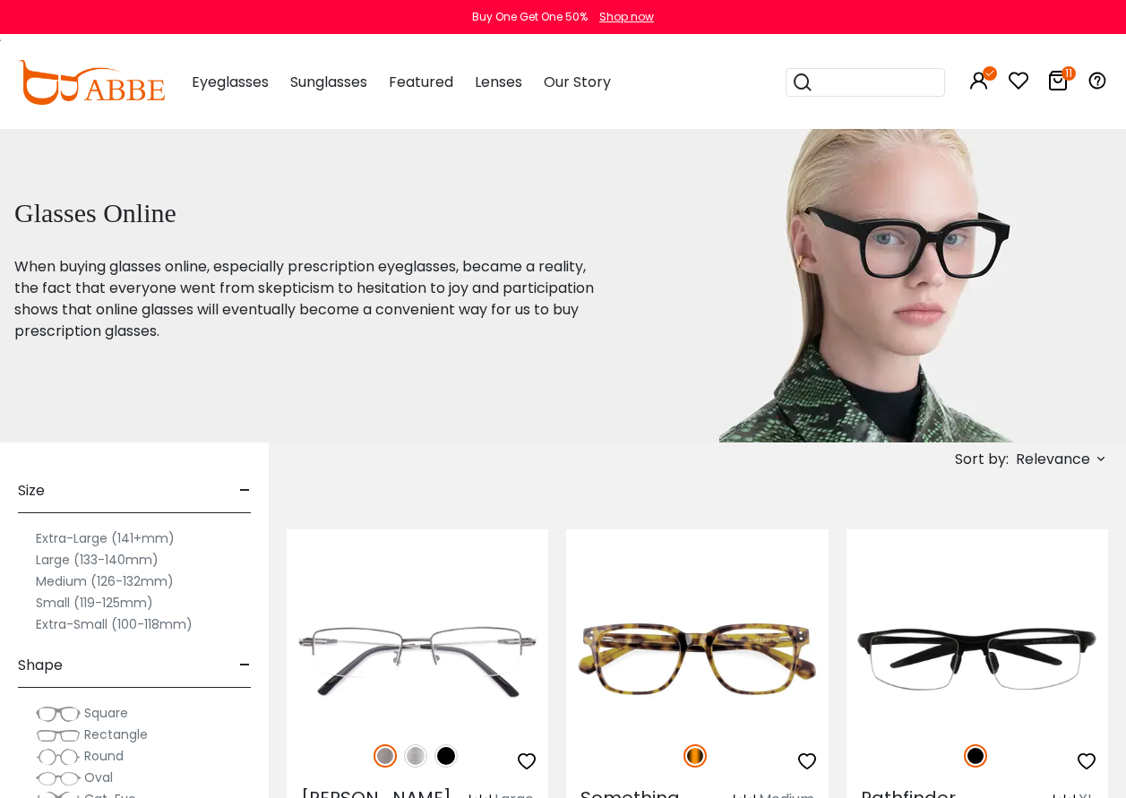
click at [1062, 79] on icon at bounding box center [1058, 81] width 22 height 22
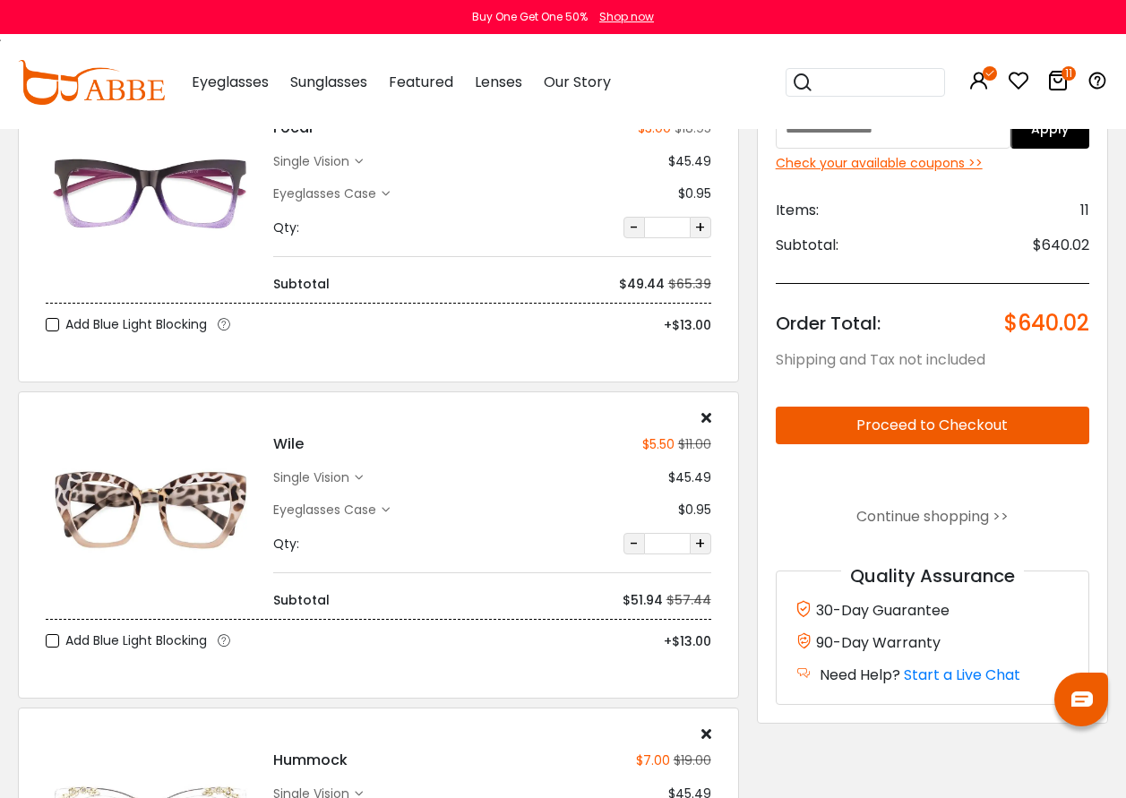
scroll to position [2598, 0]
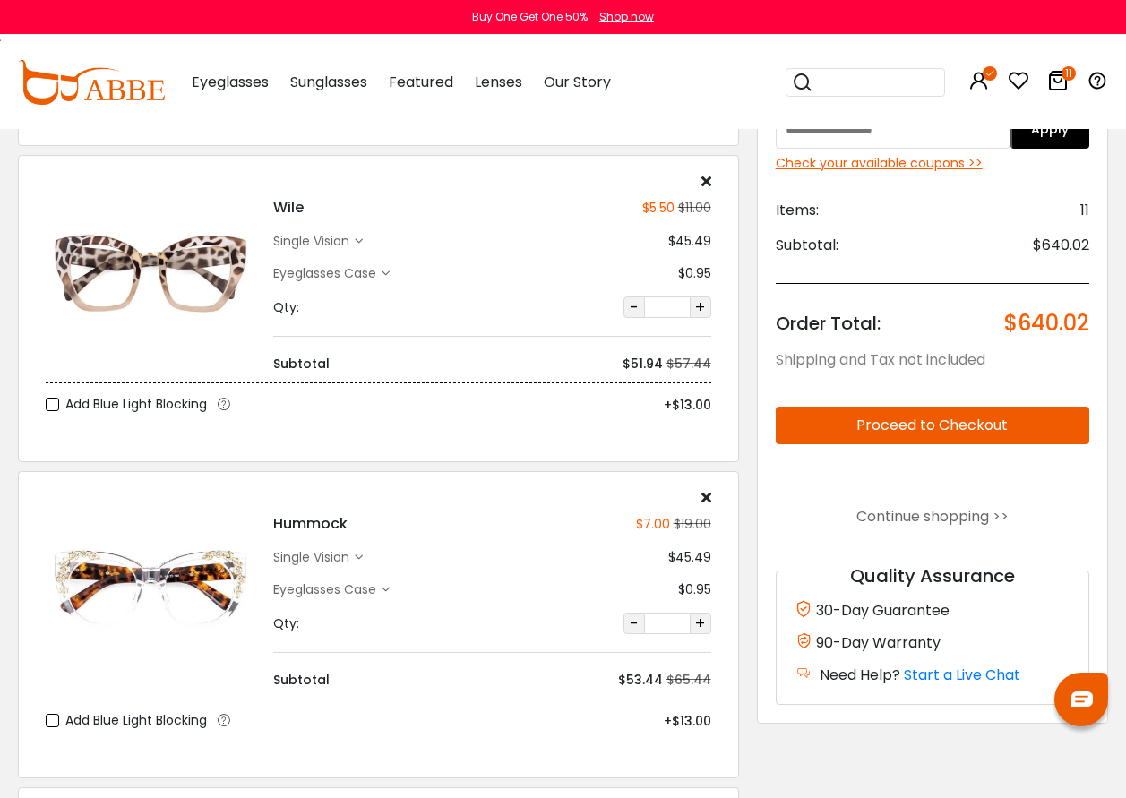
click at [846, 86] on input "search" at bounding box center [876, 82] width 125 height 27
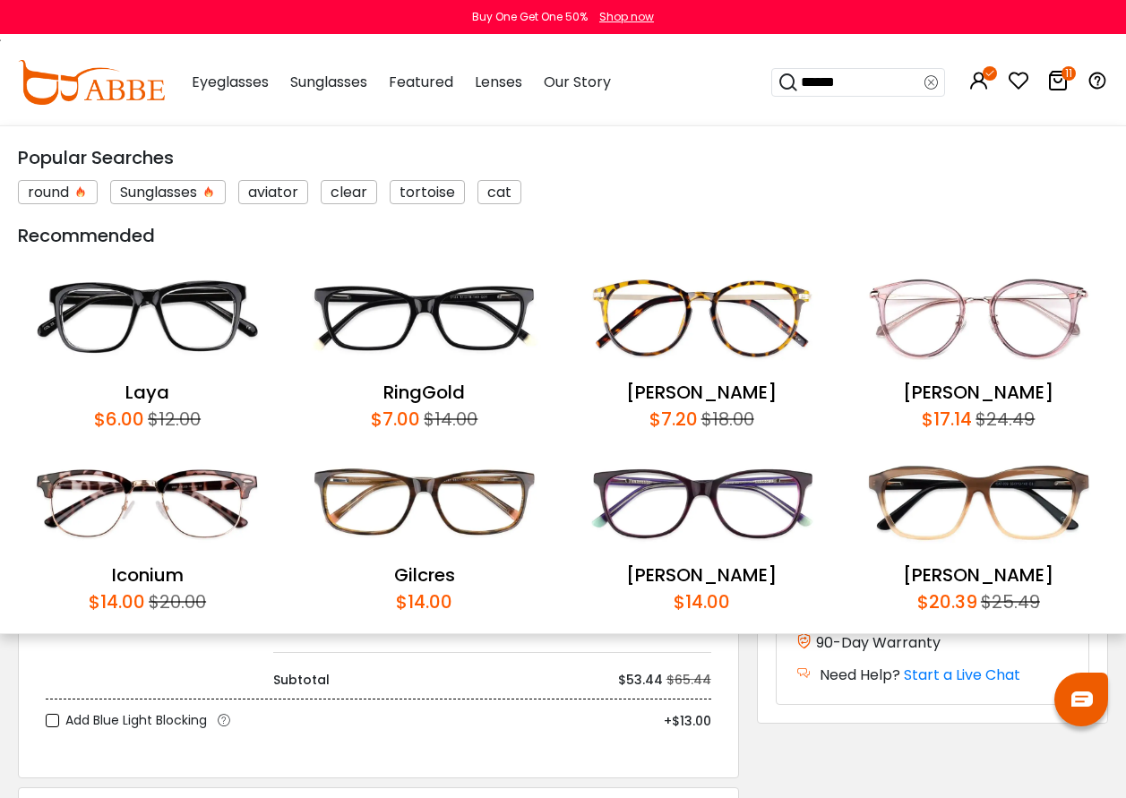
type input "*******"
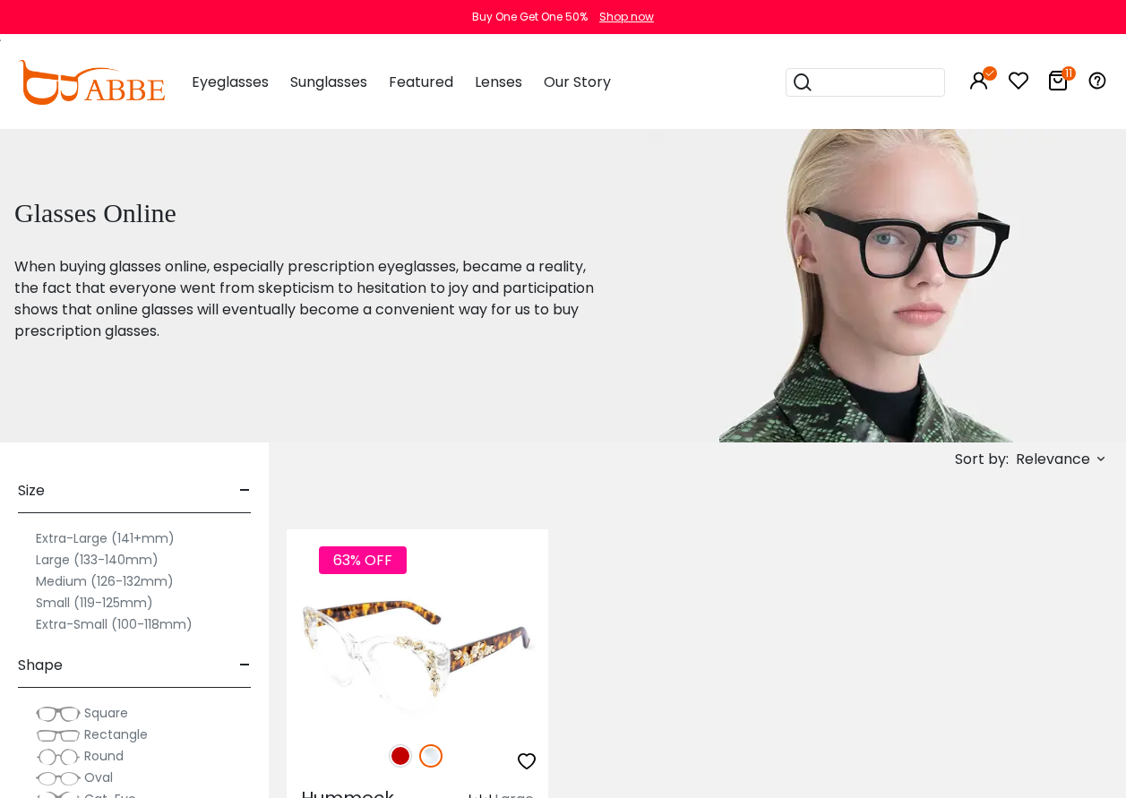
click at [418, 659] on img at bounding box center [418, 659] width 262 height 131
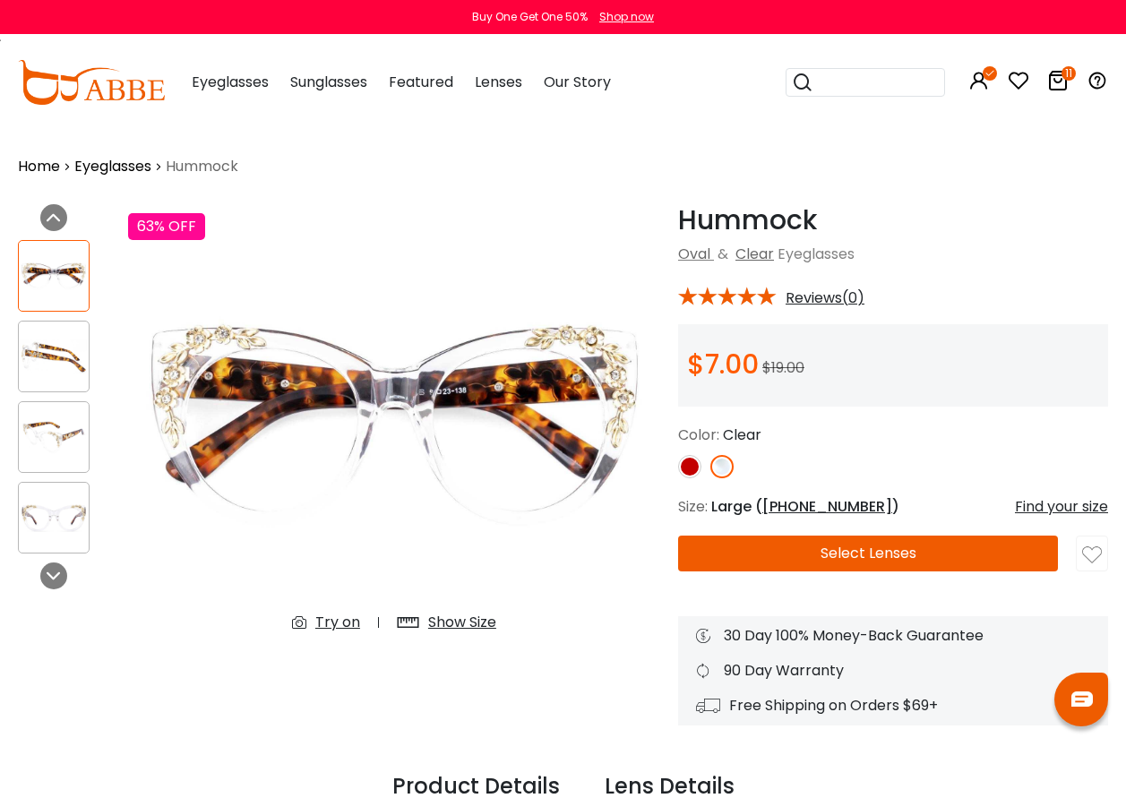
click at [330, 620] on div "Try on" at bounding box center [337, 623] width 45 height 22
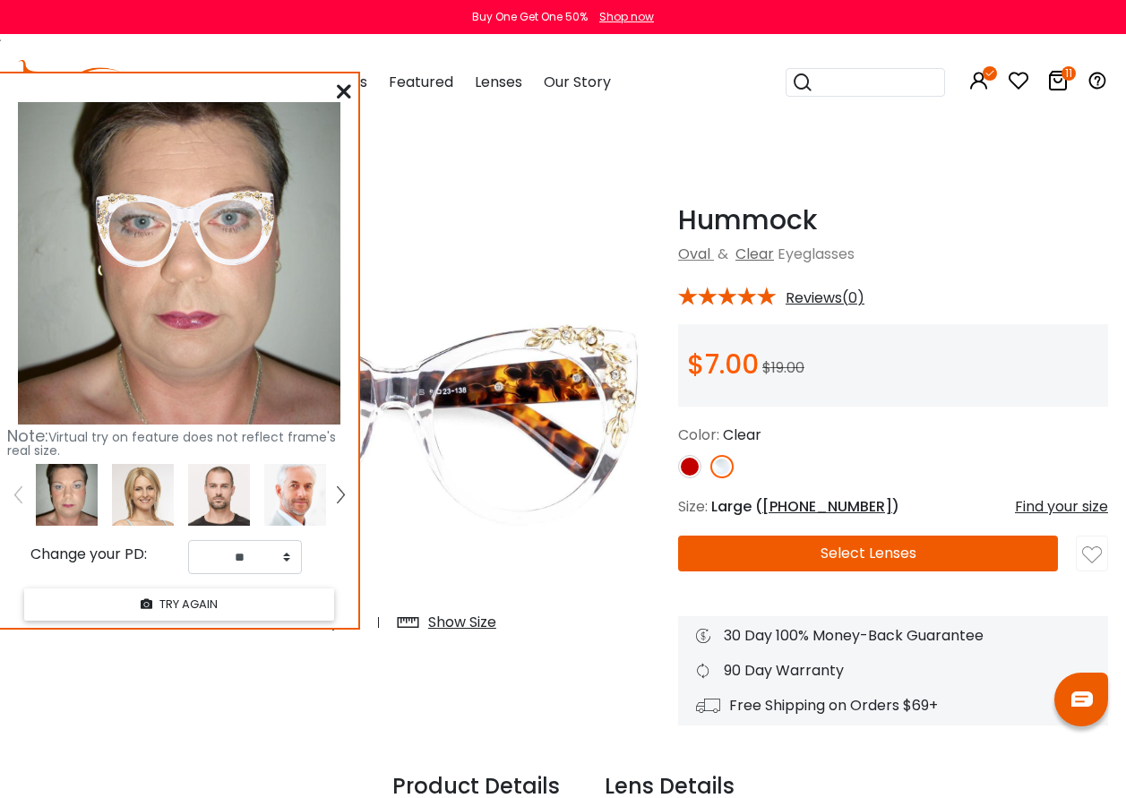
click at [347, 90] on icon at bounding box center [344, 91] width 14 height 14
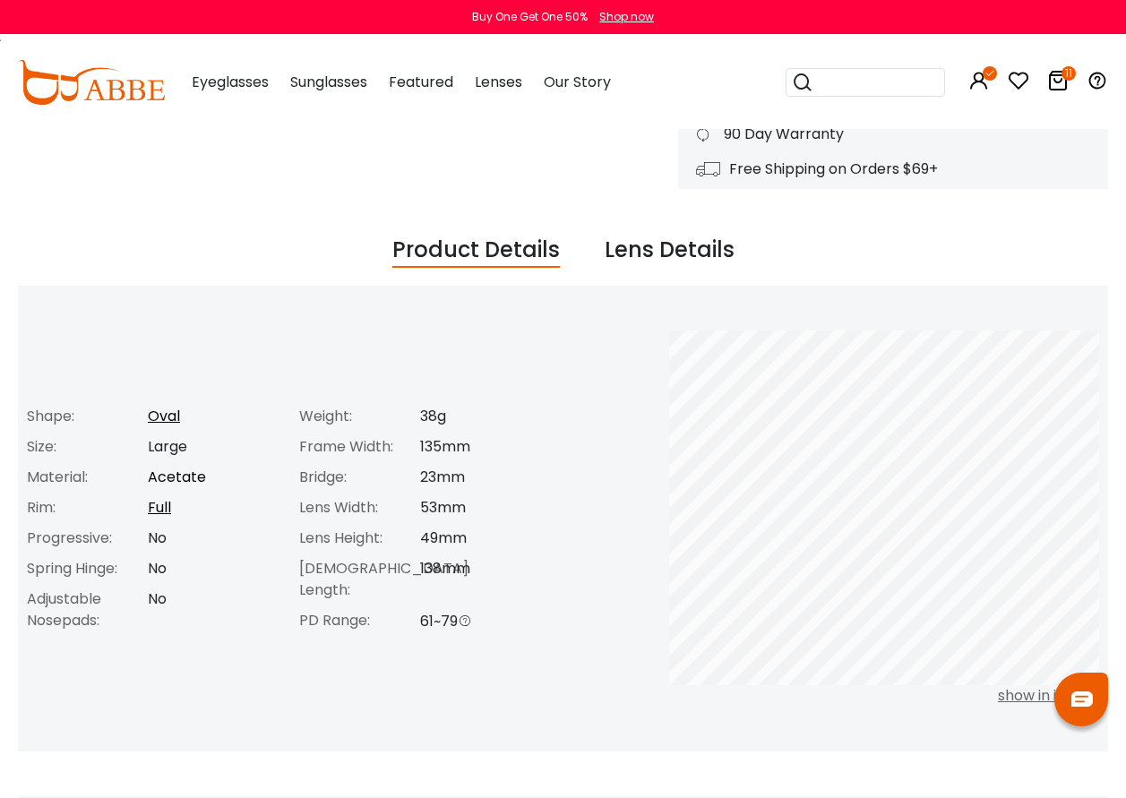
scroll to position [538, 0]
click at [1066, 79] on icon "11" at bounding box center [1069, 73] width 14 height 14
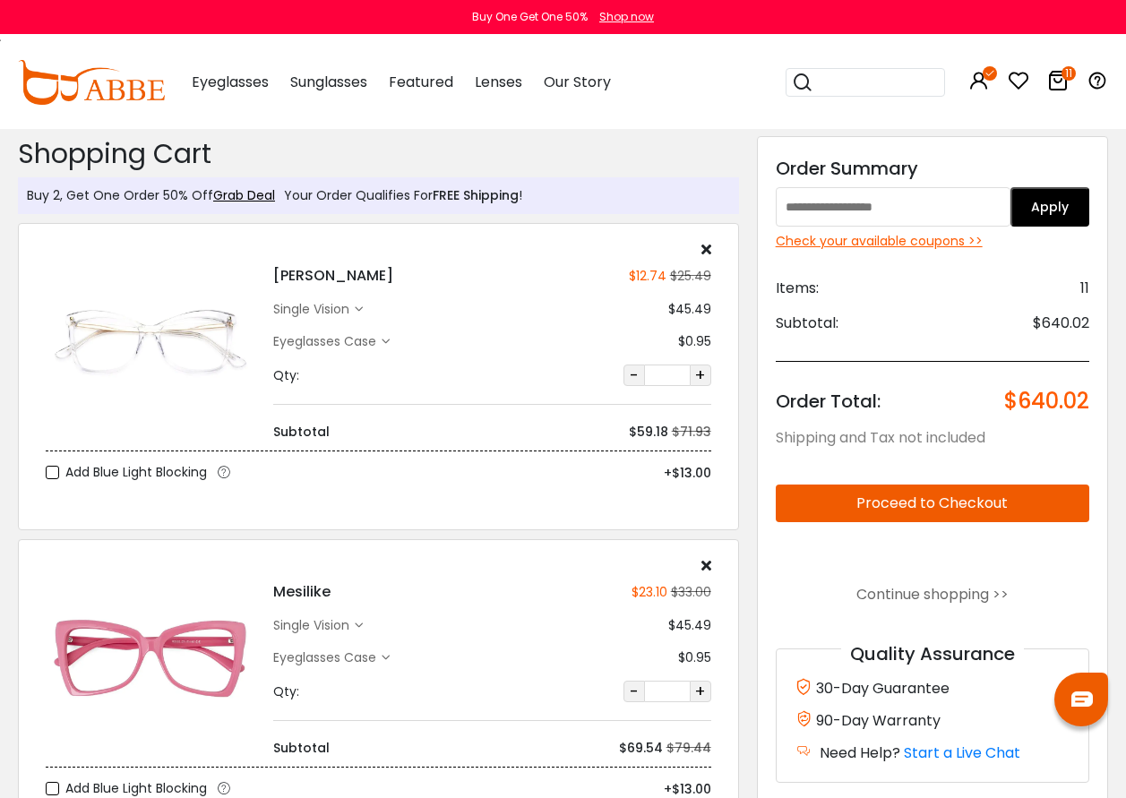
click at [823, 78] on input "search" at bounding box center [876, 82] width 125 height 27
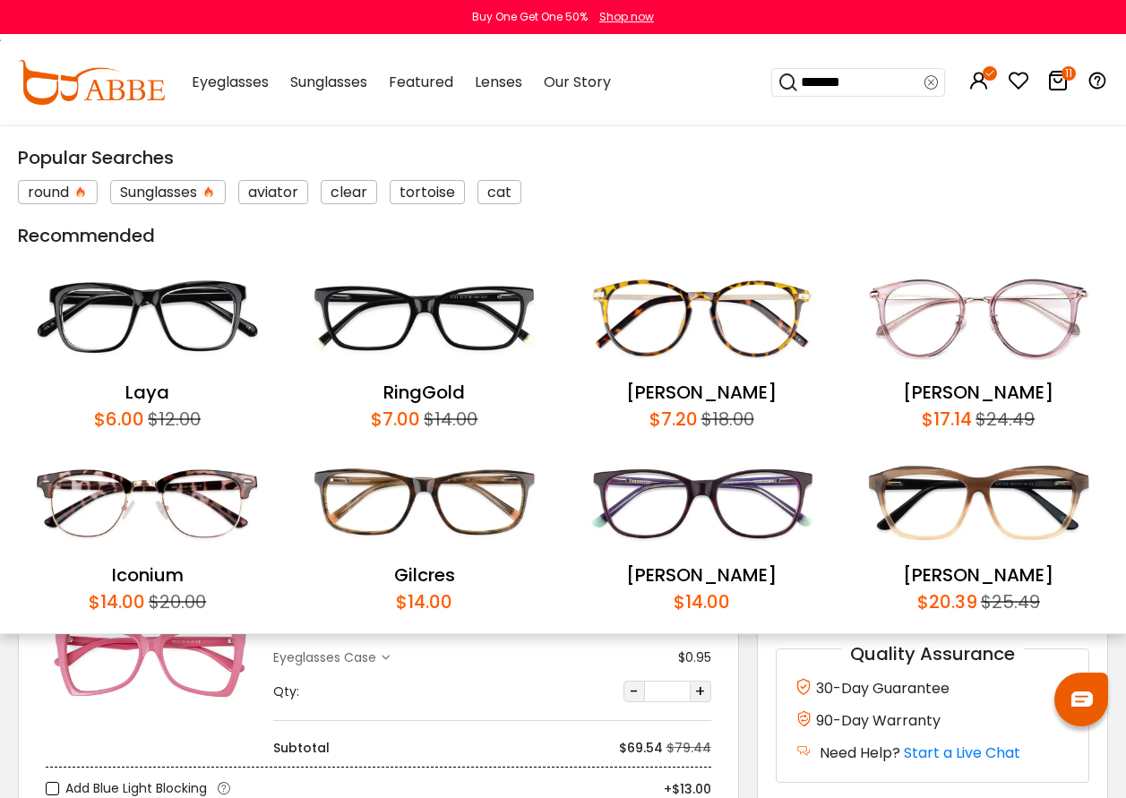
type input "********"
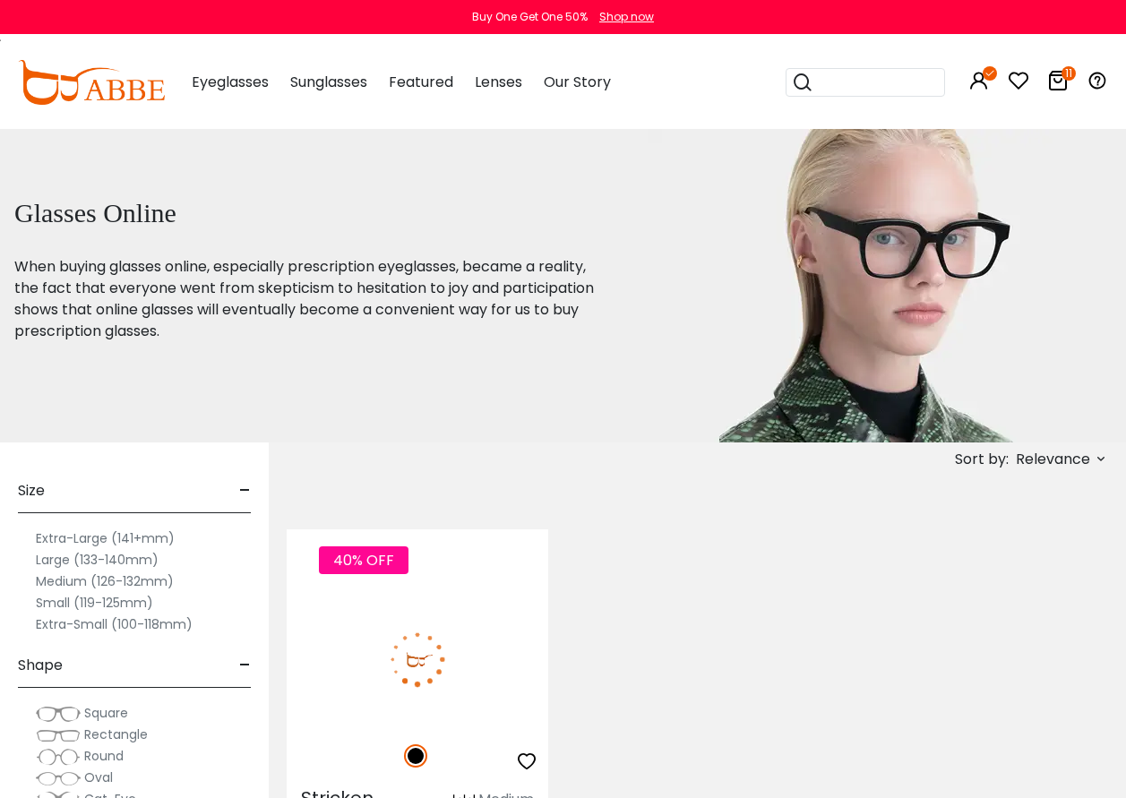
click at [402, 665] on img at bounding box center [418, 659] width 262 height 131
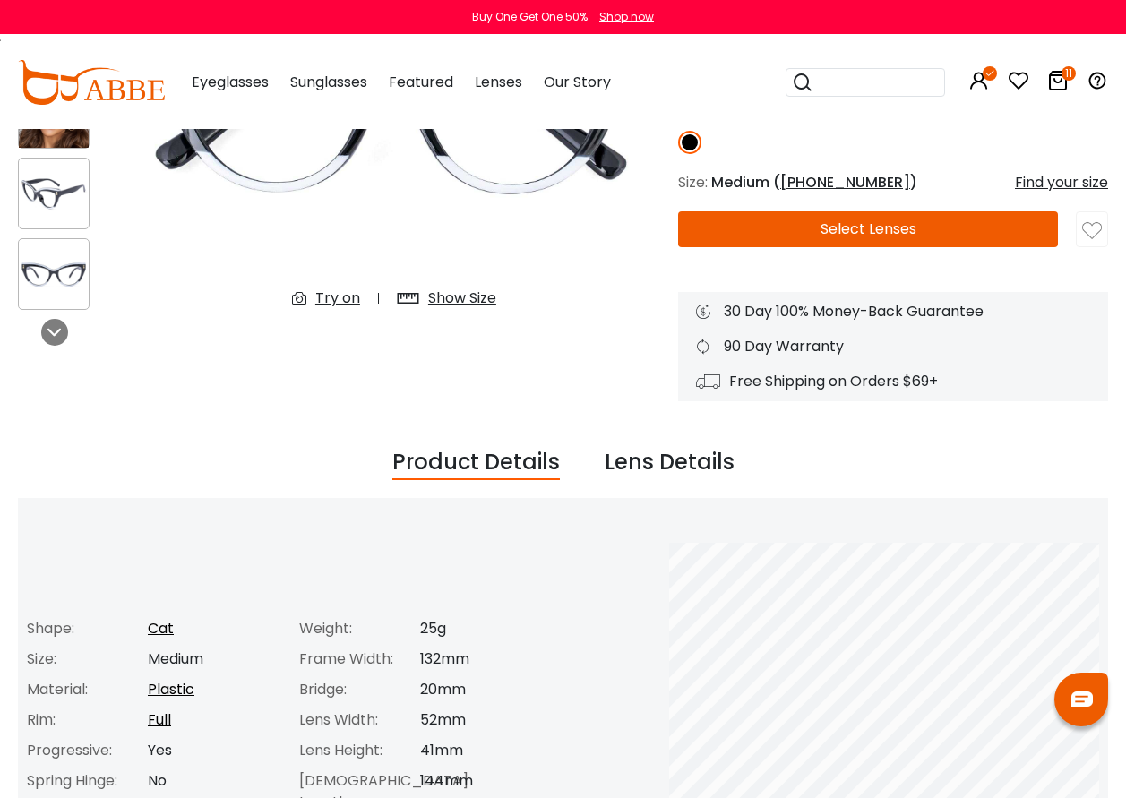
scroll to position [358, 0]
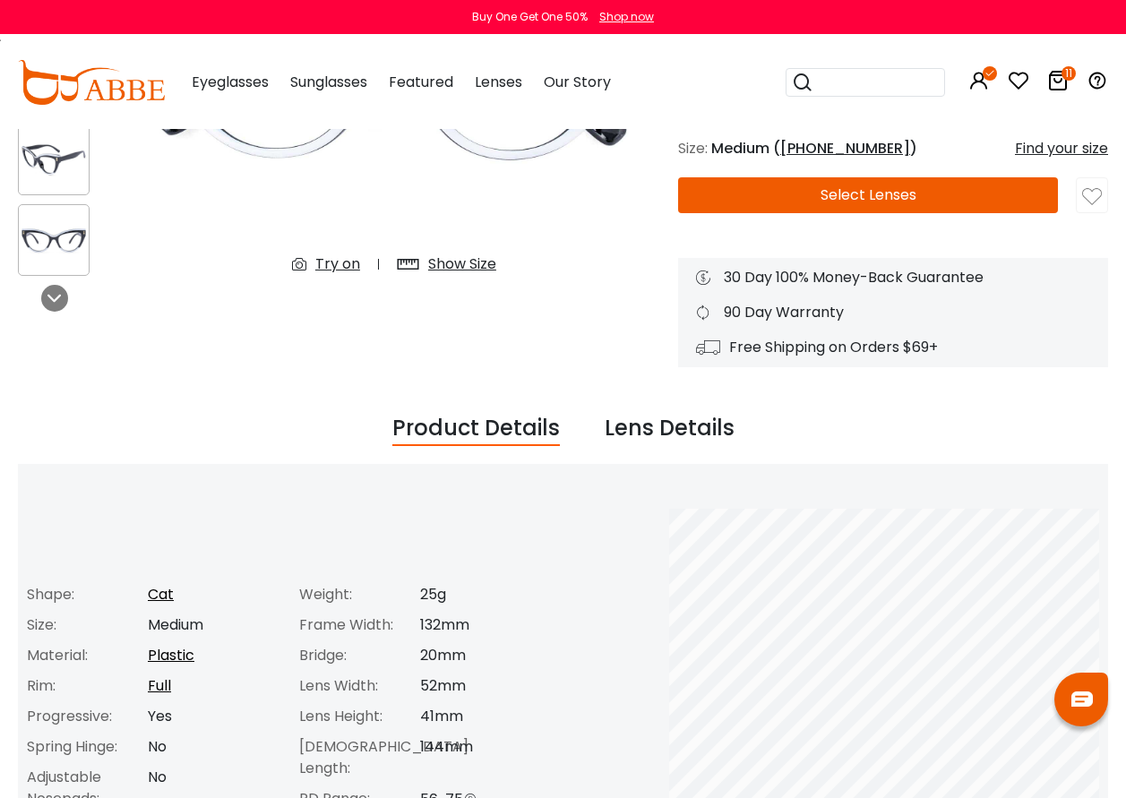
click at [336, 267] on div "Try on" at bounding box center [337, 265] width 45 height 22
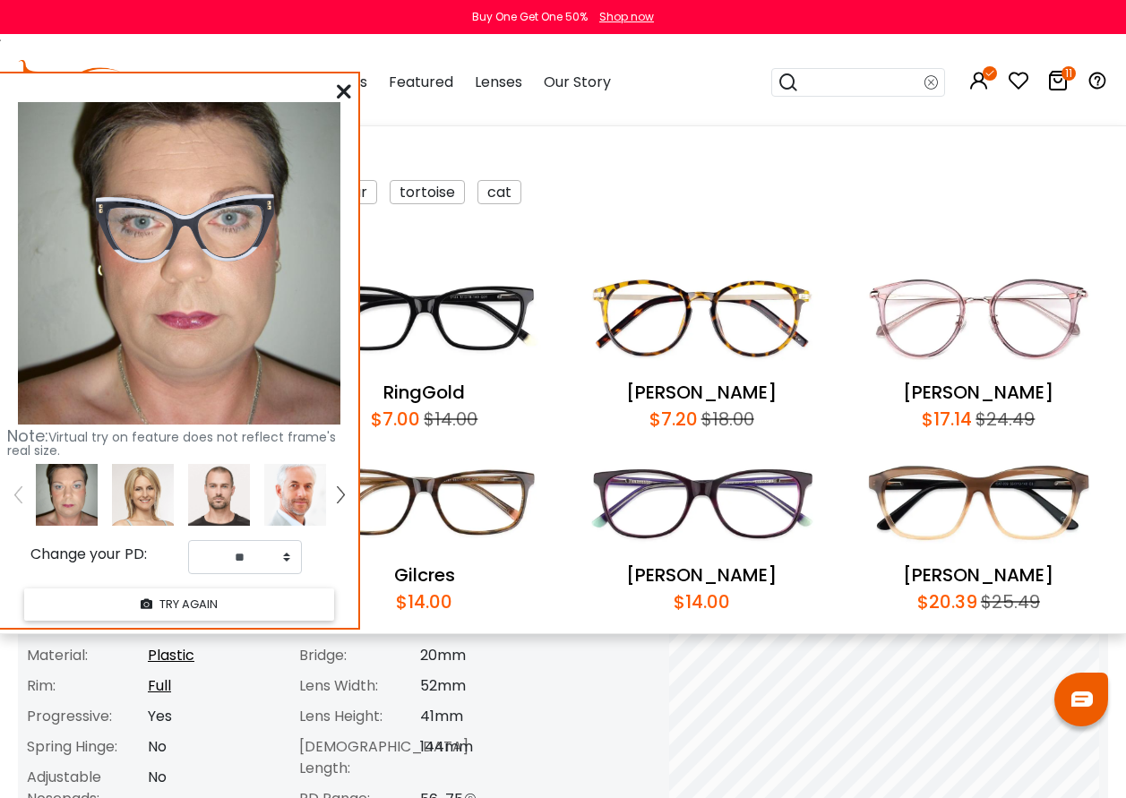
click at [850, 85] on input "search" at bounding box center [861, 82] width 125 height 27
type input "******"
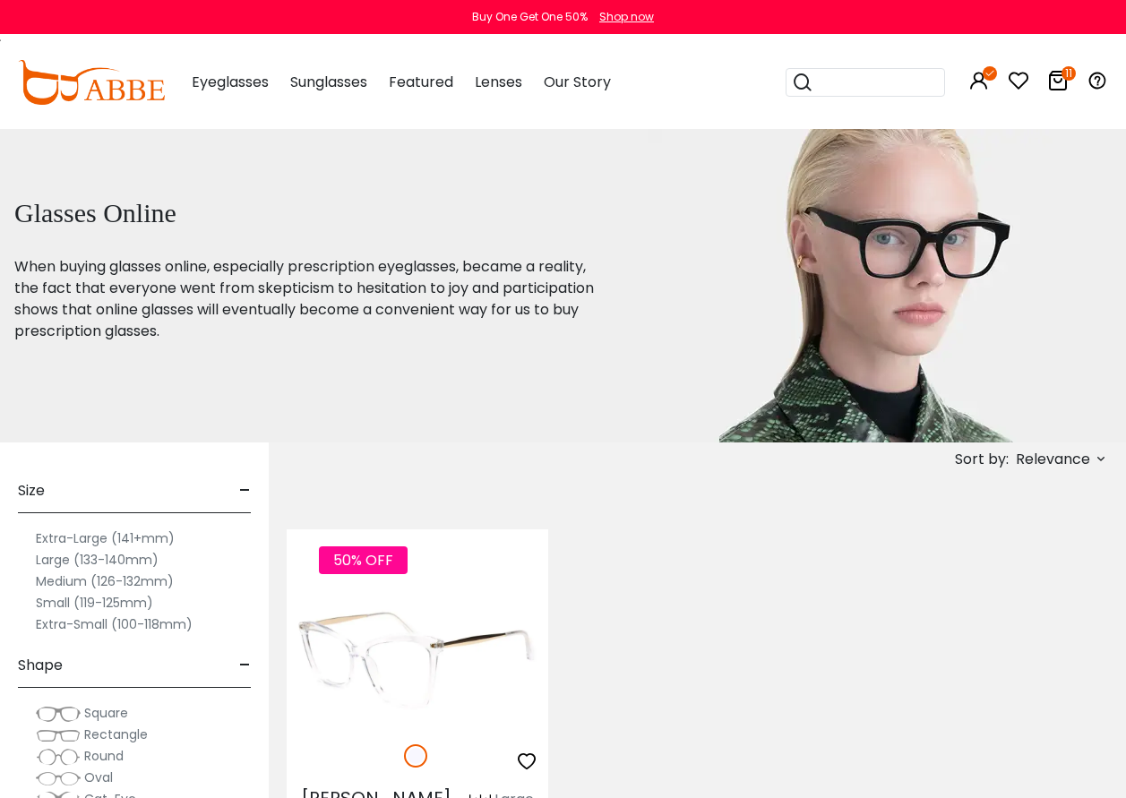
click at [388, 674] on img at bounding box center [418, 659] width 262 height 131
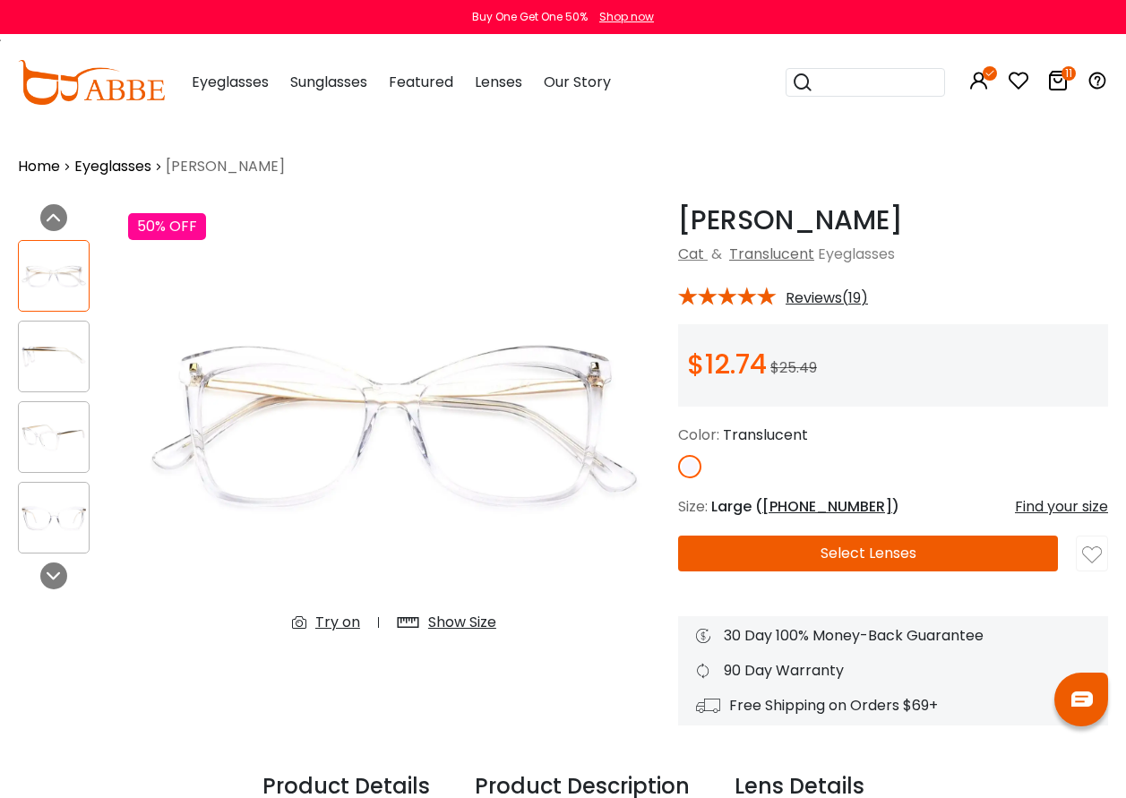
click at [348, 620] on div "Try on" at bounding box center [337, 623] width 45 height 22
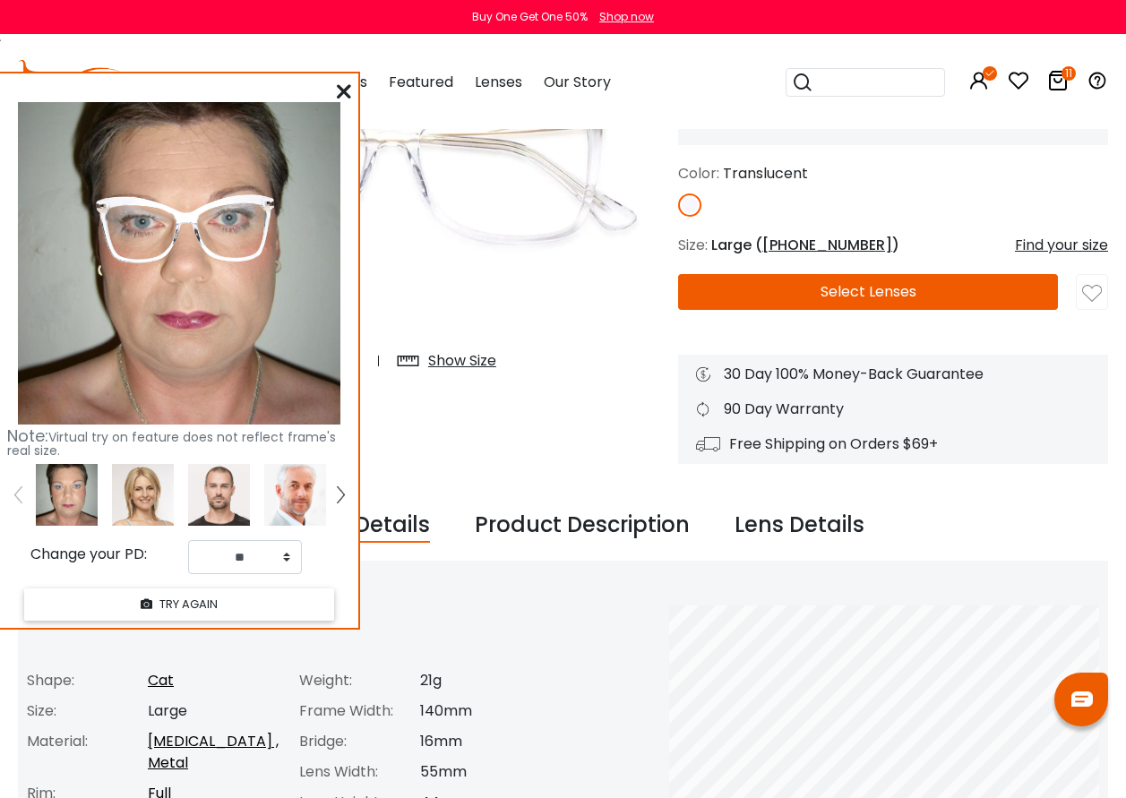
scroll to position [269, 0]
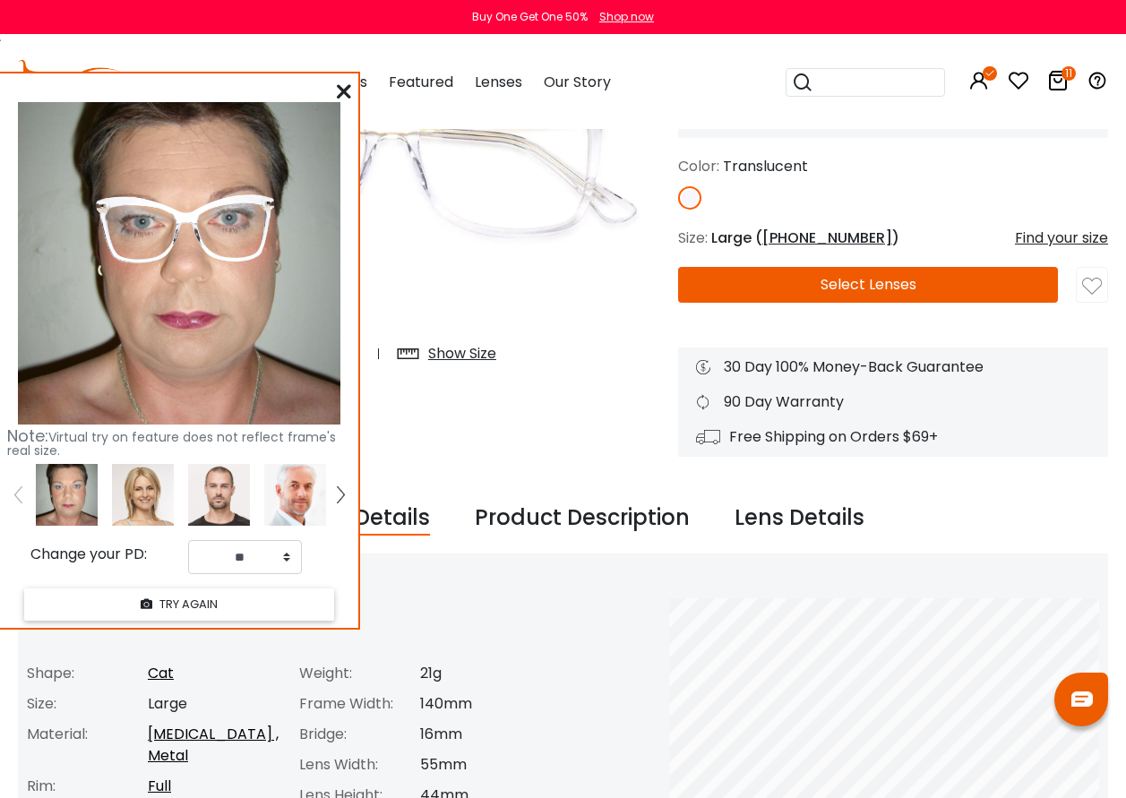
click at [1057, 83] on icon at bounding box center [1058, 81] width 22 height 22
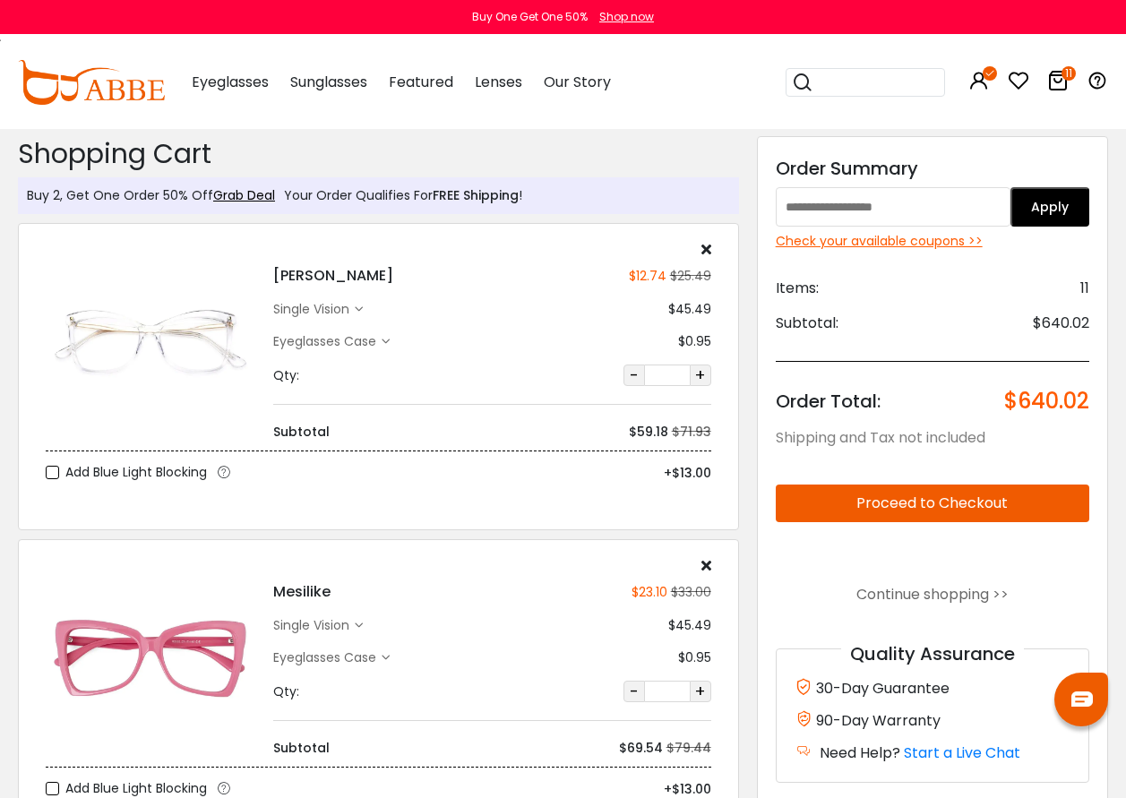
click at [829, 83] on input "search" at bounding box center [876, 82] width 125 height 27
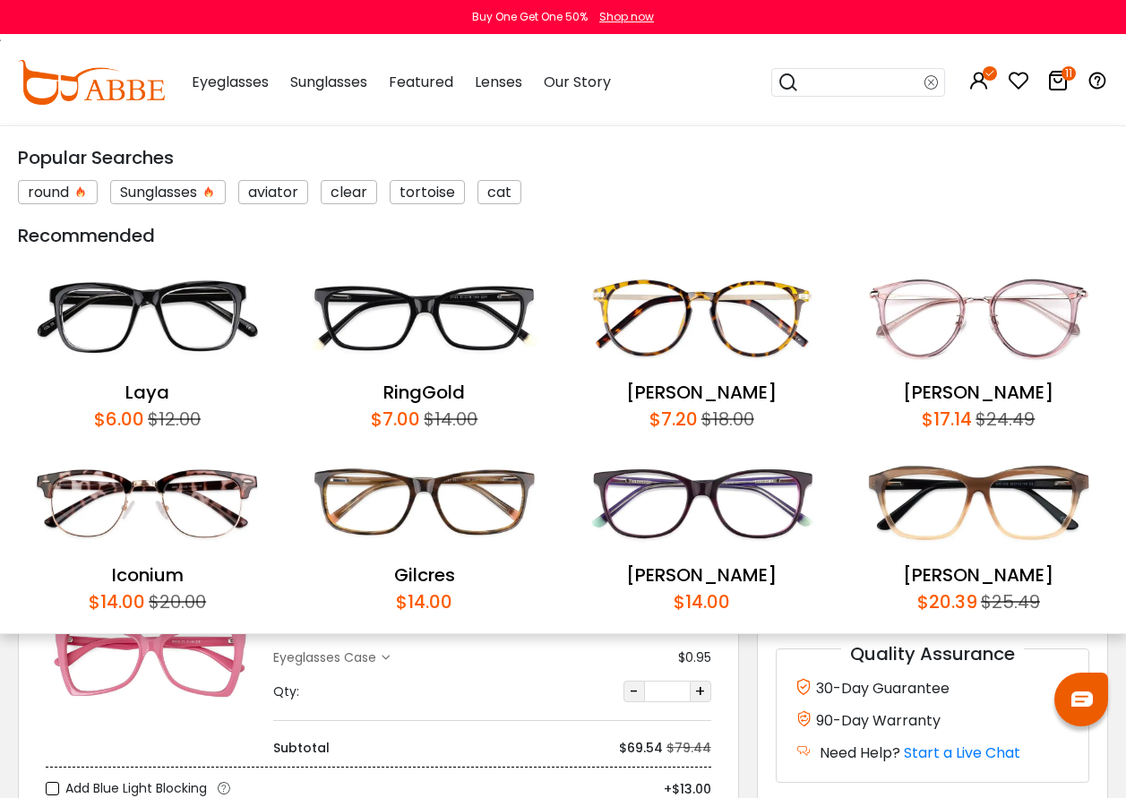
click at [926, 322] on img at bounding box center [978, 318] width 259 height 121
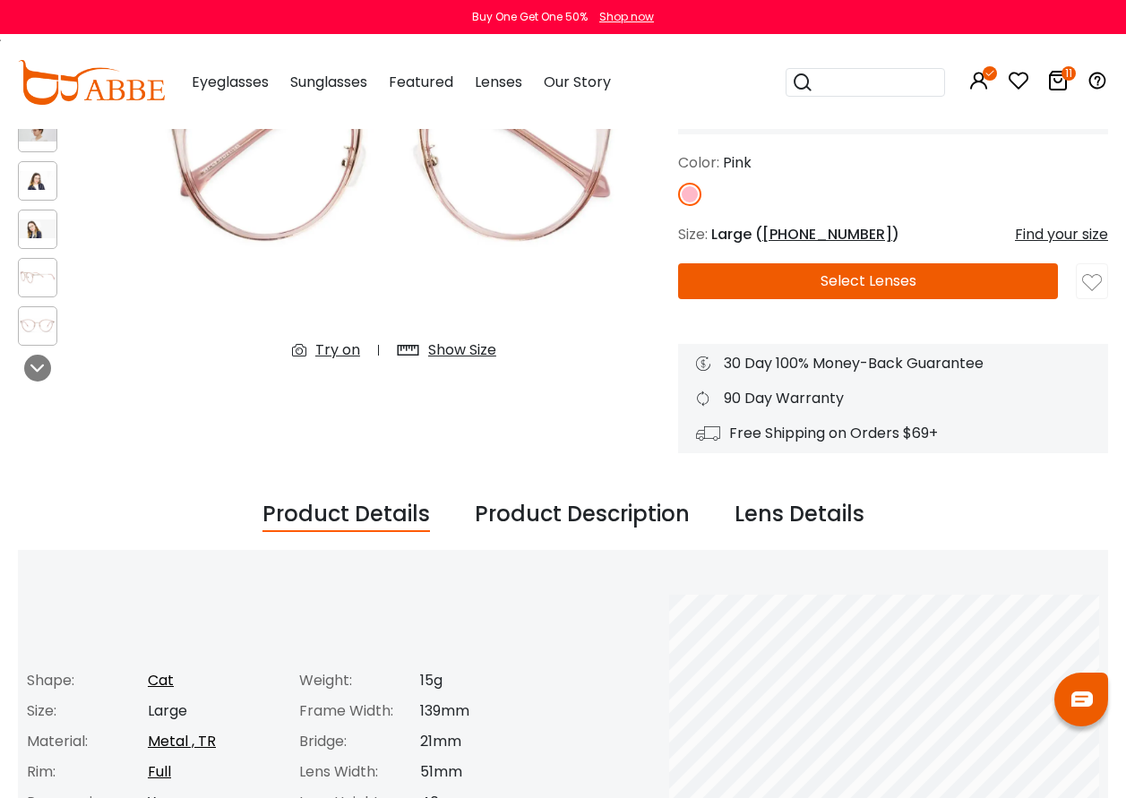
scroll to position [269, 0]
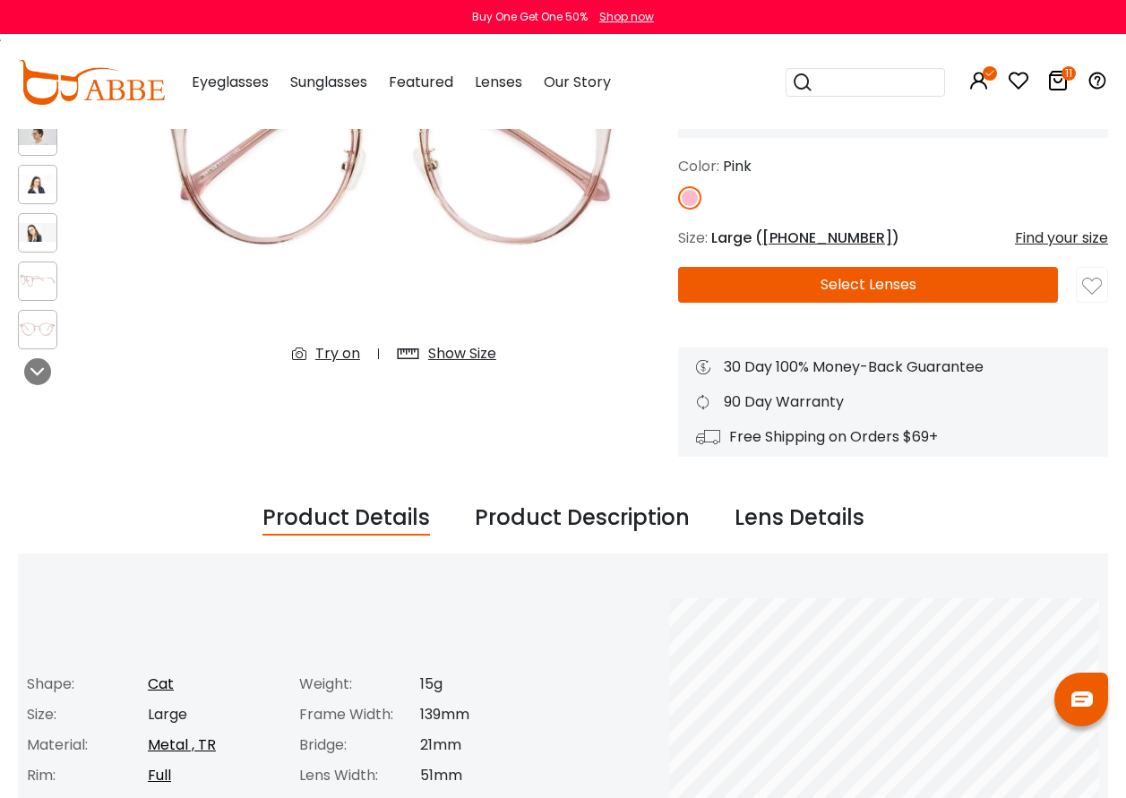
click at [355, 347] on div "Try on" at bounding box center [337, 354] width 45 height 22
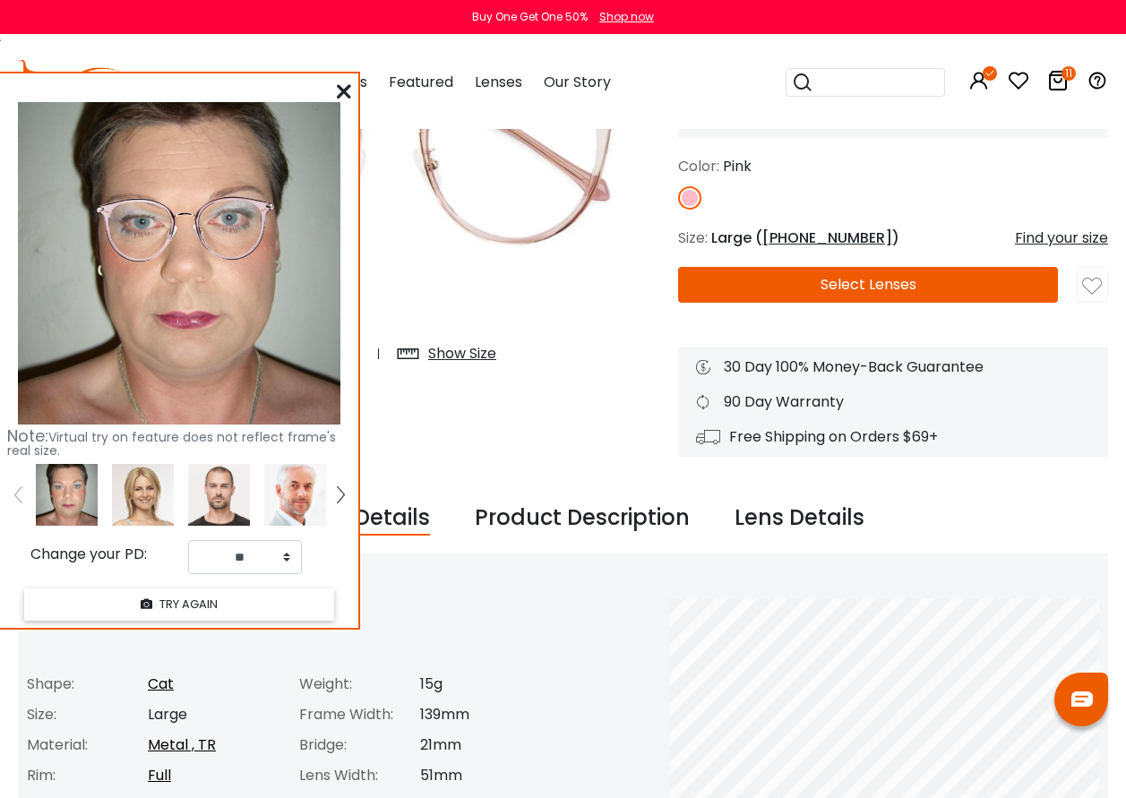
click at [841, 83] on input "search" at bounding box center [876, 82] width 125 height 27
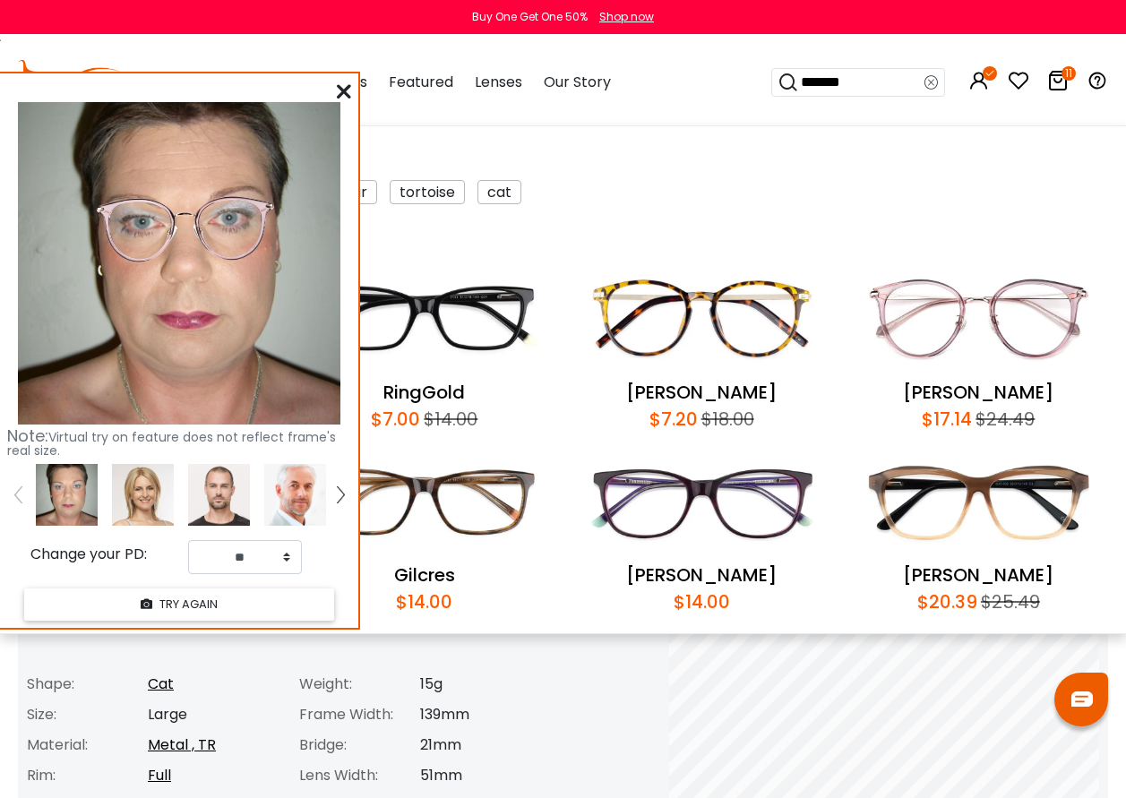
type input "********"
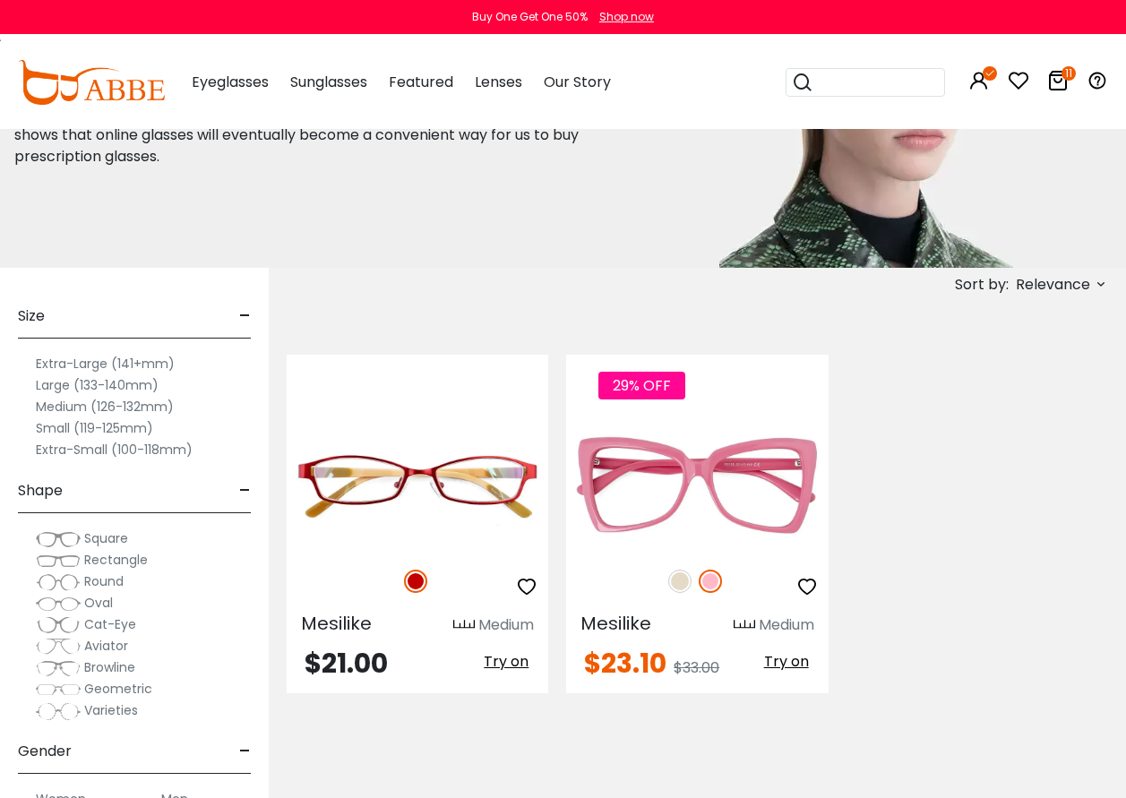
scroll to position [179, 0]
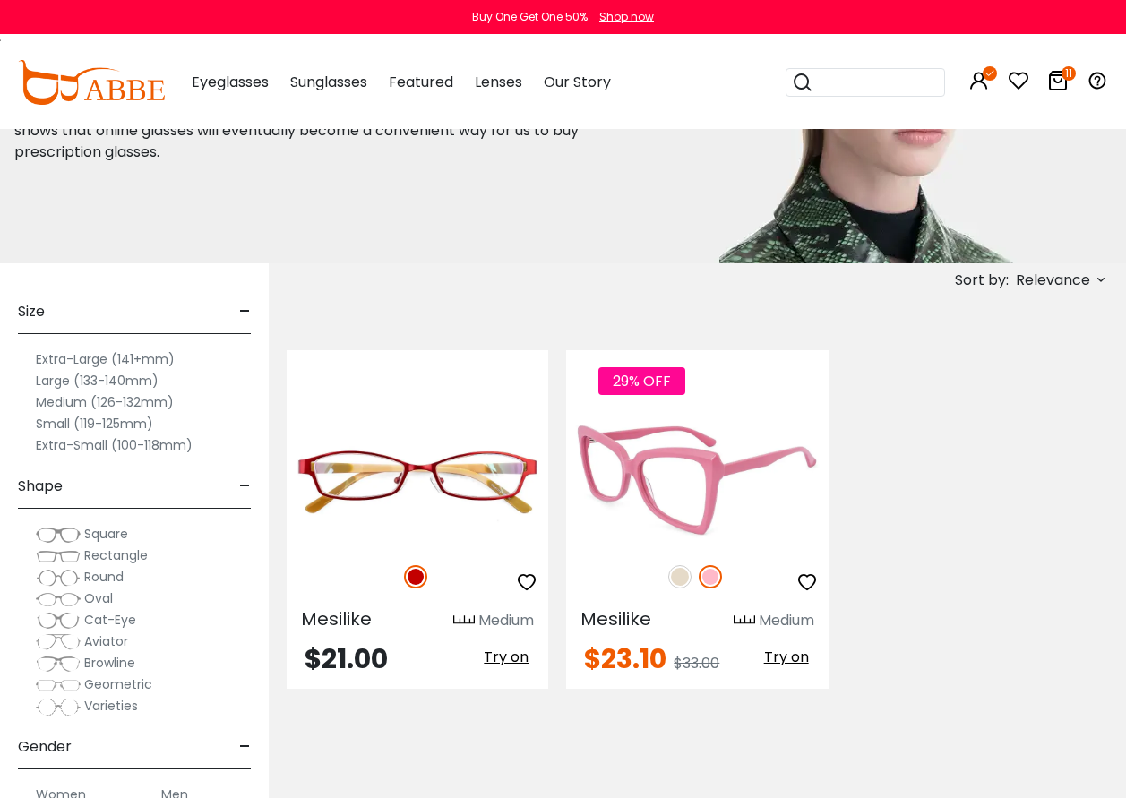
click at [685, 478] on img at bounding box center [697, 480] width 262 height 131
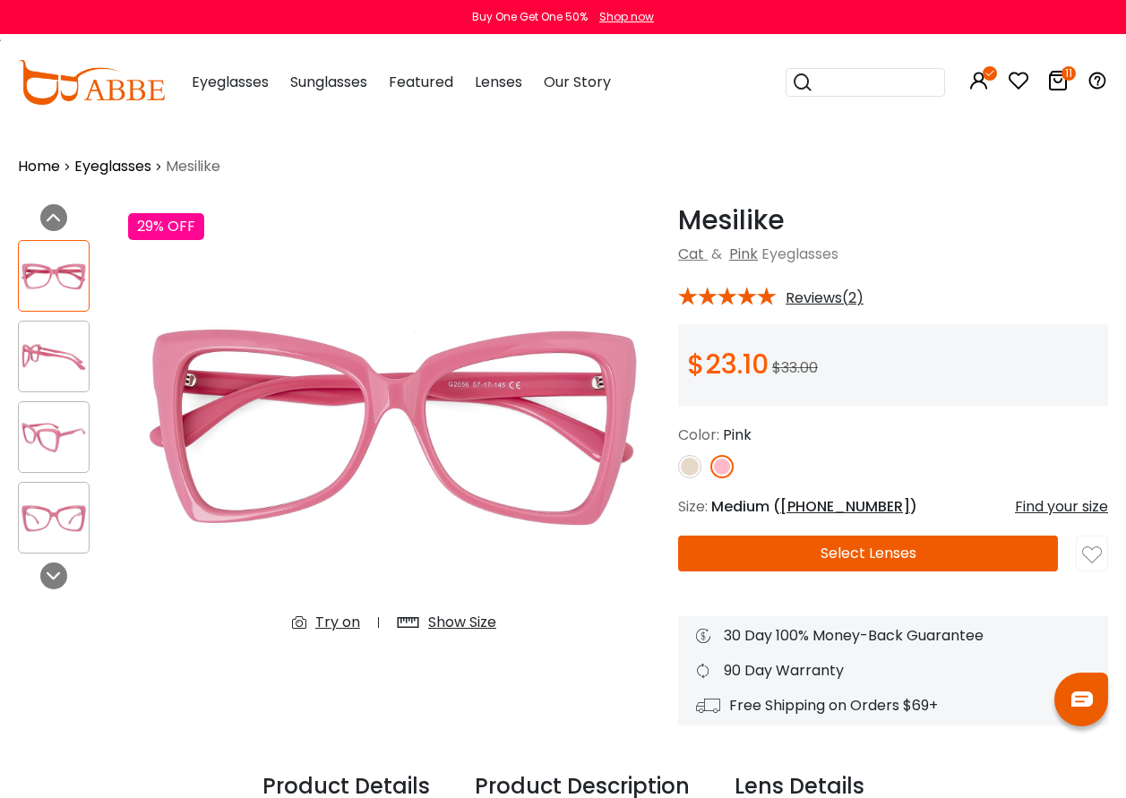
click at [332, 622] on div "Try on" at bounding box center [337, 623] width 45 height 22
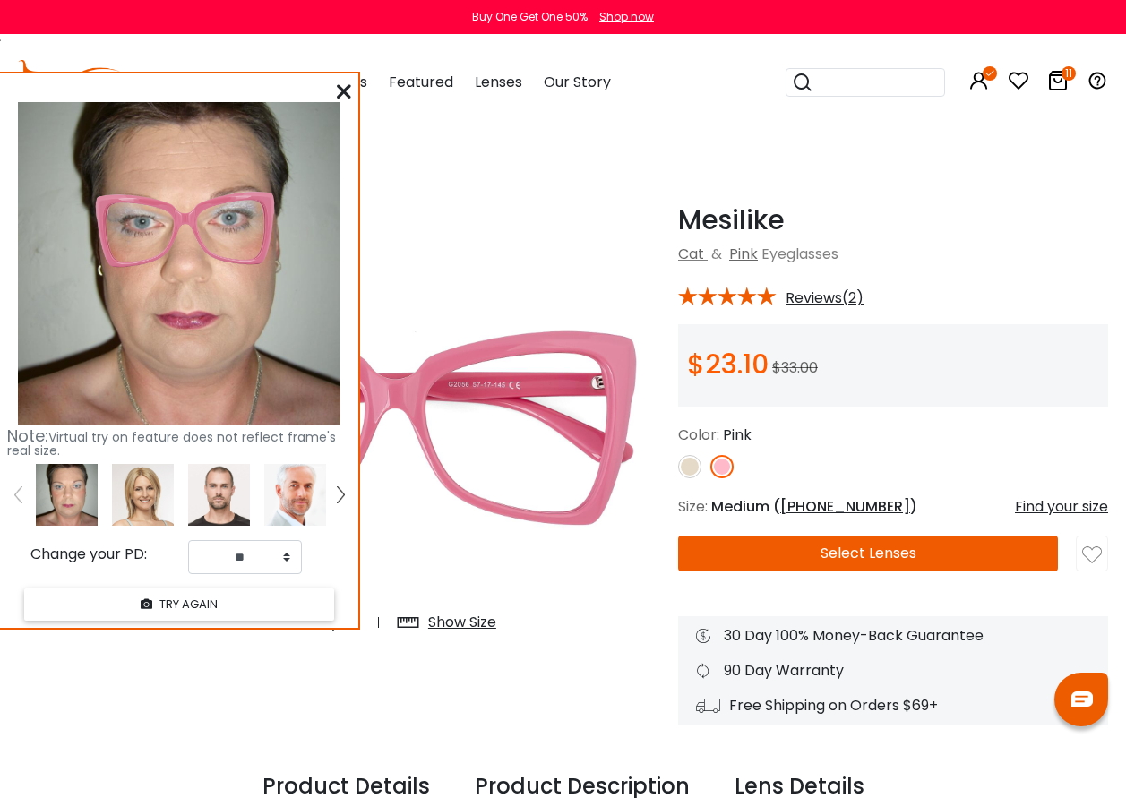
click at [341, 96] on icon at bounding box center [344, 91] width 14 height 14
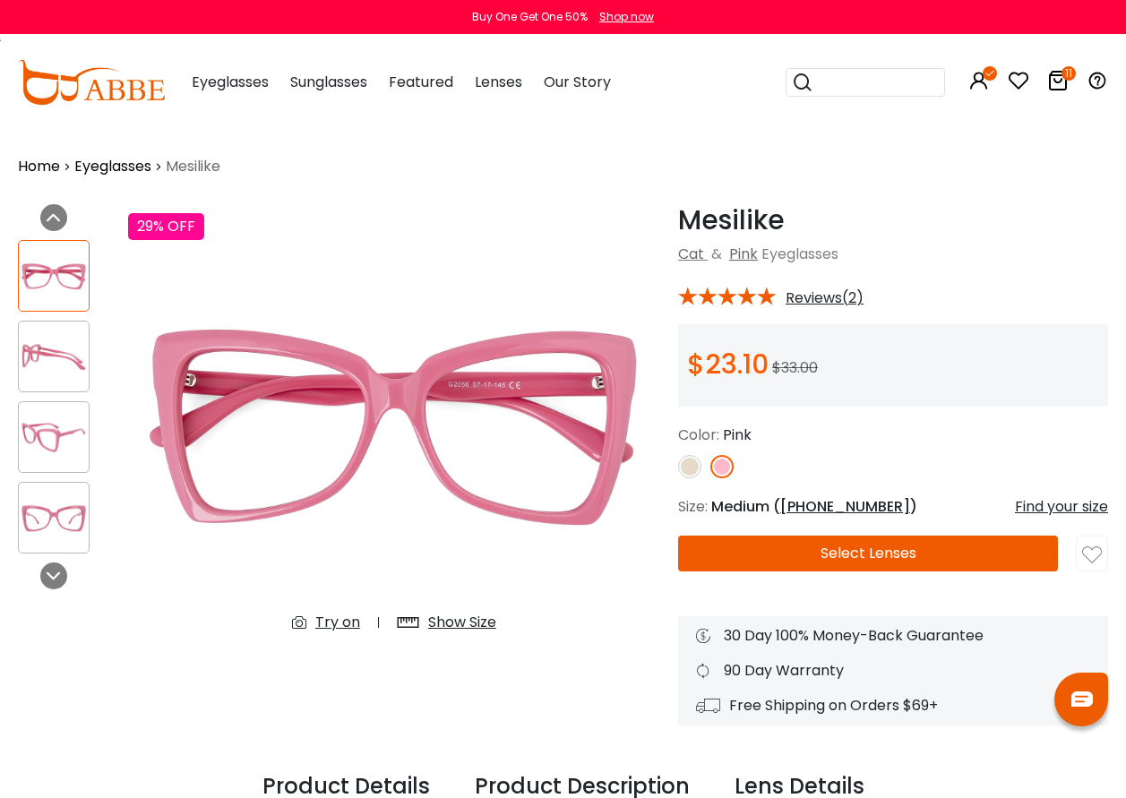
click at [1059, 82] on icon at bounding box center [1058, 81] width 22 height 22
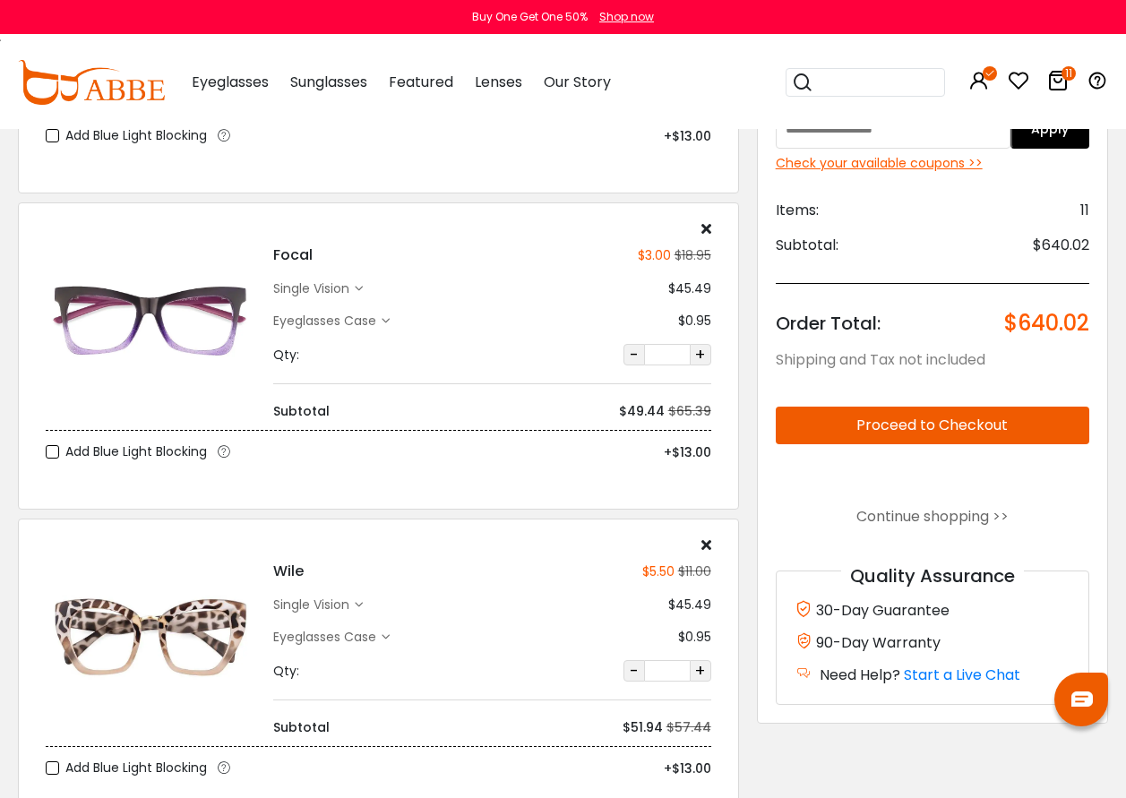
scroll to position [2240, 0]
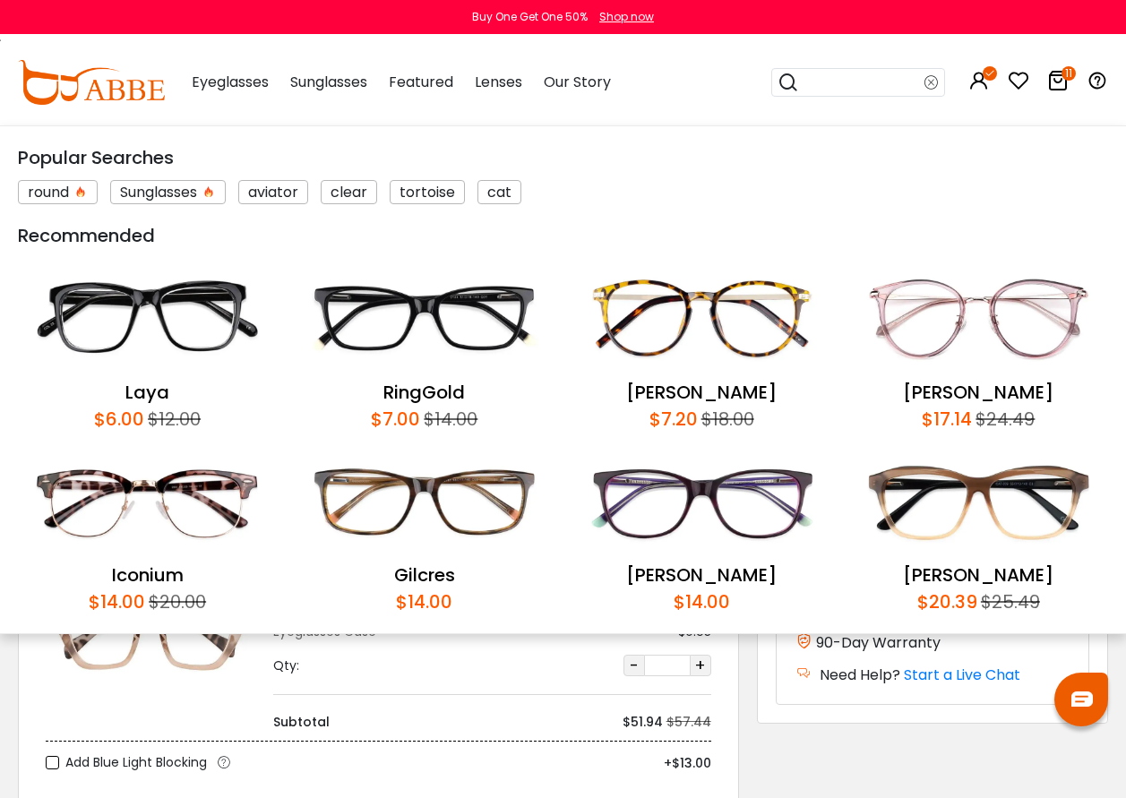
click at [843, 77] on input "search" at bounding box center [861, 82] width 125 height 27
type input "*****"
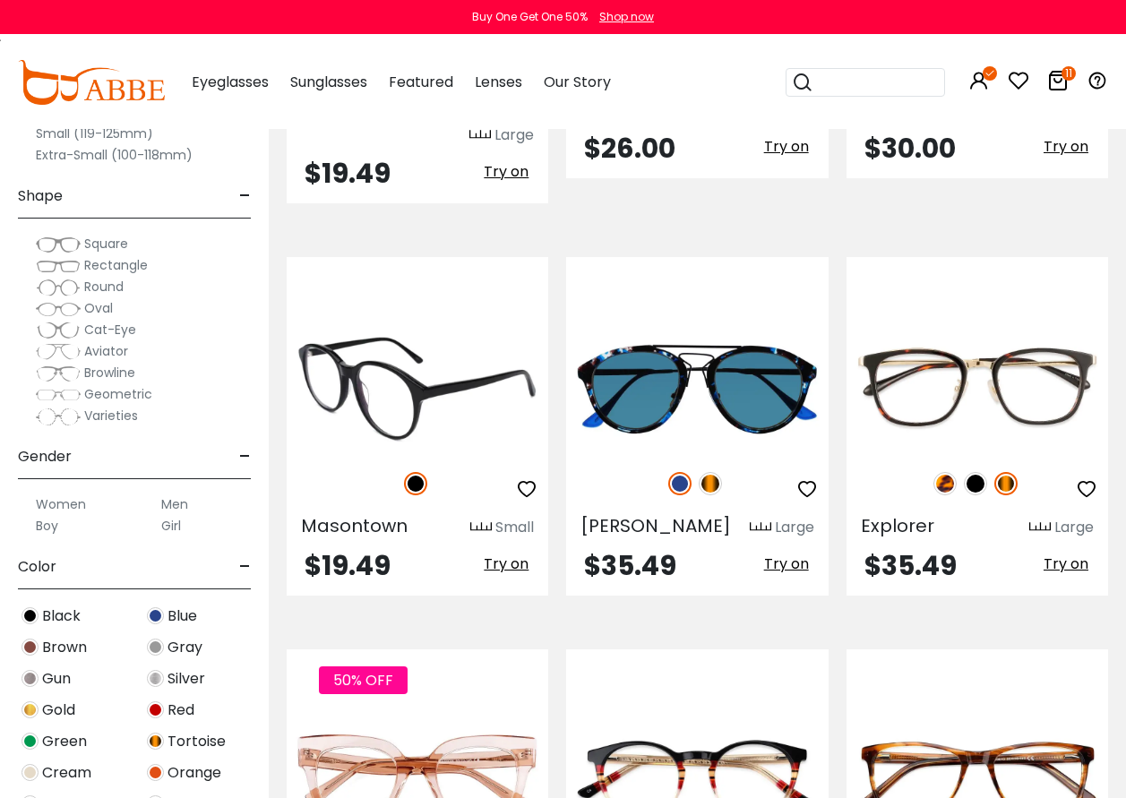
scroll to position [5824, 0]
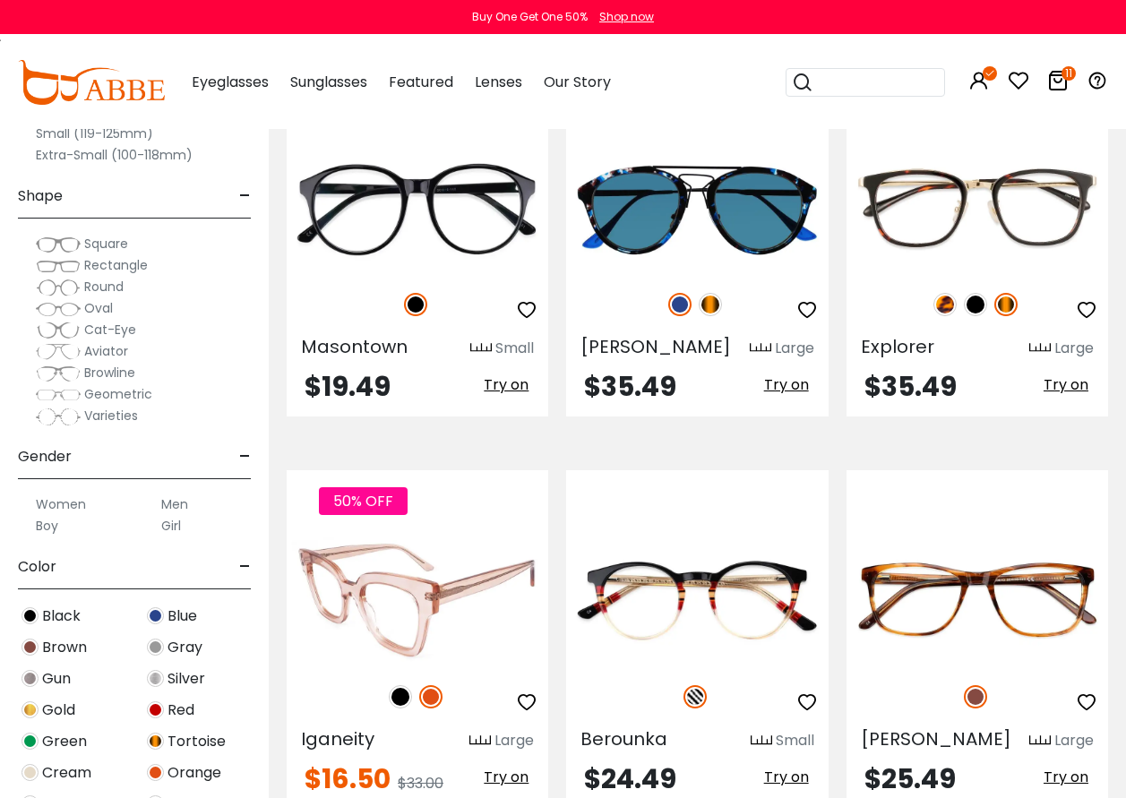
click at [491, 767] on span "Try on" at bounding box center [506, 777] width 45 height 21
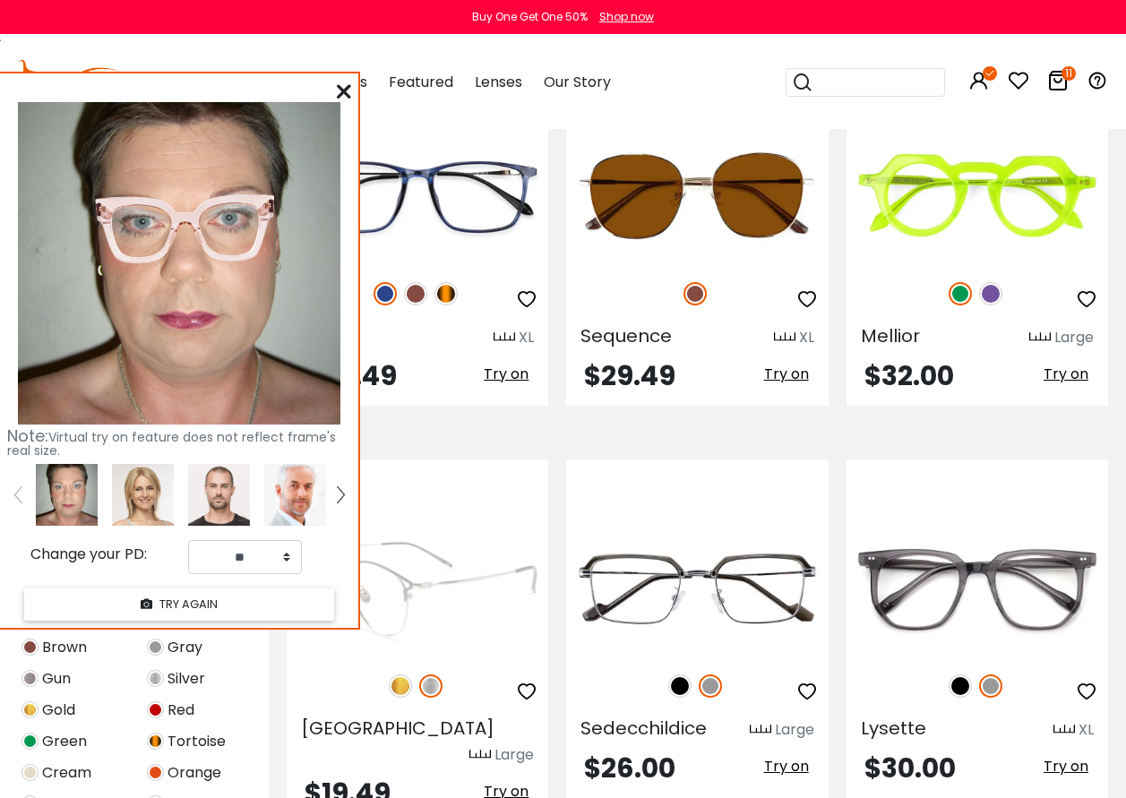
scroll to position [5017, 0]
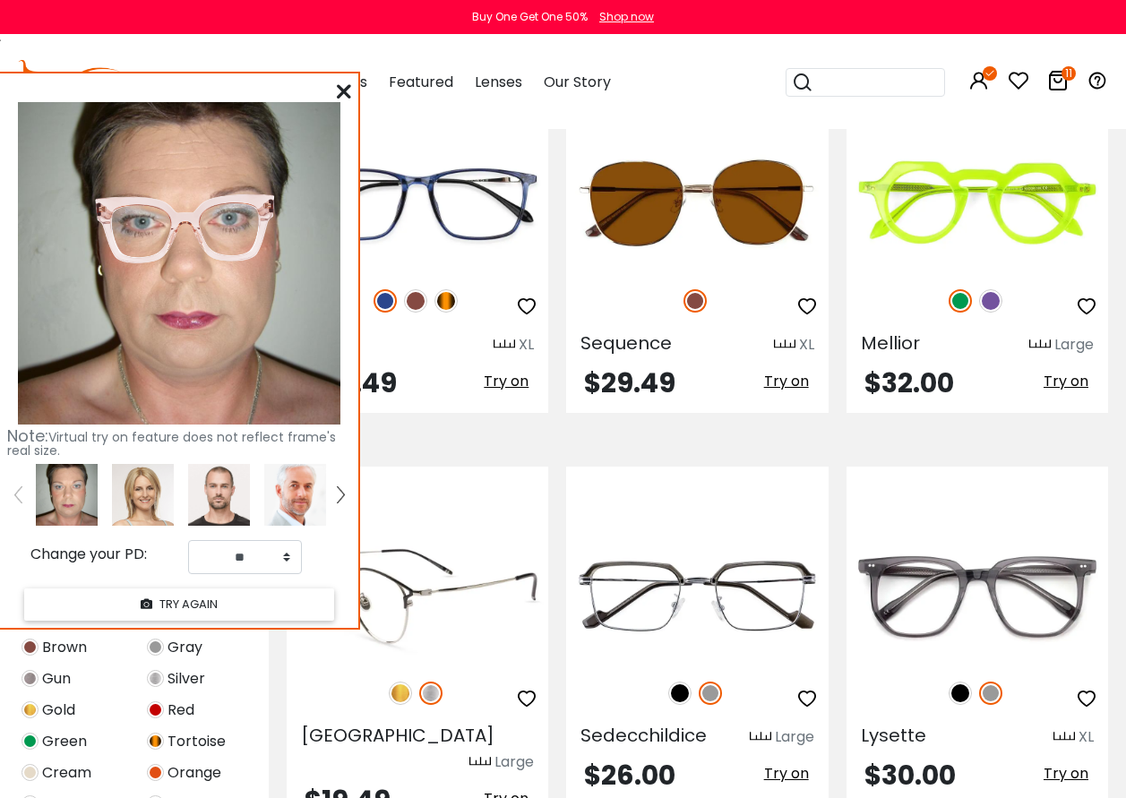
click at [500, 788] on span "Try on" at bounding box center [506, 798] width 45 height 21
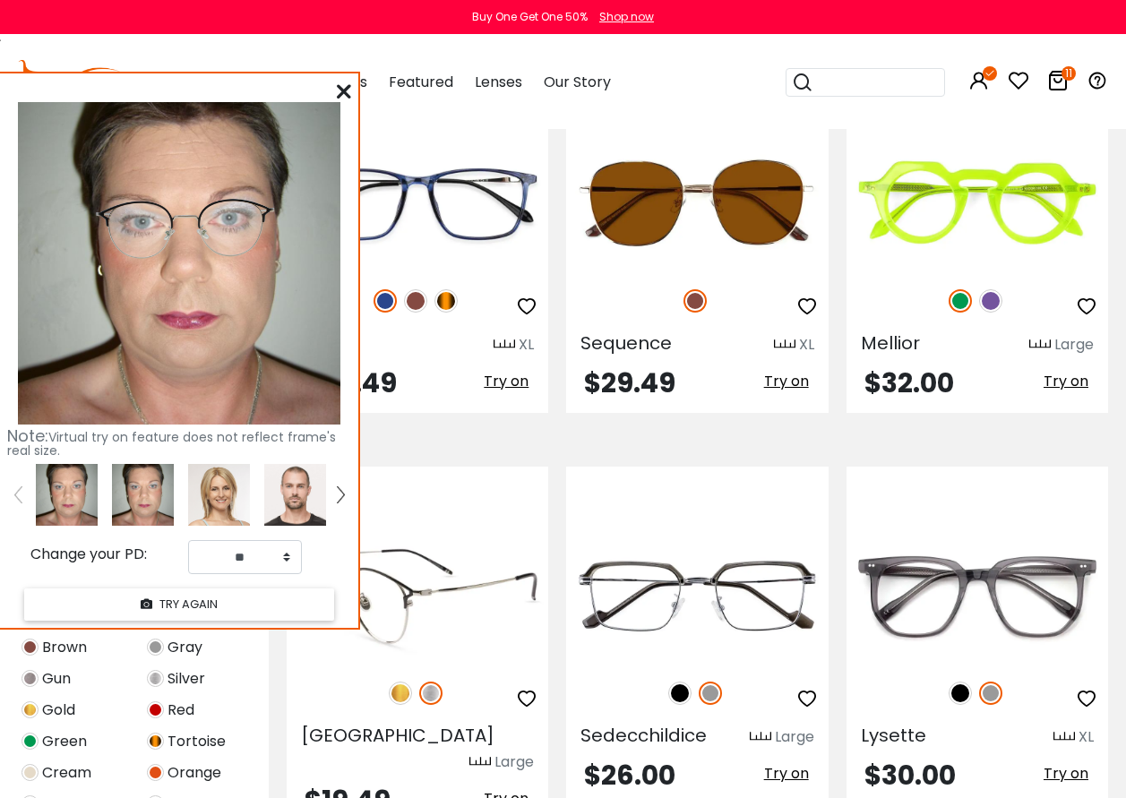
click at [420, 531] on img at bounding box center [418, 596] width 262 height 131
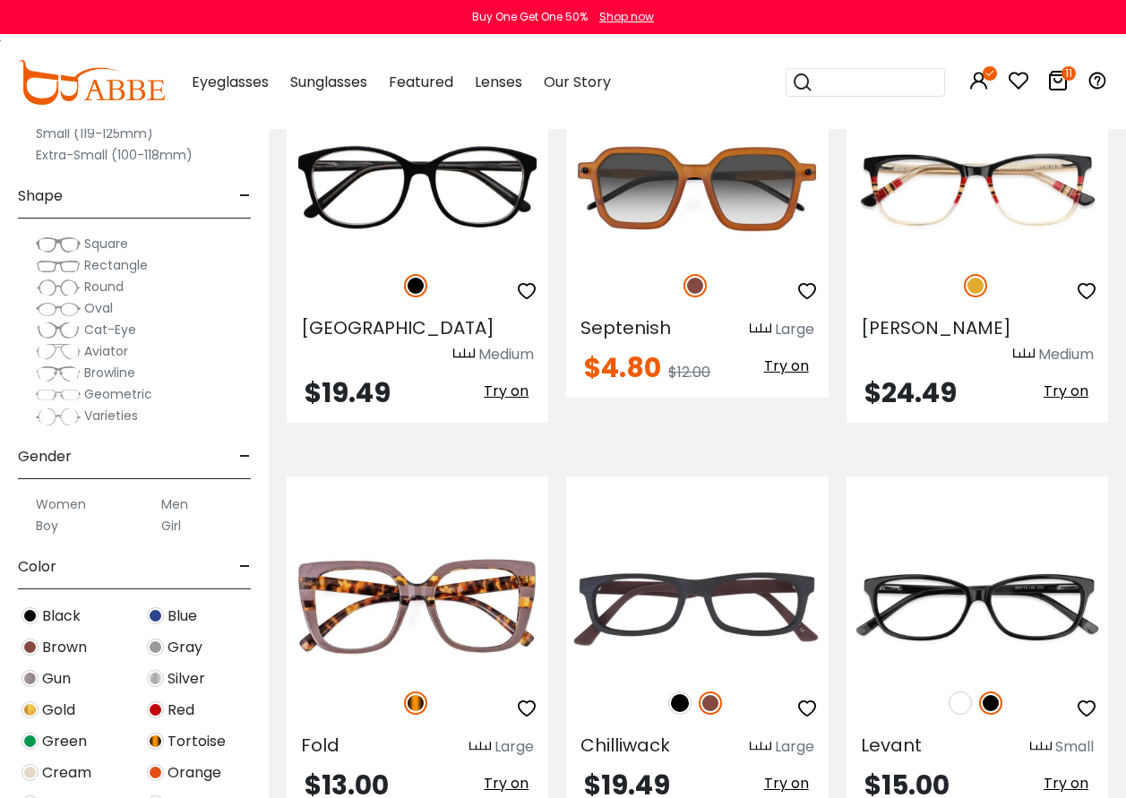
scroll to position [6630, 0]
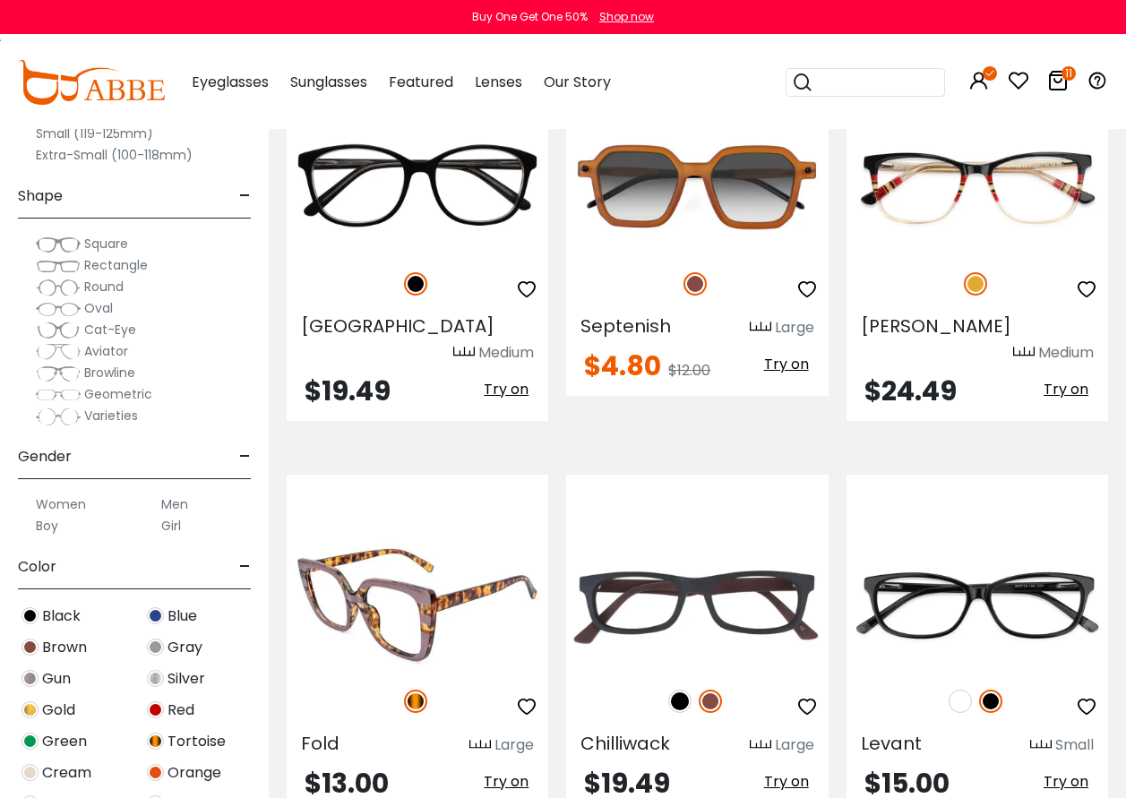
click at [502, 771] on span "Try on" at bounding box center [506, 781] width 45 height 21
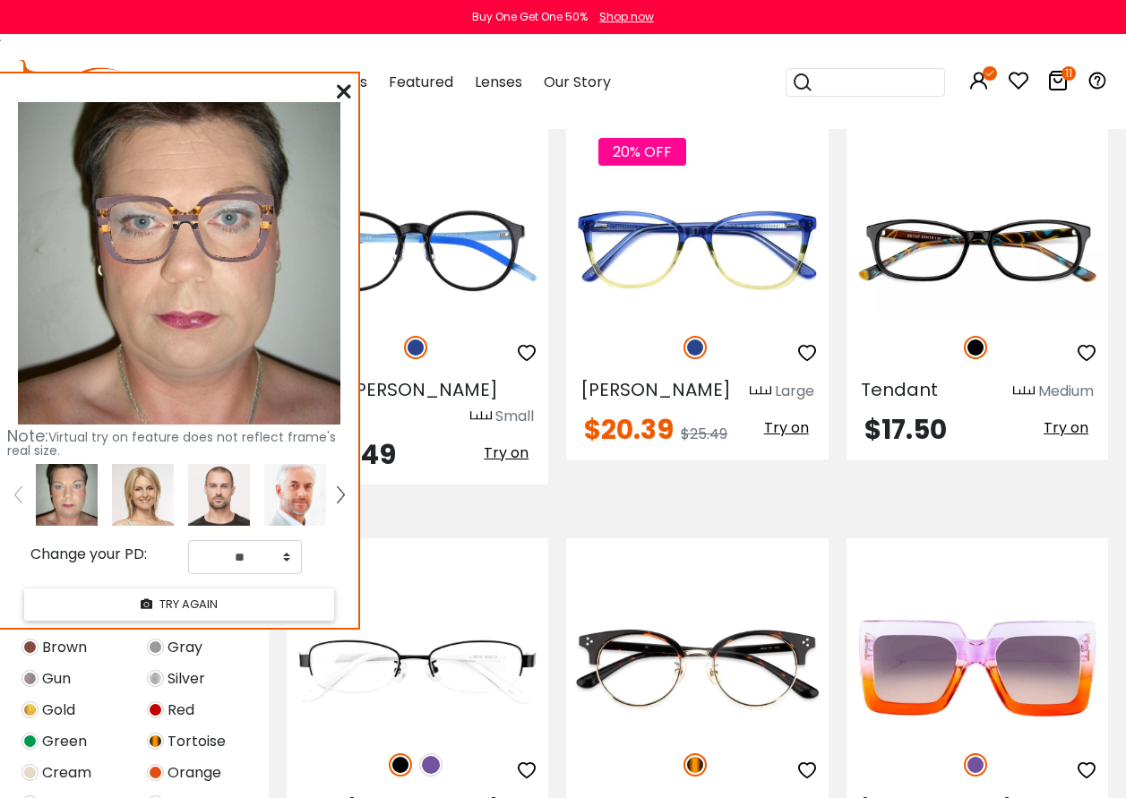
scroll to position [7795, 0]
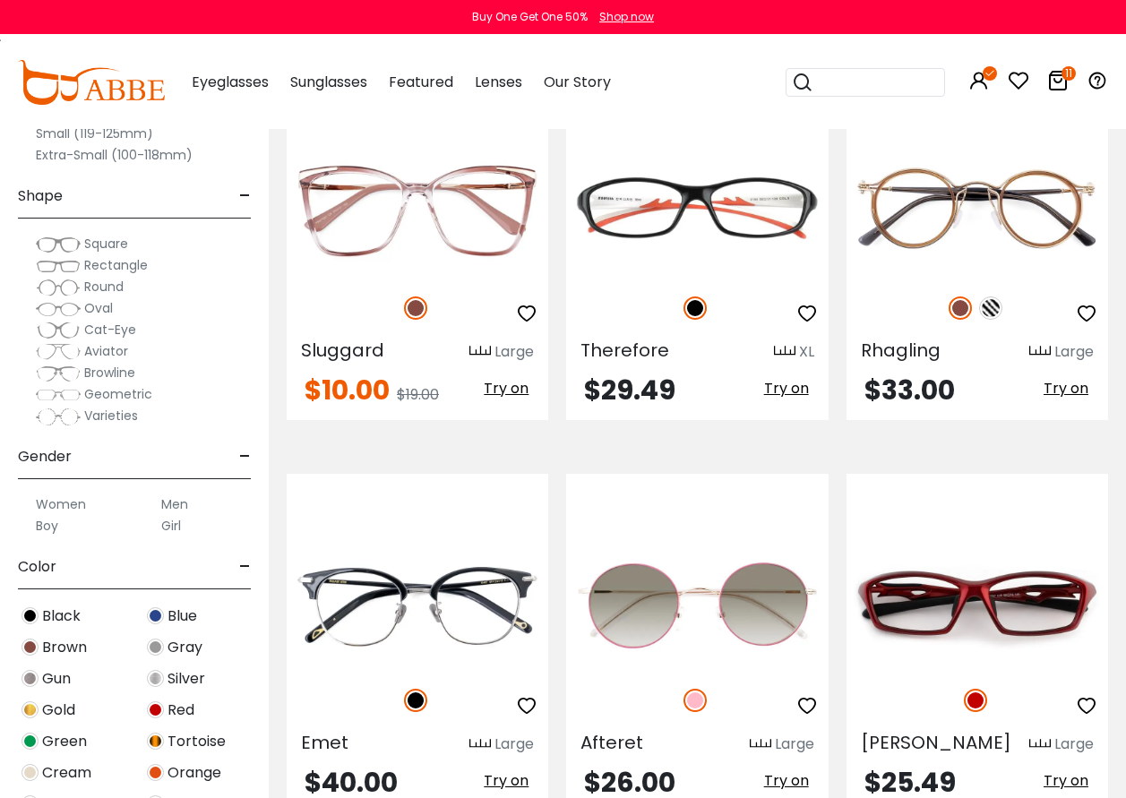
scroll to position [4390, 0]
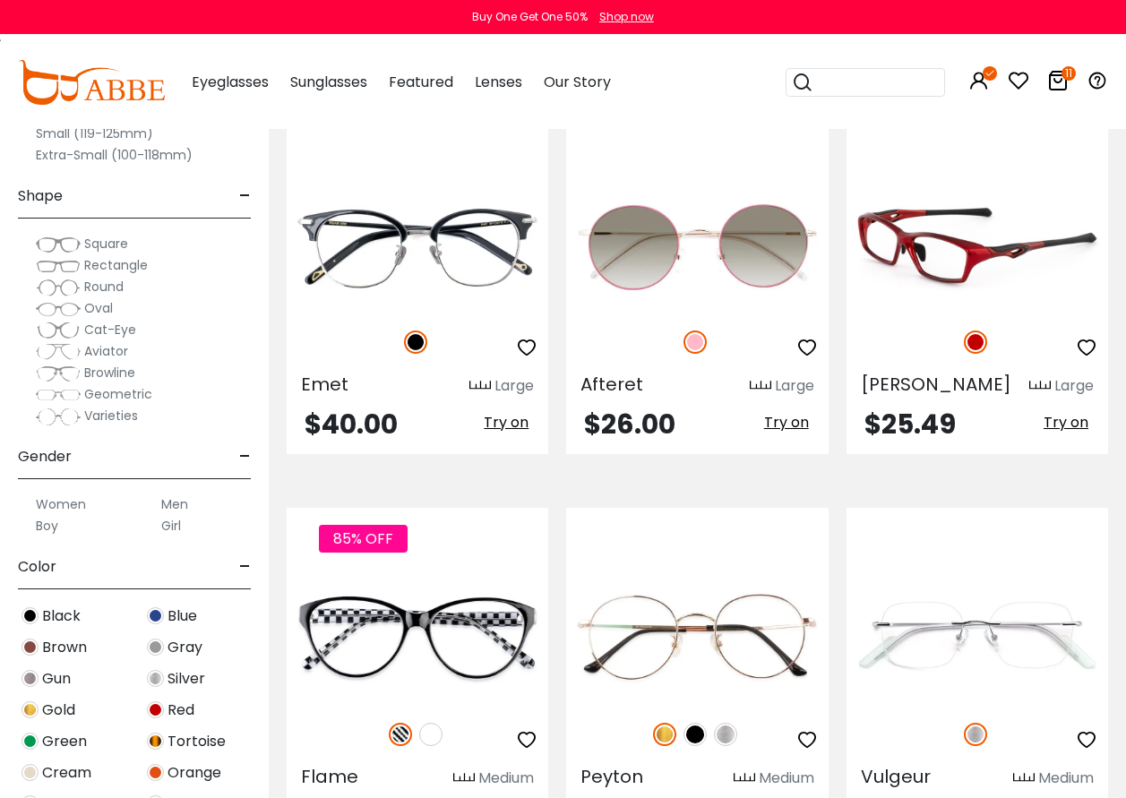
click at [1064, 412] on span "Try on" at bounding box center [1066, 422] width 45 height 21
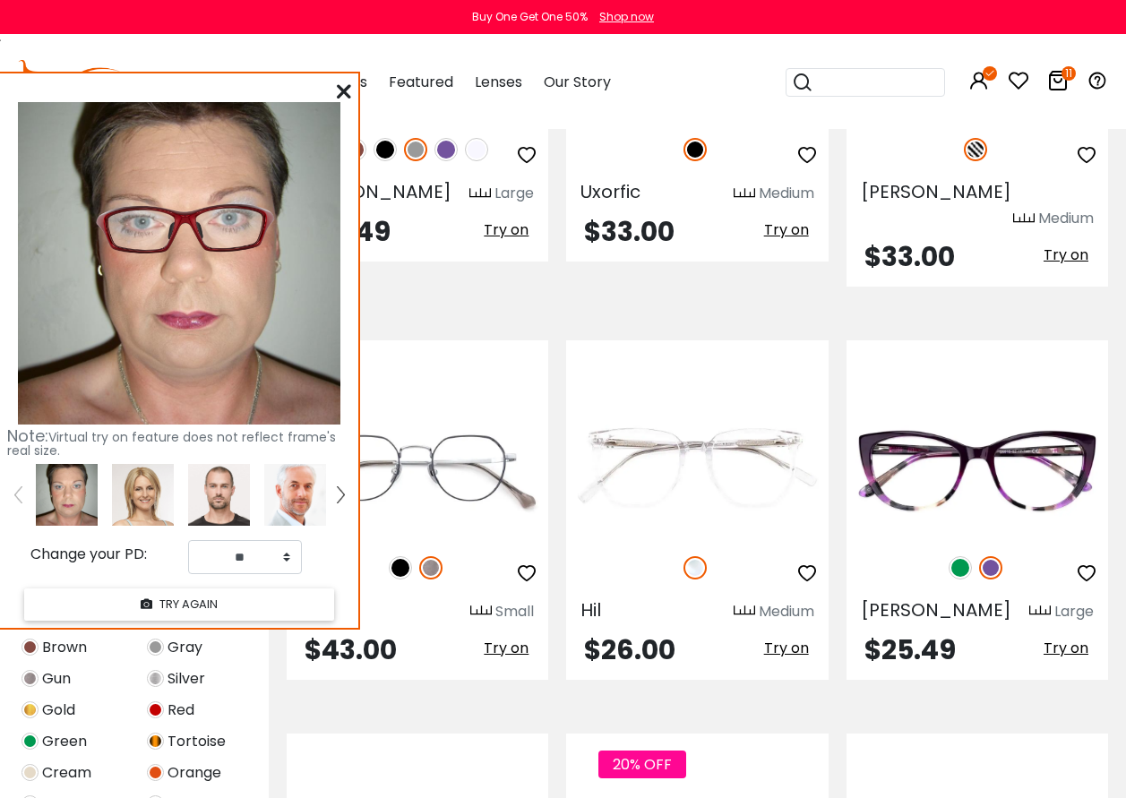
scroll to position [6272, 0]
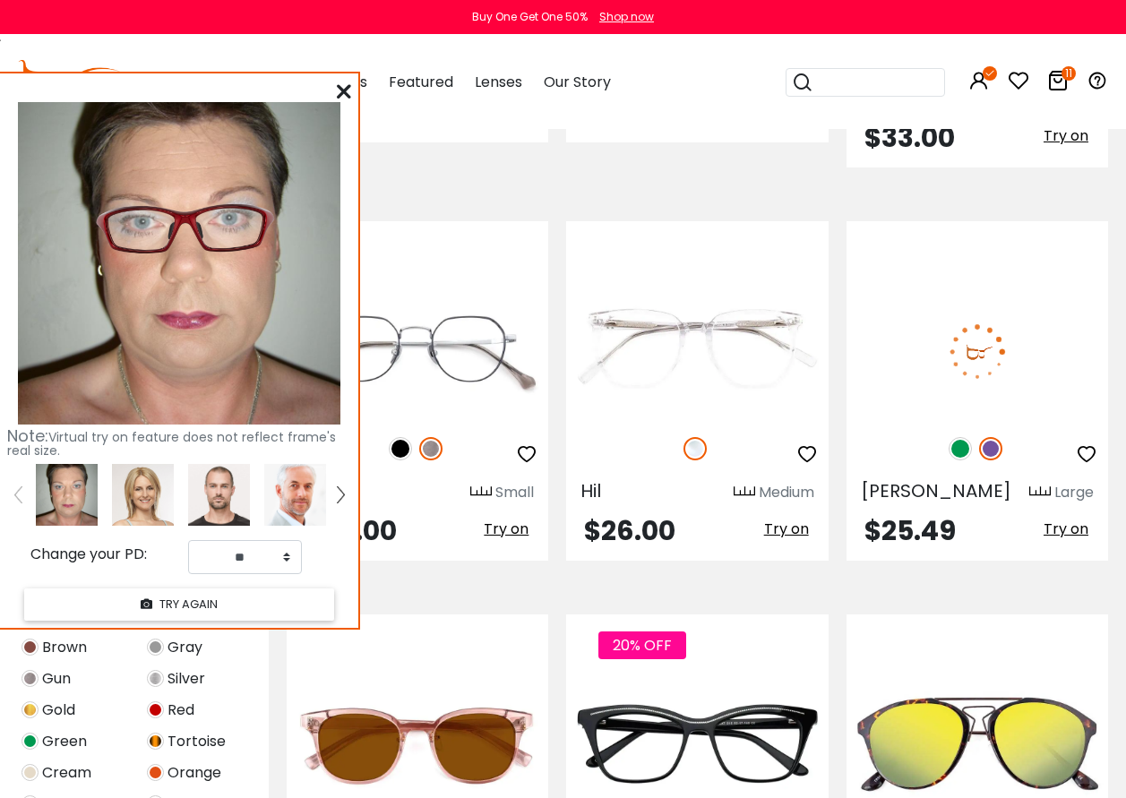
click at [1049, 519] on span "Try on" at bounding box center [1066, 529] width 45 height 21
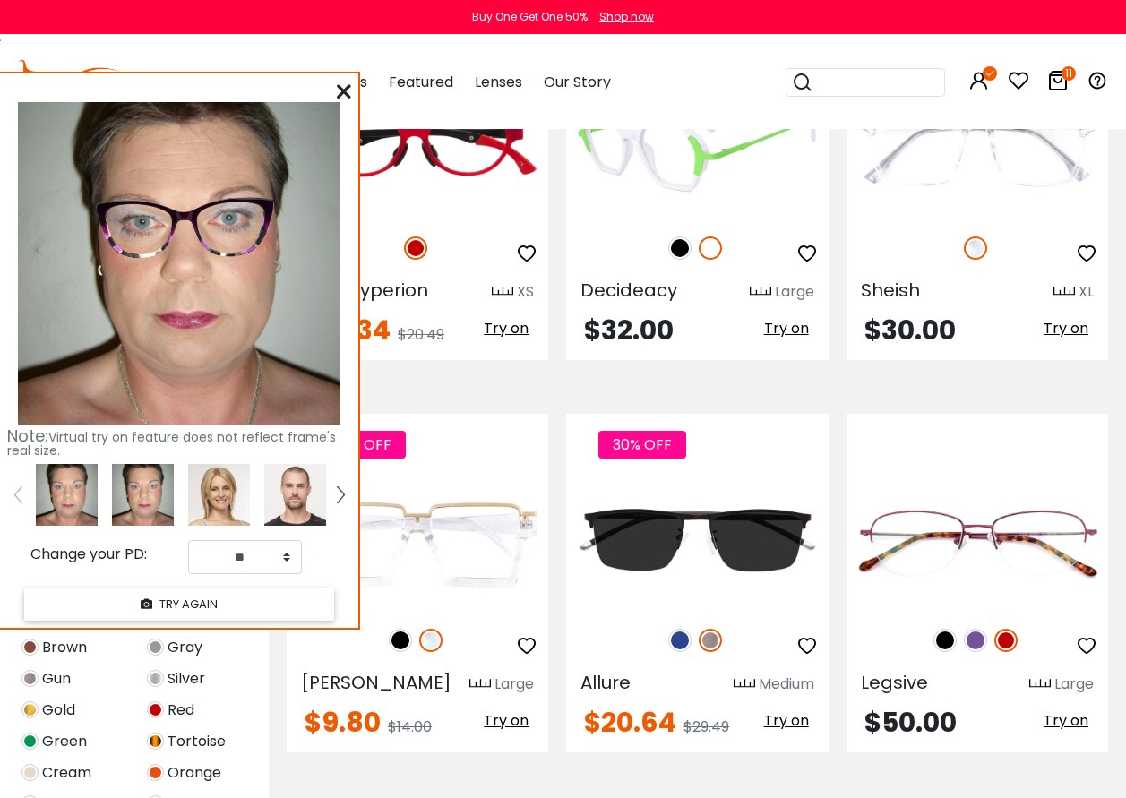
scroll to position [7616, 0]
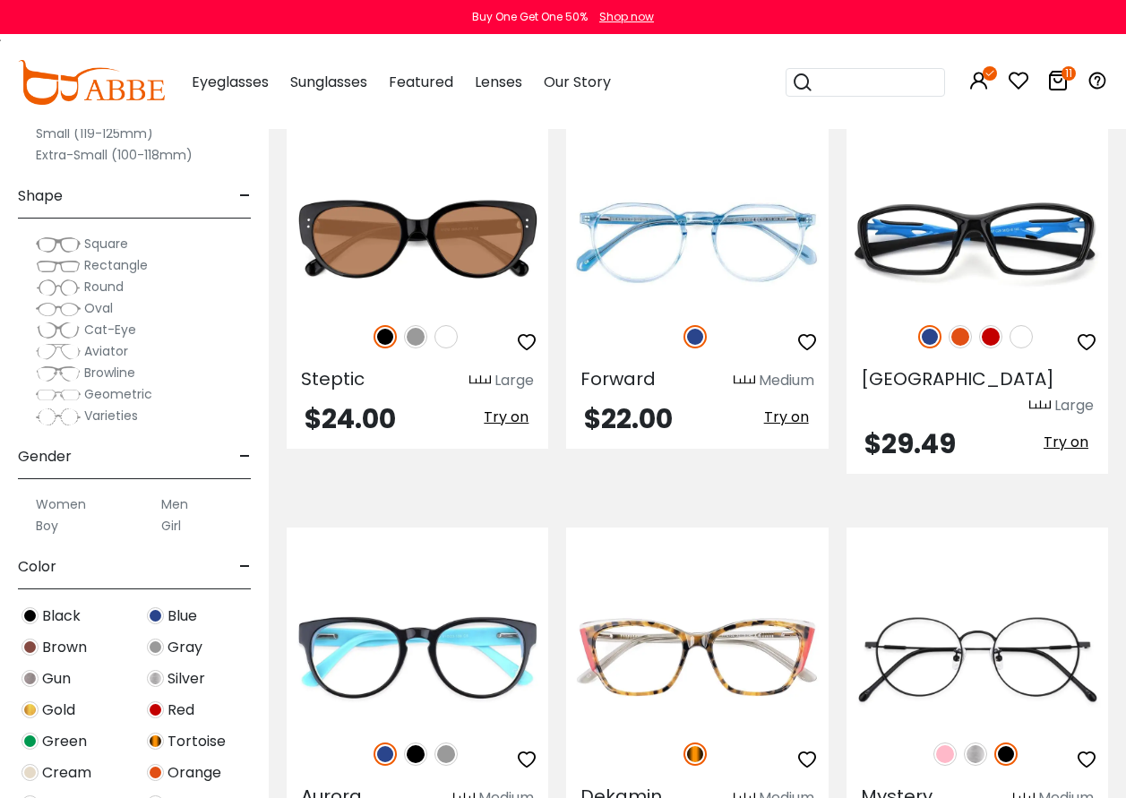
scroll to position [1613, 0]
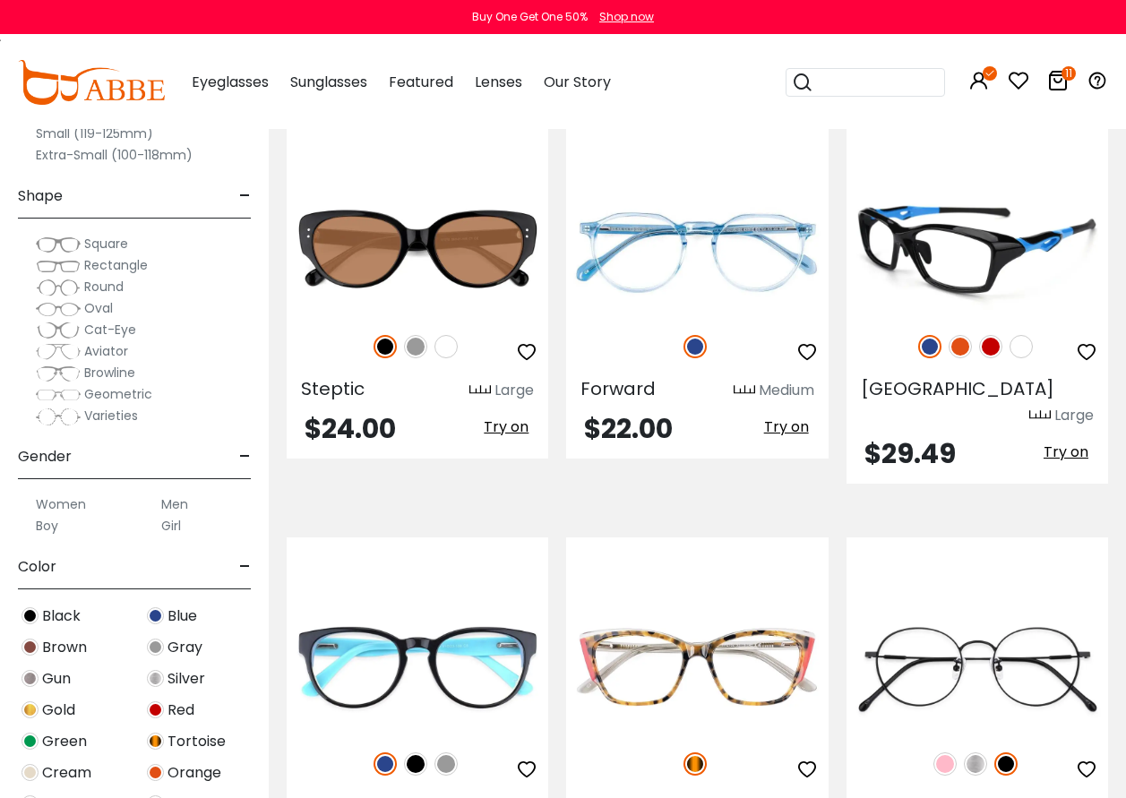
click at [994, 335] on img at bounding box center [990, 346] width 23 height 23
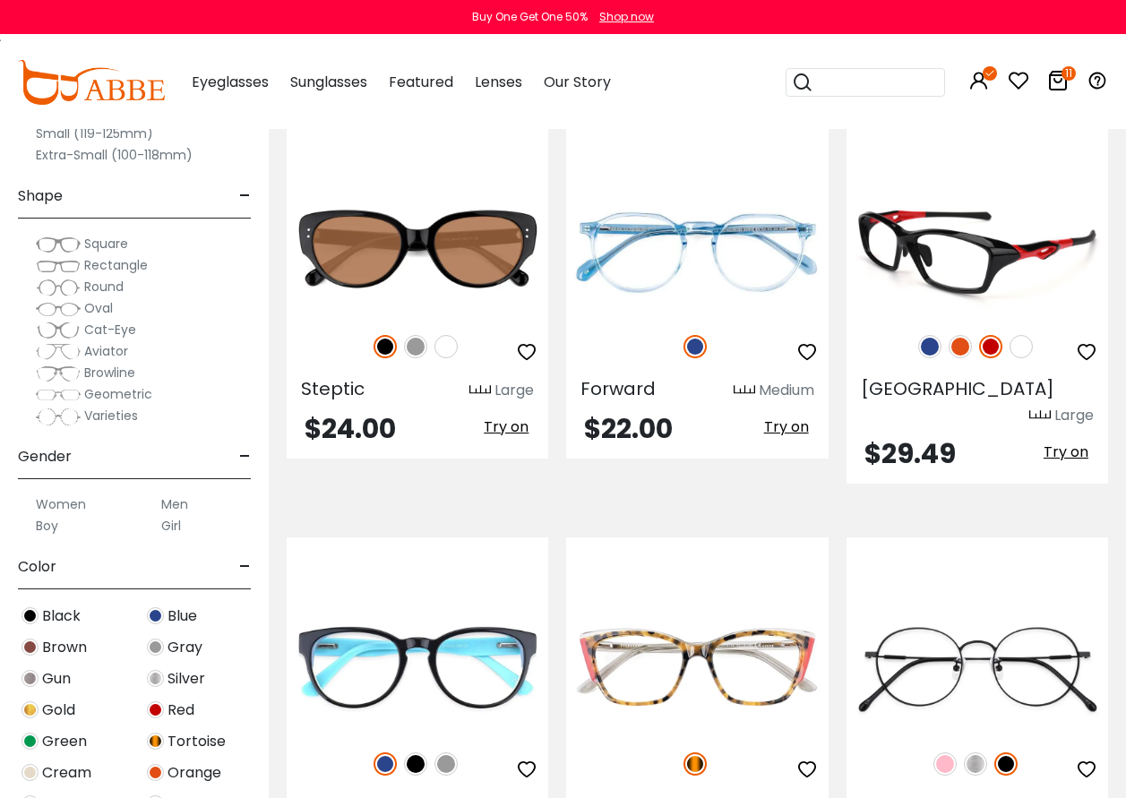
click at [1060, 442] on span "Try on" at bounding box center [1066, 452] width 45 height 21
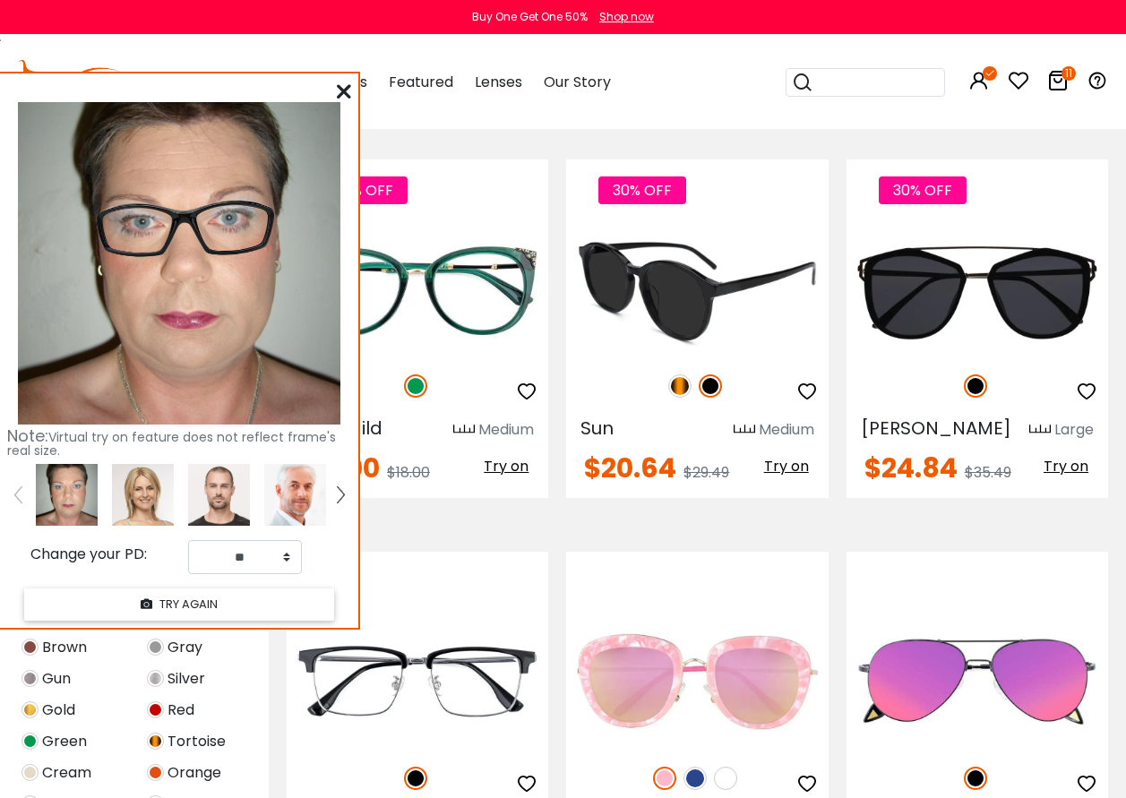
scroll to position [2777, 0]
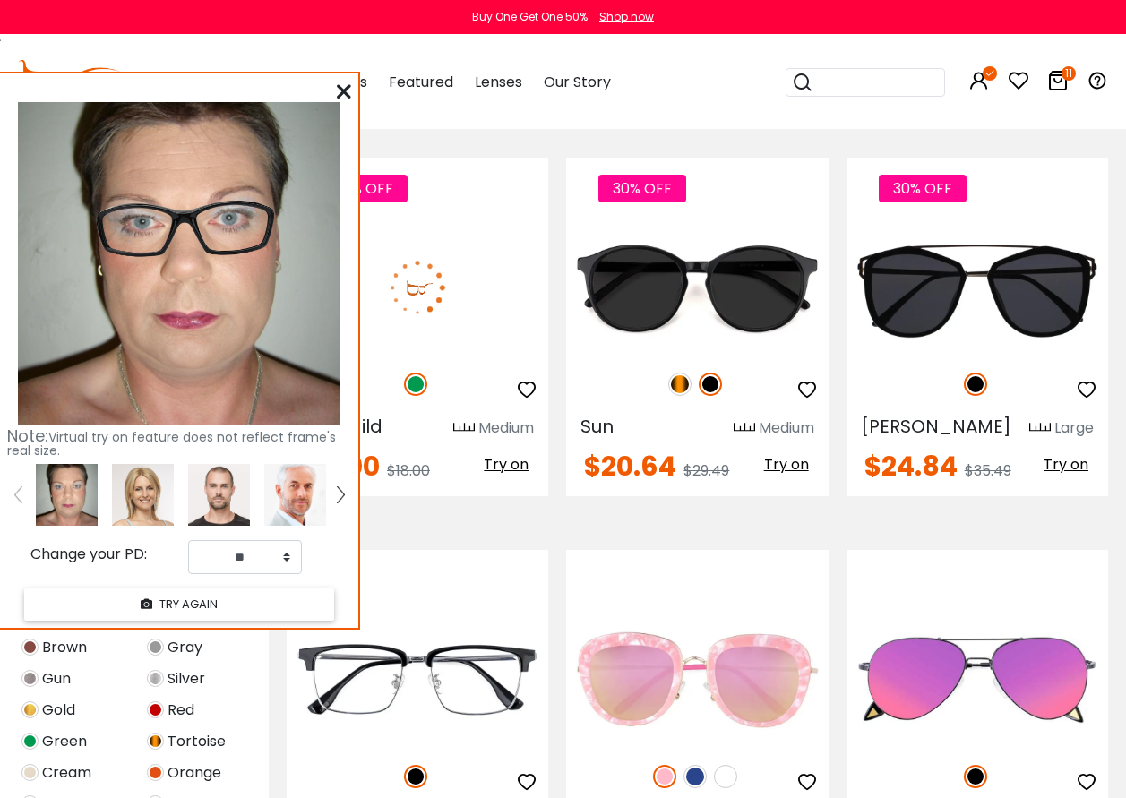
click at [510, 454] on span "Try on" at bounding box center [506, 464] width 45 height 21
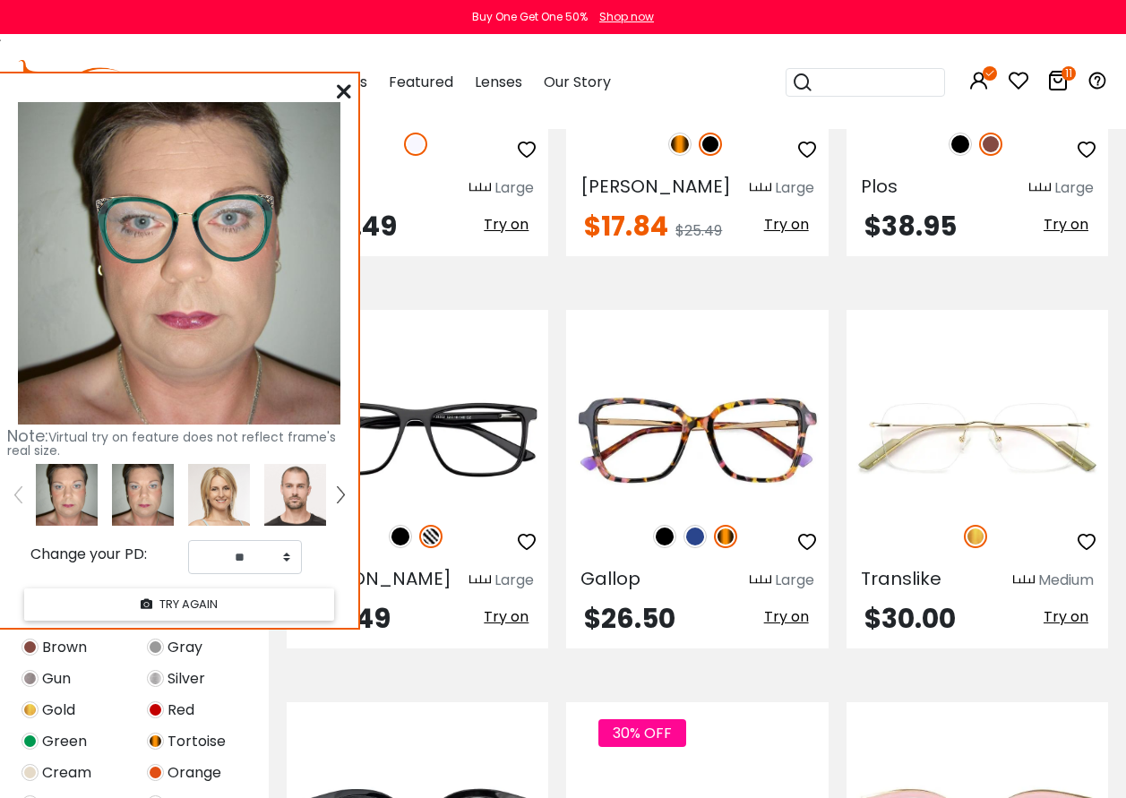
scroll to position [7884, 0]
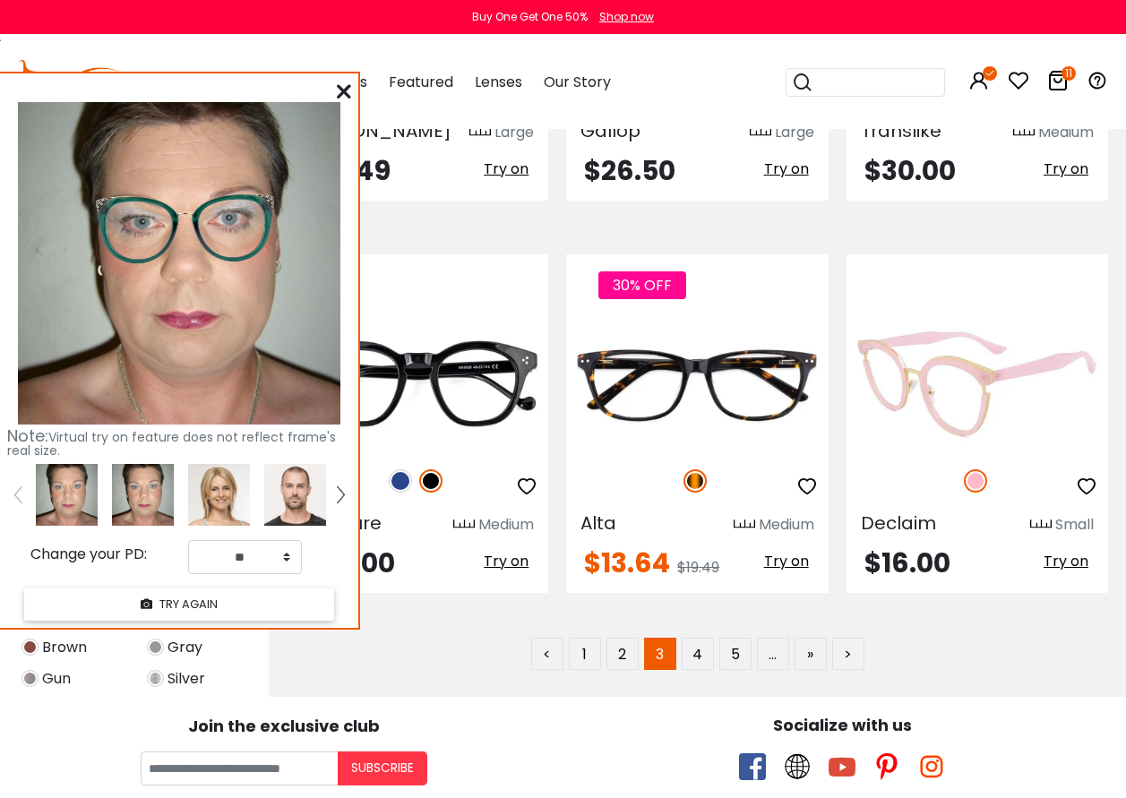
click at [1075, 551] on span "Try on" at bounding box center [1066, 561] width 45 height 21
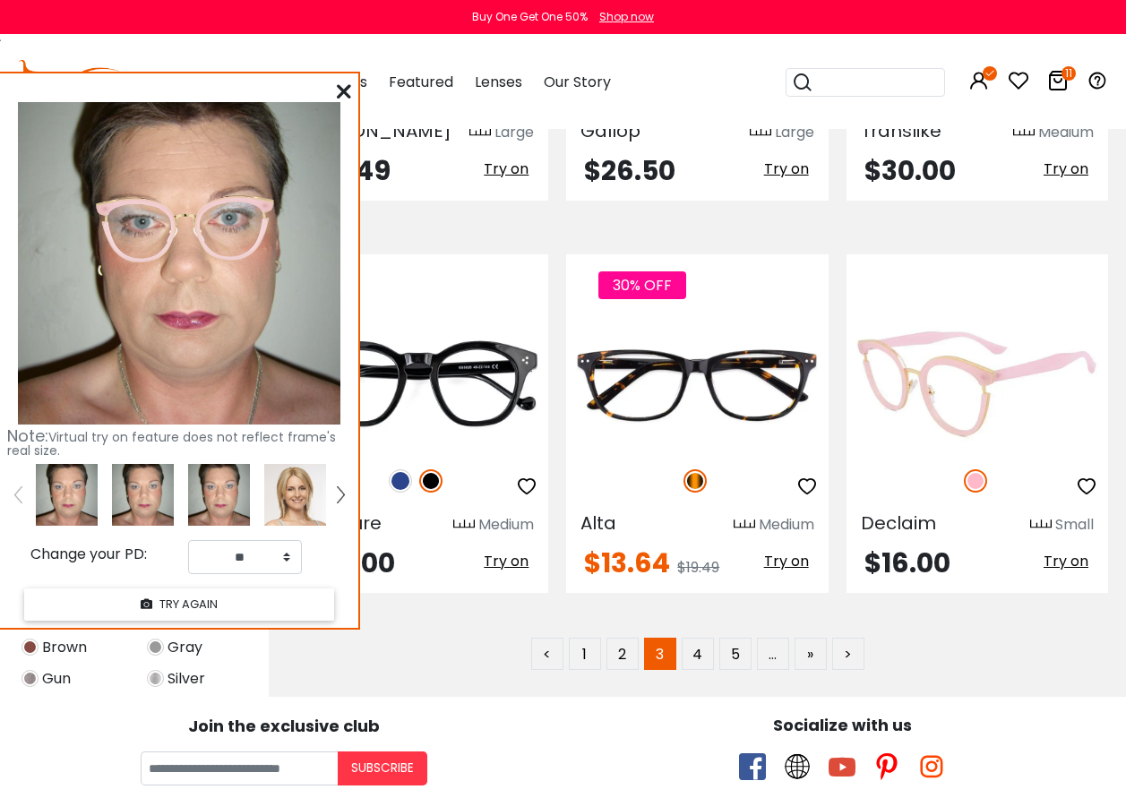
click at [969, 319] on img at bounding box center [978, 384] width 262 height 131
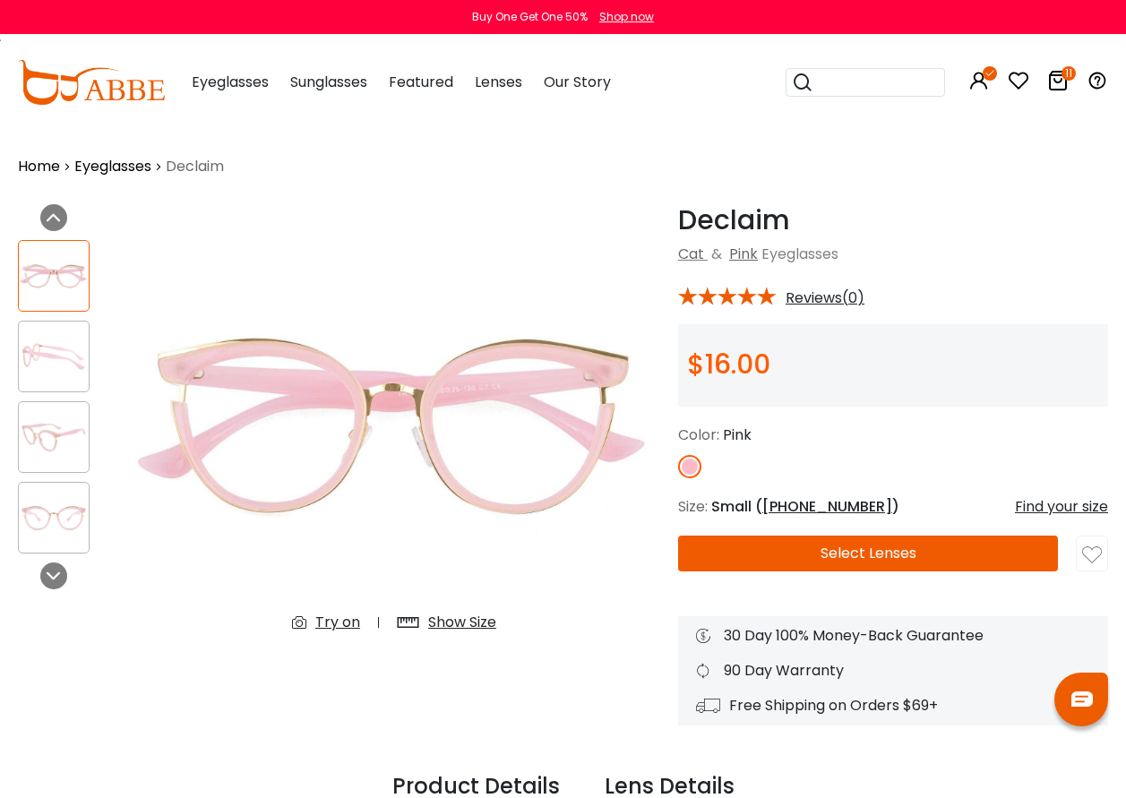
click at [335, 625] on div "Try on" at bounding box center [337, 623] width 45 height 22
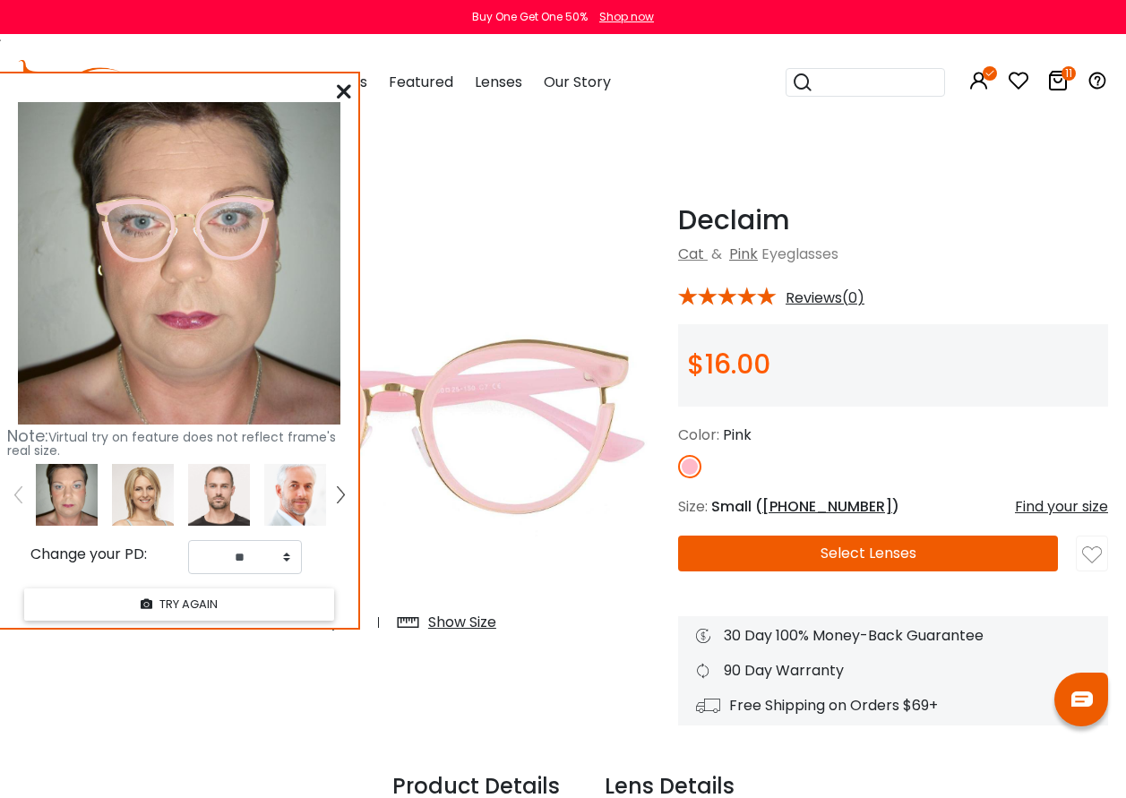
click at [346, 90] on icon at bounding box center [344, 91] width 14 height 14
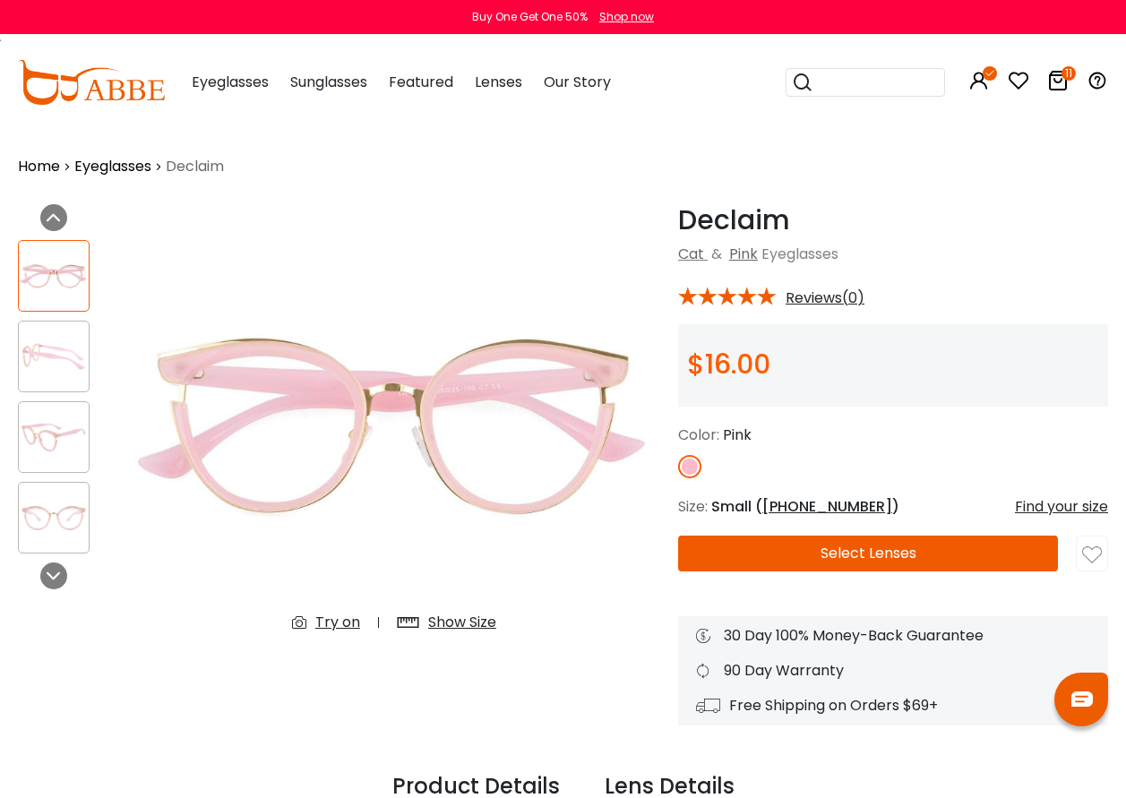
click at [62, 426] on img at bounding box center [54, 437] width 70 height 35
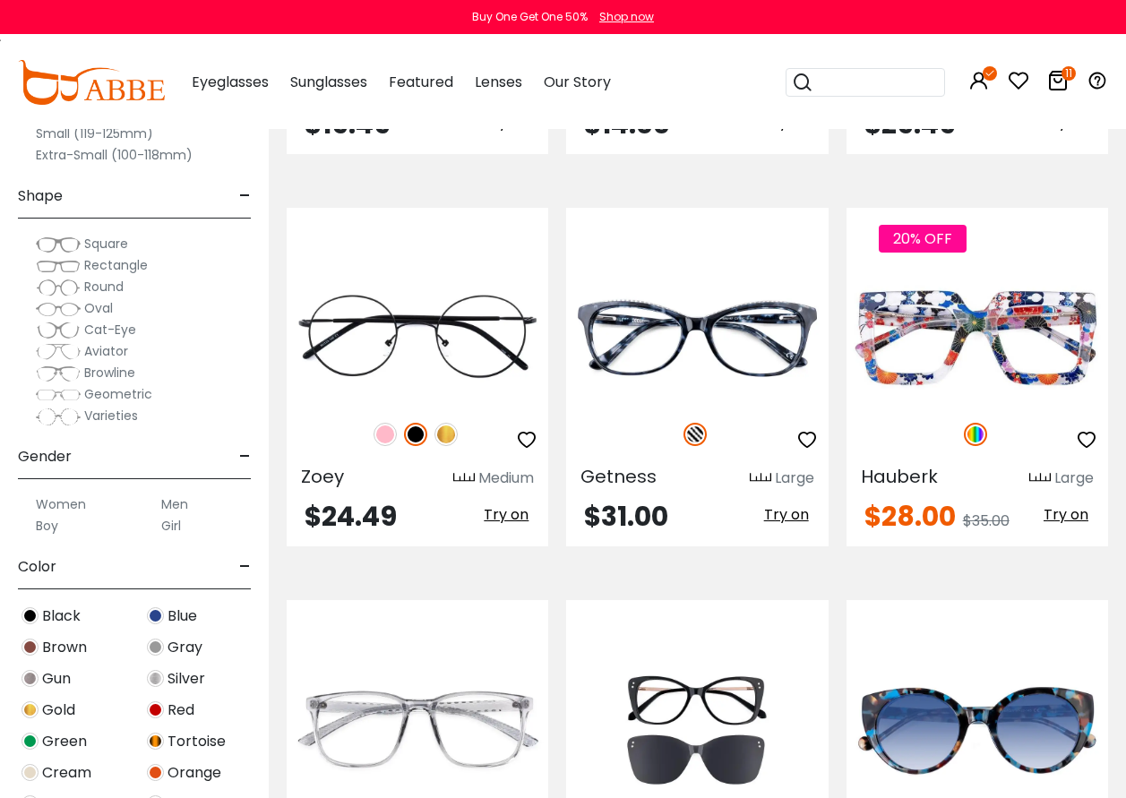
scroll to position [5465, 0]
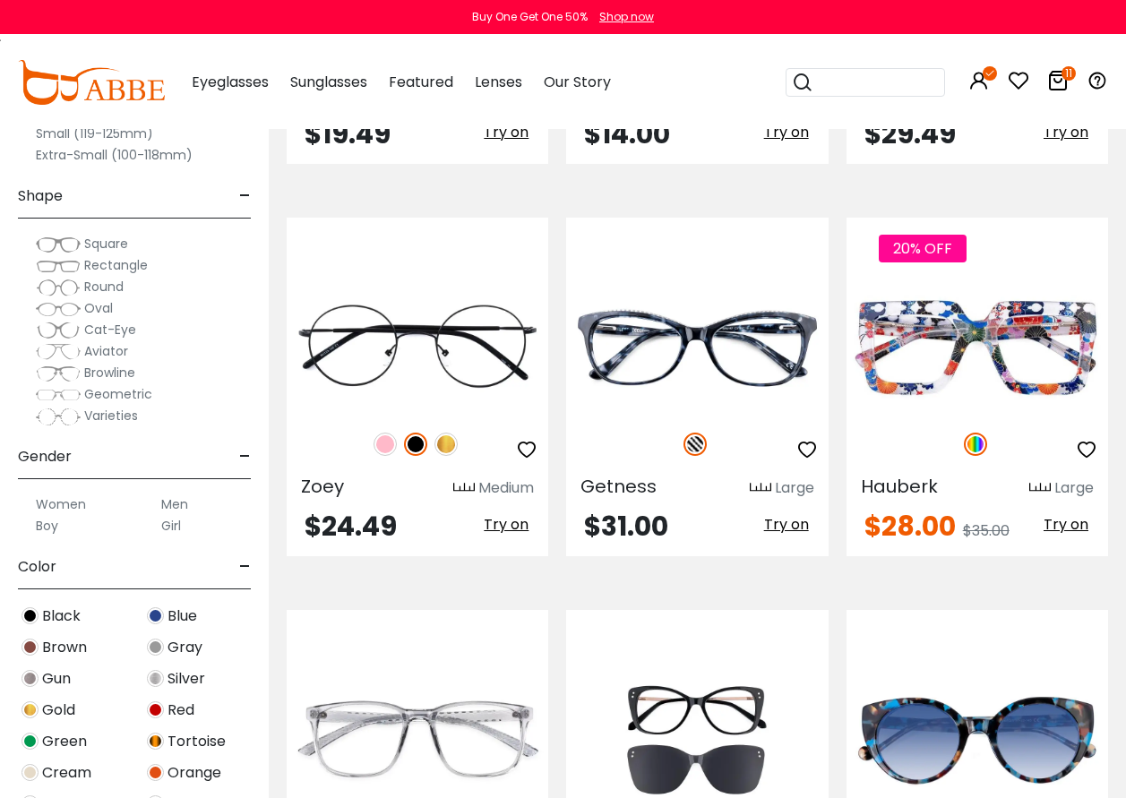
click at [861, 72] on input "search" at bounding box center [876, 82] width 125 height 27
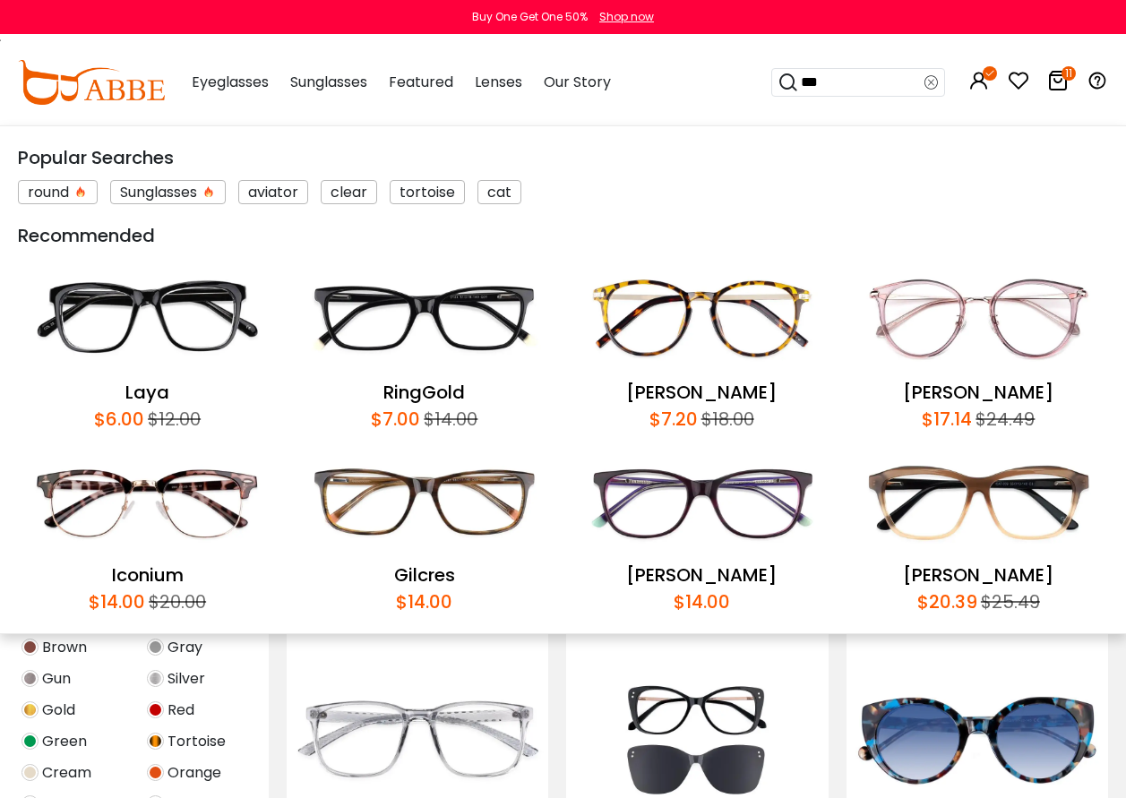
type input "****"
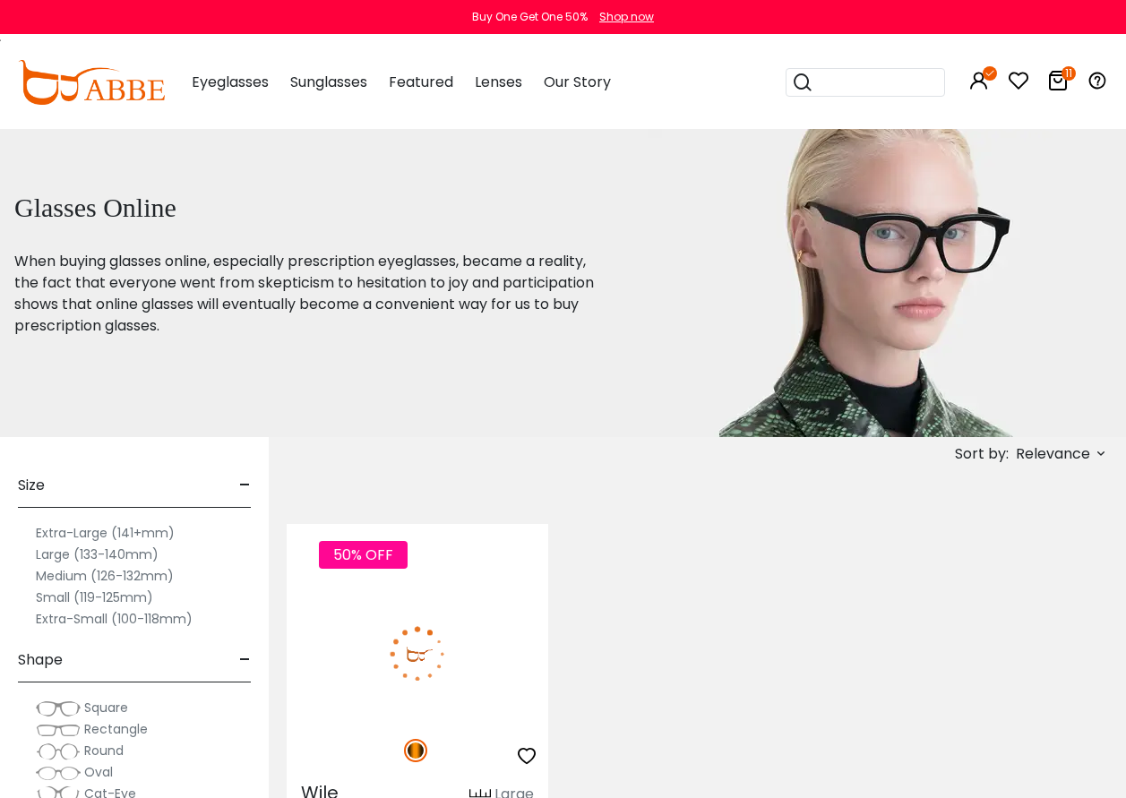
scroll to position [90, 0]
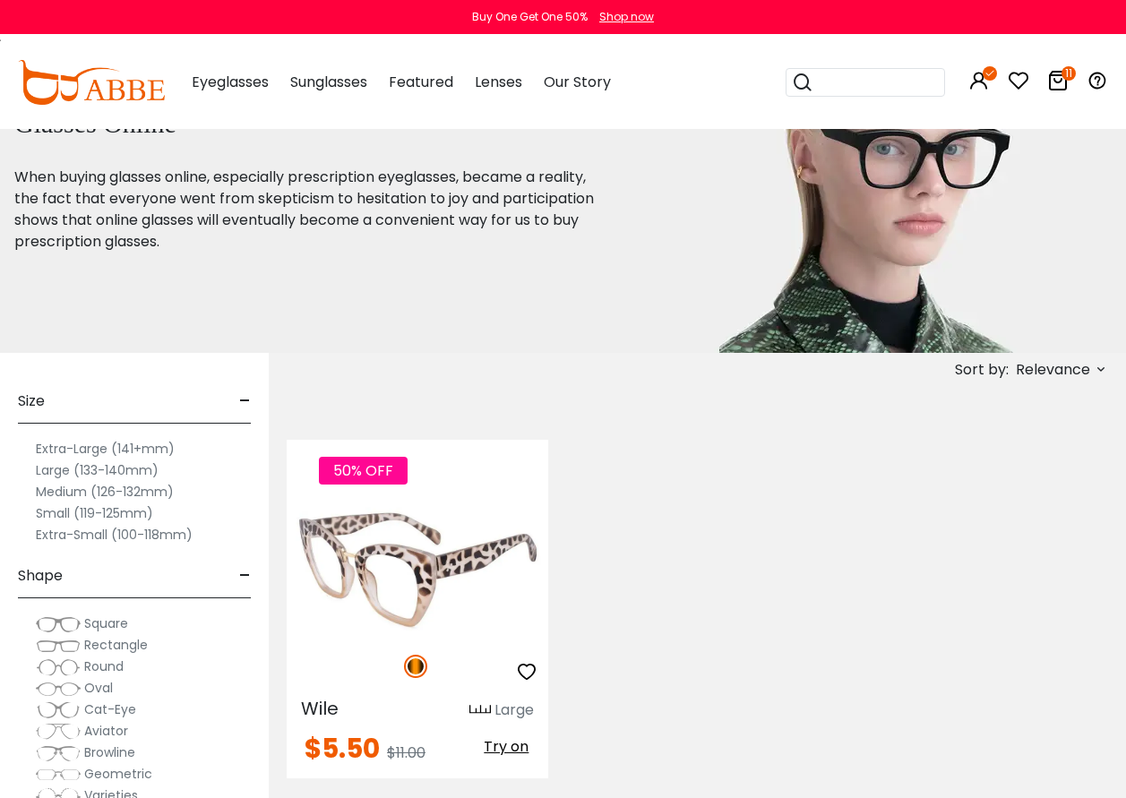
click at [499, 745] on span "Try on" at bounding box center [506, 746] width 45 height 21
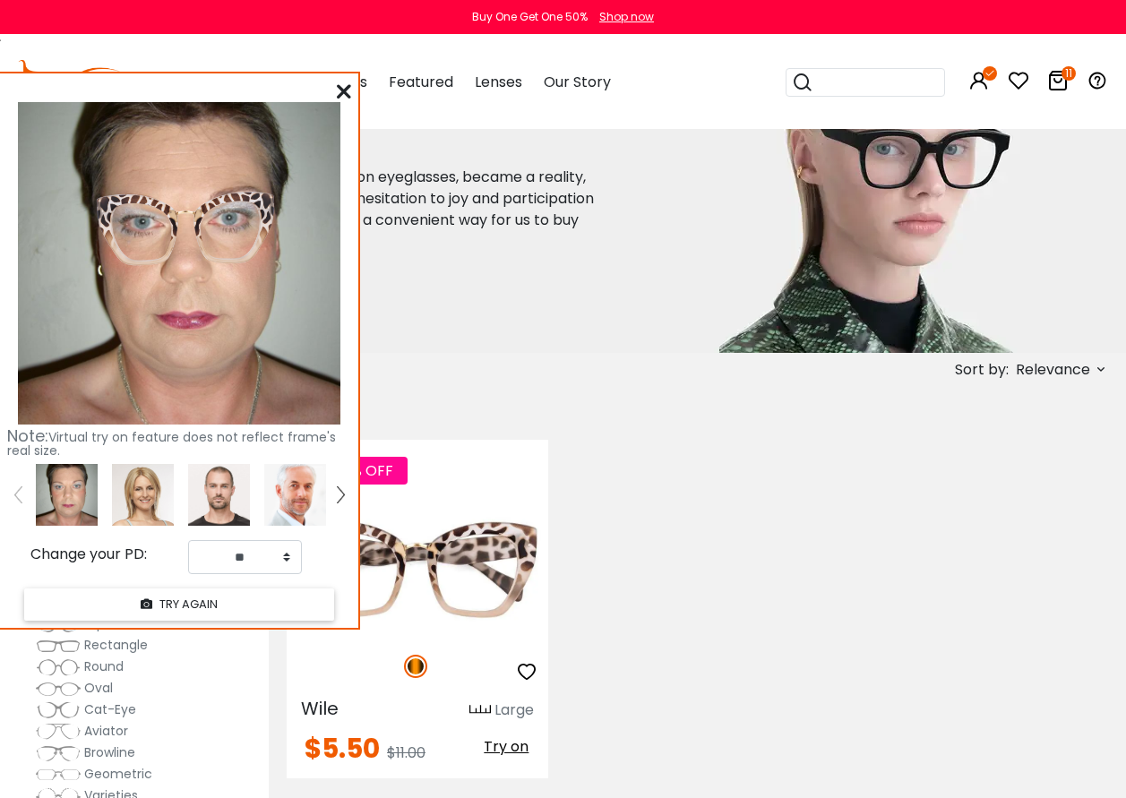
click at [834, 82] on input "search" at bounding box center [876, 82] width 125 height 27
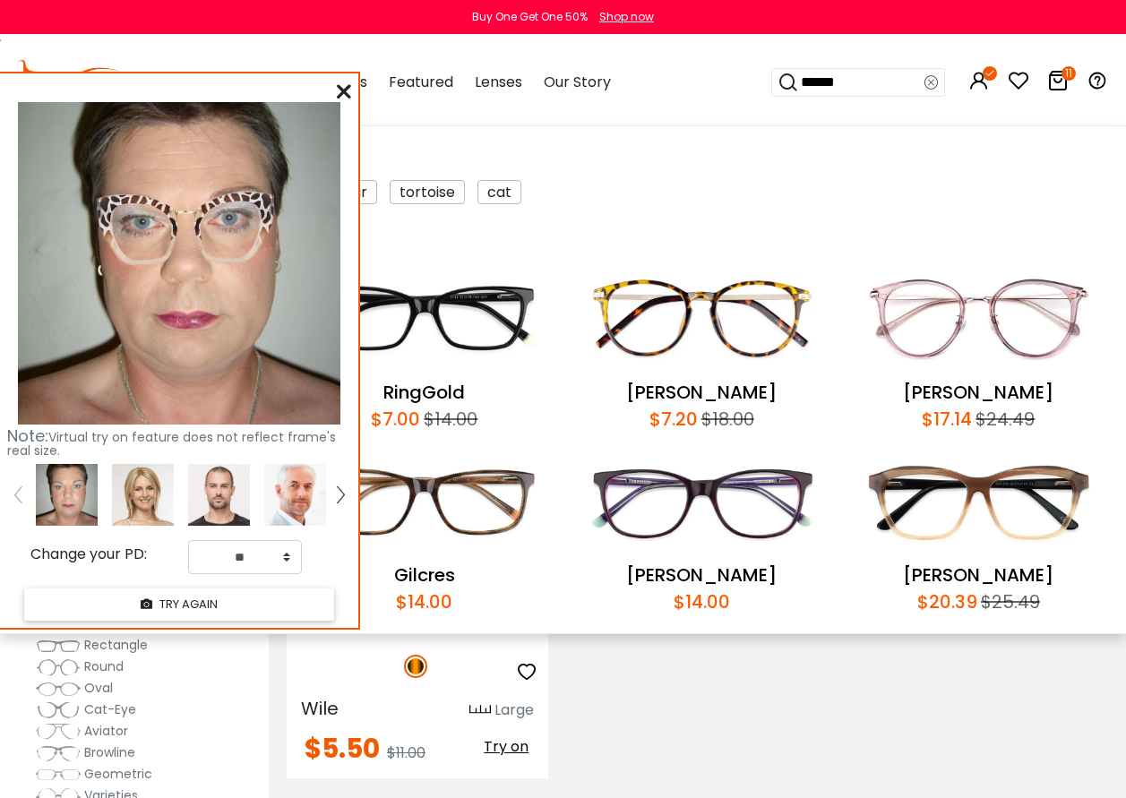
type input "*******"
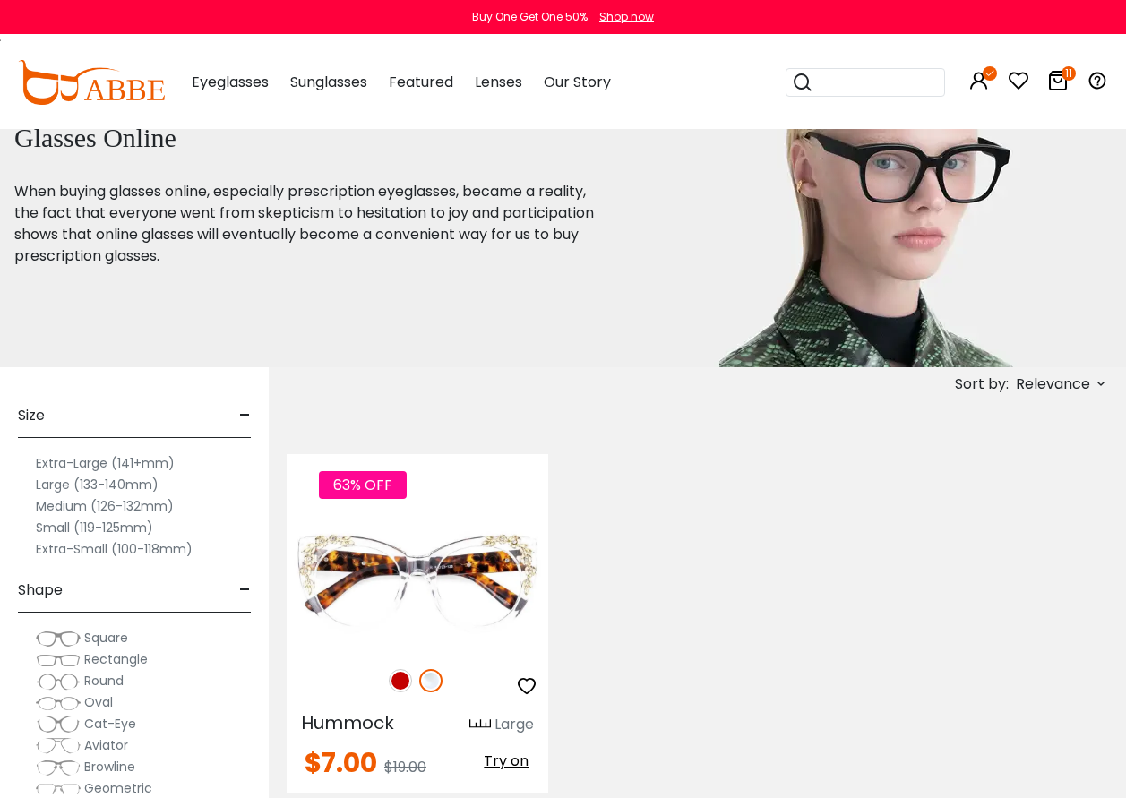
scroll to position [179, 0]
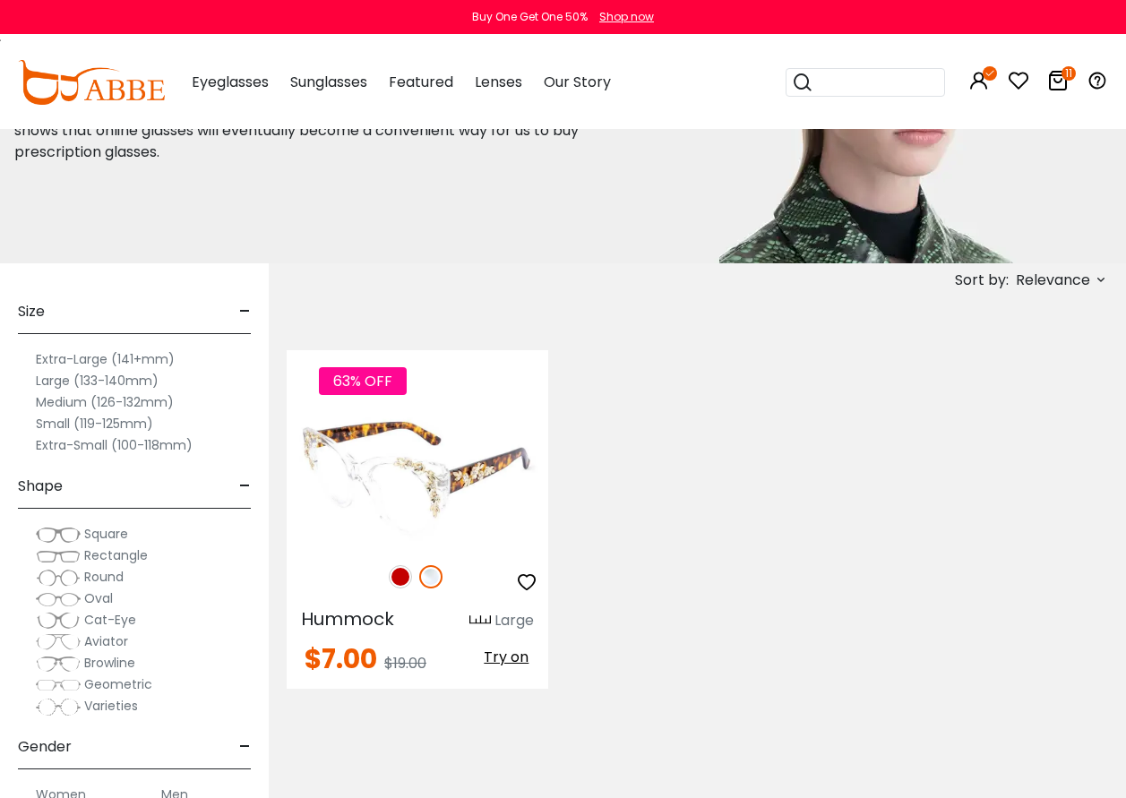
click at [505, 659] on span "Try on" at bounding box center [506, 657] width 45 height 21
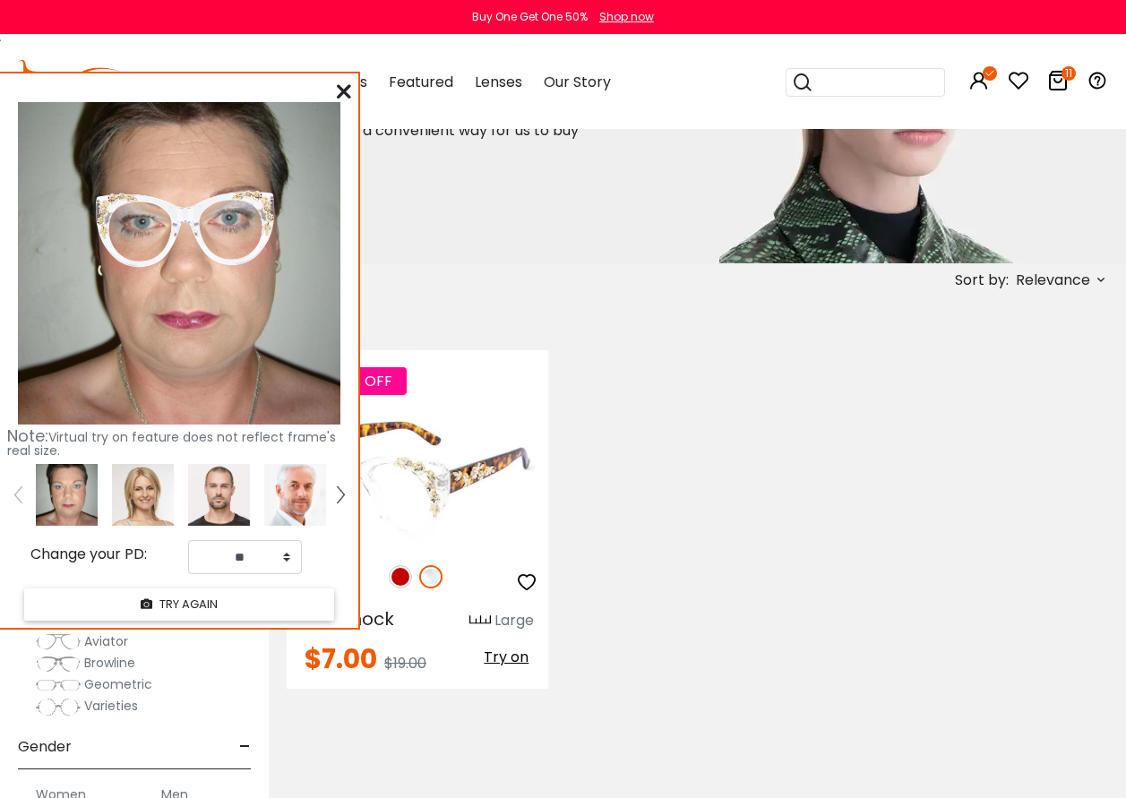
click at [435, 476] on img at bounding box center [418, 480] width 262 height 131
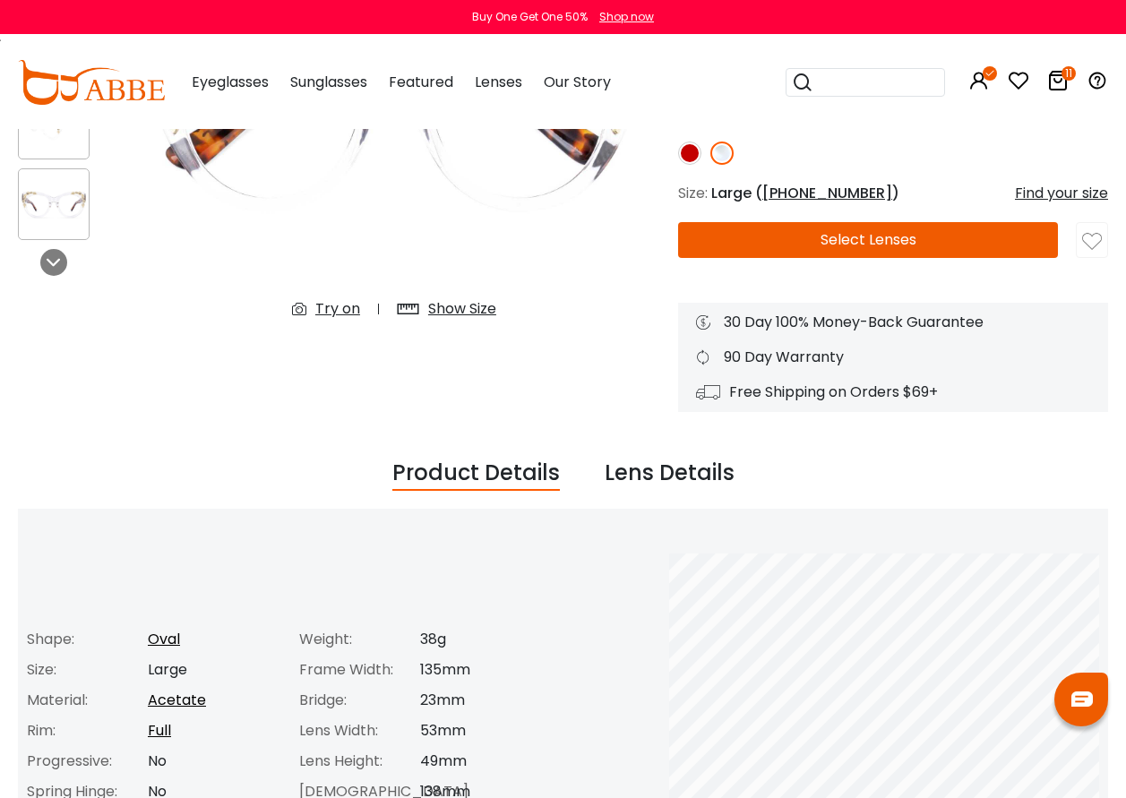
scroll to position [358, 0]
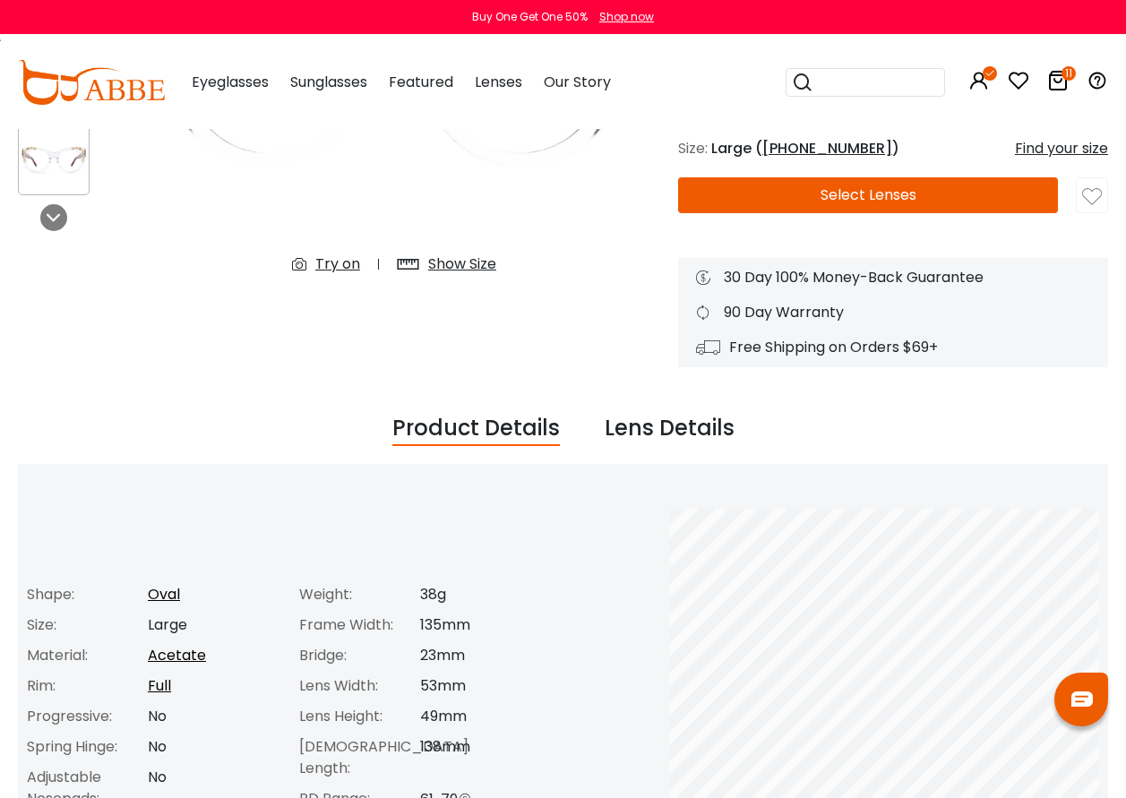
click at [1059, 83] on icon at bounding box center [1058, 81] width 22 height 22
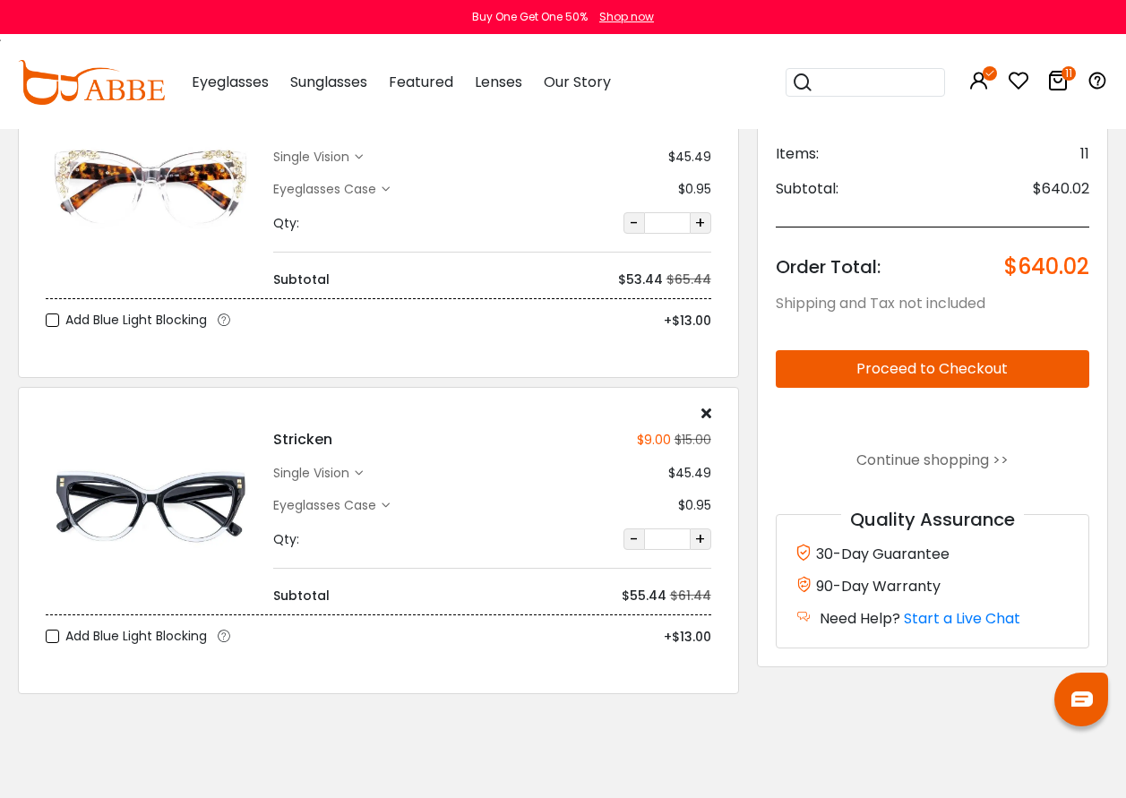
scroll to position [3046, 0]
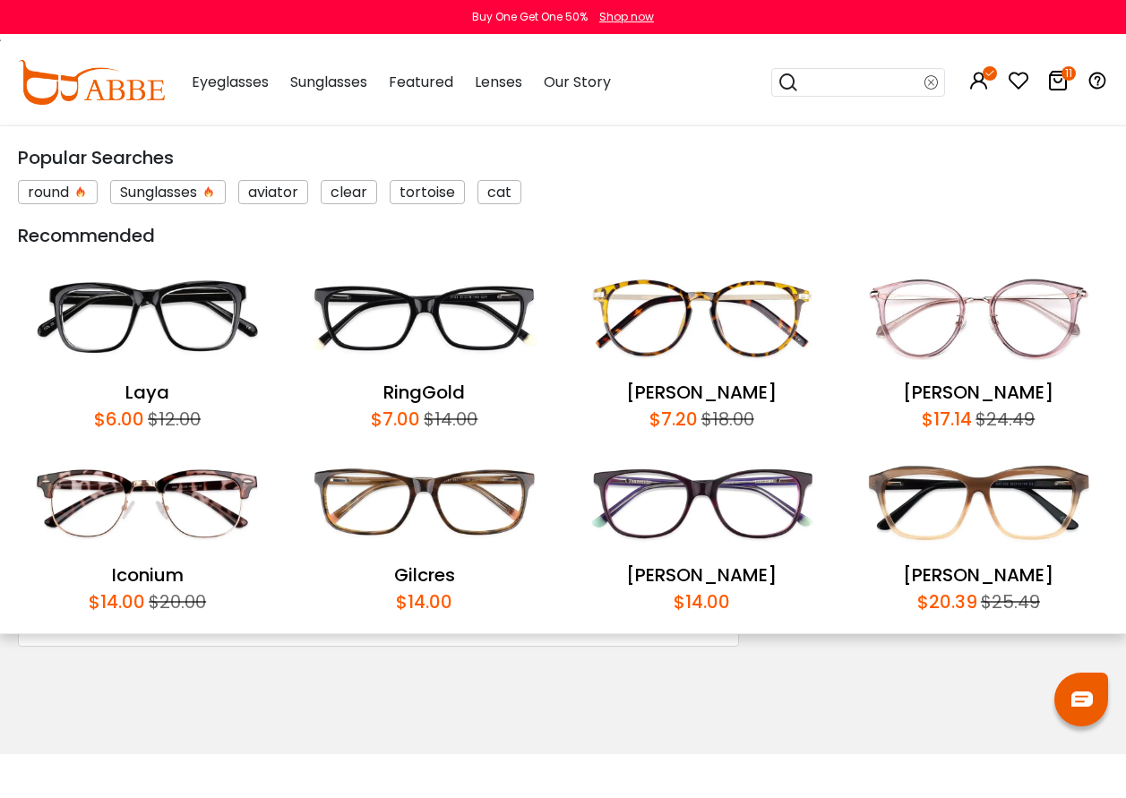
click at [831, 85] on input "search" at bounding box center [861, 82] width 125 height 27
type input "******"
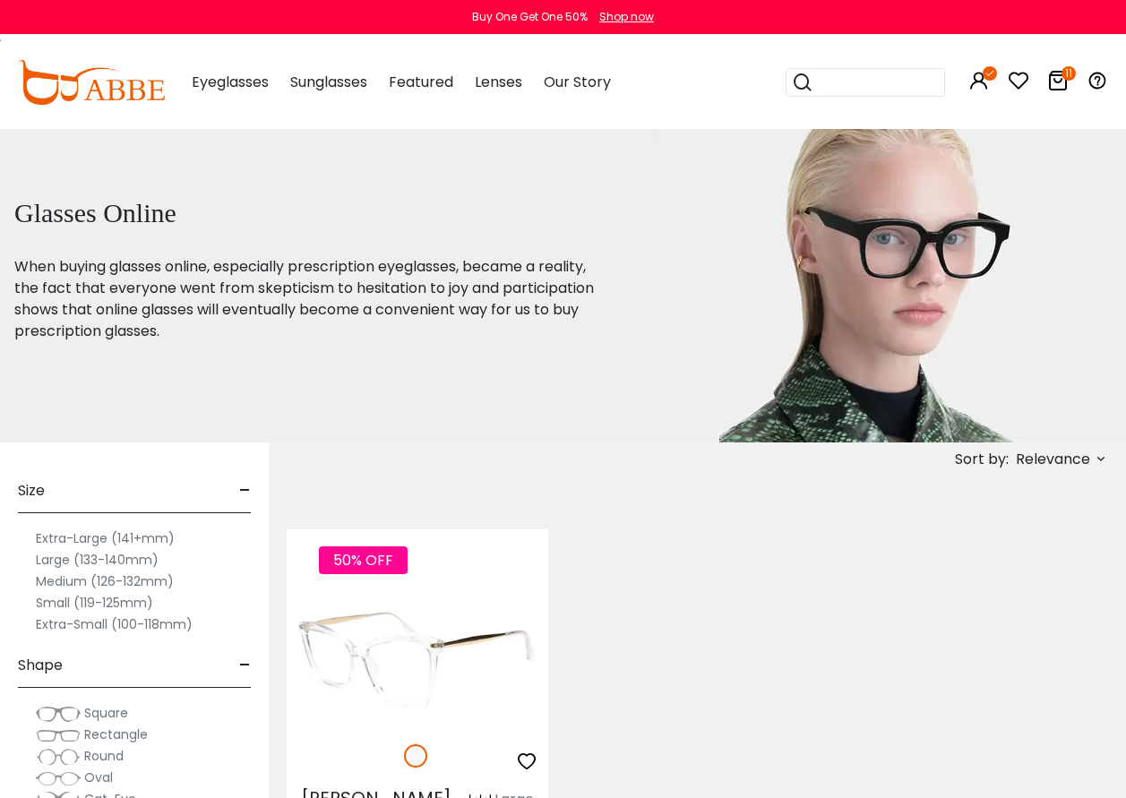
click at [378, 675] on img at bounding box center [418, 659] width 262 height 131
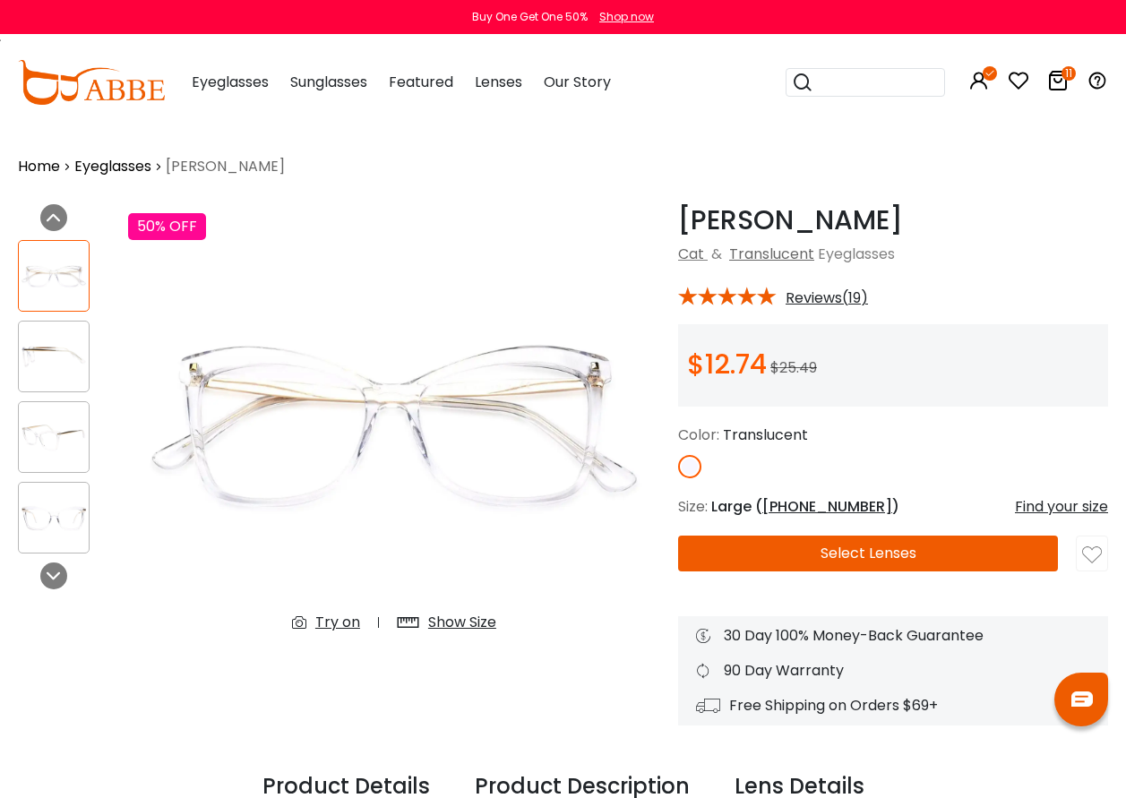
click at [322, 615] on div "Try on" at bounding box center [337, 623] width 45 height 22
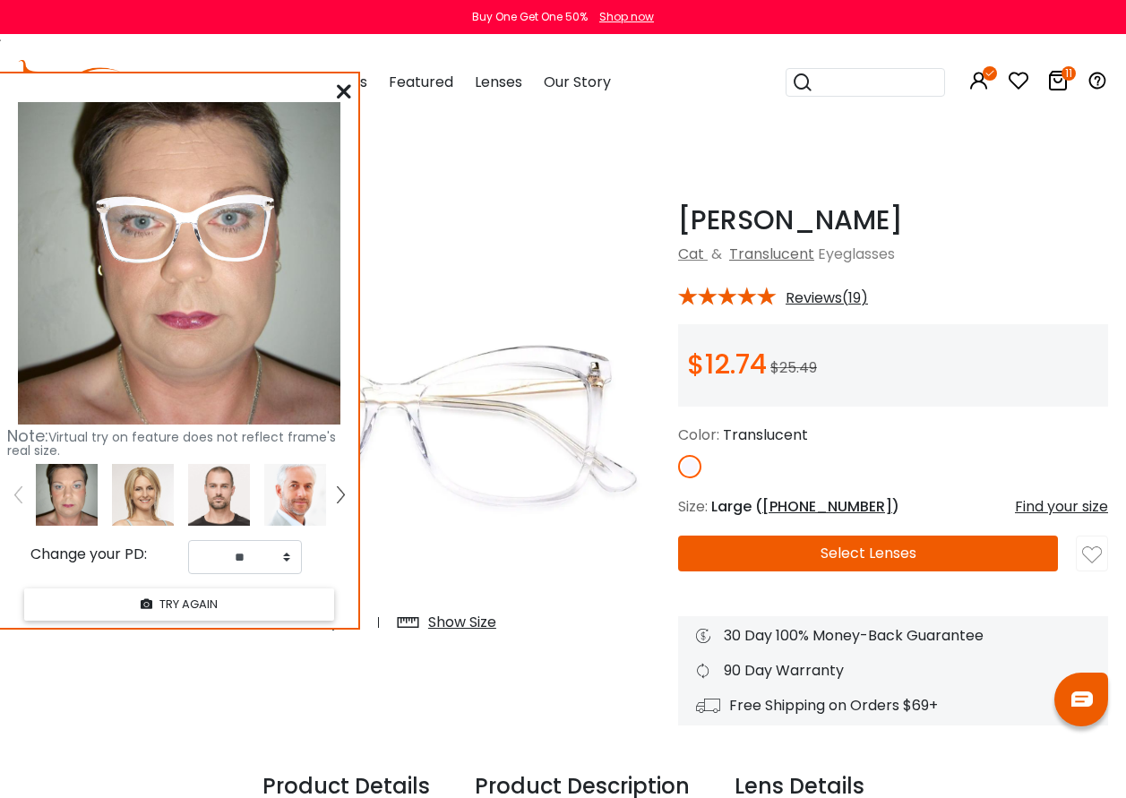
scroll to position [269, 0]
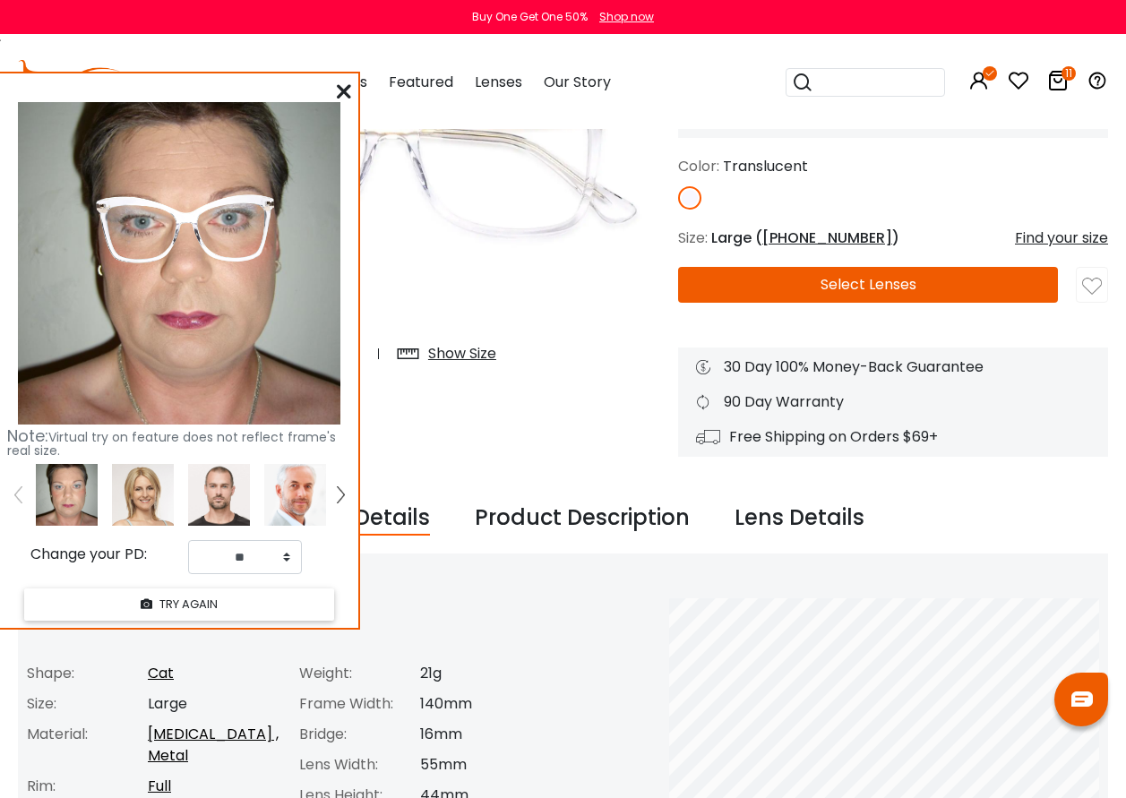
click at [347, 86] on icon at bounding box center [344, 91] width 14 height 14
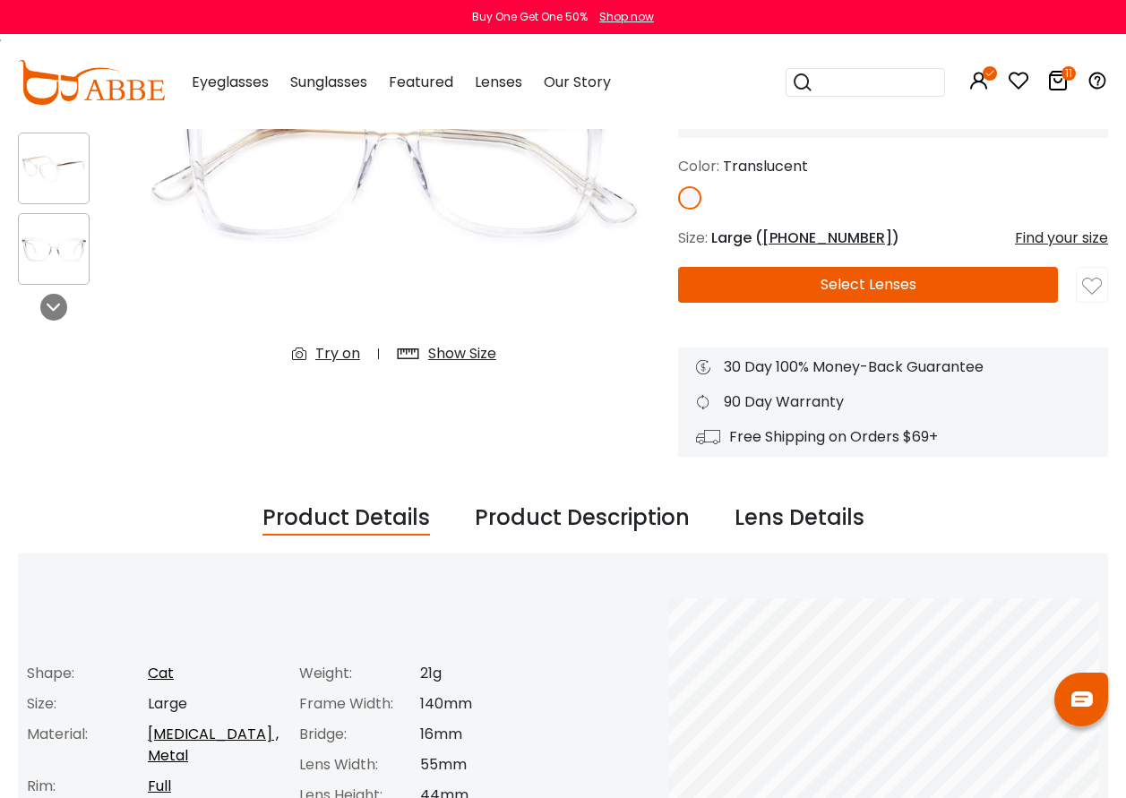
click at [1053, 76] on icon at bounding box center [1058, 81] width 22 height 22
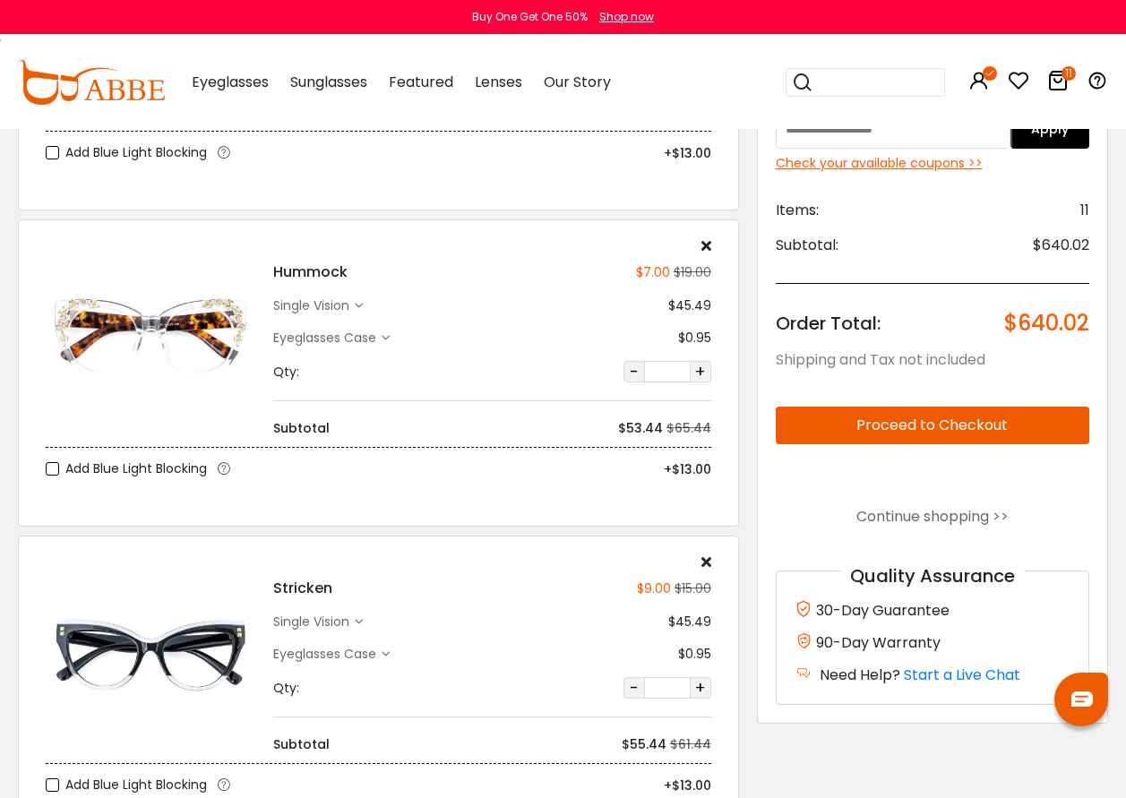
scroll to position [3136, 0]
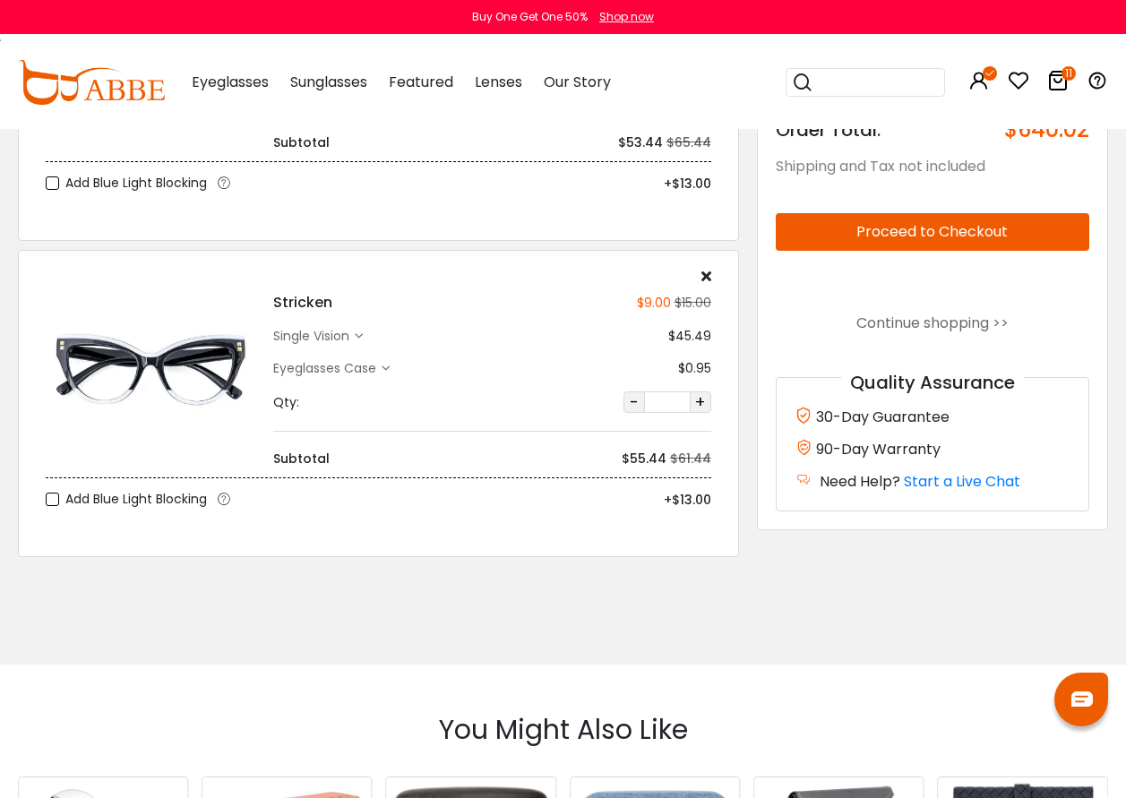
click at [825, 86] on input "search" at bounding box center [876, 82] width 125 height 27
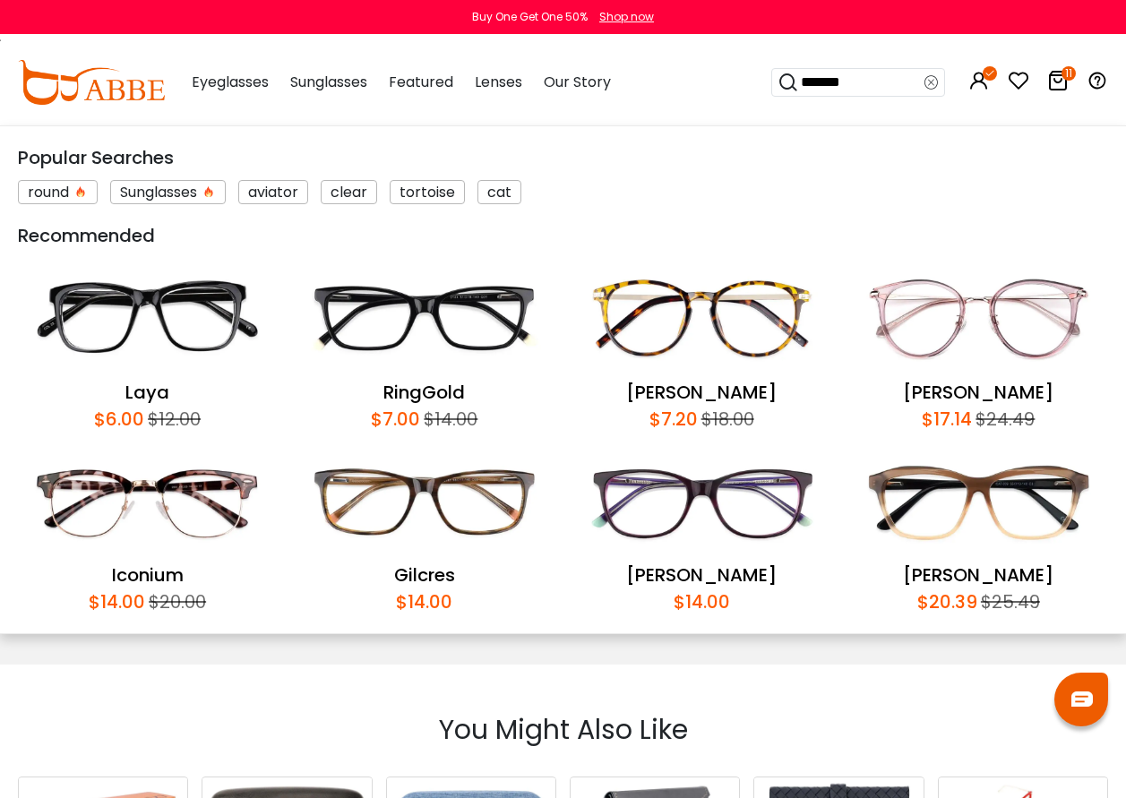
type input "********"
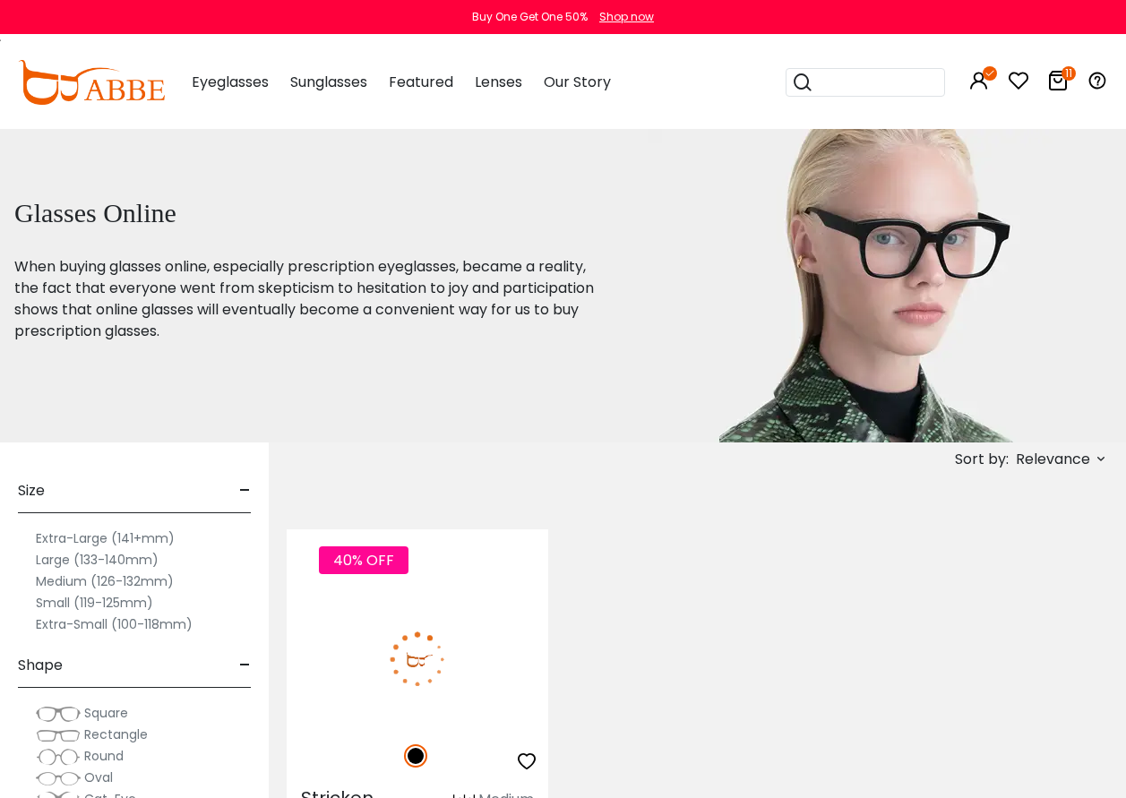
click at [409, 655] on img at bounding box center [418, 659] width 262 height 131
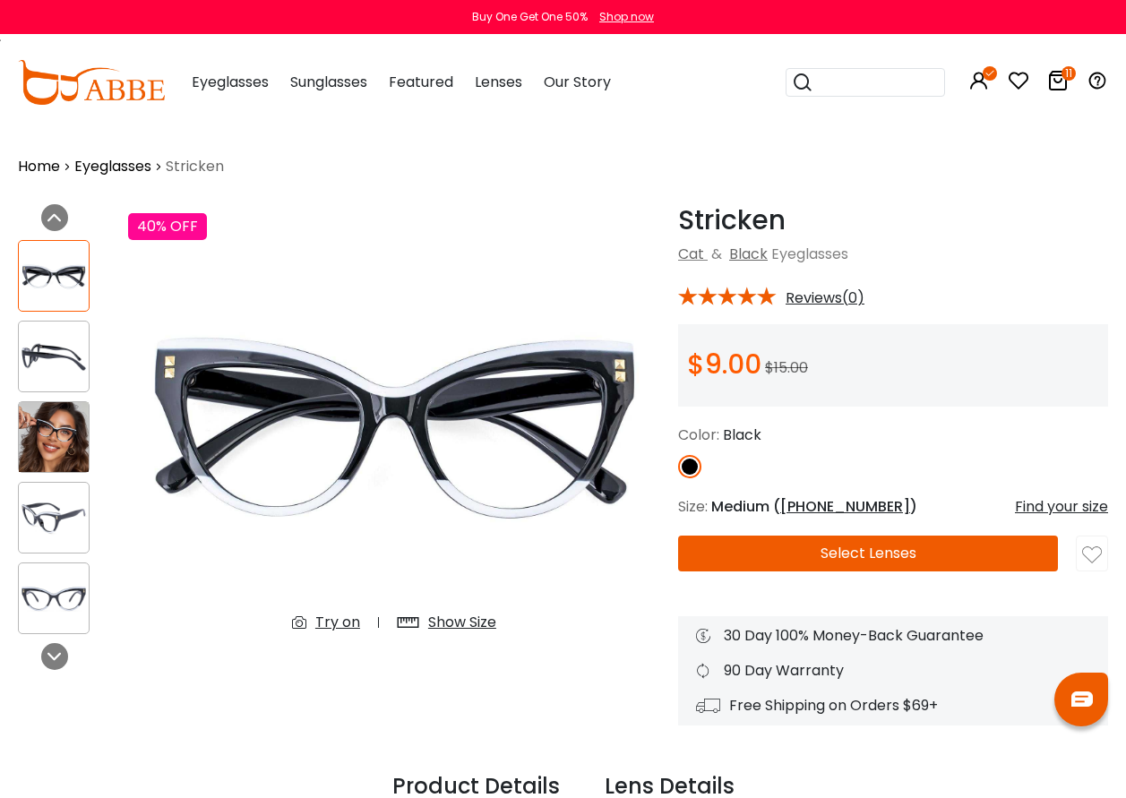
click at [341, 617] on div "Try on" at bounding box center [337, 623] width 45 height 22
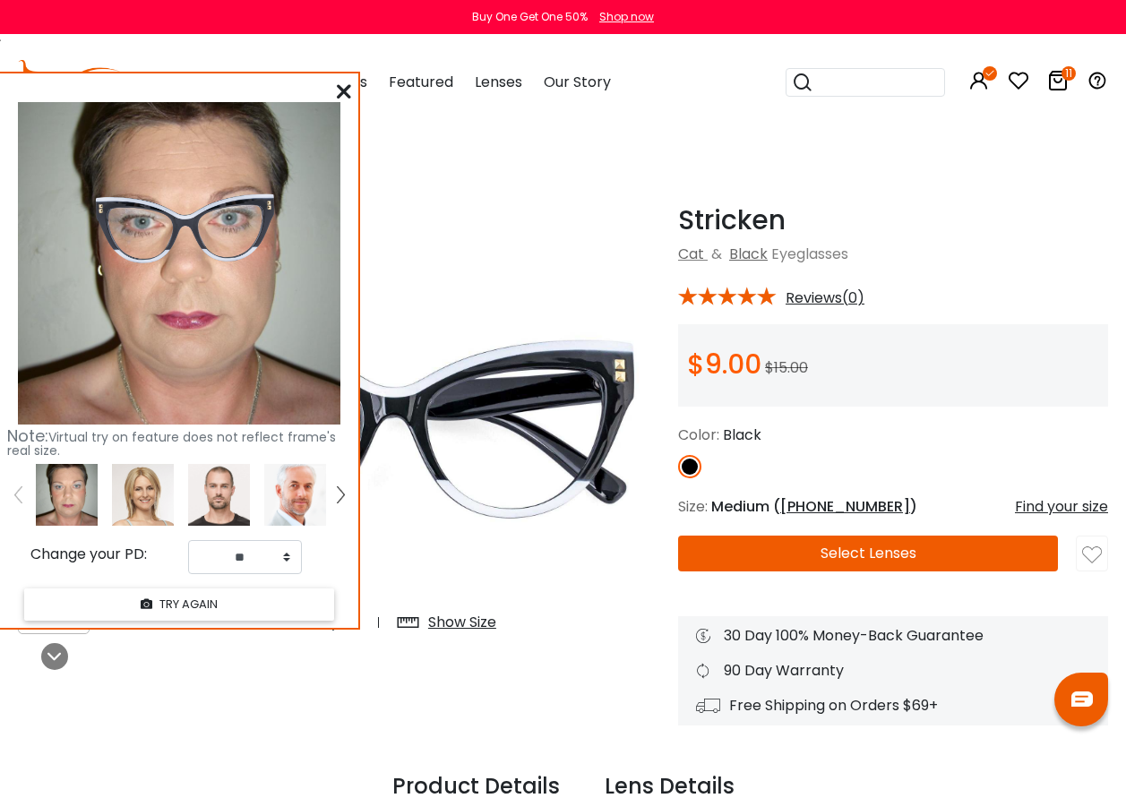
click at [346, 98] on icon at bounding box center [344, 91] width 14 height 14
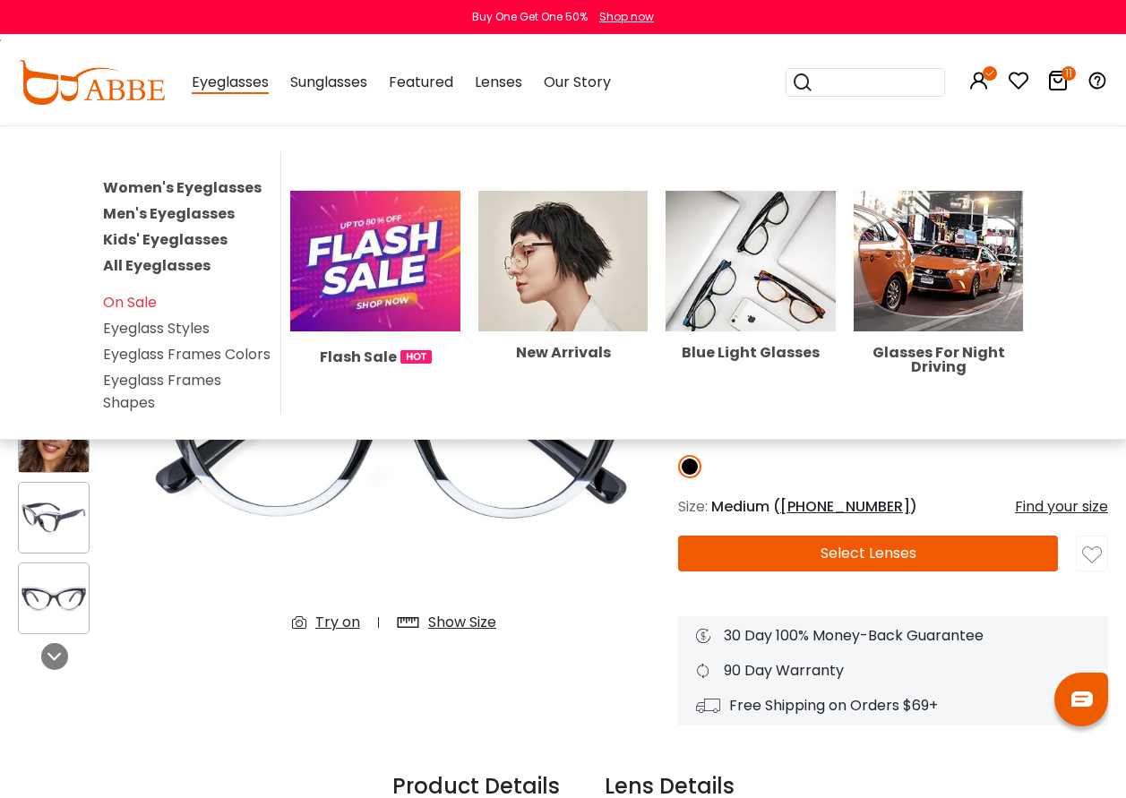
click at [212, 189] on link "Women's Eyeglasses" at bounding box center [182, 187] width 159 height 21
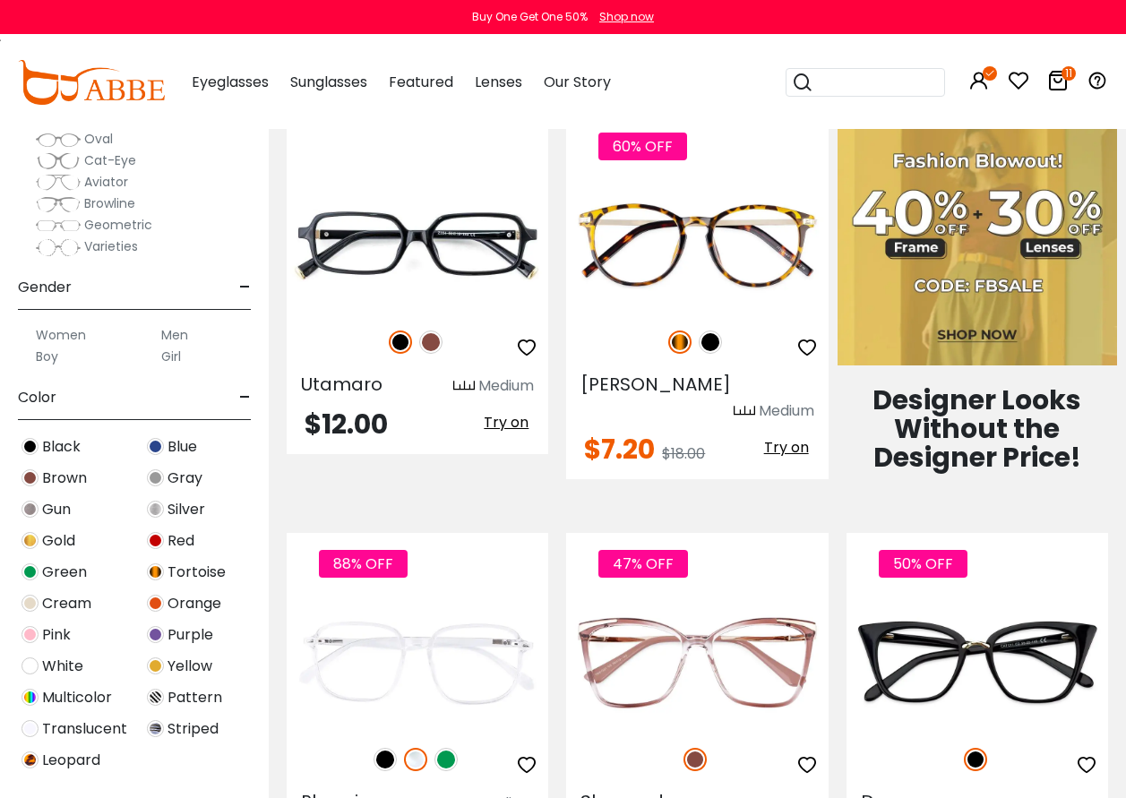
scroll to position [179, 0]
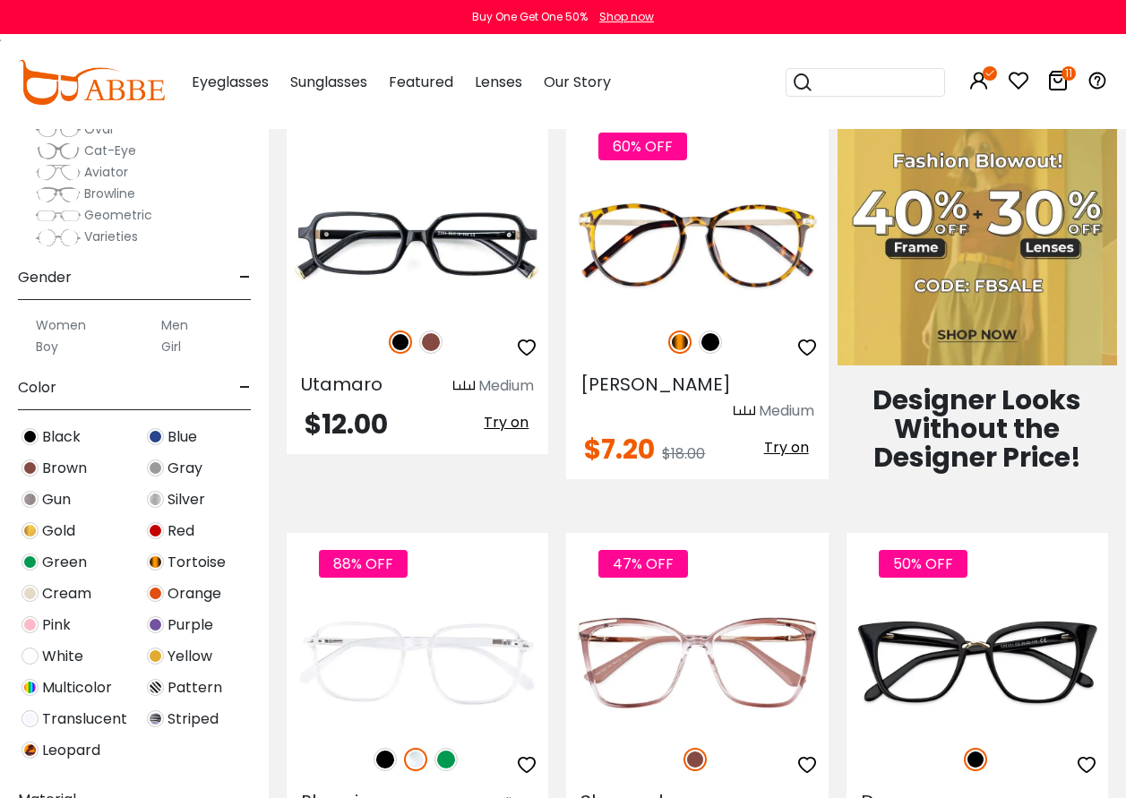
click at [152, 624] on img at bounding box center [155, 624] width 17 height 17
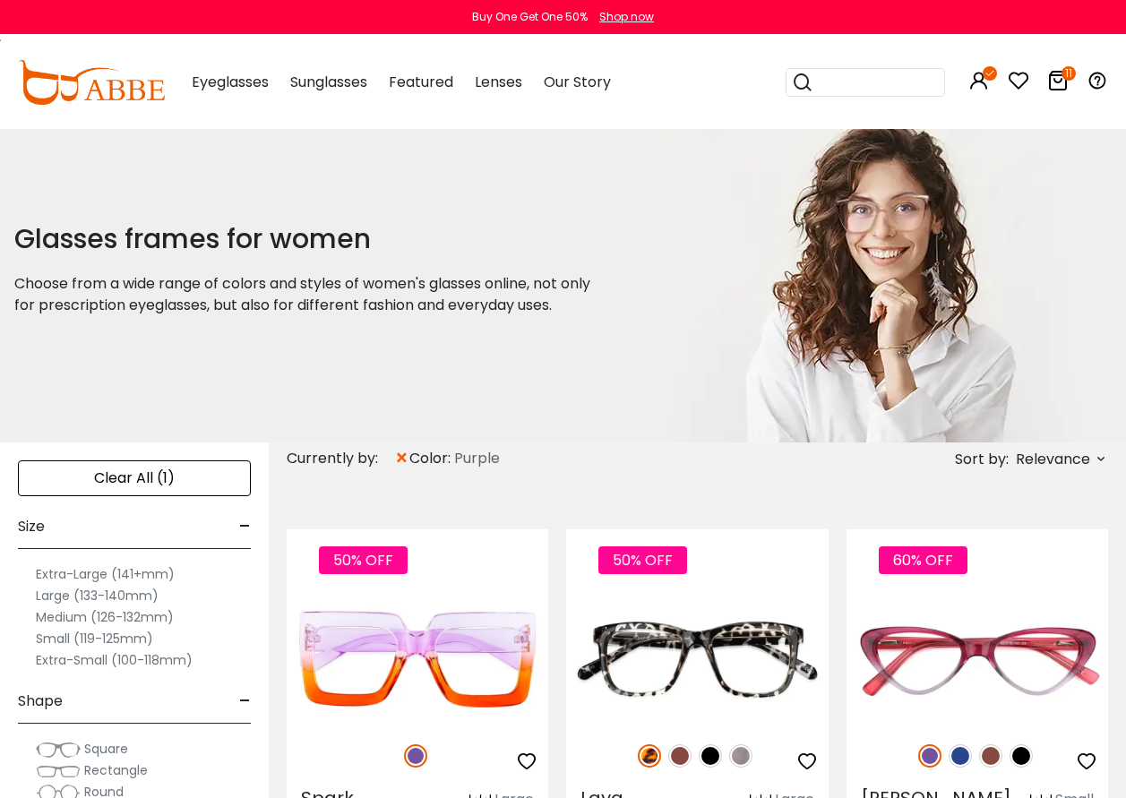
click at [1104, 462] on icon at bounding box center [1101, 459] width 14 height 14
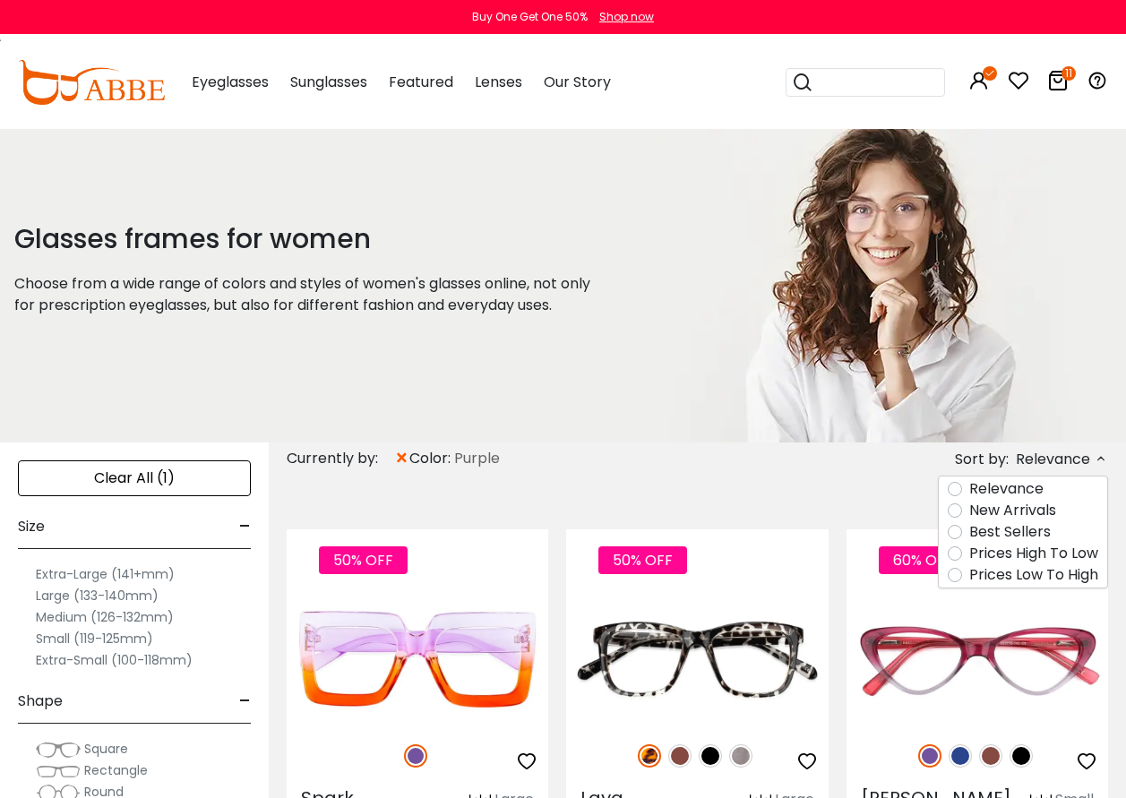
click at [1023, 574] on label "Prices Low To High" at bounding box center [1033, 575] width 129 height 22
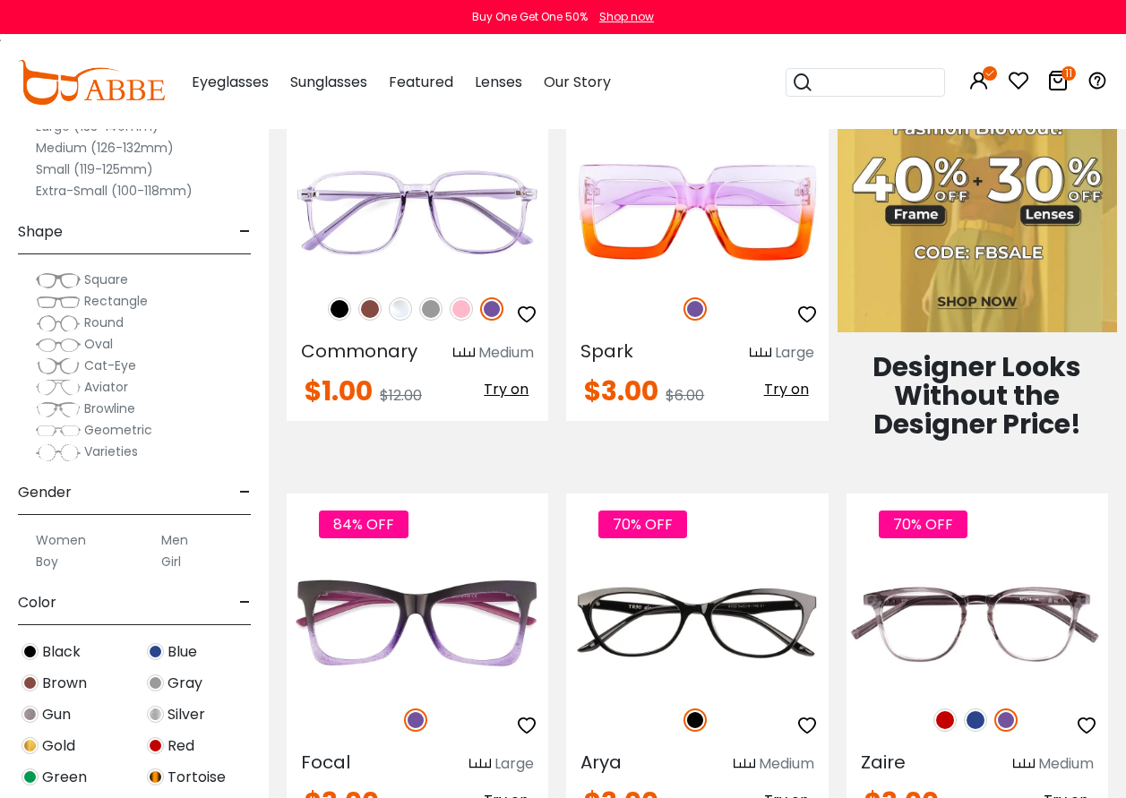
scroll to position [986, 0]
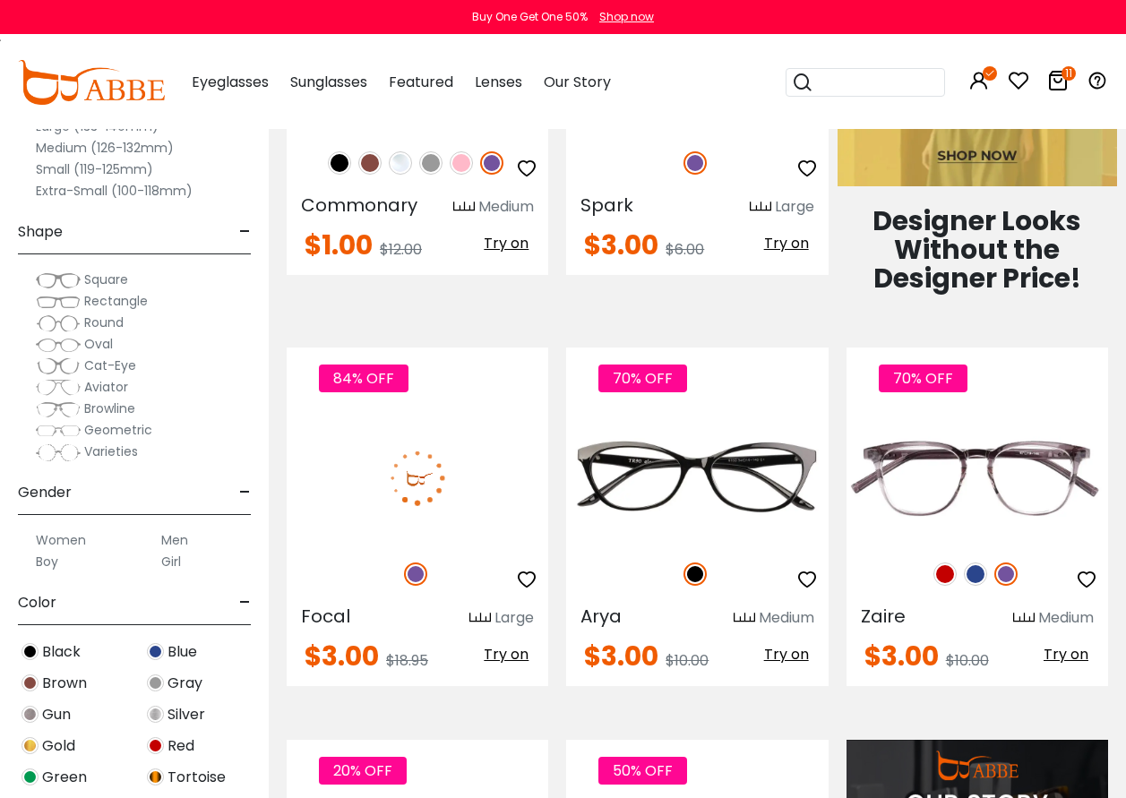
click at [406, 479] on img at bounding box center [418, 477] width 262 height 131
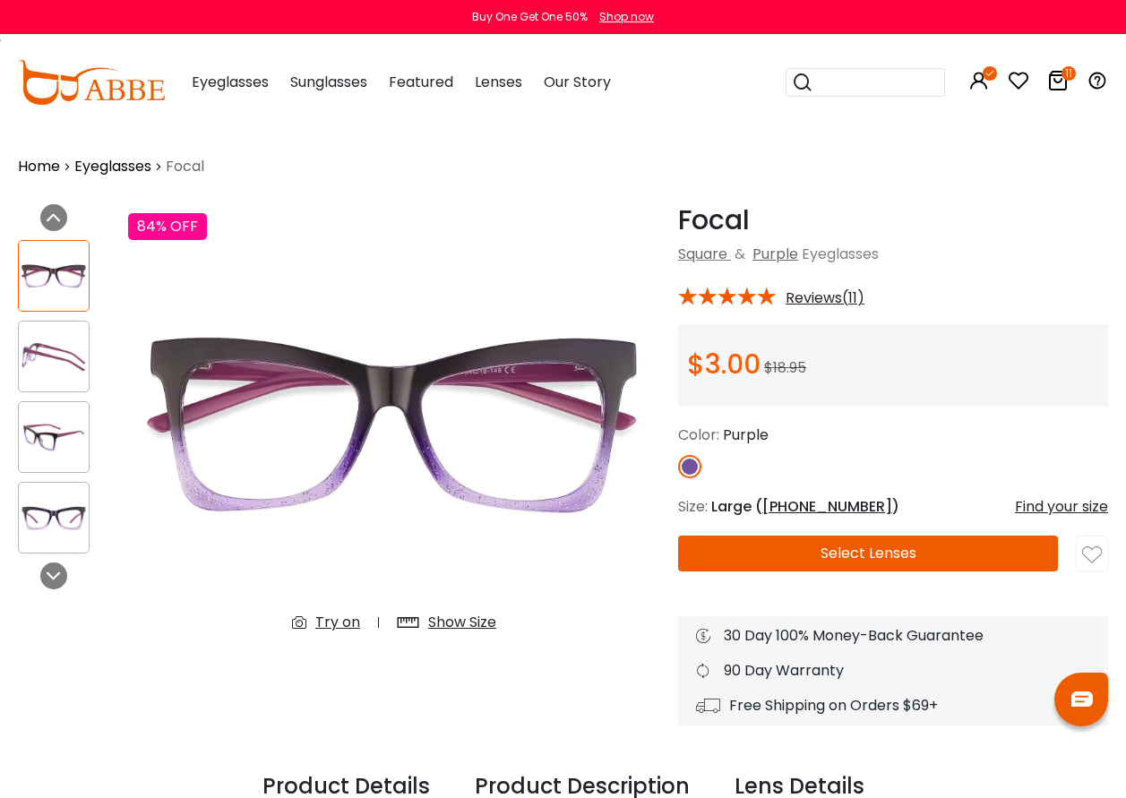
click at [344, 618] on div "Try on" at bounding box center [337, 623] width 45 height 22
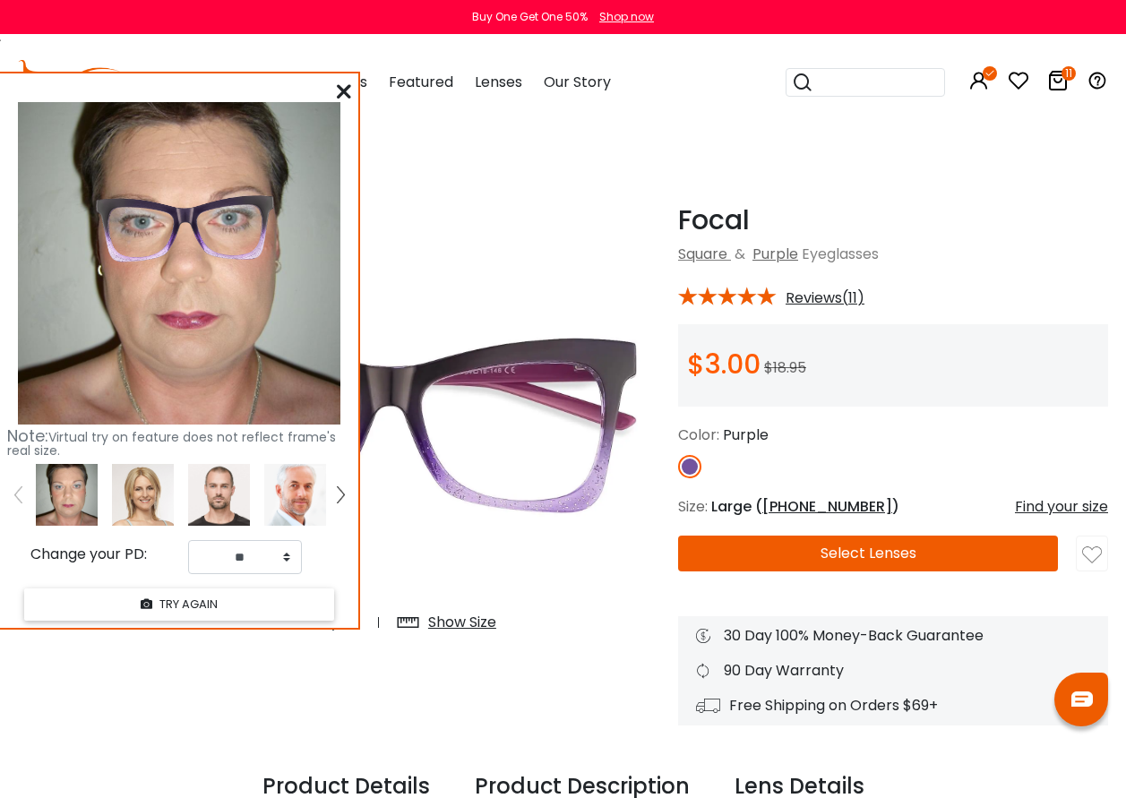
click at [1061, 78] on icon at bounding box center [1058, 81] width 22 height 22
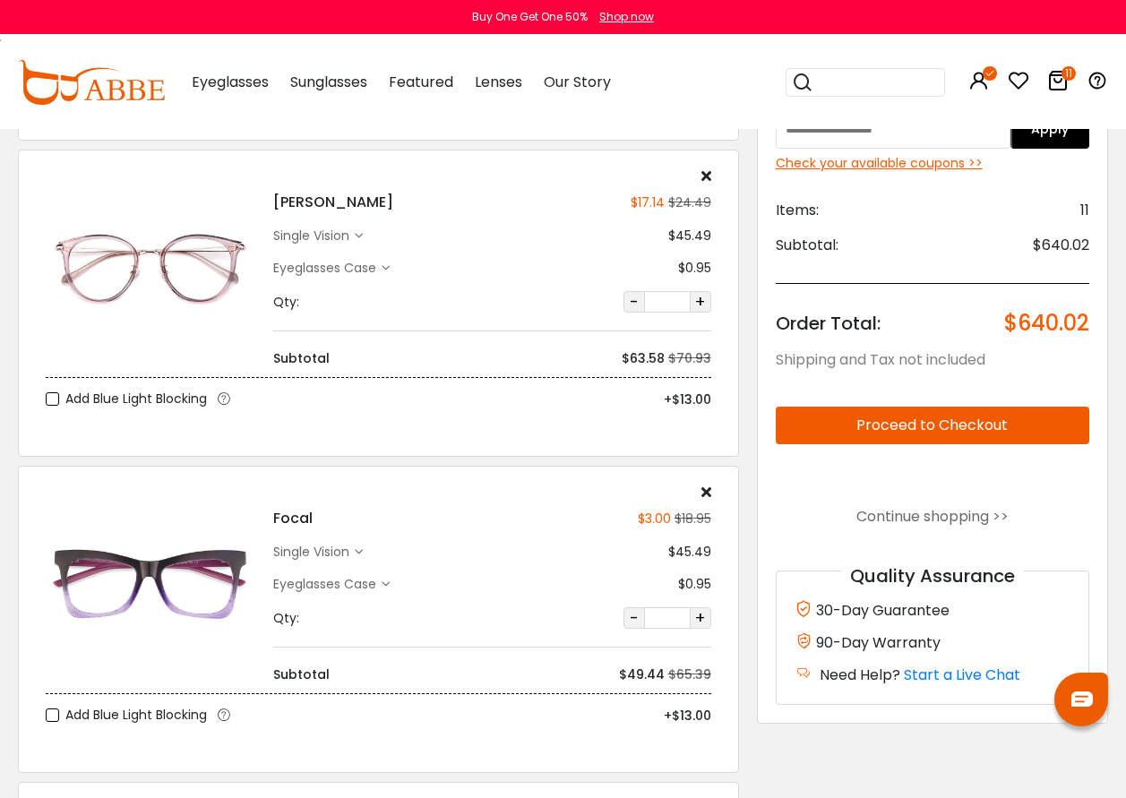
scroll to position [2240, 0]
